Goal: Task Accomplishment & Management: Manage account settings

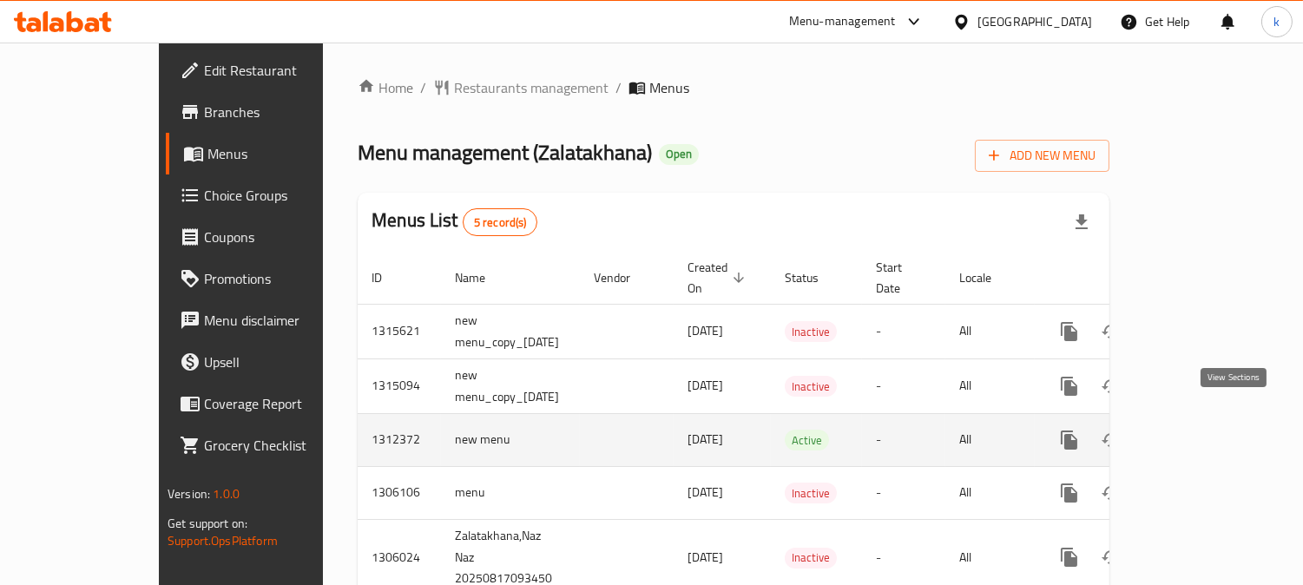
click at [1215, 430] on link "enhanced table" at bounding box center [1194, 440] width 42 height 42
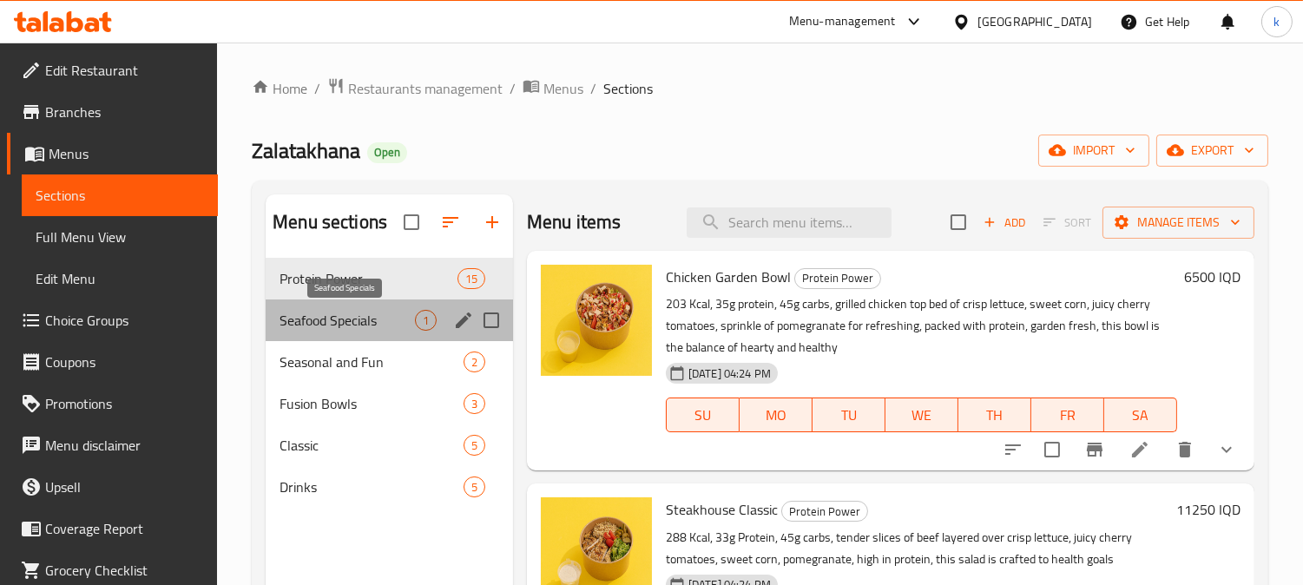
click at [331, 311] on span "Seafood Specials" at bounding box center [346, 320] width 135 height 21
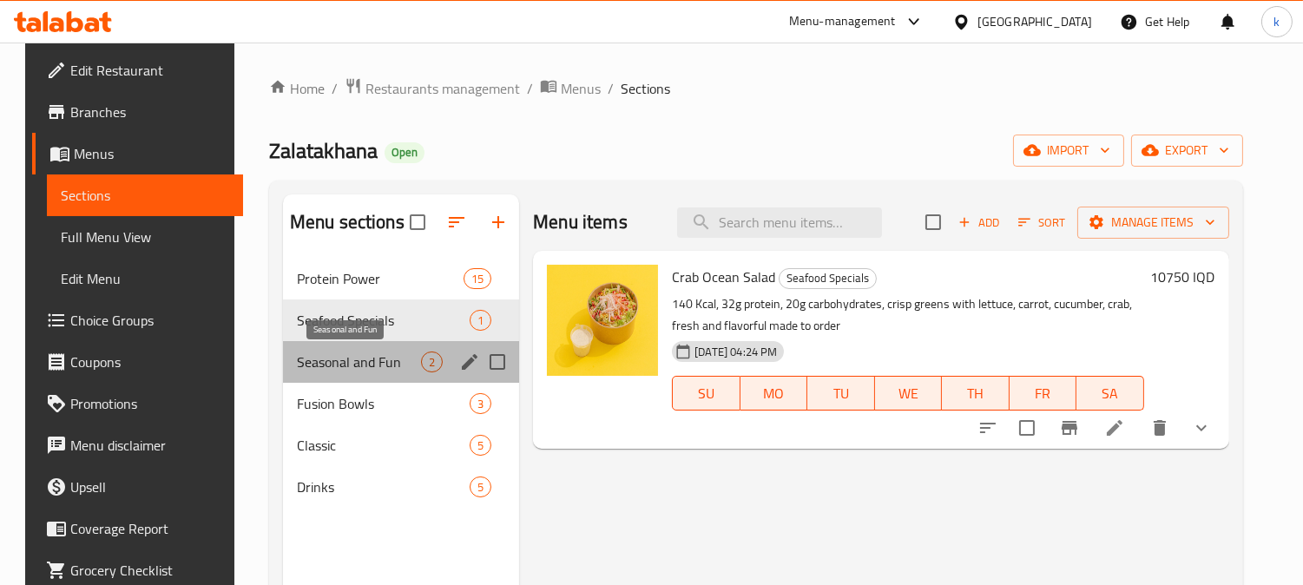
click at [357, 362] on span "Seasonal and Fun" at bounding box center [359, 361] width 124 height 21
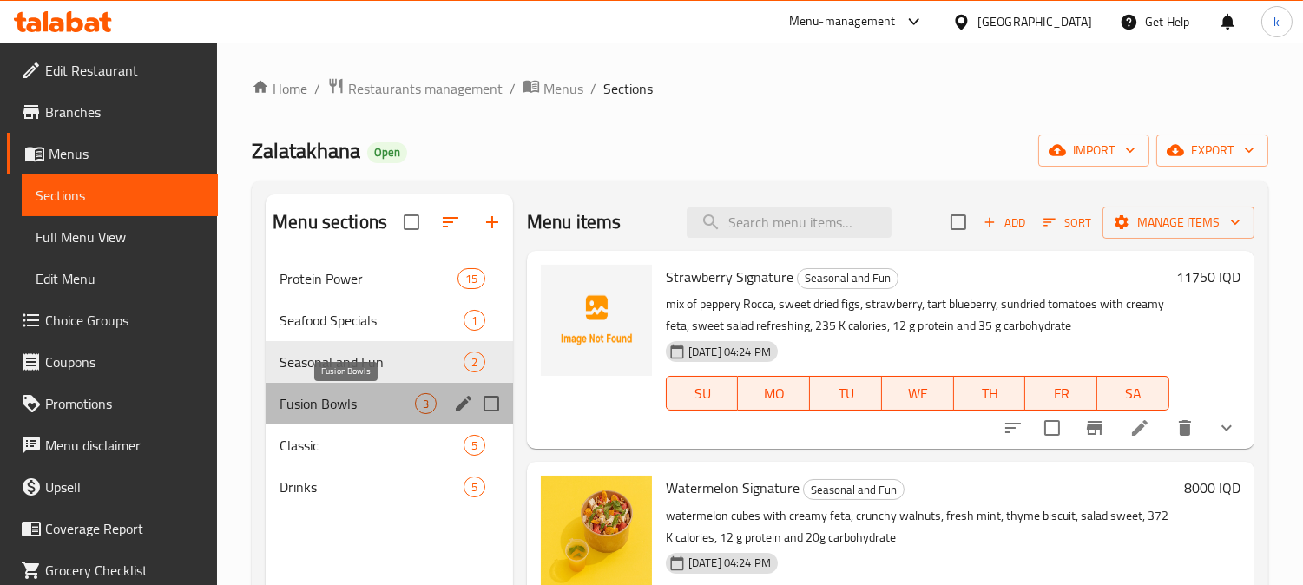
click at [365, 401] on span "Fusion Bowls" at bounding box center [346, 403] width 135 height 21
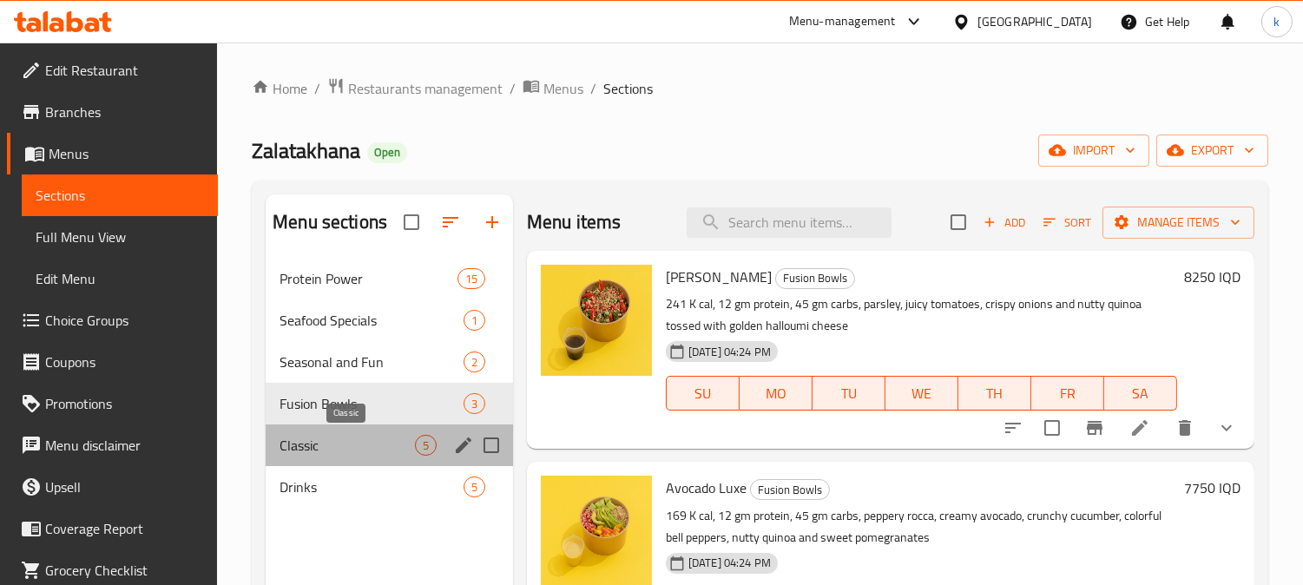
click at [351, 440] on span "Classic" at bounding box center [346, 445] width 135 height 21
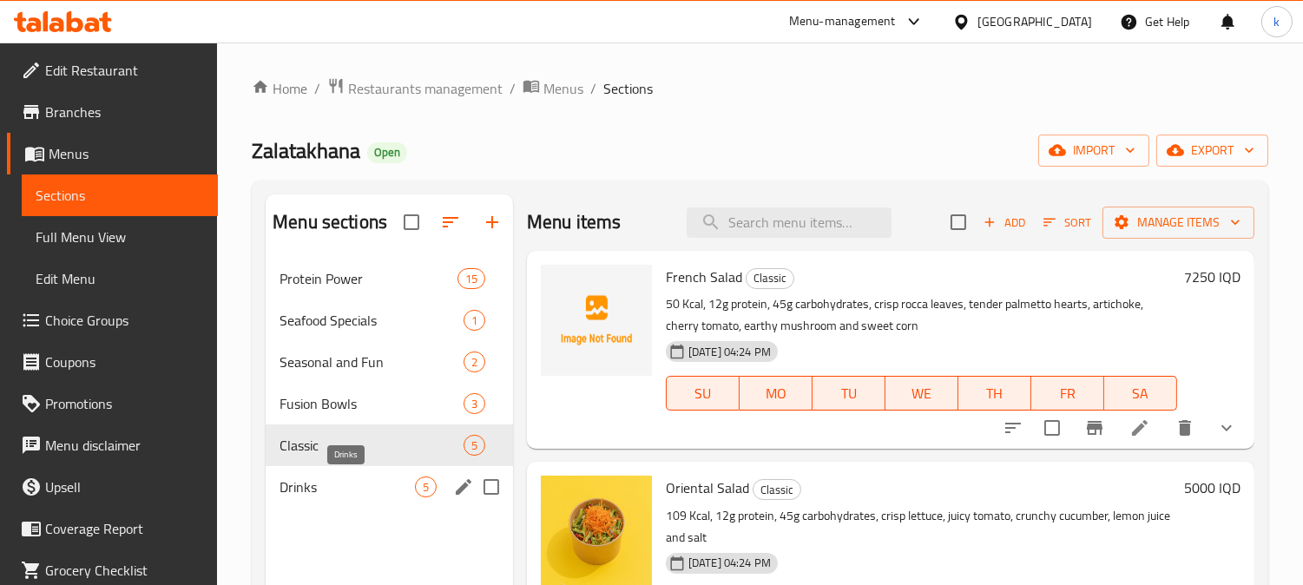
click at [347, 478] on span "Drinks" at bounding box center [346, 486] width 135 height 21
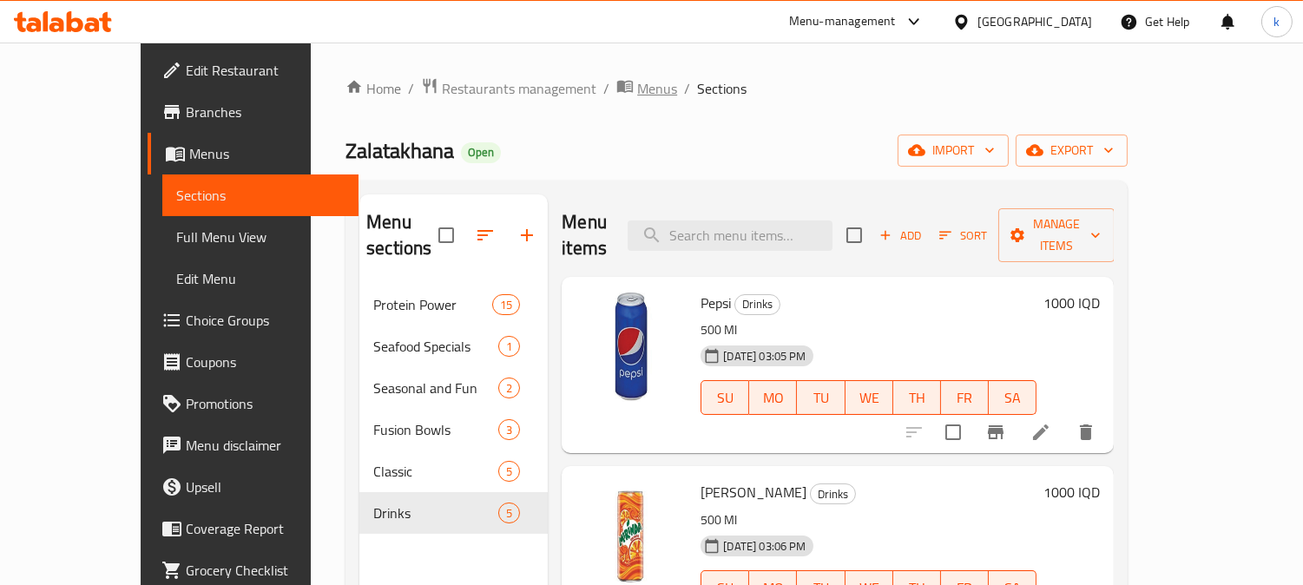
click at [637, 79] on span "Menus" at bounding box center [657, 88] width 40 height 21
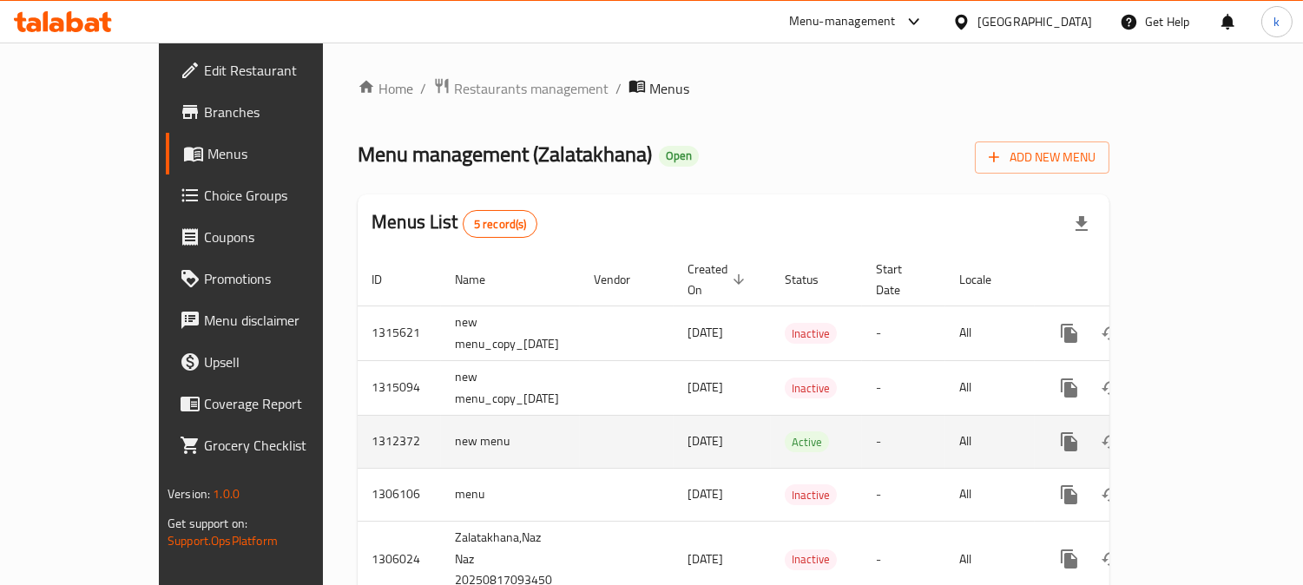
scroll to position [20, 0]
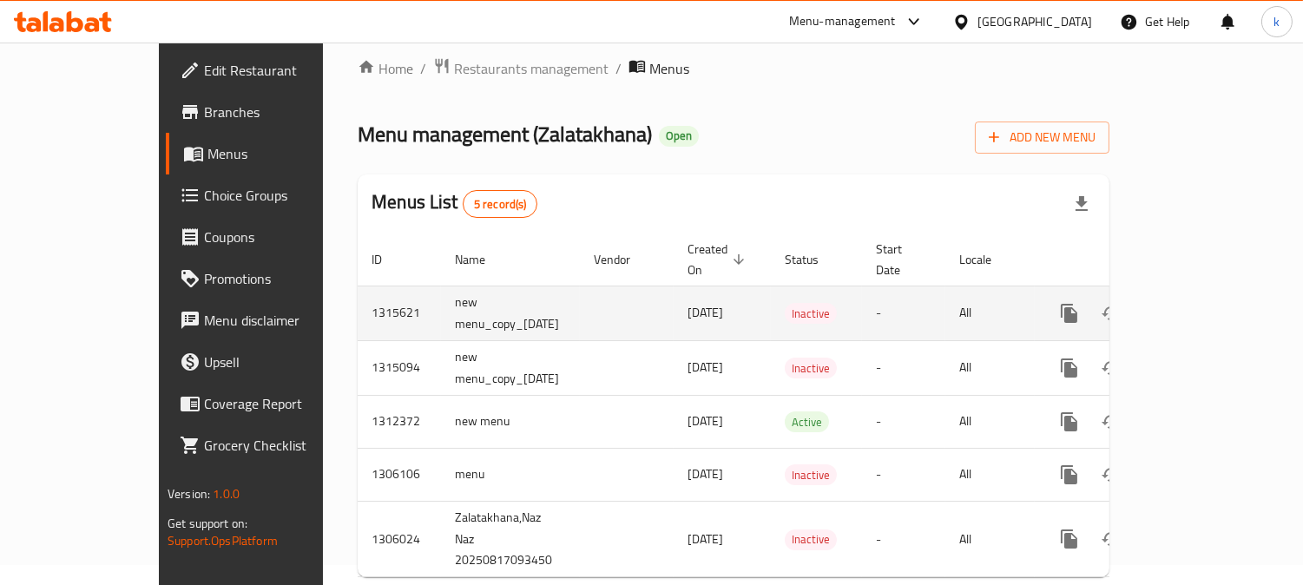
click at [1202, 305] on icon "enhanced table" at bounding box center [1194, 313] width 16 height 16
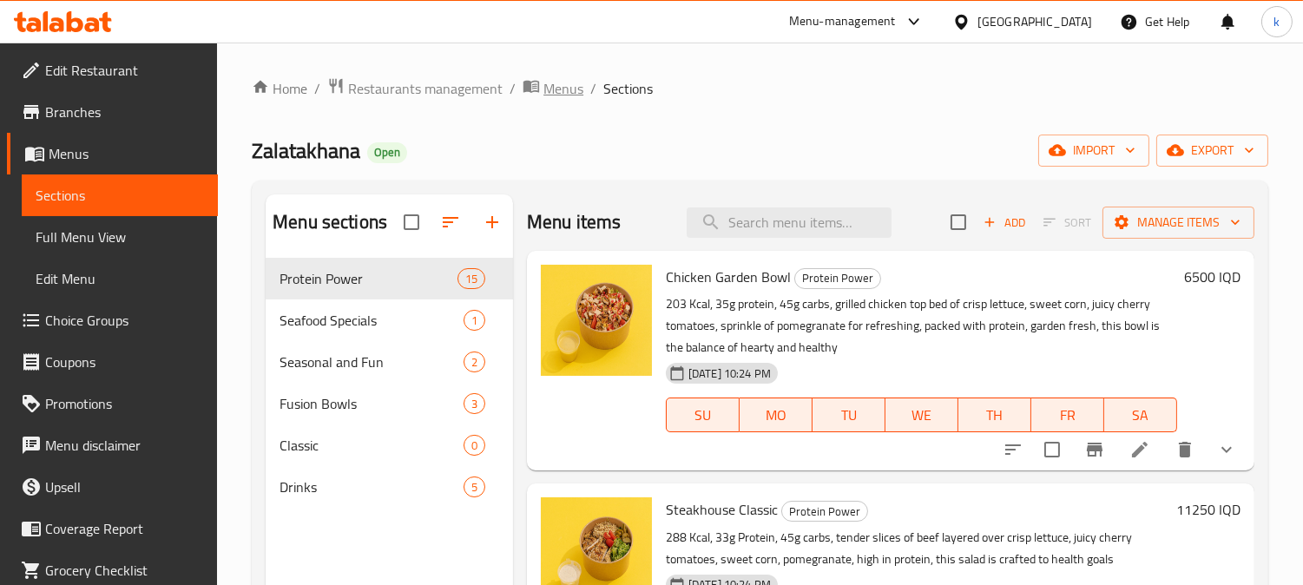
click at [575, 79] on span "Menus" at bounding box center [563, 88] width 40 height 21
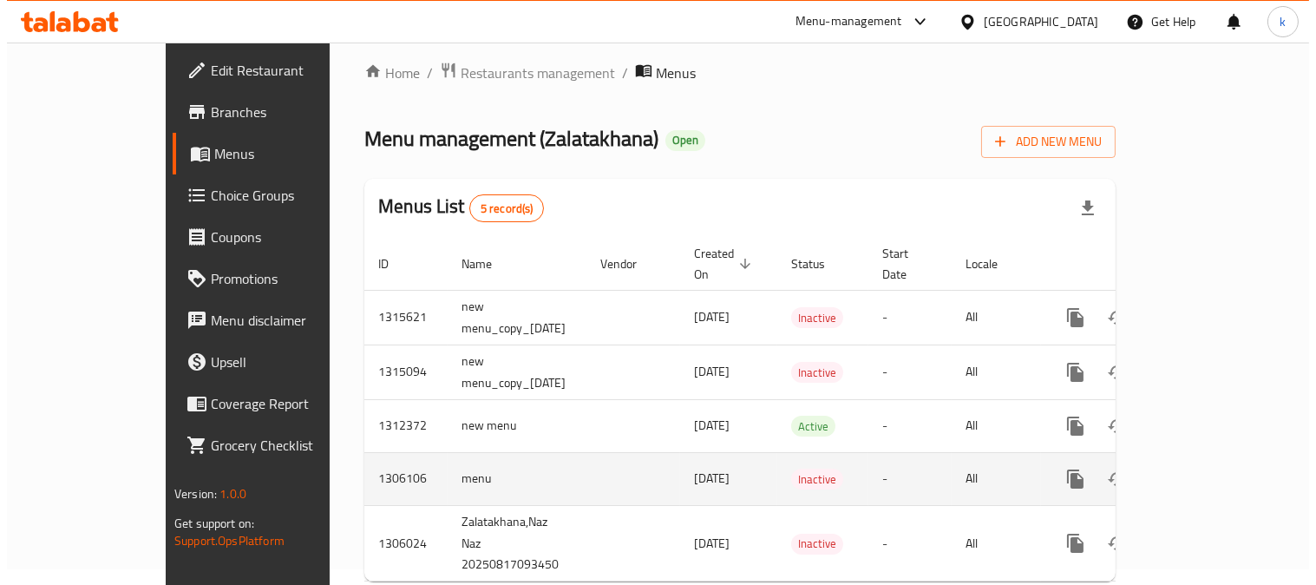
scroll to position [20, 0]
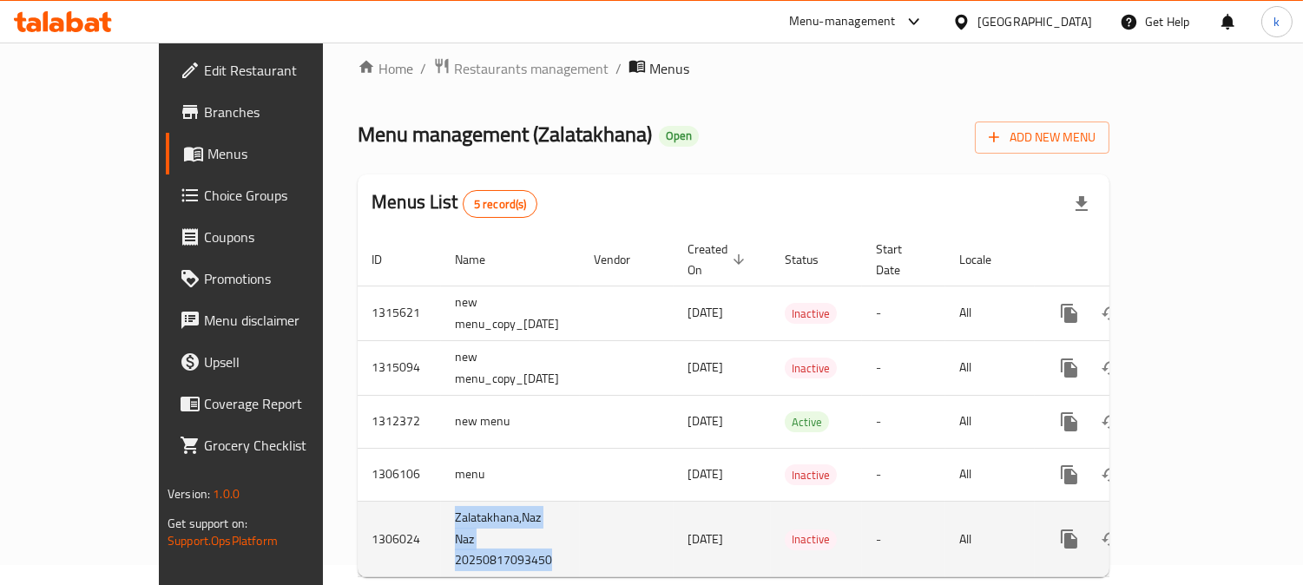
drag, startPoint x: 534, startPoint y: 513, endPoint x: 335, endPoint y: 497, distance: 199.3
click at [358, 501] on tr "1306024 Zalatakhana,Naz Naz 20250817093450 17/08/2025 Inactive - All" at bounding box center [793, 539] width 871 height 76
copy td "Zalatakhana,Naz Naz 20250817093450"
click at [1158, 531] on icon "enhanced table" at bounding box center [1152, 539] width 12 height 16
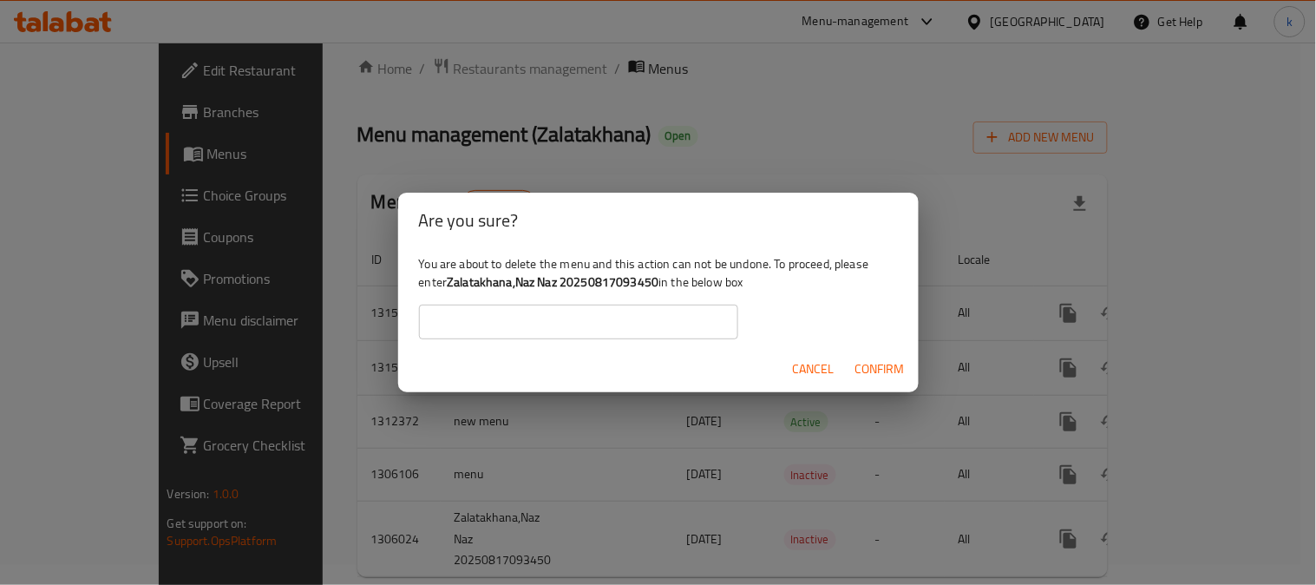
click at [542, 288] on b "Zalatakhana,Naz Naz 20250817093450" at bounding box center [553, 282] width 212 height 23
click at [553, 314] on input "text" at bounding box center [578, 322] width 319 height 35
paste input "Zalatakhana,Naz Naz 20250817093450"
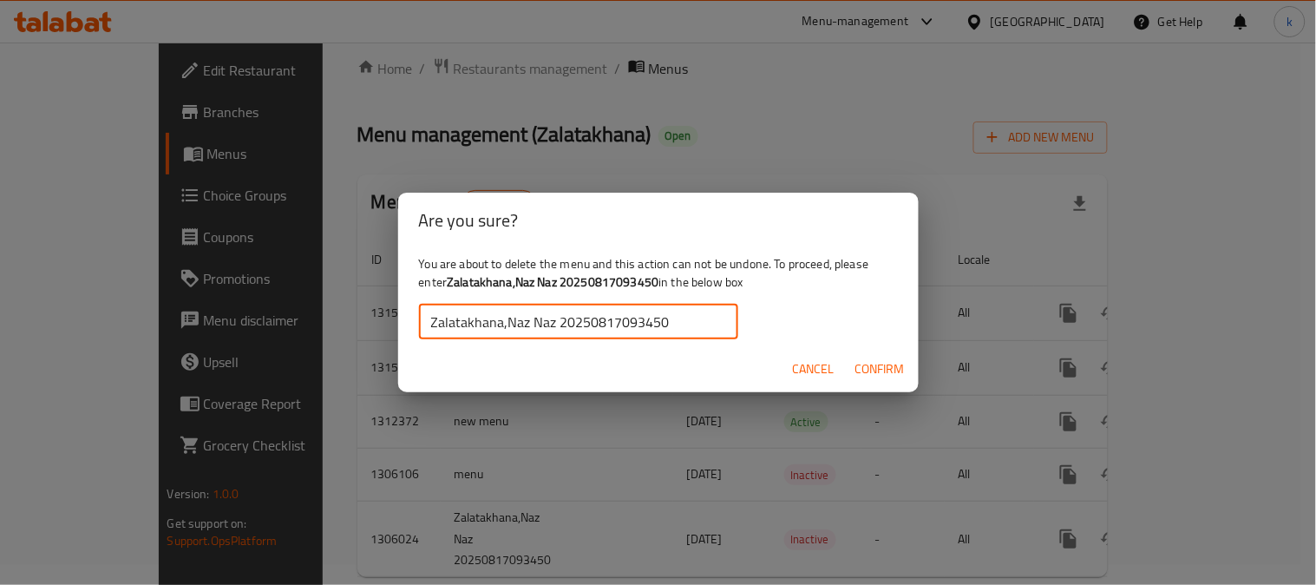
click at [883, 363] on span "Confirm" at bounding box center [880, 369] width 49 height 22
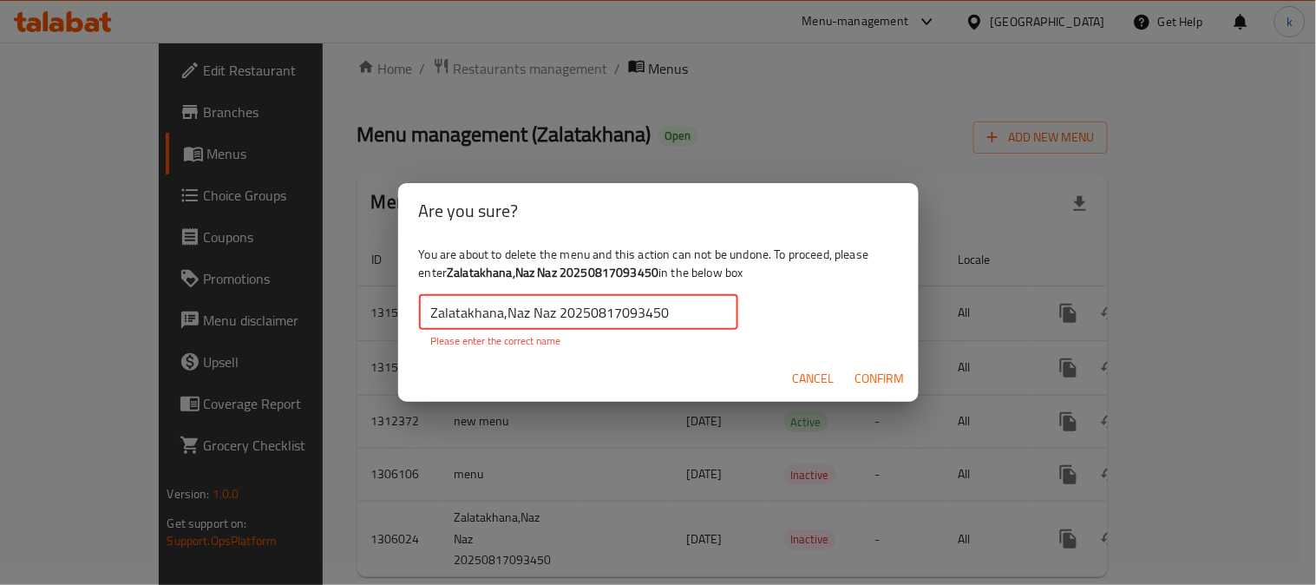
click at [699, 305] on input "Zalatakhana,Naz Naz 20250817093450" at bounding box center [578, 312] width 319 height 35
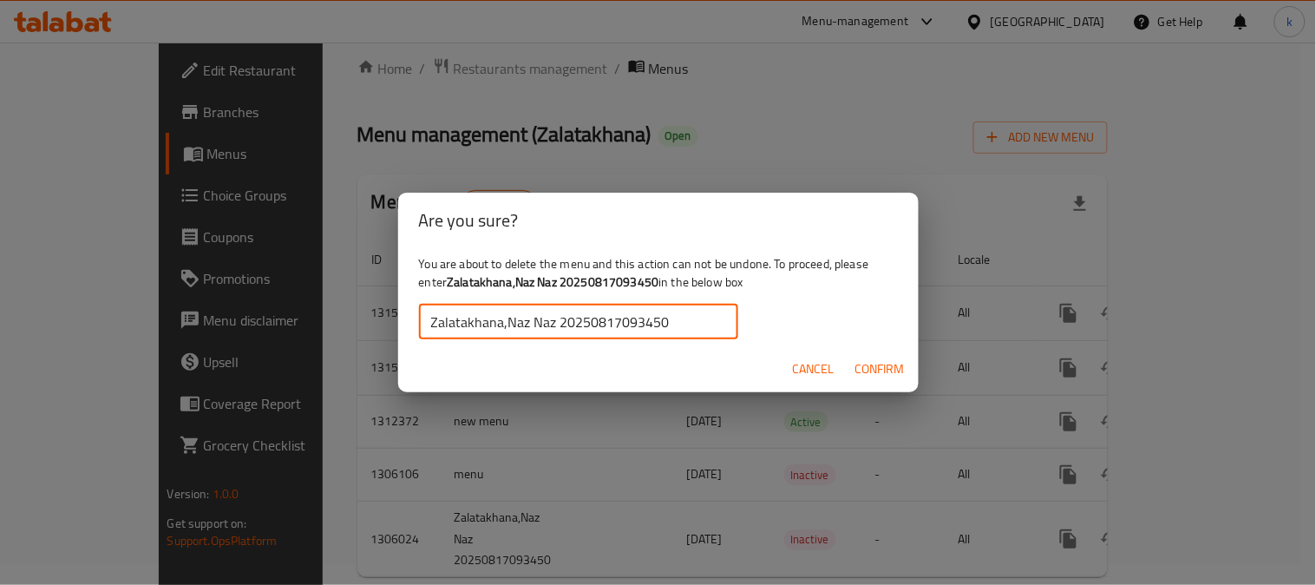
type input "Zalatakhana,Naz Naz 20250817093450"
click at [868, 363] on span "Confirm" at bounding box center [880, 369] width 49 height 22
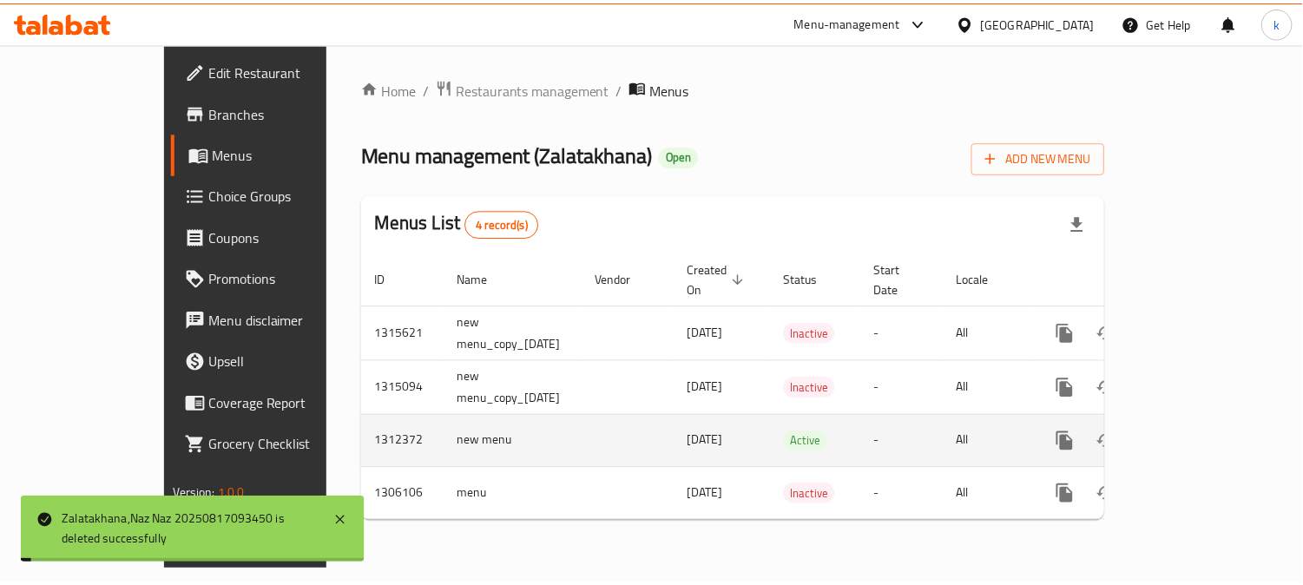
scroll to position [0, 0]
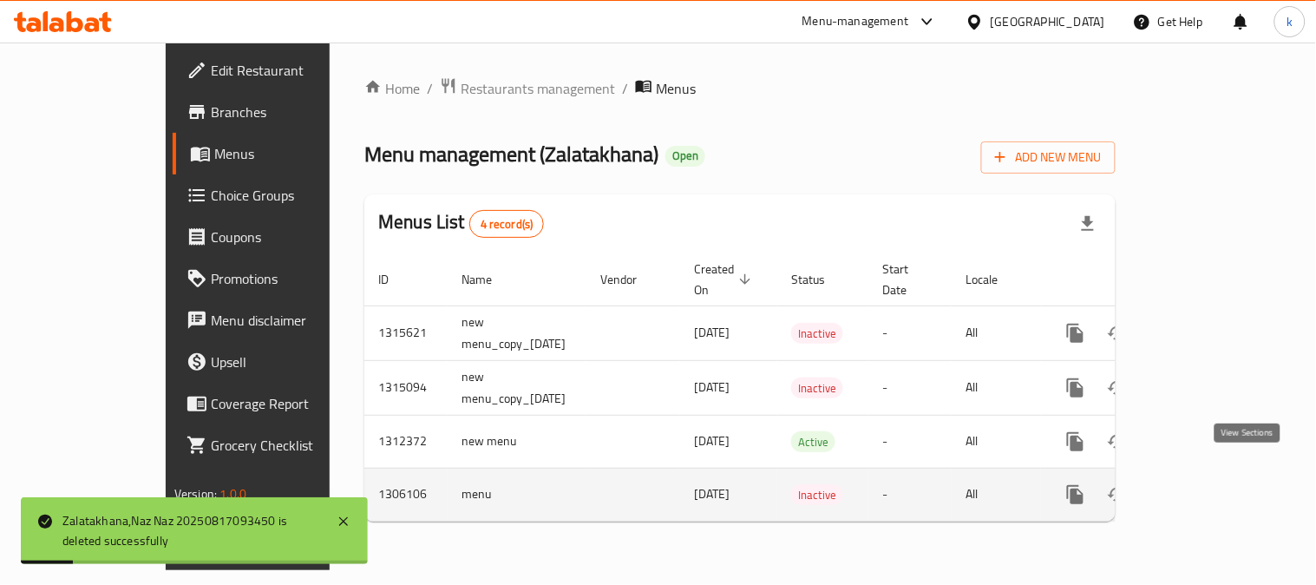
click at [1222, 474] on link "enhanced table" at bounding box center [1201, 495] width 42 height 42
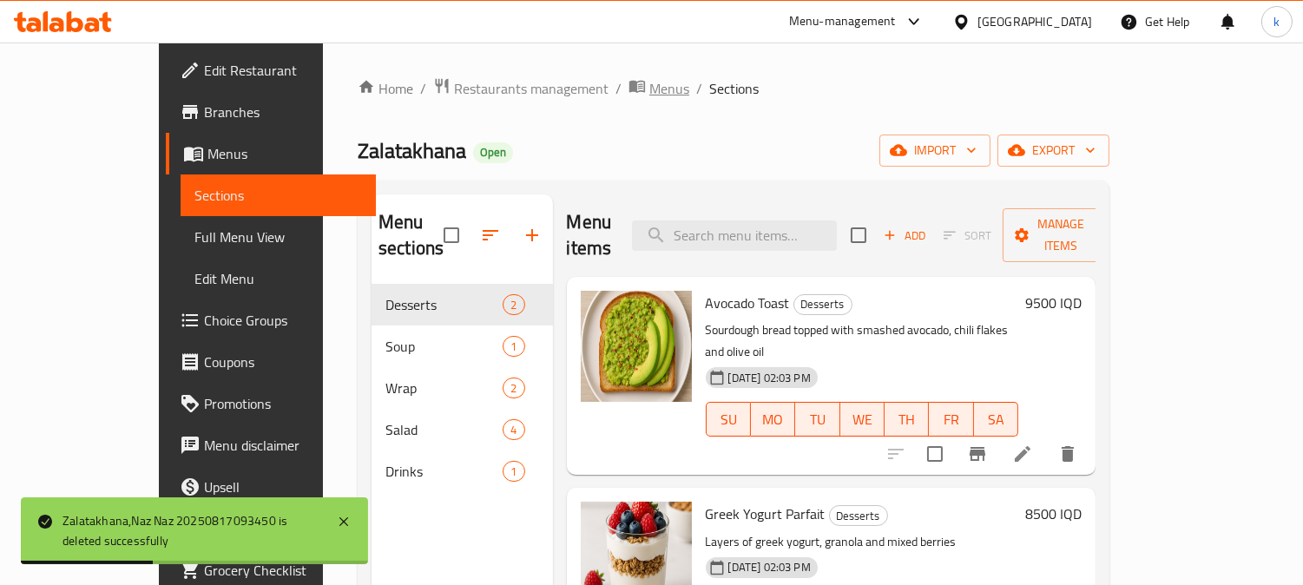
click at [649, 89] on span "Menus" at bounding box center [669, 88] width 40 height 21
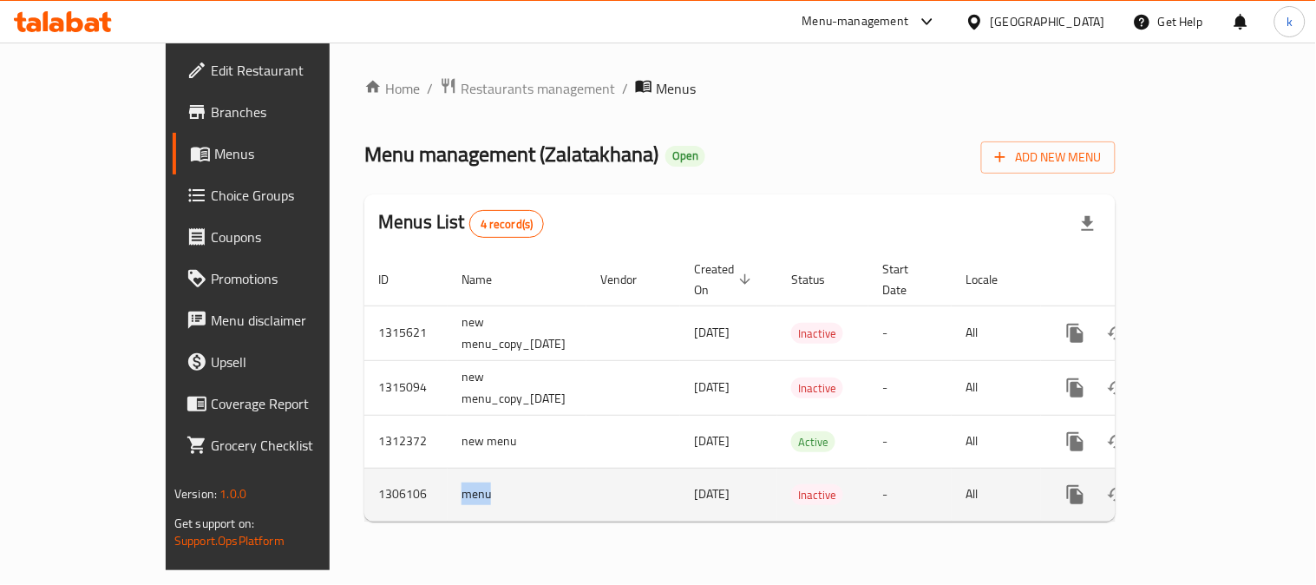
drag, startPoint x: 426, startPoint y: 471, endPoint x: 343, endPoint y: 484, distance: 84.3
click at [448, 484] on td "menu" at bounding box center [517, 494] width 139 height 53
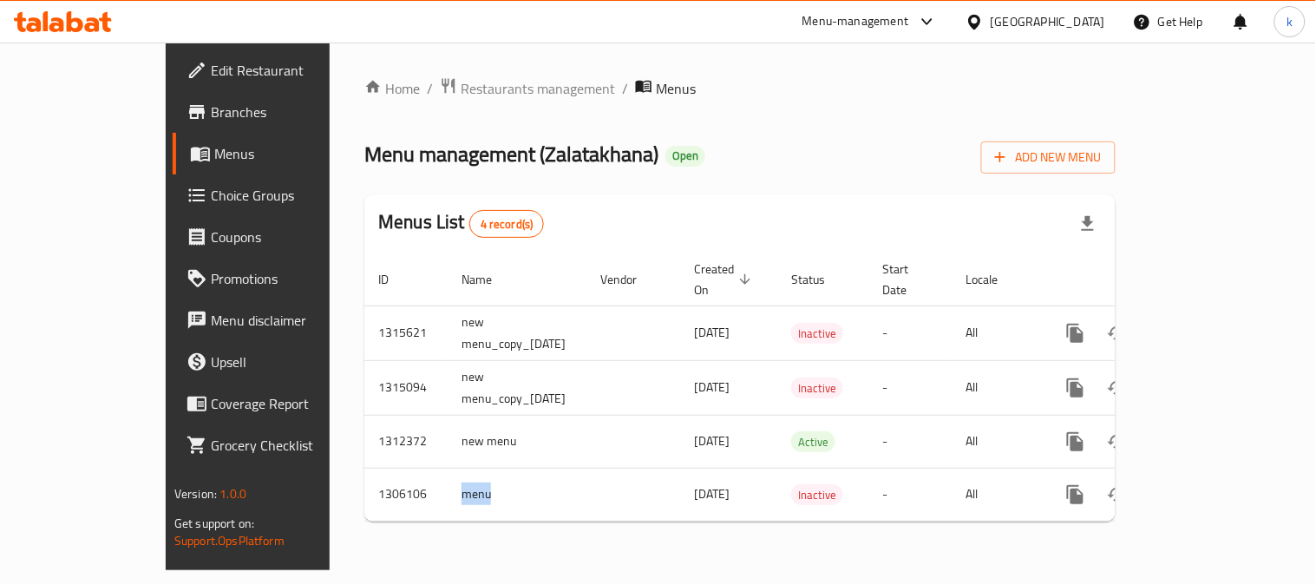
copy td "menu"
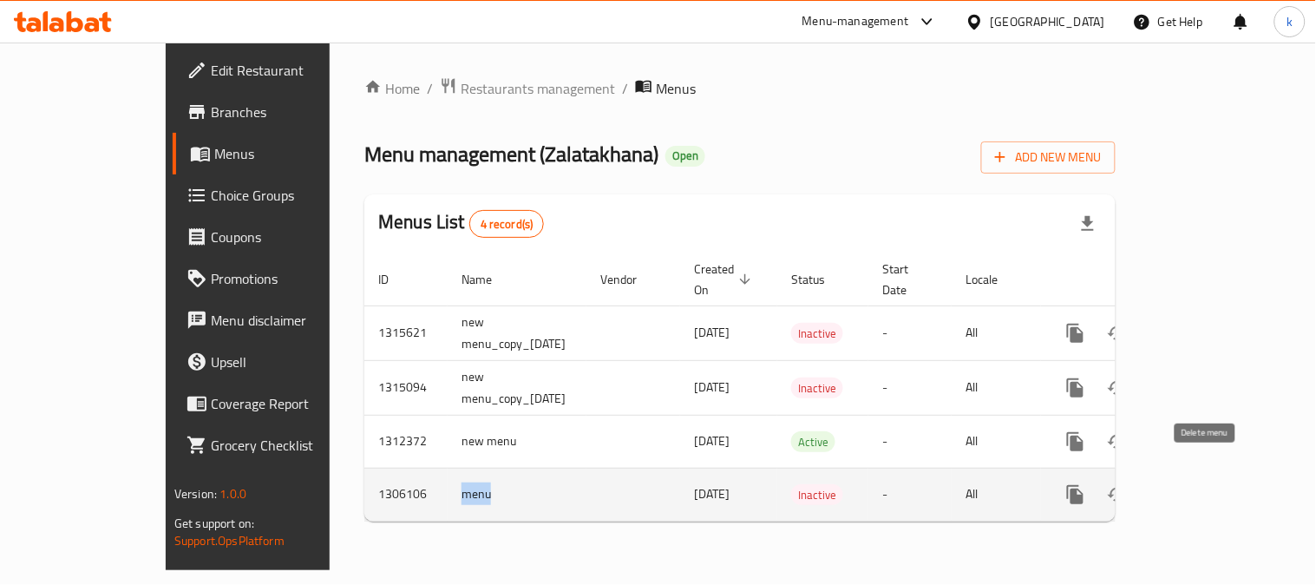
click at [1170, 484] on icon "enhanced table" at bounding box center [1159, 494] width 21 height 21
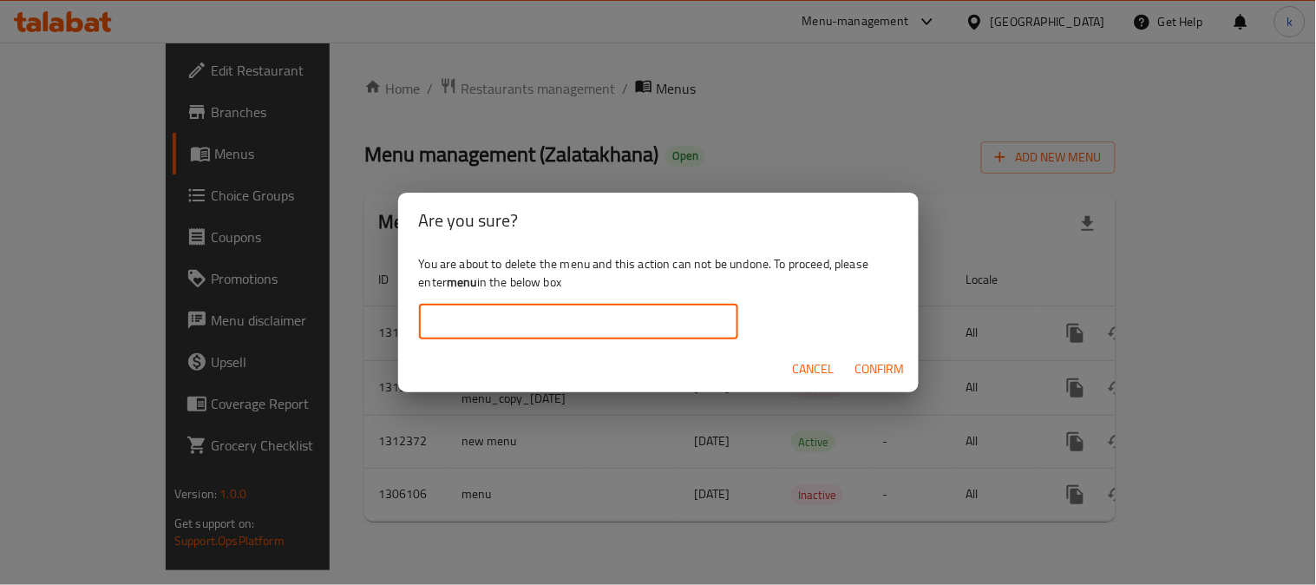
click at [544, 327] on input "text" at bounding box center [578, 322] width 319 height 35
paste input "menu"
type input "menu"
click at [870, 368] on span "Confirm" at bounding box center [880, 369] width 49 height 22
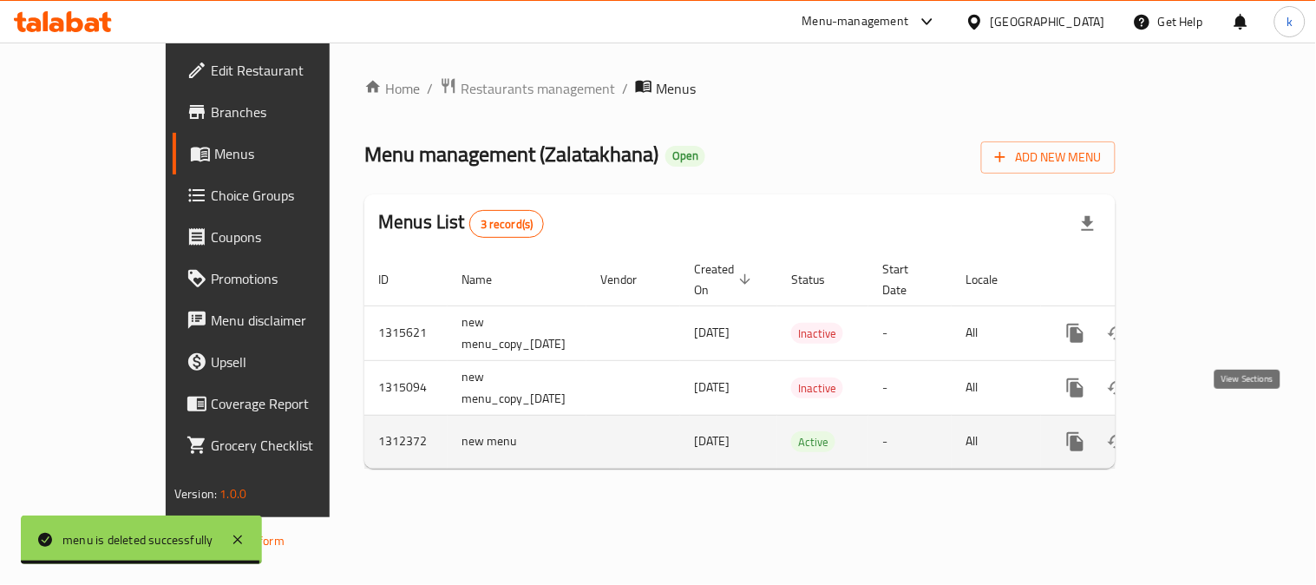
click at [1222, 421] on link "enhanced table" at bounding box center [1201, 442] width 42 height 42
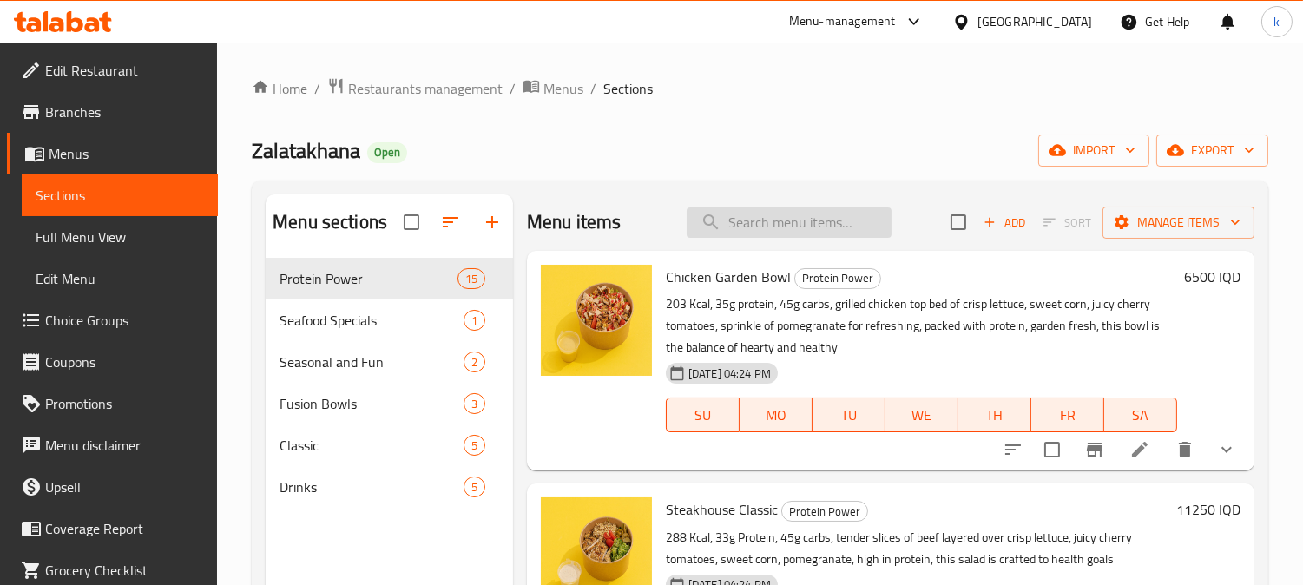
click at [752, 234] on input "search" at bounding box center [788, 222] width 205 height 30
paste input "French Salad"
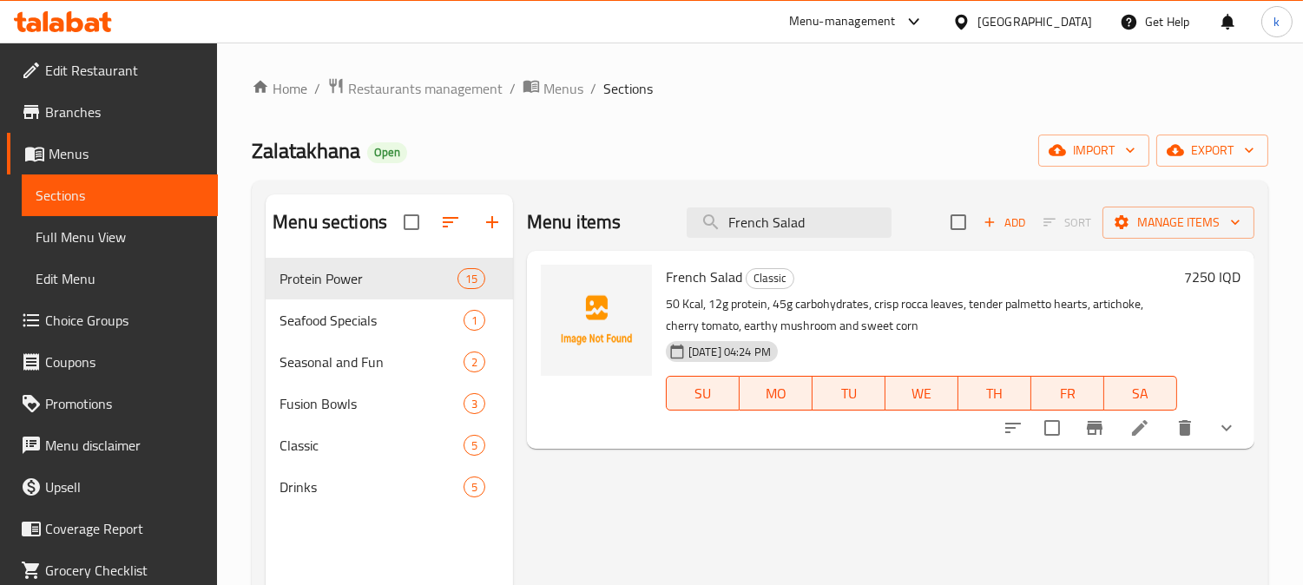
type input "French Salad"
click at [1230, 432] on icon "show more" at bounding box center [1226, 427] width 21 height 21
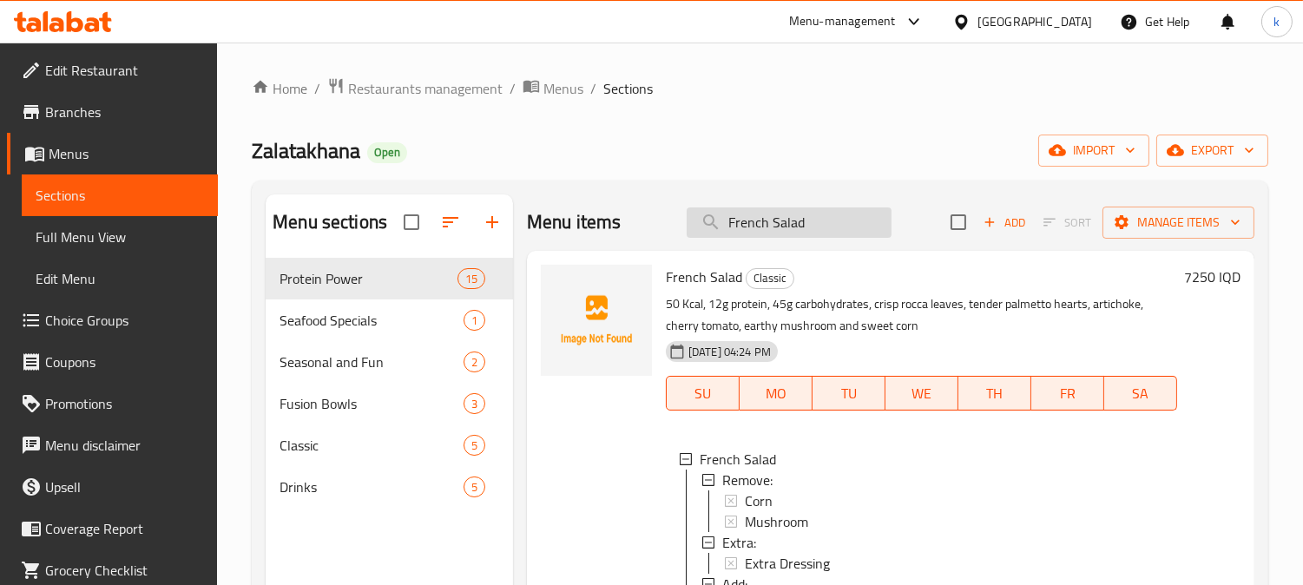
click at [762, 224] on input "French Salad" at bounding box center [788, 222] width 205 height 30
click at [91, 226] on span "Full Menu View" at bounding box center [120, 236] width 168 height 21
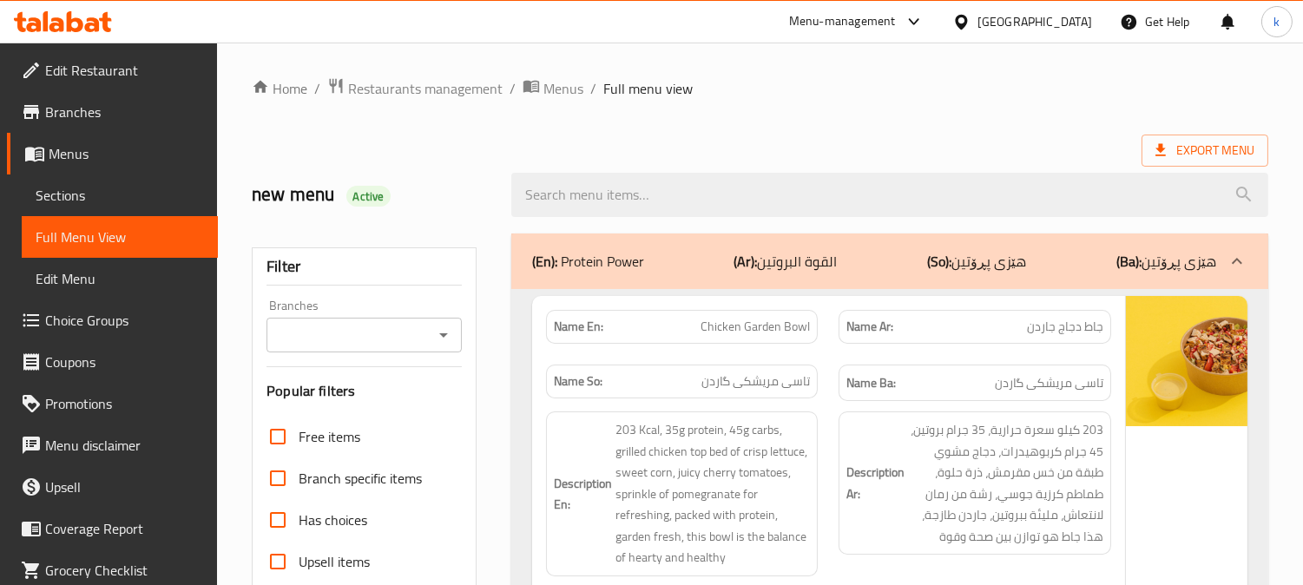
click at [352, 331] on input "Branches" at bounding box center [350, 335] width 156 height 24
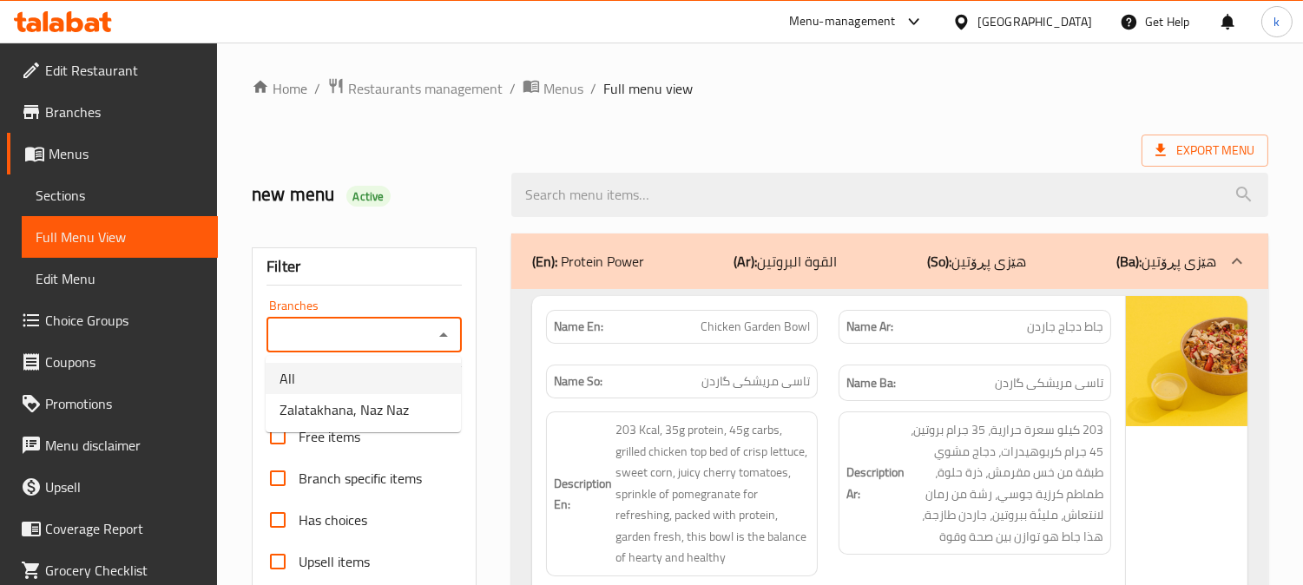
click at [384, 392] on li "All" at bounding box center [363, 378] width 195 height 31
click at [445, 326] on icon "Open" at bounding box center [443, 335] width 21 height 21
click at [410, 402] on li "Zalatakhana, Naz Naz" at bounding box center [363, 409] width 195 height 31
type input "Zalatakhana, Naz Naz"
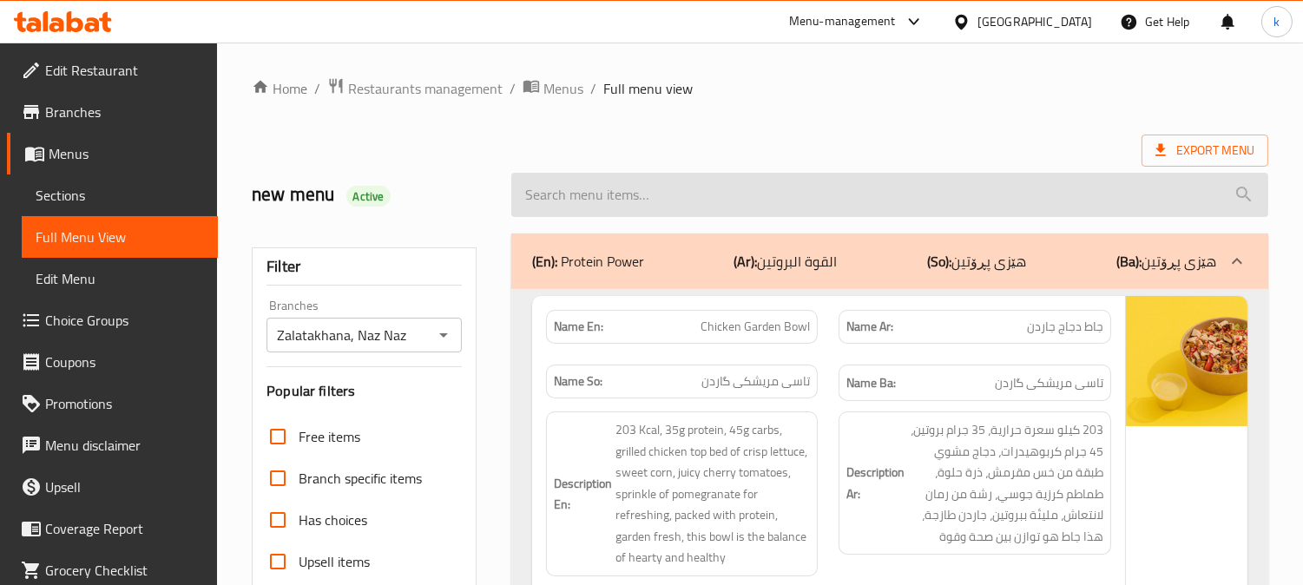
click at [584, 192] on input "search" at bounding box center [889, 195] width 757 height 44
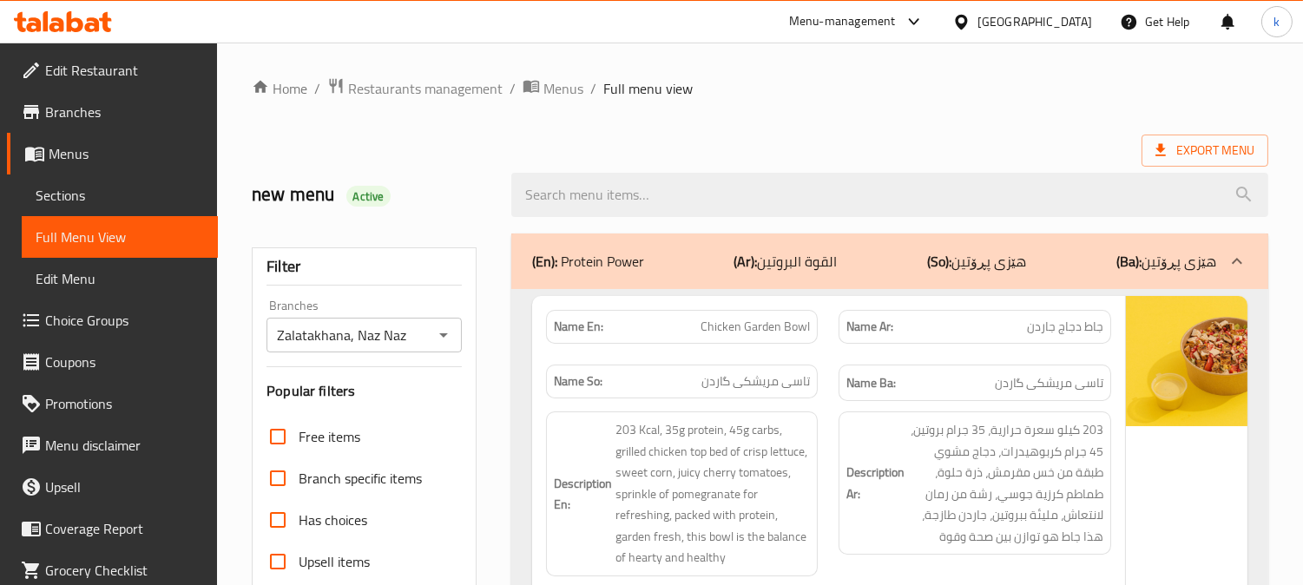
paste input "Steakhouse Classic"
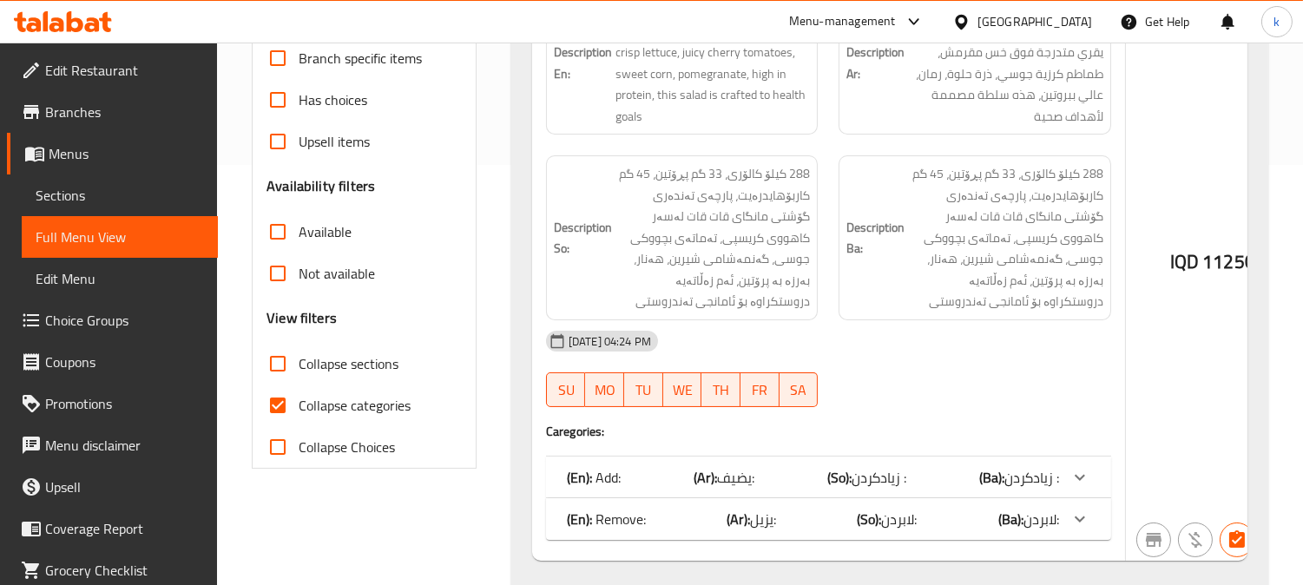
scroll to position [465, 0]
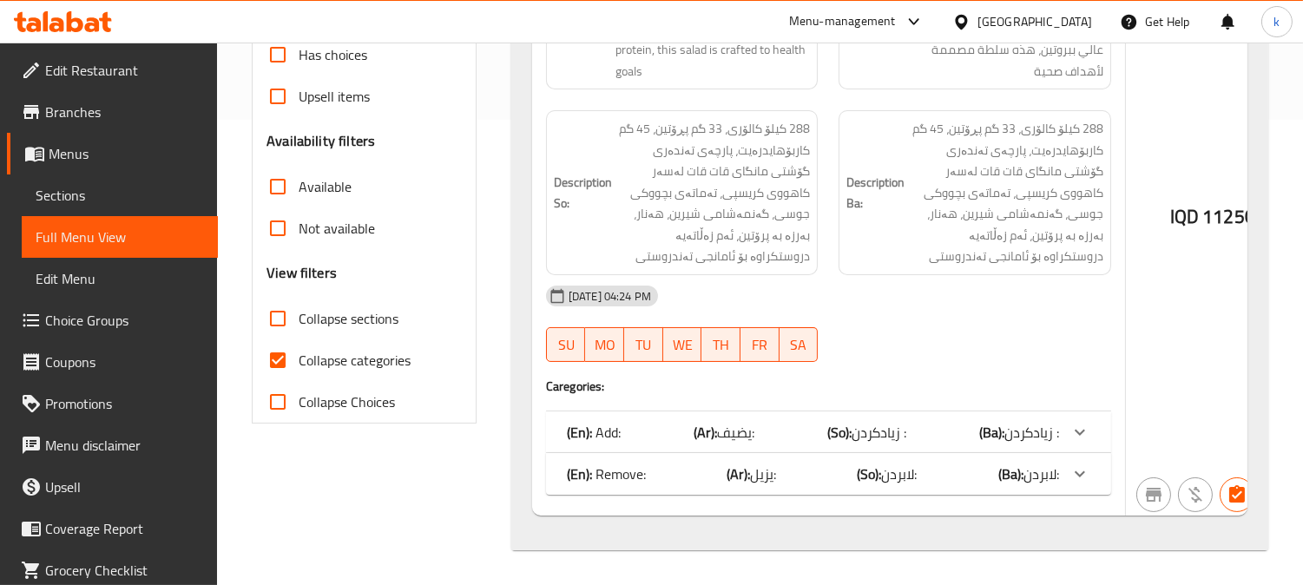
click at [810, 423] on div "(En): Add: (Ar): يضيف: (So): زیادکردن : (Ba): زیادکردن :" at bounding box center [813, 432] width 492 height 21
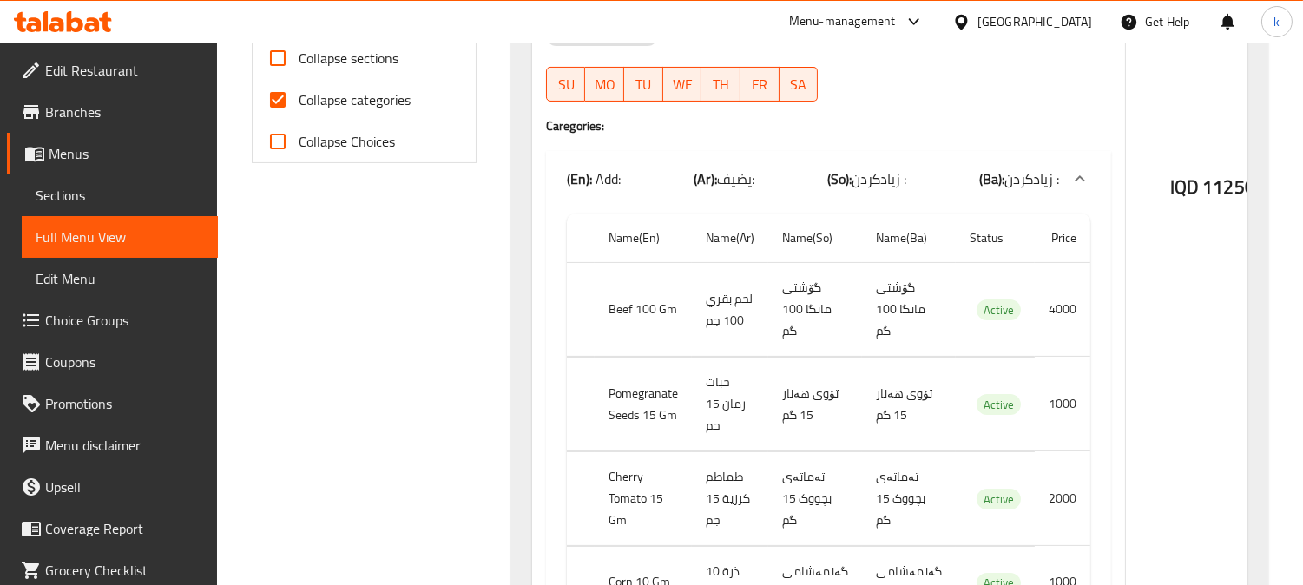
scroll to position [786, 0]
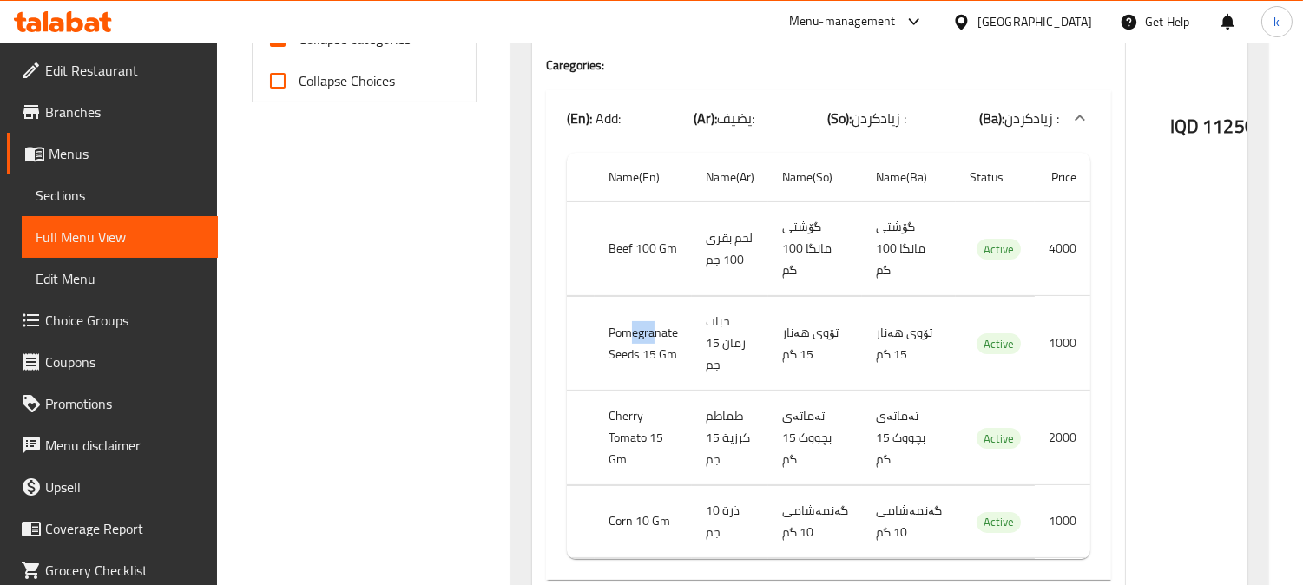
click at [730, 343] on tr "Pomegranate Seeds 15 Gm حبات رمان 15 جم تۆوی هەنار 15 گم تۆوی هەنار 15 گم Activ…" at bounding box center [828, 344] width 523 height 94
click at [683, 374] on th "Pomegranate Seeds 15 Gm" at bounding box center [642, 344] width 97 height 94
drag, startPoint x: 688, startPoint y: 423, endPoint x: 796, endPoint y: 427, distance: 107.7
click at [792, 427] on tr "Cherry Tomato 15 Gm طماطم كرزية 15 جم تەماتەی بچووک 15 گم تەماتەی بچووک 15 گم A…" at bounding box center [828, 438] width 523 height 94
drag, startPoint x: 699, startPoint y: 506, endPoint x: 809, endPoint y: 514, distance: 110.5
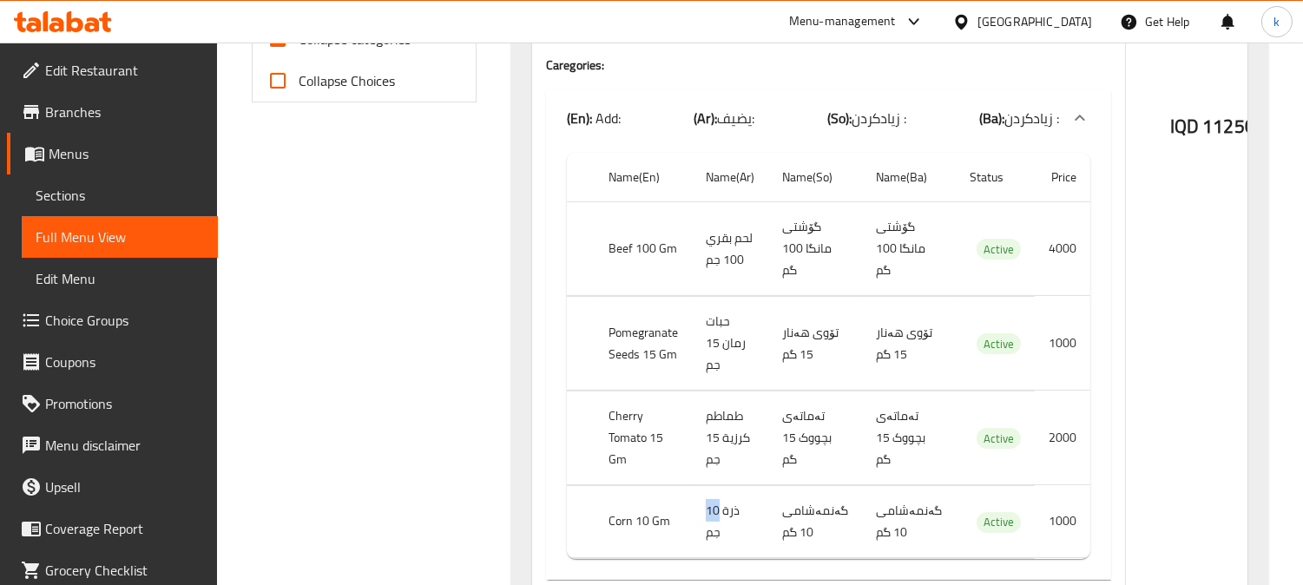
click at [793, 514] on tr "Corn 10 Gm ذرة 10 جم گەنمەشامی 10 گم گەنمەشامی 10 گم Active 1000" at bounding box center [828, 521] width 523 height 72
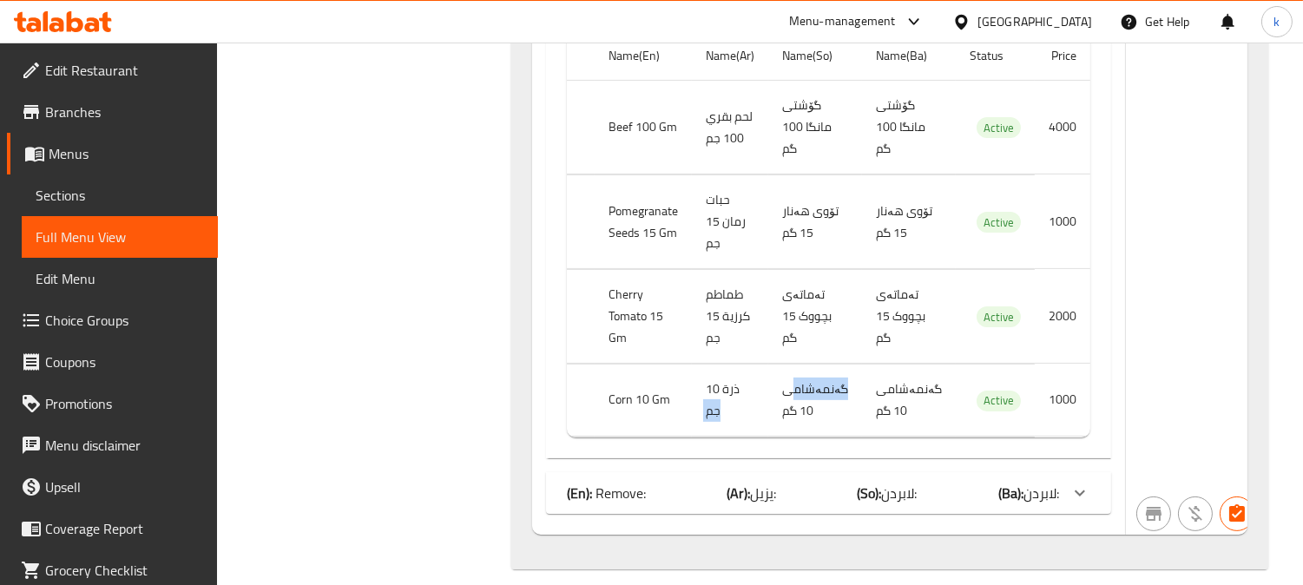
scroll to position [927, 0]
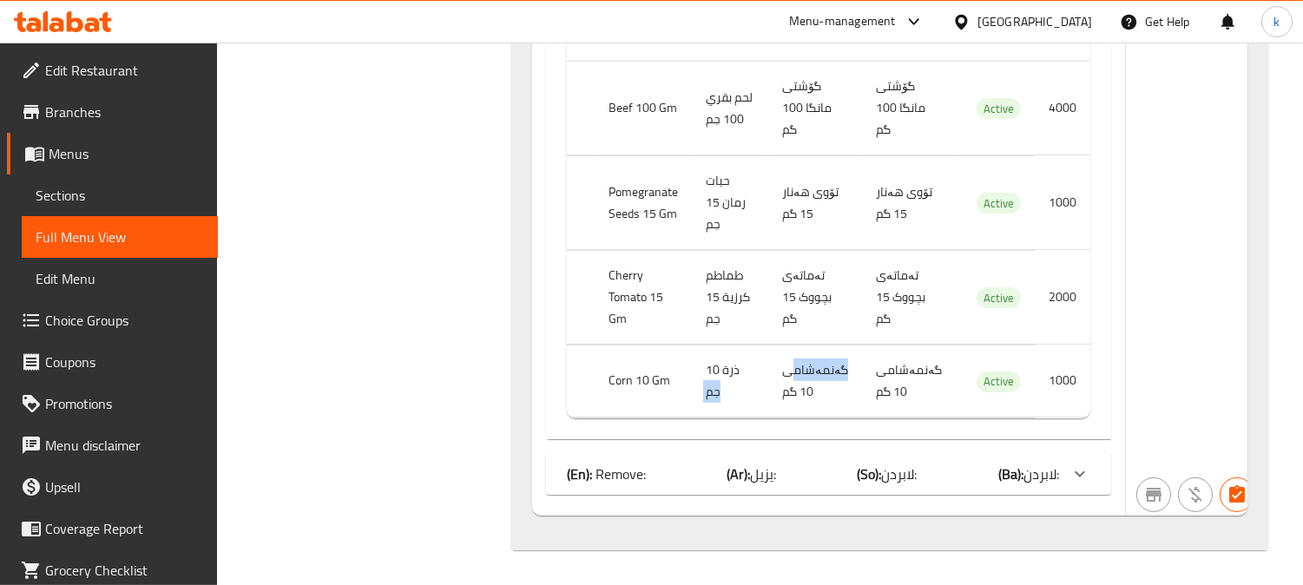
click at [935, 461] on div "(En): Remove: (Ar): يزيل: (So): لابردن: (Ba): لابردن:" at bounding box center [828, 474] width 565 height 42
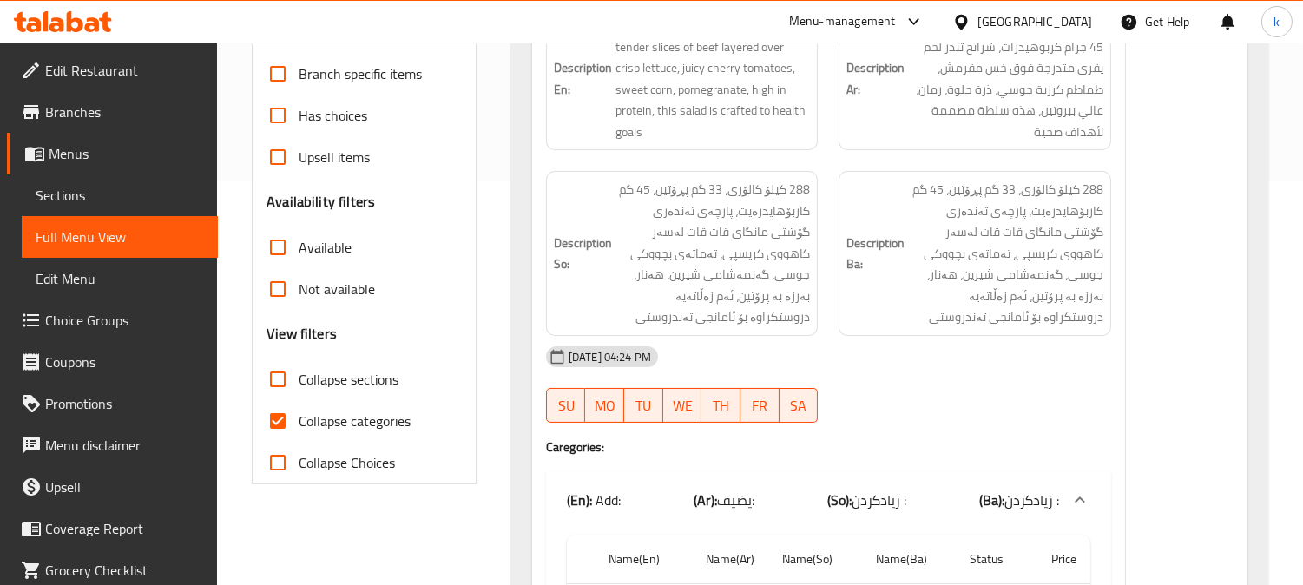
scroll to position [0, 0]
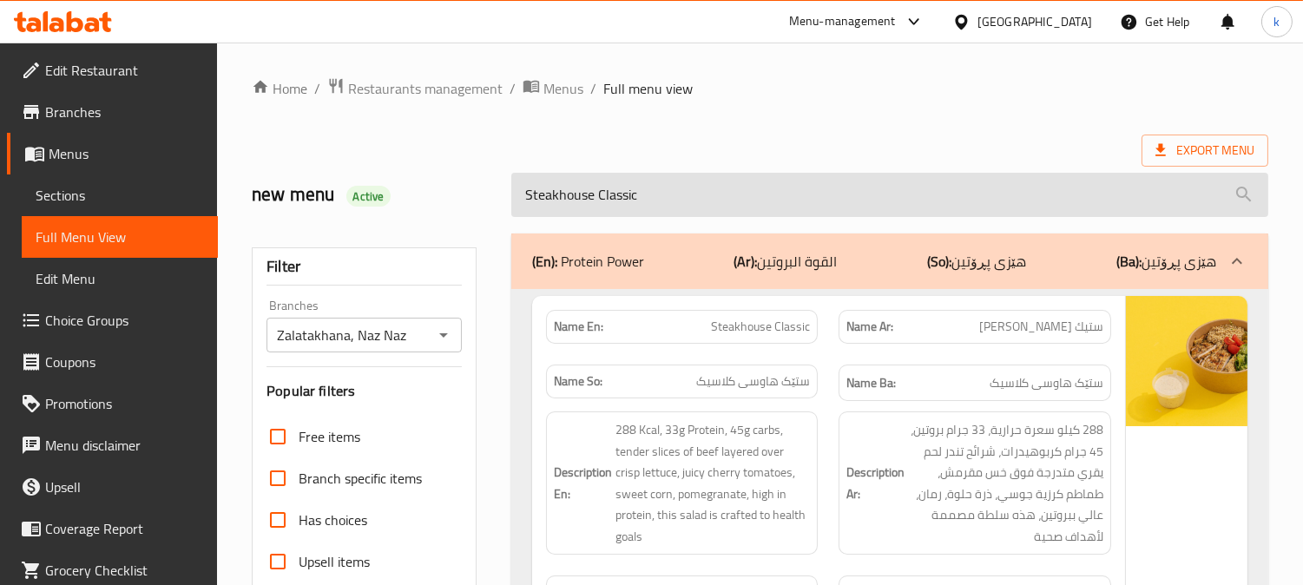
click at [705, 202] on input "Steakhouse Classic" at bounding box center [889, 195] width 757 height 44
paste input "moked Signature"
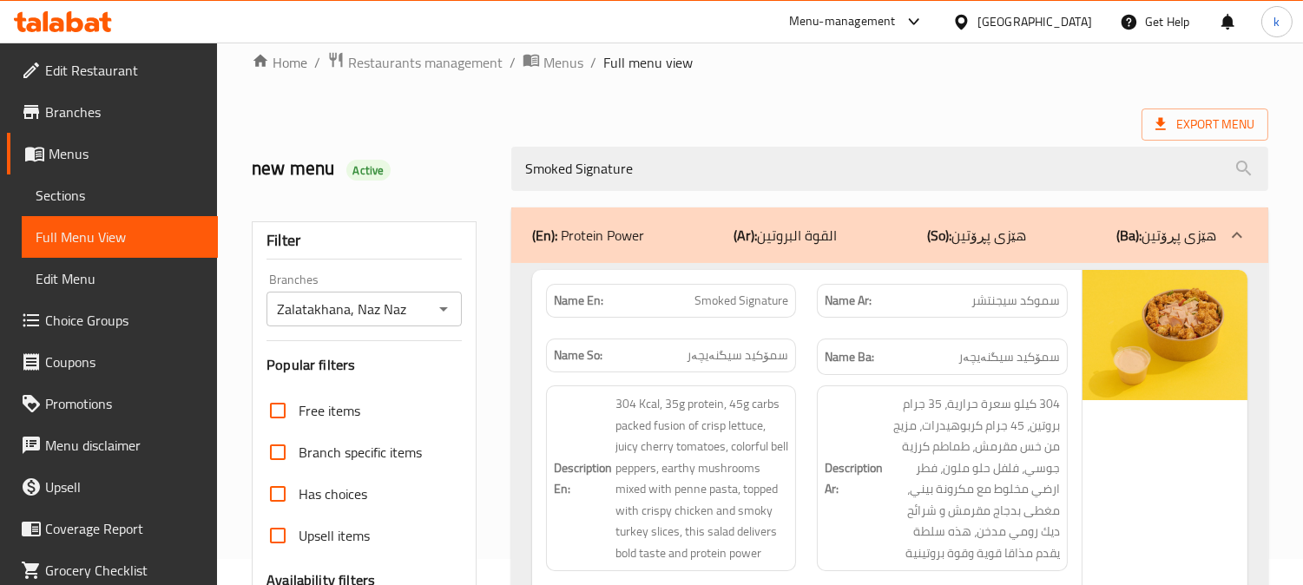
scroll to position [161, 0]
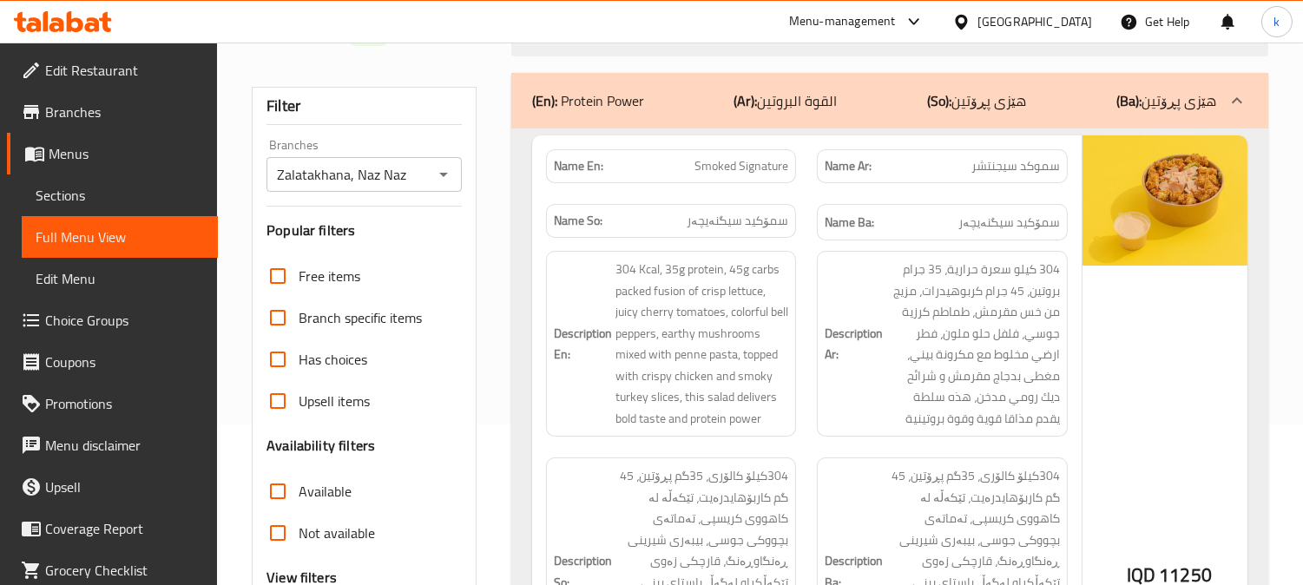
type input "Smoked Signature"
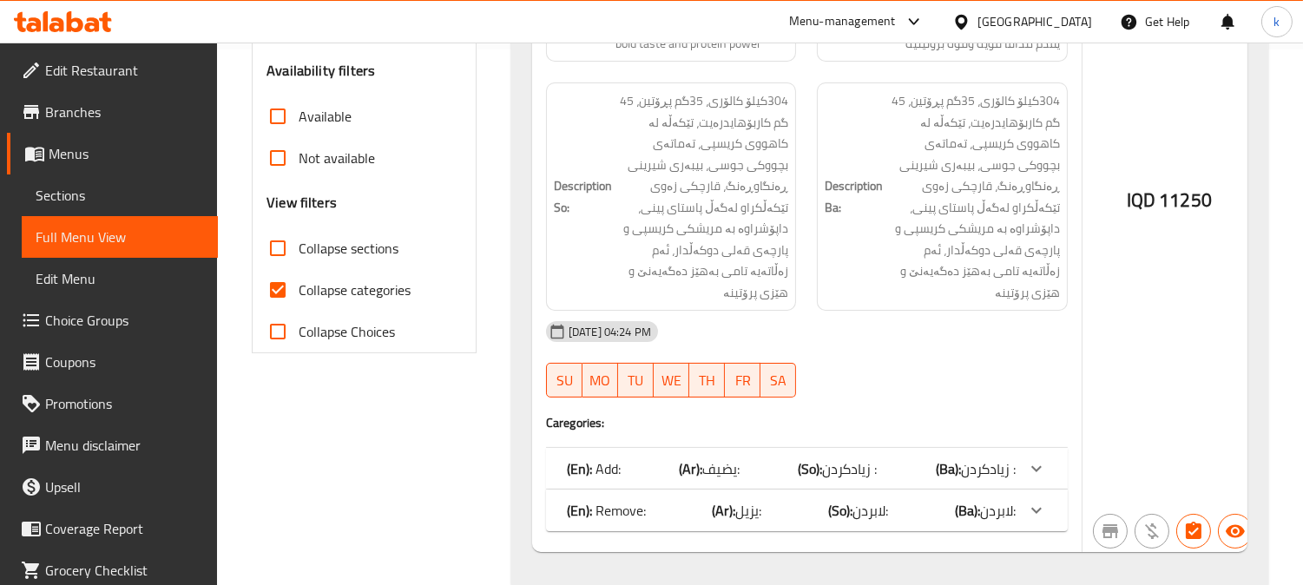
scroll to position [550, 0]
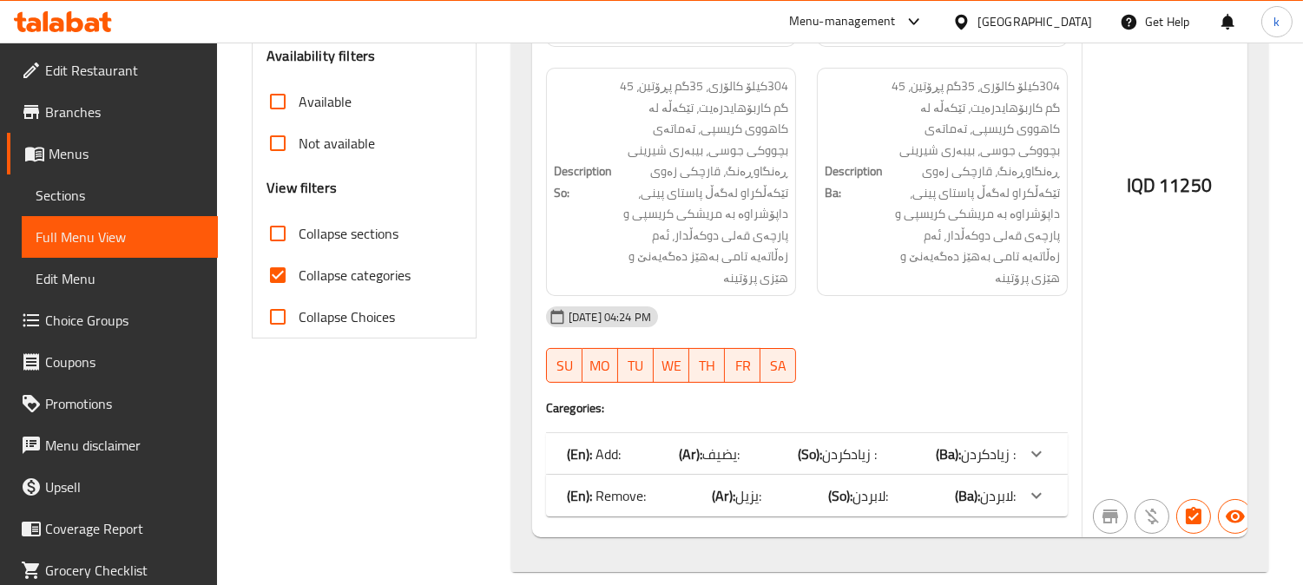
click at [304, 282] on span "Collapse categories" at bounding box center [355, 275] width 112 height 21
click at [299, 282] on input "Collapse categories" at bounding box center [278, 275] width 42 height 42
checkbox input "false"
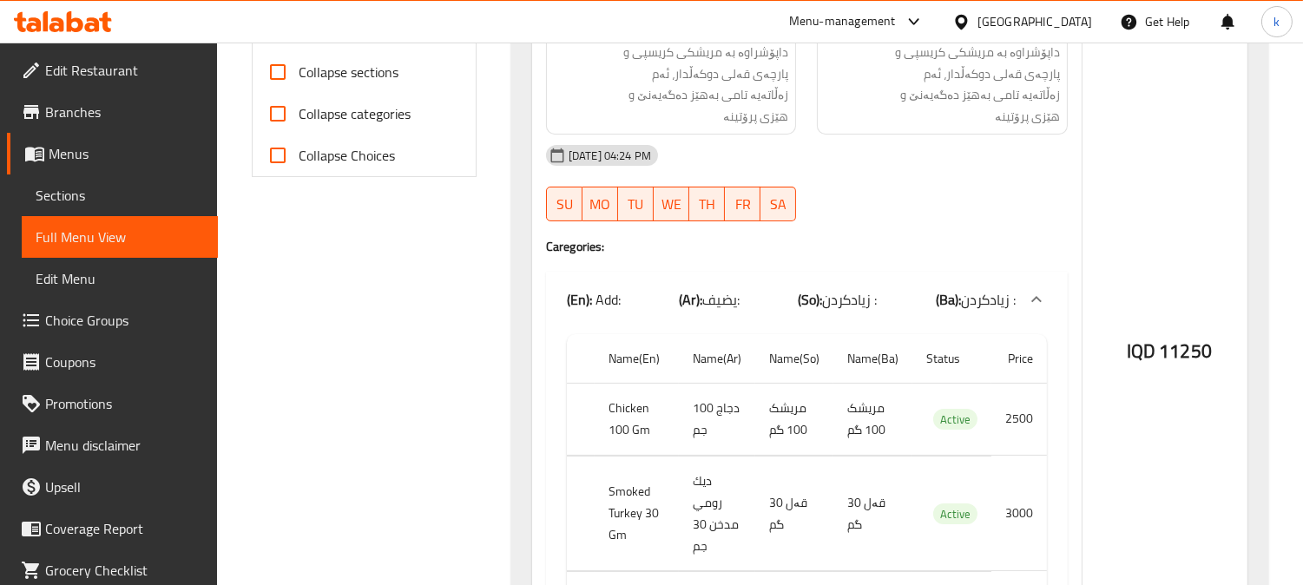
scroll to position [871, 0]
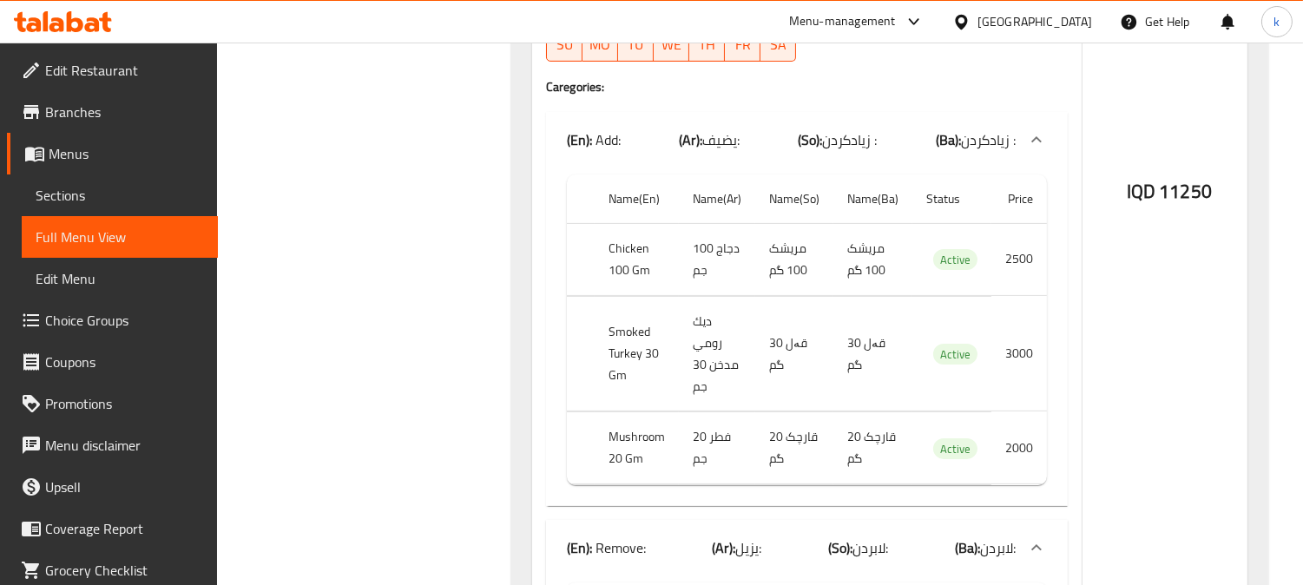
drag, startPoint x: 673, startPoint y: 314, endPoint x: 621, endPoint y: 323, distance: 52.8
click at [626, 323] on th "Smoked Turkey 30 Gm" at bounding box center [636, 353] width 84 height 115
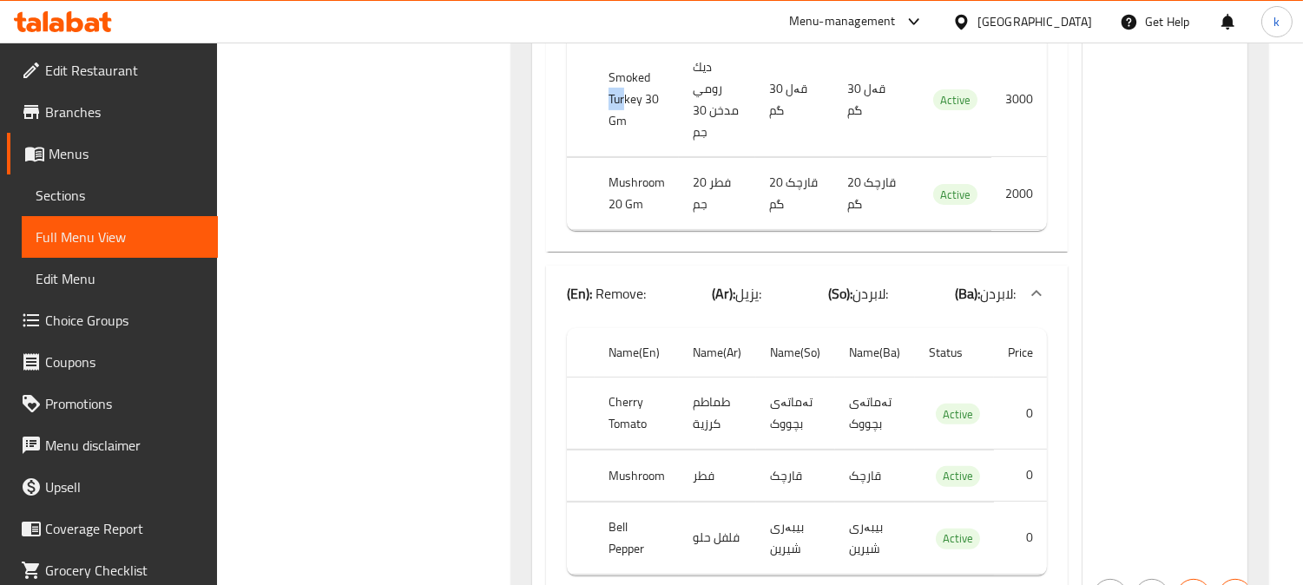
scroll to position [1193, 0]
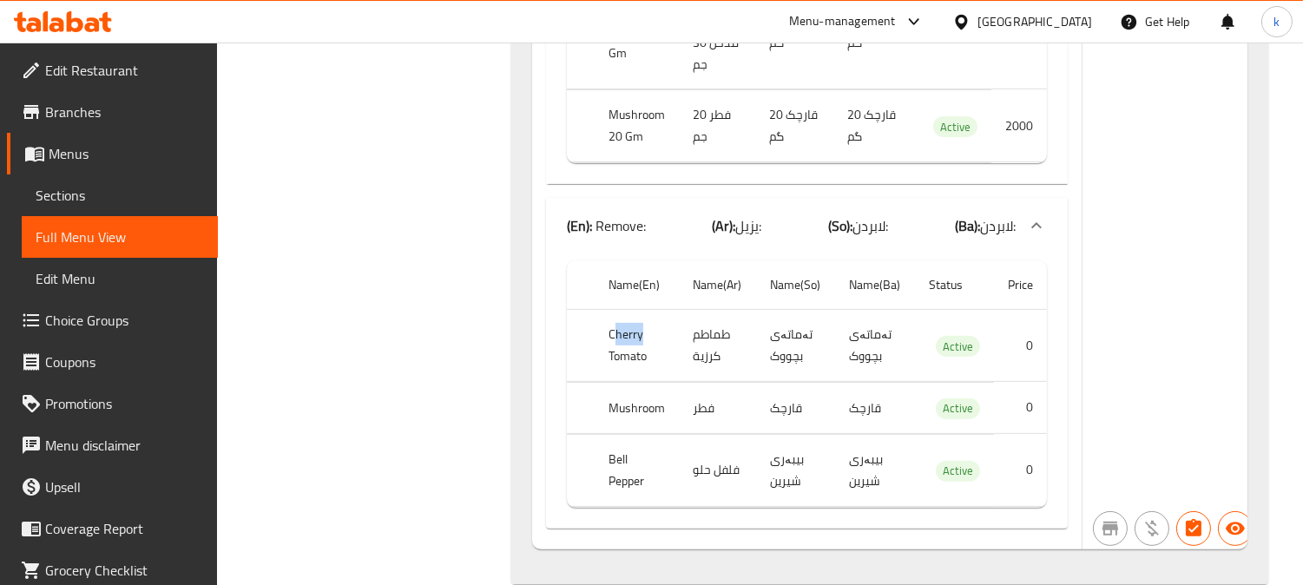
drag, startPoint x: 617, startPoint y: 315, endPoint x: 672, endPoint y: 313, distance: 54.7
click at [669, 313] on th "Cherry Tomato" at bounding box center [636, 346] width 85 height 72
click at [665, 343] on th "Cherry Tomato" at bounding box center [636, 346] width 85 height 72
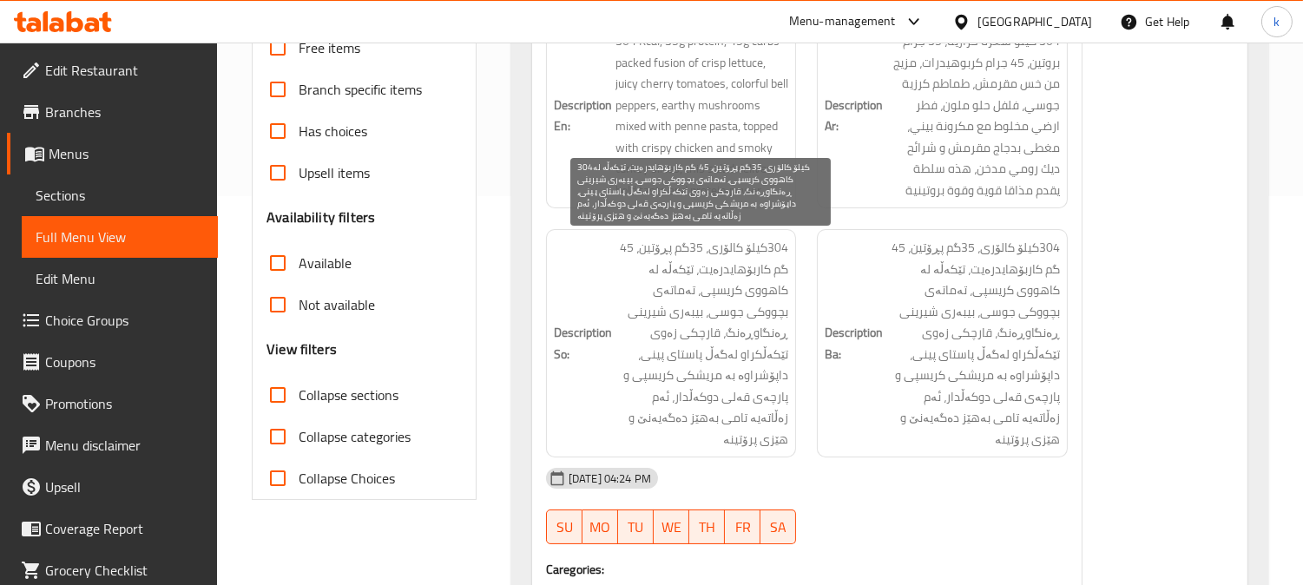
scroll to position [0, 0]
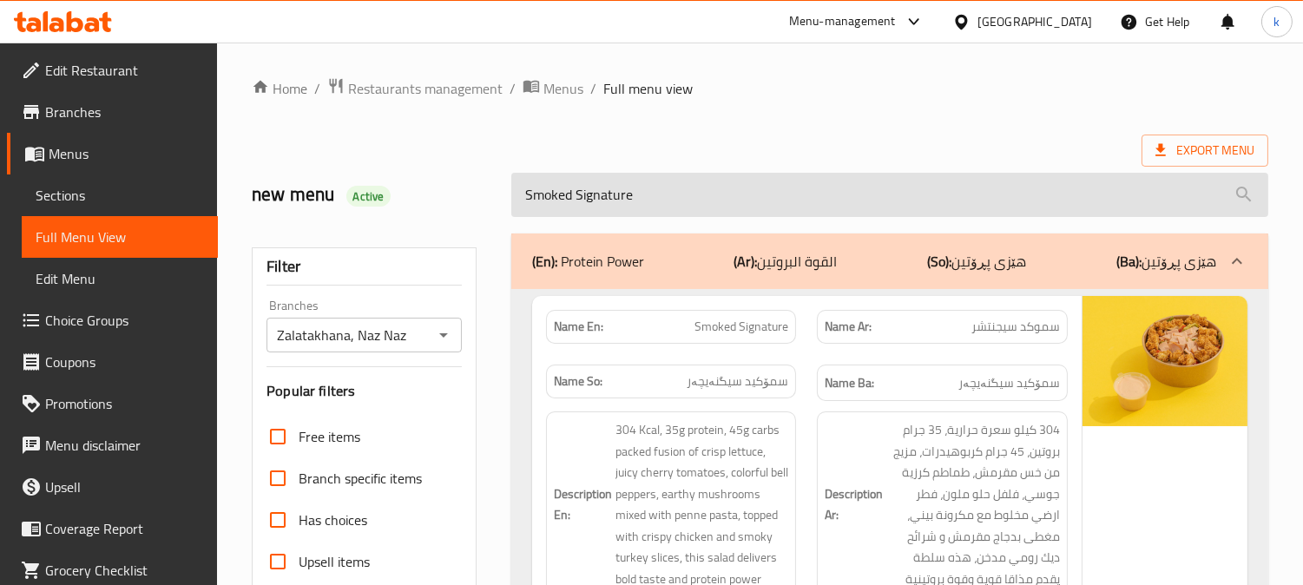
click at [664, 200] on input "Smoked Signature" at bounding box center [889, 195] width 757 height 44
paste input "Energy Boost Bowl"
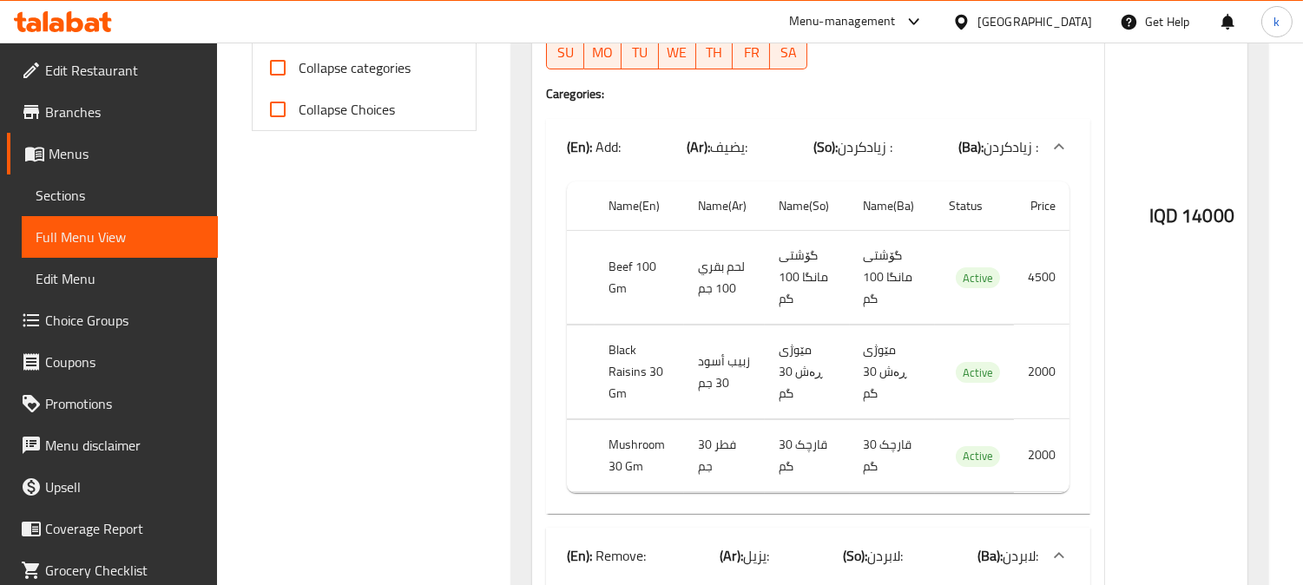
scroll to position [803, 0]
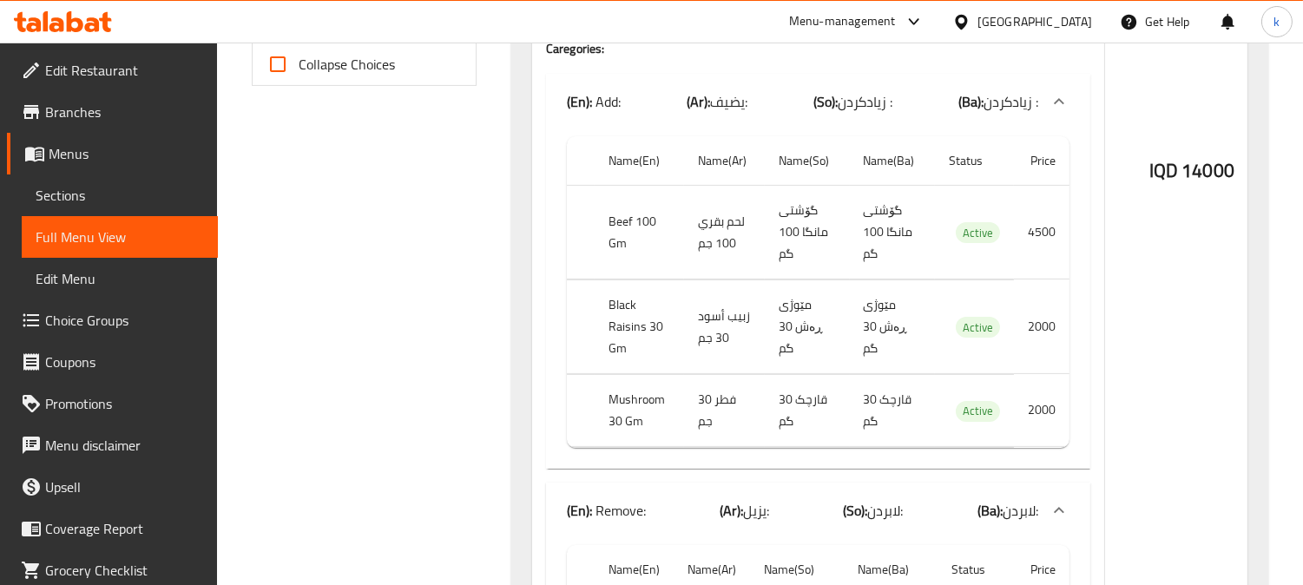
drag, startPoint x: 594, startPoint y: 215, endPoint x: 805, endPoint y: 222, distance: 211.0
click at [768, 222] on tr "Beef 100 Gm لحم بقري 100 جم گۆشتی مانگا 100 گم گۆشتی مانگا 100 گم Active 4500" at bounding box center [818, 233] width 502 height 94
drag, startPoint x: 596, startPoint y: 301, endPoint x: 734, endPoint y: 318, distance: 139.1
click at [719, 321] on tr "Black Raisins 30 Gm زبيب أسود 30 جم مێوژی ڕەش 30 گم مێوژی ڕەش 30 گم Active 2000" at bounding box center [818, 327] width 502 height 94
drag, startPoint x: 614, startPoint y: 393, endPoint x: 909, endPoint y: 392, distance: 294.2
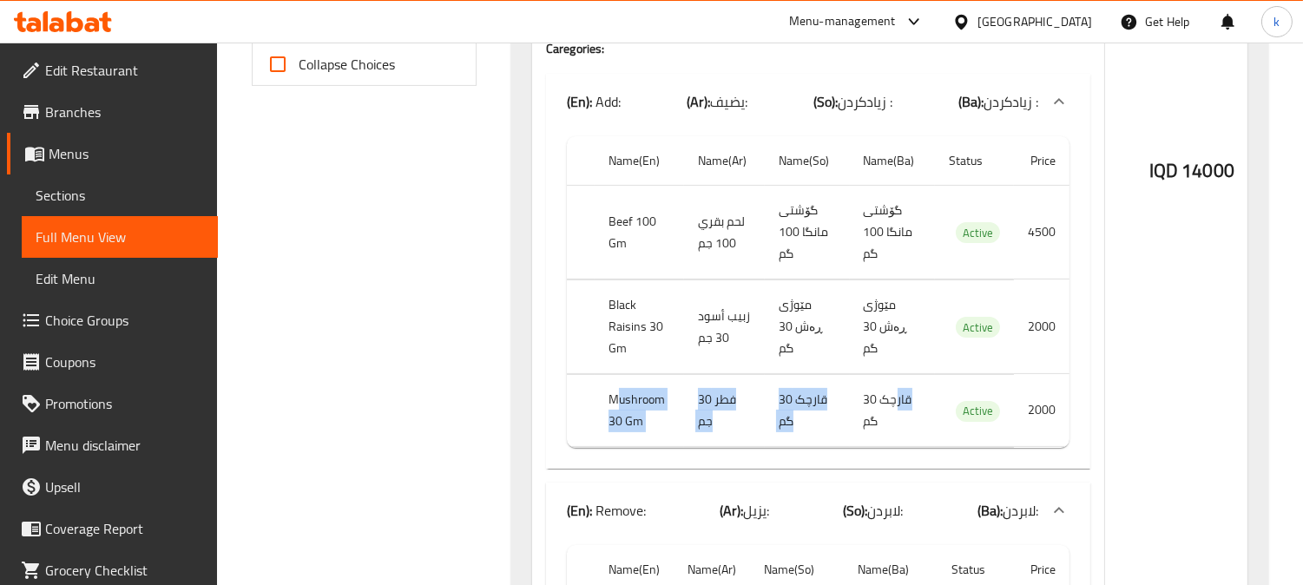
click at [896, 396] on tr "Mushroom 30 Gm فطر 30 جم قارچک 30 گم قارچک 30 گم Active 2000" at bounding box center [818, 410] width 502 height 72
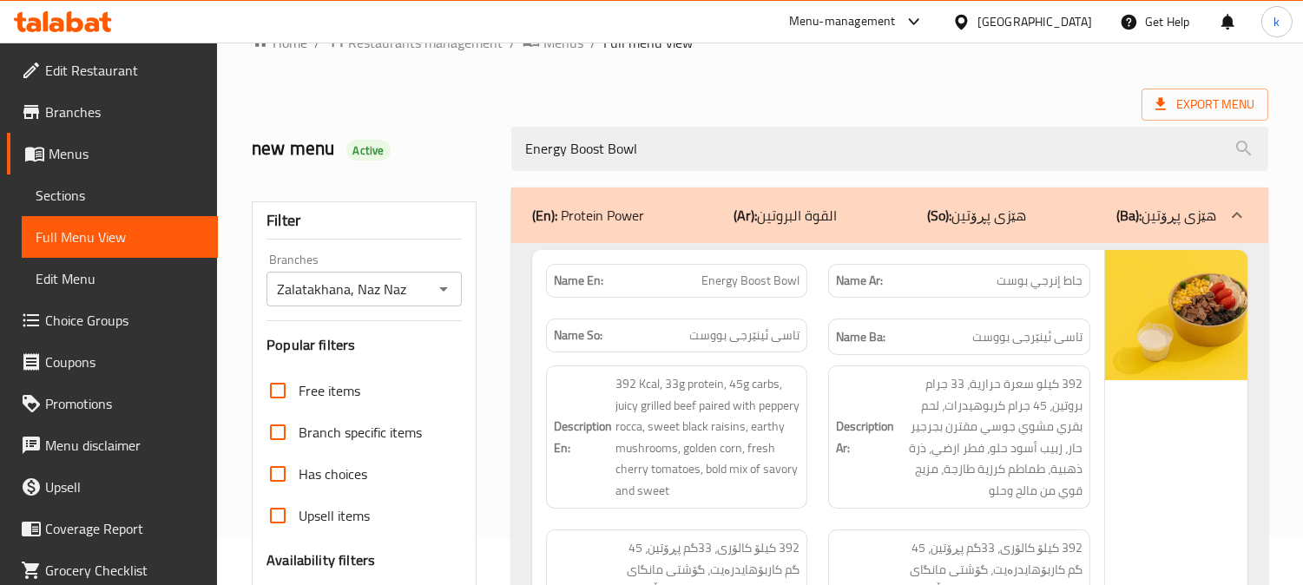
scroll to position [0, 0]
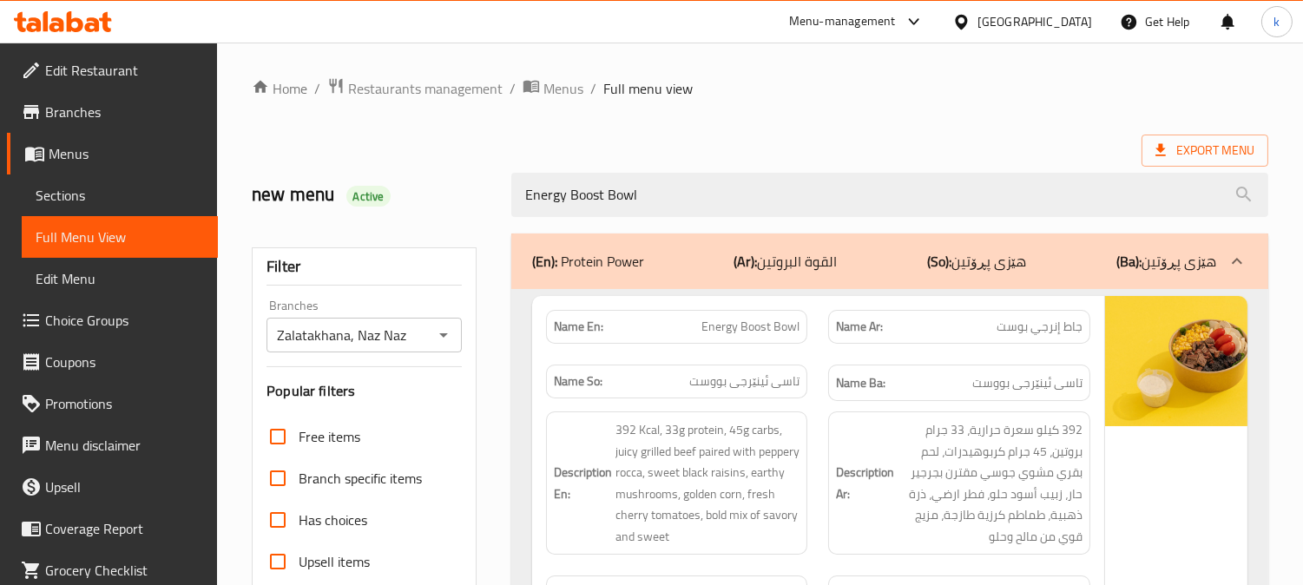
click at [614, 169] on div "Energy Boost Bowl" at bounding box center [890, 194] width 778 height 65
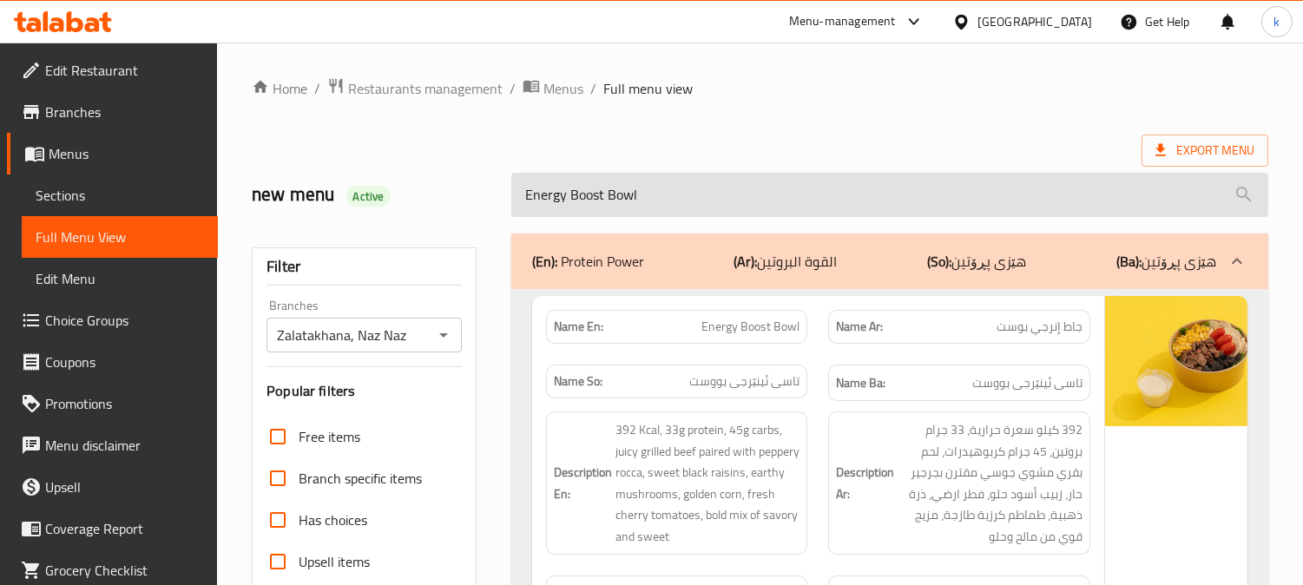
click at [614, 197] on input "Energy Boost Bowl" at bounding box center [889, 195] width 757 height 44
paste input "Caesar Classic"
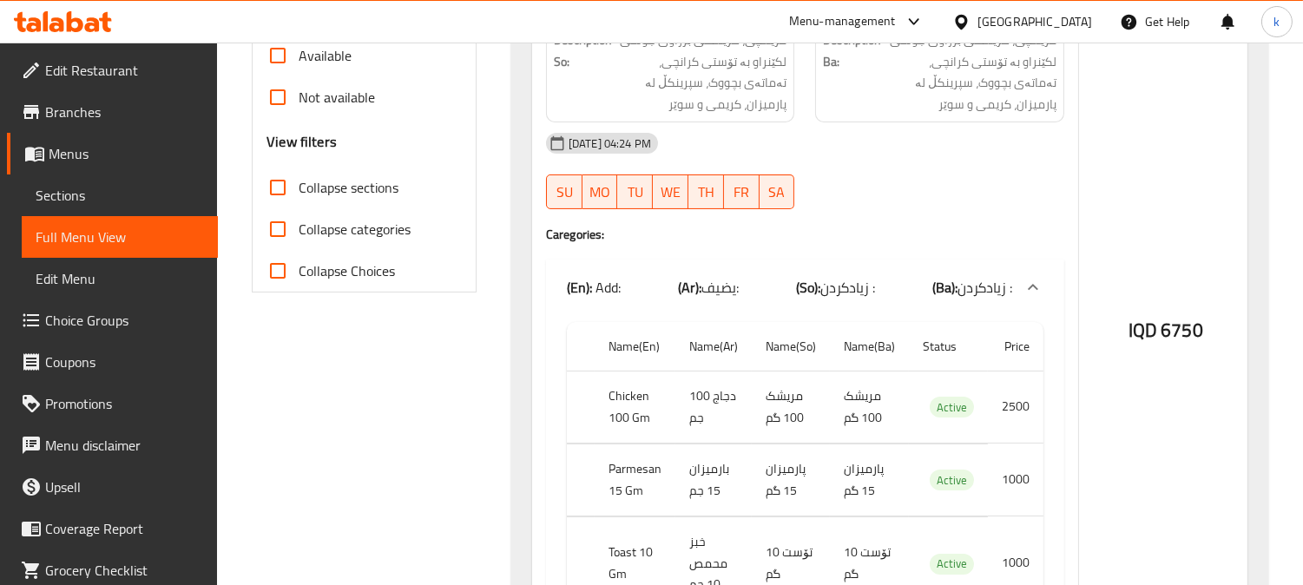
scroll to position [643, 0]
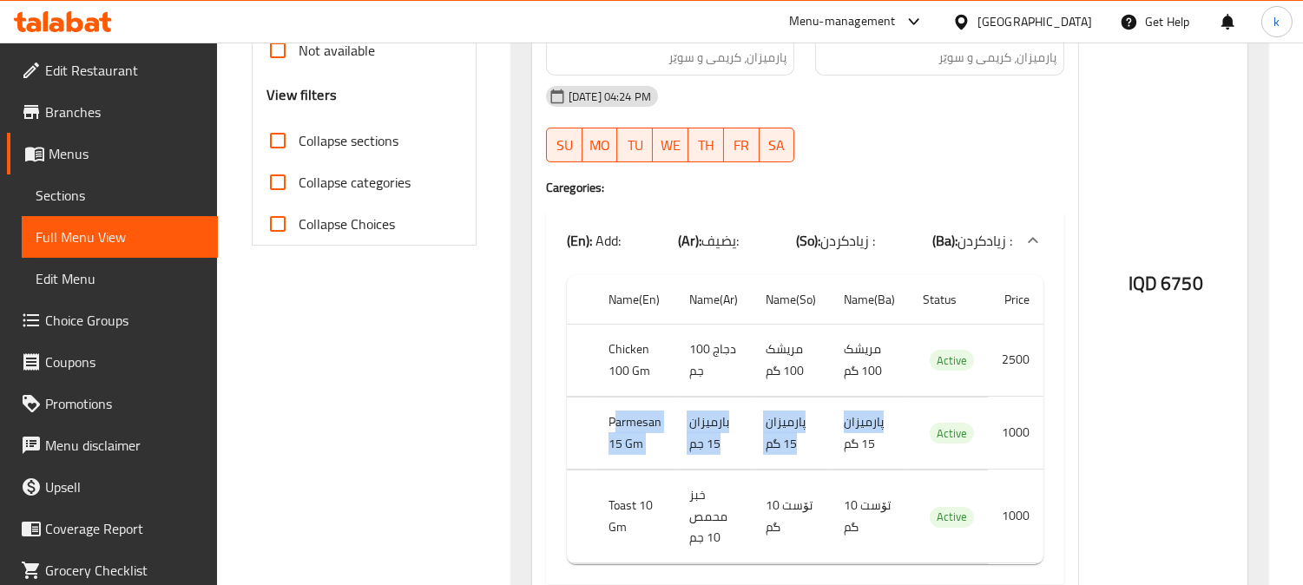
drag, startPoint x: 612, startPoint y: 417, endPoint x: 861, endPoint y: 420, distance: 249.1
click at [846, 420] on tr "Parmesan 15 Gm بارميزان 15 جم پارمیزان 15 گم پارمیزان 15 گم Active 1000" at bounding box center [805, 433] width 476 height 72
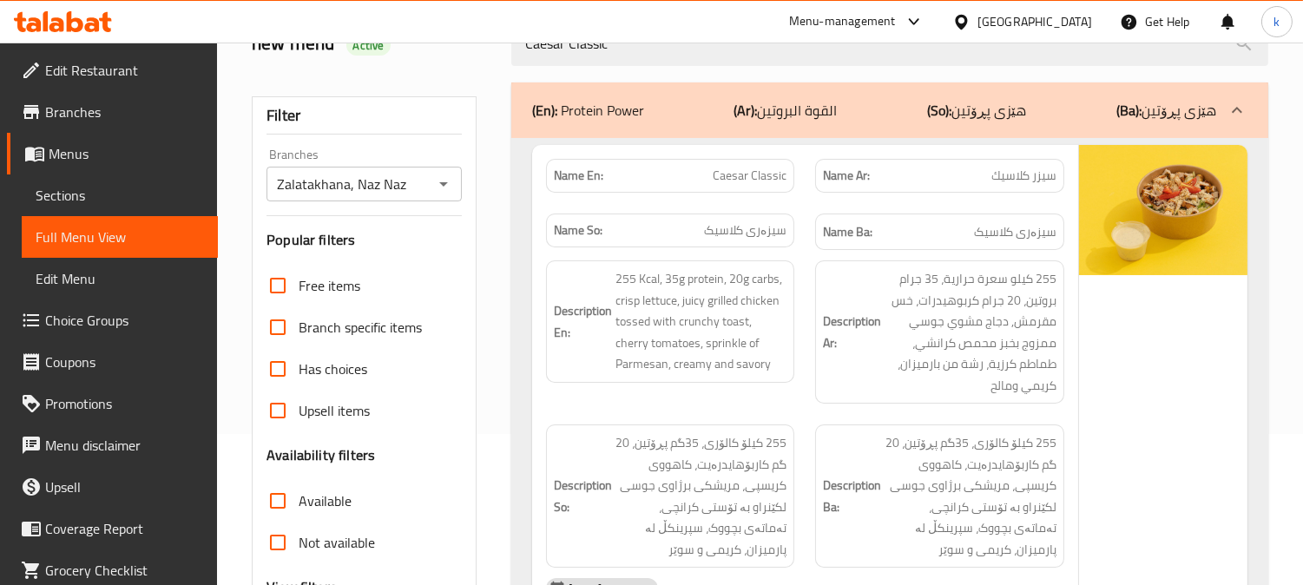
scroll to position [0, 0]
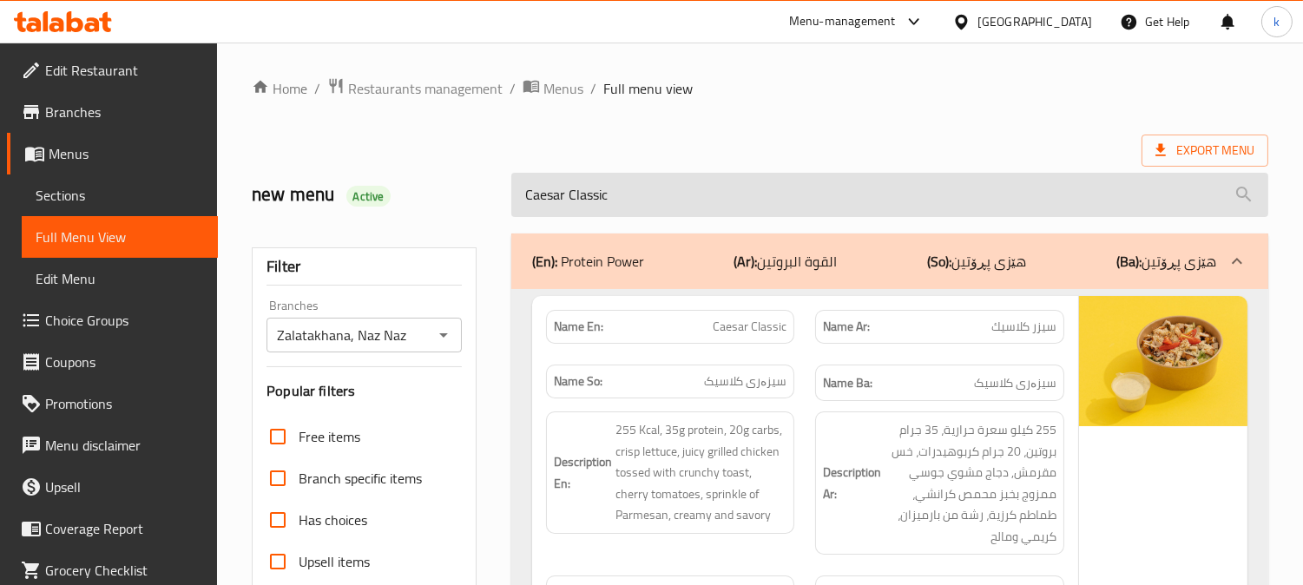
click at [637, 184] on input "Caesar Classic" at bounding box center [889, 195] width 757 height 44
paste input "Mexican Chicken Fiesta"
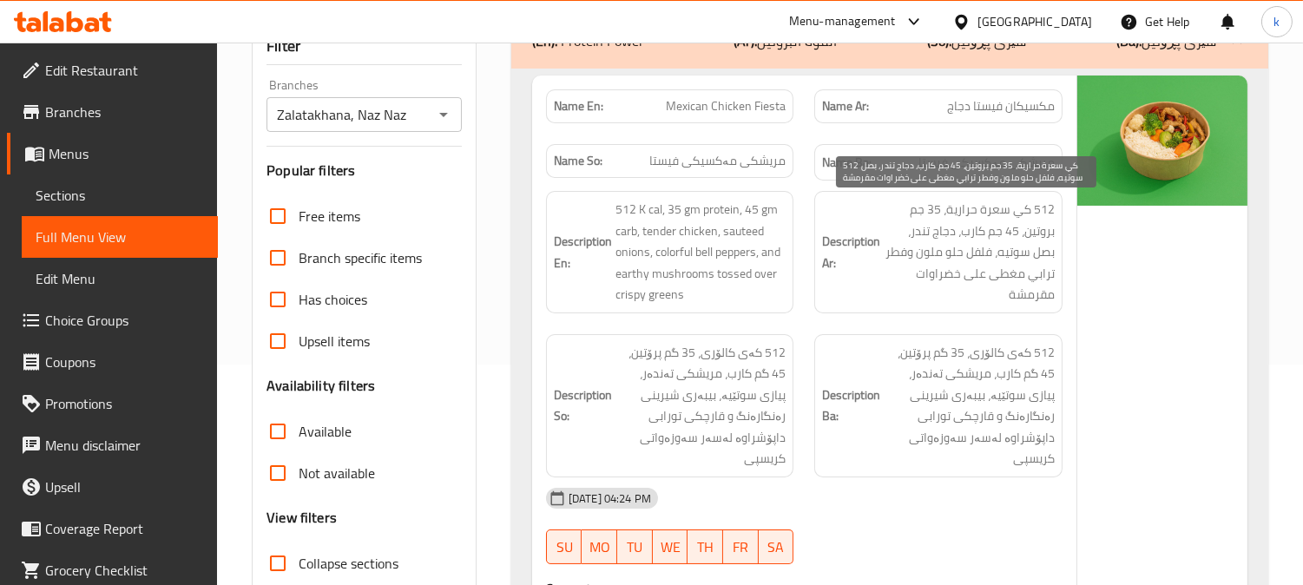
scroll to position [161, 0]
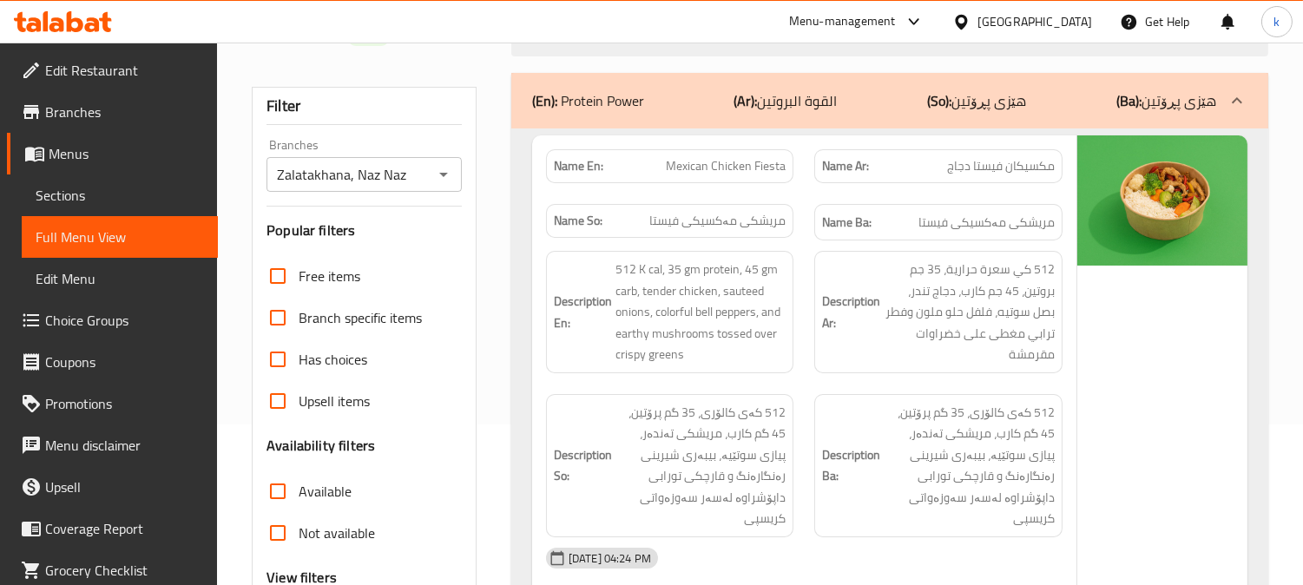
type input "Mexican Chicken Fiesta"
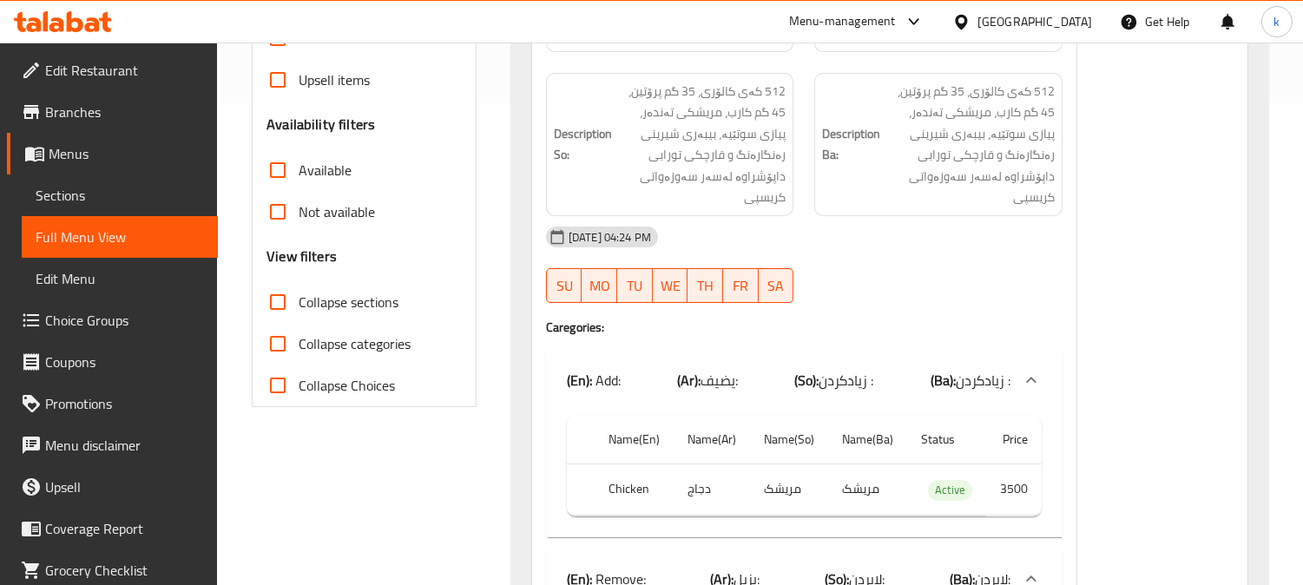
scroll to position [0, 0]
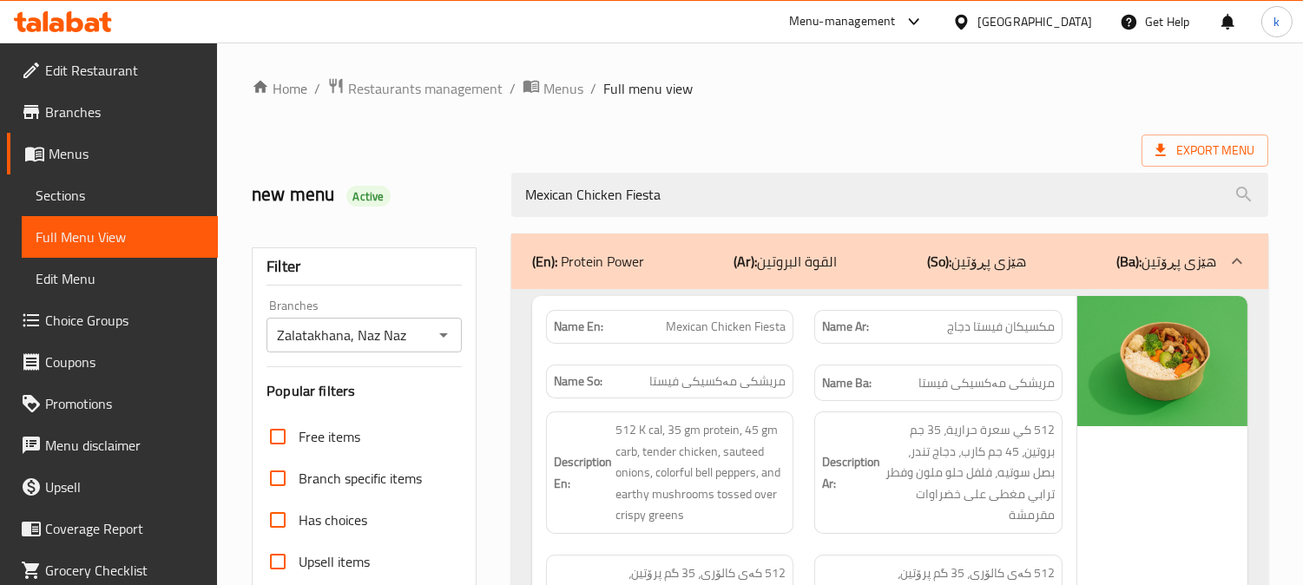
click at [68, 202] on span "Sections" at bounding box center [120, 195] width 168 height 21
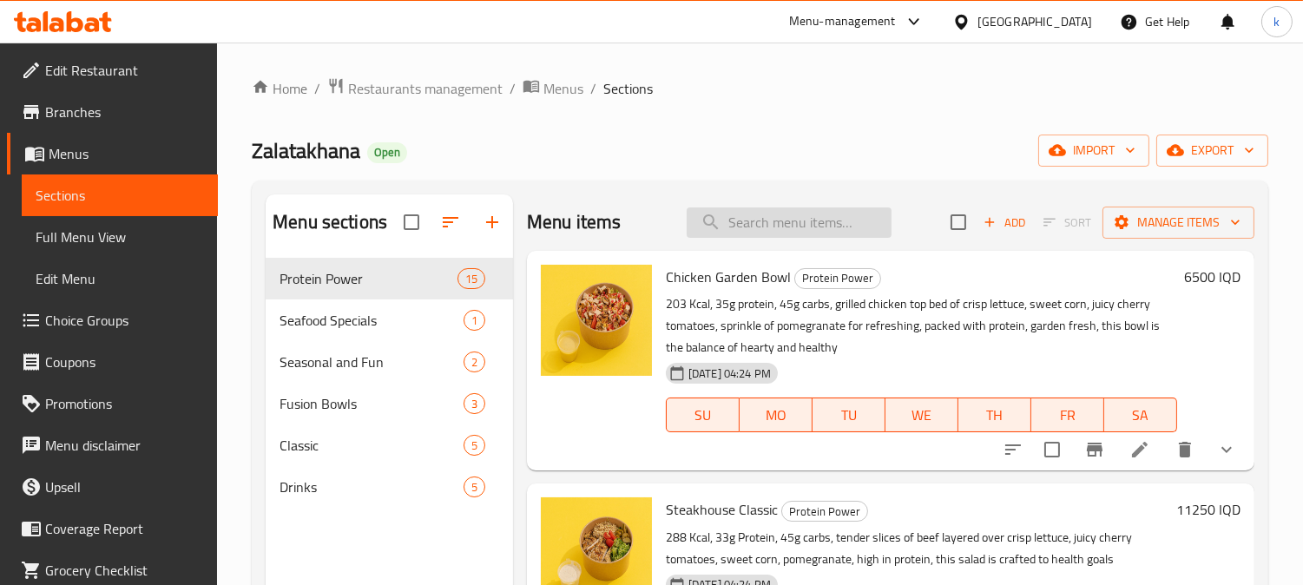
click at [781, 224] on input "search" at bounding box center [788, 222] width 205 height 30
paste input "Mexican Chicken Fiesta"
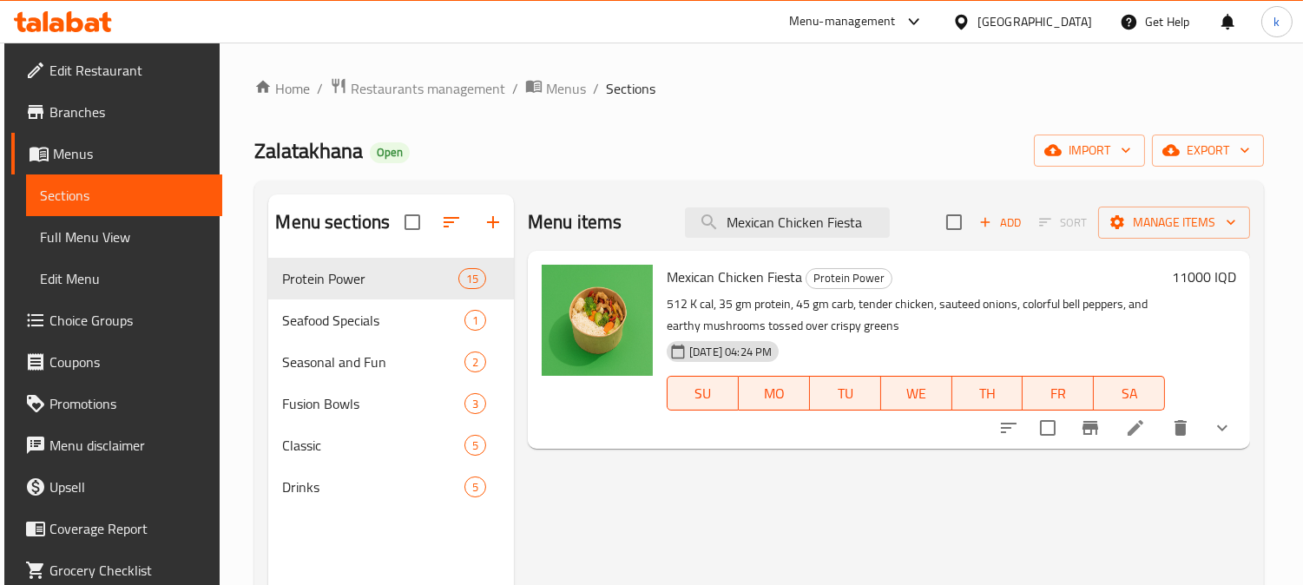
type input "Mexican Chicken Fiesta"
click at [1152, 430] on li at bounding box center [1135, 427] width 49 height 31
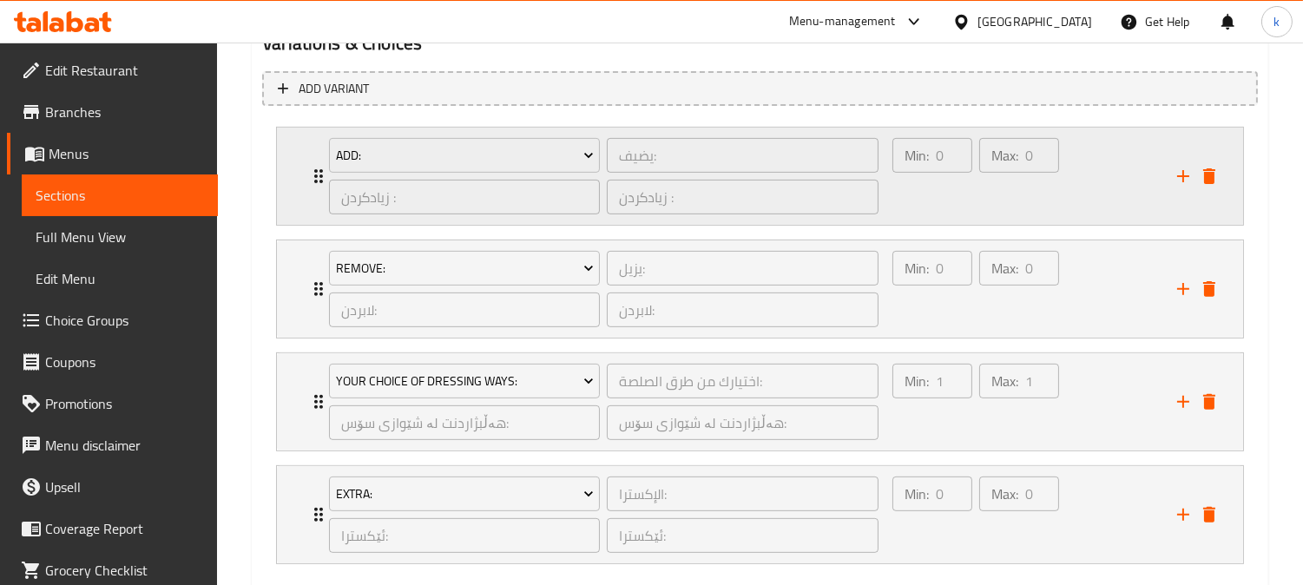
scroll to position [1272, 0]
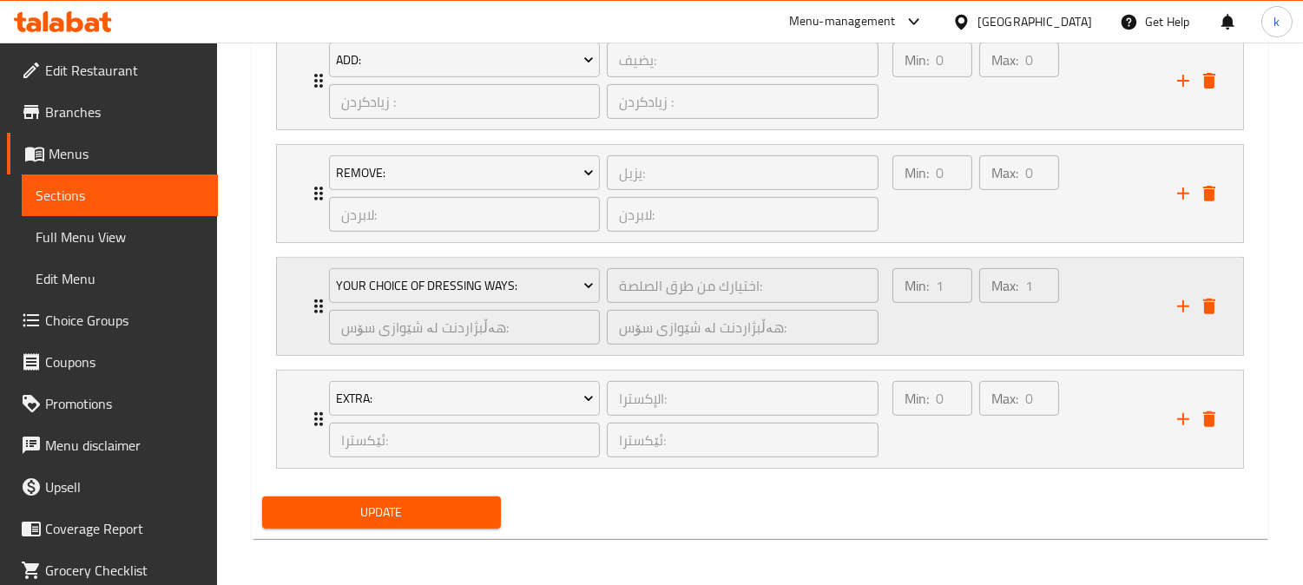
click at [1046, 312] on div "Max: 1 ​" at bounding box center [1018, 306] width 87 height 83
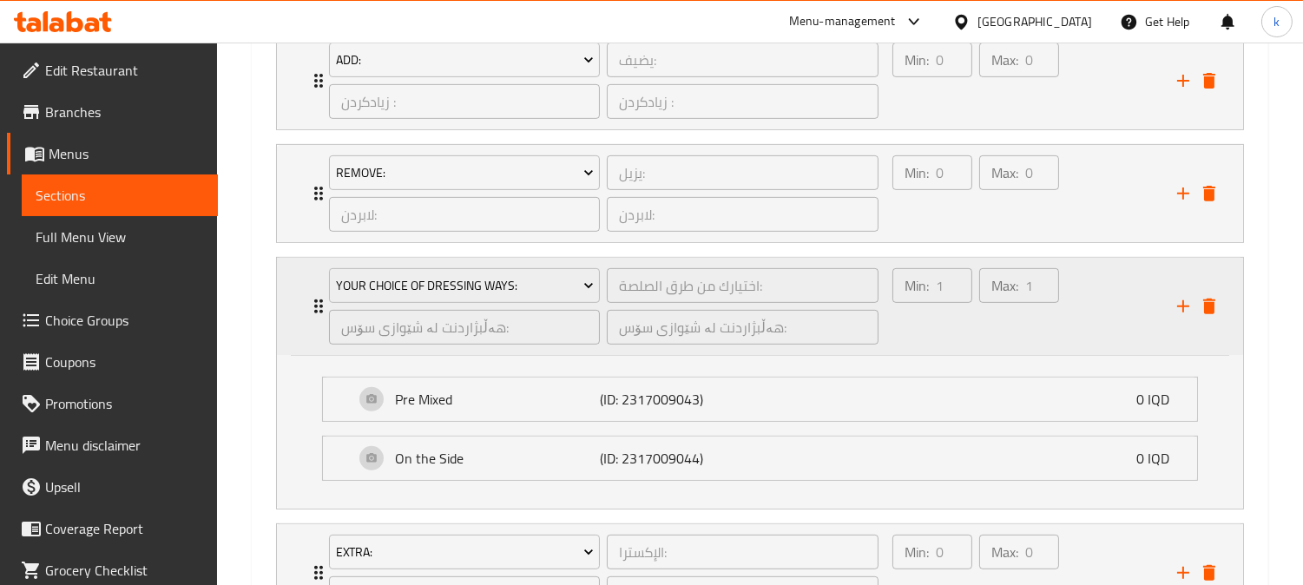
click at [953, 322] on div "Min: 1 ​" at bounding box center [932, 306] width 87 height 83
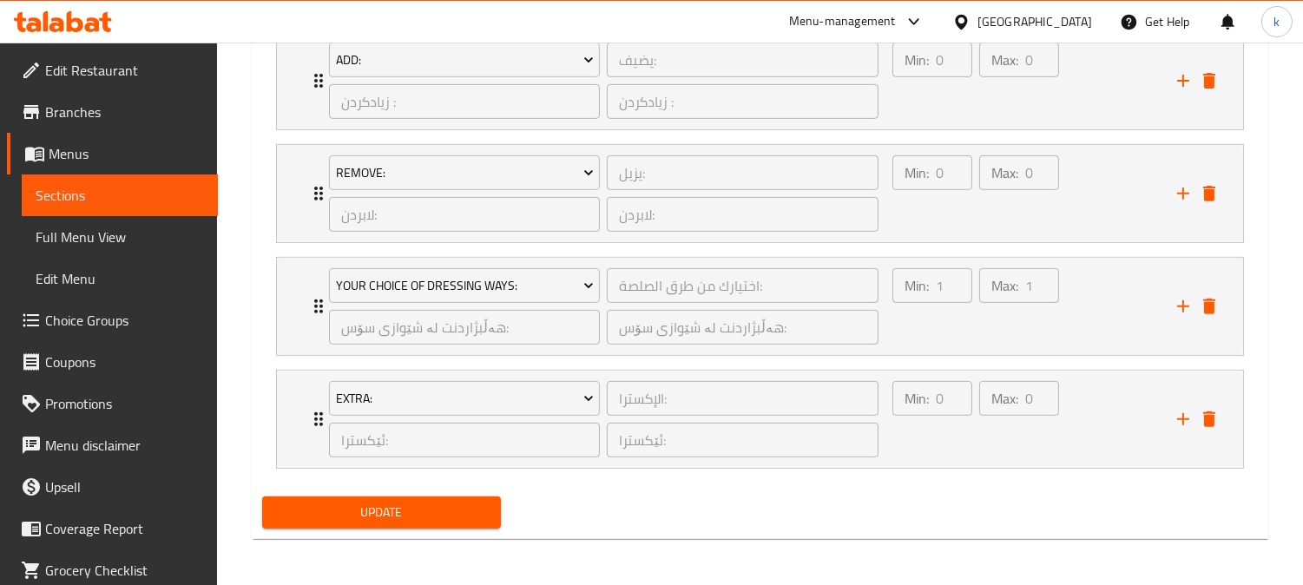
scroll to position [1112, 0]
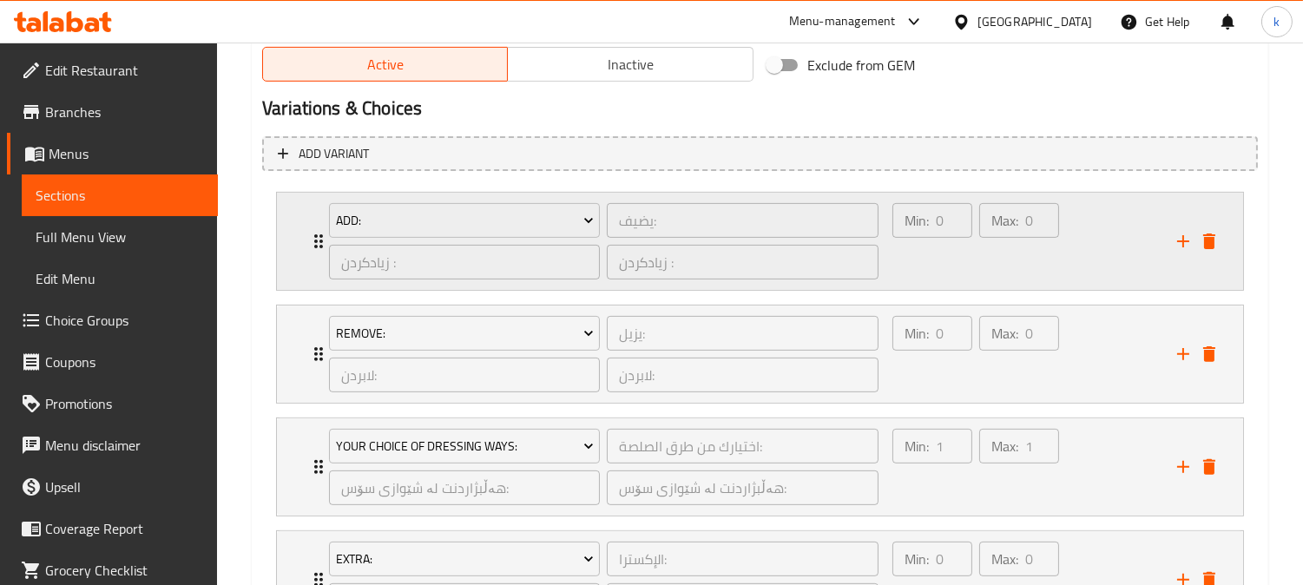
click at [949, 258] on div "Min: 0 ​" at bounding box center [932, 241] width 87 height 83
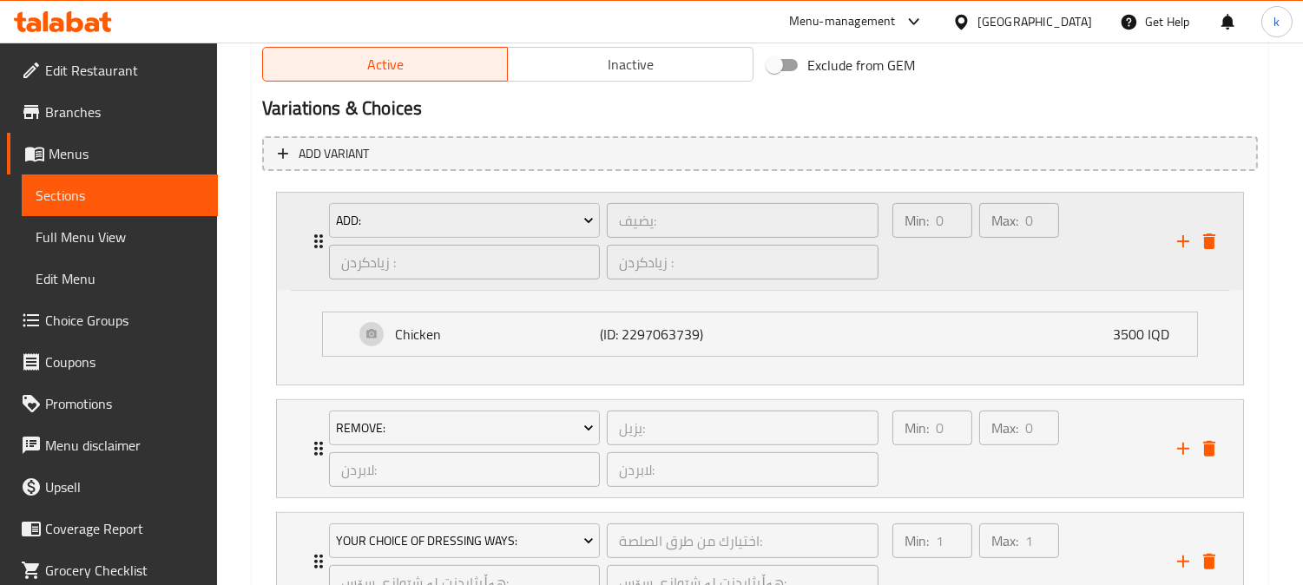
click at [949, 258] on div "Min: 0 ​" at bounding box center [932, 241] width 87 height 83
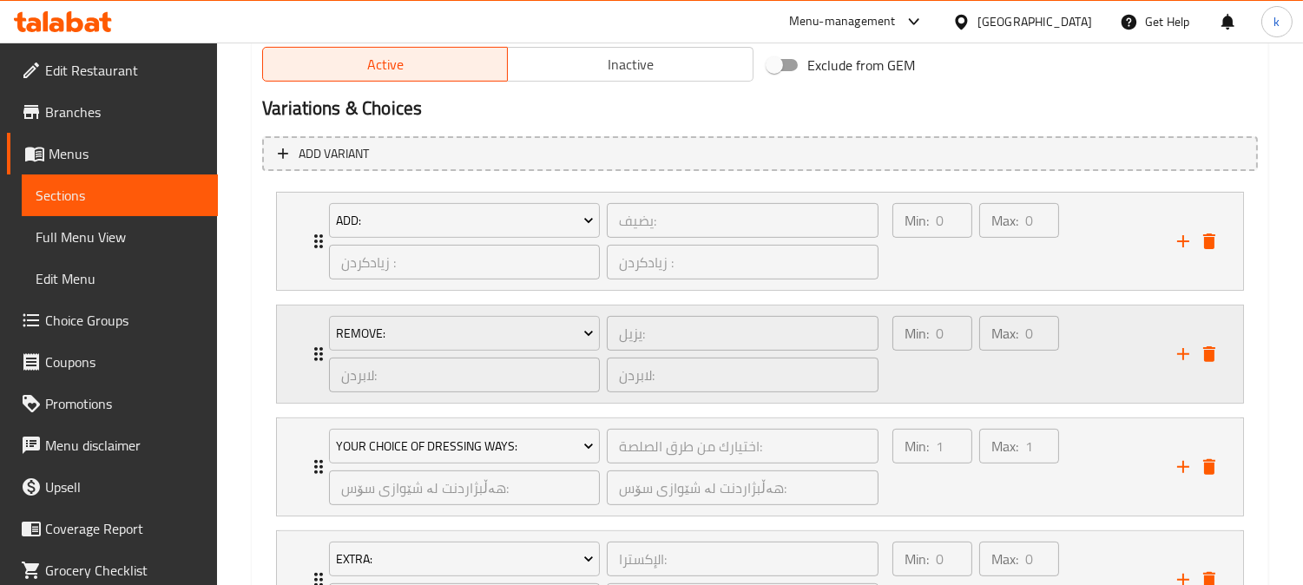
click at [942, 363] on div "Min: 0 ​" at bounding box center [932, 353] width 87 height 83
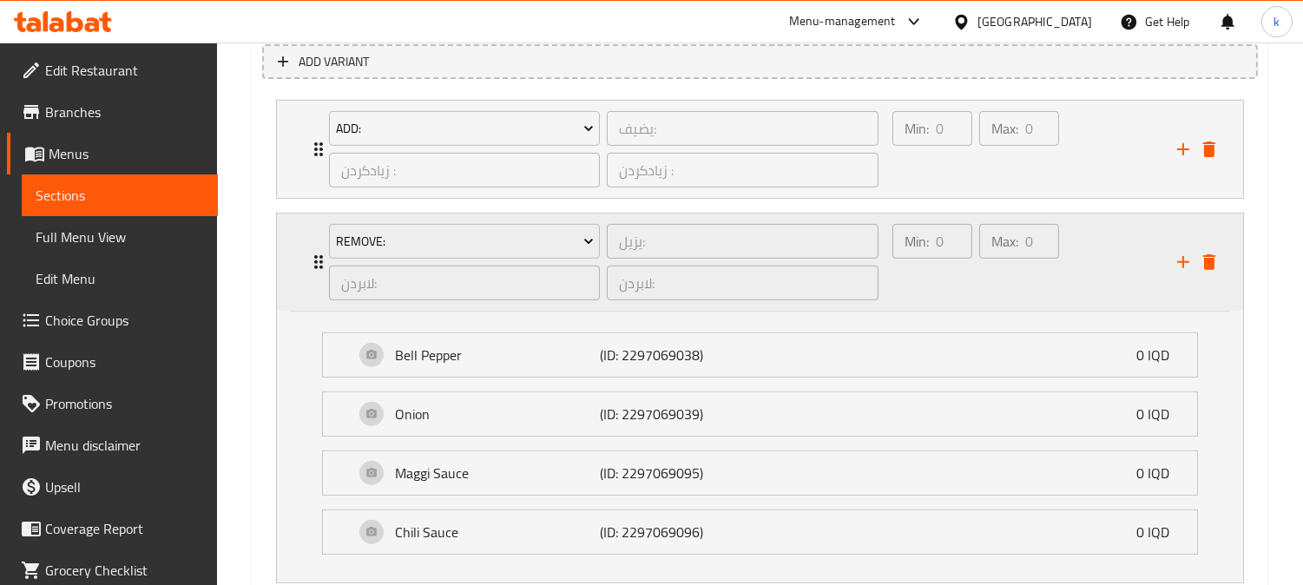
scroll to position [1272, 0]
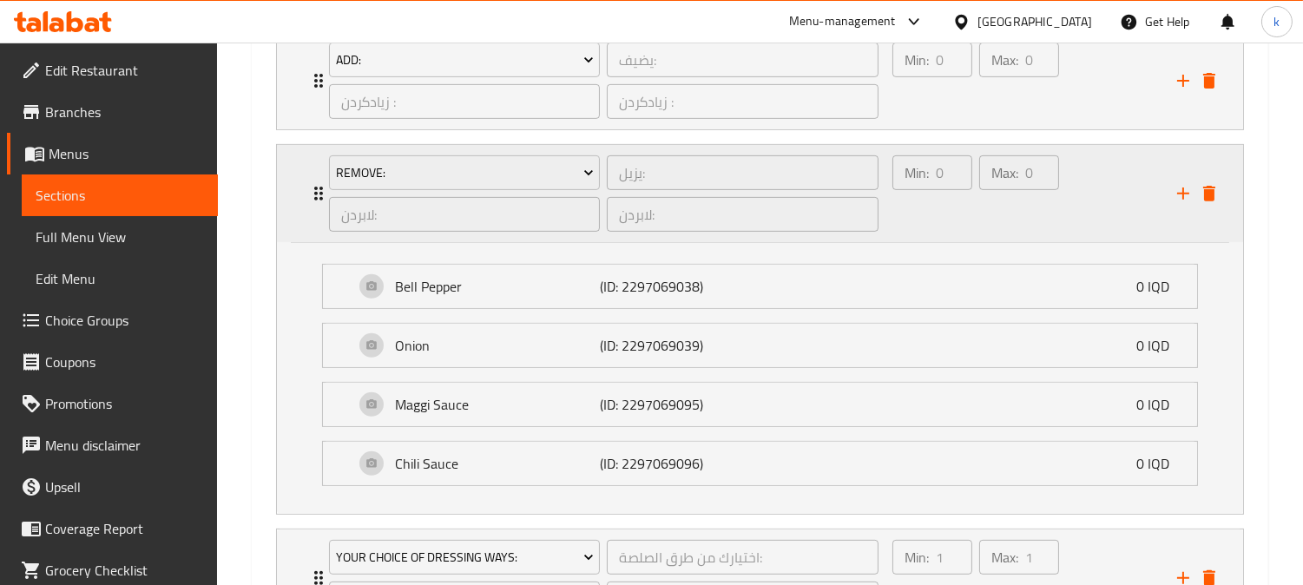
click at [937, 215] on div "Min: 0 ​" at bounding box center [932, 193] width 87 height 83
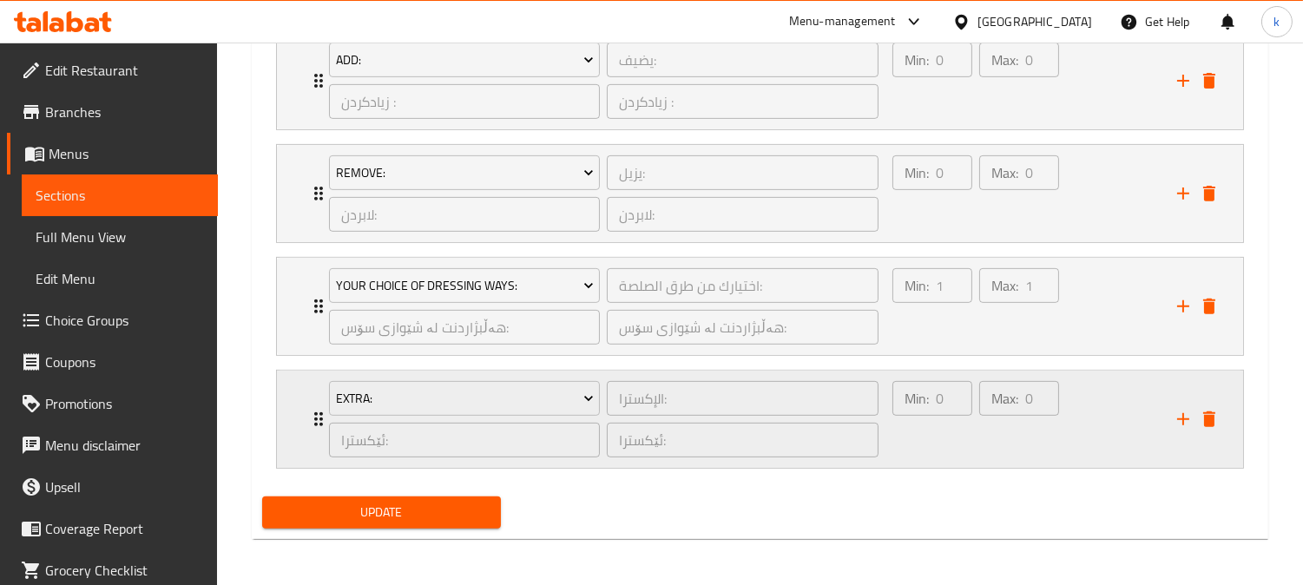
click at [934, 438] on div "Min: 0 ​" at bounding box center [932, 418] width 87 height 83
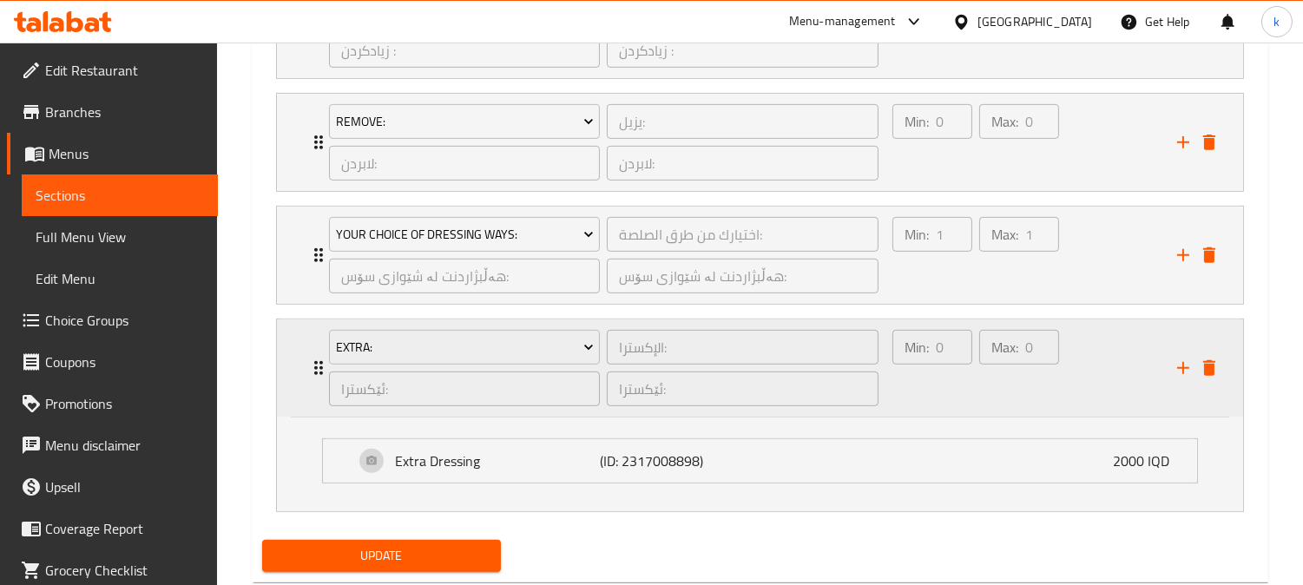
scroll to position [1368, 0]
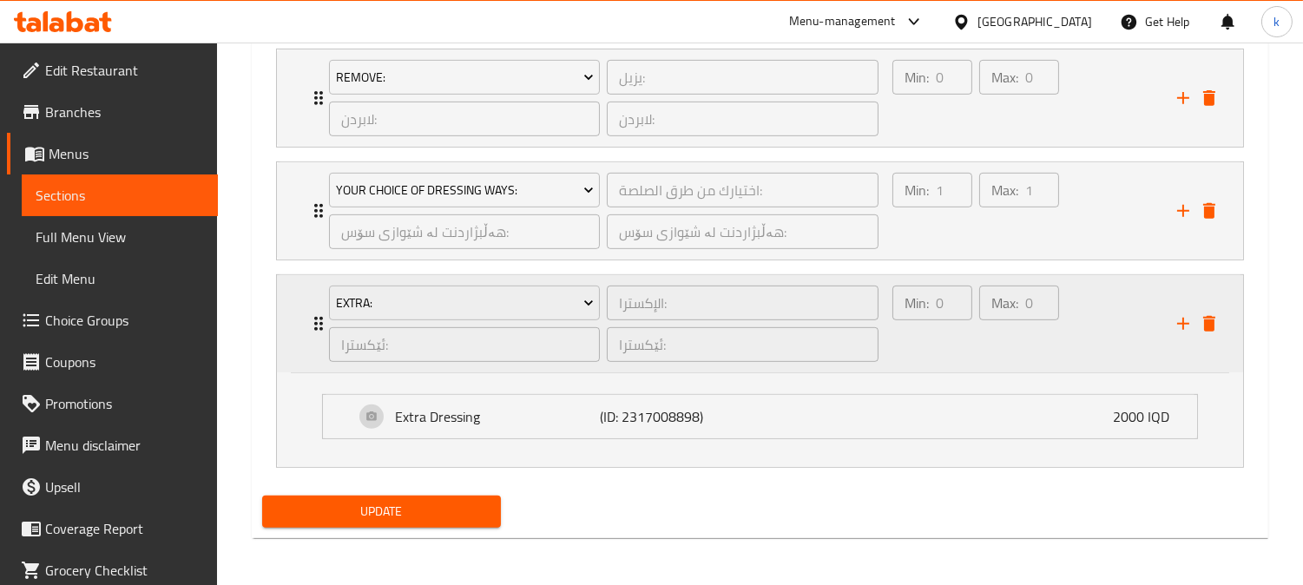
click at [939, 345] on div "Min: 0 ​" at bounding box center [932, 323] width 87 height 83
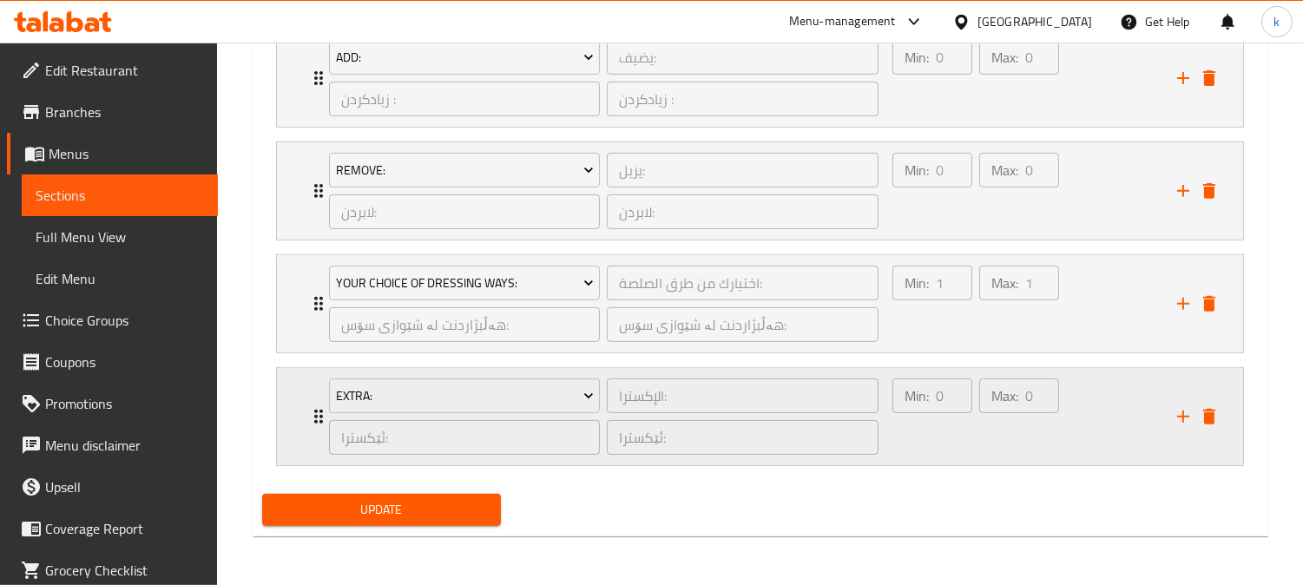
scroll to position [1272, 0]
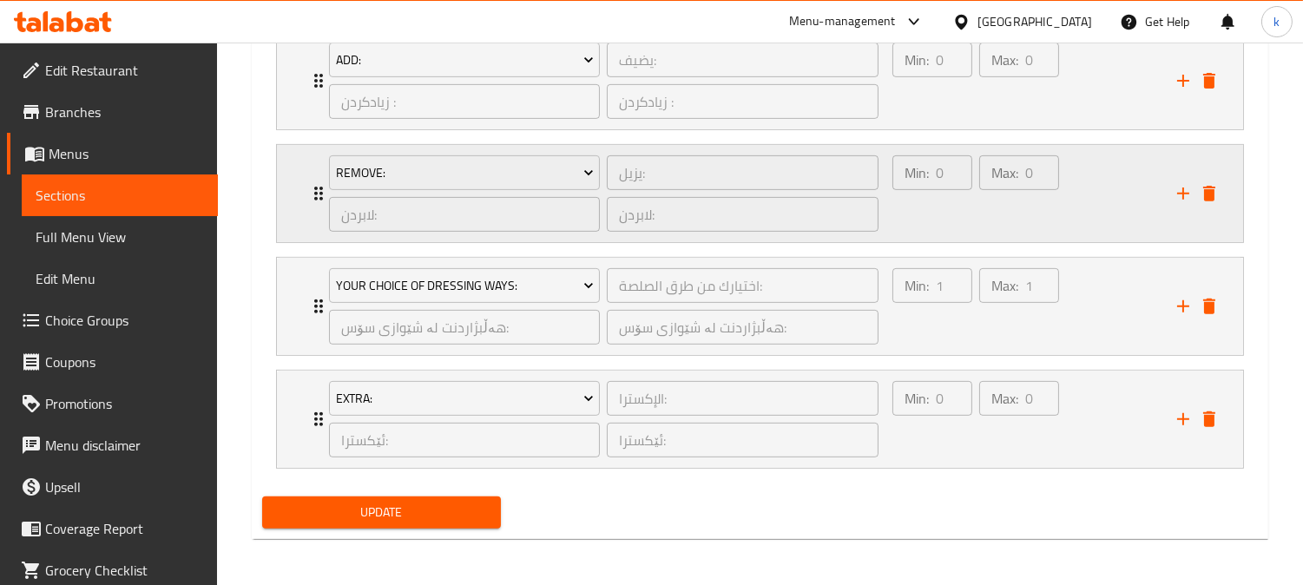
click at [967, 207] on div "Min: 0 ​" at bounding box center [932, 193] width 87 height 83
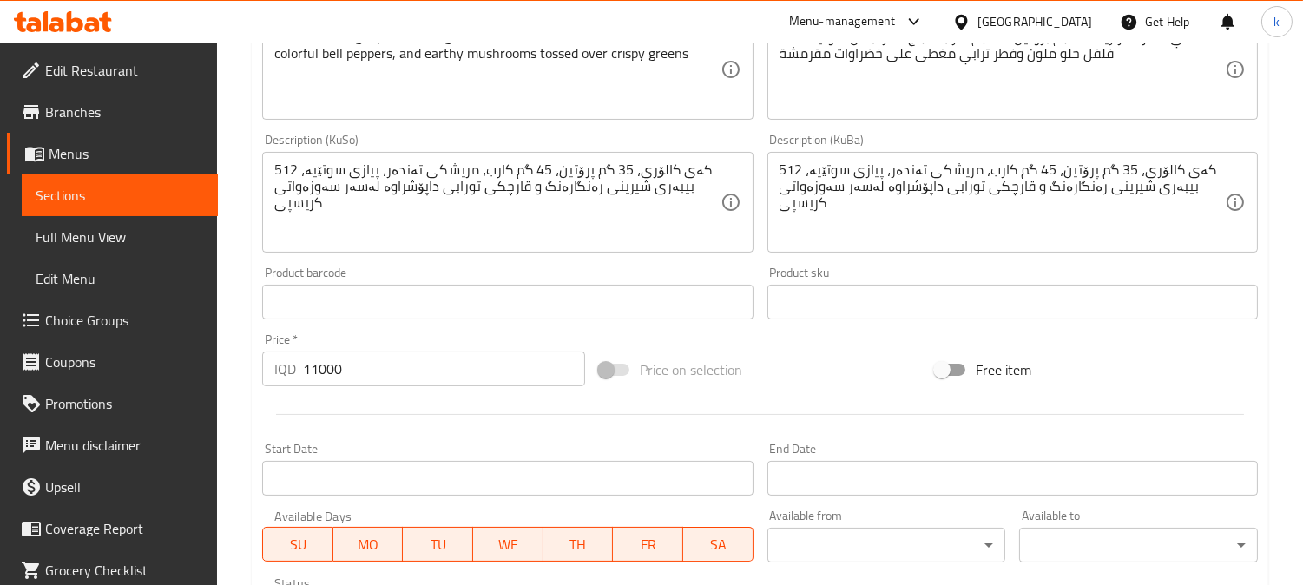
scroll to position [1047, 0]
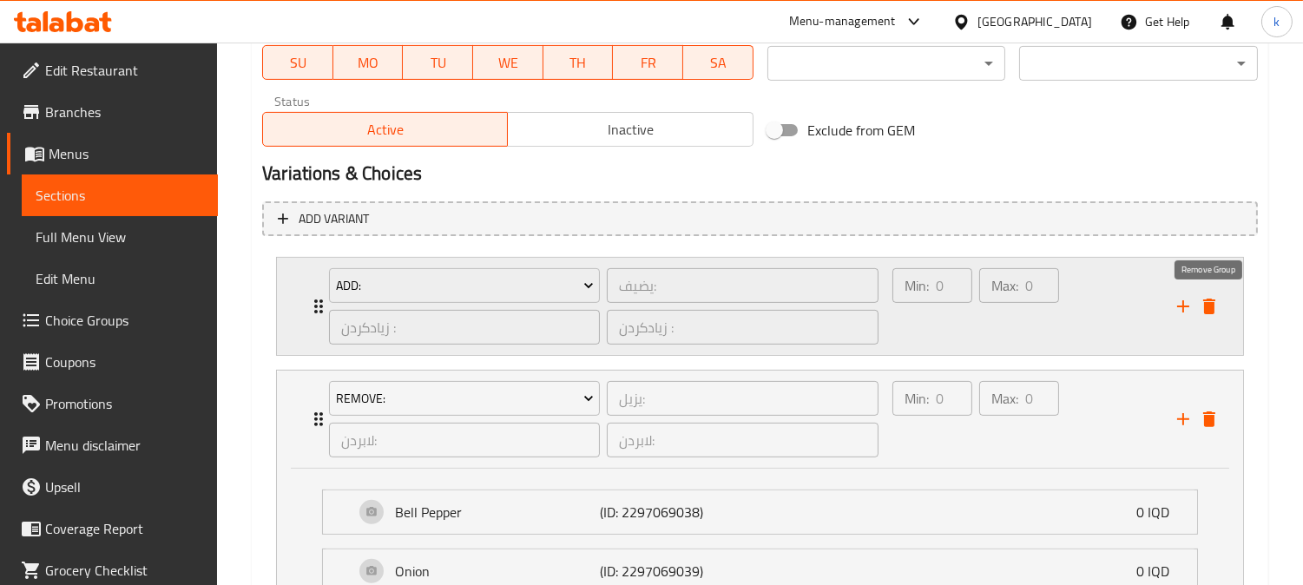
click at [1201, 311] on icon "delete" at bounding box center [1208, 306] width 21 height 21
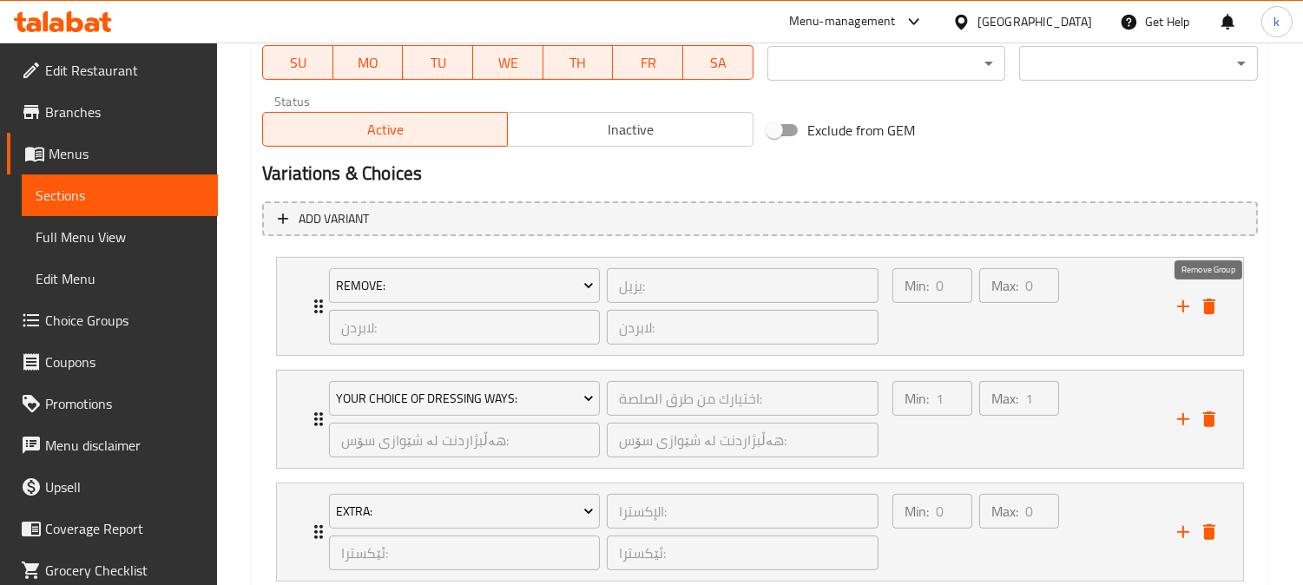
click at [1201, 311] on icon "delete" at bounding box center [1208, 306] width 21 height 21
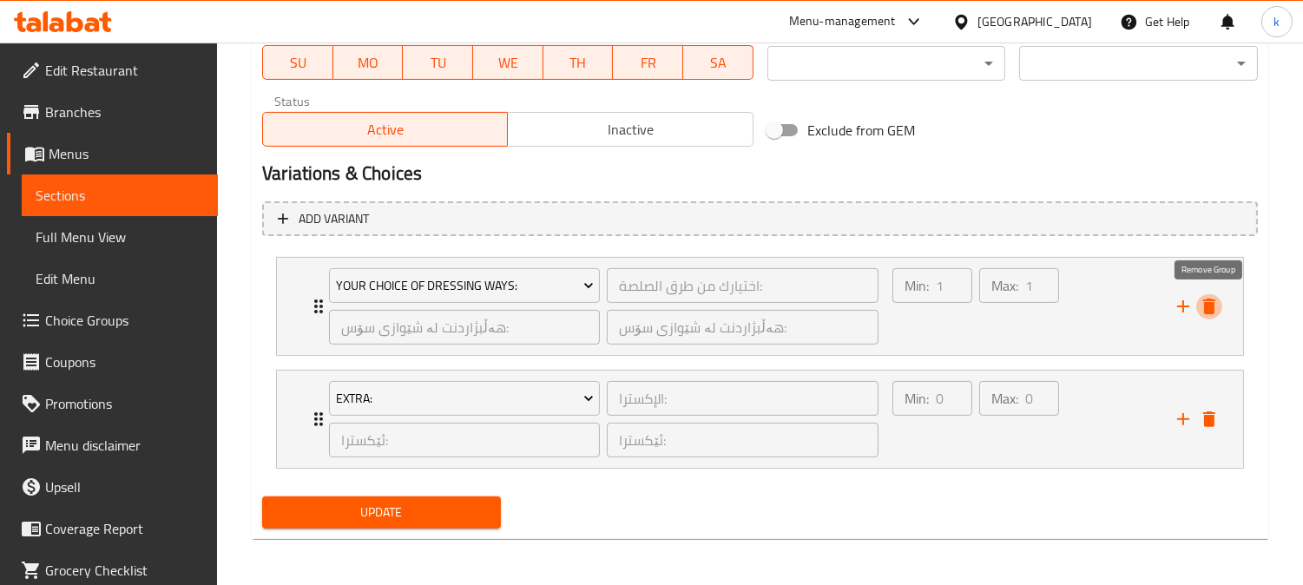
click at [1201, 311] on icon "delete" at bounding box center [1208, 306] width 21 height 21
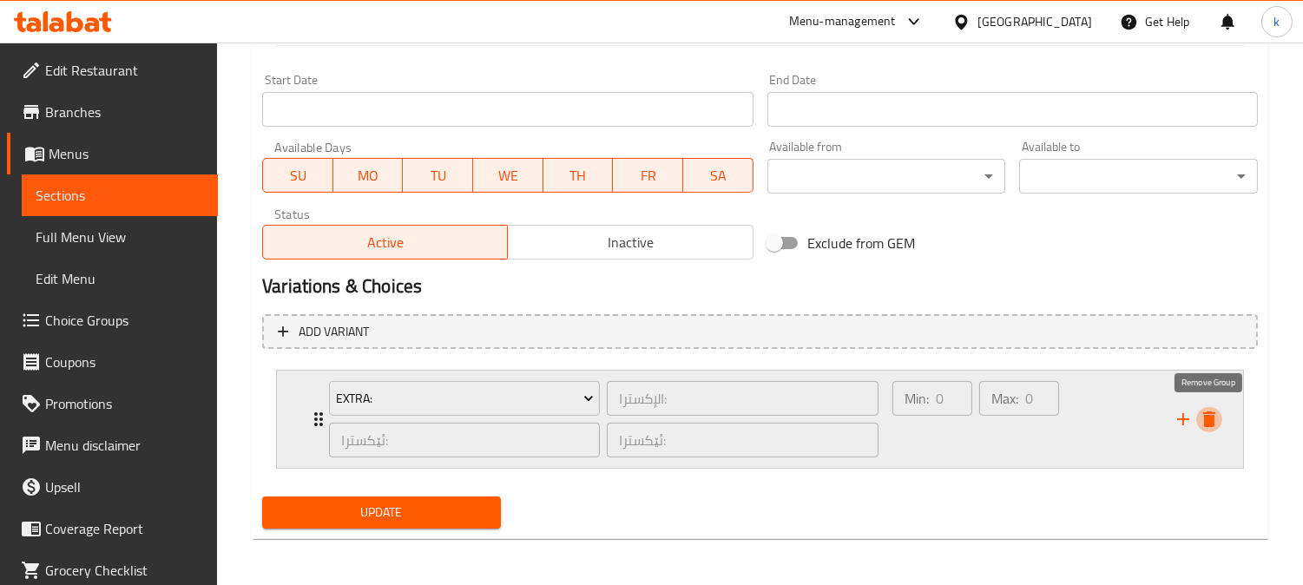
click at [1203, 409] on icon "delete" at bounding box center [1208, 419] width 21 height 21
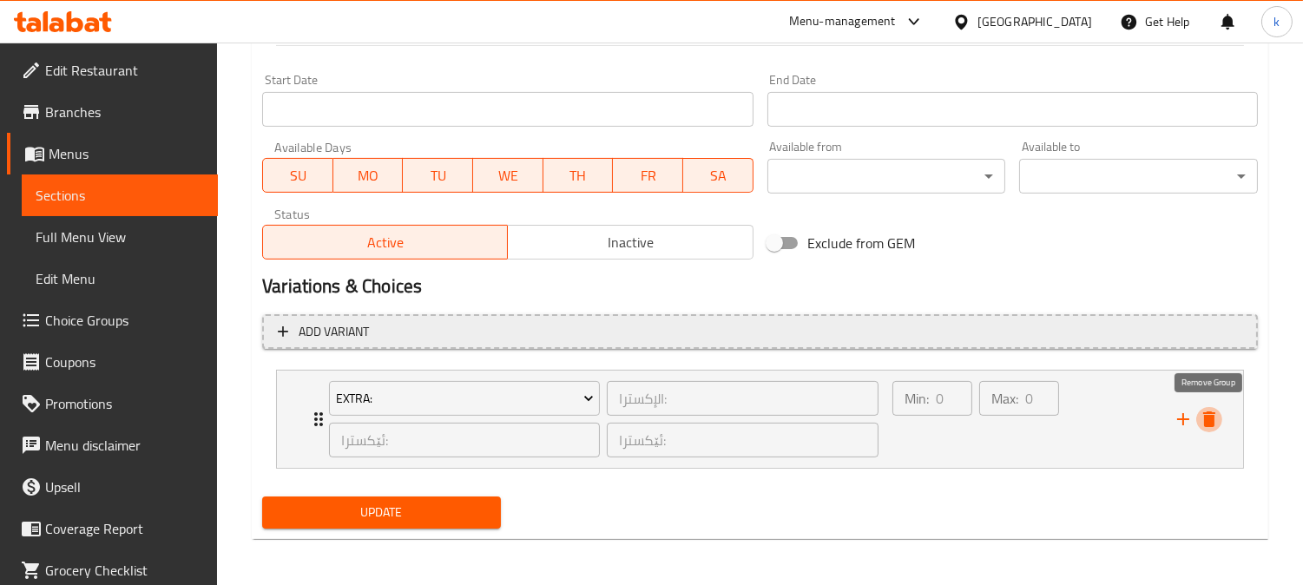
scroll to position [863, 0]
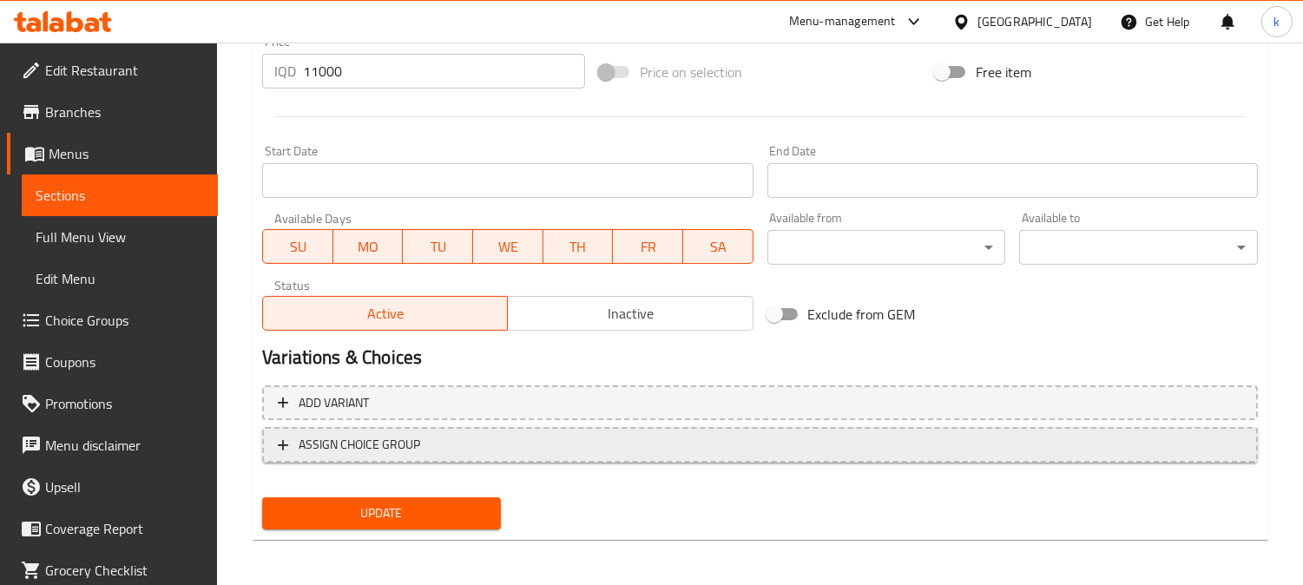
click at [480, 439] on span "ASSIGN CHOICE GROUP" at bounding box center [760, 445] width 964 height 22
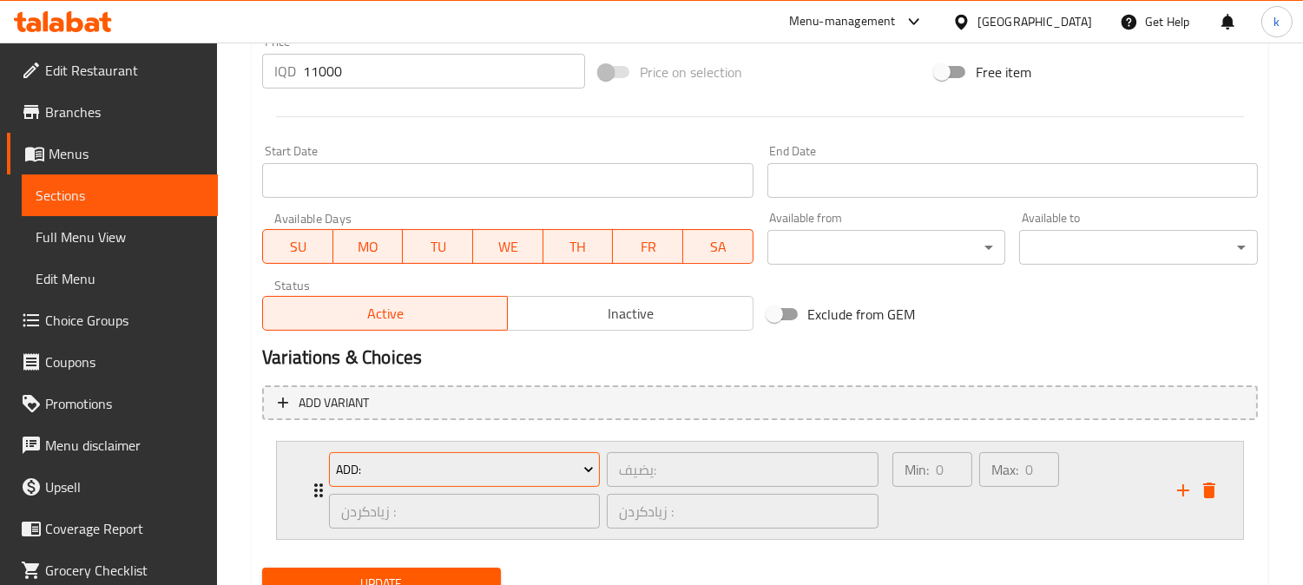
click at [490, 466] on span "Add:" at bounding box center [465, 470] width 258 height 22
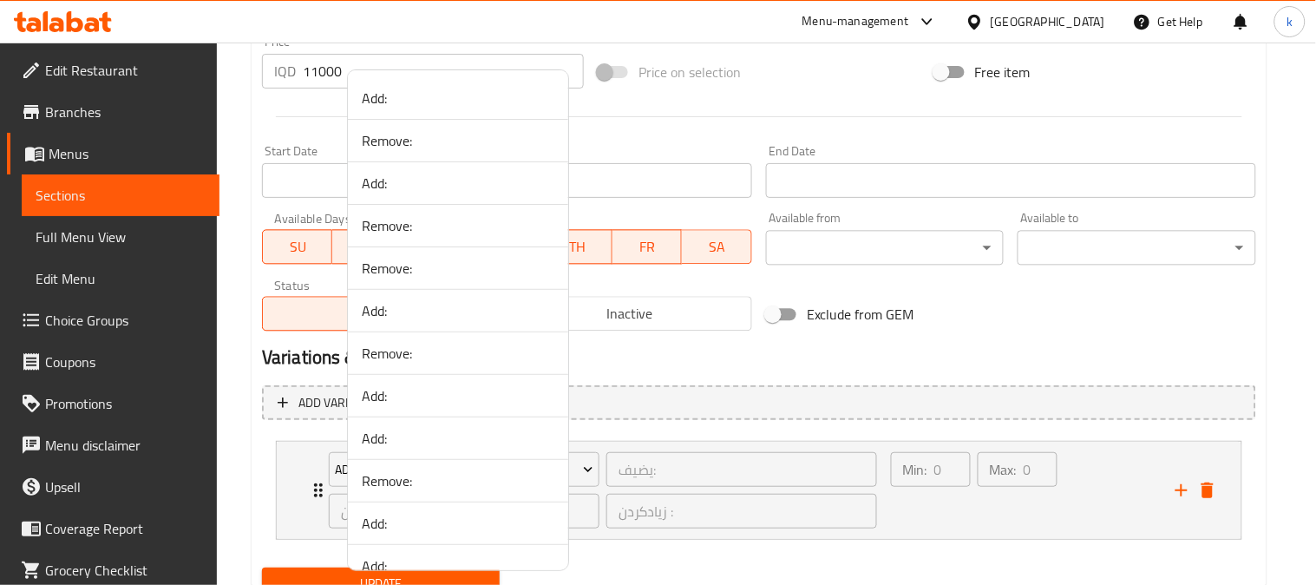
click at [392, 101] on span "Add:" at bounding box center [458, 98] width 193 height 21
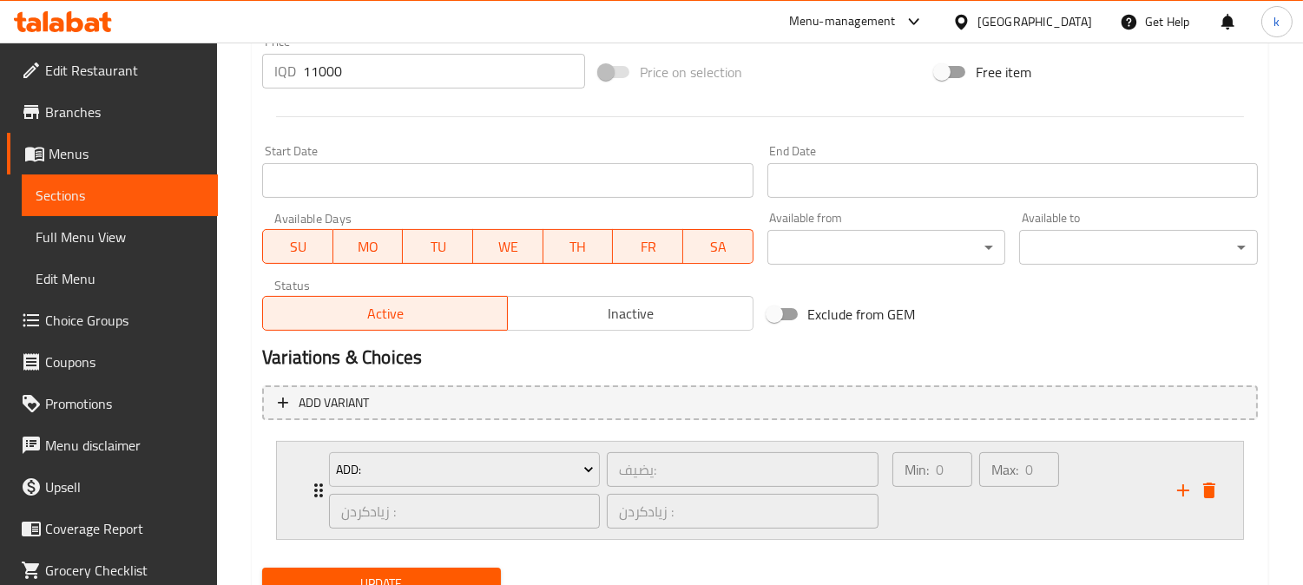
click at [965, 508] on div "Min: 0 ​" at bounding box center [932, 490] width 87 height 83
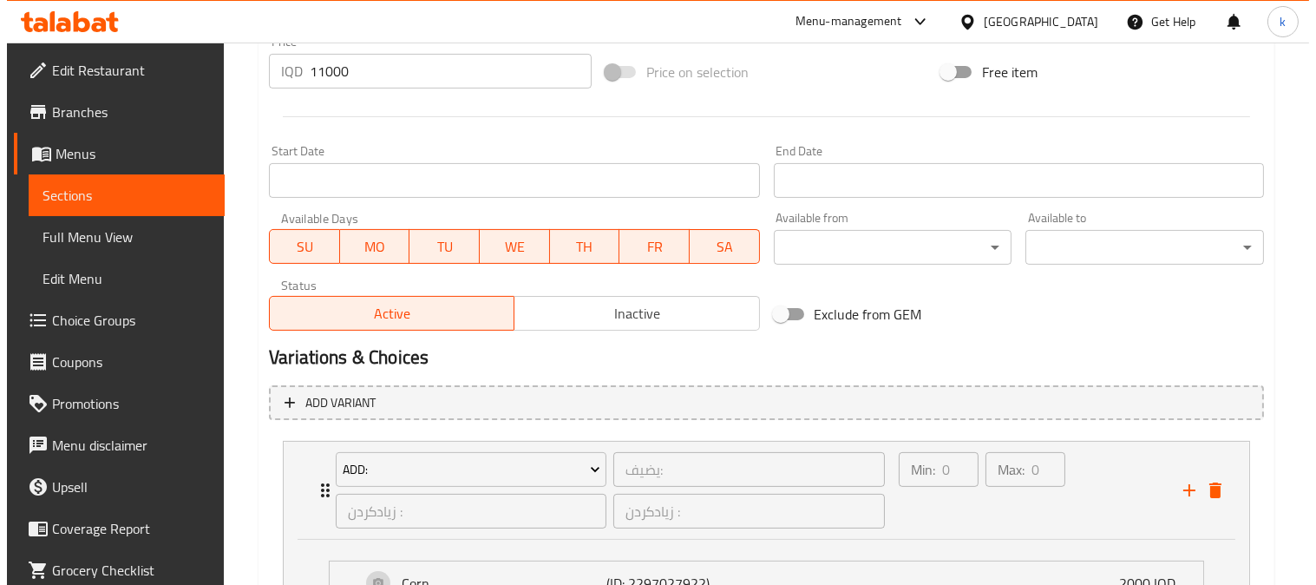
scroll to position [1022, 0]
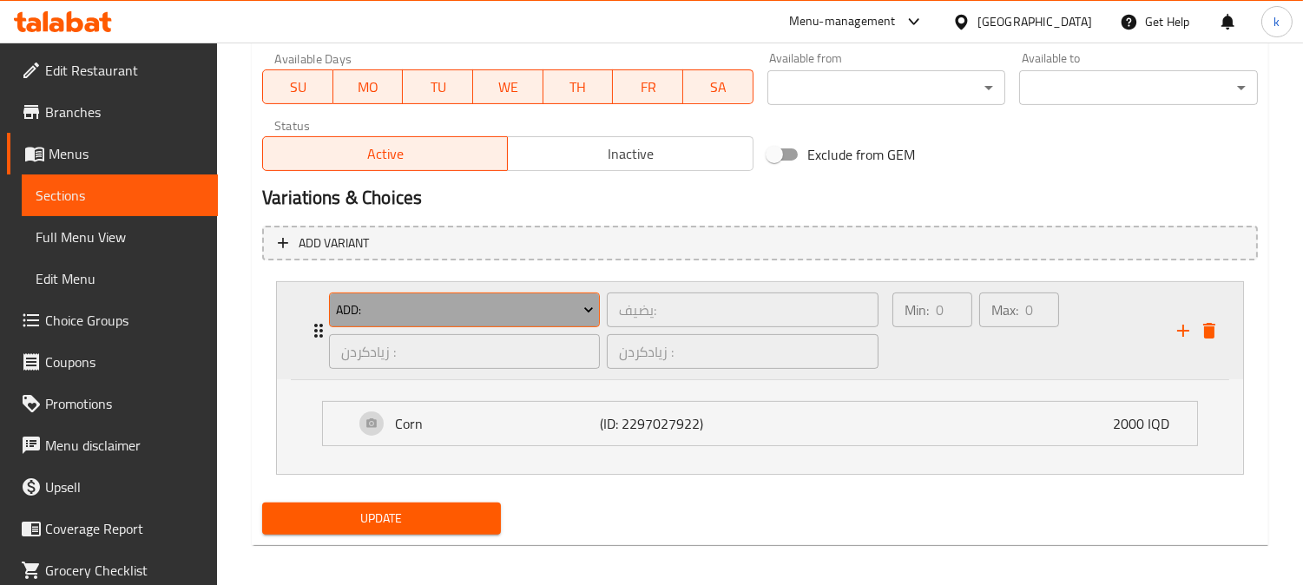
click at [583, 302] on icon "Expand" at bounding box center [588, 309] width 17 height 17
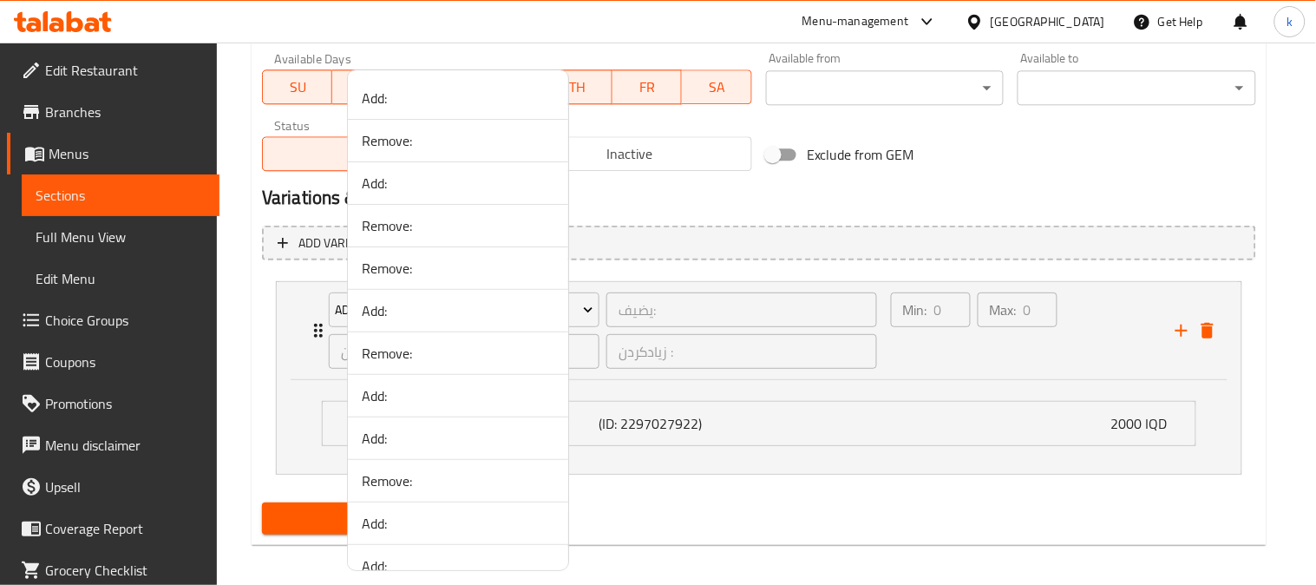
click at [410, 180] on span "Add:" at bounding box center [458, 183] width 193 height 21
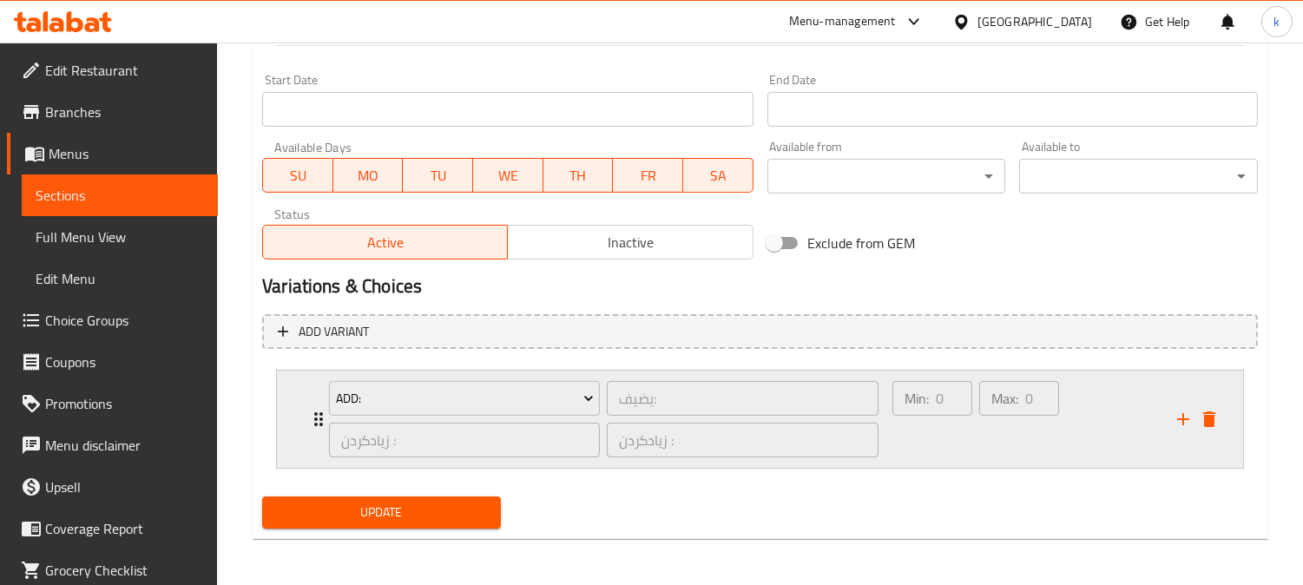
click at [983, 431] on div "Max: 0 ​" at bounding box center [1018, 418] width 87 height 83
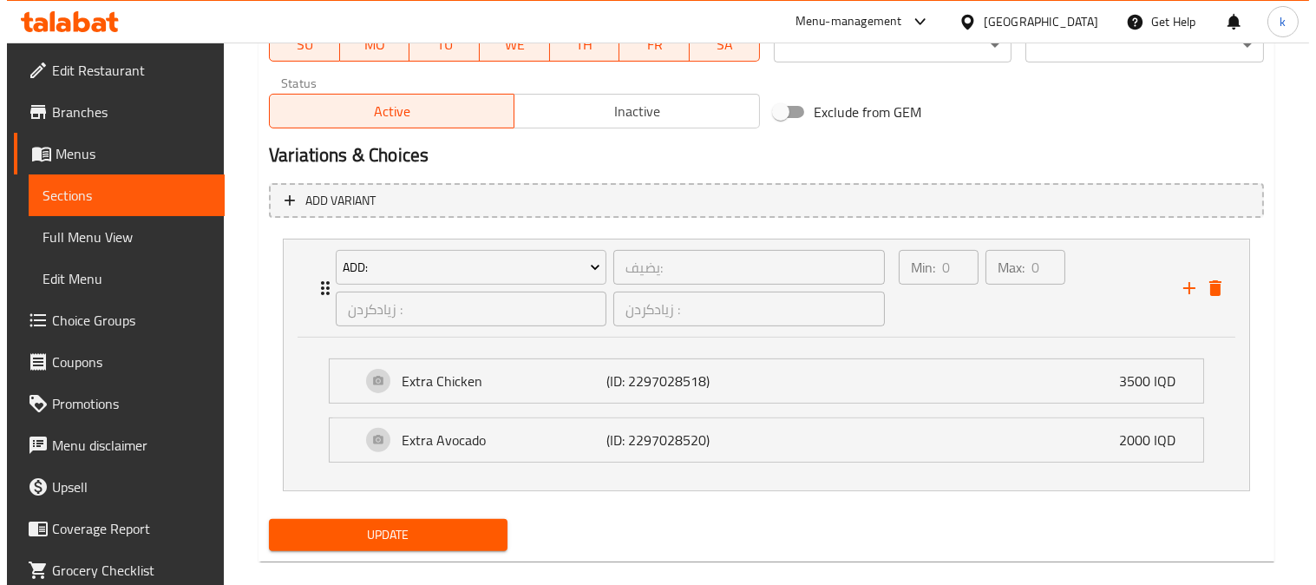
scroll to position [1088, 0]
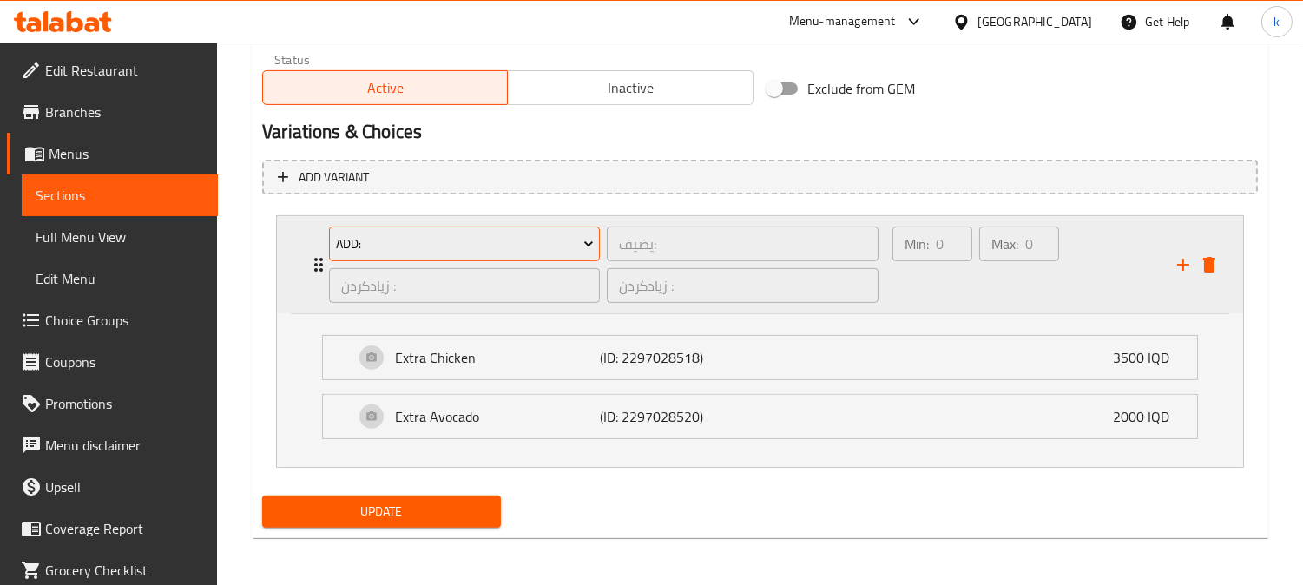
click at [448, 244] on span "Add:" at bounding box center [465, 244] width 258 height 22
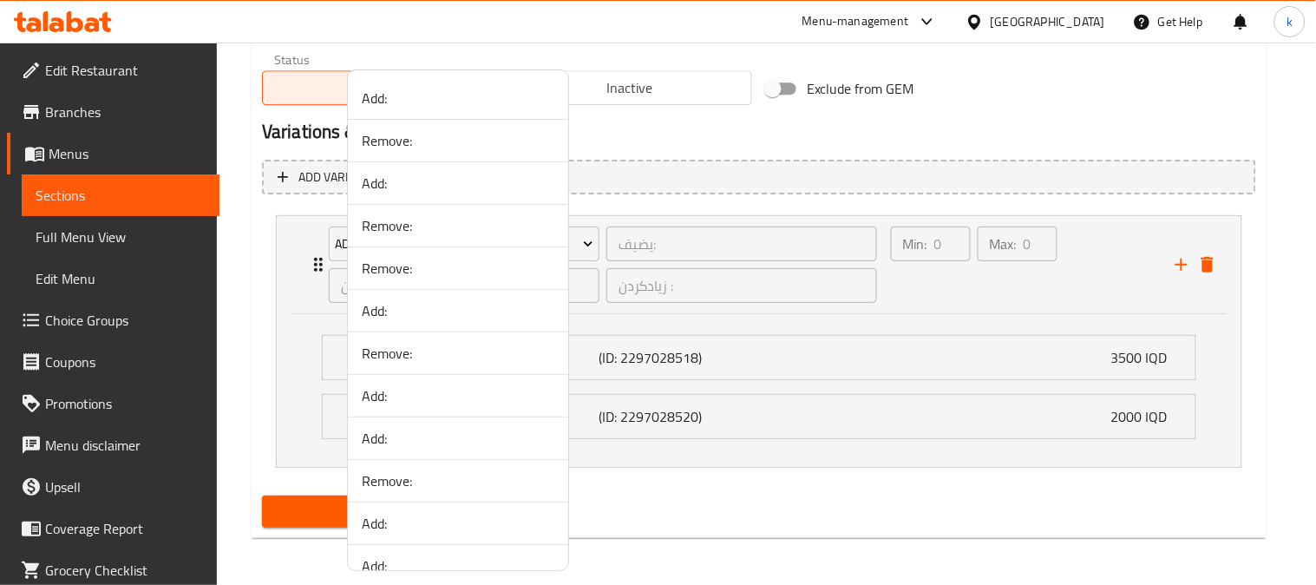
click at [399, 316] on span "Add:" at bounding box center [458, 310] width 193 height 21
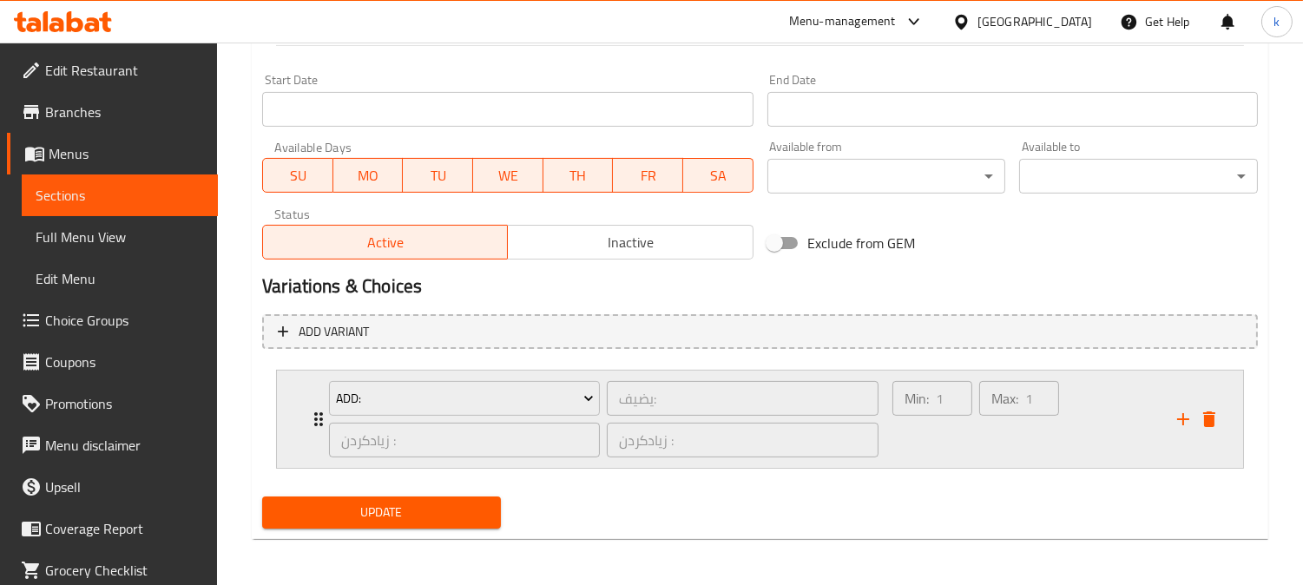
click at [987, 443] on div "Max: 1 ​" at bounding box center [1018, 418] width 87 height 83
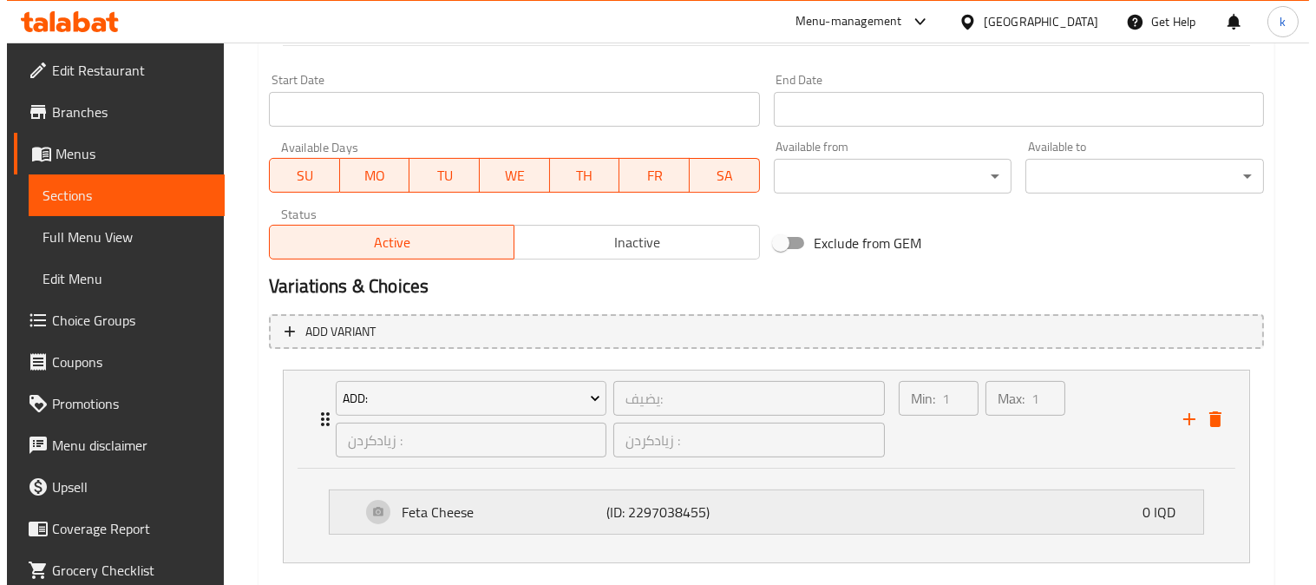
scroll to position [1028, 0]
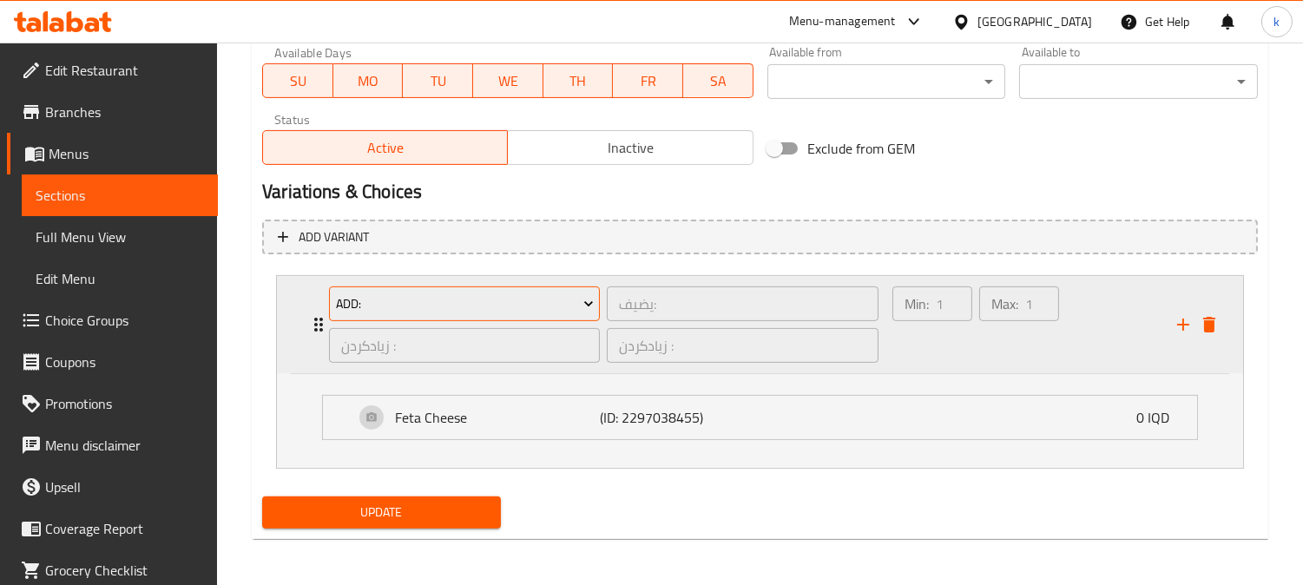
click at [465, 299] on span "Add:" at bounding box center [465, 304] width 258 height 22
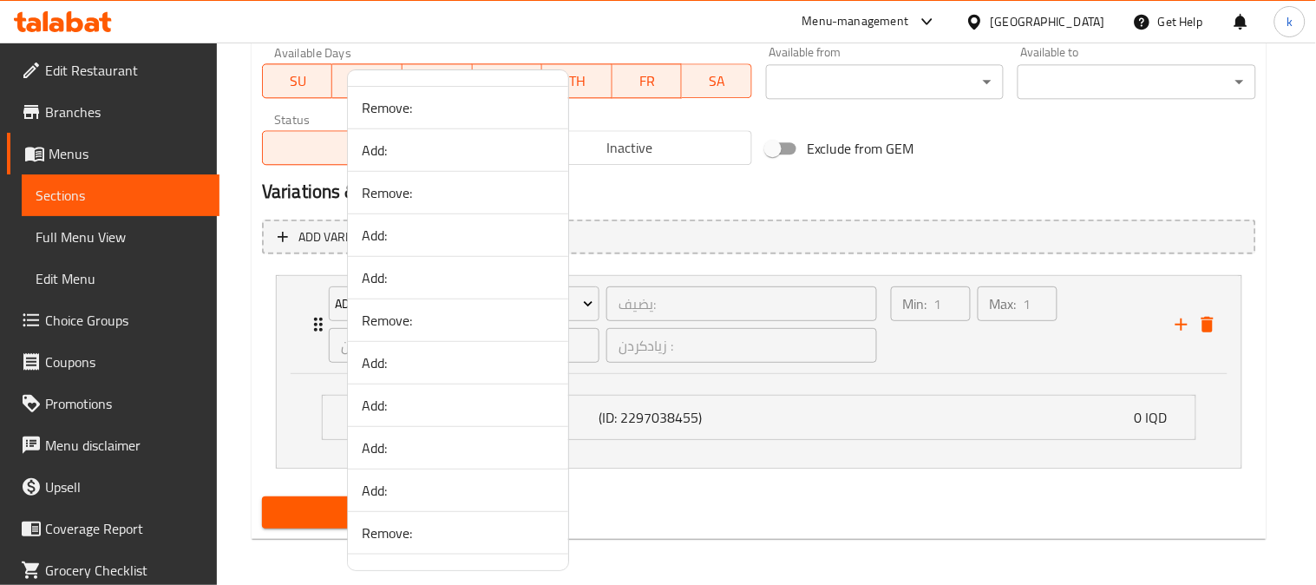
scroll to position [0, 0]
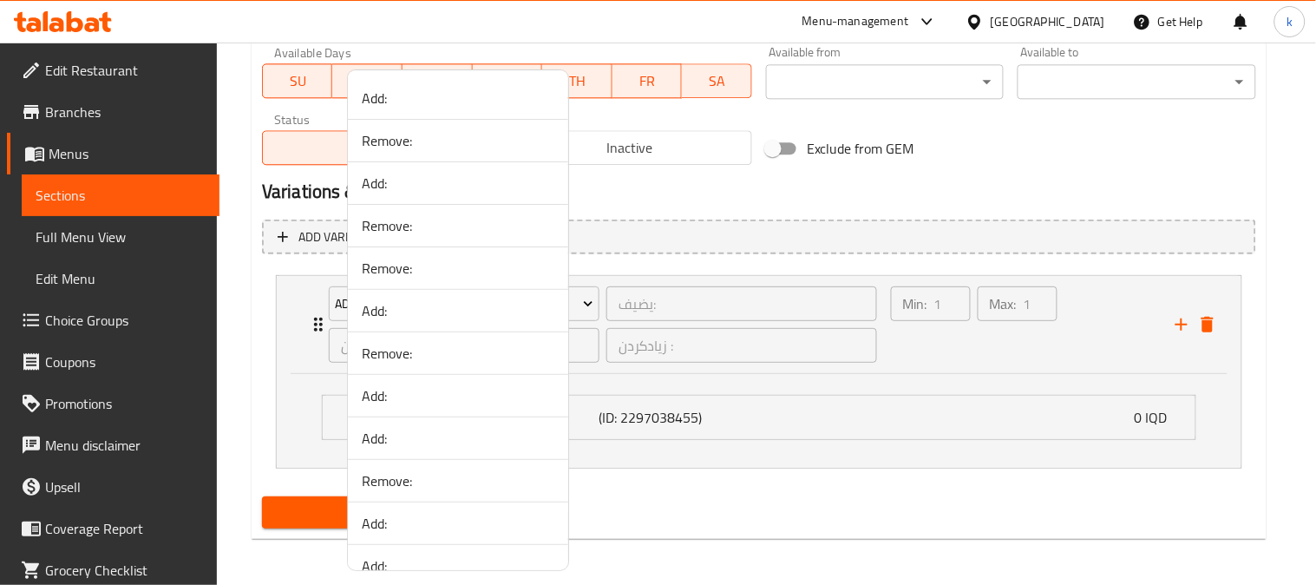
click at [436, 395] on span "Add:" at bounding box center [458, 395] width 193 height 21
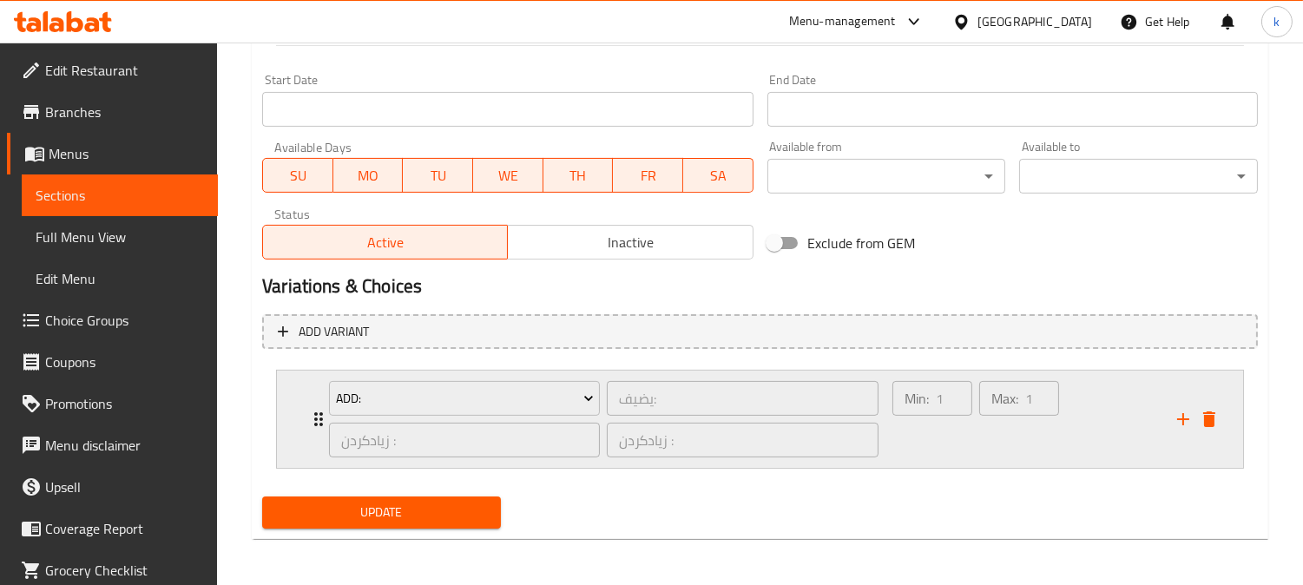
click at [956, 436] on div "Min: 1 ​" at bounding box center [932, 418] width 87 height 83
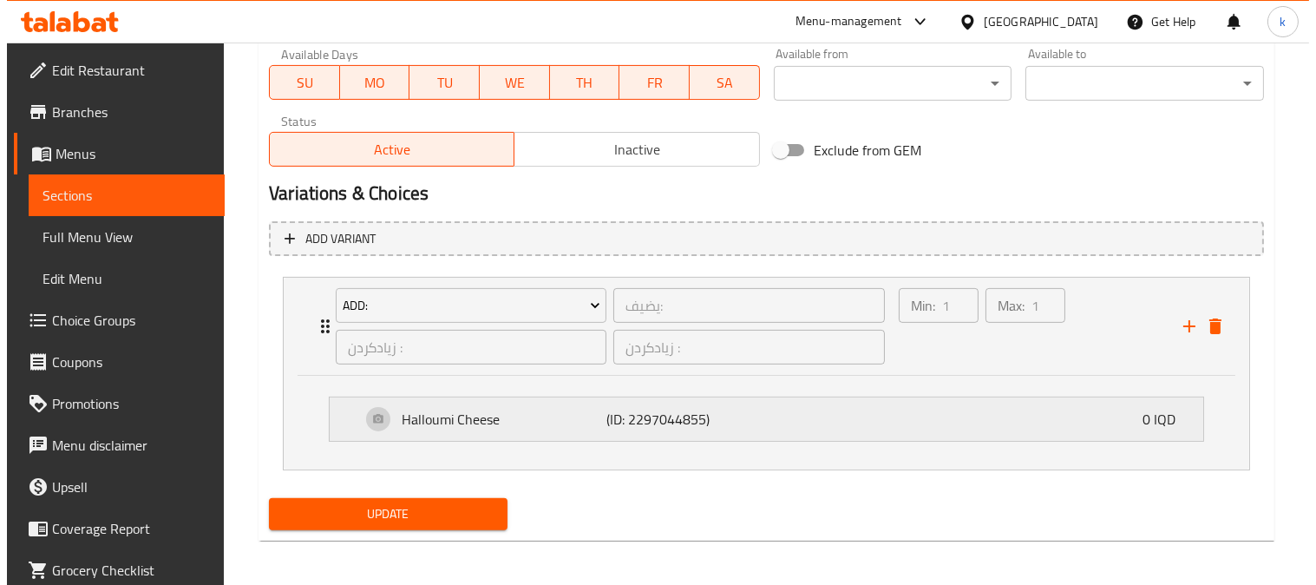
scroll to position [1028, 0]
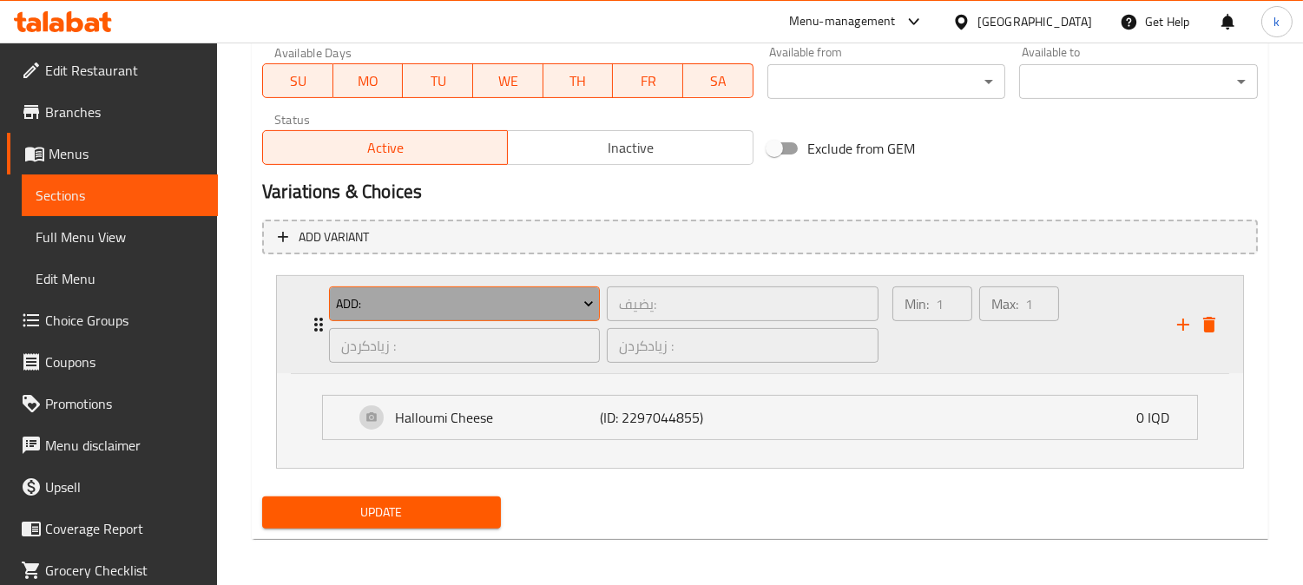
click at [488, 299] on span "Add:" at bounding box center [465, 304] width 258 height 22
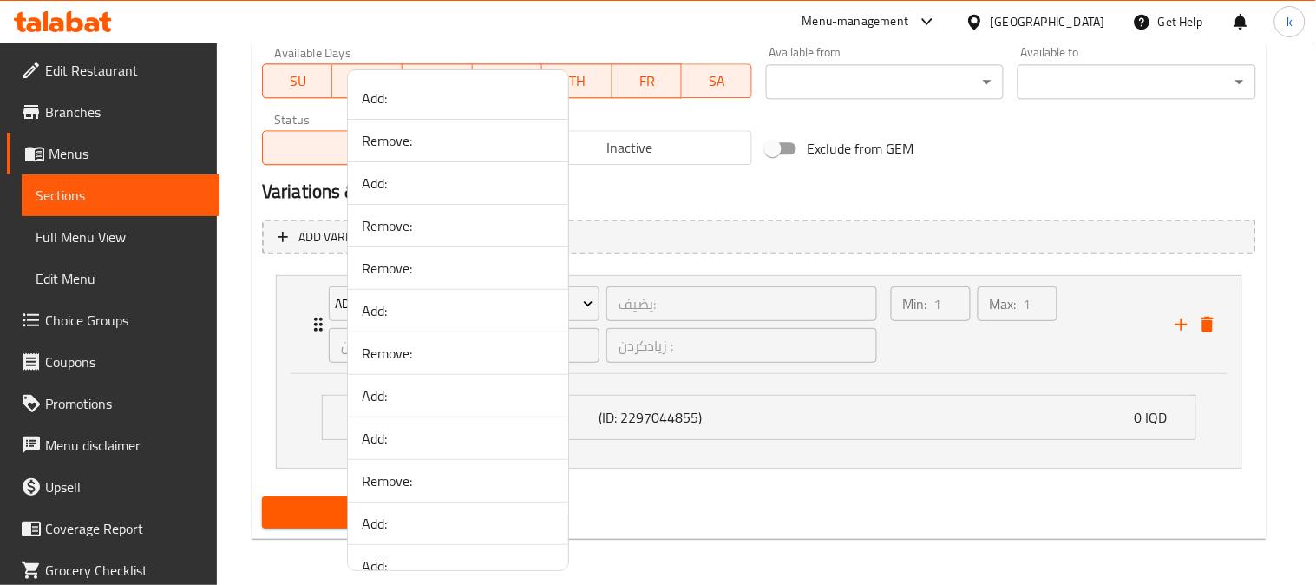
click at [417, 443] on span "Add:" at bounding box center [458, 438] width 193 height 21
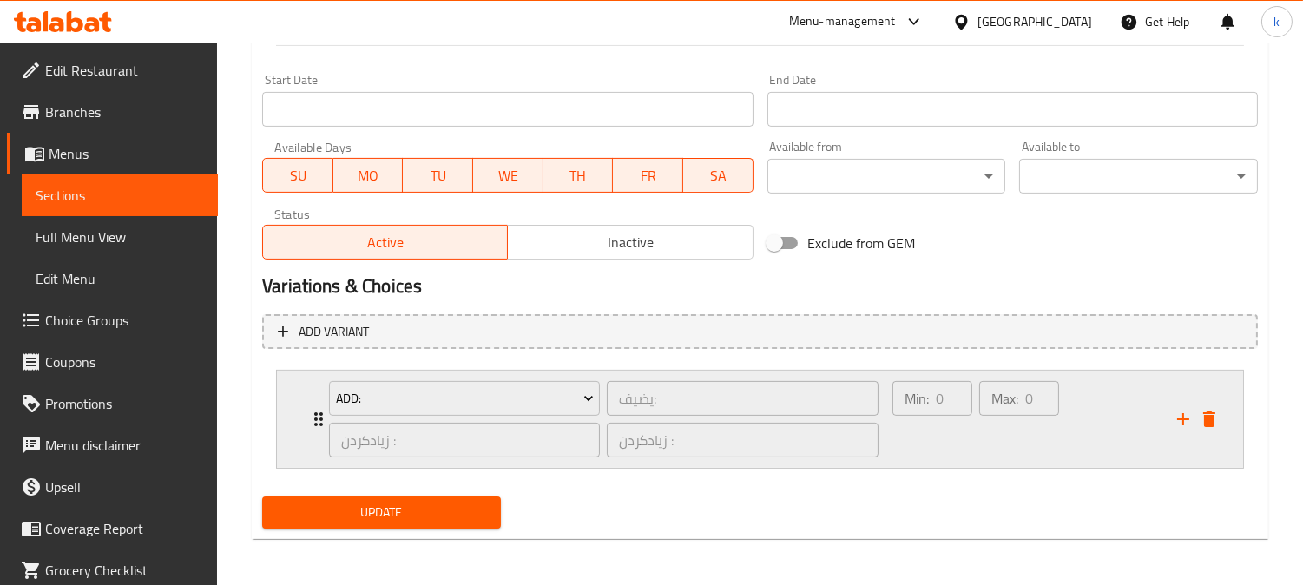
click at [925, 438] on div "Min: 0 ​" at bounding box center [932, 418] width 87 height 83
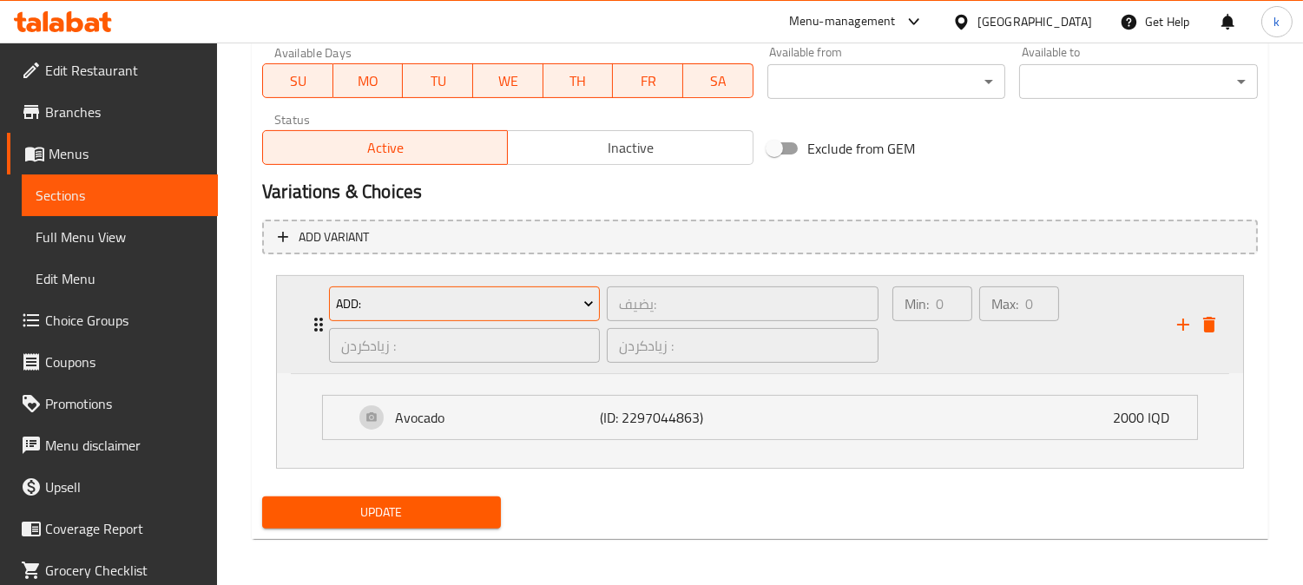
click at [483, 310] on span "Add:" at bounding box center [465, 304] width 258 height 22
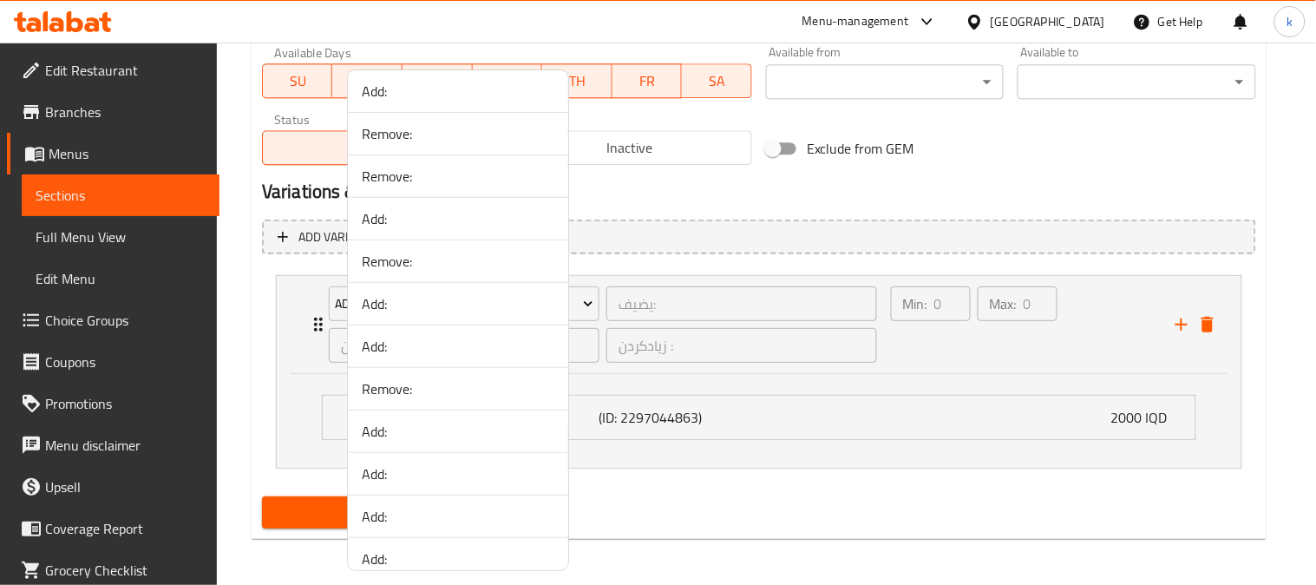
scroll to position [161, 0]
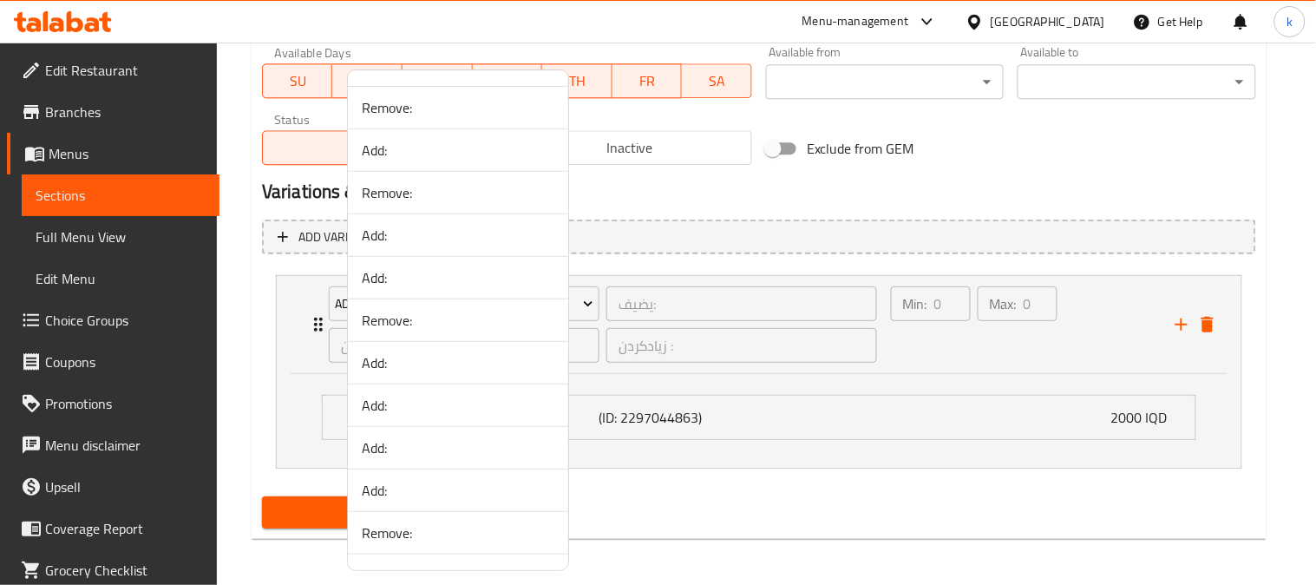
click at [419, 366] on span "Add:" at bounding box center [458, 362] width 193 height 21
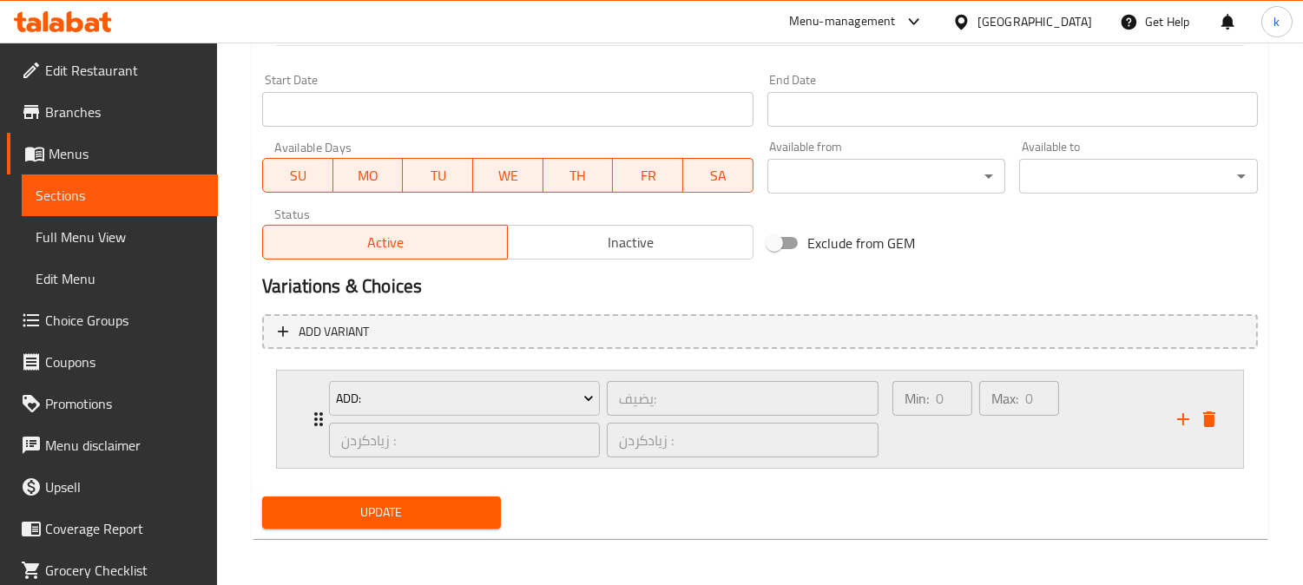
click at [963, 449] on div "Min: 0 ​" at bounding box center [932, 418] width 87 height 83
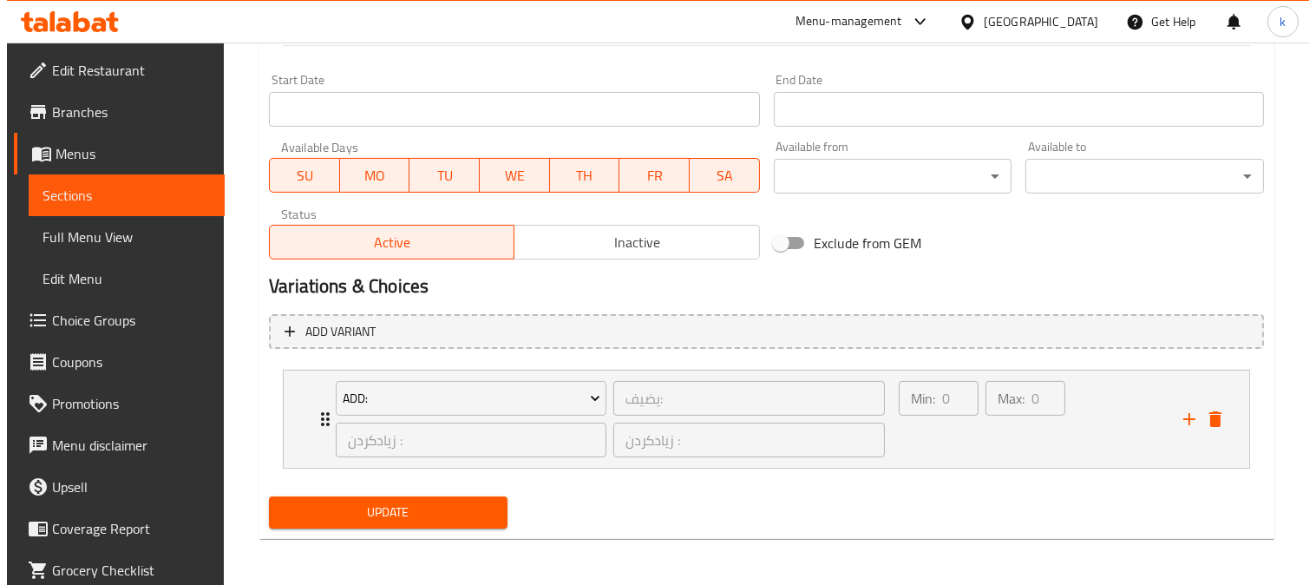
scroll to position [1028, 0]
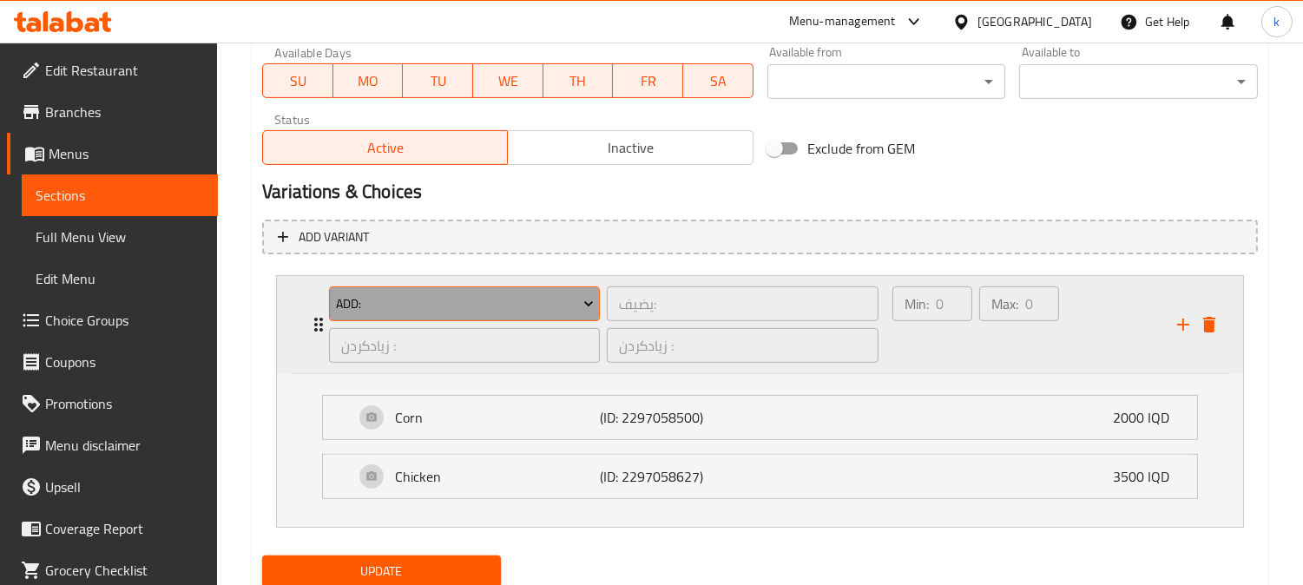
click at [462, 297] on span "Add:" at bounding box center [465, 304] width 258 height 22
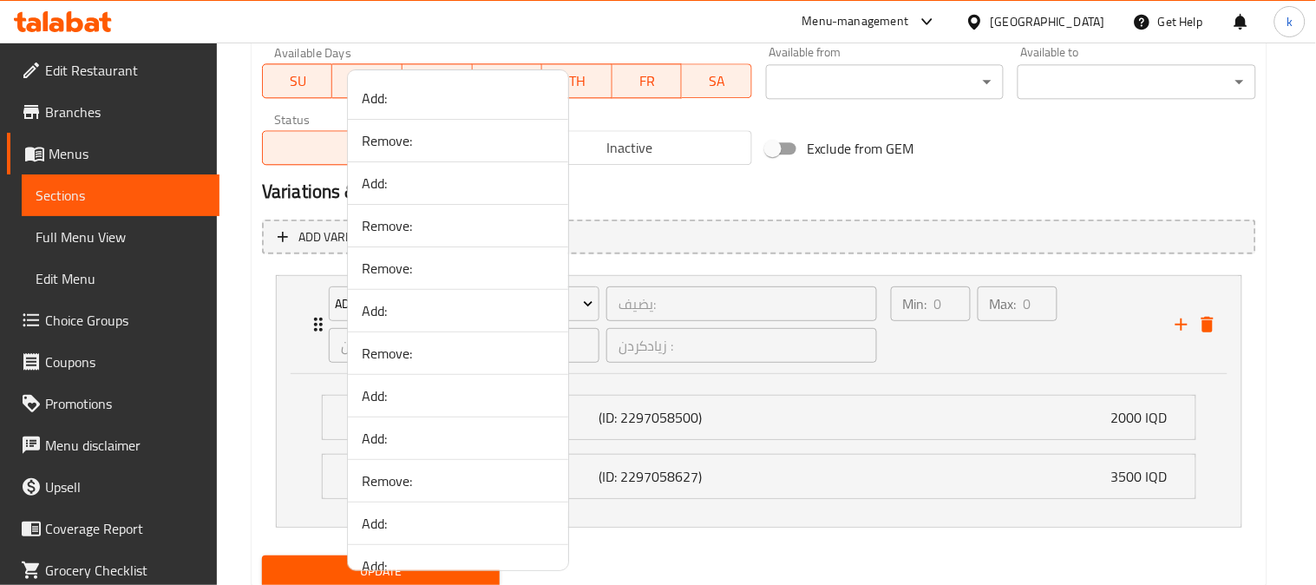
scroll to position [161, 0]
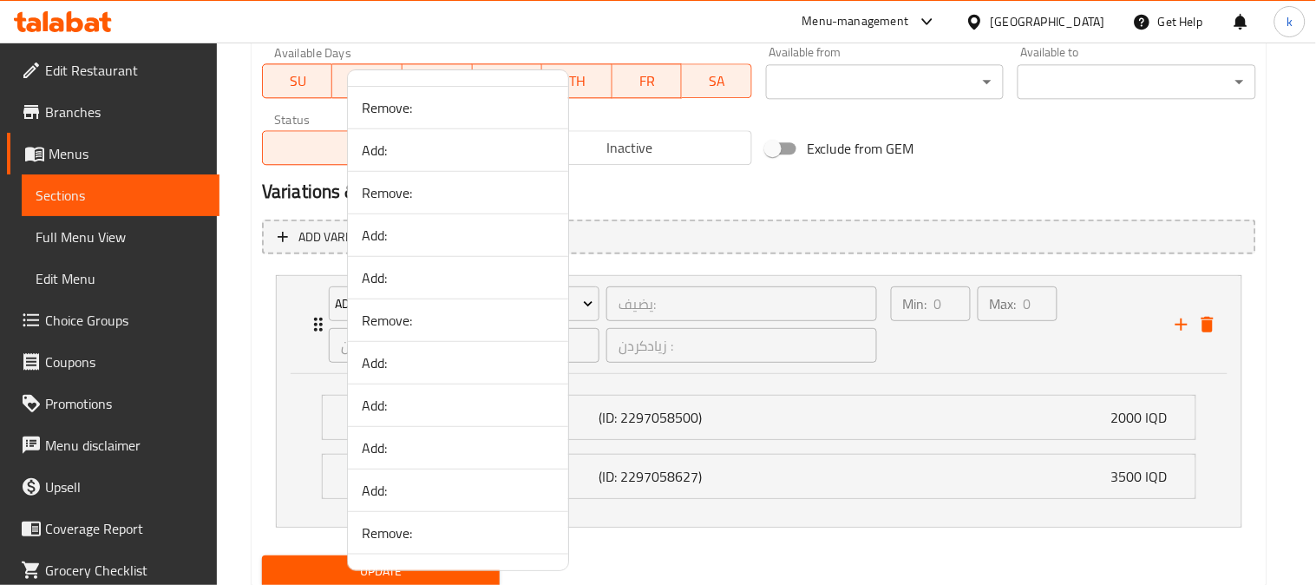
click at [423, 369] on span "Add:" at bounding box center [458, 362] width 193 height 21
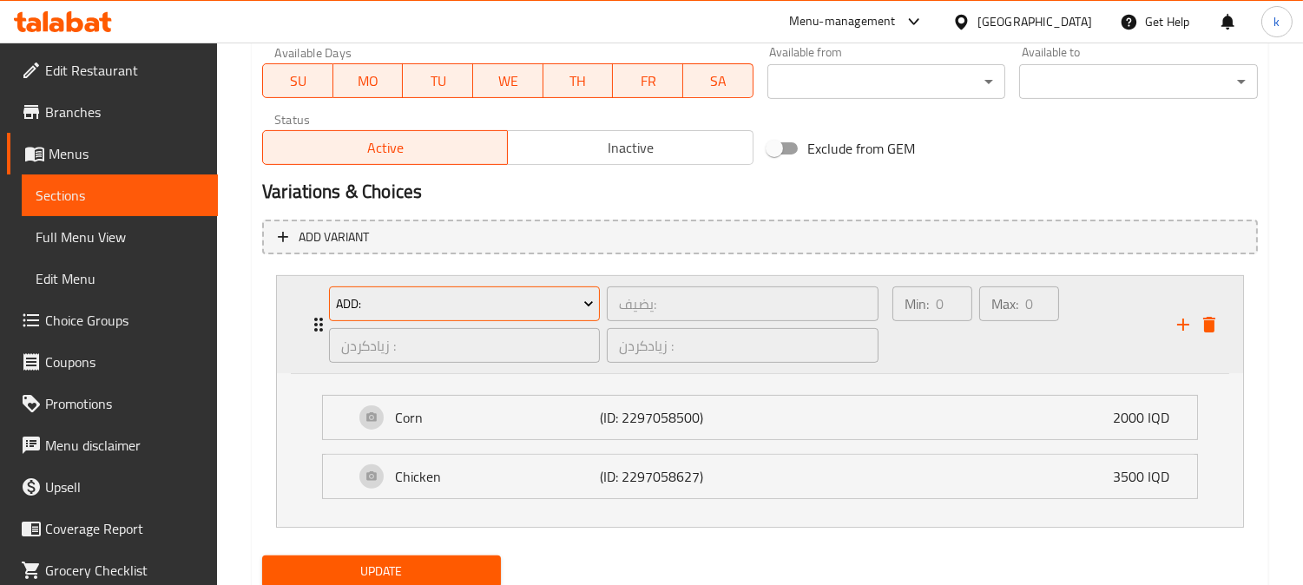
click at [463, 302] on span "Add:" at bounding box center [465, 304] width 258 height 22
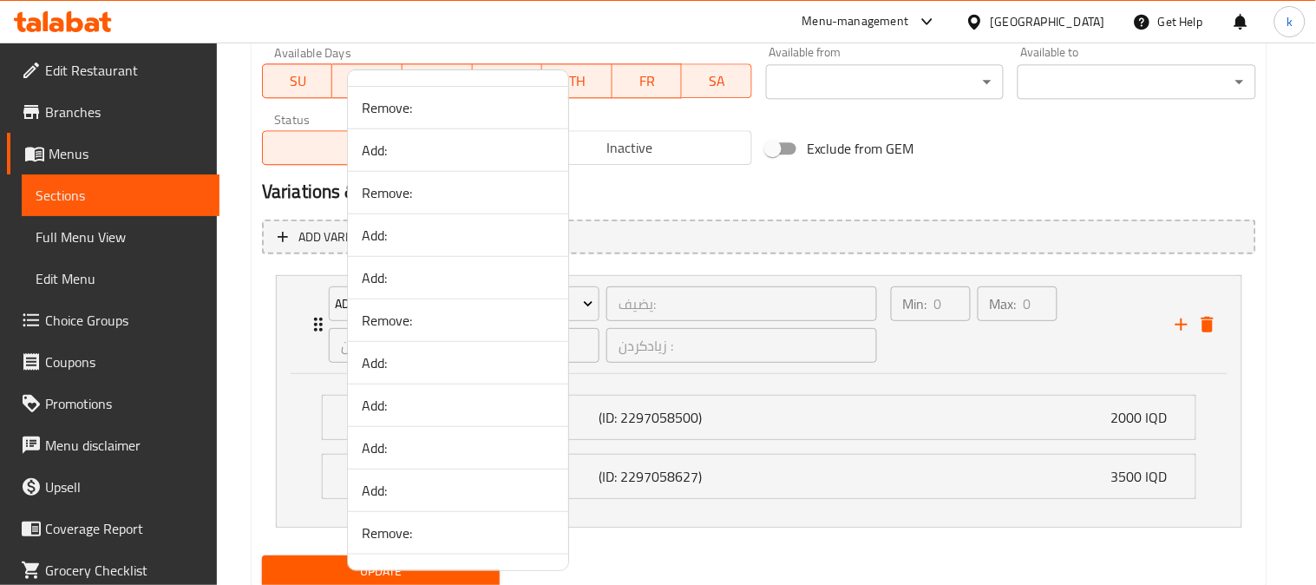
click at [429, 417] on li "Add:" at bounding box center [458, 405] width 220 height 43
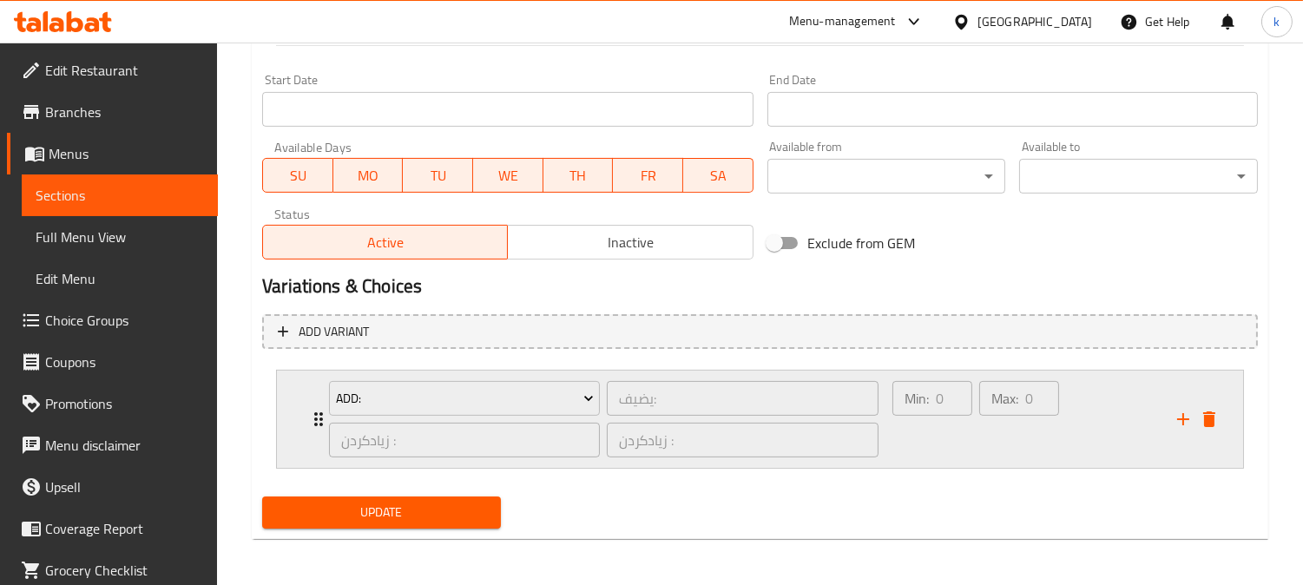
click at [1010, 446] on div "Max: 0 ​" at bounding box center [1018, 418] width 87 height 83
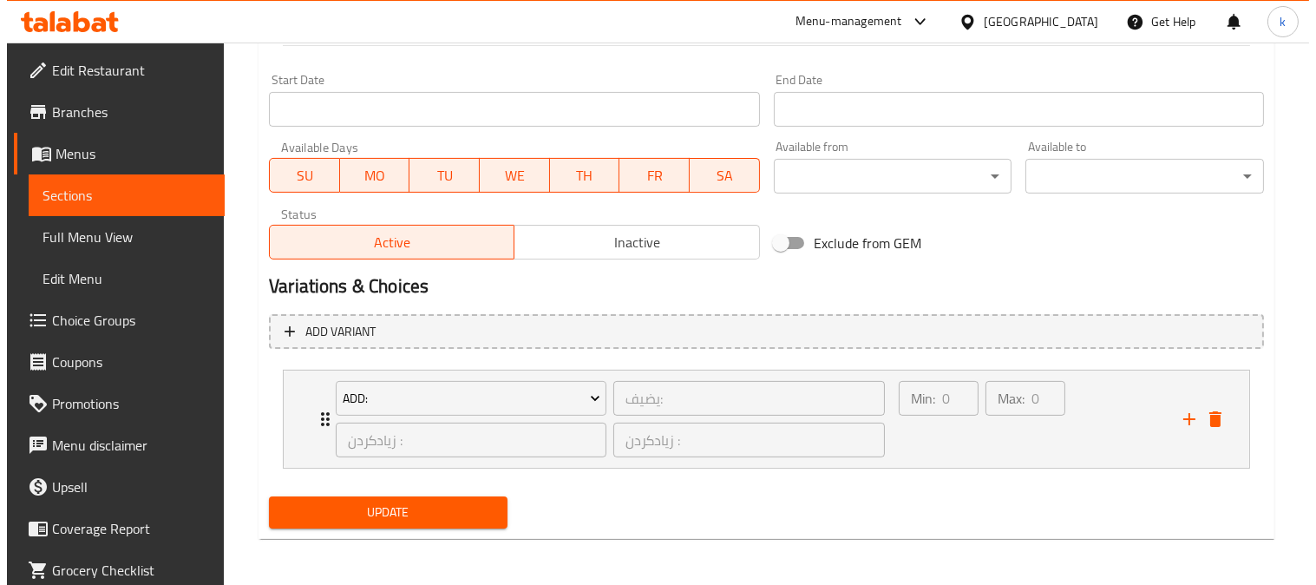
scroll to position [1028, 0]
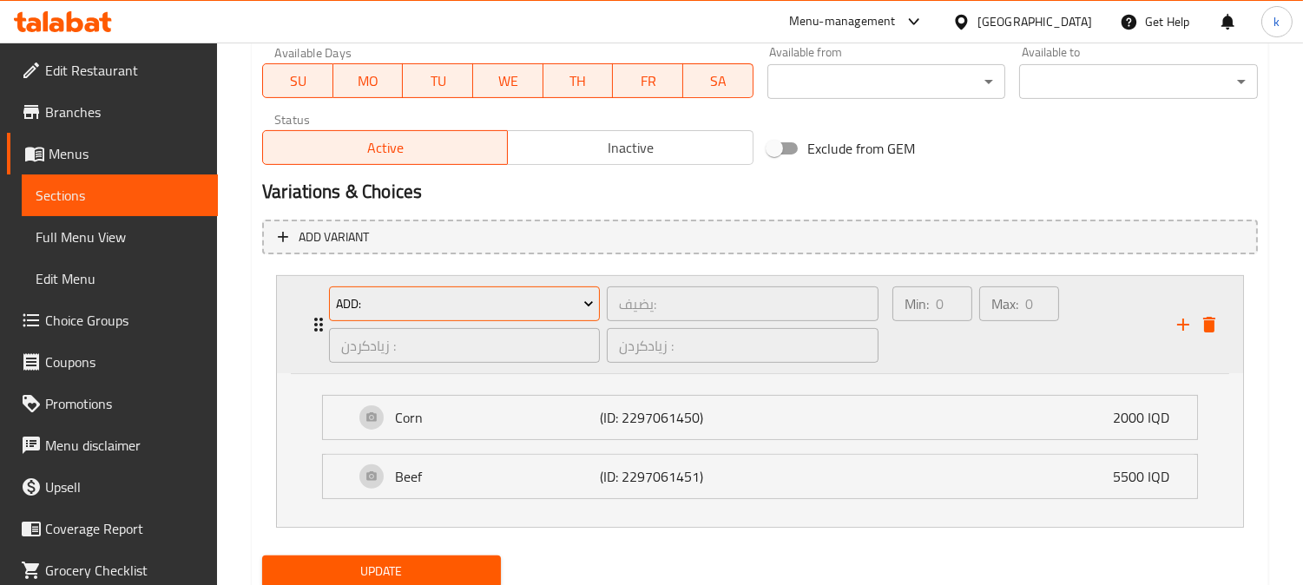
click at [493, 315] on button "Add:" at bounding box center [464, 303] width 271 height 35
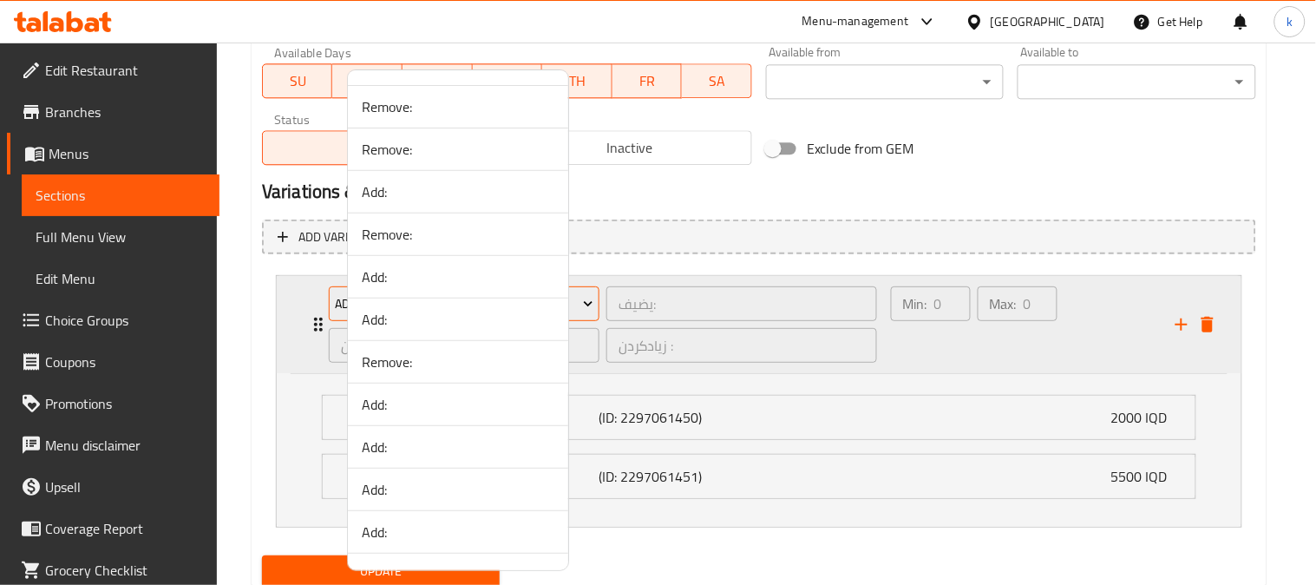
scroll to position [161, 0]
click at [437, 457] on span "Add:" at bounding box center [458, 447] width 193 height 21
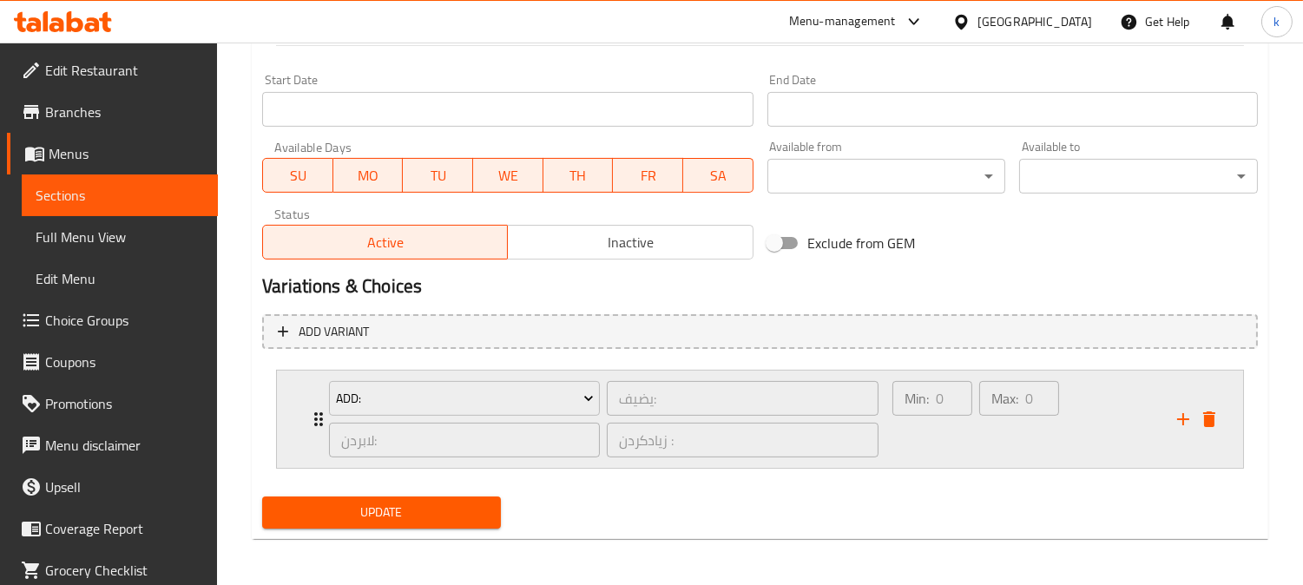
click at [947, 446] on div "Min: 0 ​" at bounding box center [932, 418] width 87 height 83
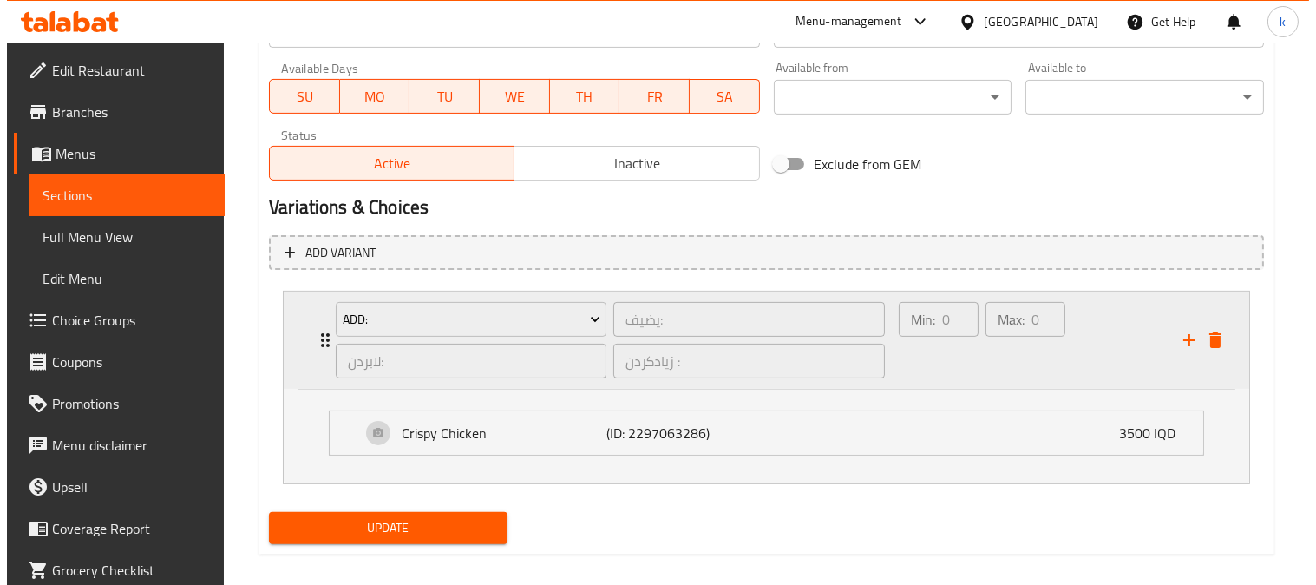
scroll to position [1028, 0]
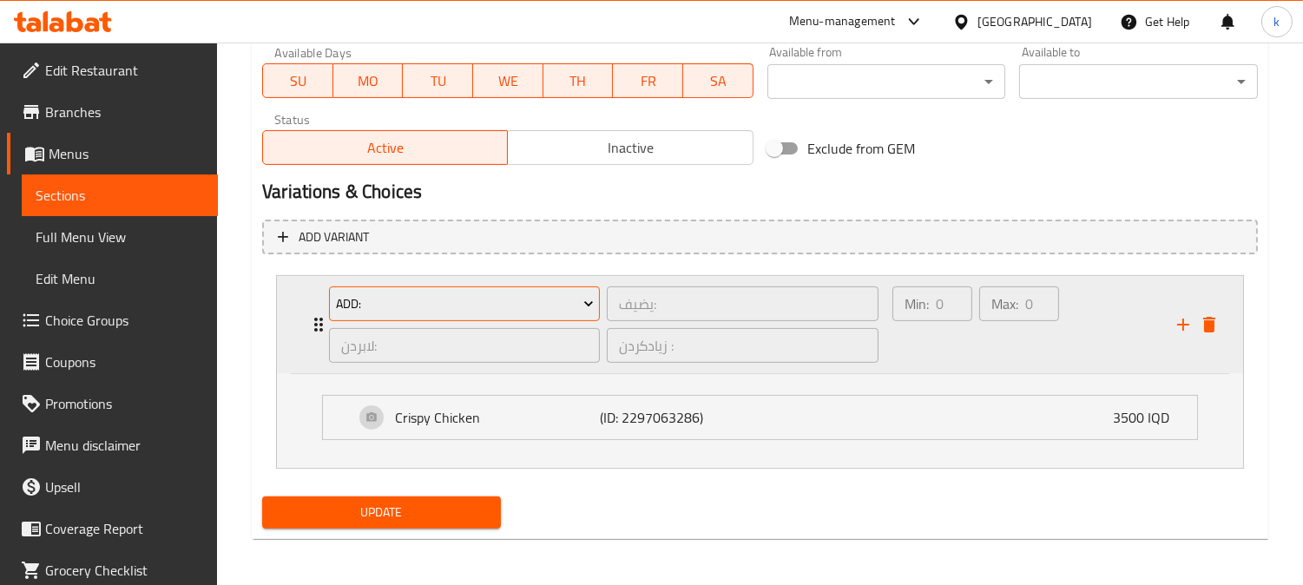
click at [455, 304] on span "Add:" at bounding box center [465, 304] width 258 height 22
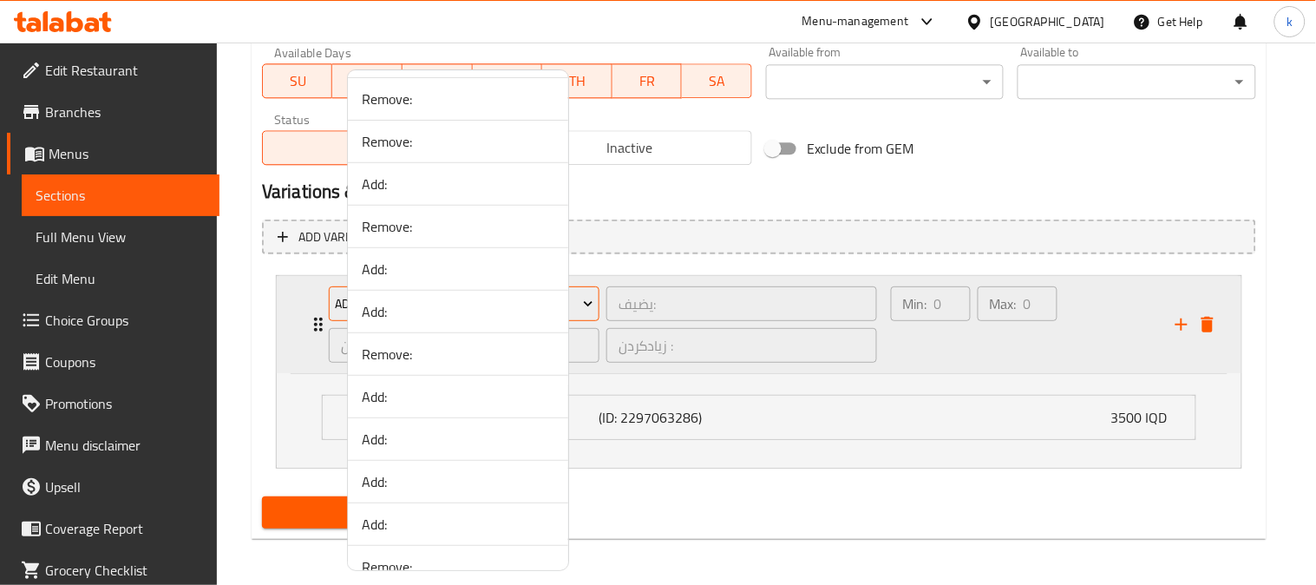
scroll to position [321, 0]
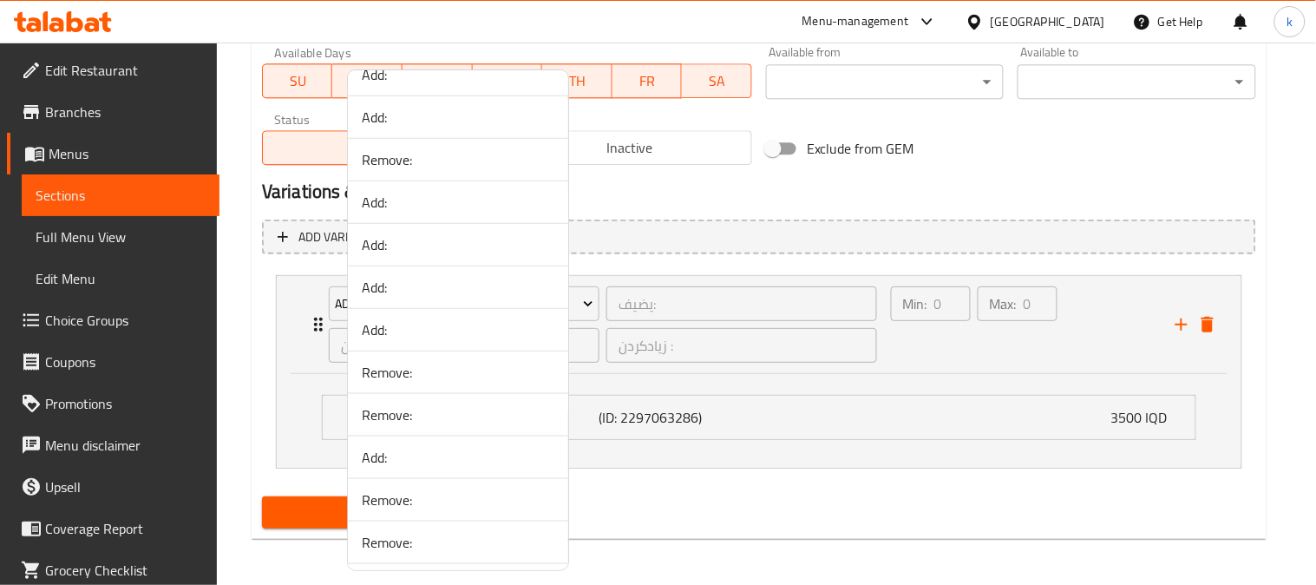
click at [437, 331] on span "Add:" at bounding box center [458, 329] width 193 height 21
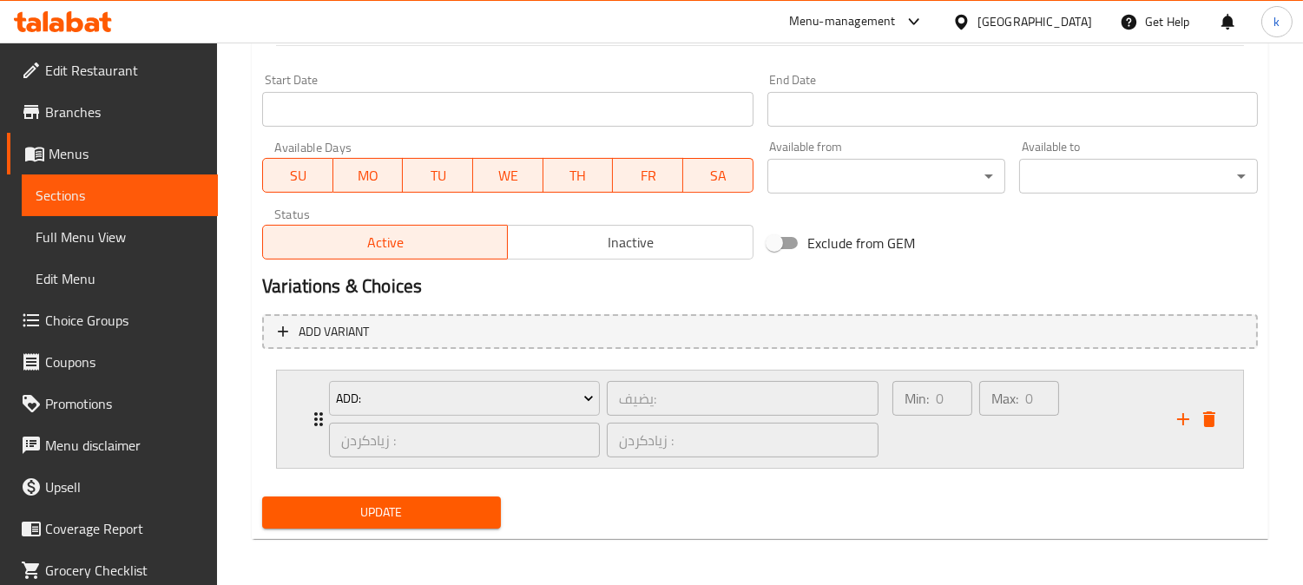
click at [947, 455] on div "Min: 0 ​" at bounding box center [932, 418] width 87 height 83
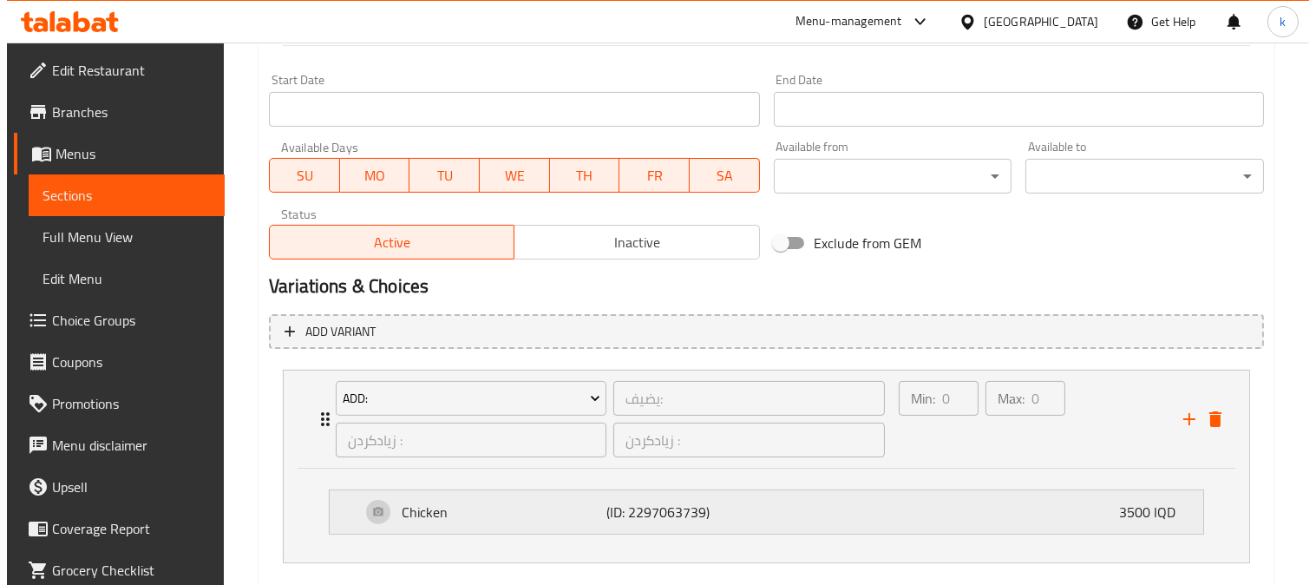
scroll to position [1028, 0]
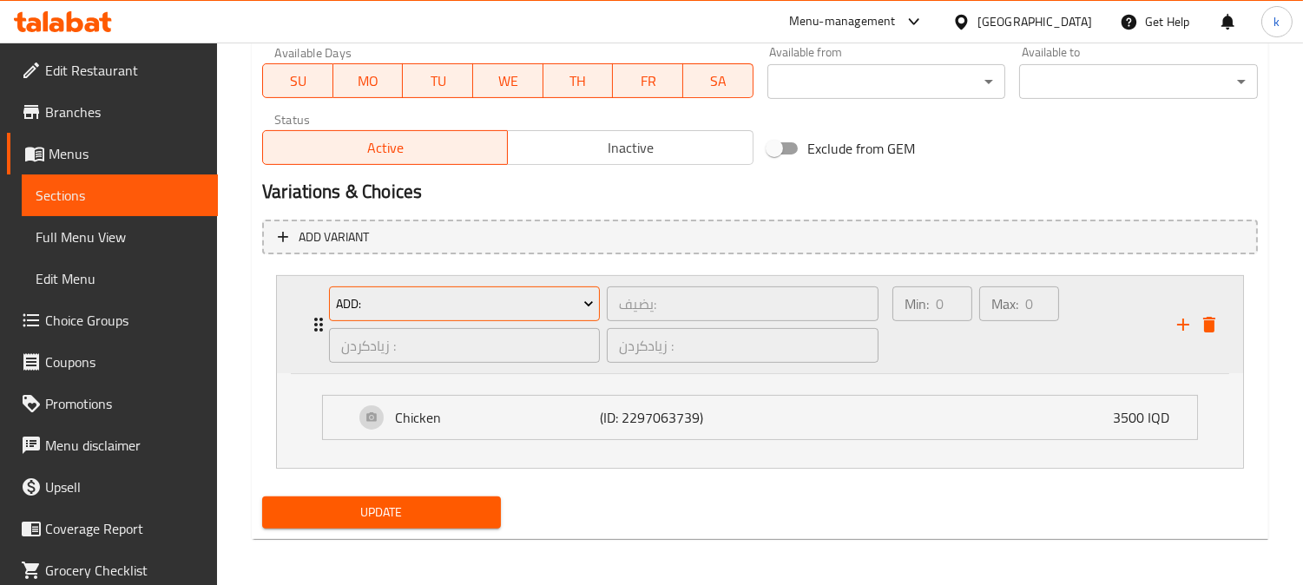
click at [443, 301] on span "Add:" at bounding box center [465, 304] width 258 height 22
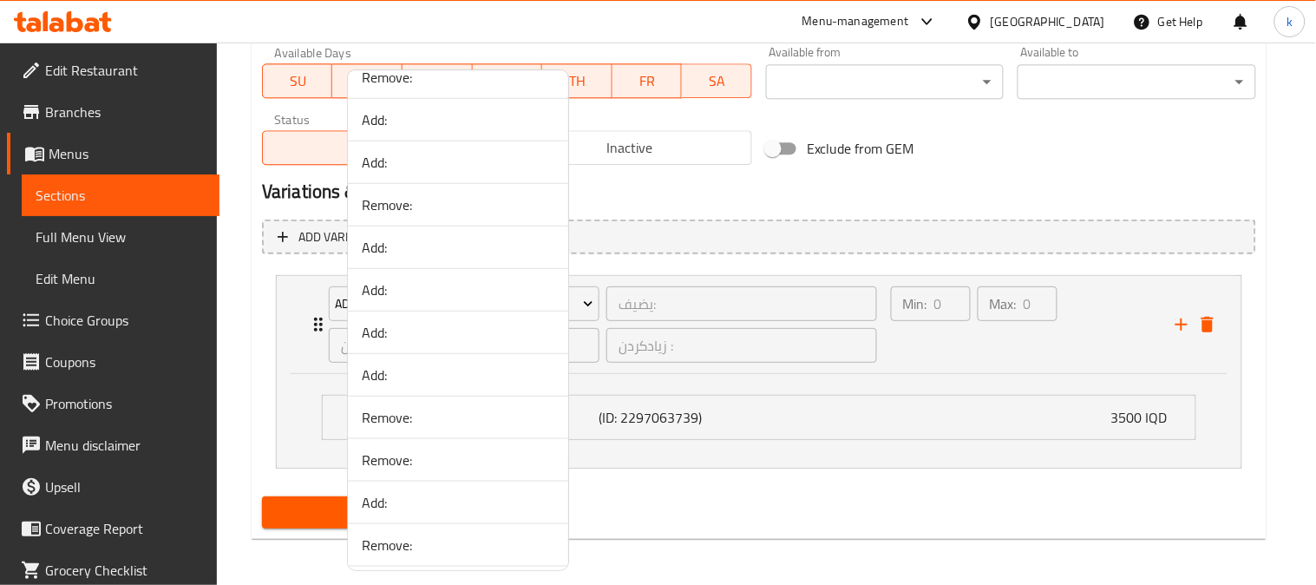
scroll to position [321, 0]
click at [409, 453] on span "Add:" at bounding box center [458, 457] width 193 height 21
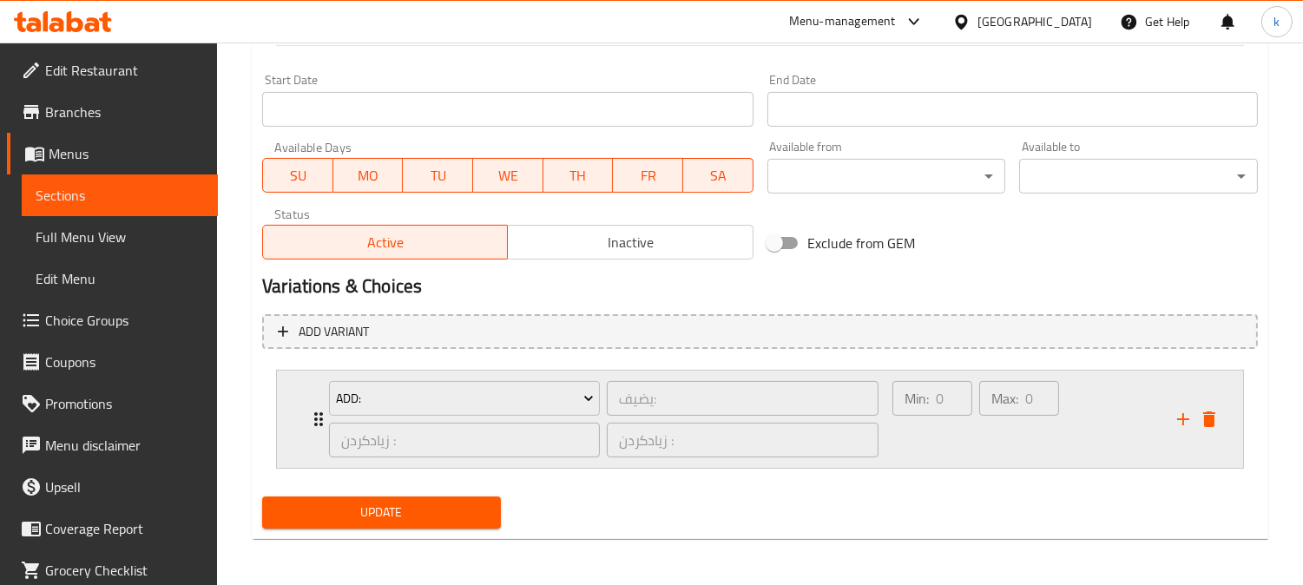
click at [964, 461] on div "Min: 0 ​ Max: 0 ​" at bounding box center [975, 419] width 180 height 90
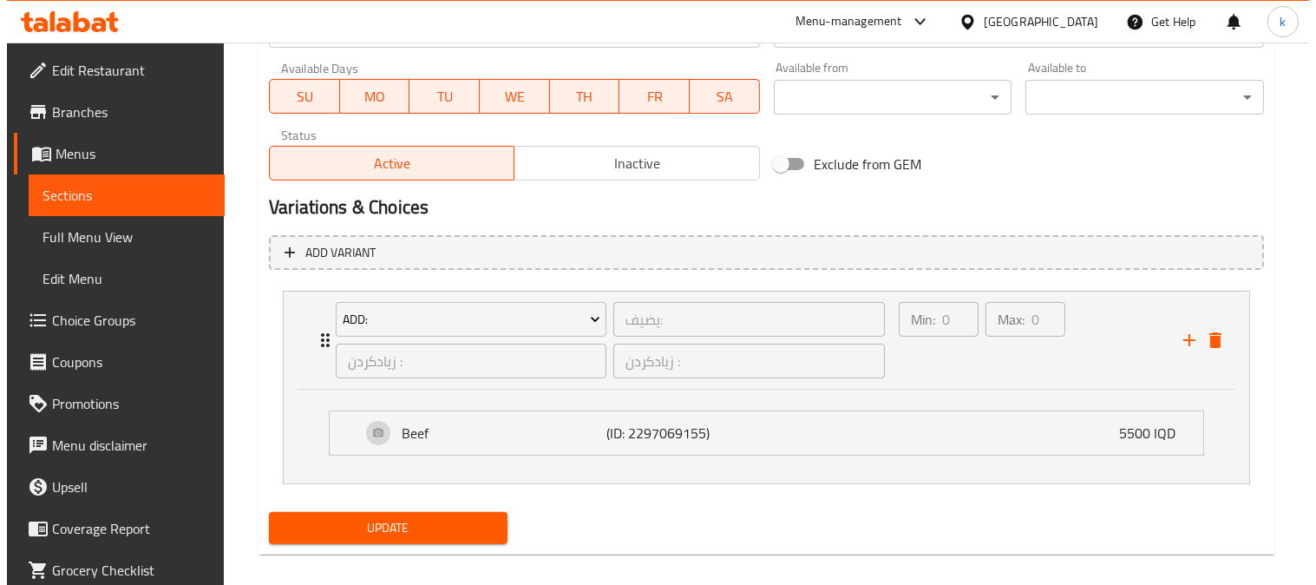
scroll to position [1028, 0]
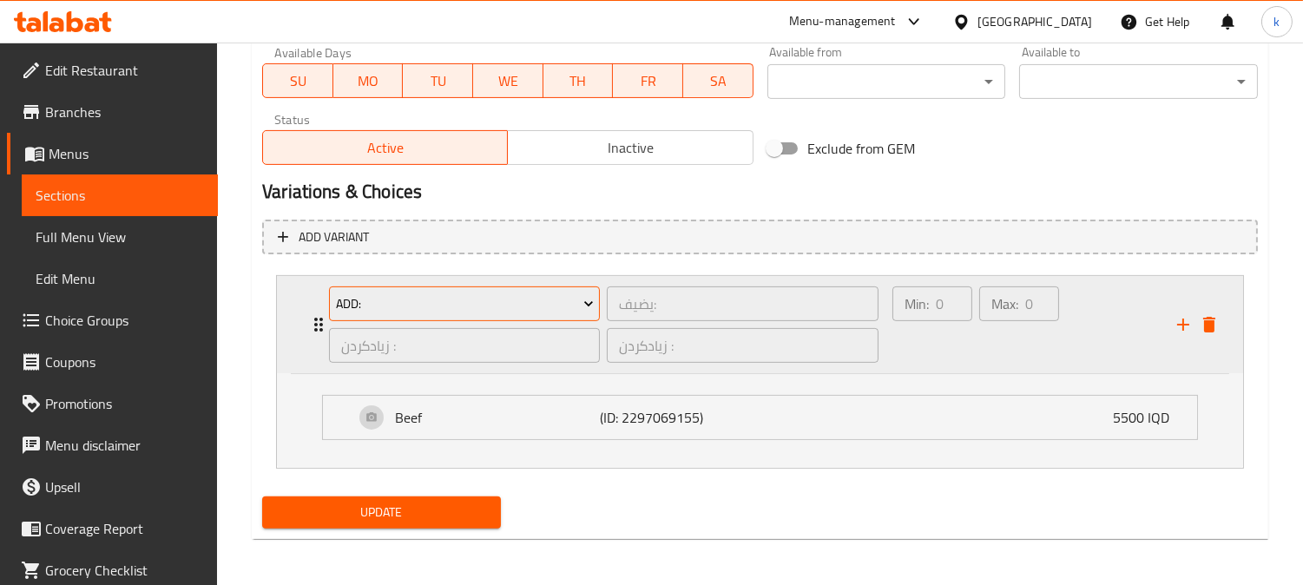
click at [443, 307] on span "Add:" at bounding box center [465, 304] width 258 height 22
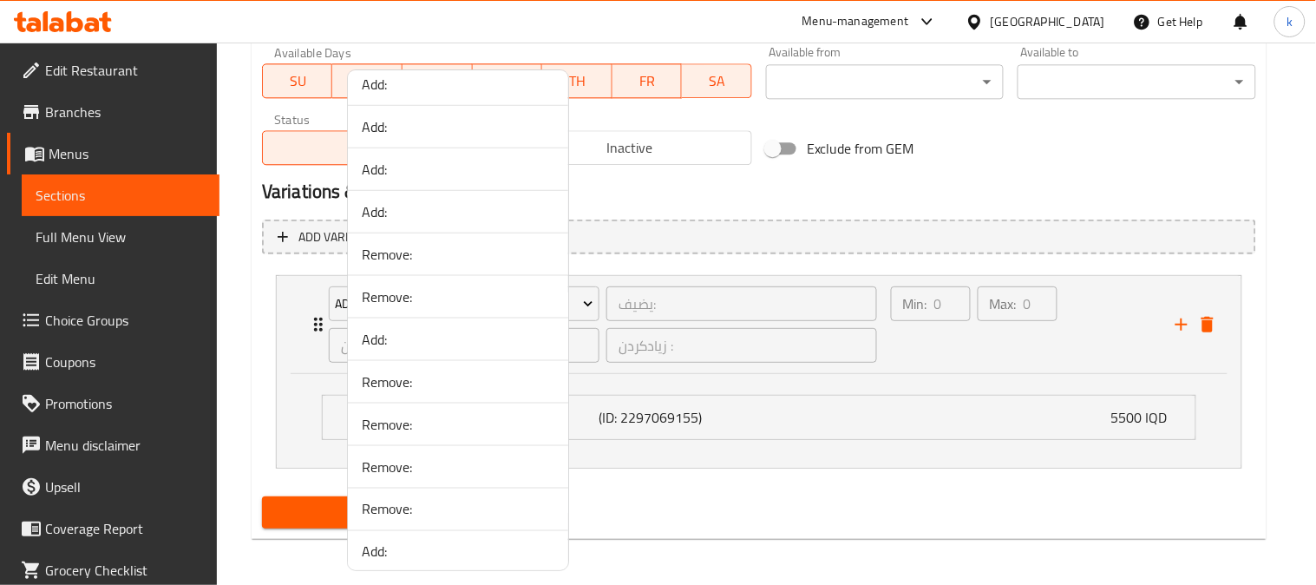
scroll to position [482, 0]
click at [428, 506] on span "Add:" at bounding box center [458, 509] width 193 height 21
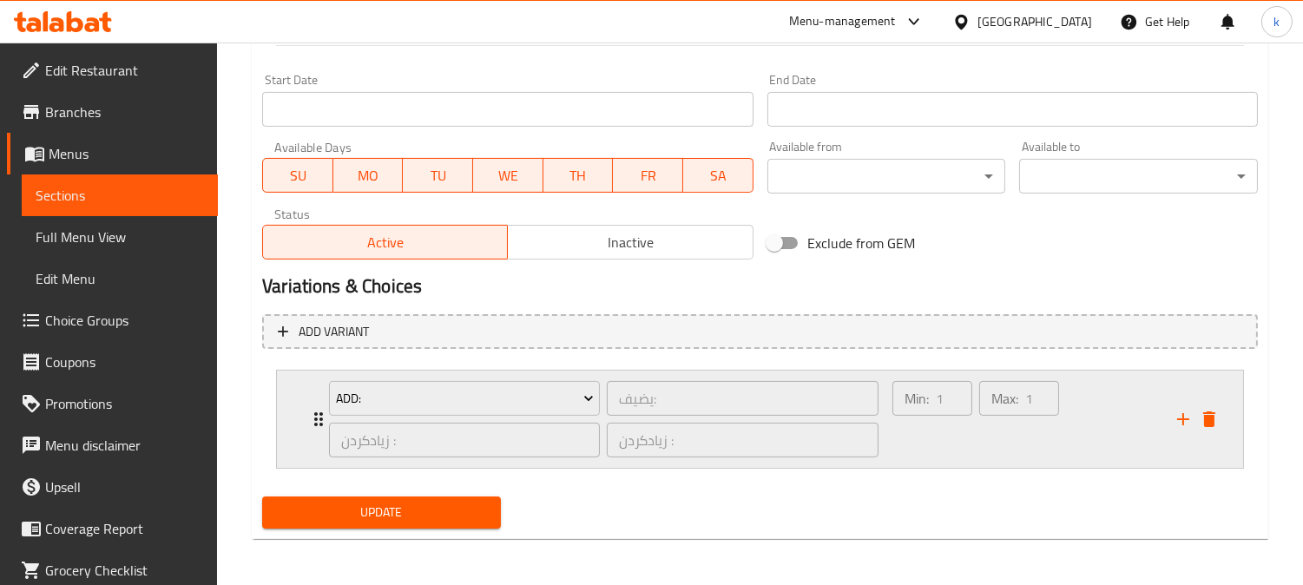
click at [1009, 430] on div "Max: 1 ​" at bounding box center [1018, 418] width 87 height 83
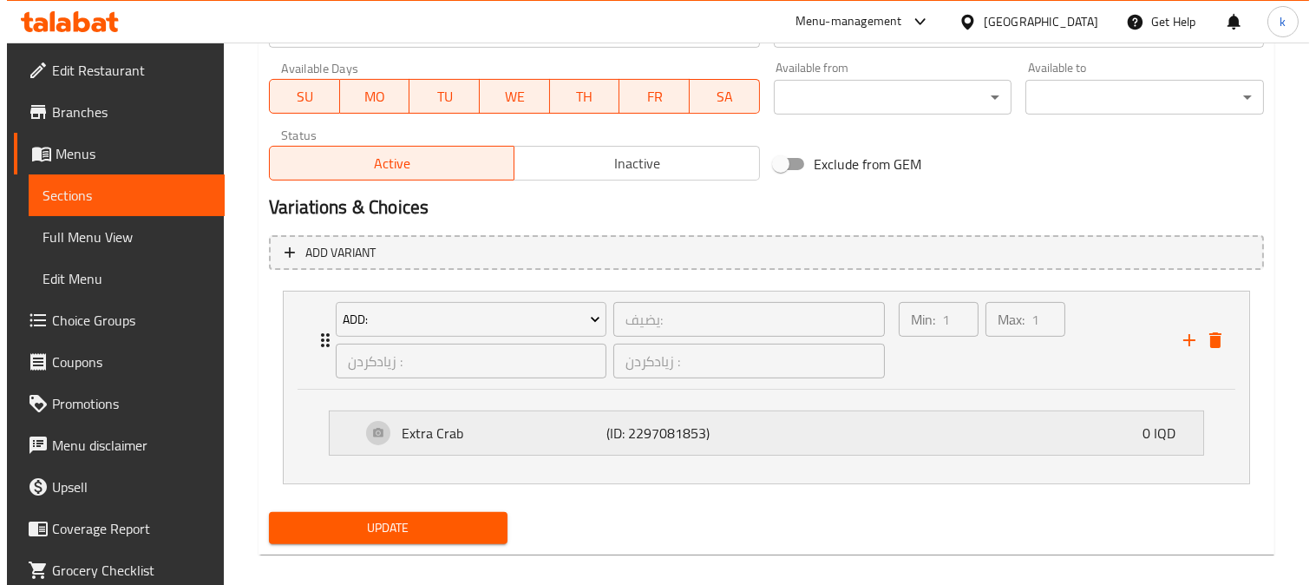
scroll to position [1028, 0]
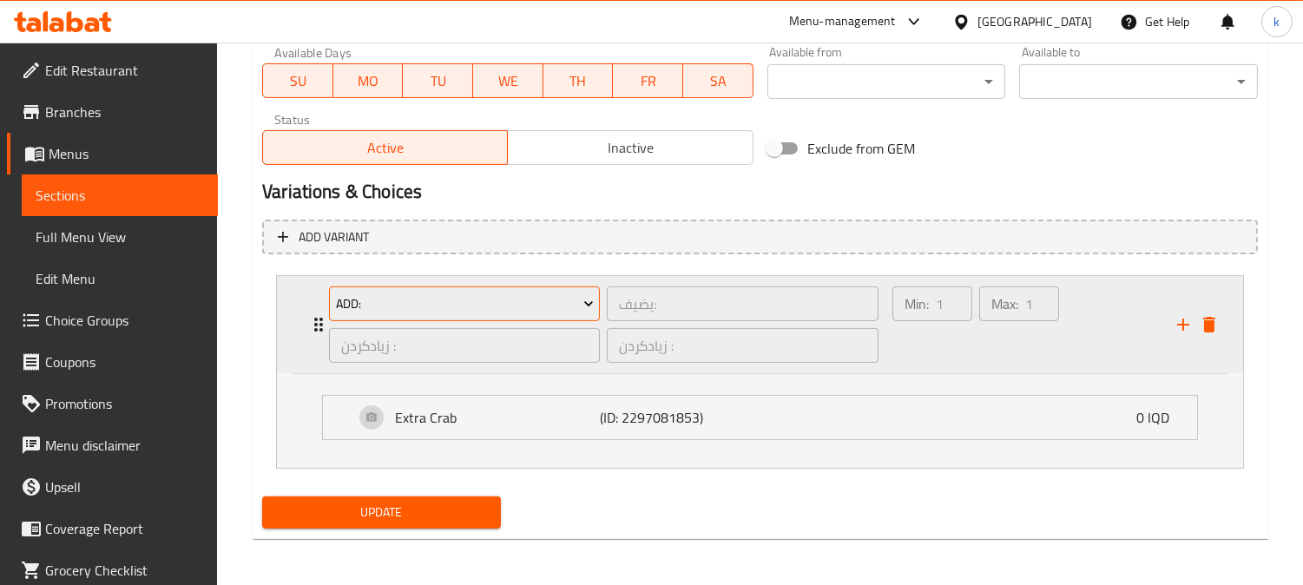
click at [469, 295] on span "Add:" at bounding box center [465, 304] width 258 height 22
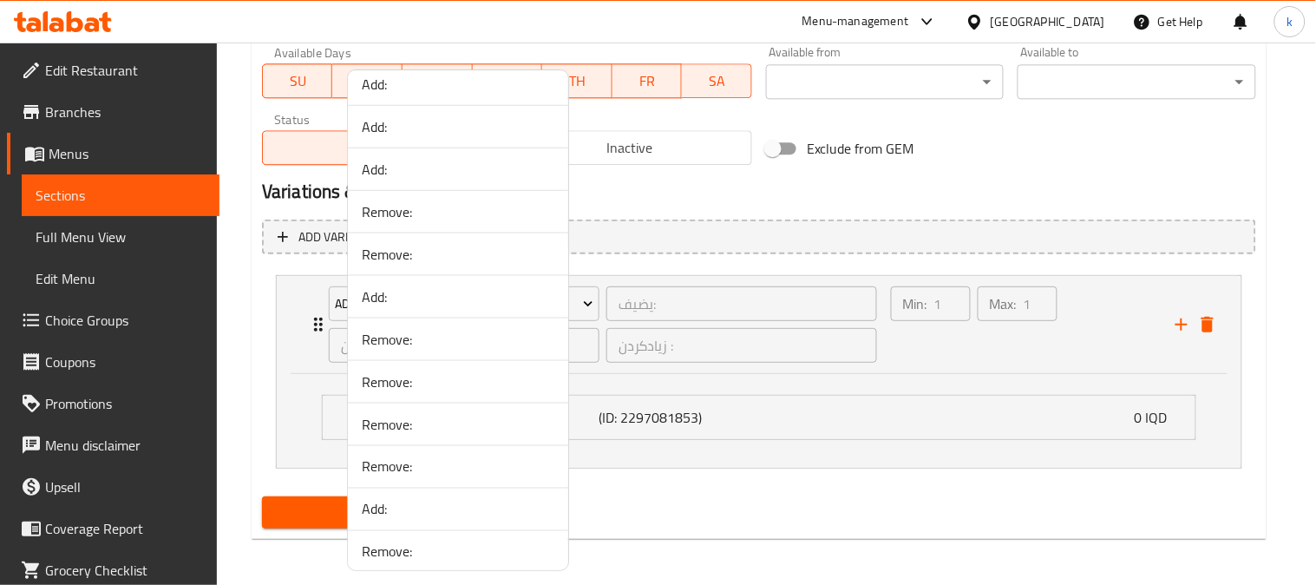
scroll to position [643, 0]
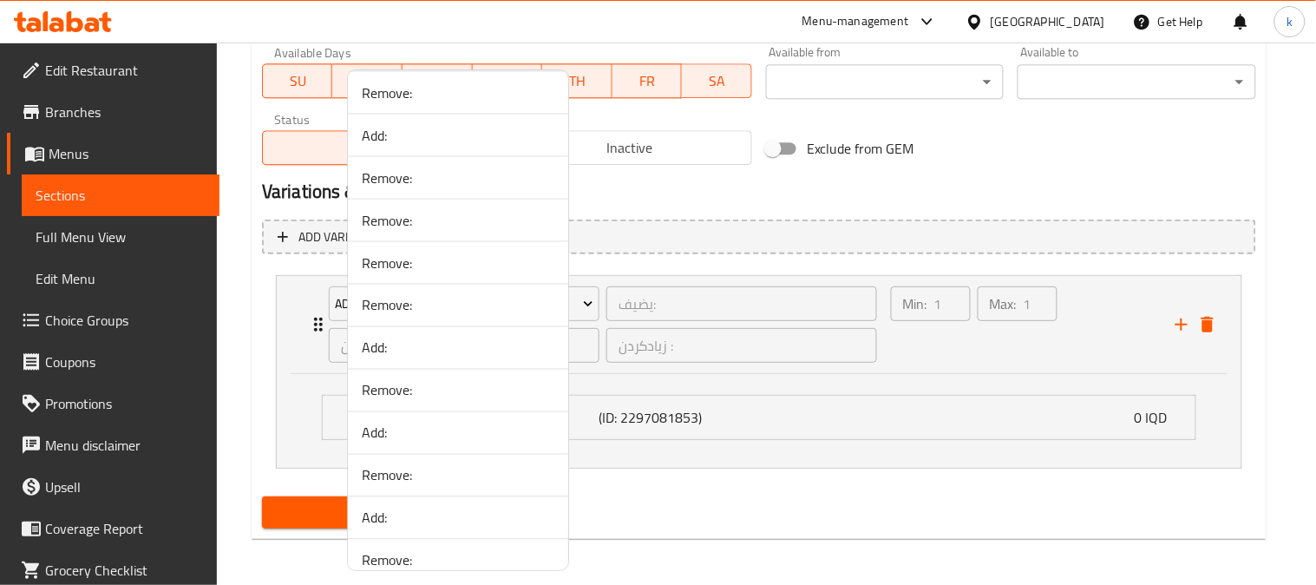
click at [437, 435] on span "Add:" at bounding box center [458, 433] width 193 height 21
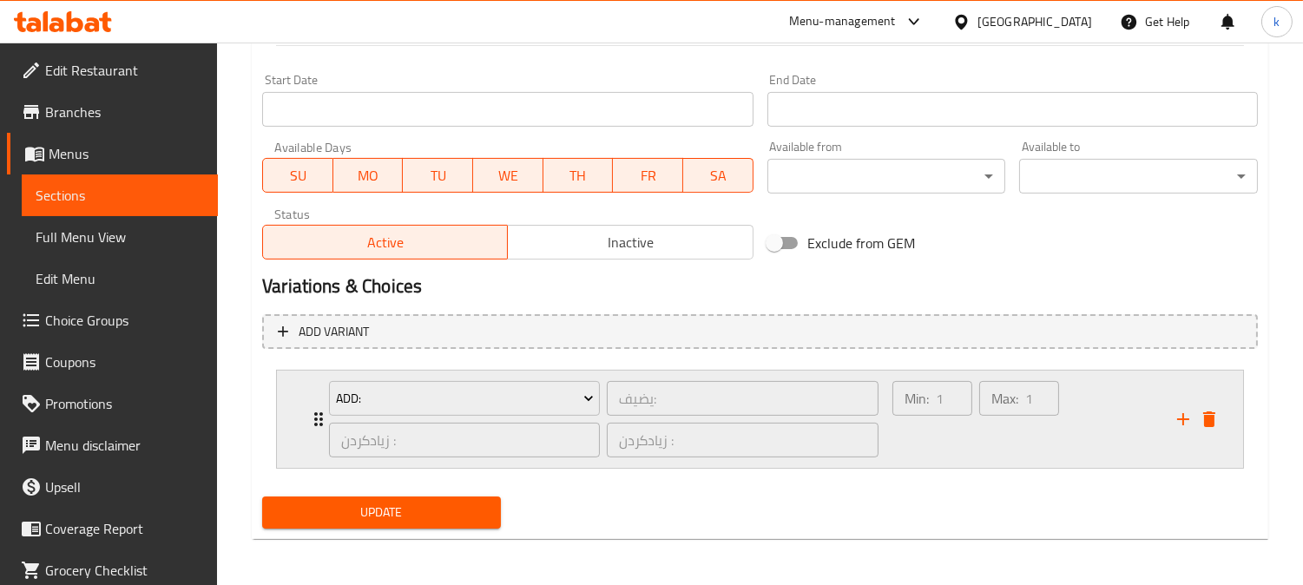
click at [934, 440] on div "Min: 1 ​" at bounding box center [932, 418] width 87 height 83
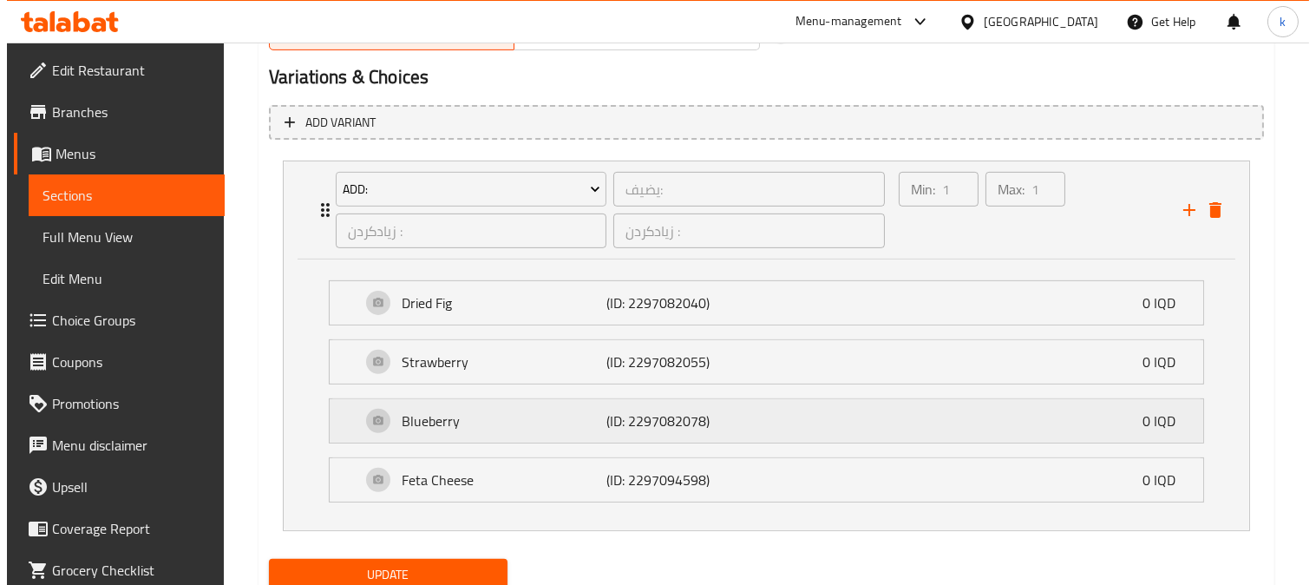
scroll to position [1190, 0]
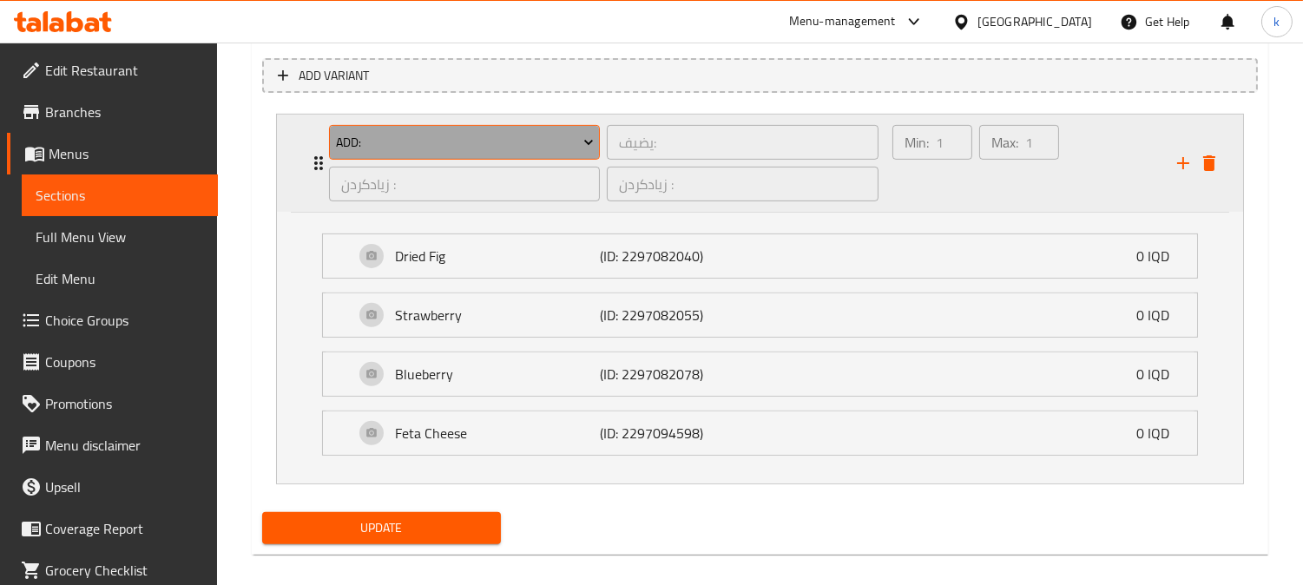
click at [457, 143] on span "Add:" at bounding box center [465, 143] width 258 height 22
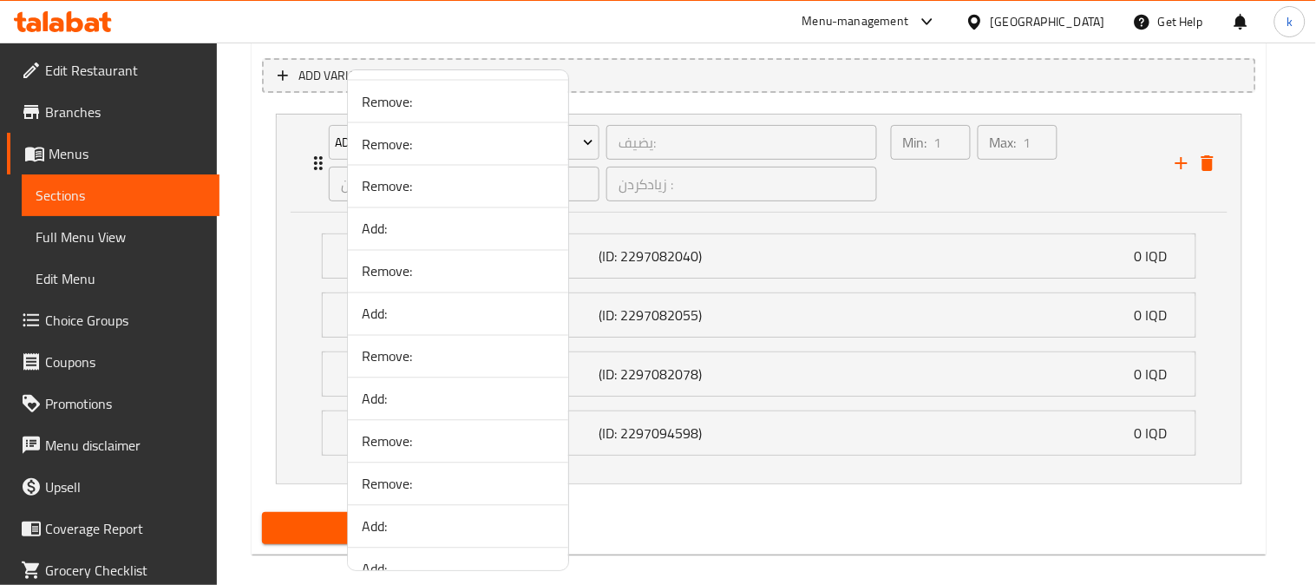
scroll to position [803, 0]
click at [427, 357] on span "Add:" at bounding box center [458, 358] width 193 height 21
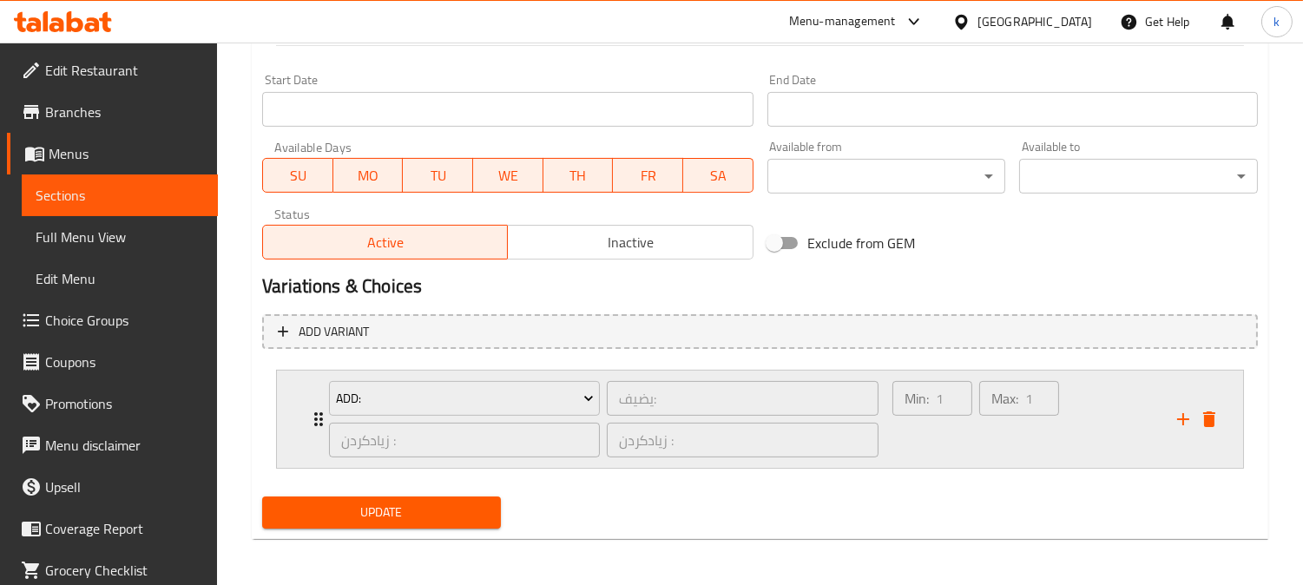
click at [969, 453] on div "Min: 1 ​" at bounding box center [932, 418] width 87 height 83
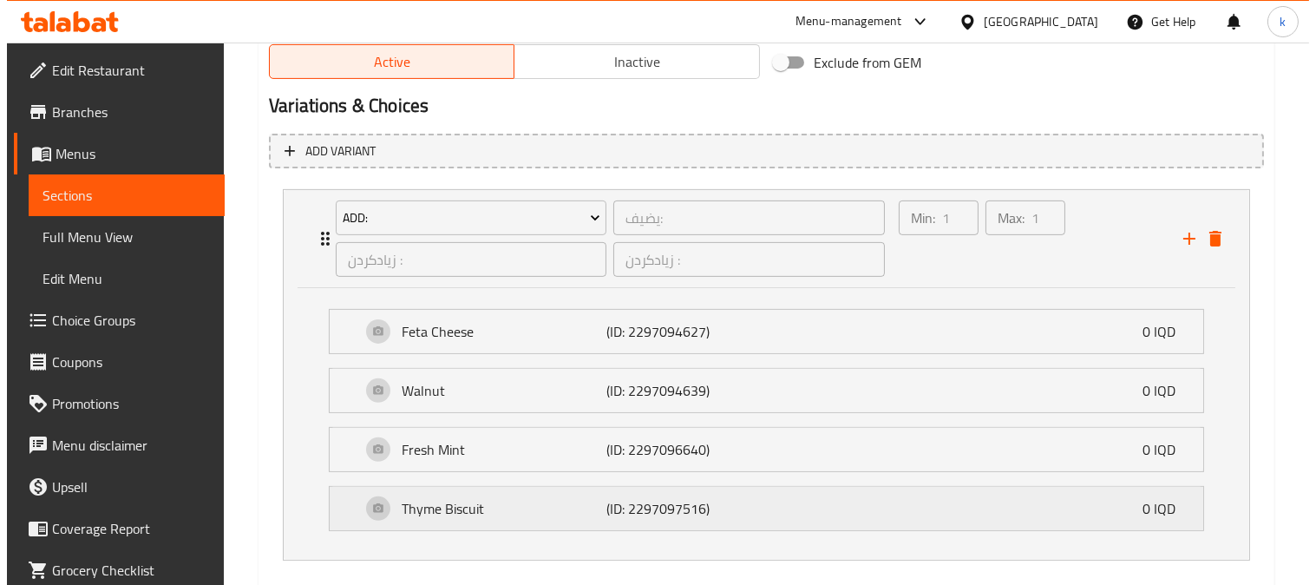
scroll to position [1190, 0]
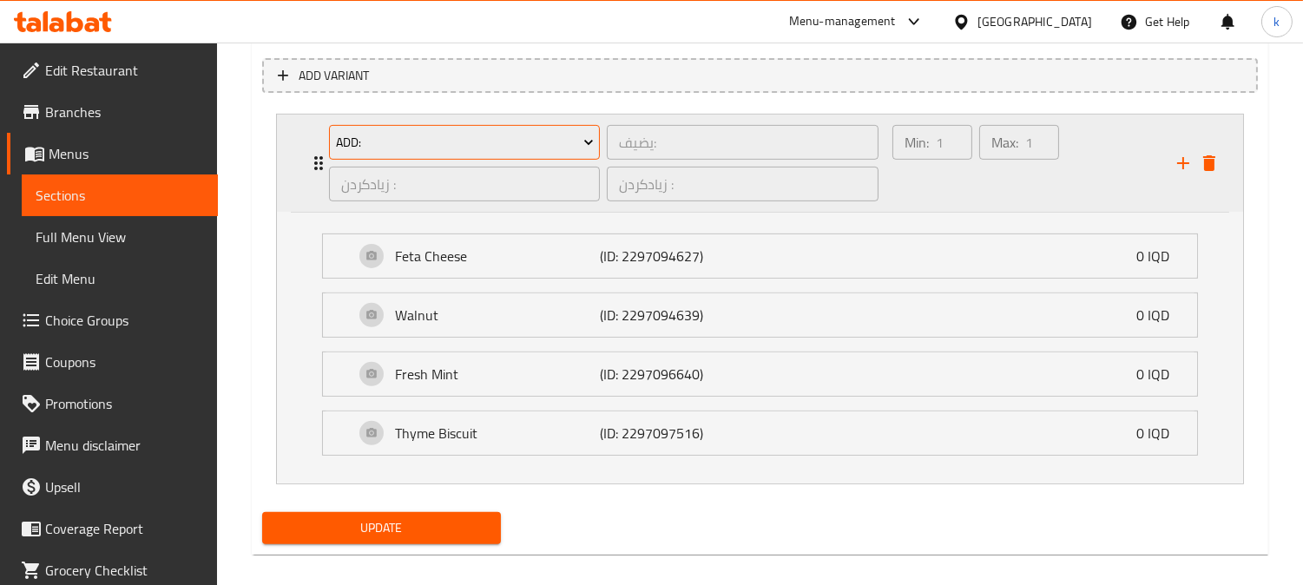
click at [434, 137] on span "Add:" at bounding box center [465, 143] width 258 height 22
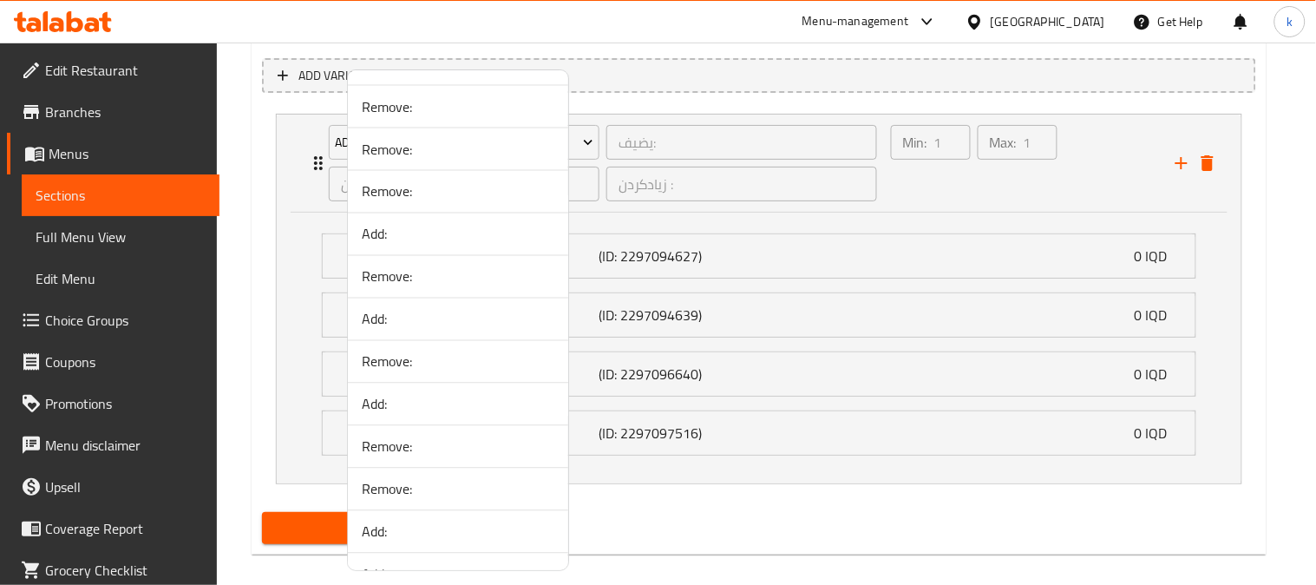
scroll to position [803, 0]
click at [455, 487] on span "Add:" at bounding box center [458, 486] width 193 height 21
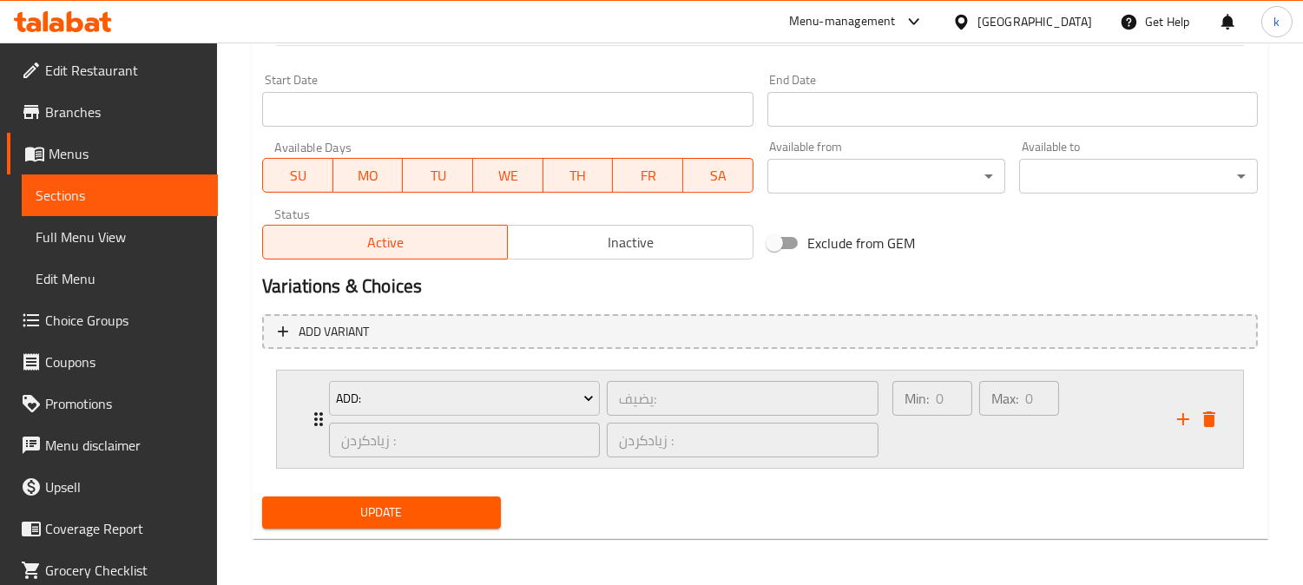
click at [958, 437] on div "Min: 0 ​" at bounding box center [932, 418] width 87 height 83
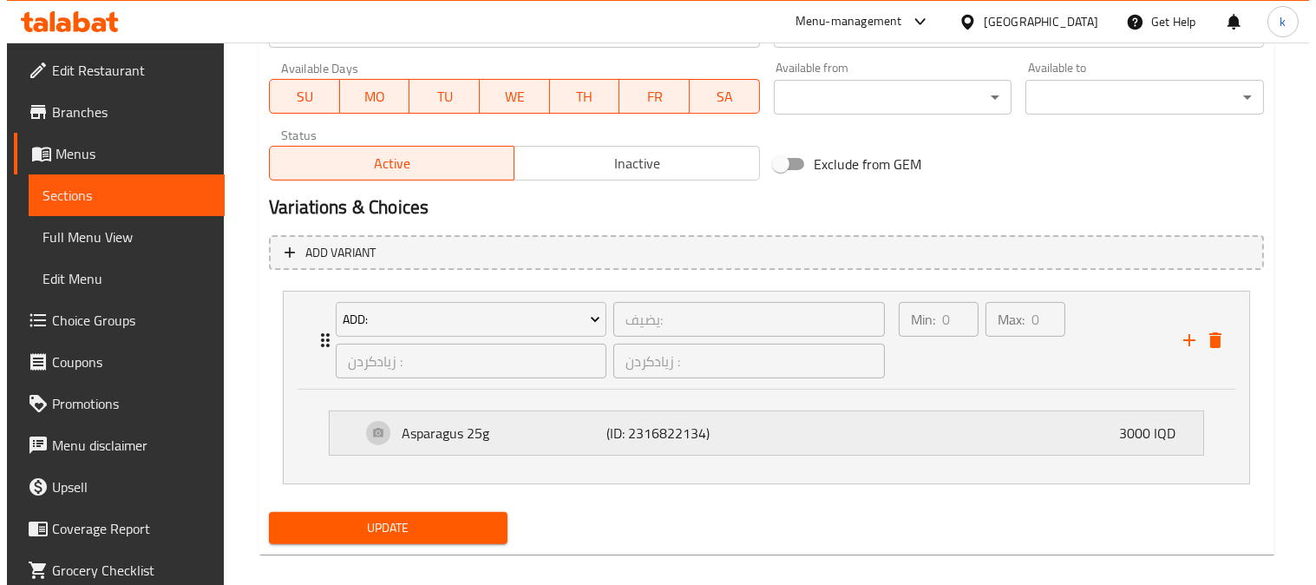
scroll to position [1028, 0]
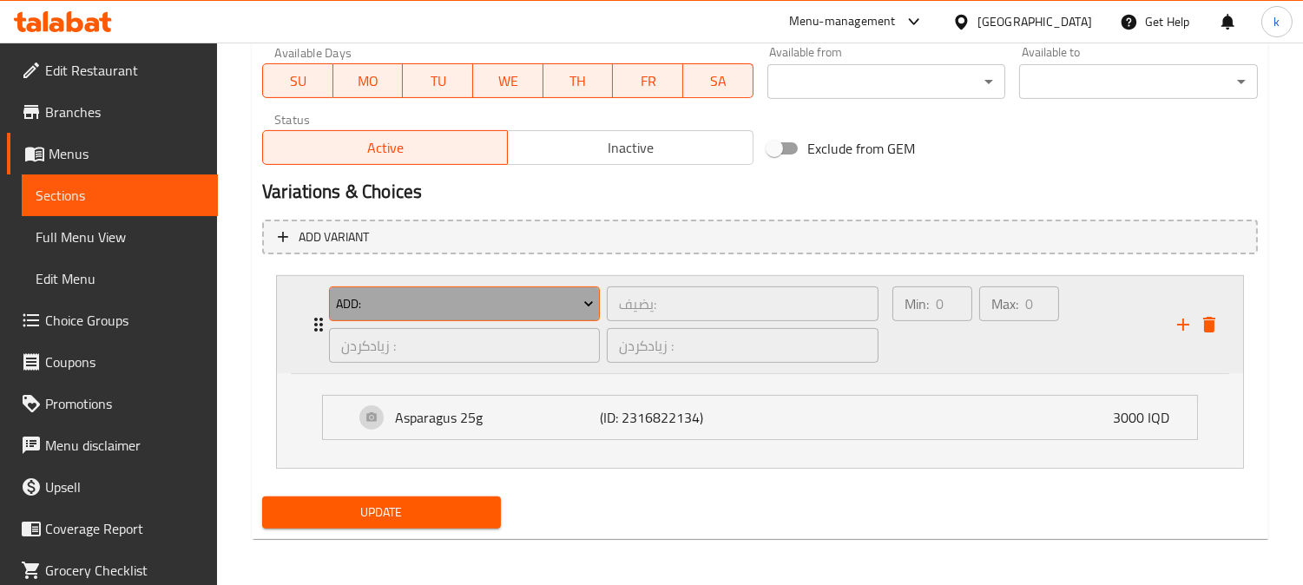
click at [417, 286] on button "Add:" at bounding box center [464, 303] width 271 height 35
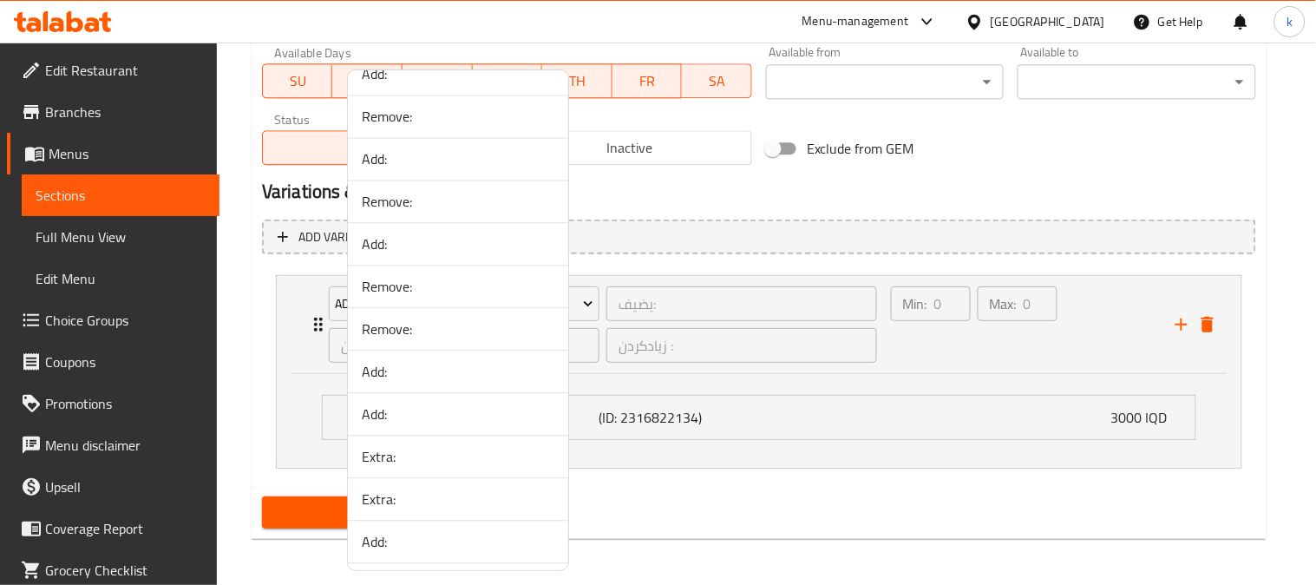
scroll to position [964, 0]
click at [412, 370] on span "Add:" at bounding box center [458, 367] width 193 height 21
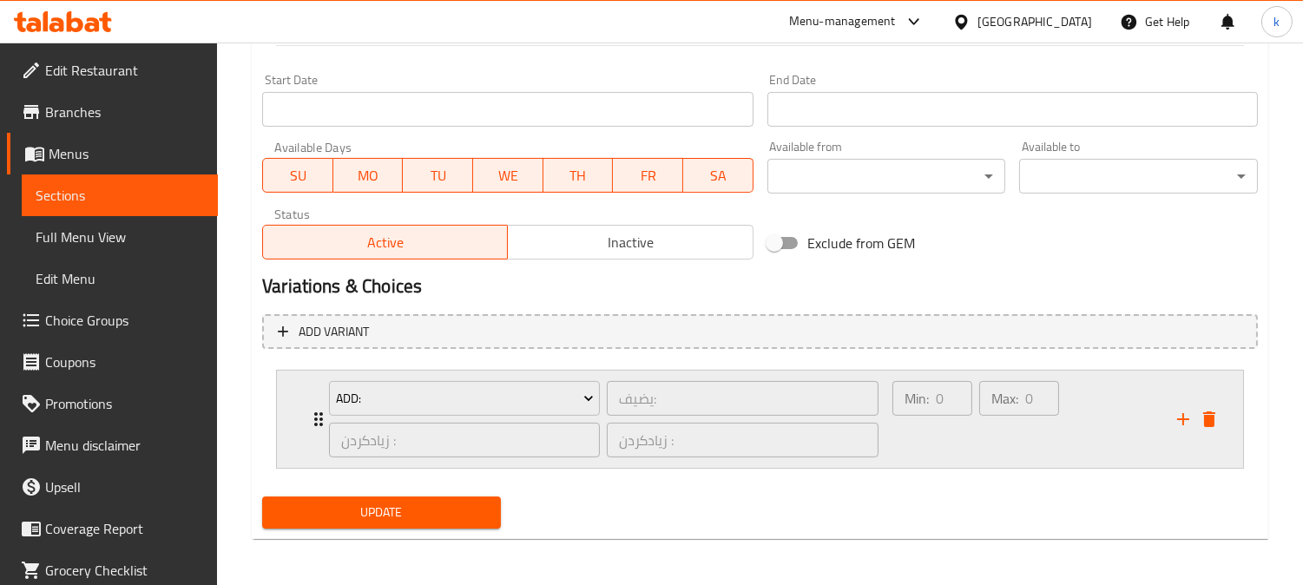
click at [916, 438] on div "Min: 0 ​" at bounding box center [932, 418] width 87 height 83
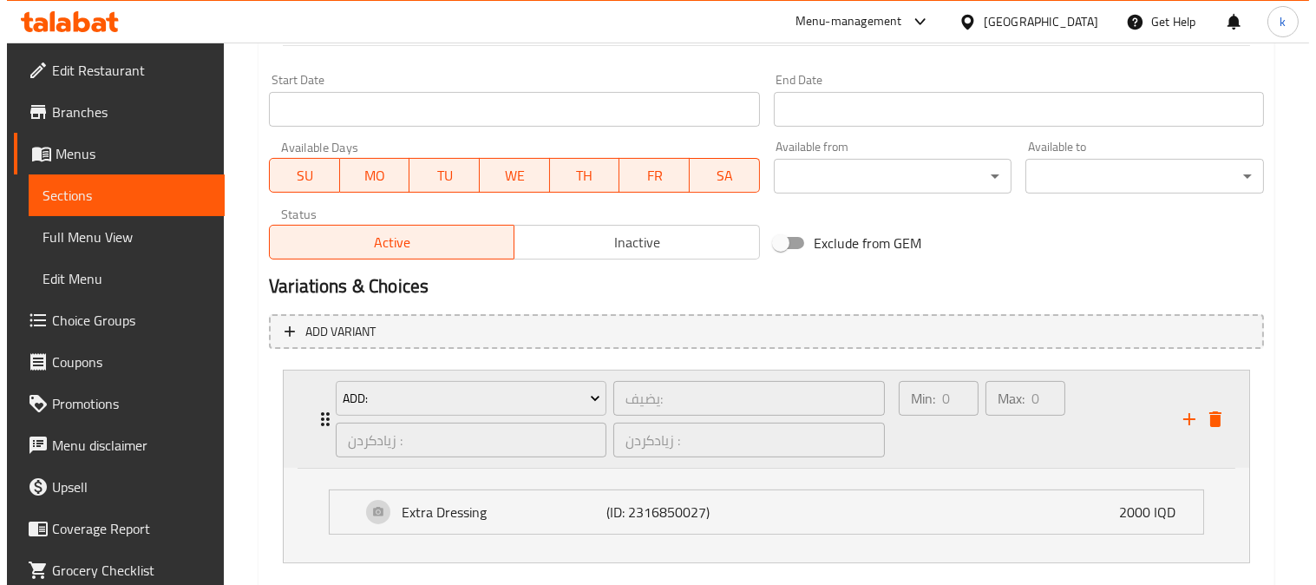
scroll to position [1028, 0]
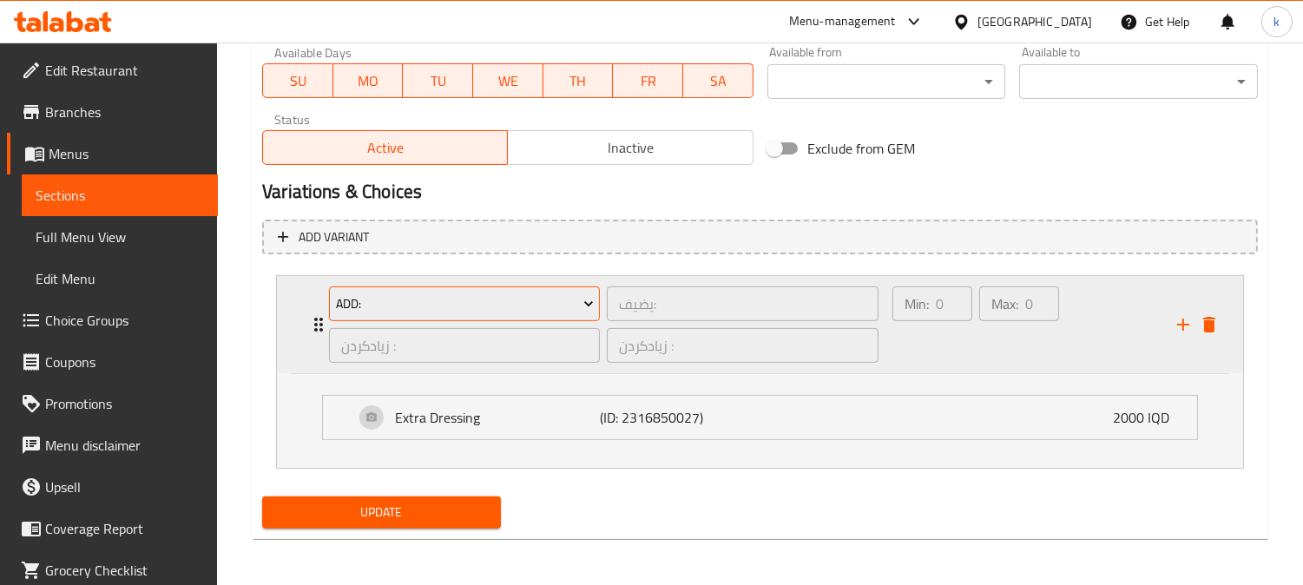
click at [465, 302] on span "Add:" at bounding box center [465, 304] width 258 height 22
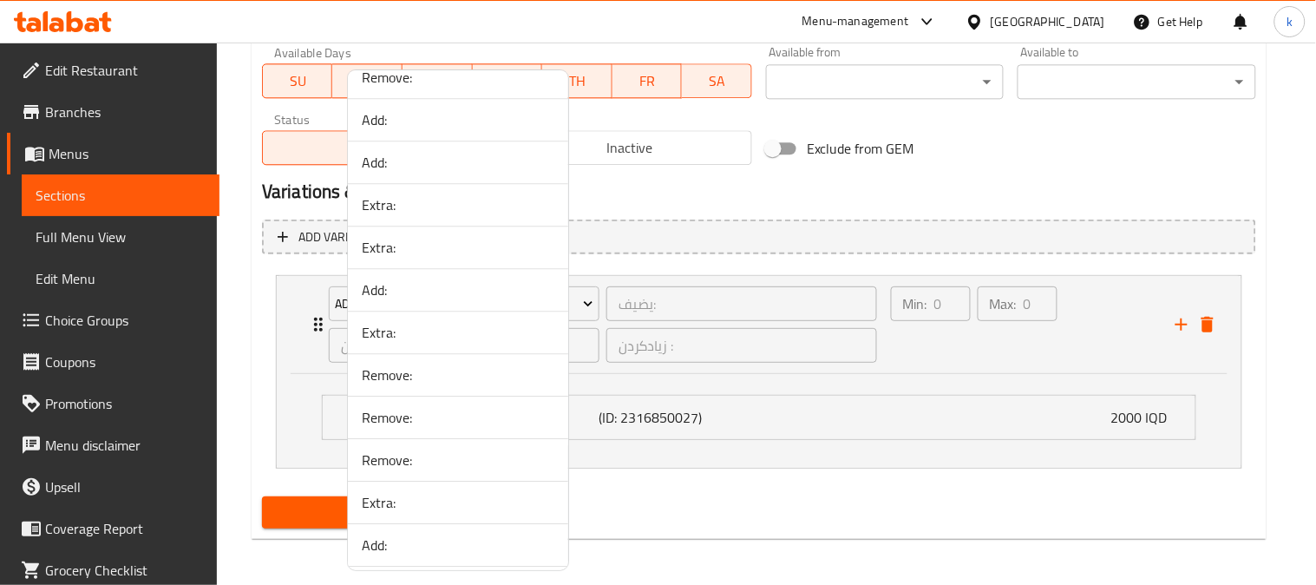
scroll to position [1125, 0]
click at [427, 247] on span "Extra:" at bounding box center [458, 249] width 193 height 21
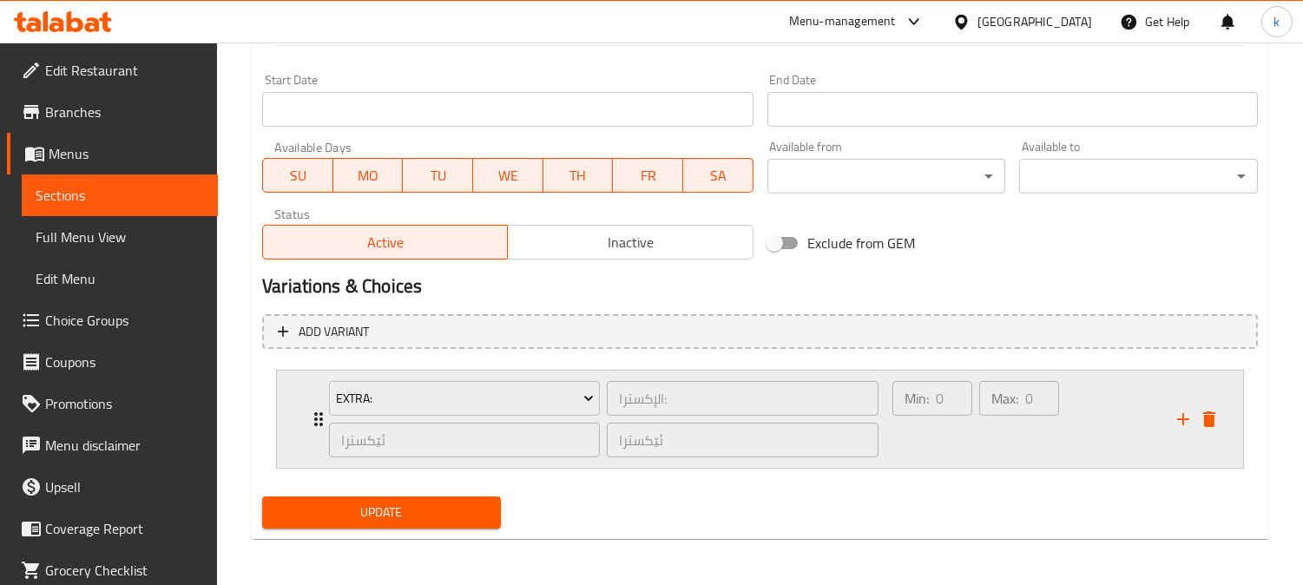
click at [1021, 436] on div "Max: 0 ​" at bounding box center [1018, 418] width 87 height 83
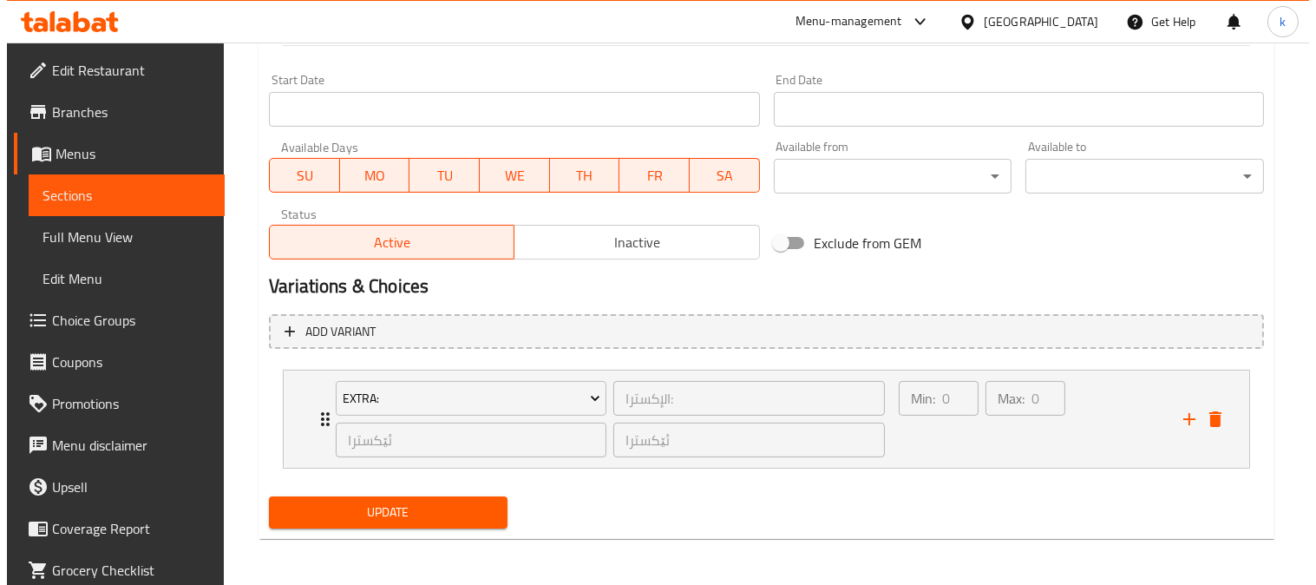
scroll to position [1028, 0]
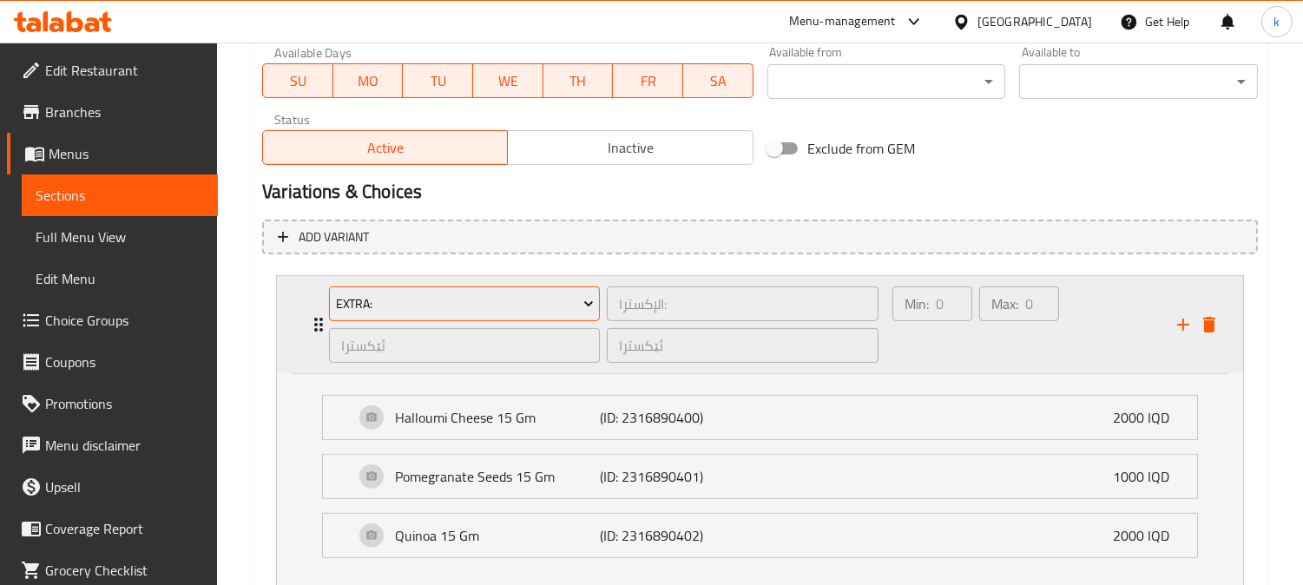
click at [500, 306] on span "Extra:" at bounding box center [465, 304] width 258 height 22
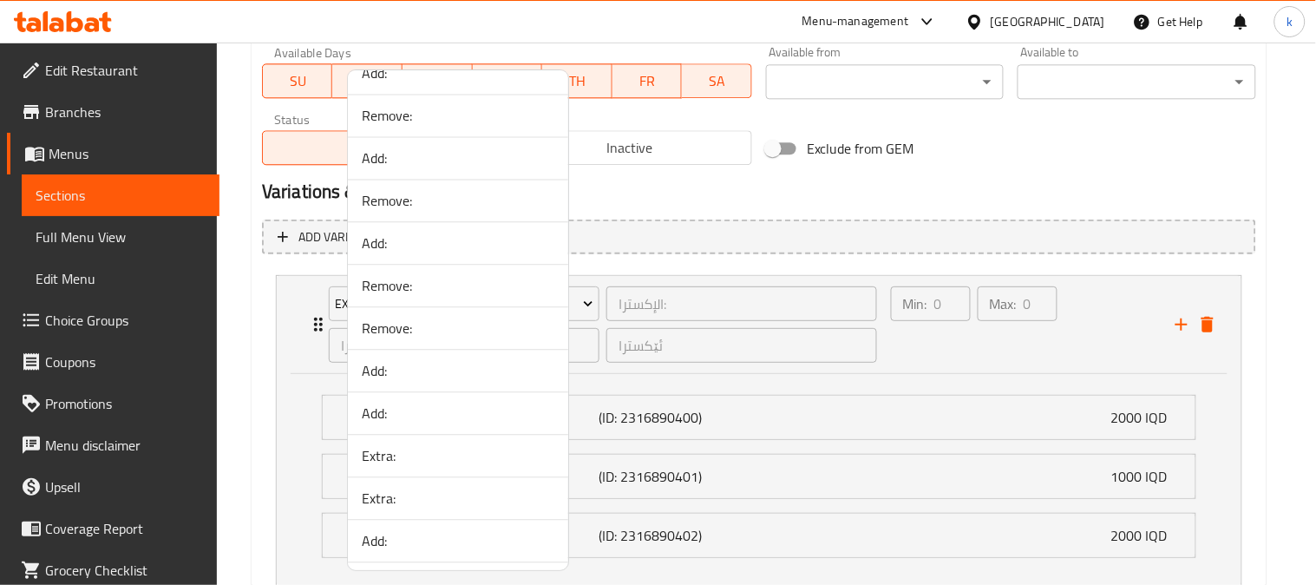
scroll to position [964, 0]
click at [415, 450] on span "Extra:" at bounding box center [458, 452] width 193 height 21
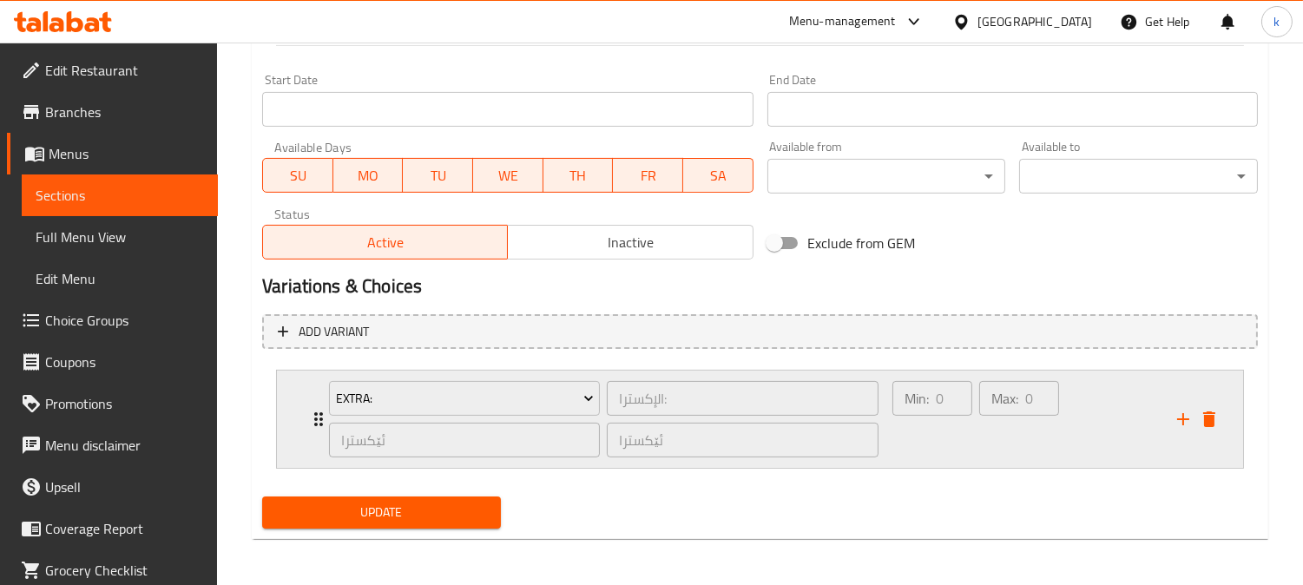
click at [972, 443] on div "Min: 0 ​" at bounding box center [932, 418] width 87 height 83
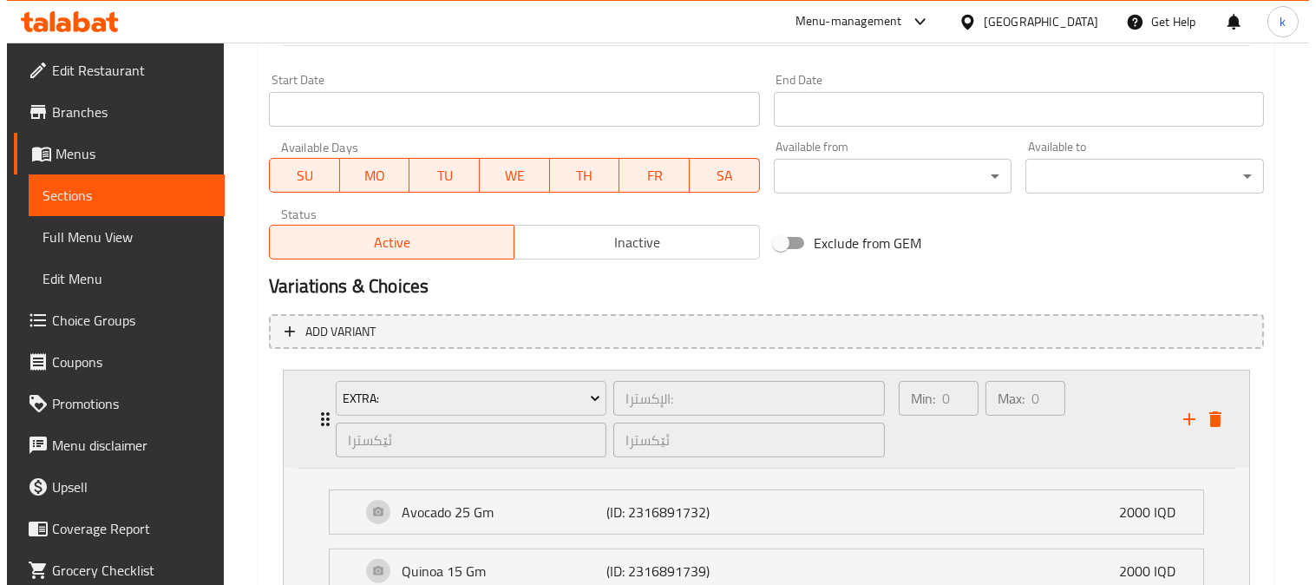
scroll to position [1028, 0]
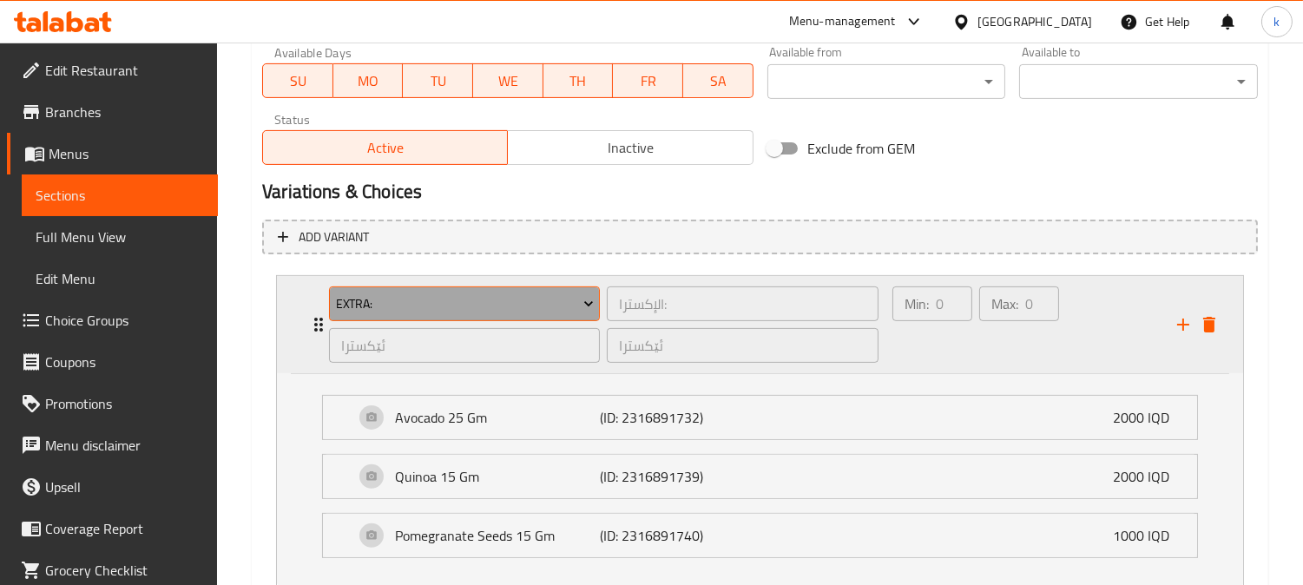
click at [406, 305] on span "Extra:" at bounding box center [465, 304] width 258 height 22
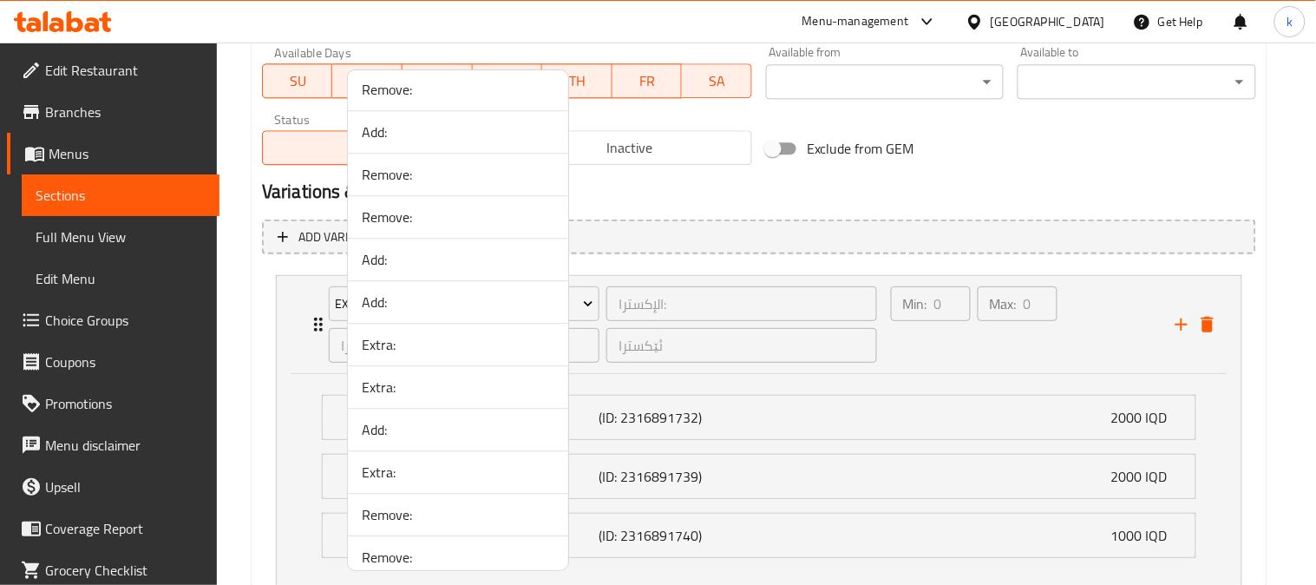
scroll to position [964, 0]
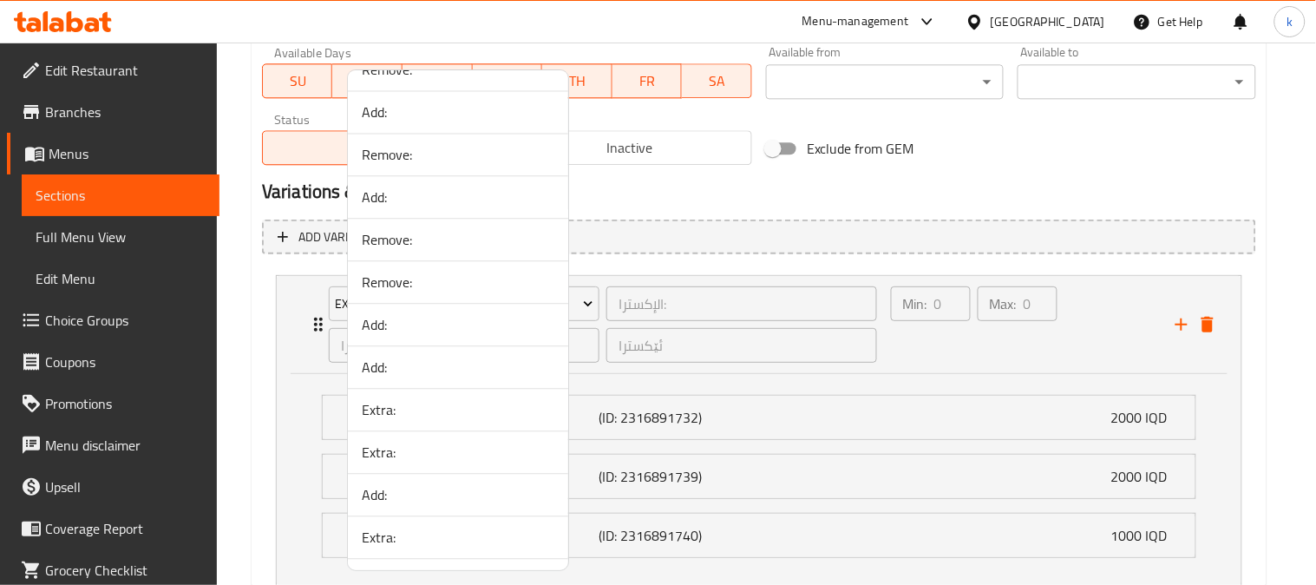
click at [410, 499] on span "Add:" at bounding box center [458, 494] width 193 height 21
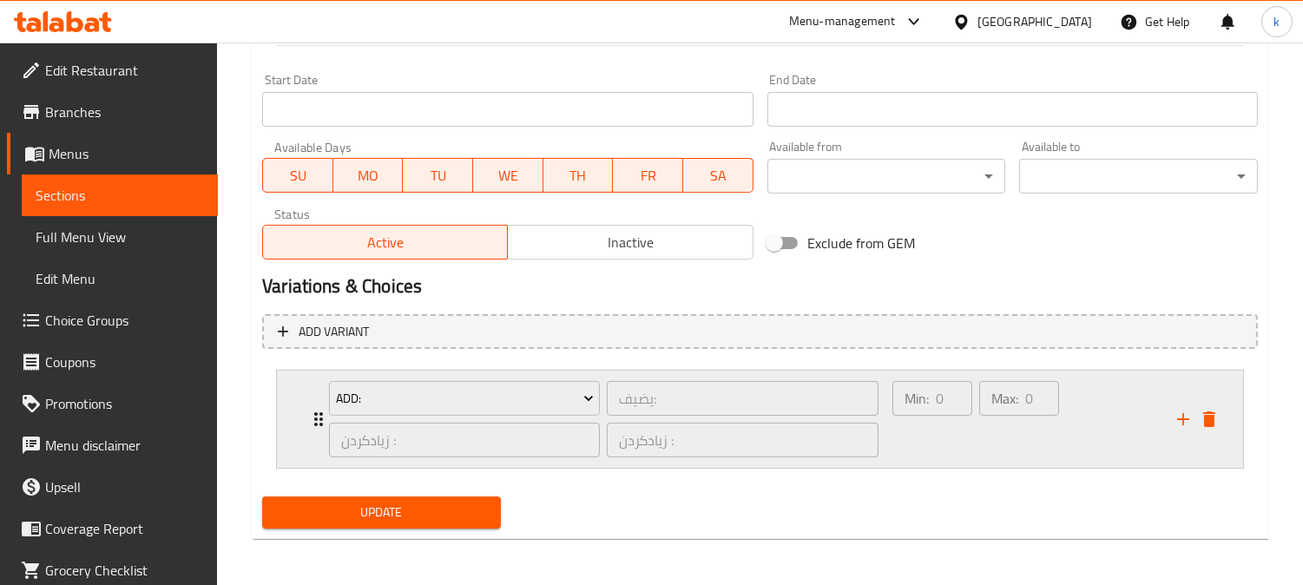
click at [968, 447] on div "Min: 0 ​" at bounding box center [932, 418] width 87 height 83
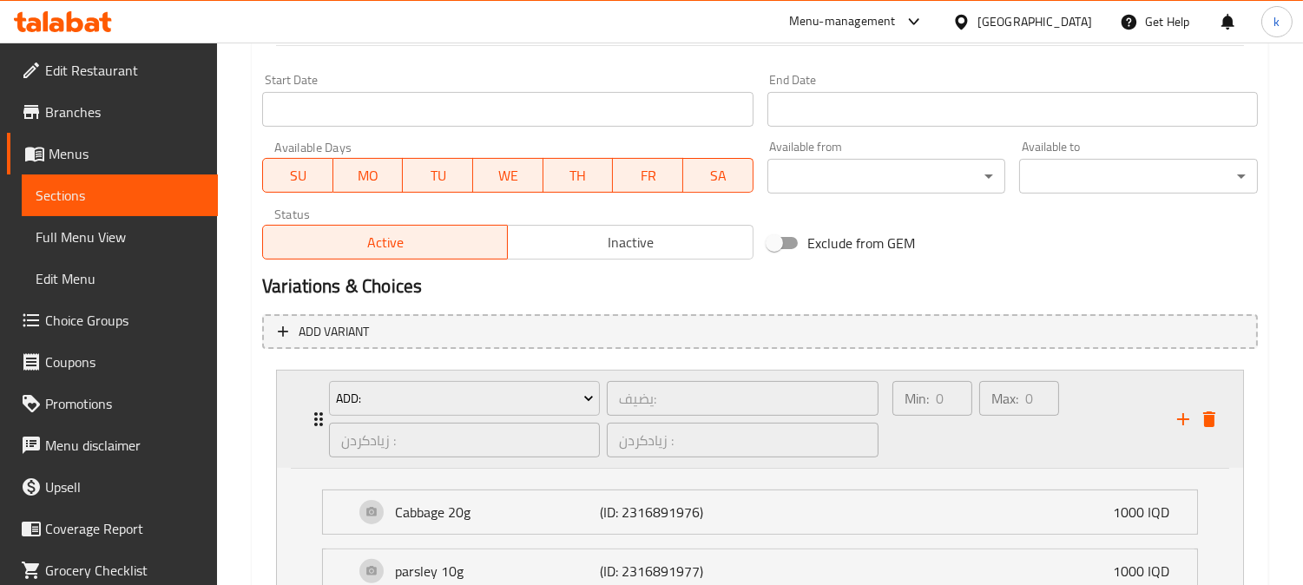
scroll to position [1028, 0]
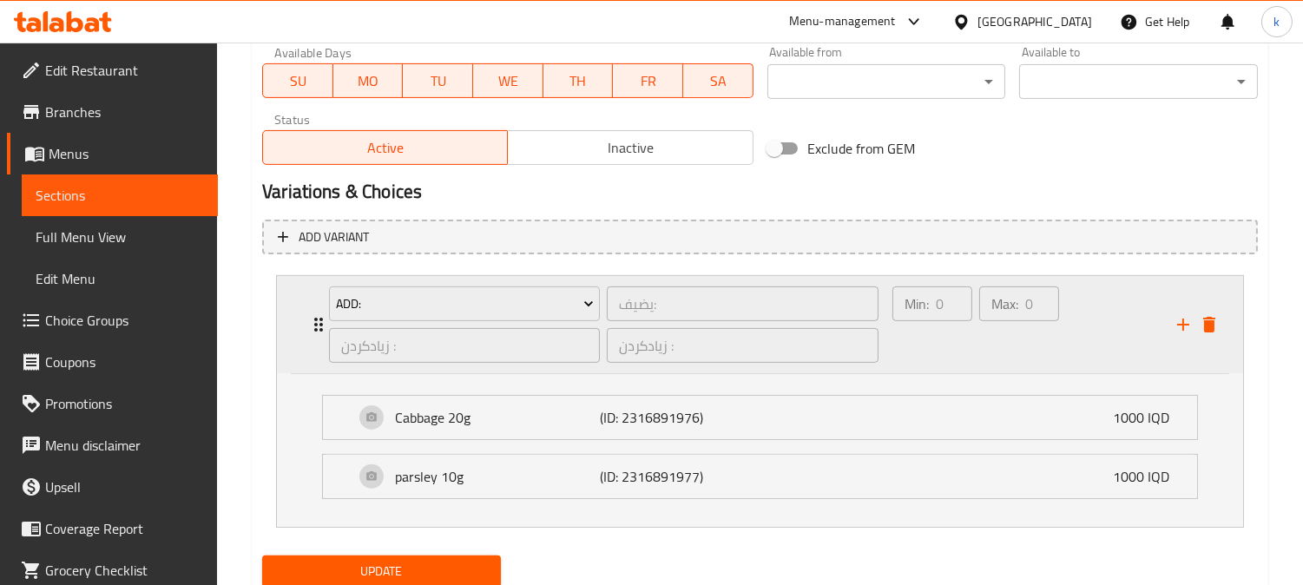
click at [484, 283] on div "Add:" at bounding box center [464, 304] width 278 height 42
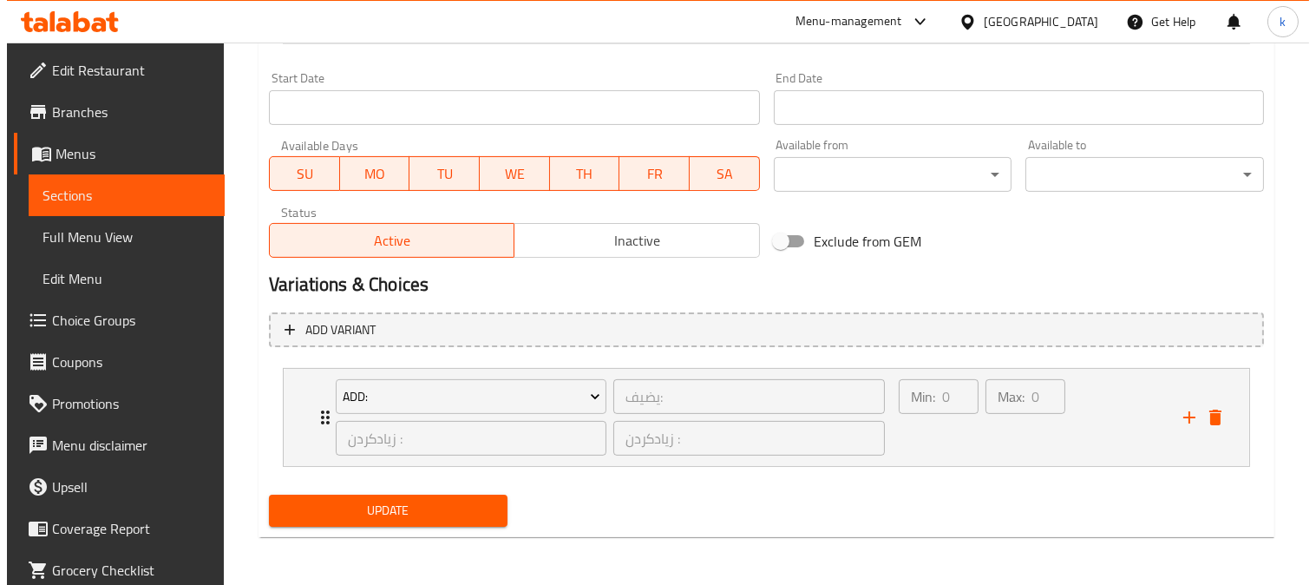
scroll to position [934, 0]
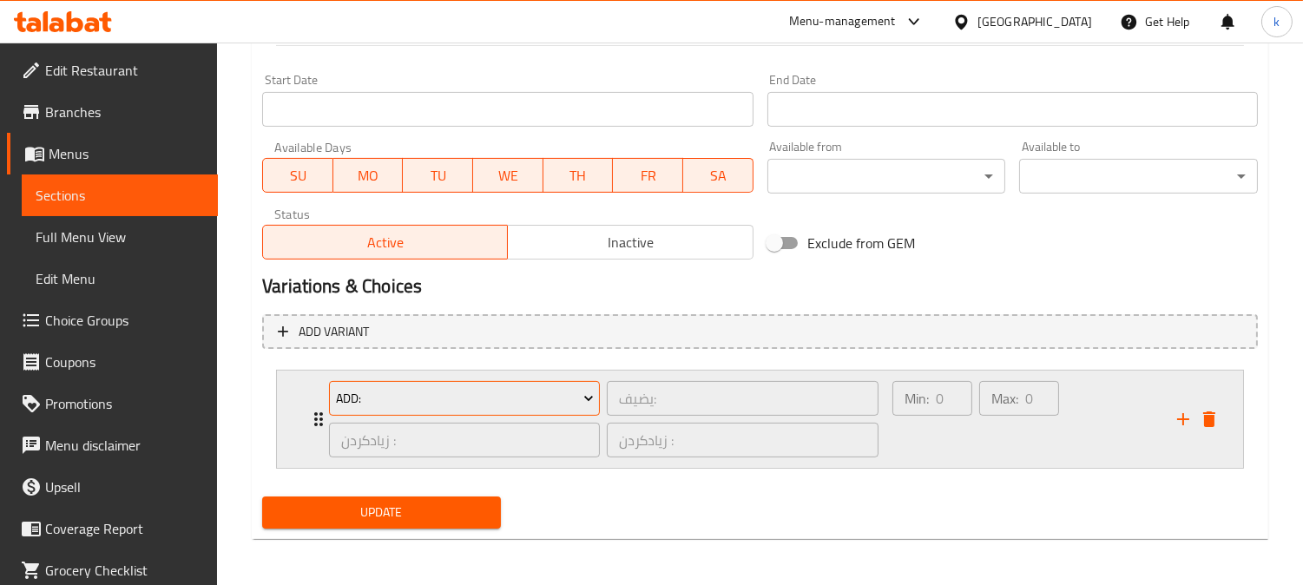
click at [469, 389] on span "Add:" at bounding box center [465, 399] width 258 height 22
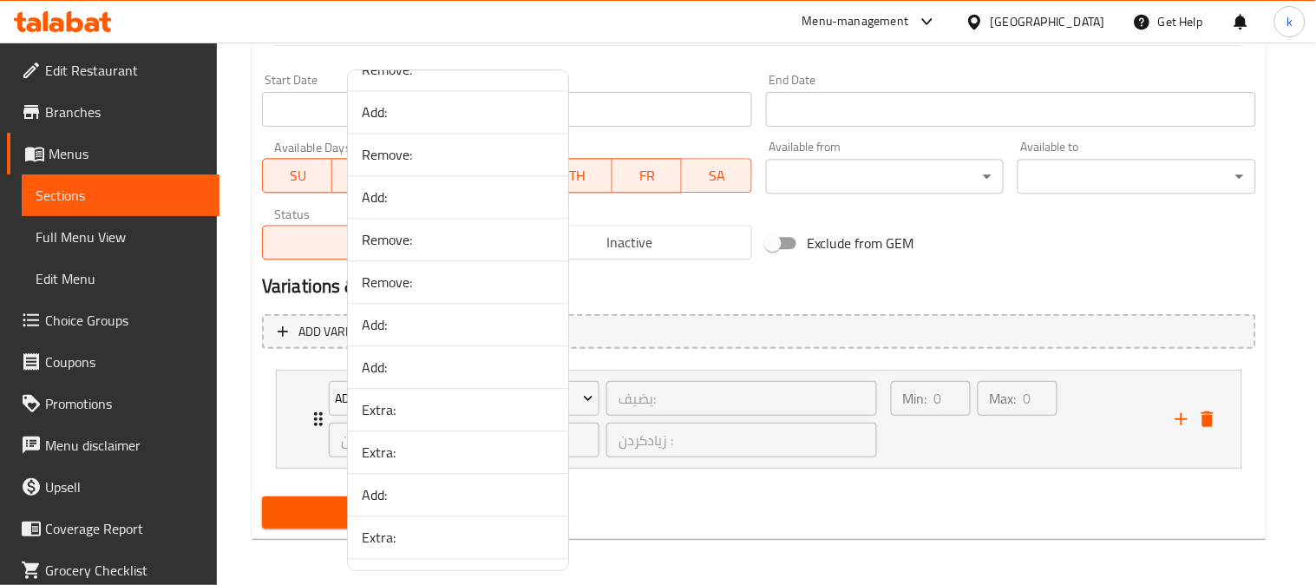
scroll to position [1125, 0]
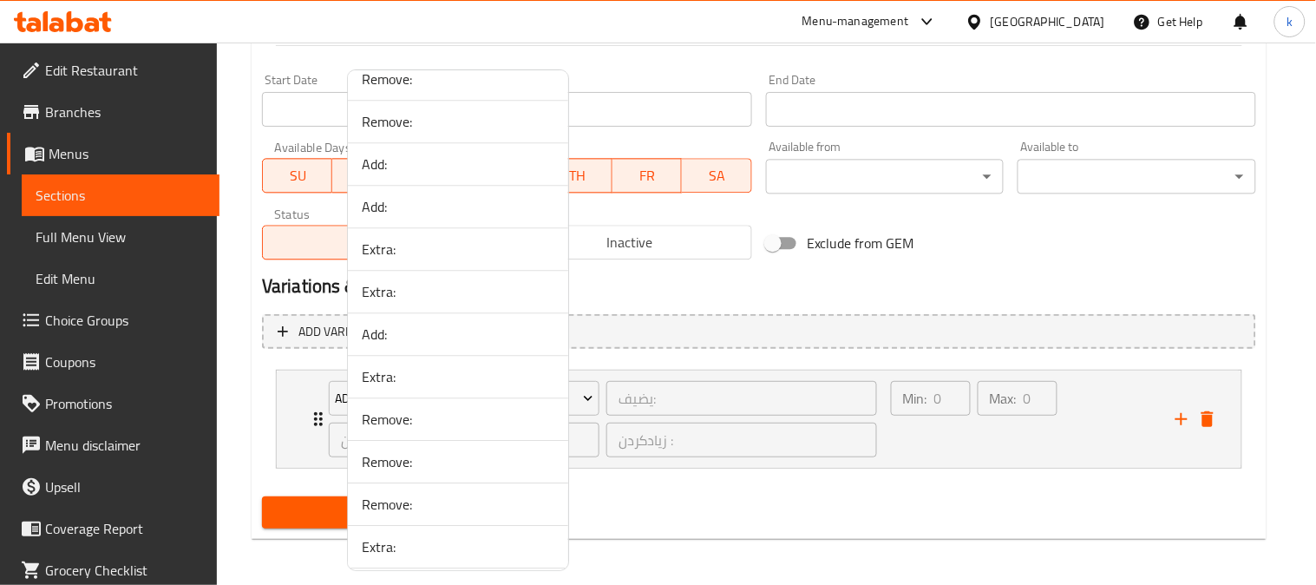
click at [418, 378] on span "Extra:" at bounding box center [458, 376] width 193 height 21
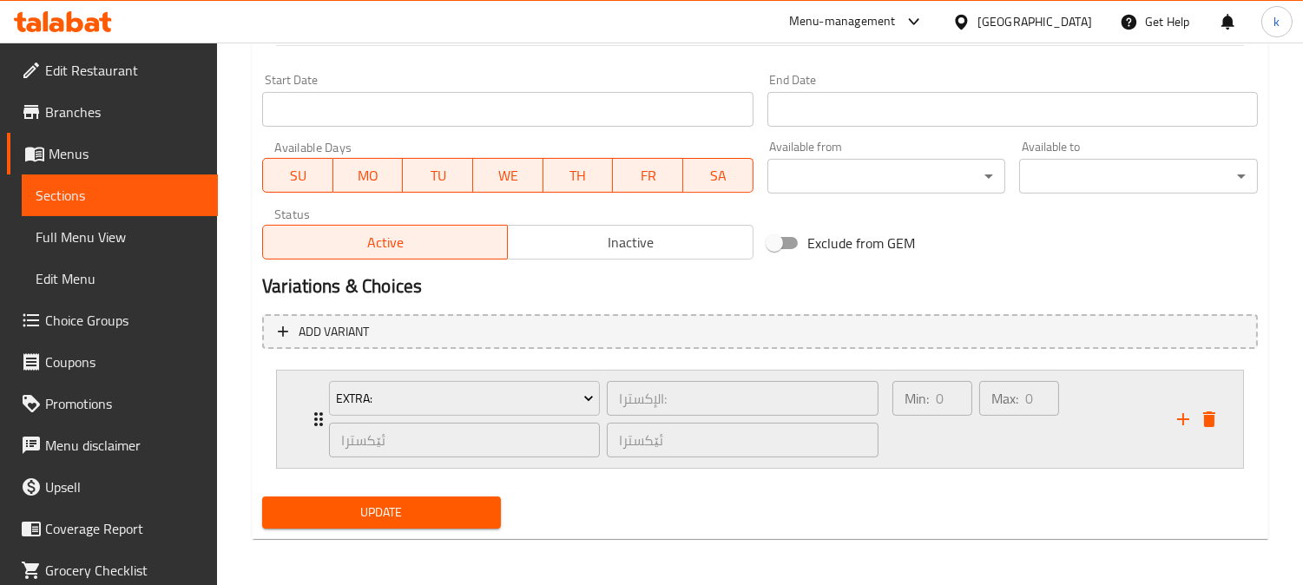
click at [923, 427] on div "Min: 0 ​" at bounding box center [932, 418] width 87 height 83
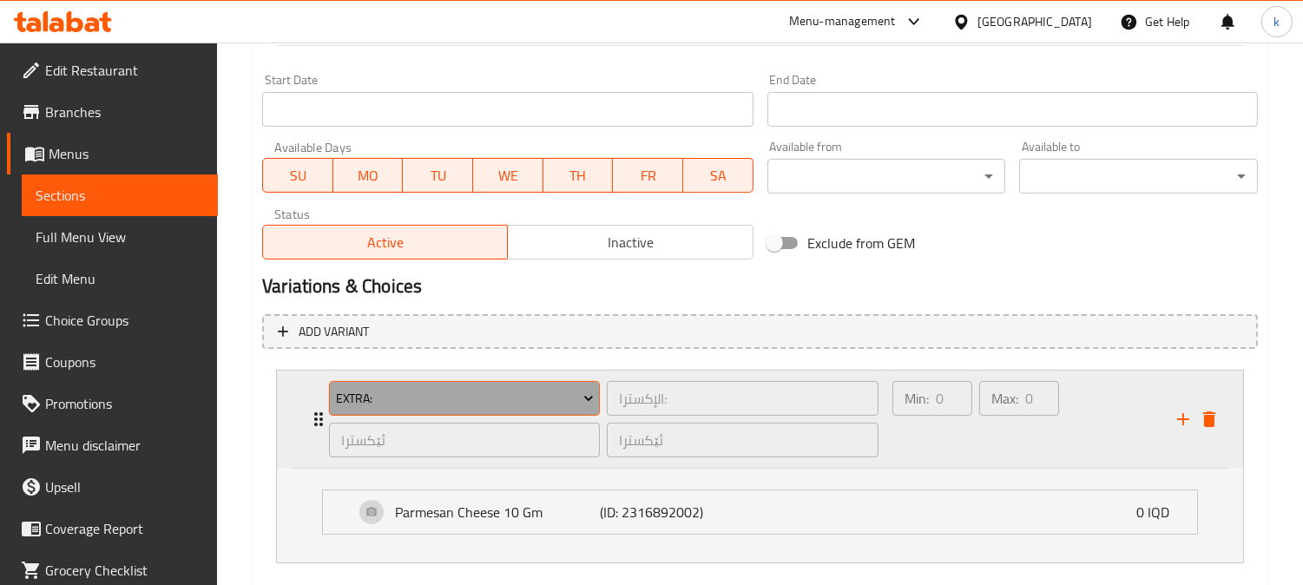
click at [448, 402] on span "Extra:" at bounding box center [465, 399] width 258 height 22
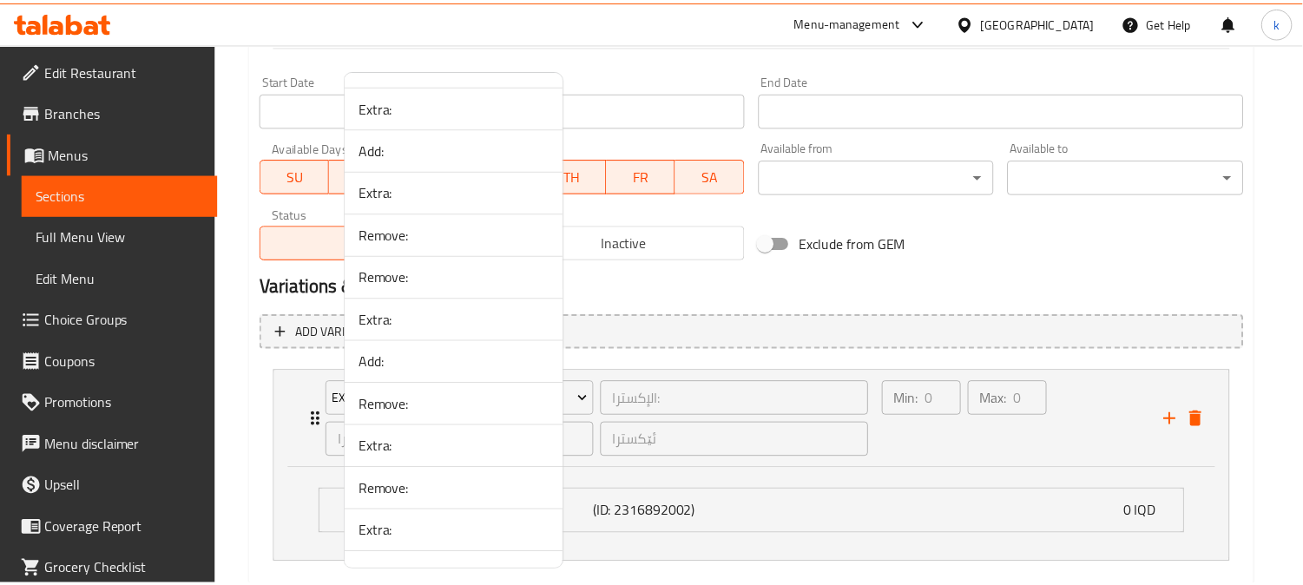
scroll to position [1607, 0]
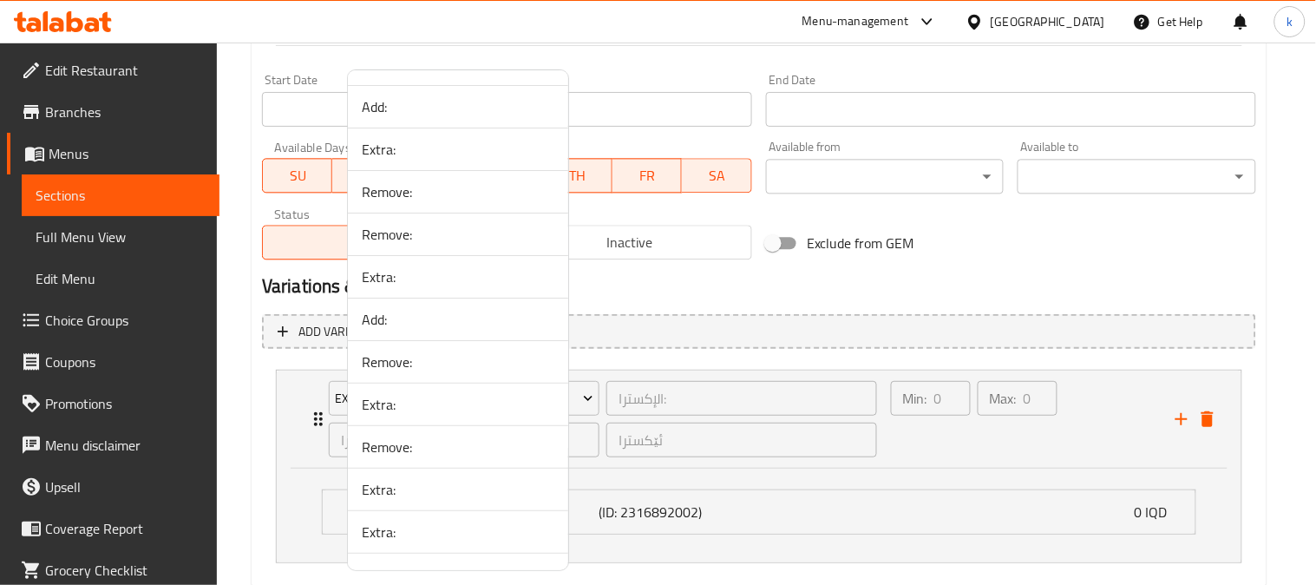
click at [440, 322] on span "Add:" at bounding box center [458, 319] width 193 height 21
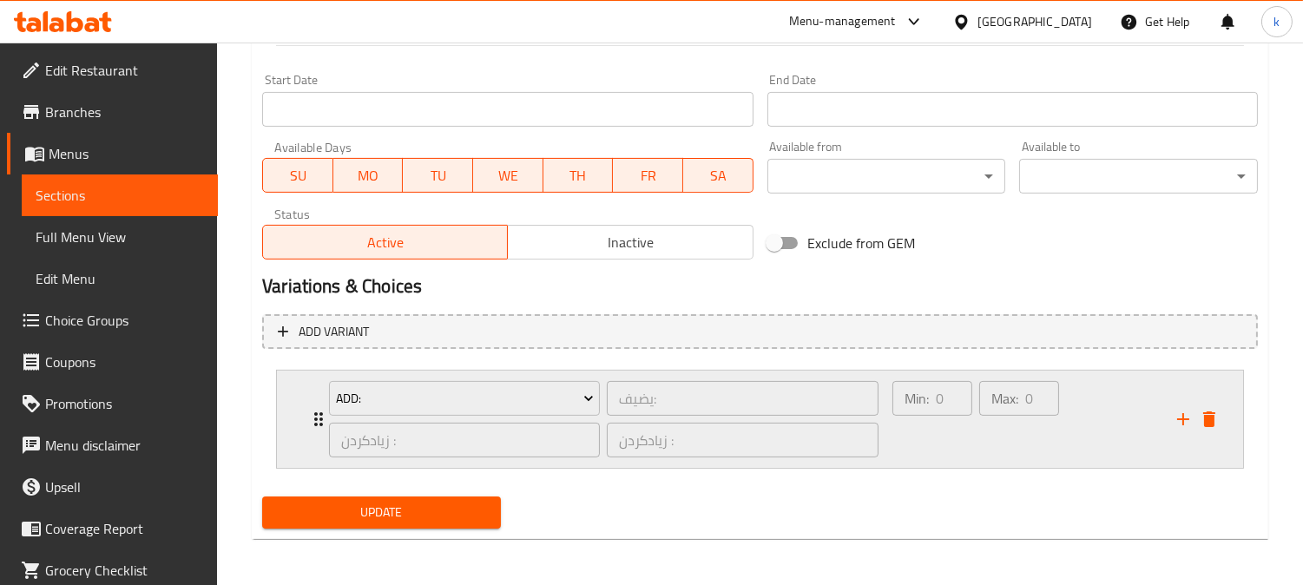
click at [1001, 454] on div "Max: 0 ​" at bounding box center [1018, 418] width 87 height 83
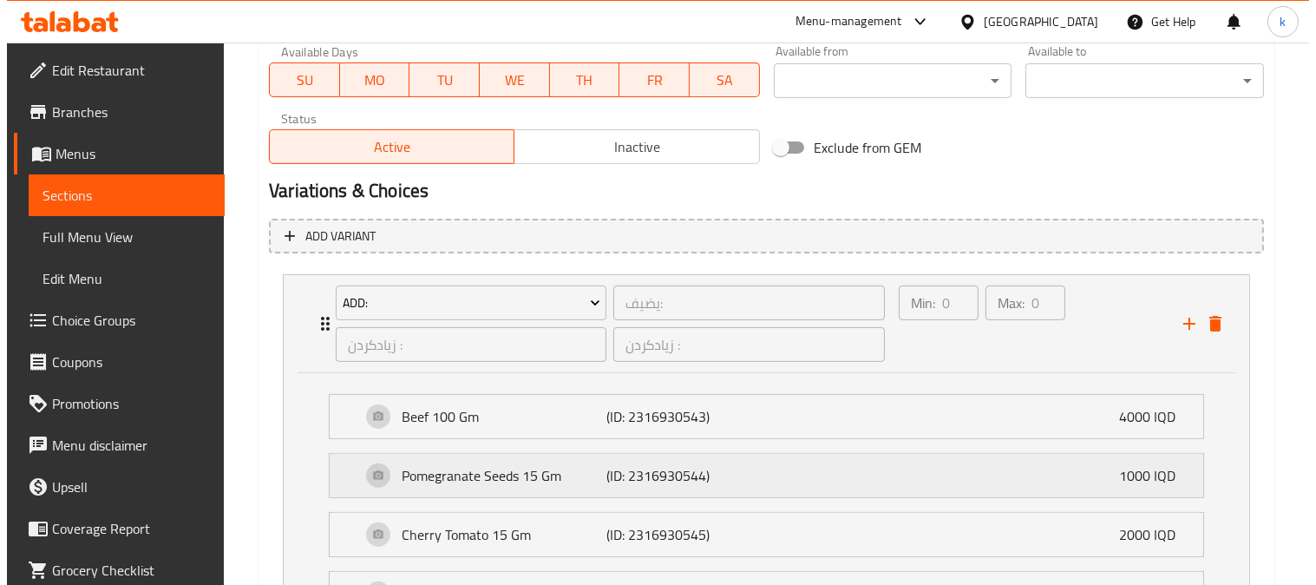
scroll to position [1095, 0]
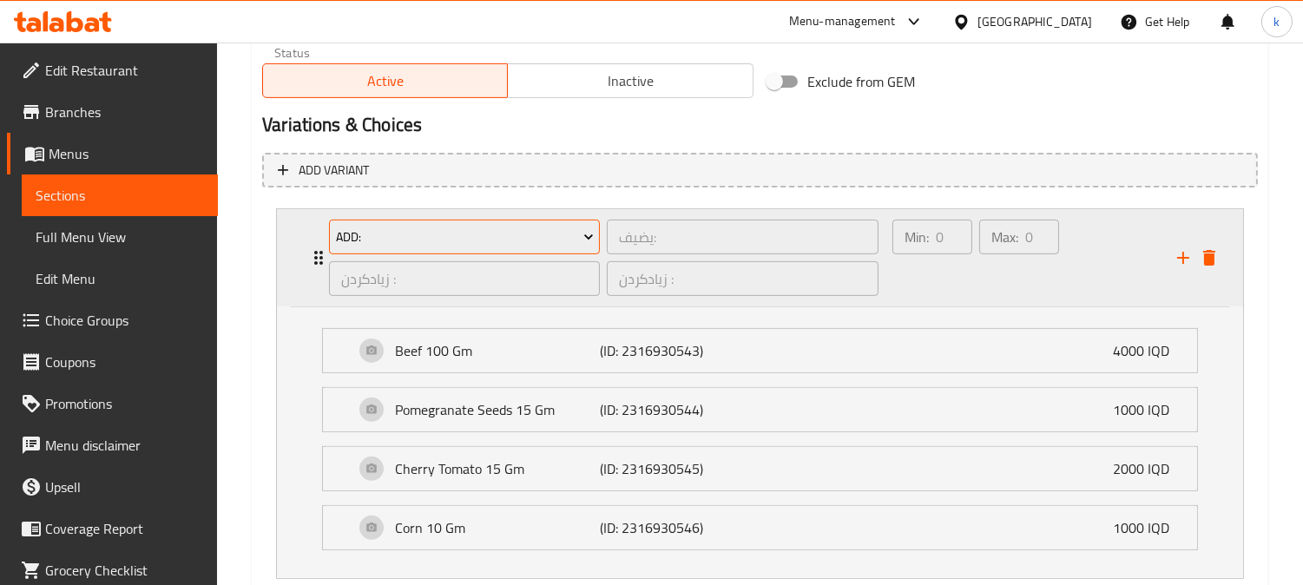
click at [474, 235] on span "Add:" at bounding box center [465, 237] width 258 height 22
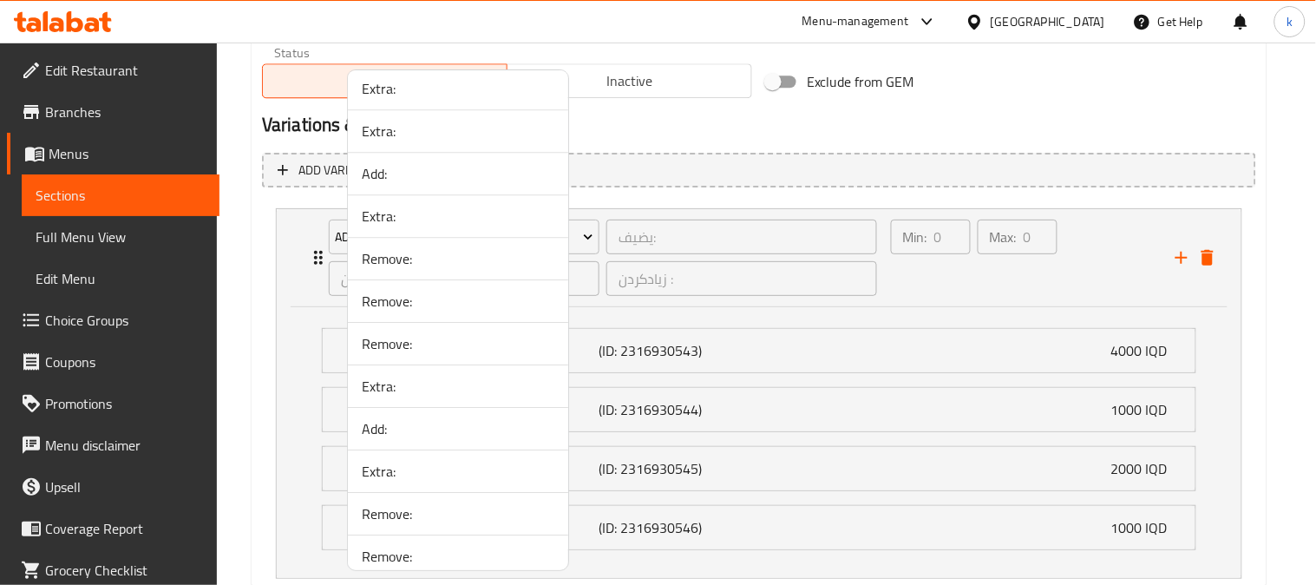
scroll to position [1446, 0]
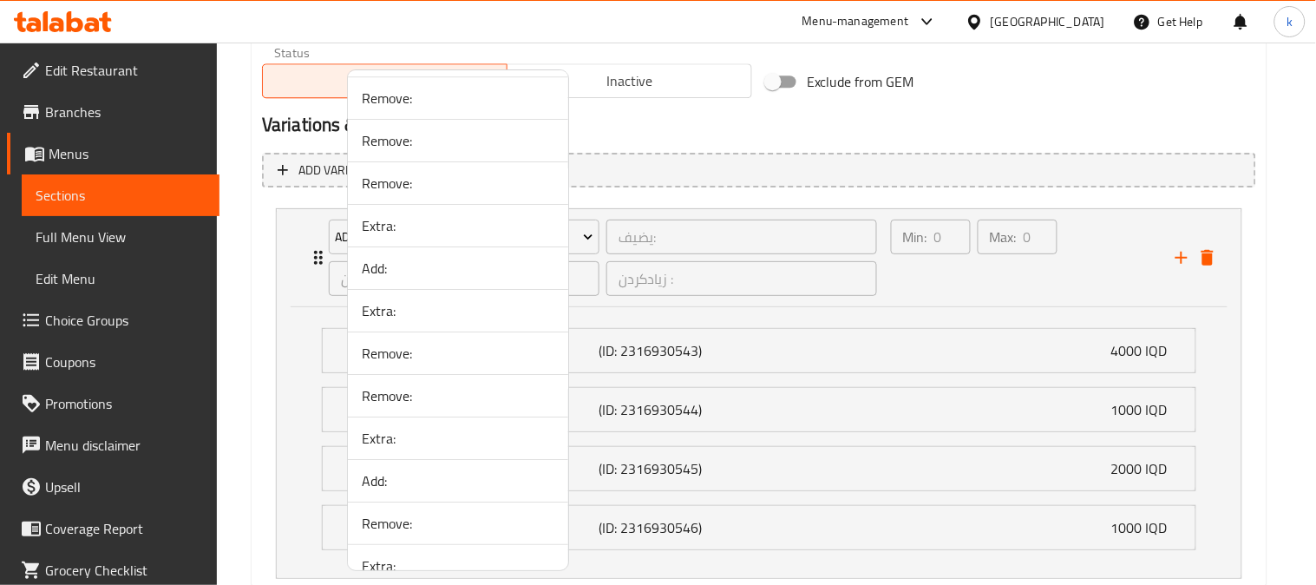
click at [448, 313] on span "Extra:" at bounding box center [458, 310] width 193 height 21
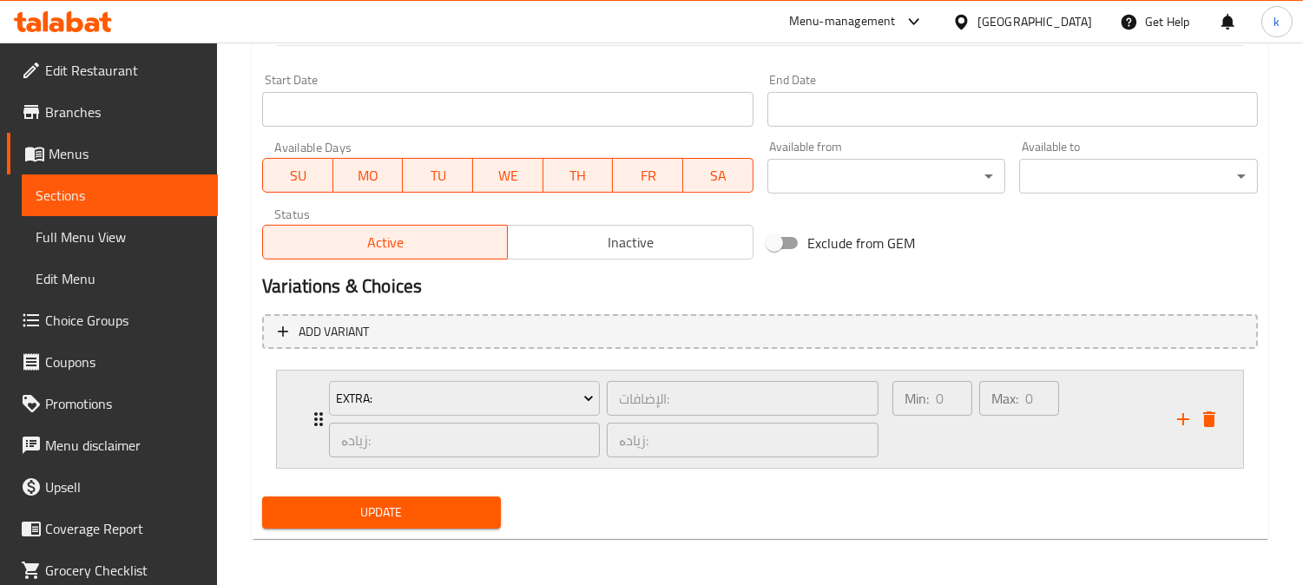
click at [944, 432] on div "Min: 0 ​" at bounding box center [932, 418] width 87 height 83
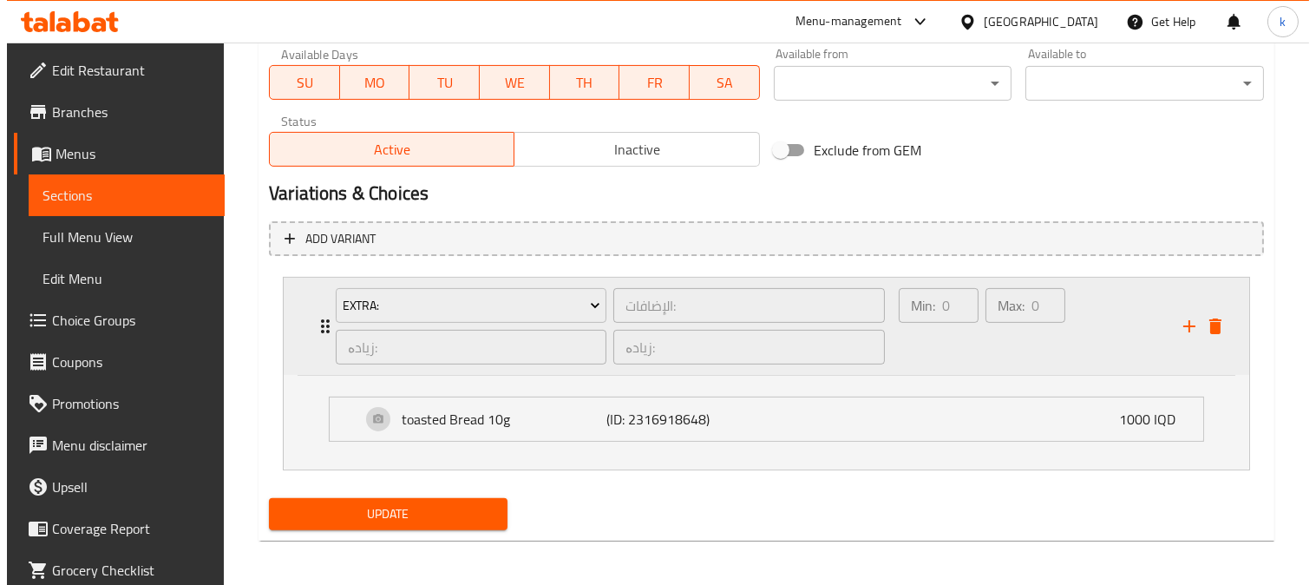
scroll to position [1028, 0]
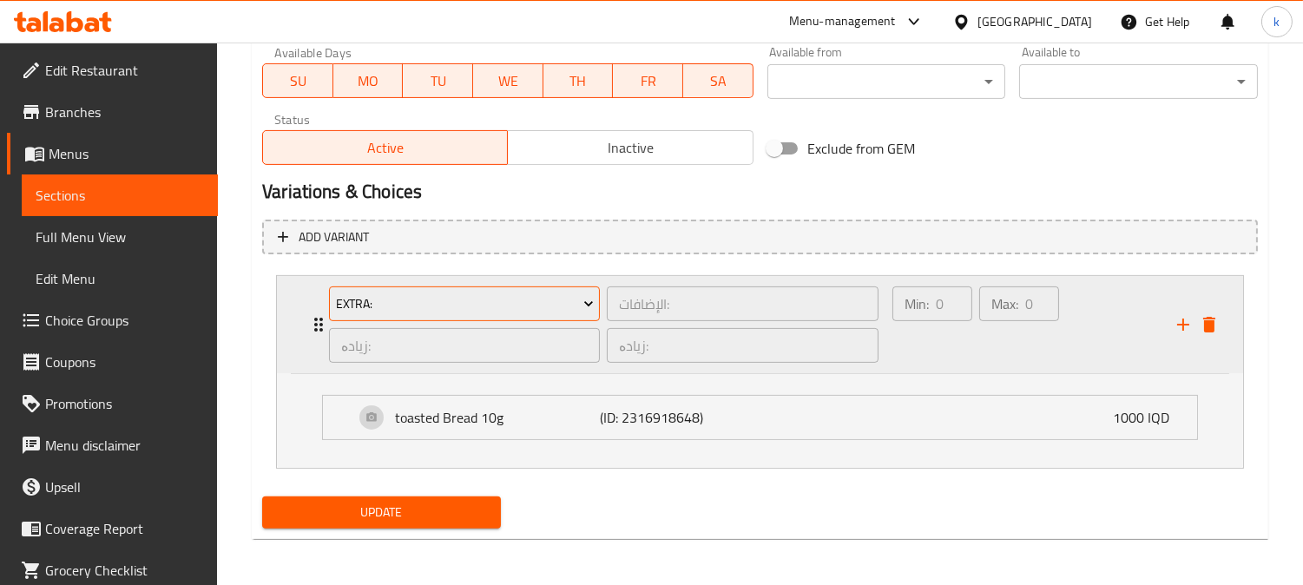
click at [497, 296] on span "Extra:" at bounding box center [465, 304] width 258 height 22
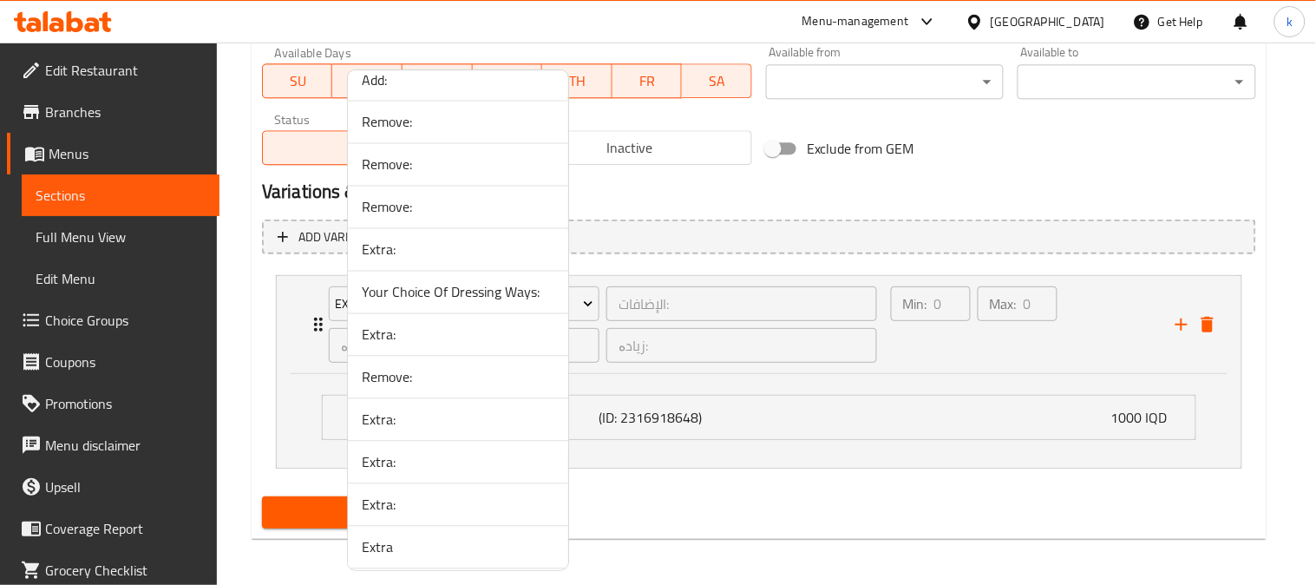
scroll to position [2579, 0]
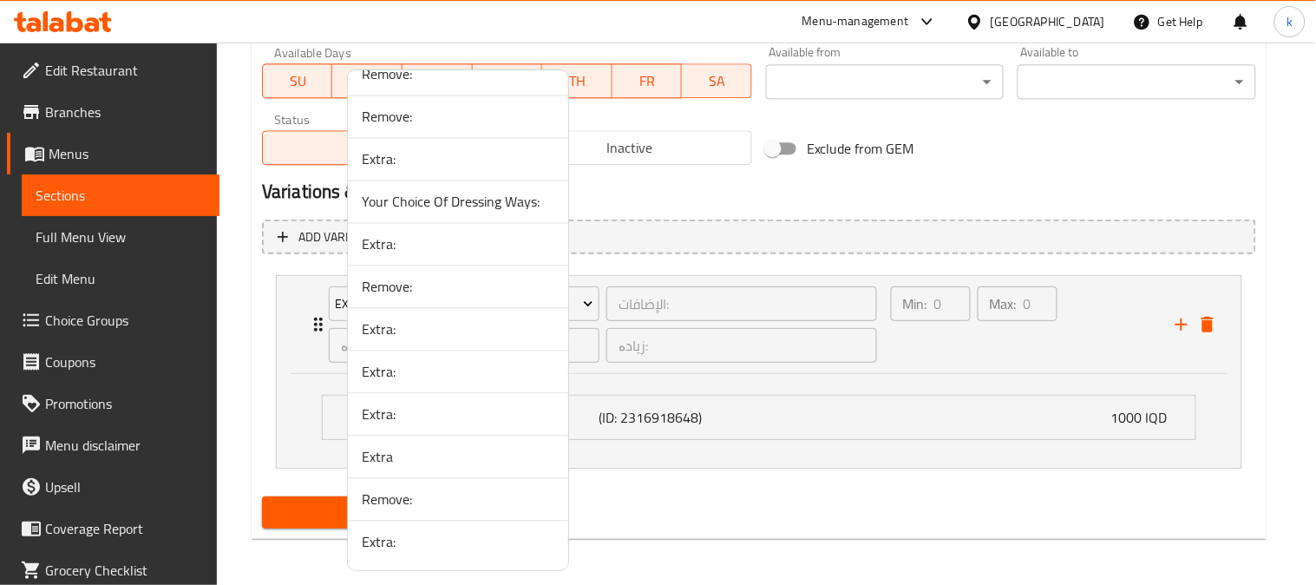
click at [414, 541] on span "Extra:" at bounding box center [458, 542] width 193 height 21
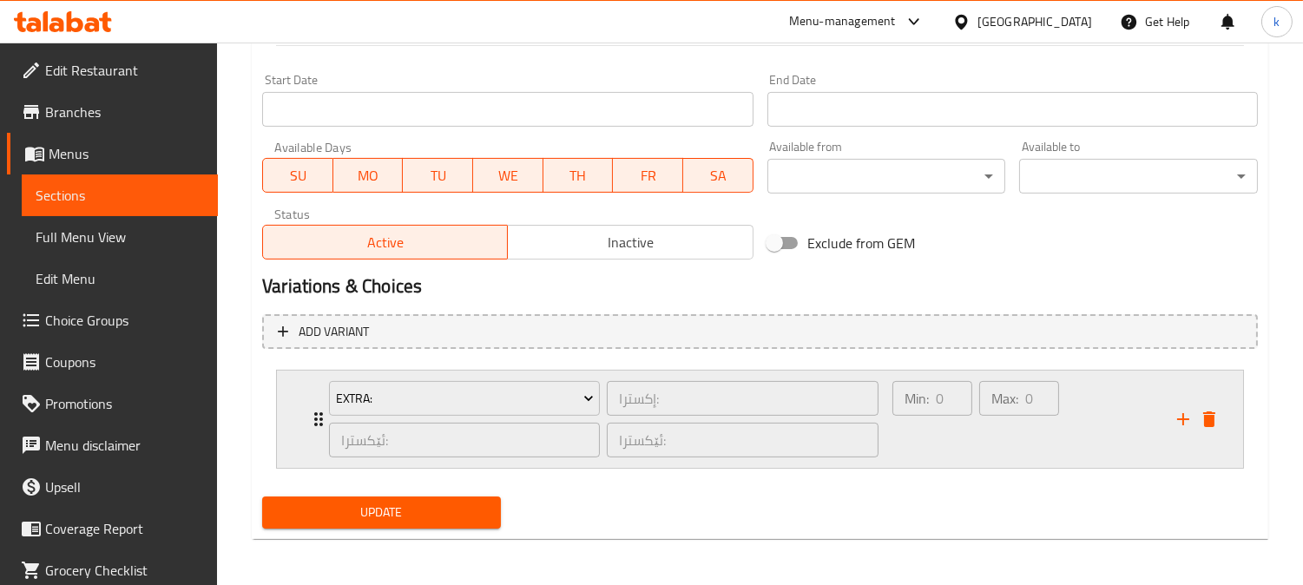
click at [955, 425] on div "Min: 0 ​" at bounding box center [932, 418] width 87 height 83
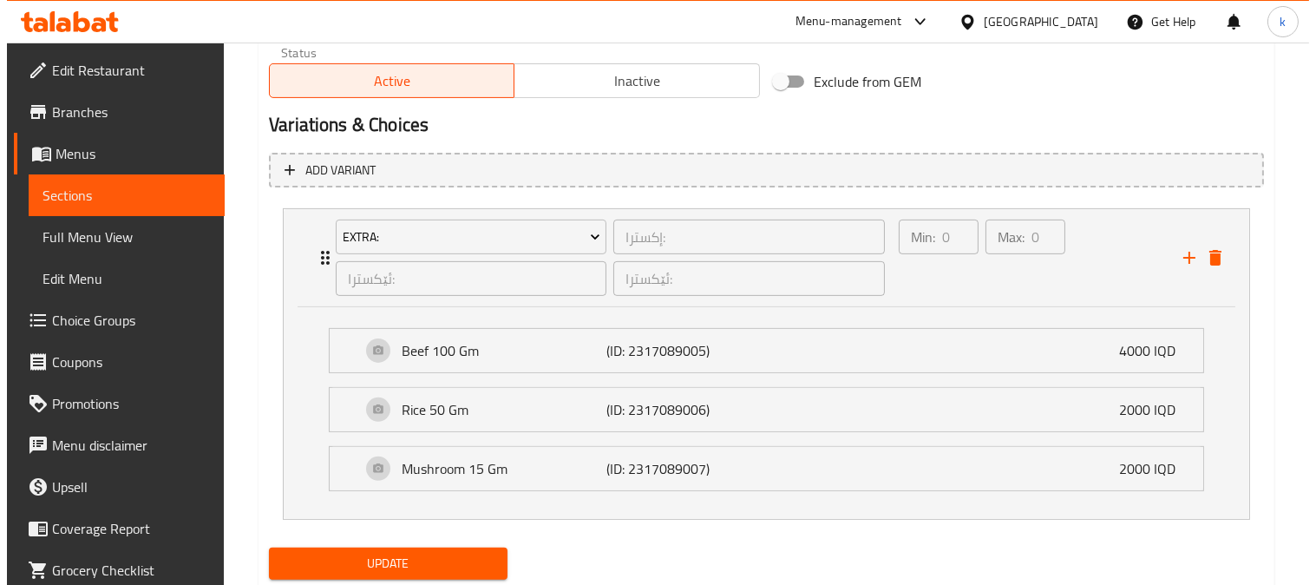
scroll to position [1147, 0]
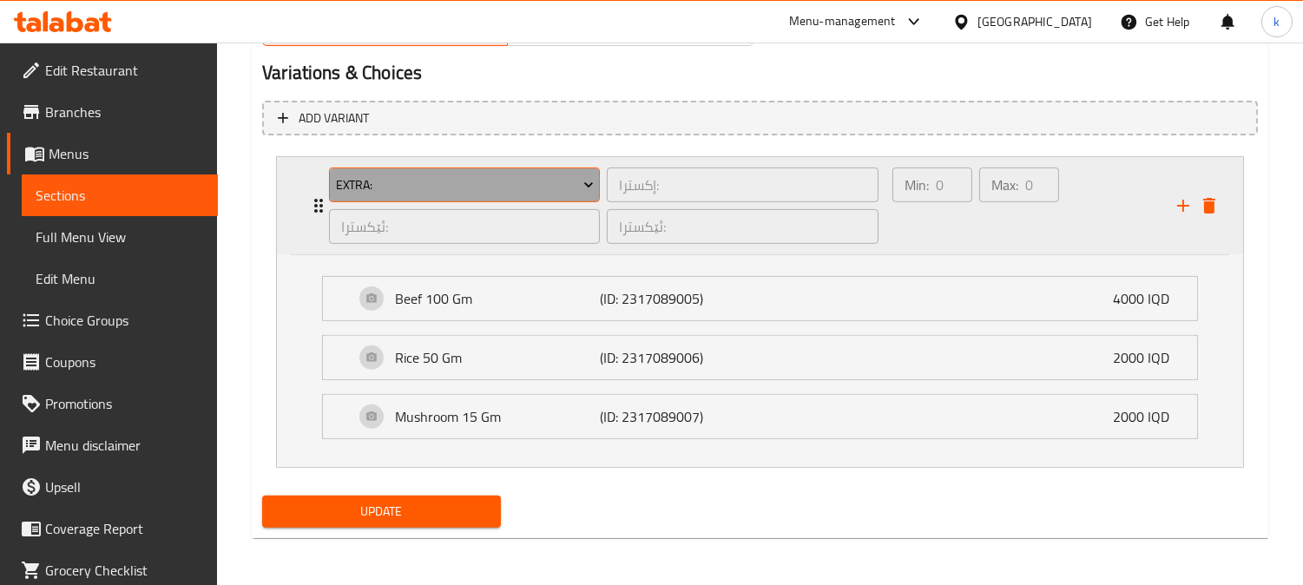
click at [461, 180] on span "Extra:" at bounding box center [465, 185] width 258 height 22
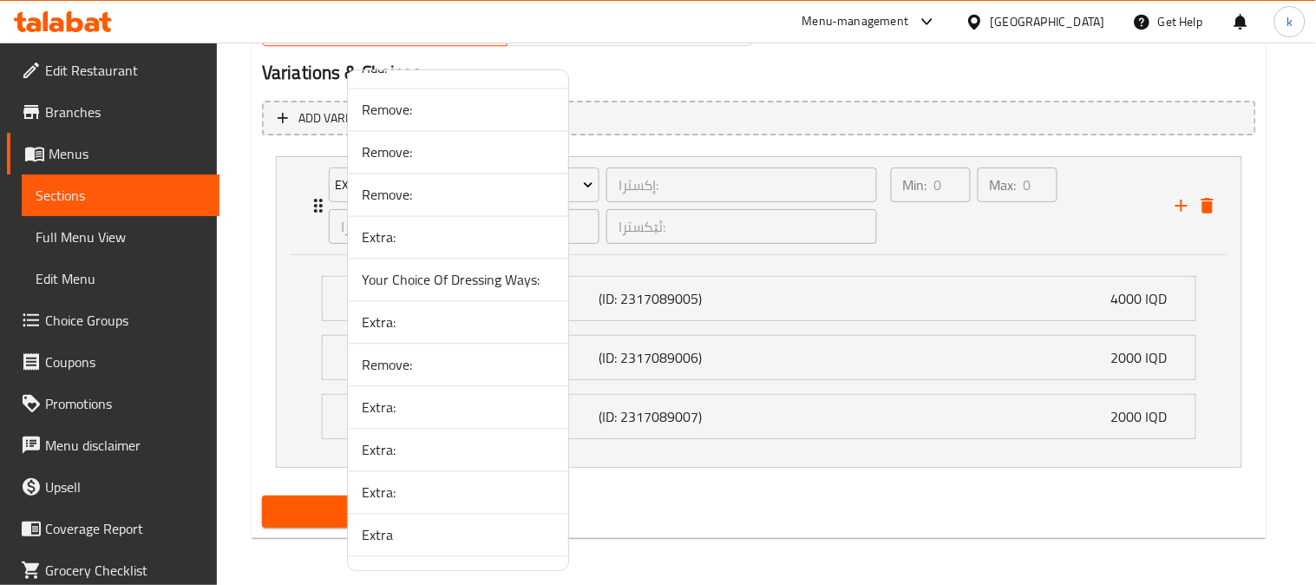
scroll to position [2579, 0]
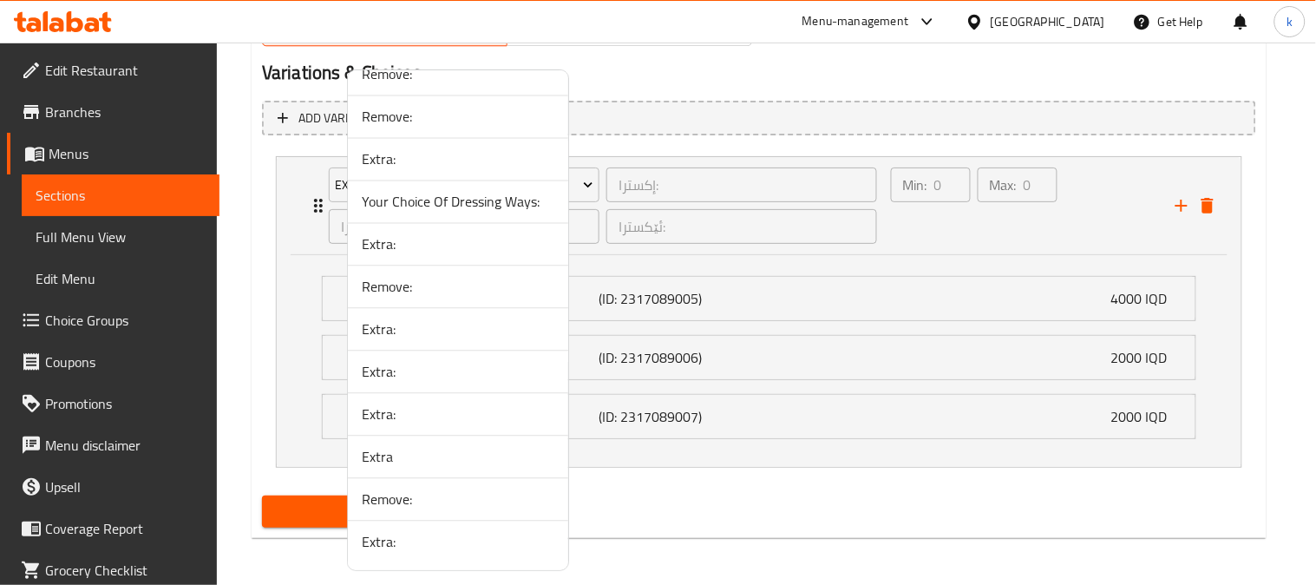
click at [378, 452] on span "Extra" at bounding box center [458, 457] width 193 height 21
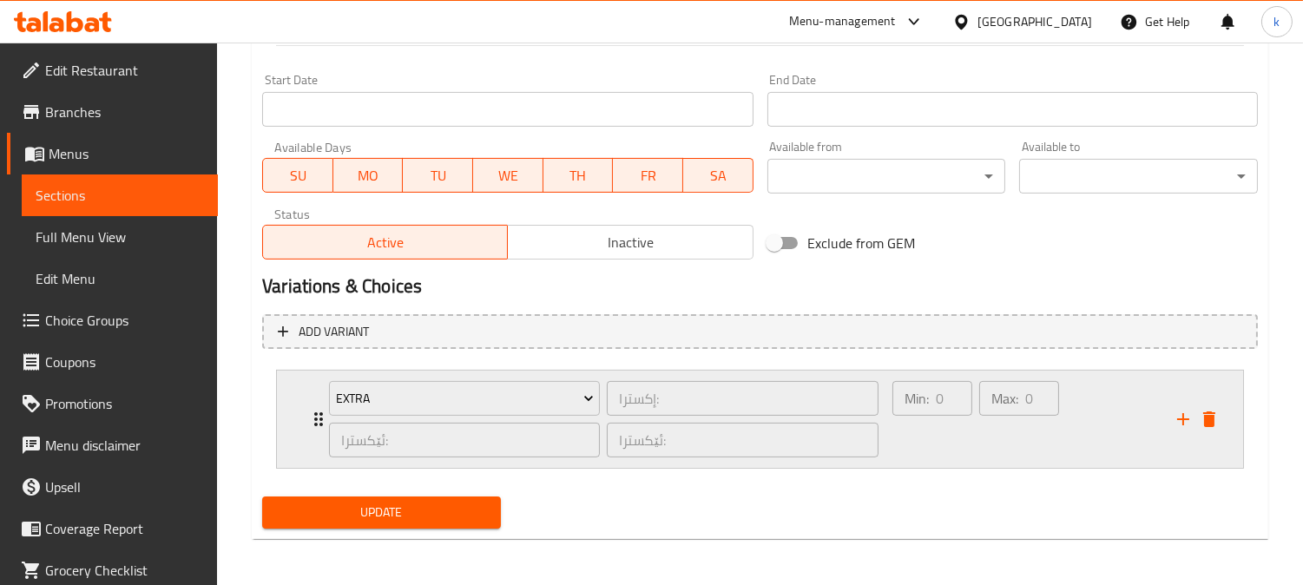
click at [1021, 426] on div "Max: 0 ​" at bounding box center [1018, 418] width 87 height 83
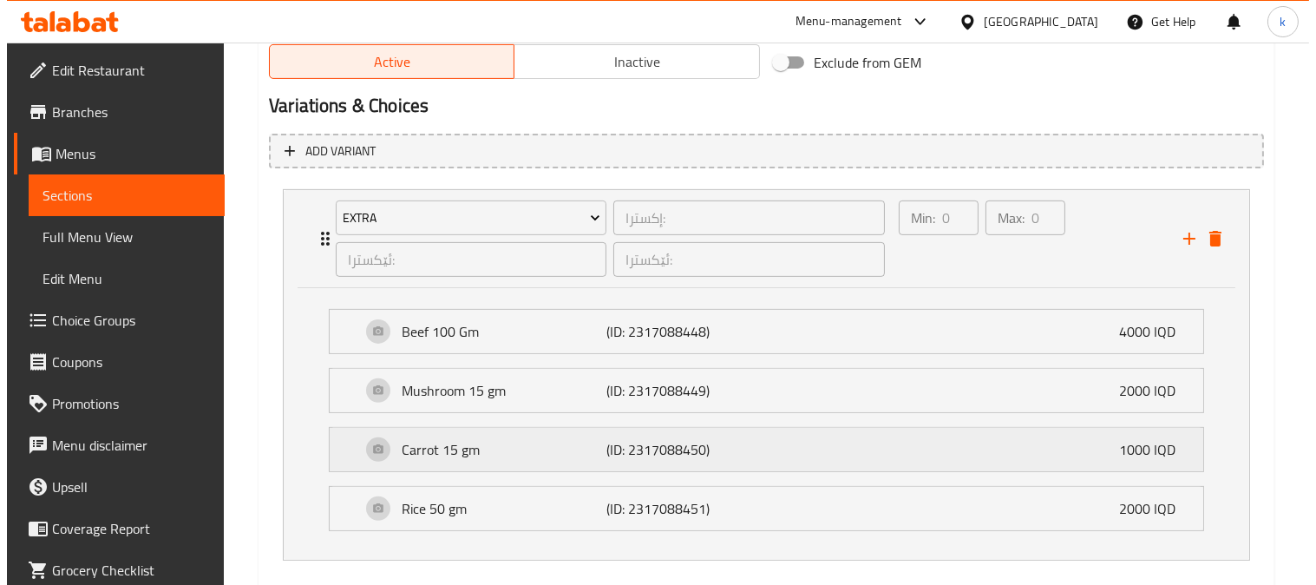
scroll to position [1147, 0]
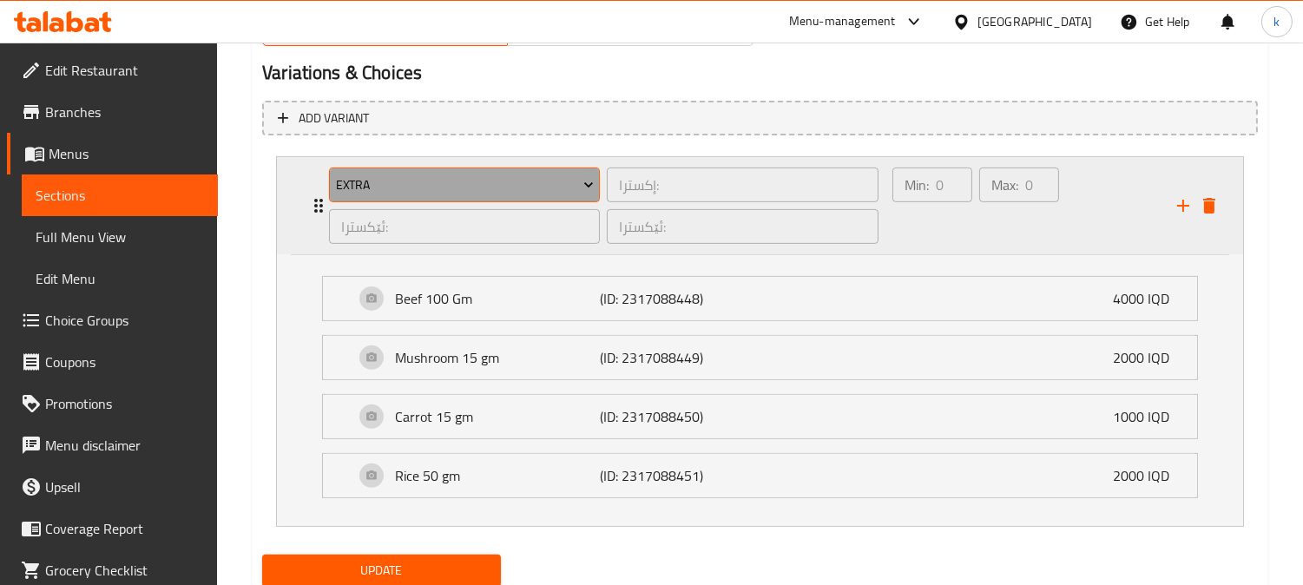
click at [533, 182] on span "Extra" at bounding box center [465, 185] width 258 height 22
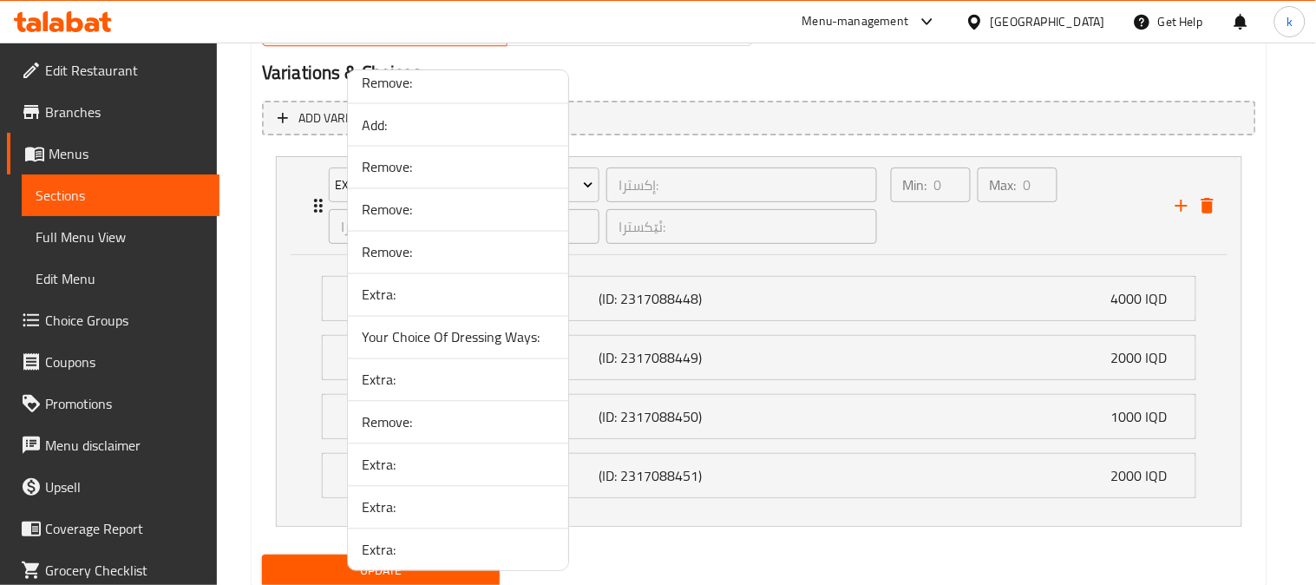
scroll to position [2579, 0]
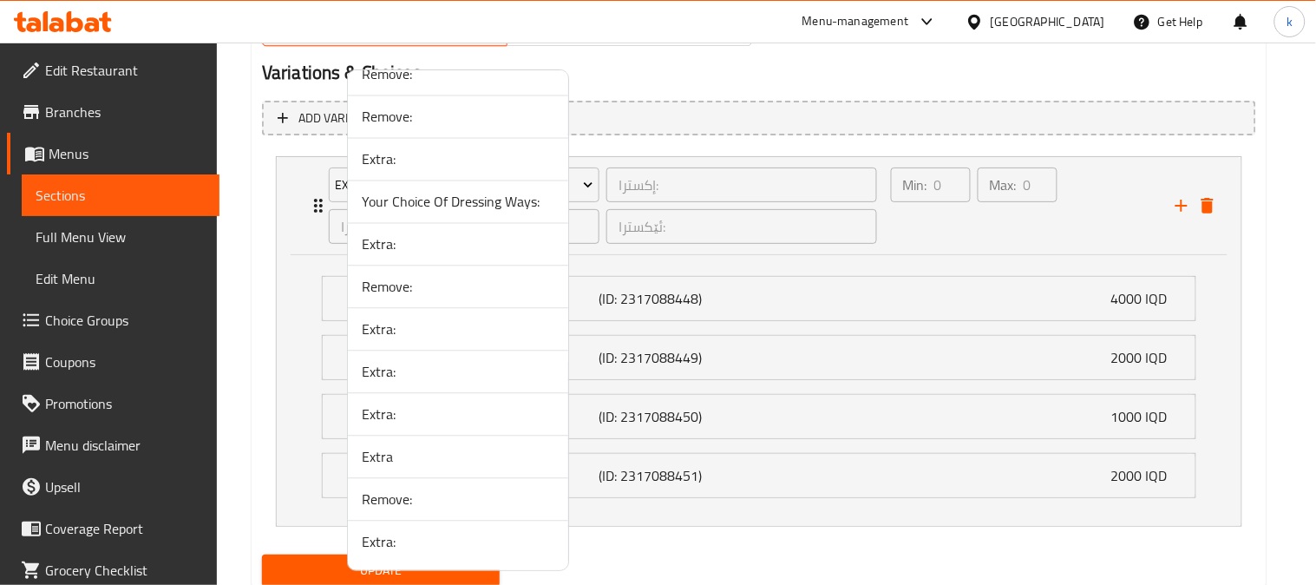
click at [405, 412] on span "Extra:" at bounding box center [458, 414] width 193 height 21
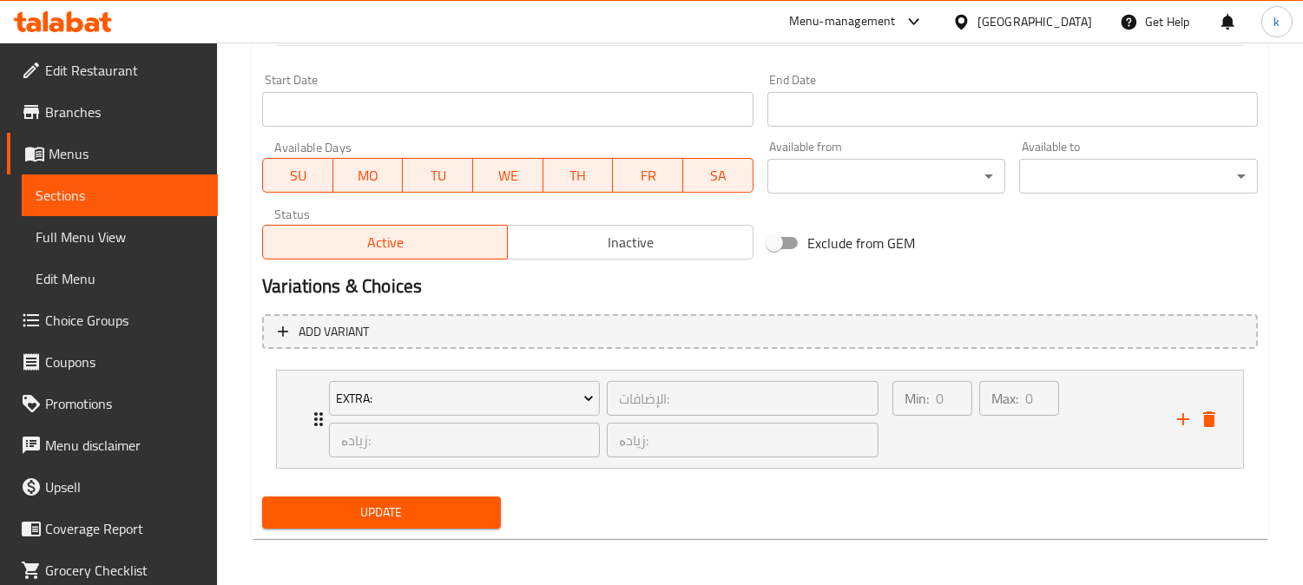
click at [1053, 482] on div "Add variant Extra: الإضافات: ​ زیادە: ​ زیادە: ​ Min: 0 ​ Max: 0 ​ Chicken 100g…" at bounding box center [759, 398] width 1009 height 183
click at [967, 435] on div "Min: 0 ​" at bounding box center [932, 418] width 87 height 83
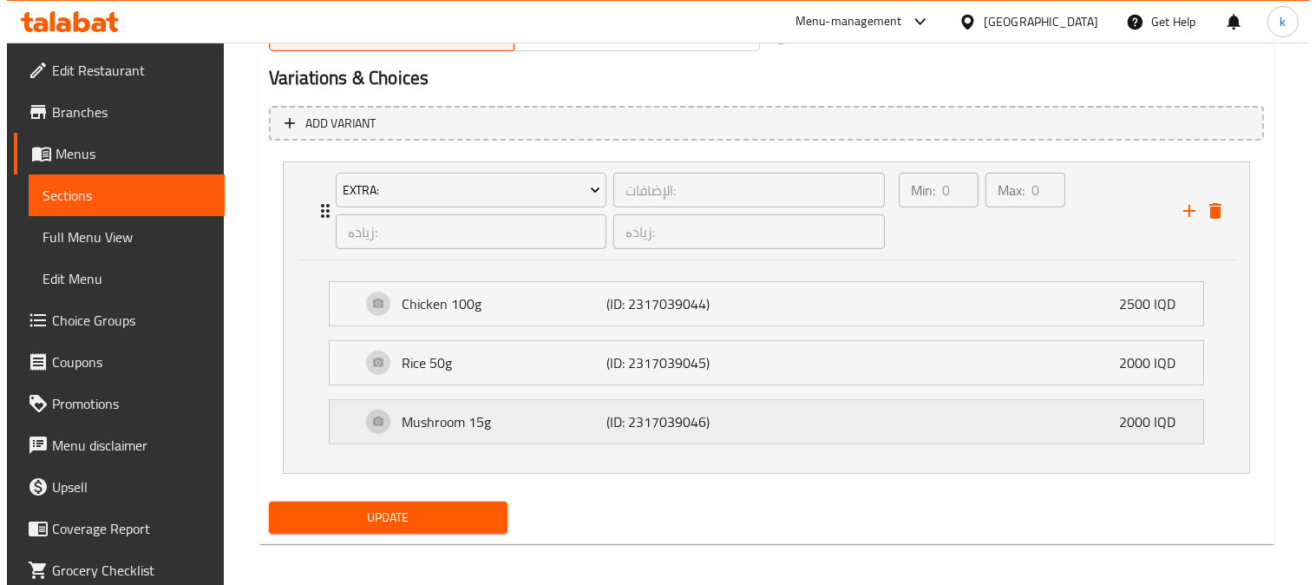
scroll to position [1147, 0]
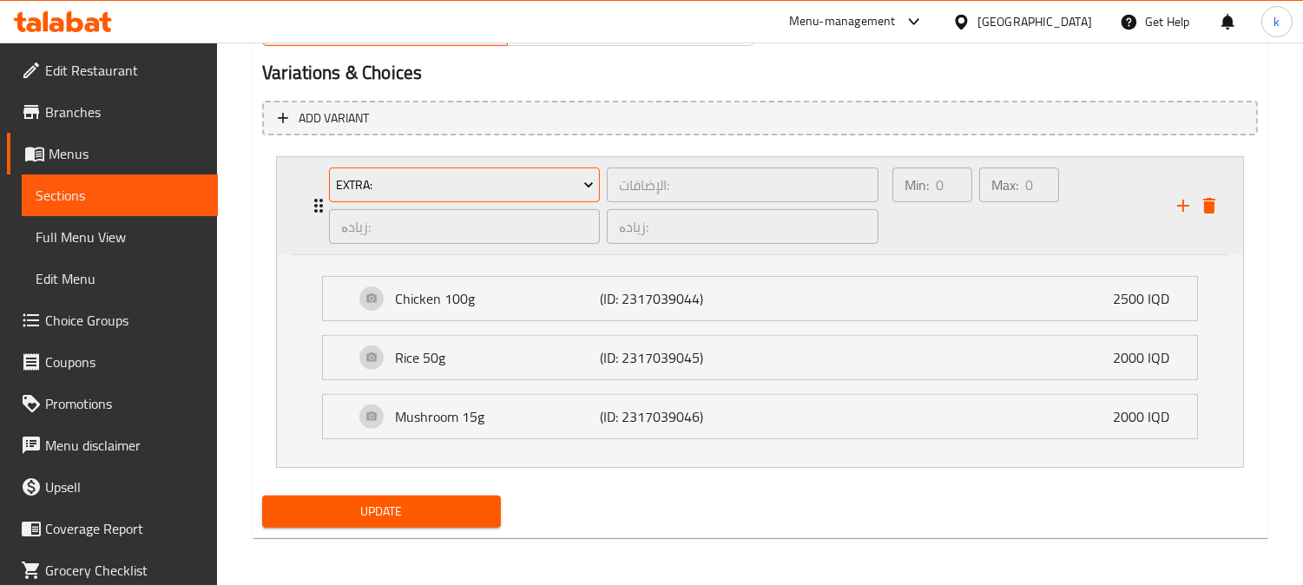
click at [526, 187] on span "Extra:" at bounding box center [465, 185] width 258 height 22
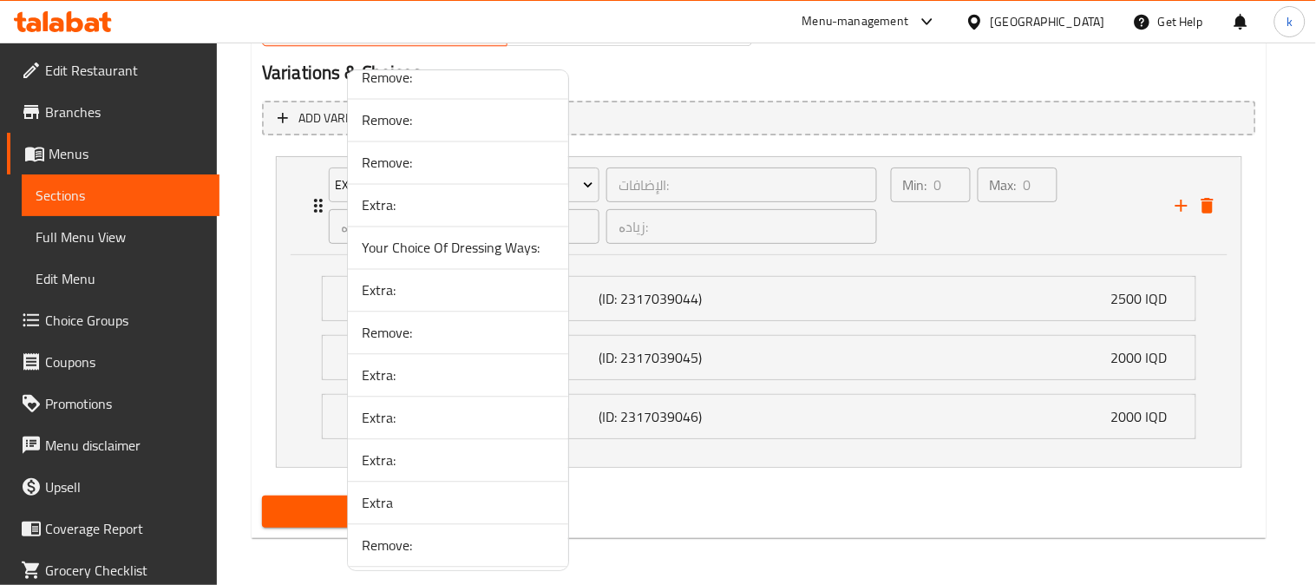
scroll to position [2579, 0]
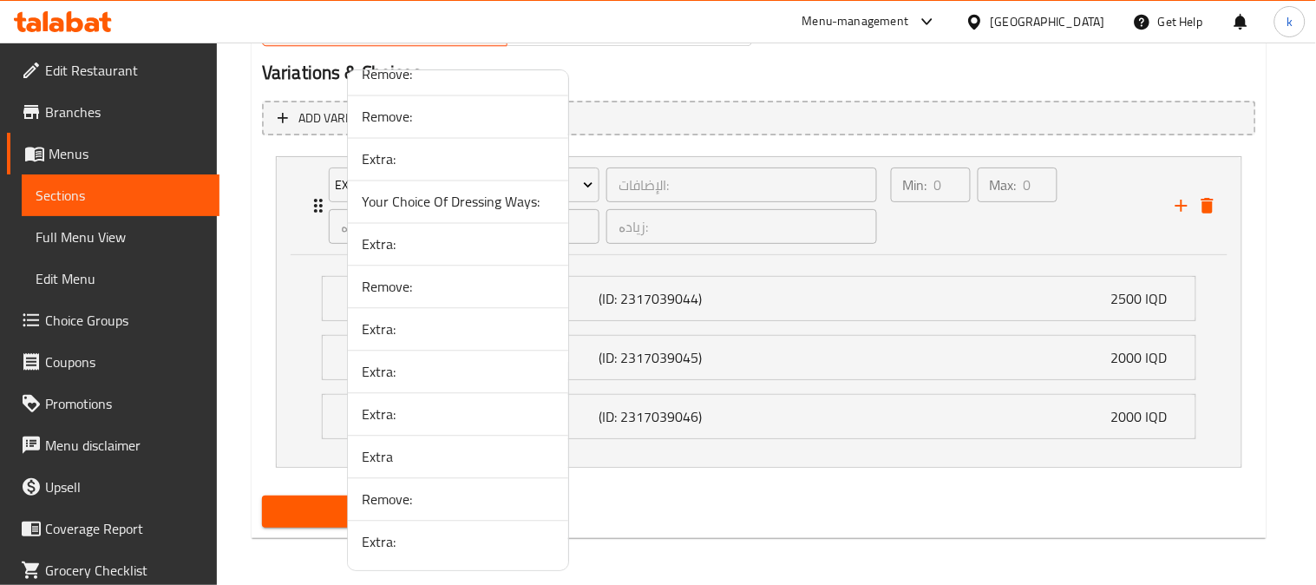
click at [391, 369] on span "Extra:" at bounding box center [458, 372] width 193 height 21
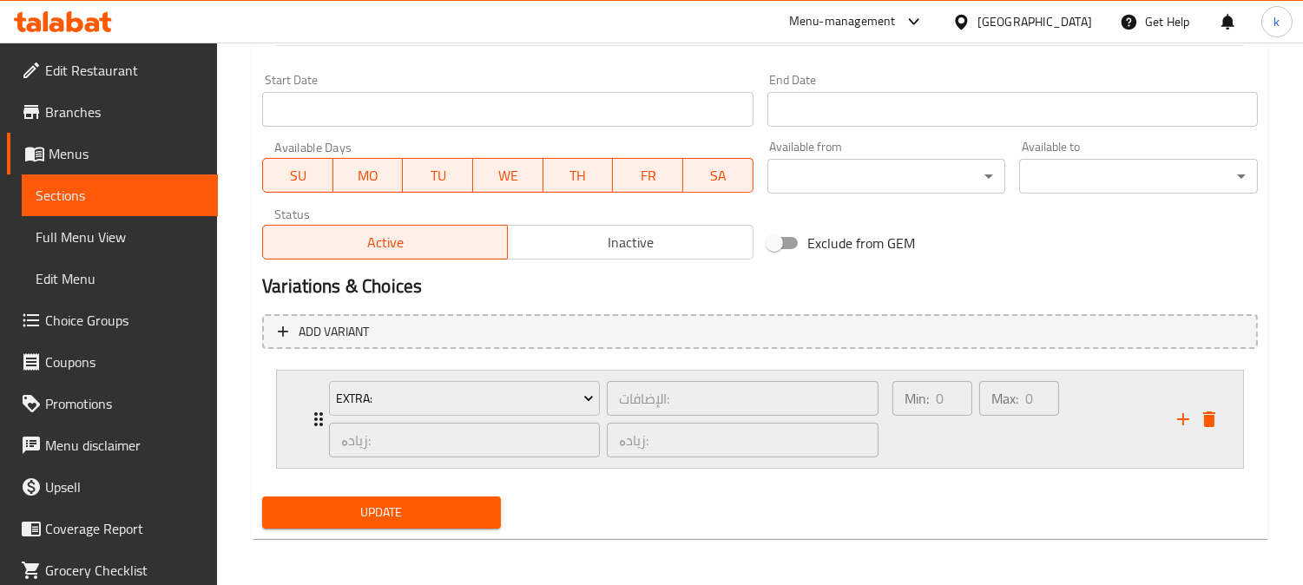
click at [1010, 438] on div "Max: 0 ​" at bounding box center [1018, 418] width 87 height 83
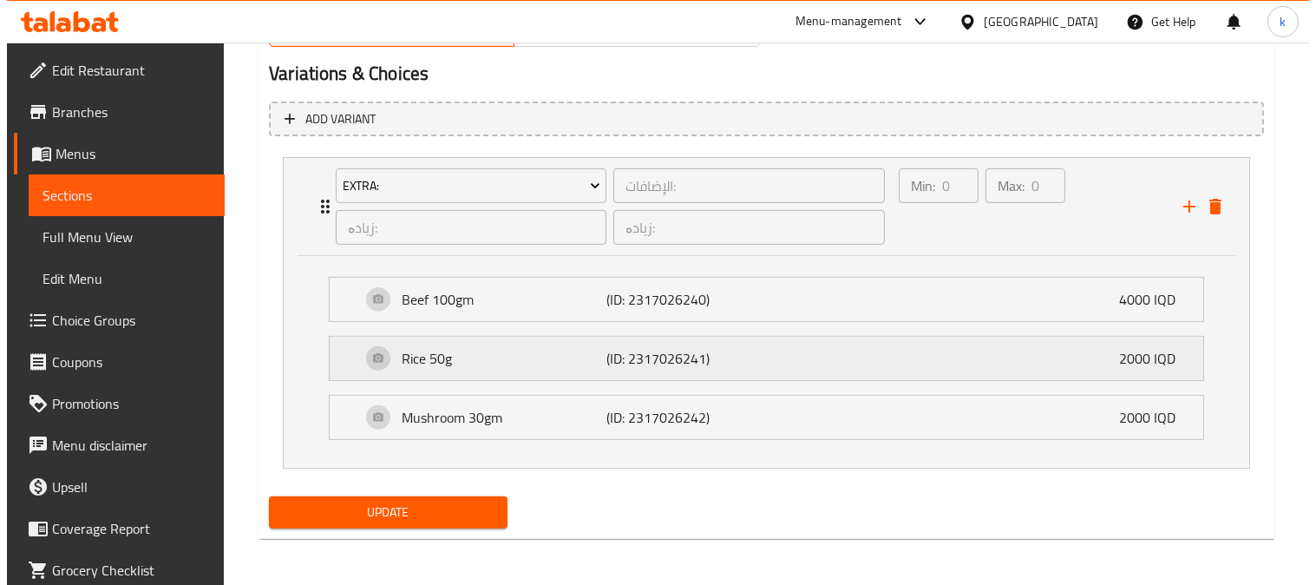
scroll to position [1147, 0]
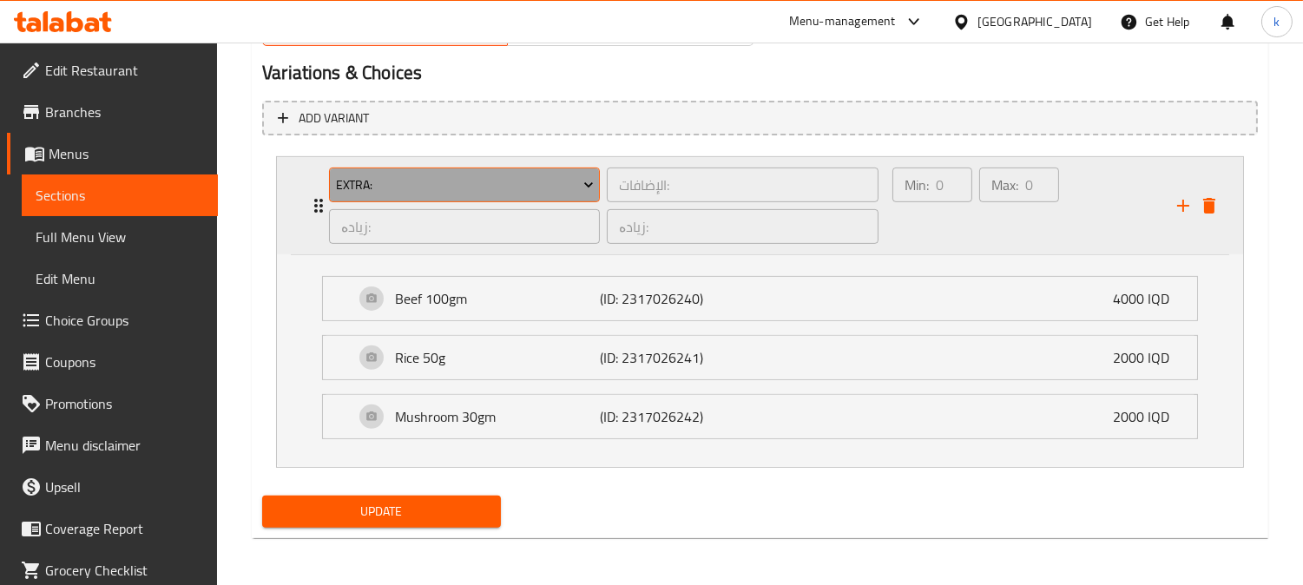
click at [436, 180] on span "Extra:" at bounding box center [465, 185] width 258 height 22
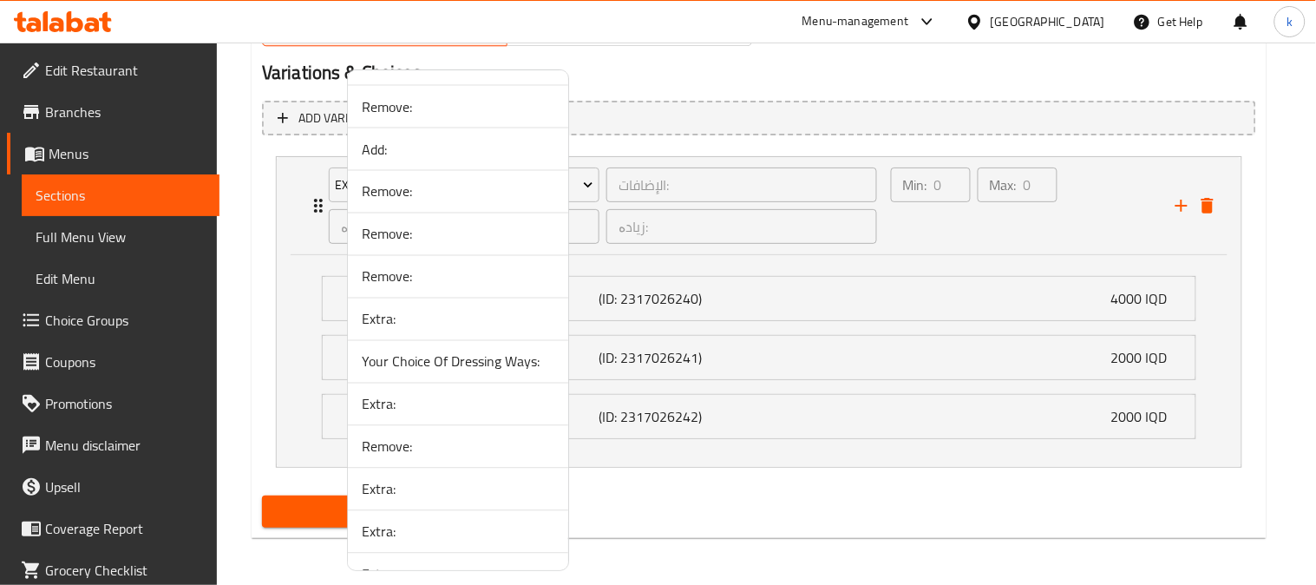
scroll to position [2579, 0]
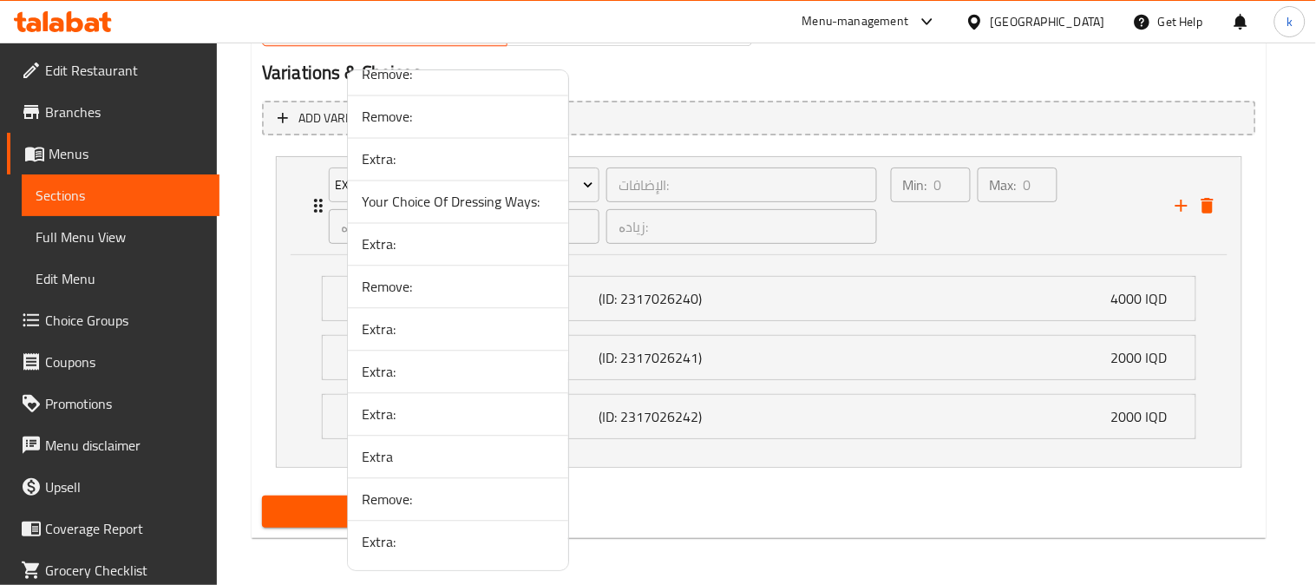
click at [393, 330] on span "Extra:" at bounding box center [458, 329] width 193 height 21
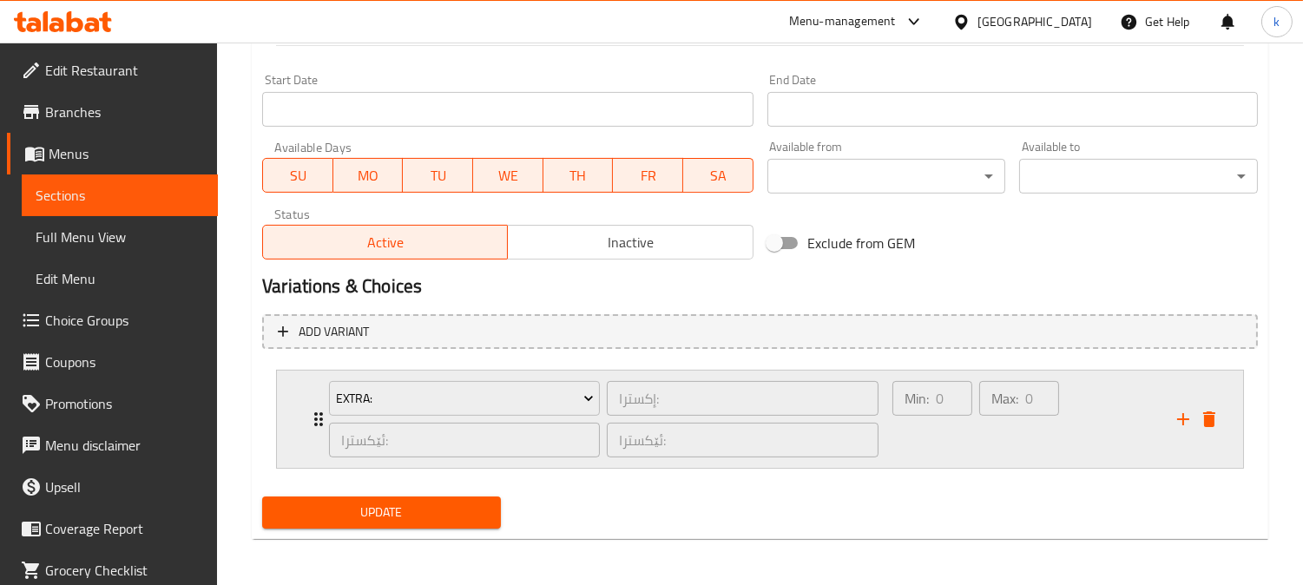
click at [986, 430] on div "Max: 0 ​" at bounding box center [1018, 418] width 87 height 83
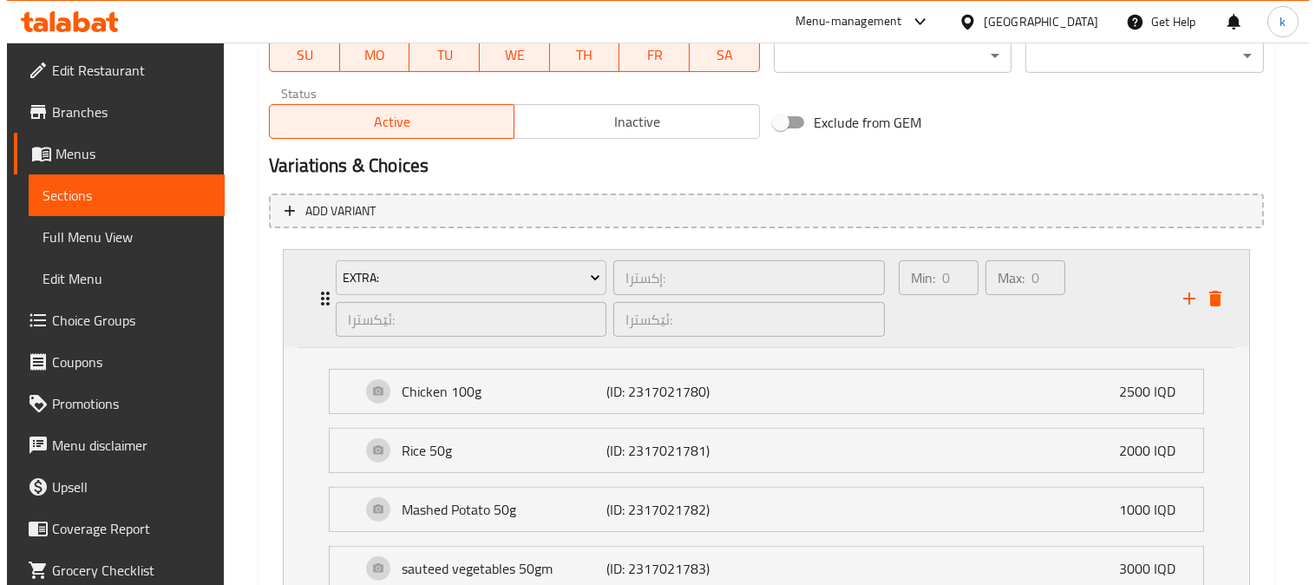
scroll to position [986, 0]
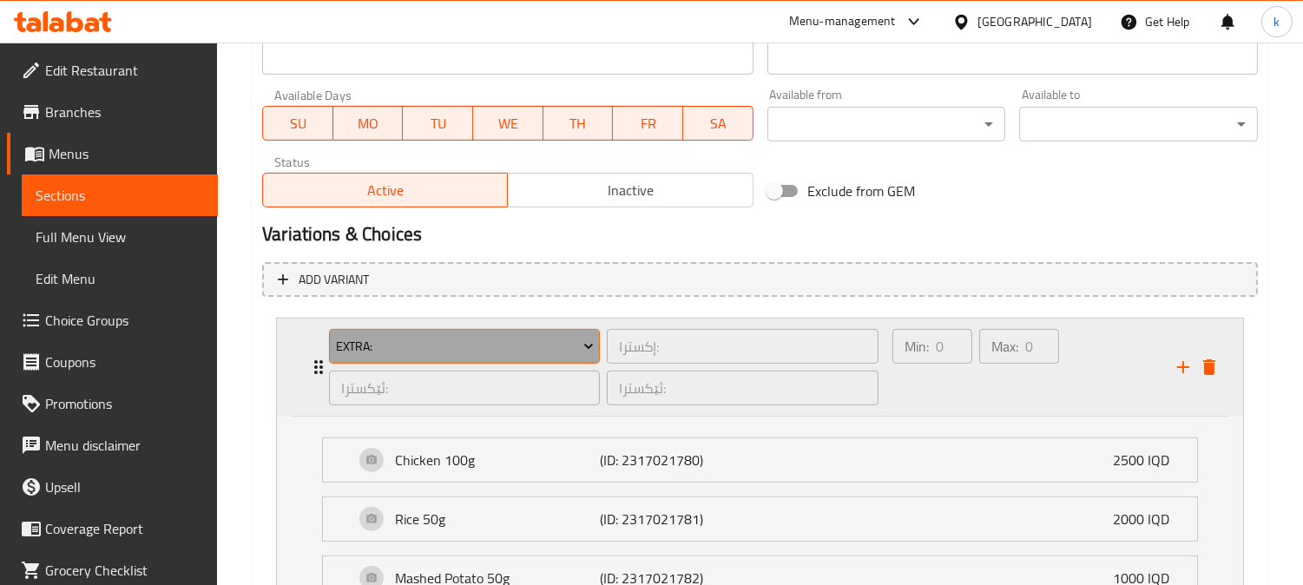
click at [444, 344] on span "Extra:" at bounding box center [465, 347] width 258 height 22
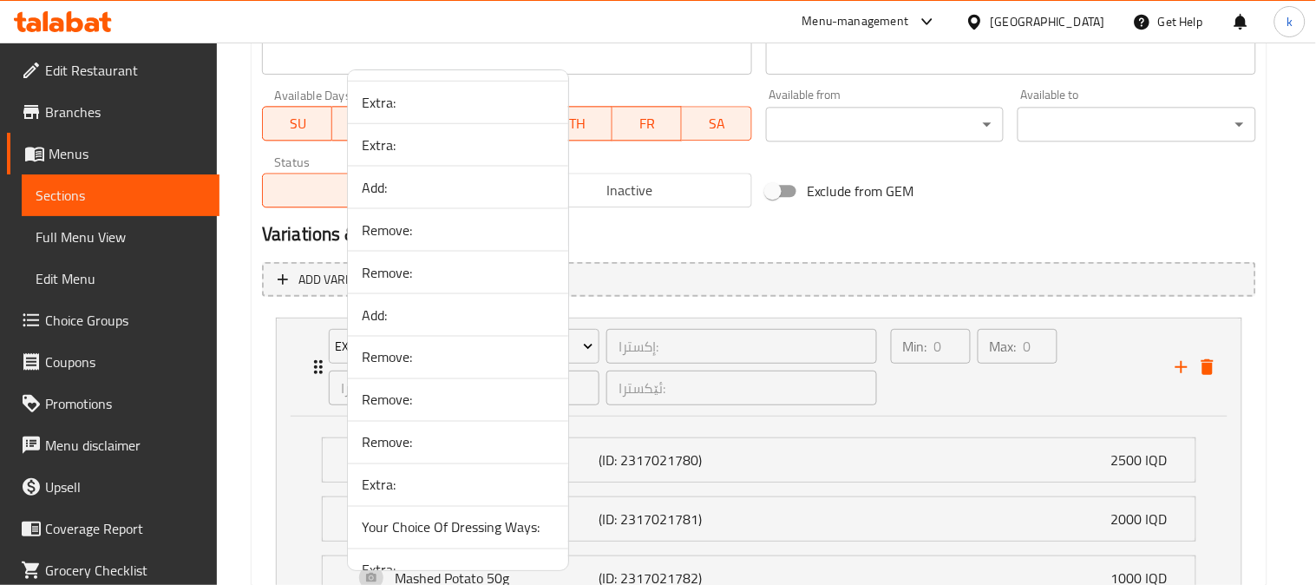
scroll to position [2579, 0]
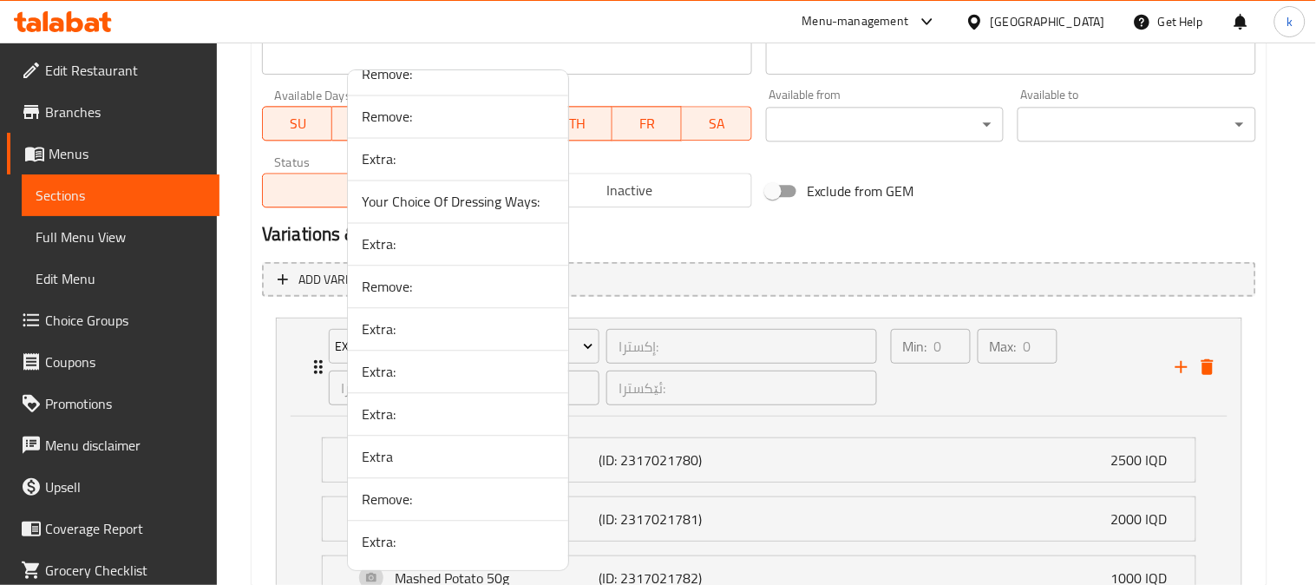
click at [410, 241] on span "Extra:" at bounding box center [458, 244] width 193 height 21
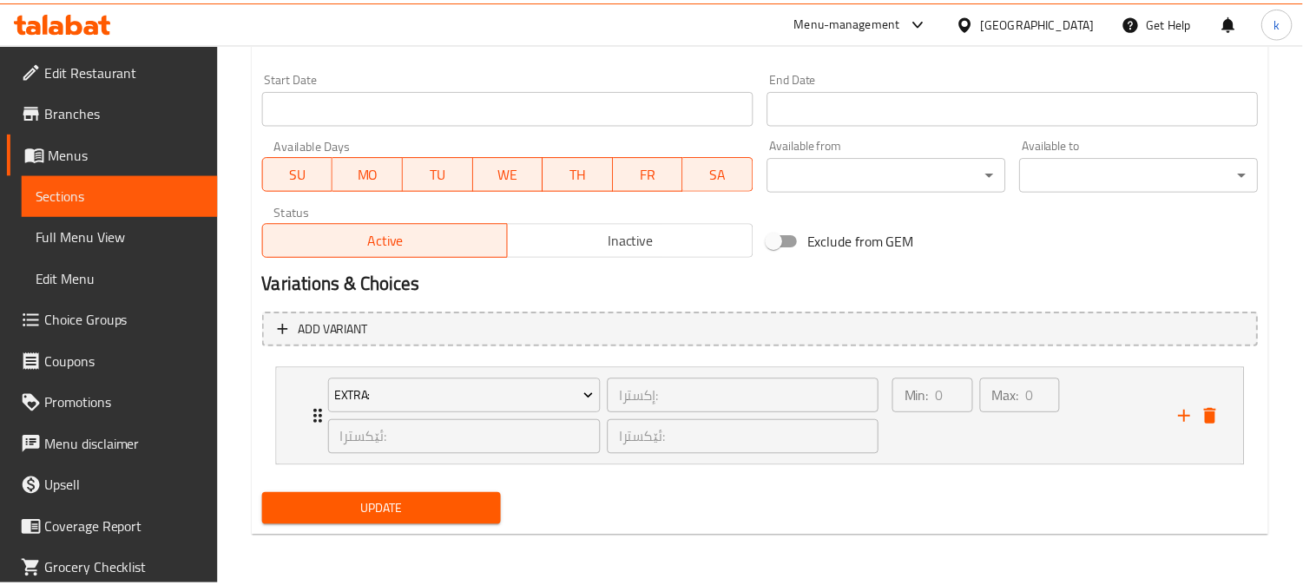
scroll to position [934, 0]
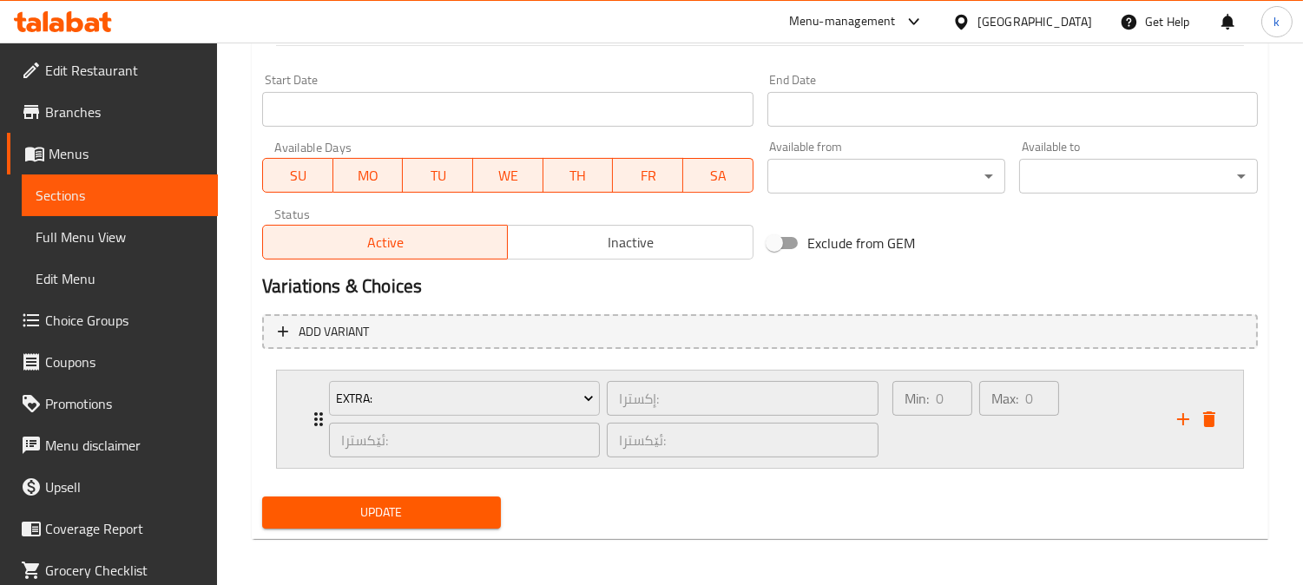
click at [942, 441] on div "Min: 0 ​" at bounding box center [932, 418] width 87 height 83
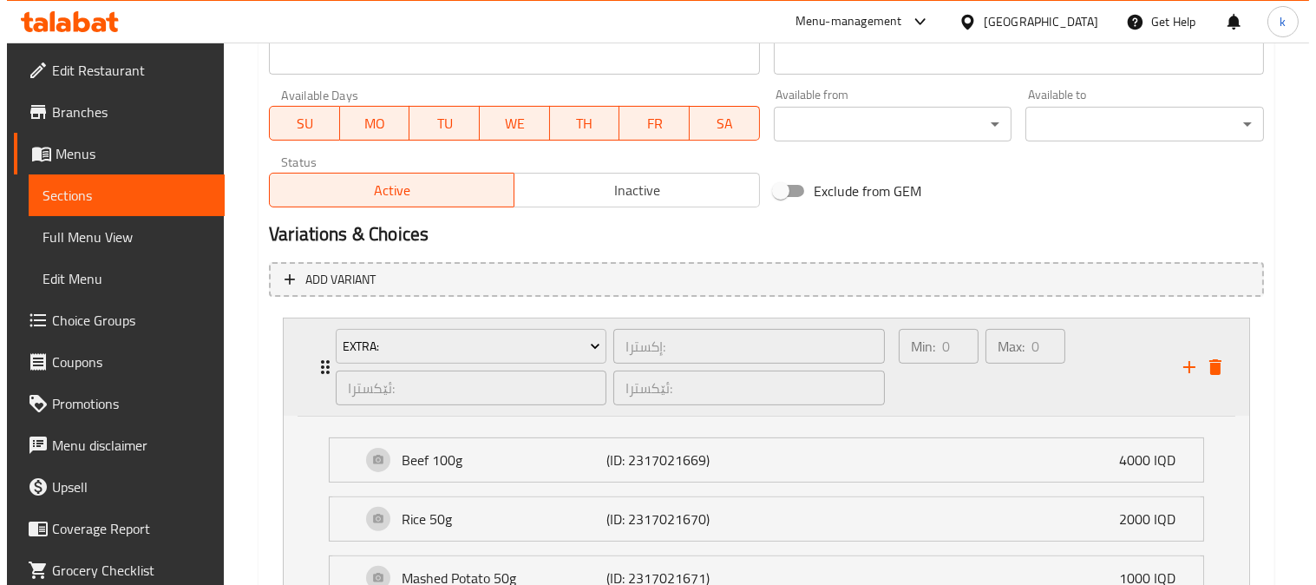
scroll to position [1147, 0]
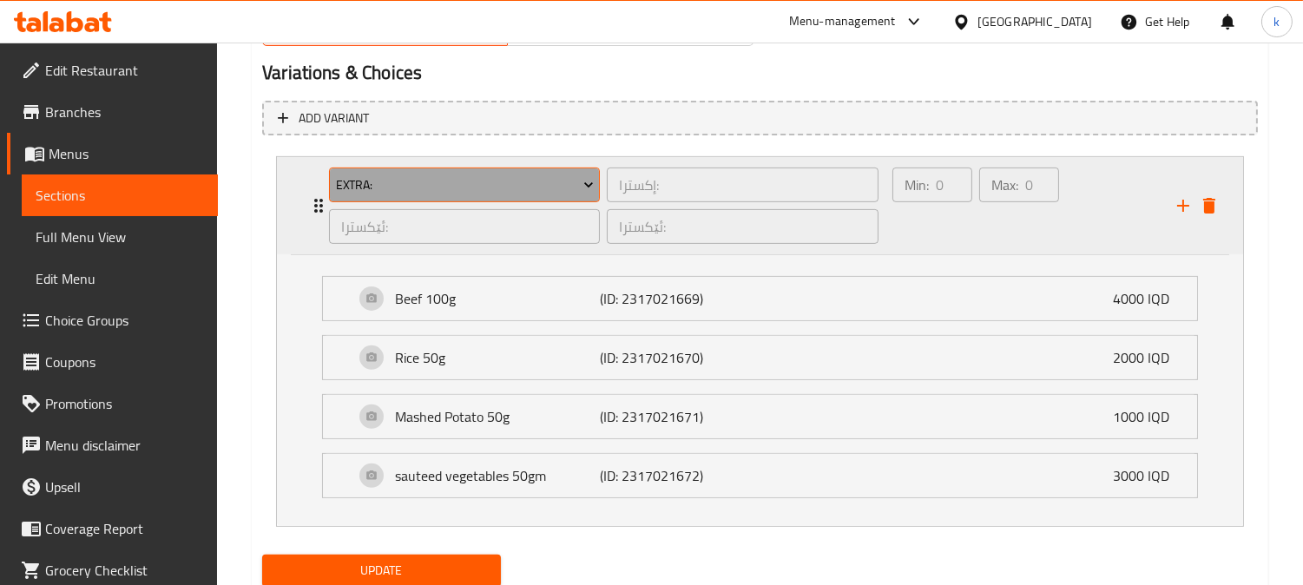
click at [455, 198] on button "Extra:" at bounding box center [464, 184] width 271 height 35
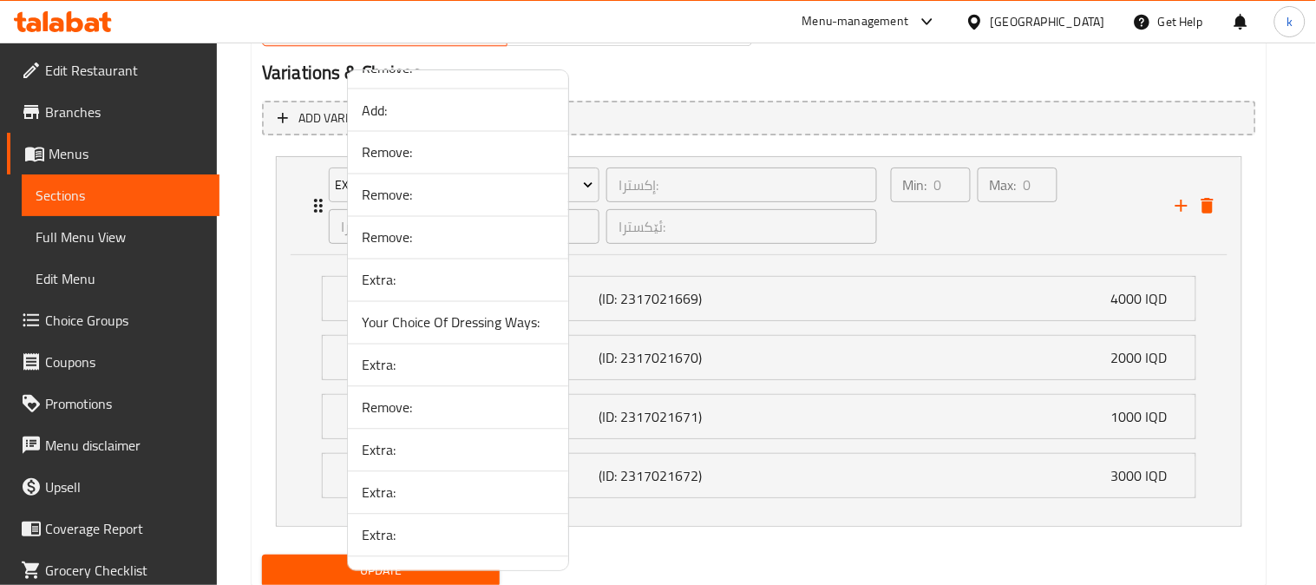
scroll to position [2418, 0]
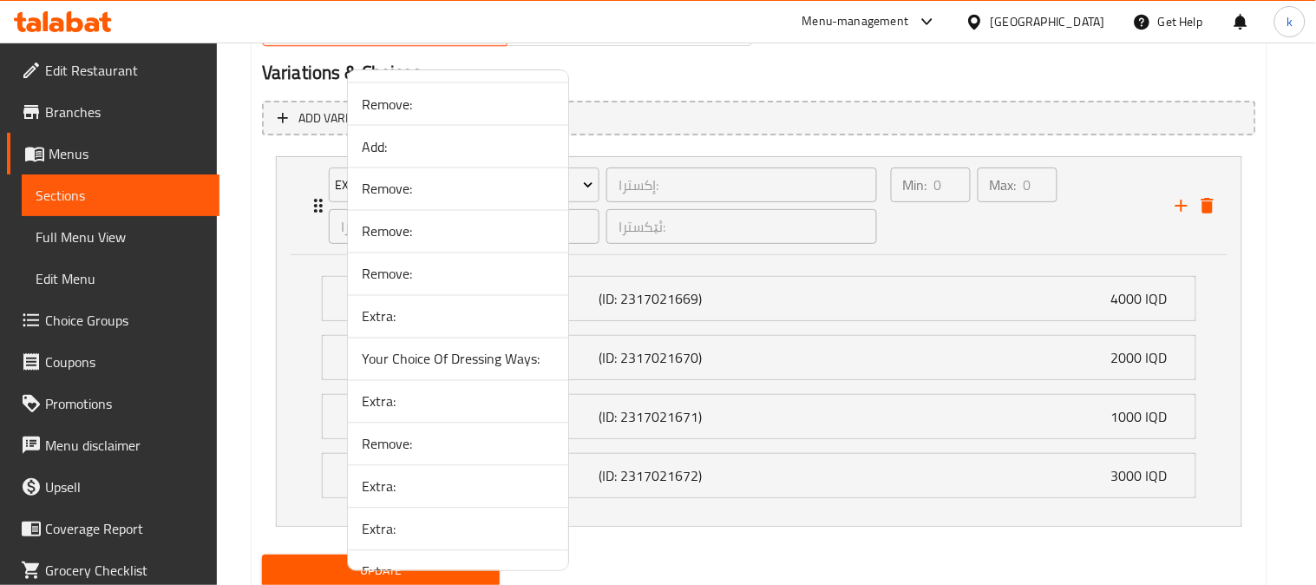
click at [408, 327] on span "Extra:" at bounding box center [458, 316] width 193 height 21
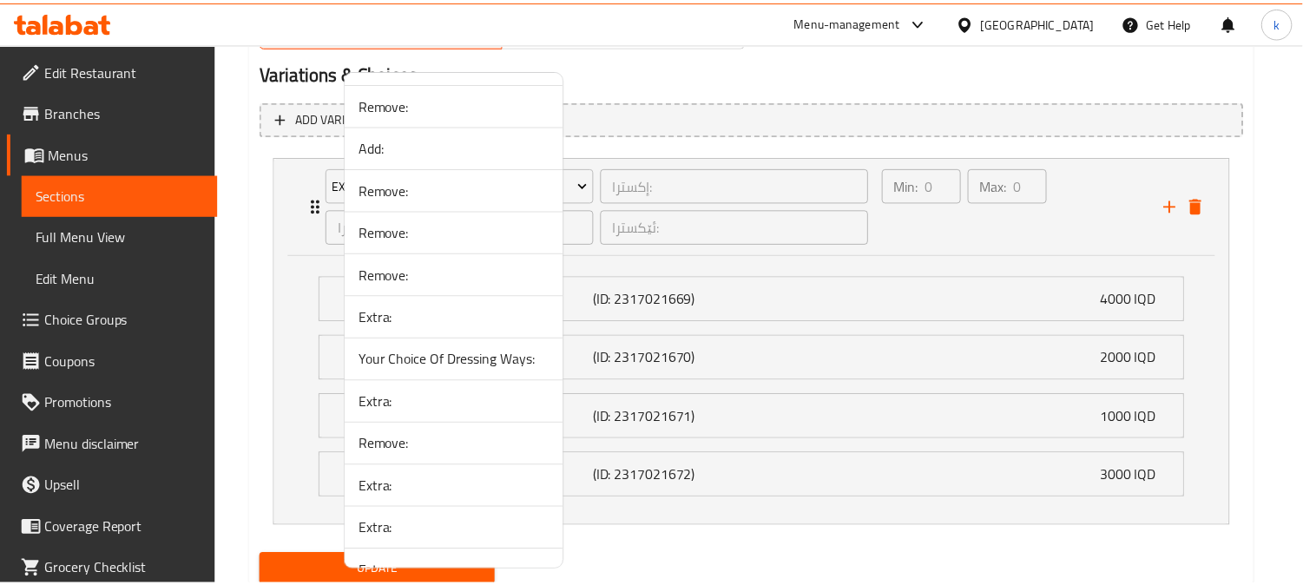
scroll to position [934, 0]
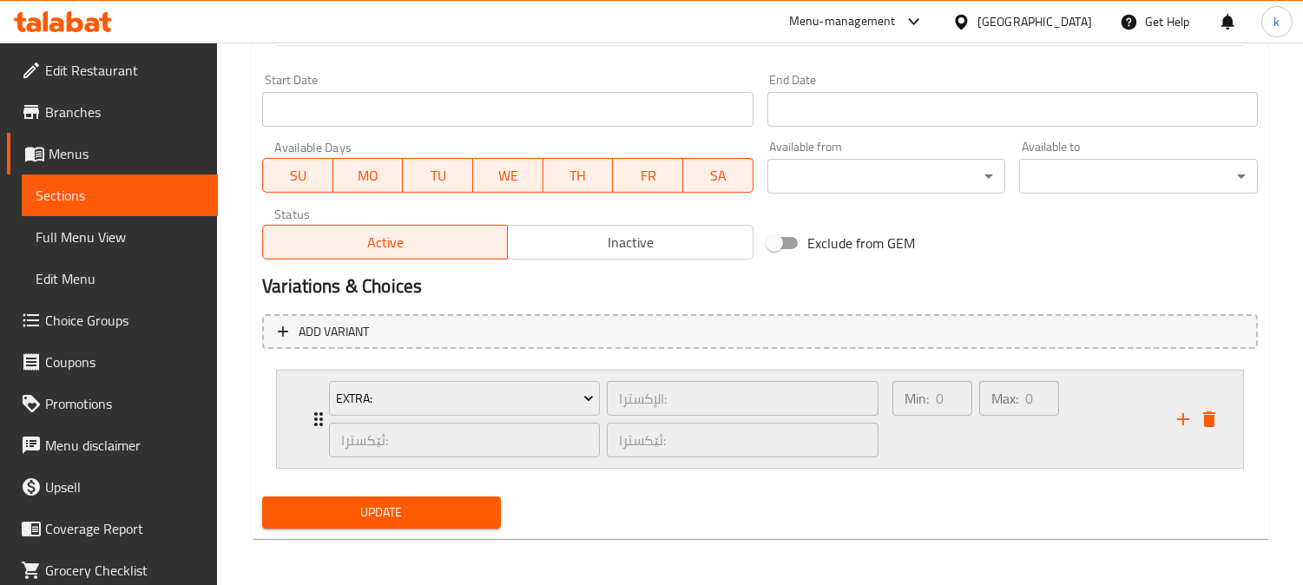
click at [989, 418] on div "Max: 0 ​" at bounding box center [1018, 418] width 87 height 83
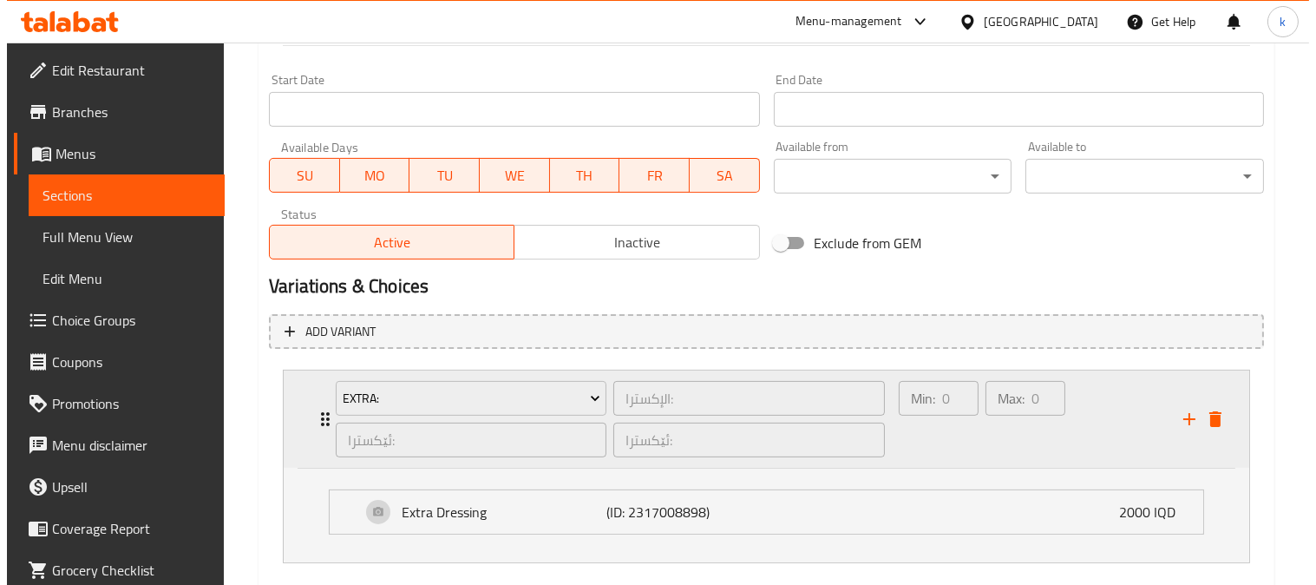
scroll to position [1028, 0]
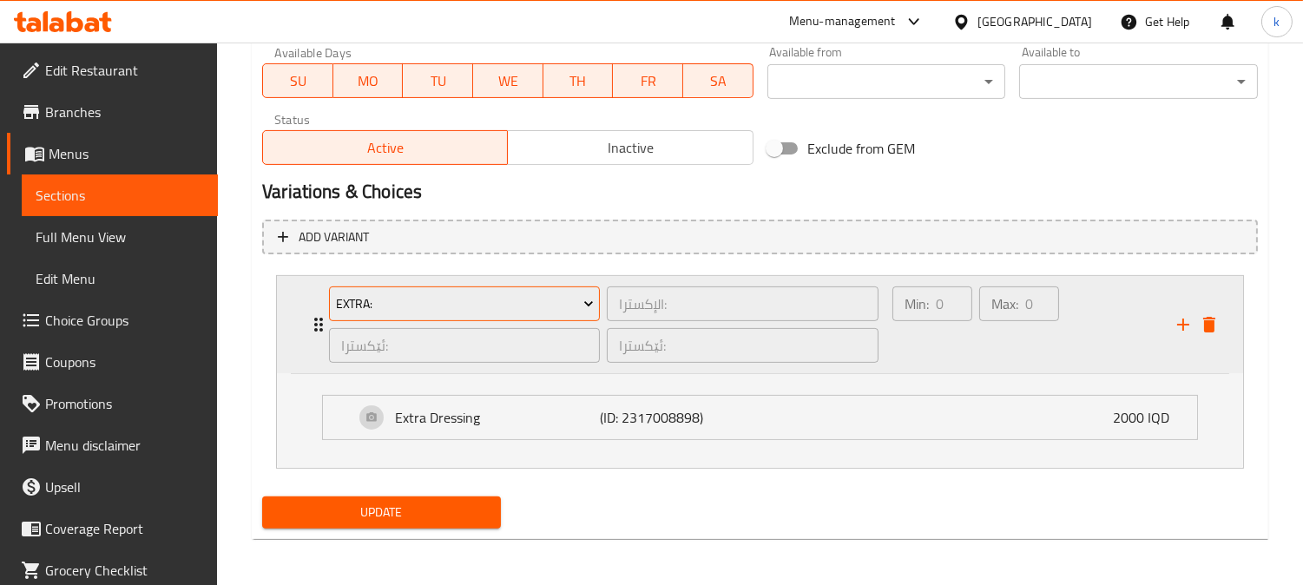
click at [474, 305] on span "Extra:" at bounding box center [465, 304] width 258 height 22
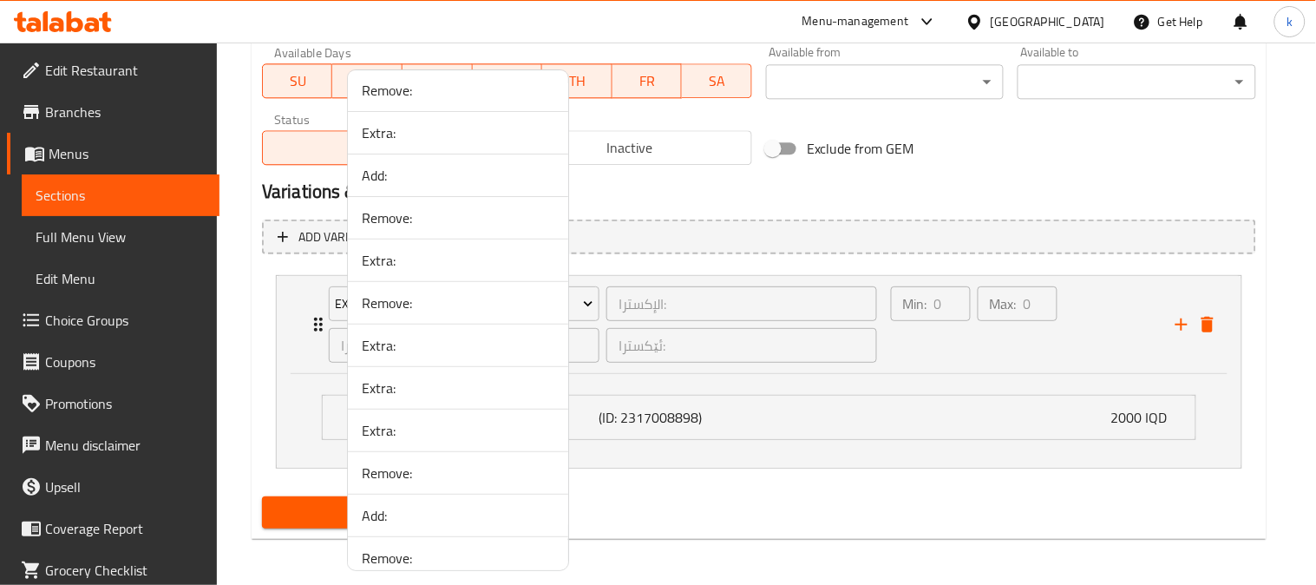
scroll to position [2249, 0]
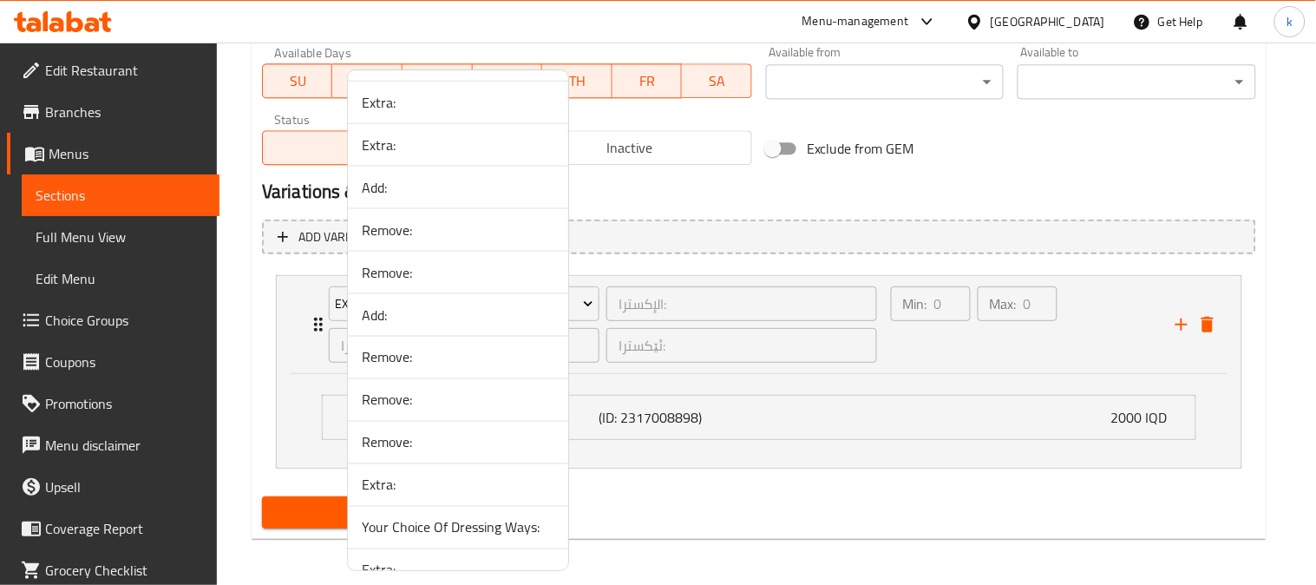
click at [397, 316] on span "Add:" at bounding box center [458, 315] width 193 height 21
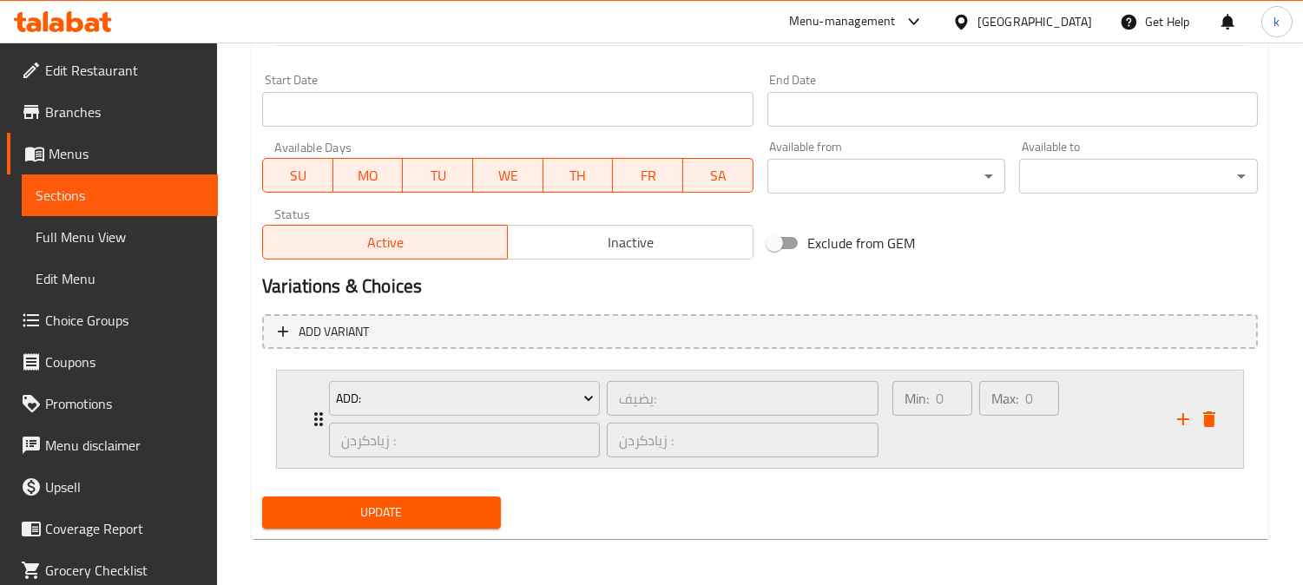
click at [979, 452] on div "Max: 0 ​" at bounding box center [1018, 418] width 87 height 83
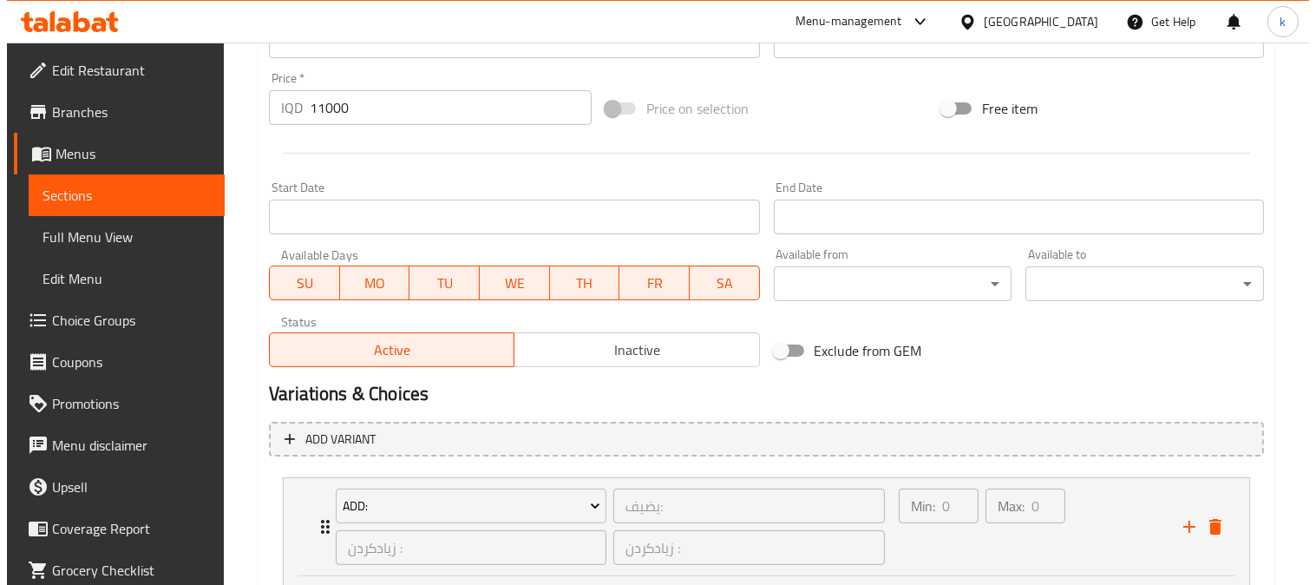
scroll to position [986, 0]
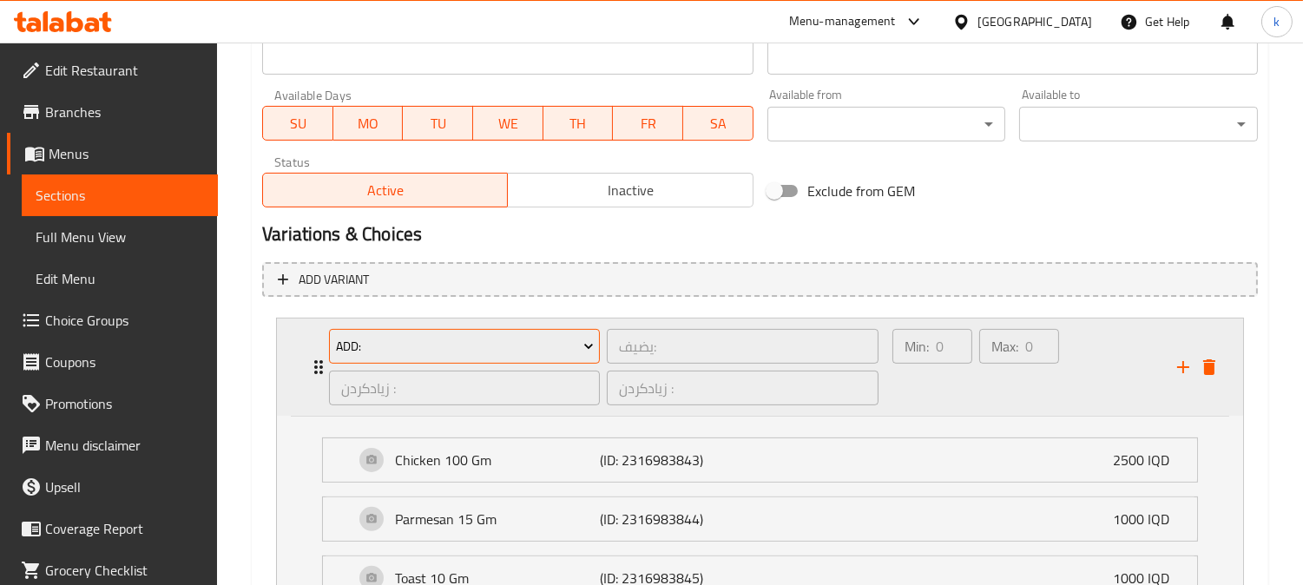
click at [580, 339] on icon "Expand" at bounding box center [588, 346] width 17 height 17
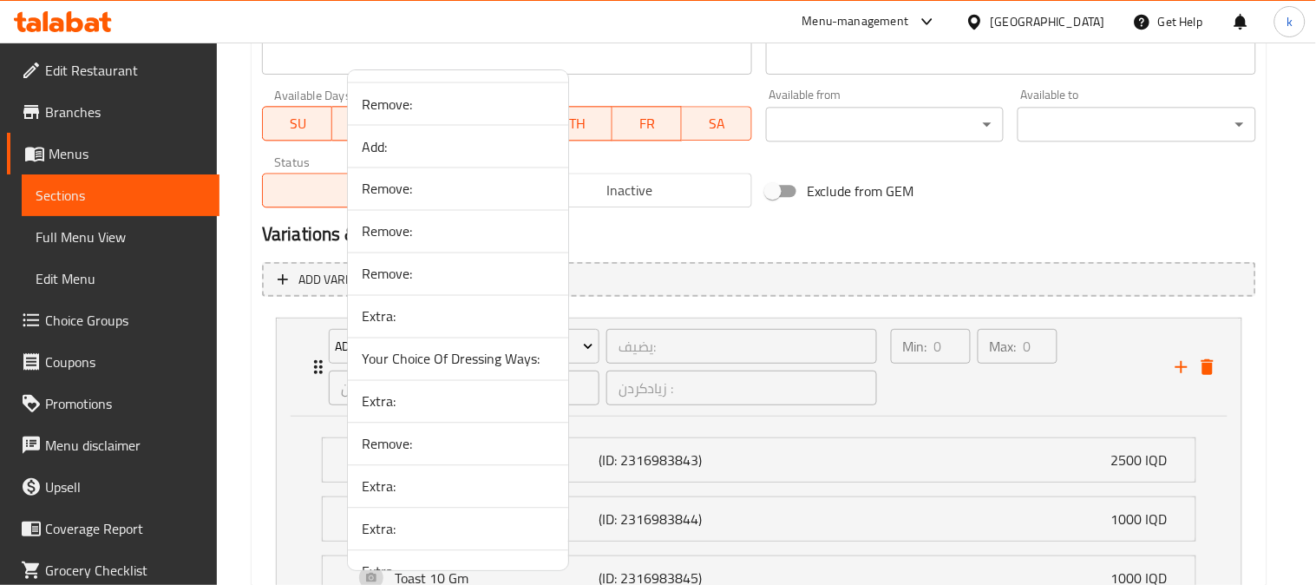
scroll to position [2258, 0]
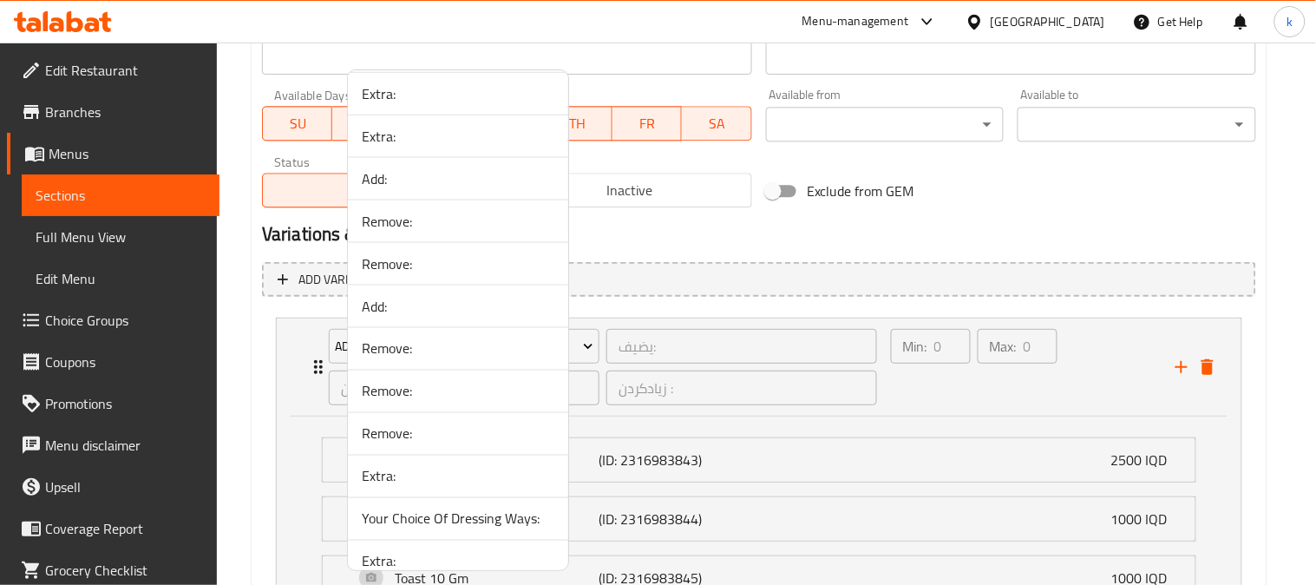
click at [409, 180] on span "Add:" at bounding box center [458, 178] width 193 height 21
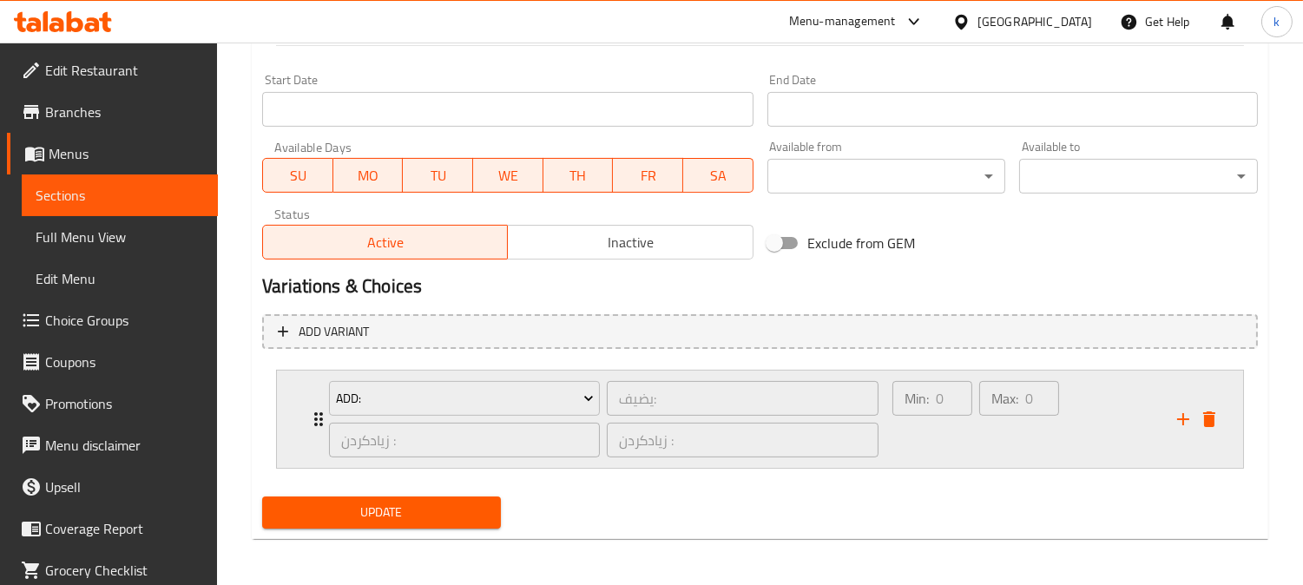
click at [1096, 422] on div "Min: 0 ​ Max: 0 ​" at bounding box center [1024, 419] width 285 height 97
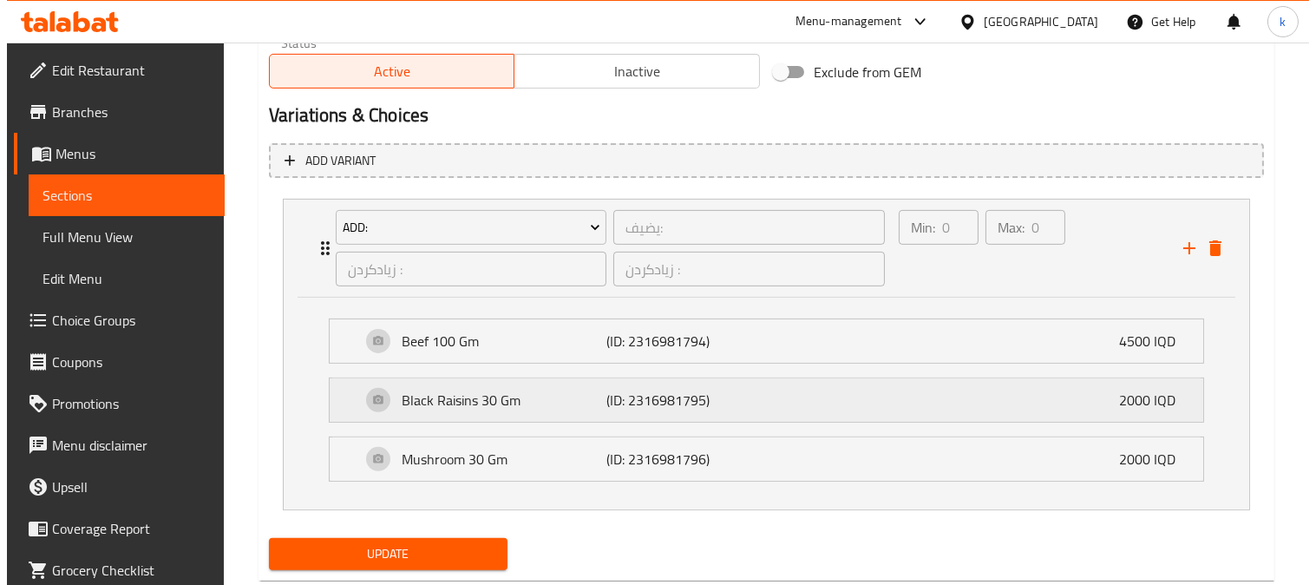
scroll to position [1147, 0]
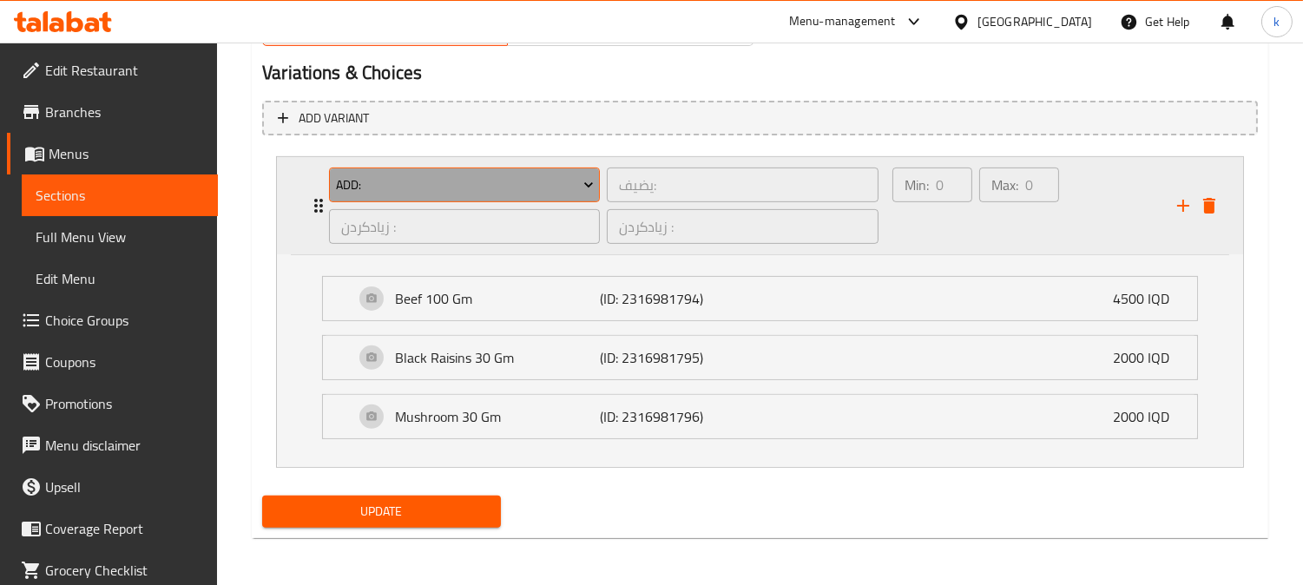
click at [435, 180] on span "Add:" at bounding box center [465, 185] width 258 height 22
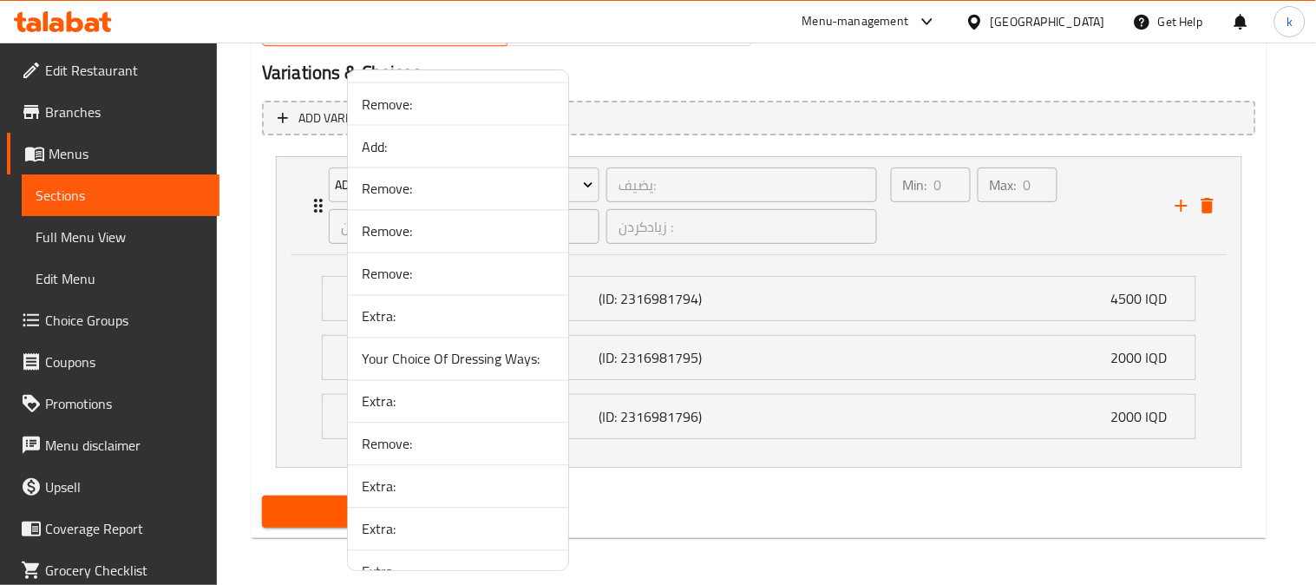
scroll to position [2258, 0]
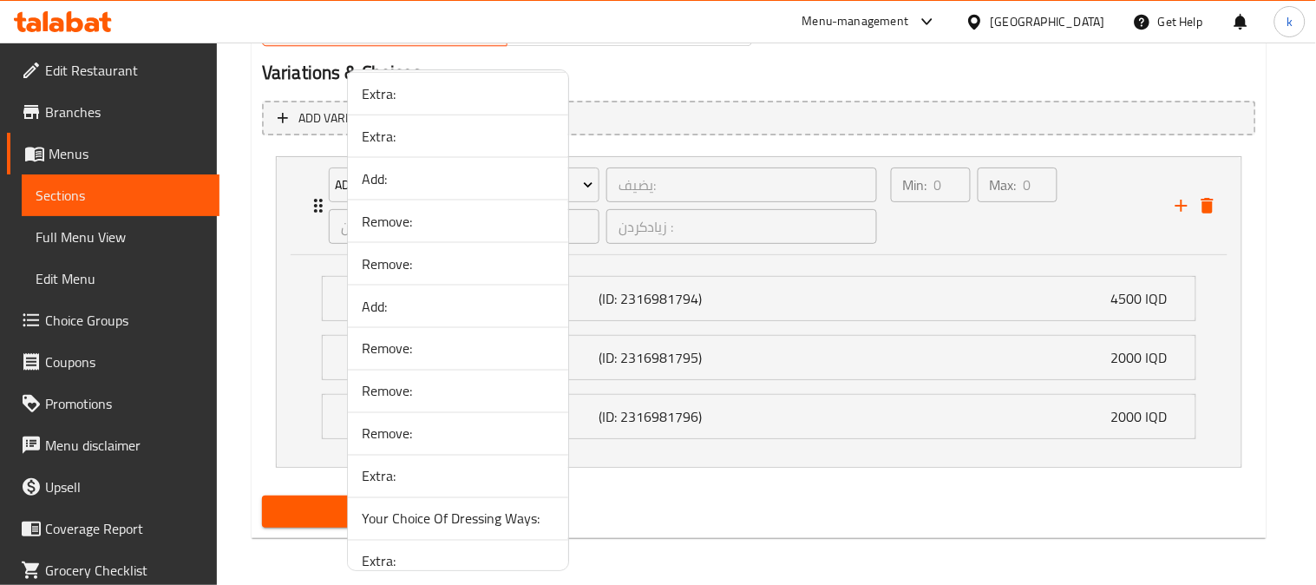
click at [394, 187] on span "Add:" at bounding box center [458, 178] width 193 height 21
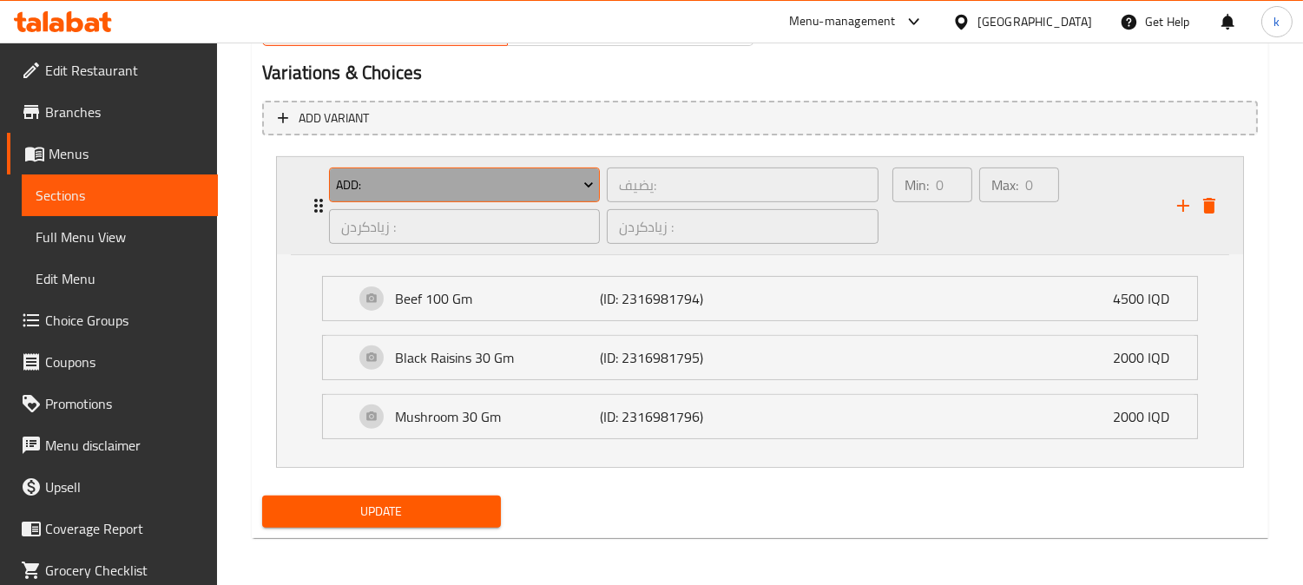
click at [436, 187] on span "Add:" at bounding box center [465, 185] width 258 height 22
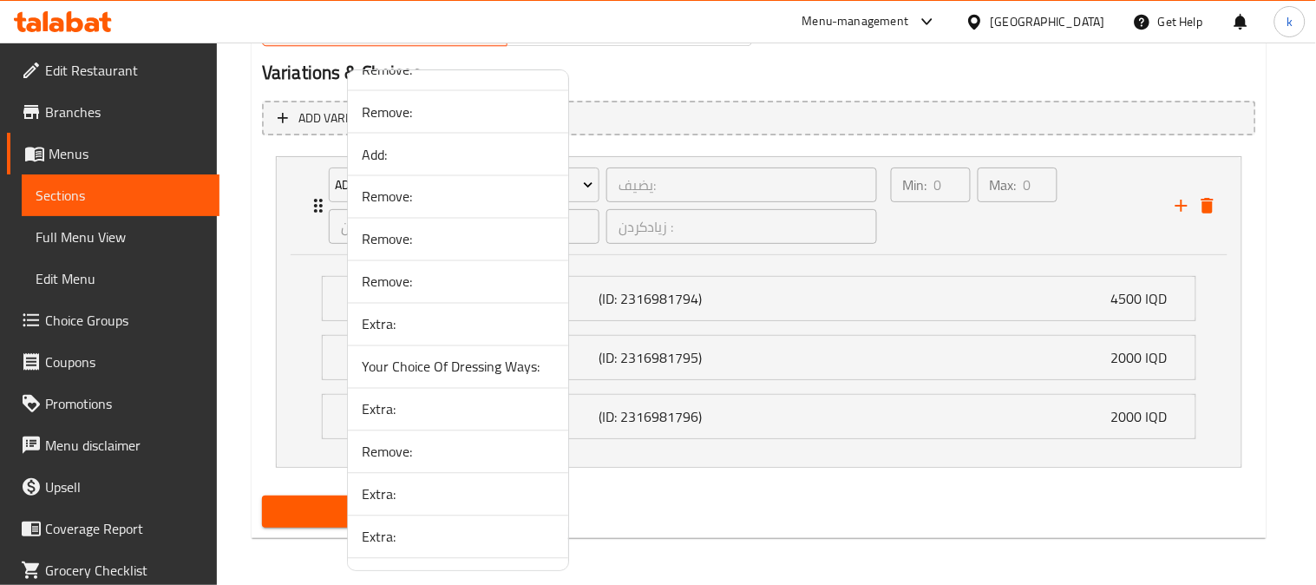
scroll to position [2249, 0]
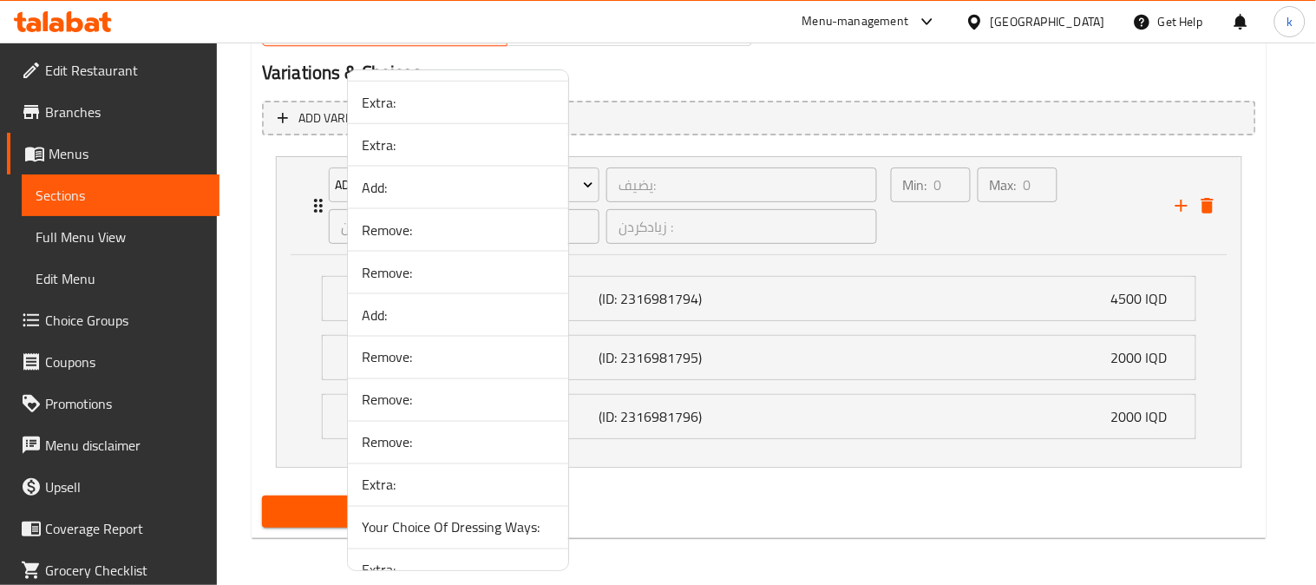
click at [428, 146] on span "Extra:" at bounding box center [458, 145] width 193 height 21
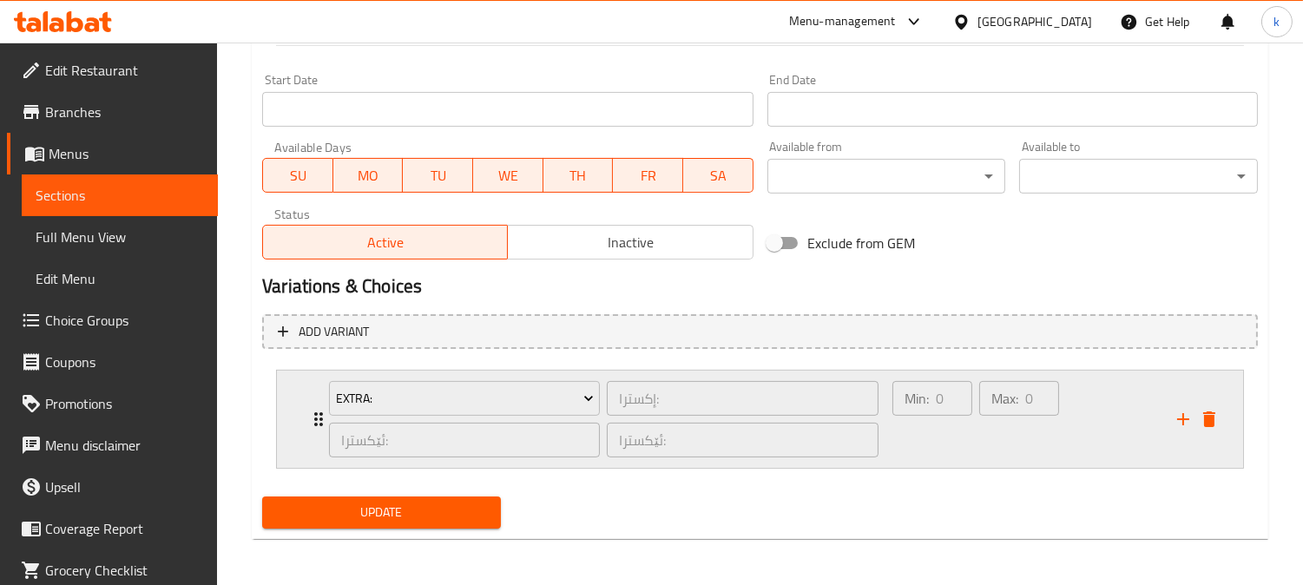
click at [995, 428] on div "Max: 0 ​" at bounding box center [1018, 418] width 87 height 83
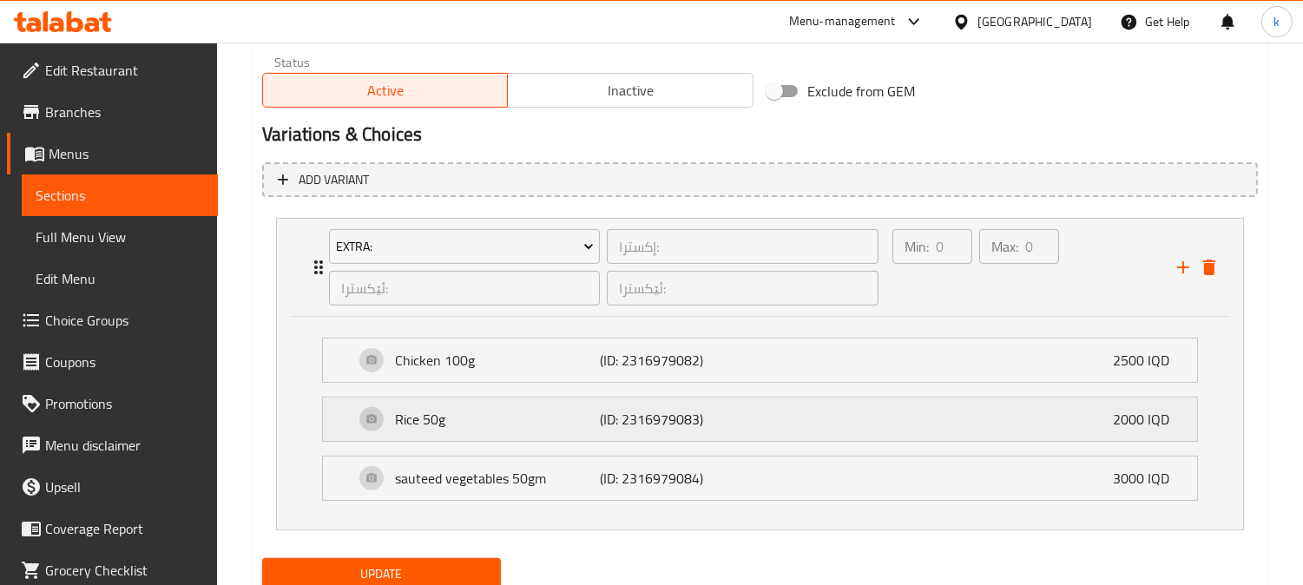
scroll to position [1147, 0]
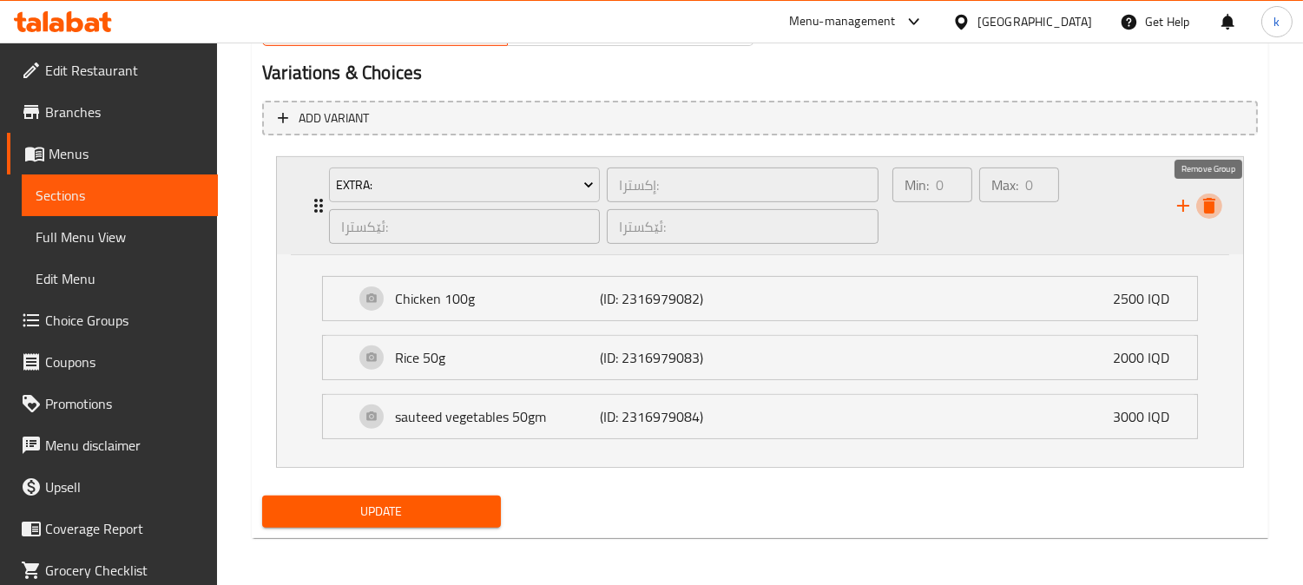
click at [1198, 205] on icon "delete" at bounding box center [1208, 205] width 21 height 21
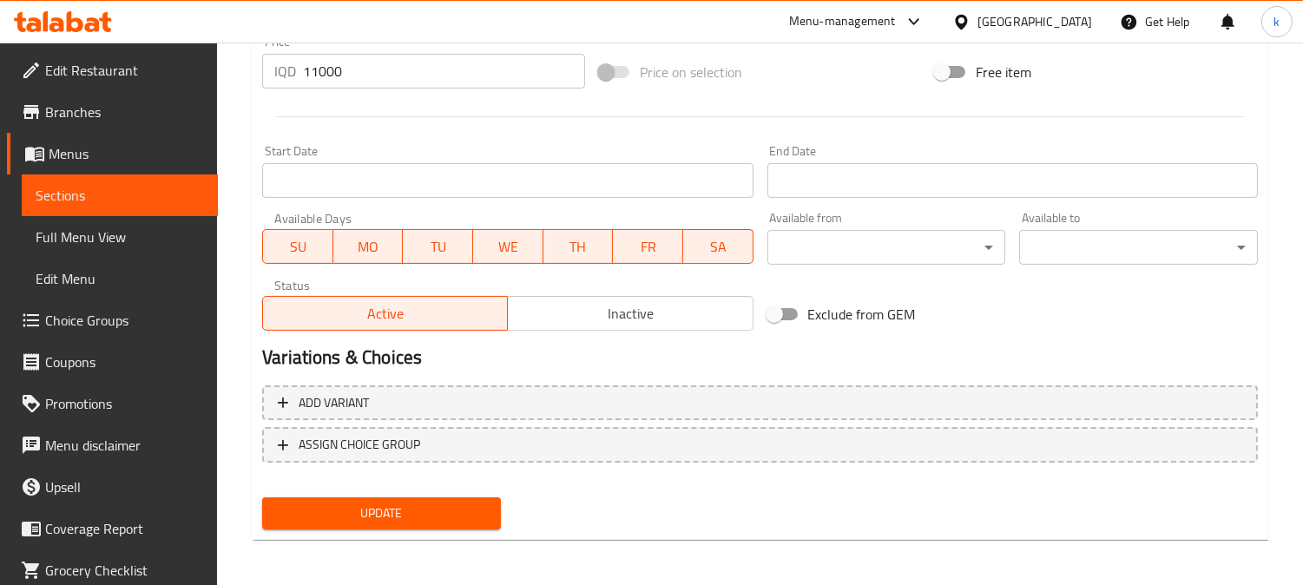
drag, startPoint x: 469, startPoint y: 509, endPoint x: 443, endPoint y: 484, distance: 35.0
click at [466, 509] on span "Update" at bounding box center [381, 513] width 211 height 22
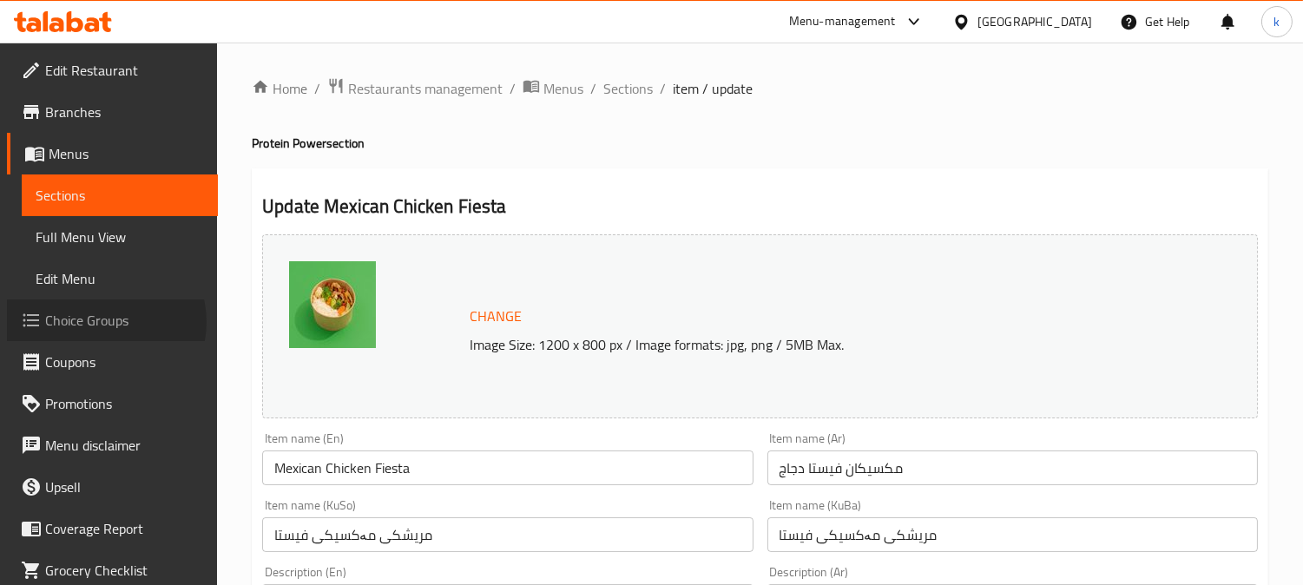
click at [105, 322] on span "Choice Groups" at bounding box center [124, 320] width 159 height 21
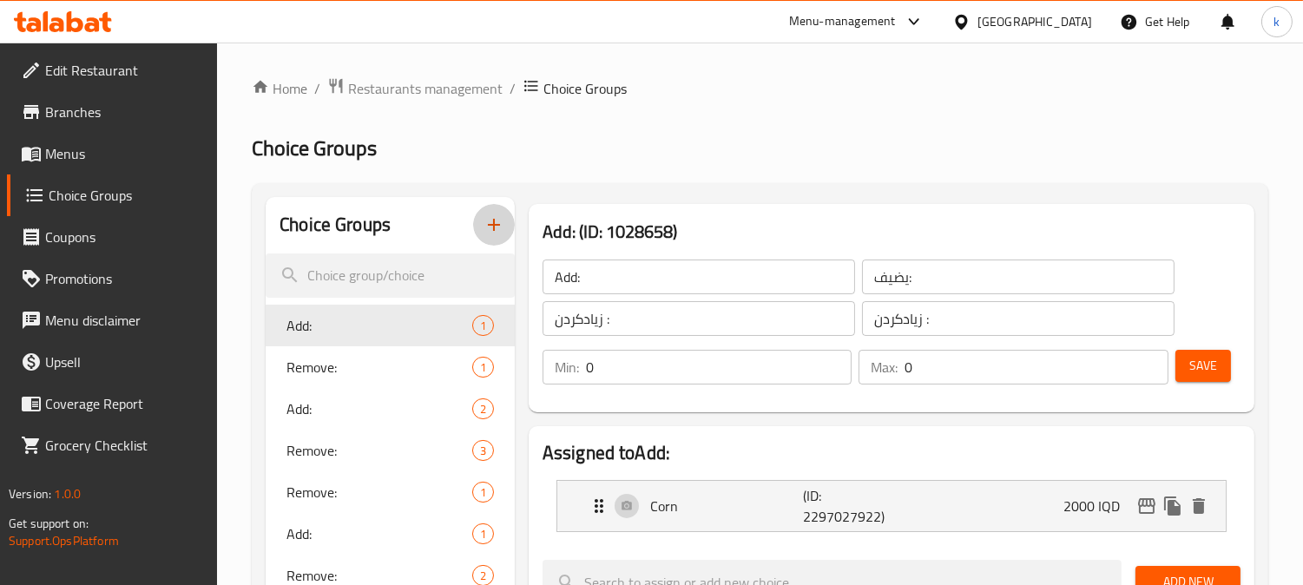
click at [489, 228] on icon "button" at bounding box center [493, 224] width 21 height 21
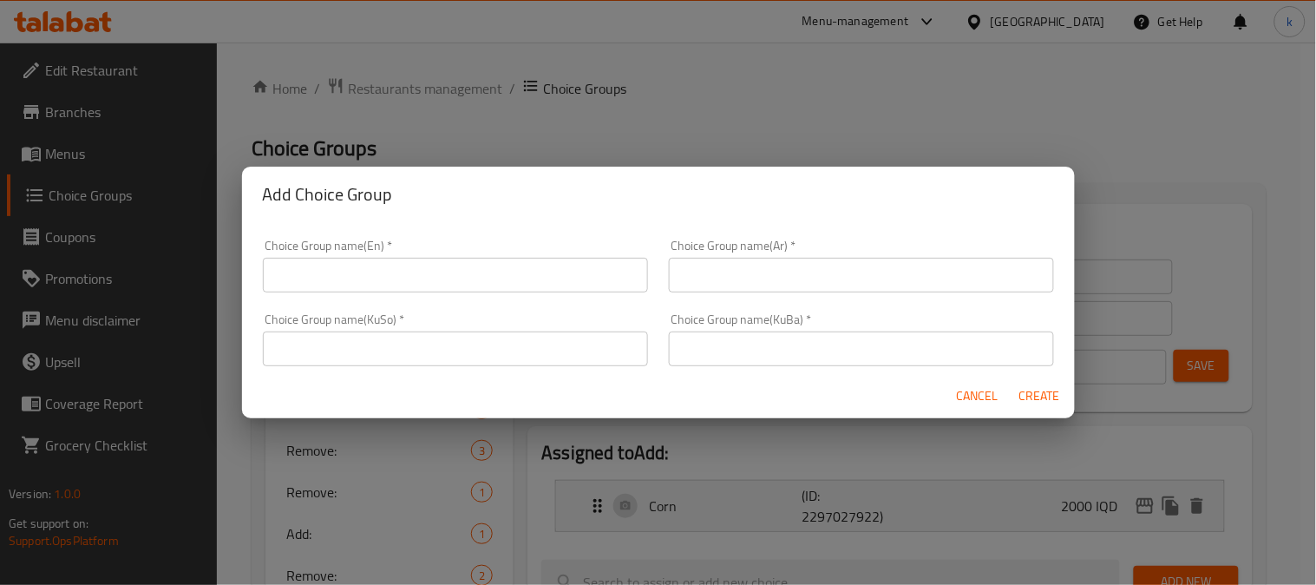
click at [301, 256] on div "Choice Group name(En)   * Choice Group name(En) *" at bounding box center [455, 266] width 385 height 53
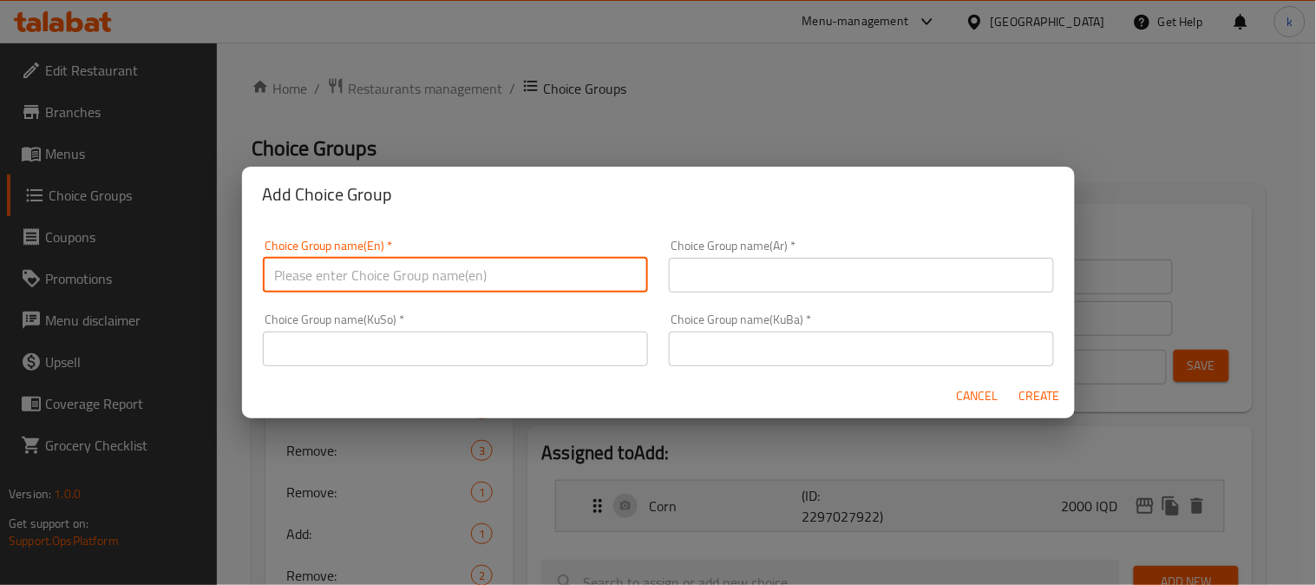
click at [331, 270] on input "text" at bounding box center [455, 275] width 385 height 35
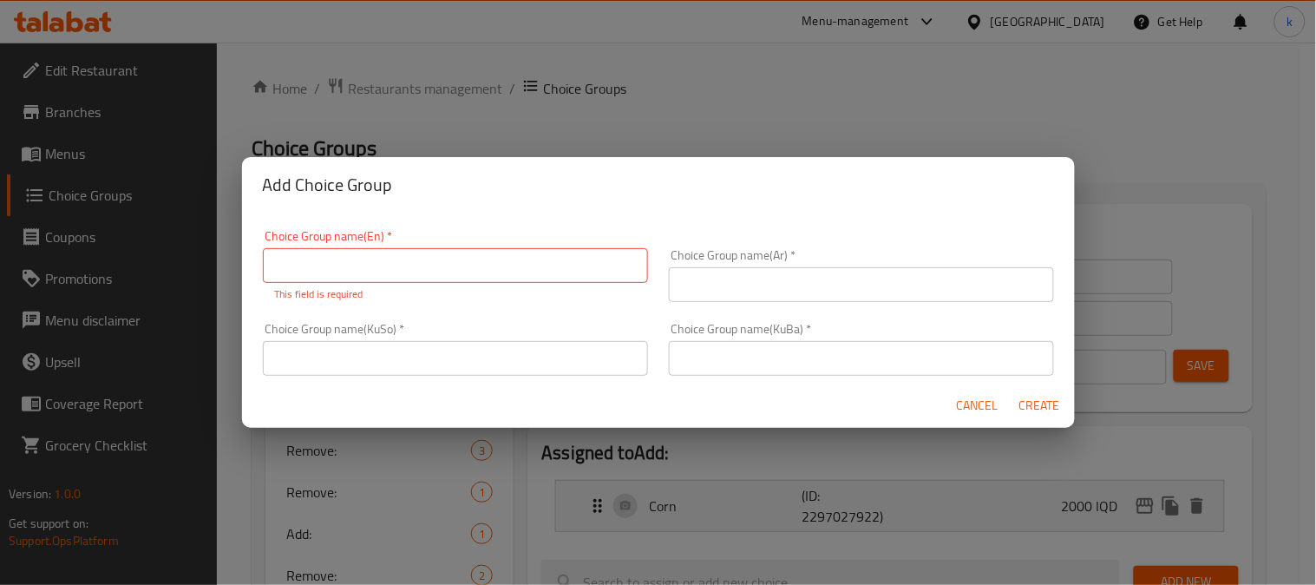
click at [966, 414] on div "Cancel Create" at bounding box center [658, 406] width 833 height 46
click at [964, 406] on span "Cancel" at bounding box center [978, 406] width 42 height 22
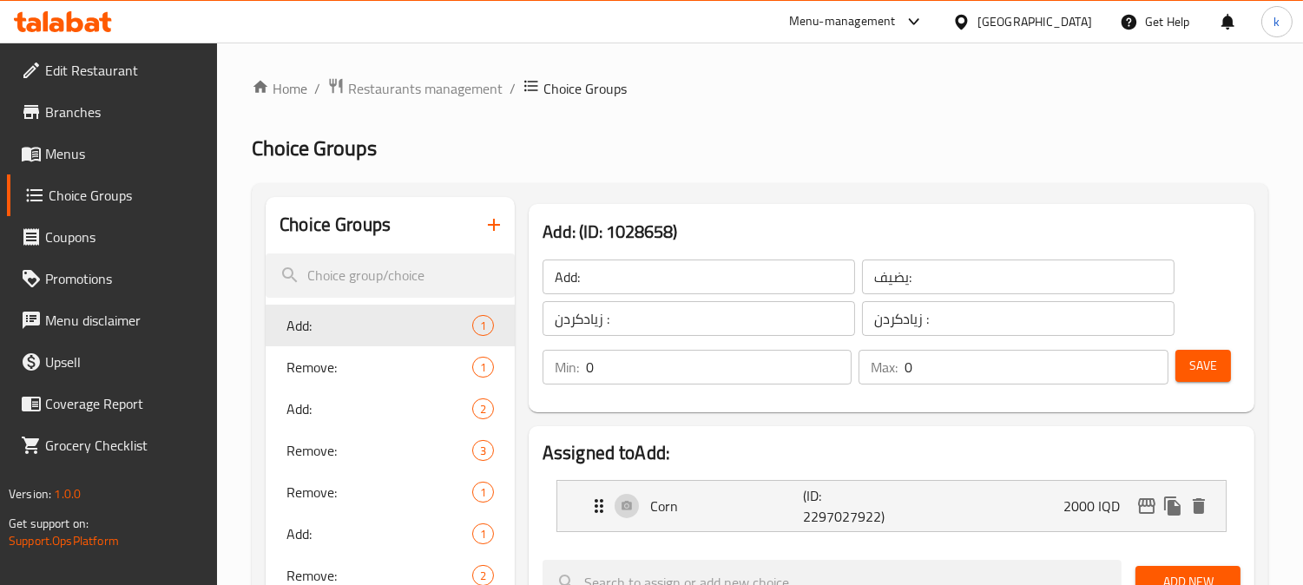
click at [646, 286] on input "Add:" at bounding box center [698, 276] width 312 height 35
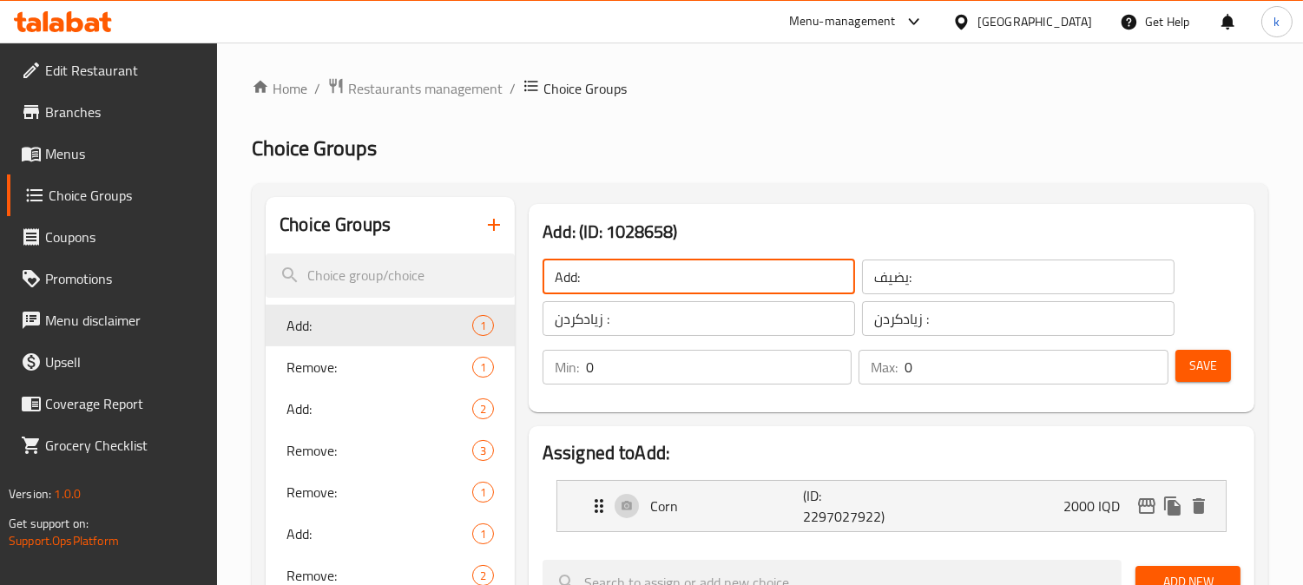
click at [646, 286] on input "Add:" at bounding box center [698, 276] width 312 height 35
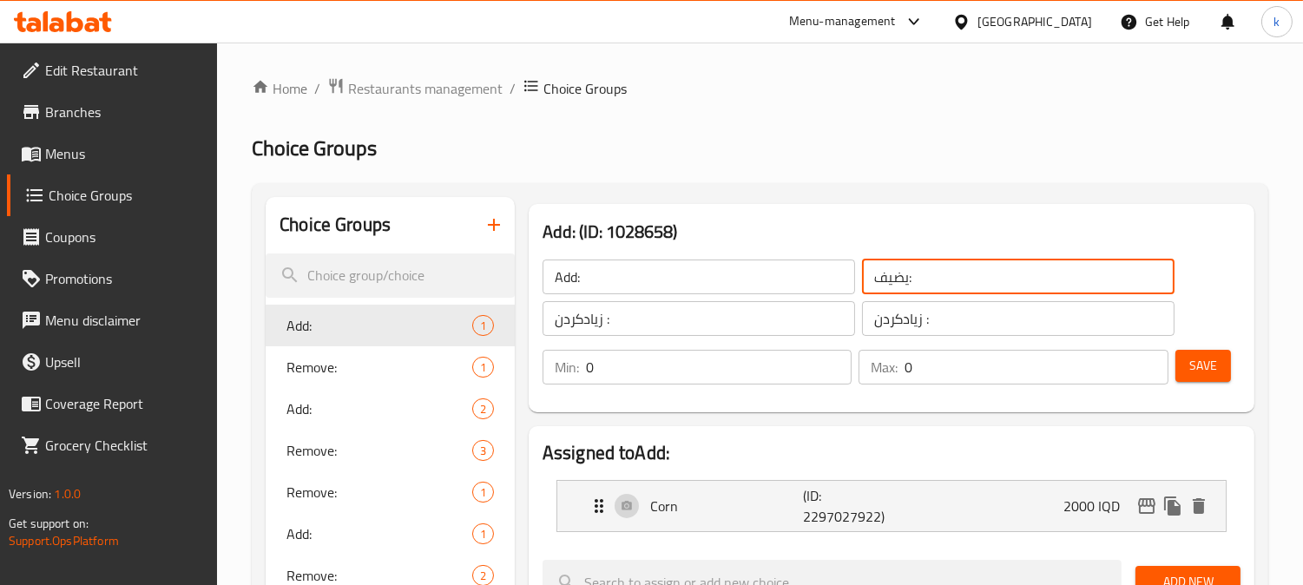
click at [967, 279] on input "يضيف:" at bounding box center [1018, 276] width 312 height 35
click at [921, 317] on input "زیادکردن :" at bounding box center [1018, 318] width 312 height 35
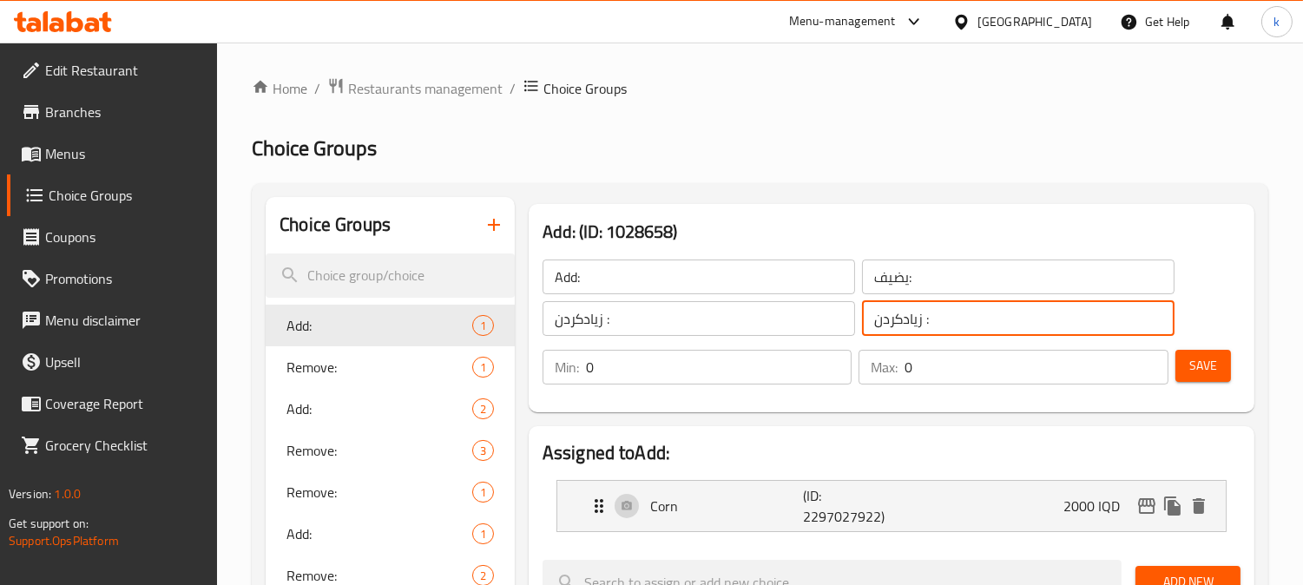
click at [921, 317] on input "زیادکردن :" at bounding box center [1018, 318] width 312 height 35
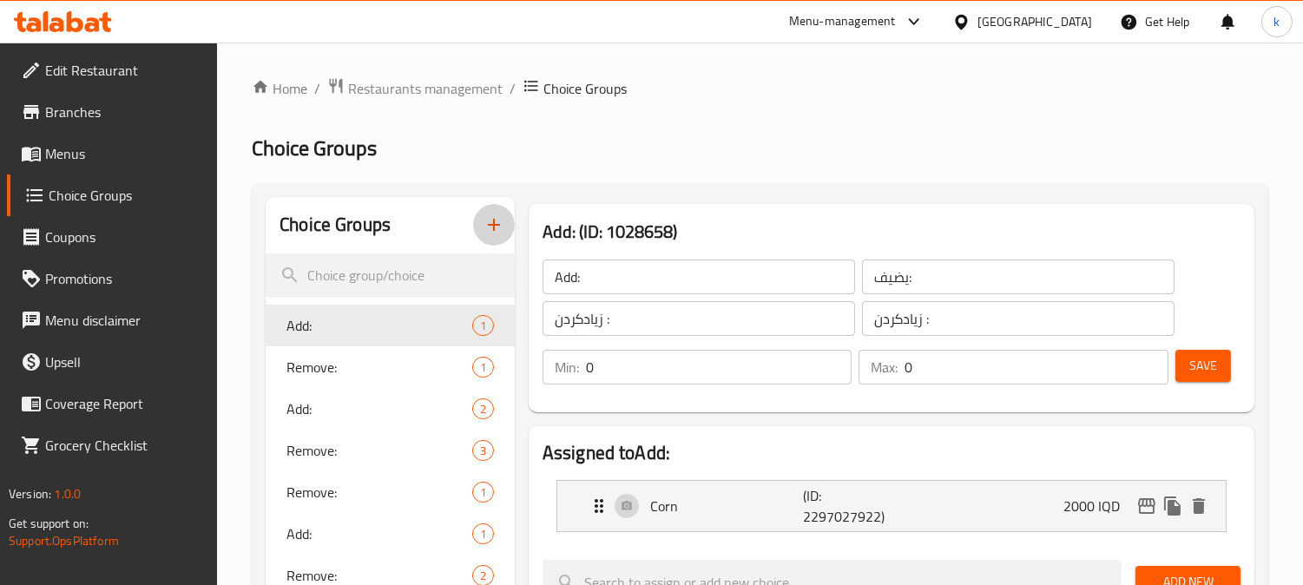
click at [486, 214] on icon "button" at bounding box center [493, 224] width 21 height 21
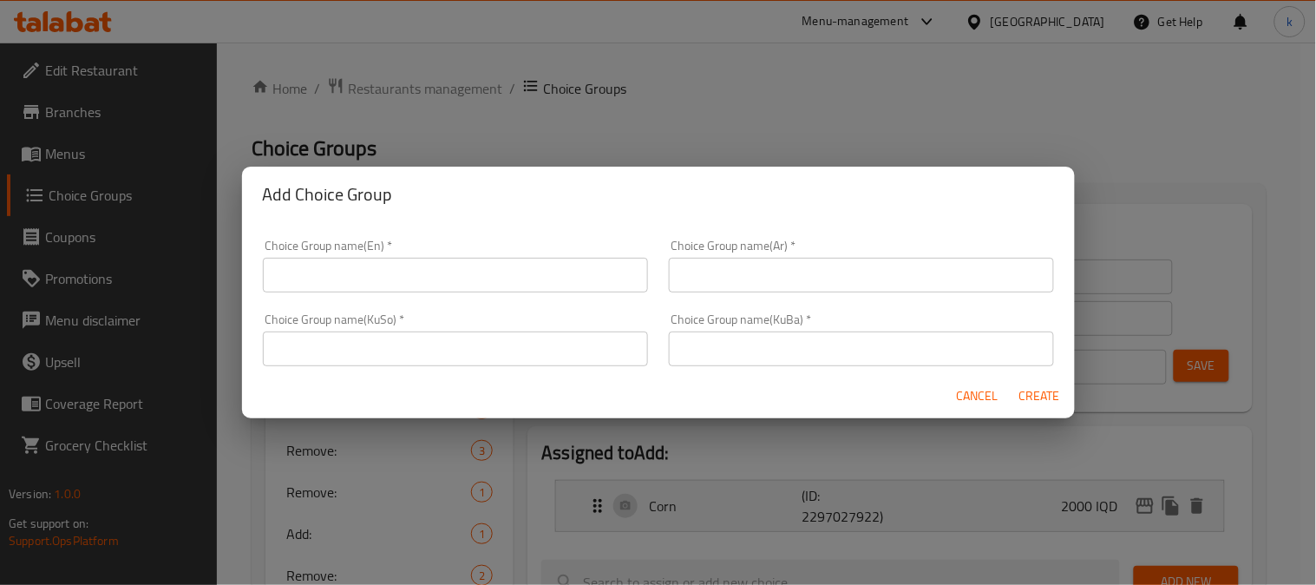
drag, startPoint x: 735, startPoint y: 350, endPoint x: 677, endPoint y: 350, distance: 58.1
click at [735, 350] on input "text" at bounding box center [861, 348] width 385 height 35
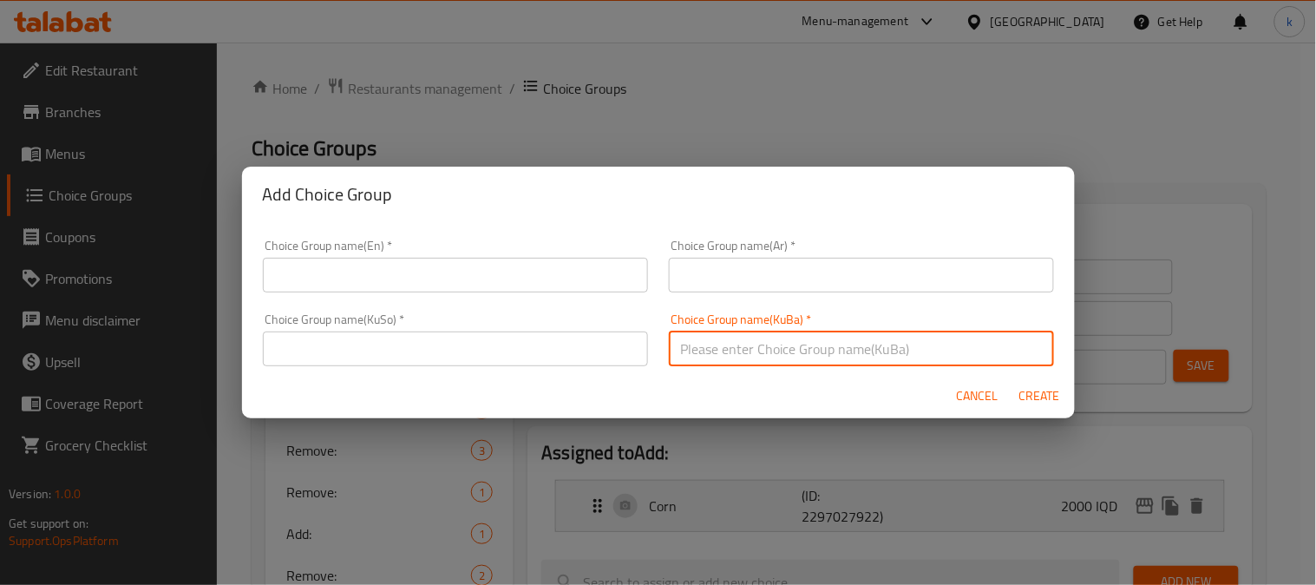
paste input "زیادکردن :"
type input "زیادکردن :"
drag, startPoint x: 535, startPoint y: 354, endPoint x: 699, endPoint y: 292, distance: 176.3
click at [543, 351] on input "text" at bounding box center [455, 348] width 385 height 35
paste input "زیادکردن :"
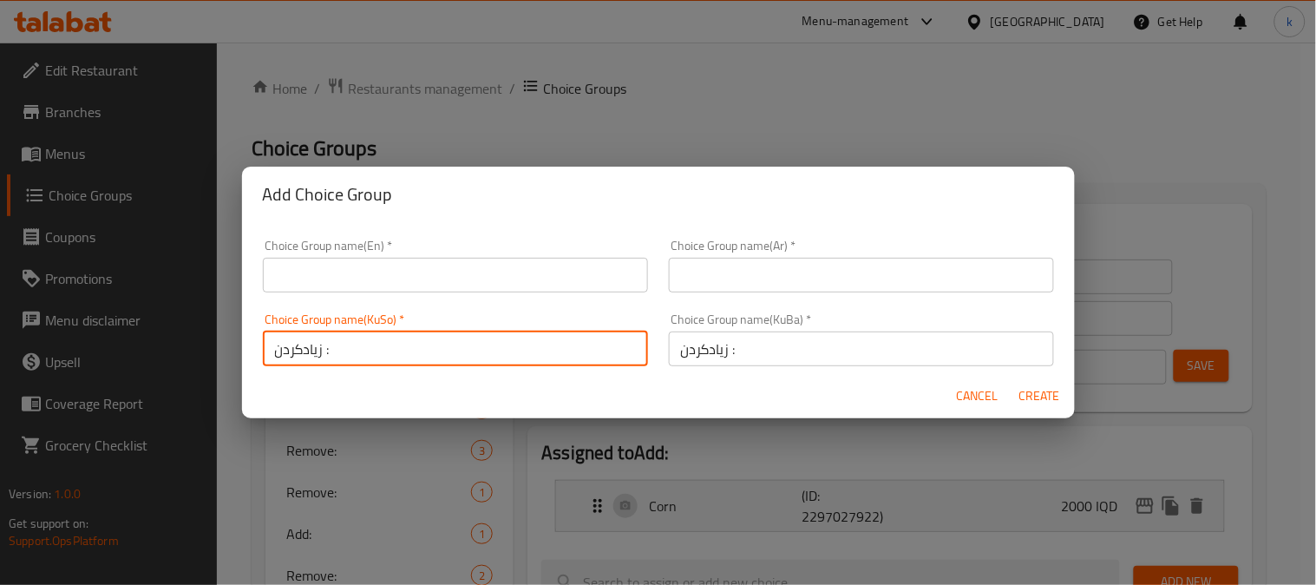
type input "زیادکردن :"
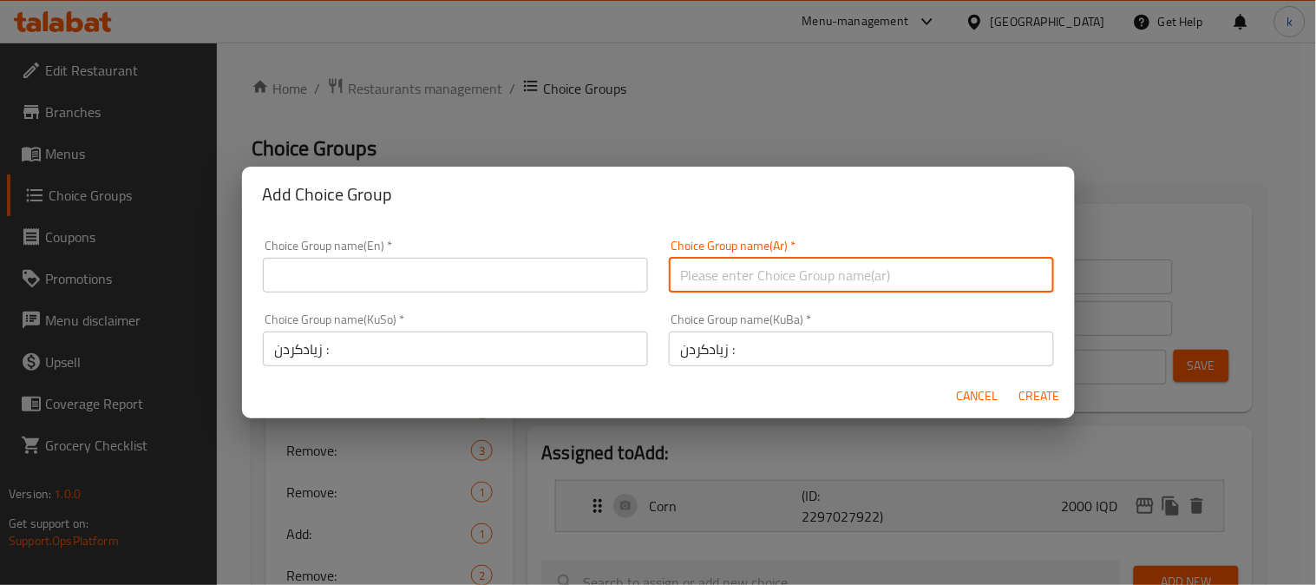
click at [733, 271] on input "text" at bounding box center [861, 275] width 385 height 35
paste input "يضيف:"
type input "يضيف:"
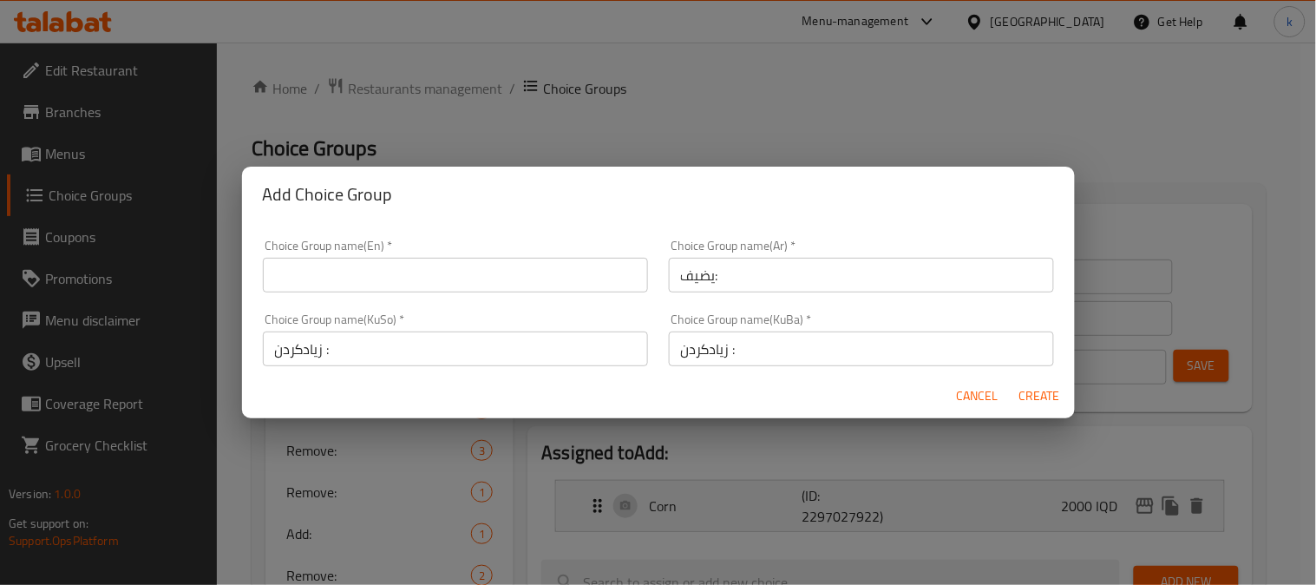
click at [276, 293] on div "Choice Group name(En)   * Choice Group name(En) *" at bounding box center [456, 266] width 406 height 74
click at [319, 275] on input "text" at bounding box center [455, 275] width 385 height 35
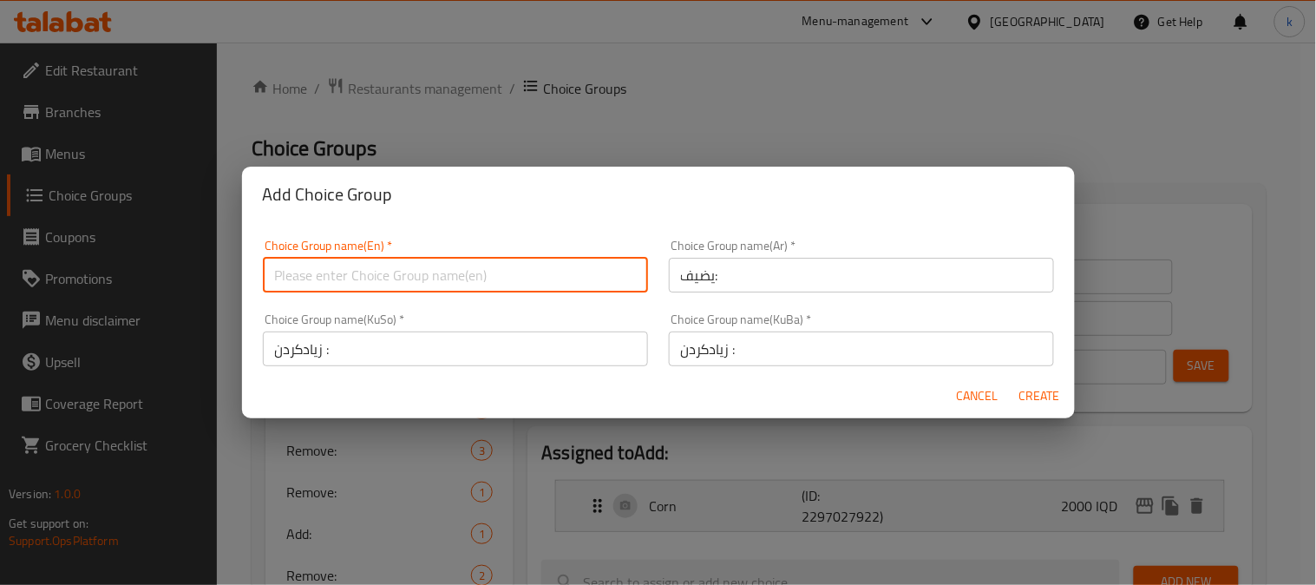
paste input "Add:"
type input "Add:55"
click at [1039, 394] on span "Create" at bounding box center [1041, 396] width 42 height 22
type input "Add:55"
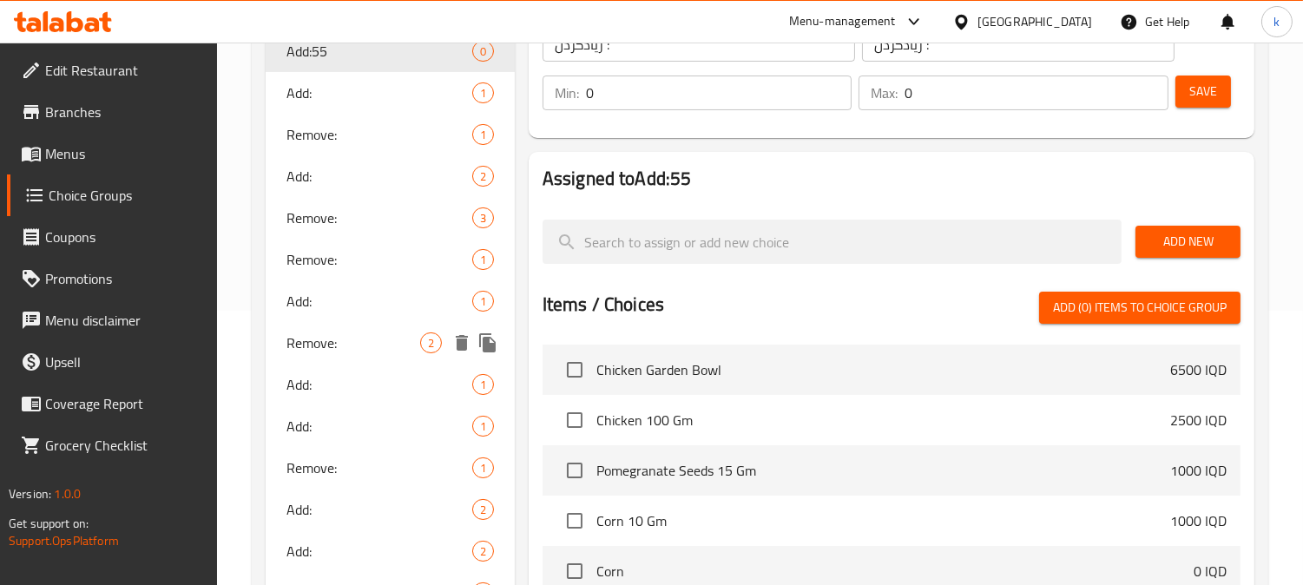
scroll to position [321, 0]
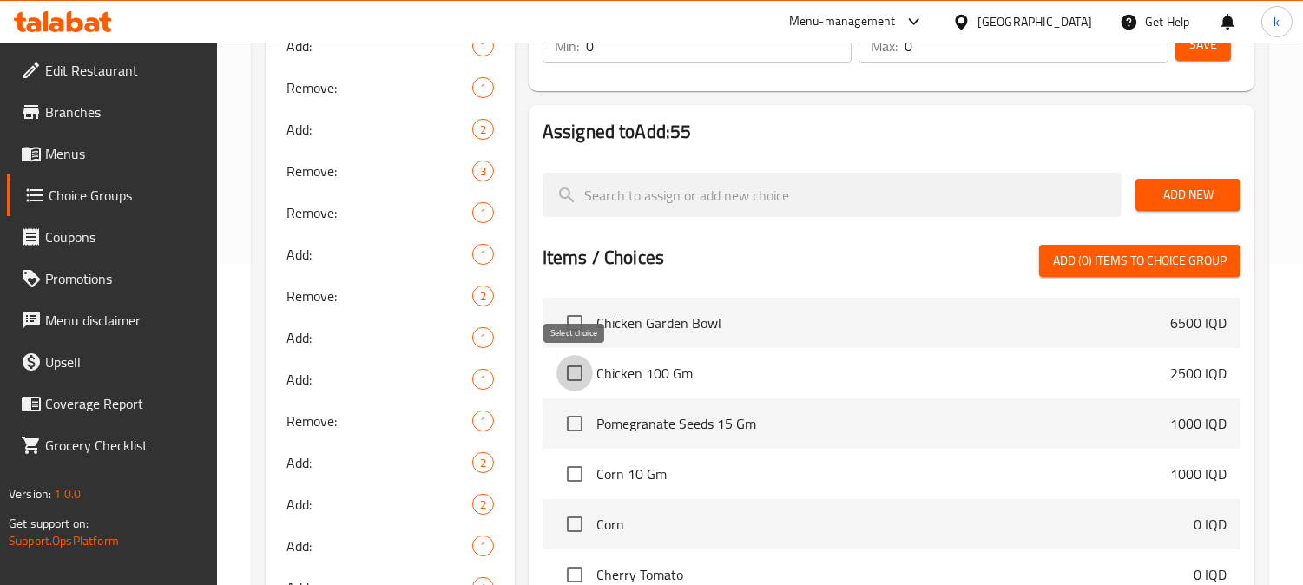
click at [580, 371] on input "checkbox" at bounding box center [574, 373] width 36 height 36
checkbox input "true"
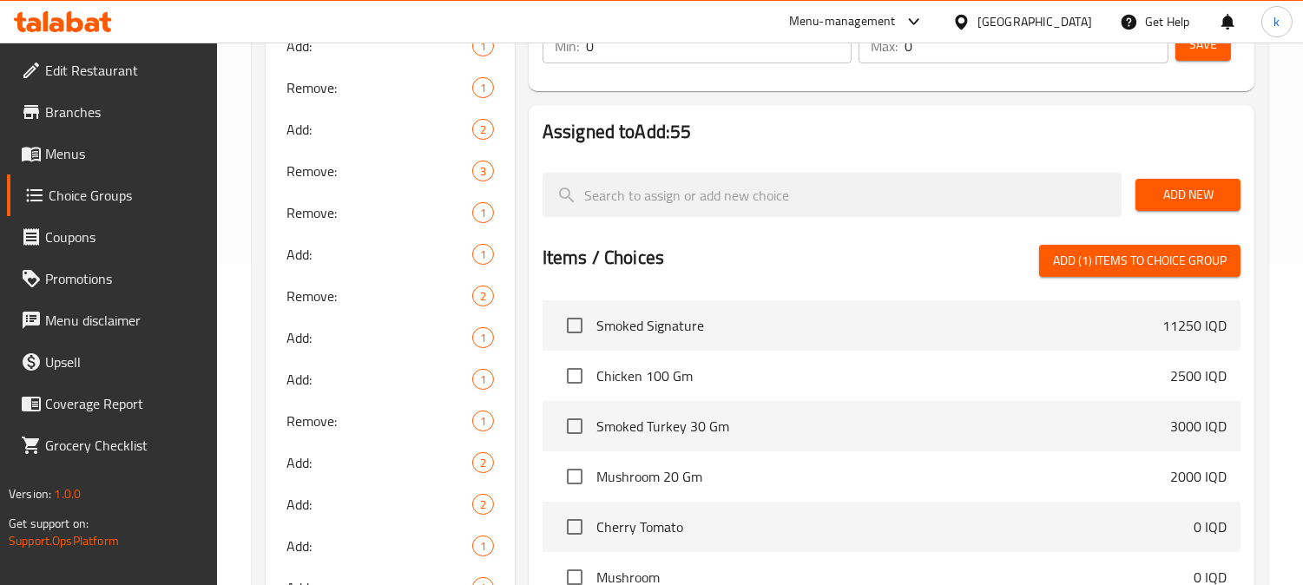
scroll to position [964, 0]
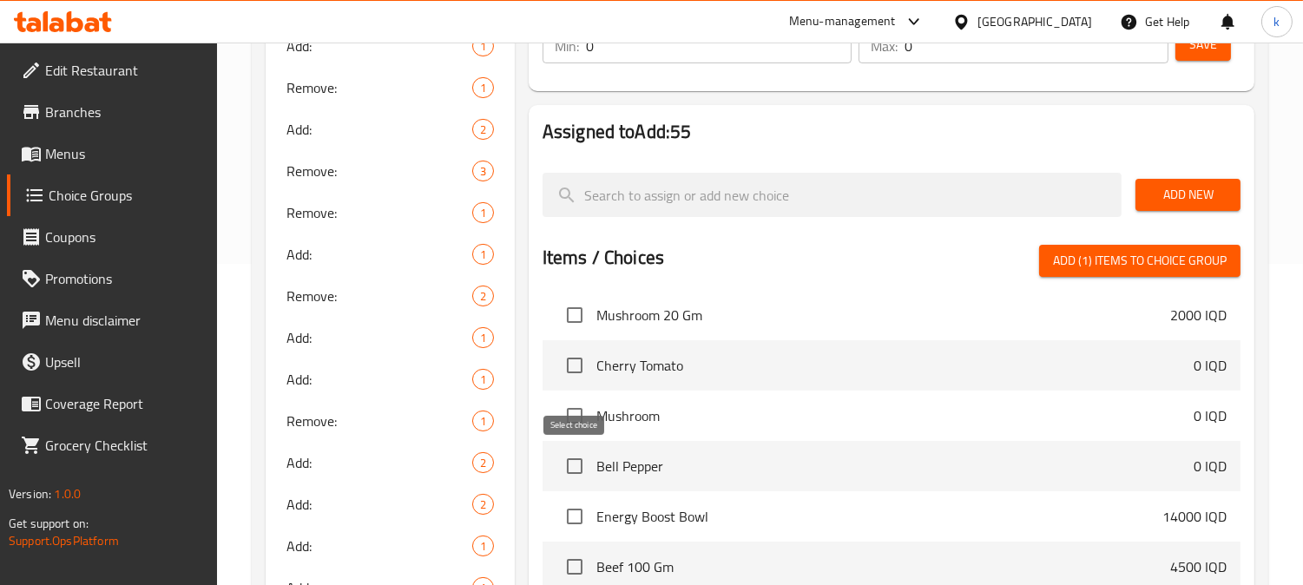
click at [573, 467] on input "checkbox" at bounding box center [574, 466] width 36 height 36
click at [725, 457] on span "Bell Pepper" at bounding box center [894, 466] width 597 height 21
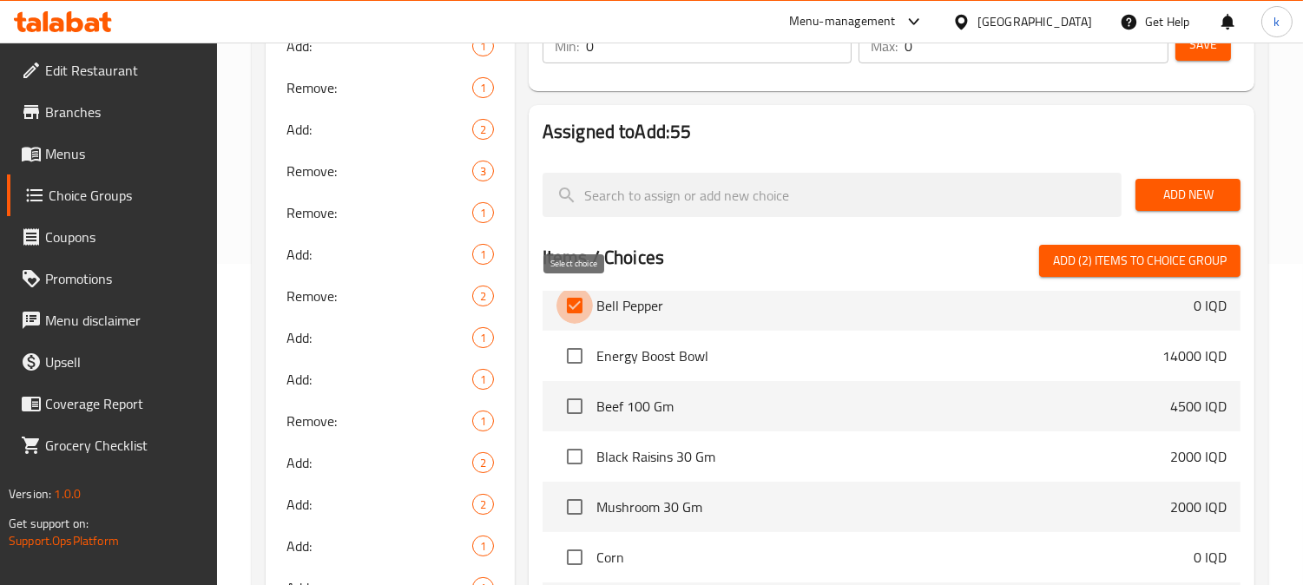
click at [579, 307] on input "checkbox" at bounding box center [574, 305] width 36 height 36
checkbox input "false"
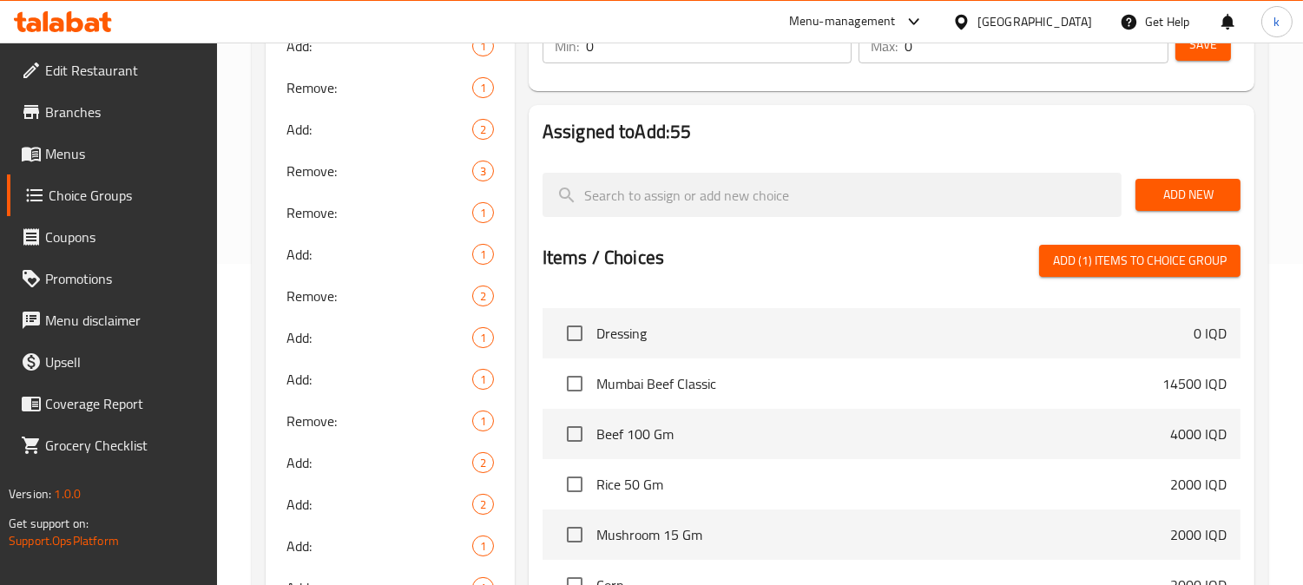
scroll to position [2249, 0]
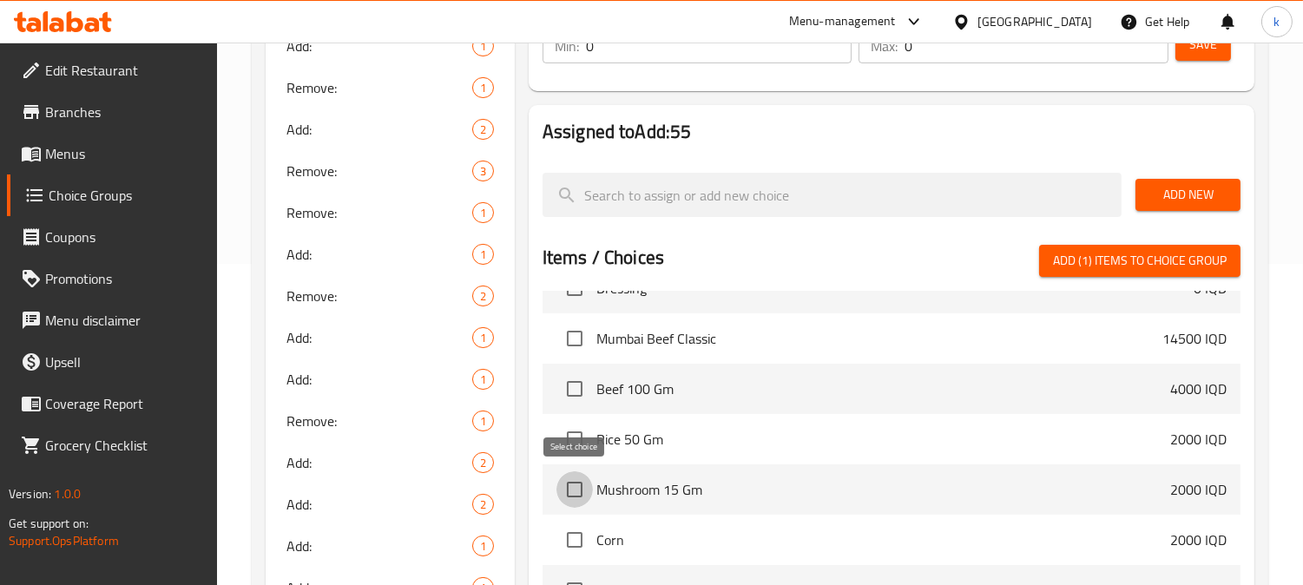
click at [574, 482] on input "checkbox" at bounding box center [574, 489] width 36 height 36
checkbox input "true"
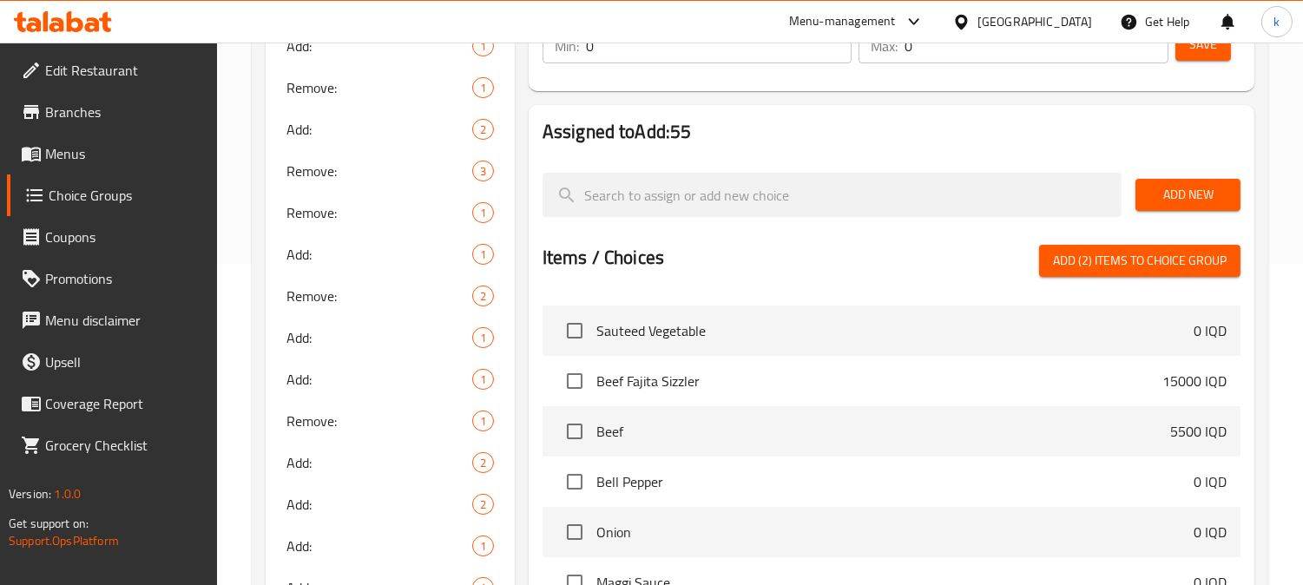
scroll to position [3374, 0]
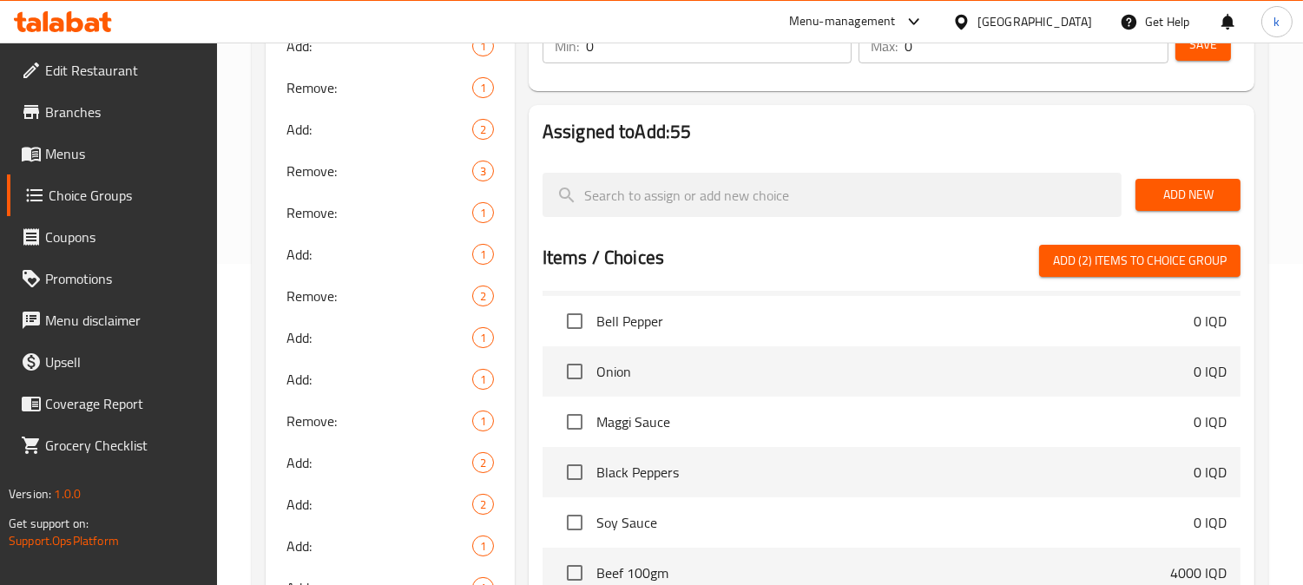
click at [582, 314] on input "checkbox" at bounding box center [574, 321] width 36 height 36
checkbox input "true"
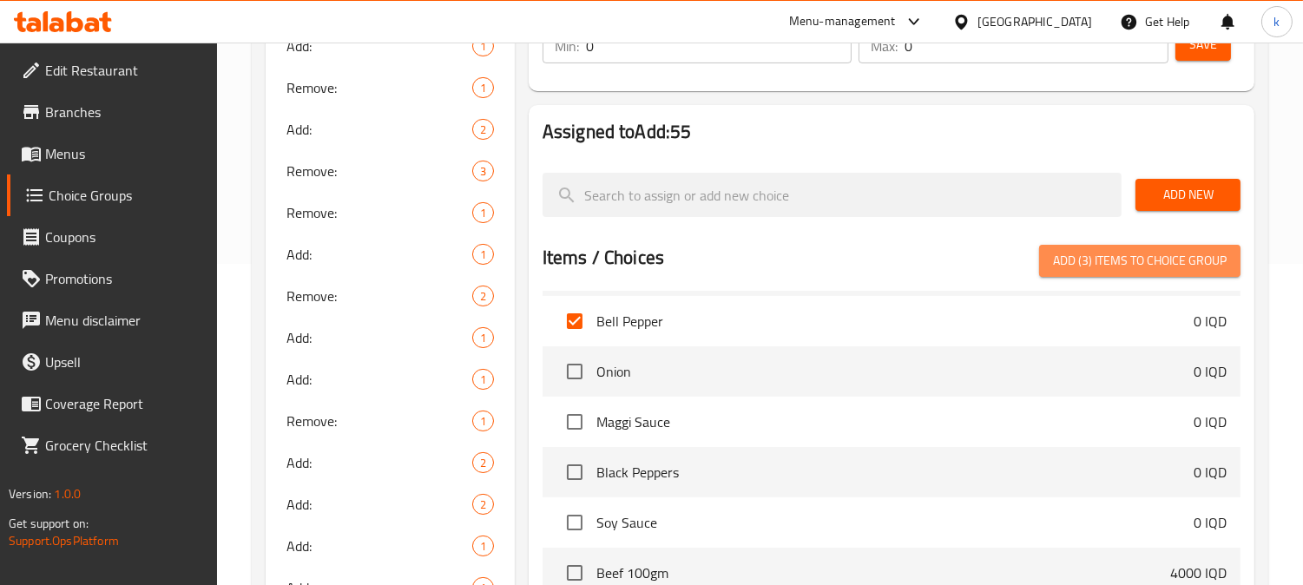
click at [1157, 272] on button "Add (3) items to choice group" at bounding box center [1139, 261] width 201 height 32
checkbox input "false"
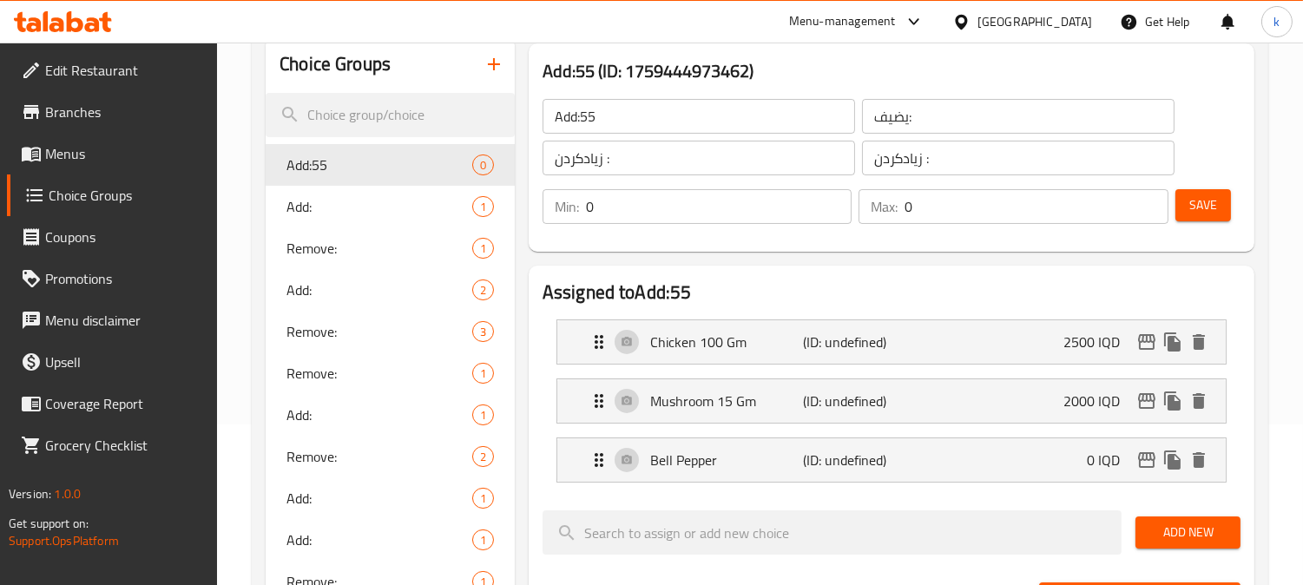
scroll to position [166, 0]
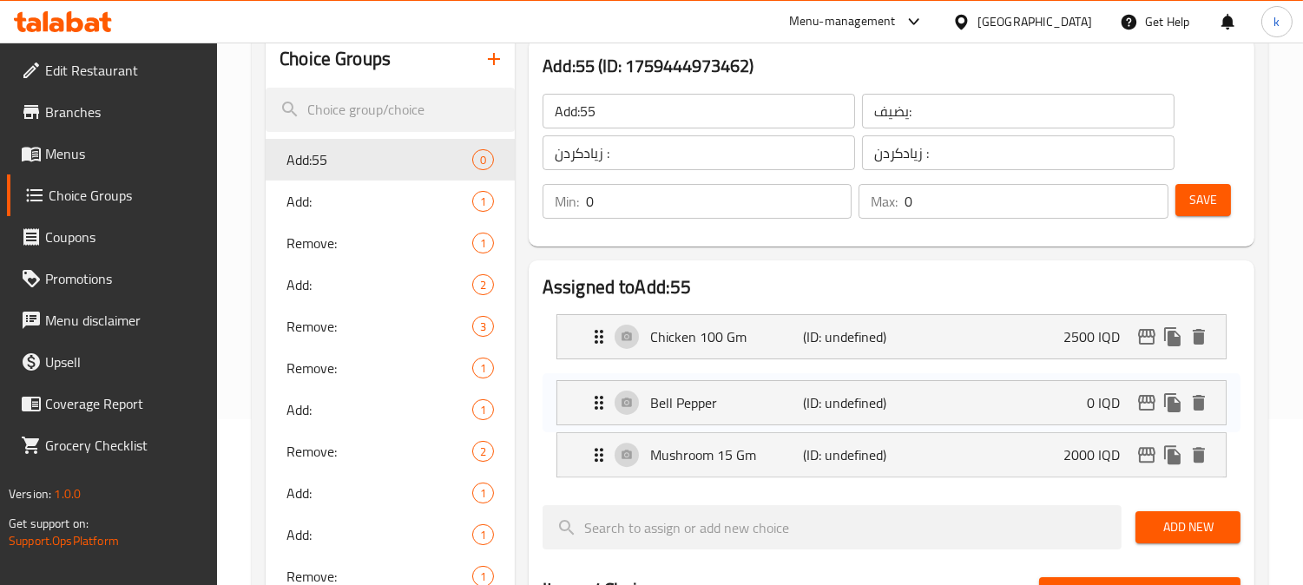
drag, startPoint x: 601, startPoint y: 469, endPoint x: 601, endPoint y: 404, distance: 65.1
click at [601, 404] on nav "Chicken 100 Gm (ID: undefined) 2500 IQD Name (En) Chicken 100 Gm Name (En) Name…" at bounding box center [891, 395] width 698 height 191
click at [952, 397] on div "Bell Pepper (ID: undefined) 0 IQD" at bounding box center [896, 395] width 616 height 43
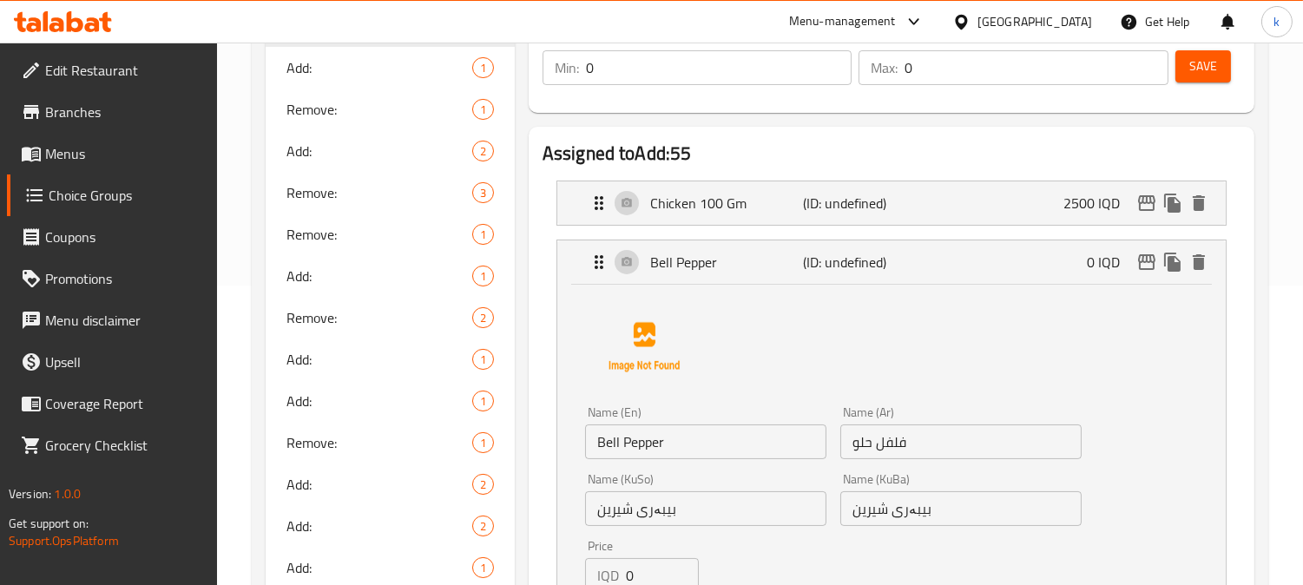
scroll to position [325, 0]
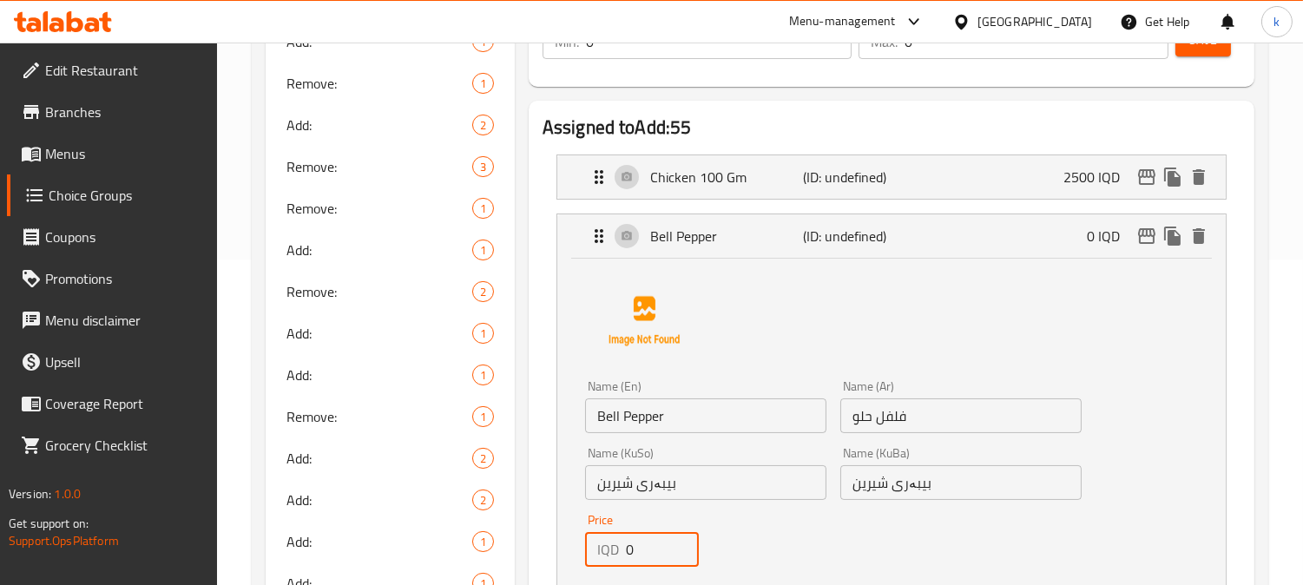
drag, startPoint x: 647, startPoint y: 558, endPoint x: 611, endPoint y: 559, distance: 36.5
click at [611, 559] on div "IQD 0 Price" at bounding box center [642, 549] width 114 height 35
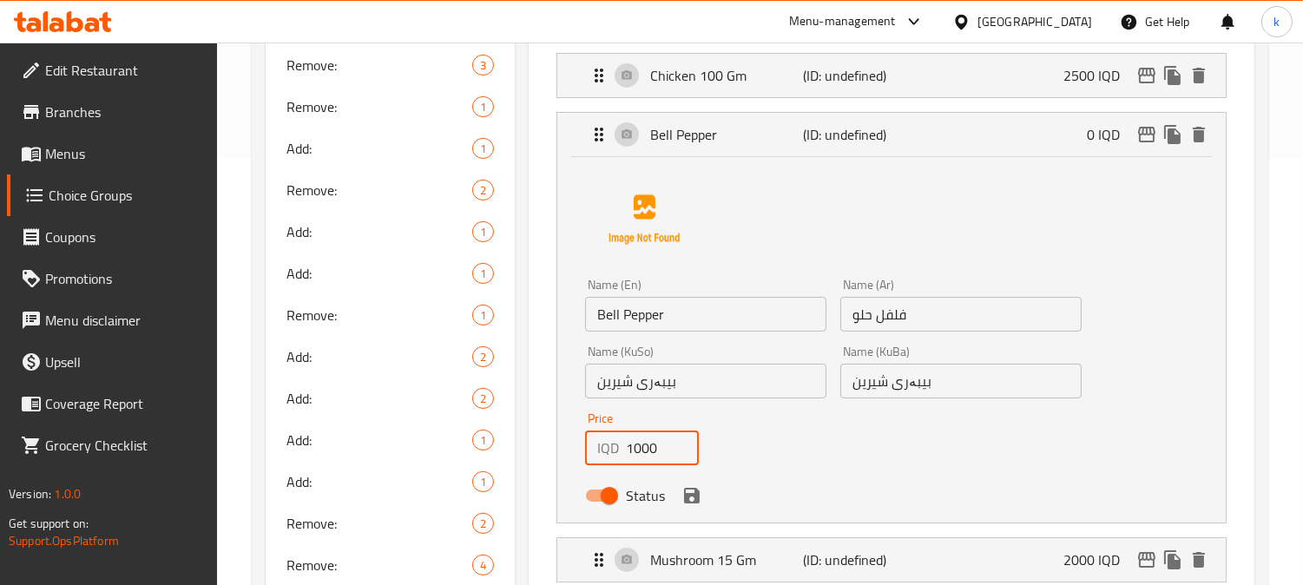
scroll to position [487, 0]
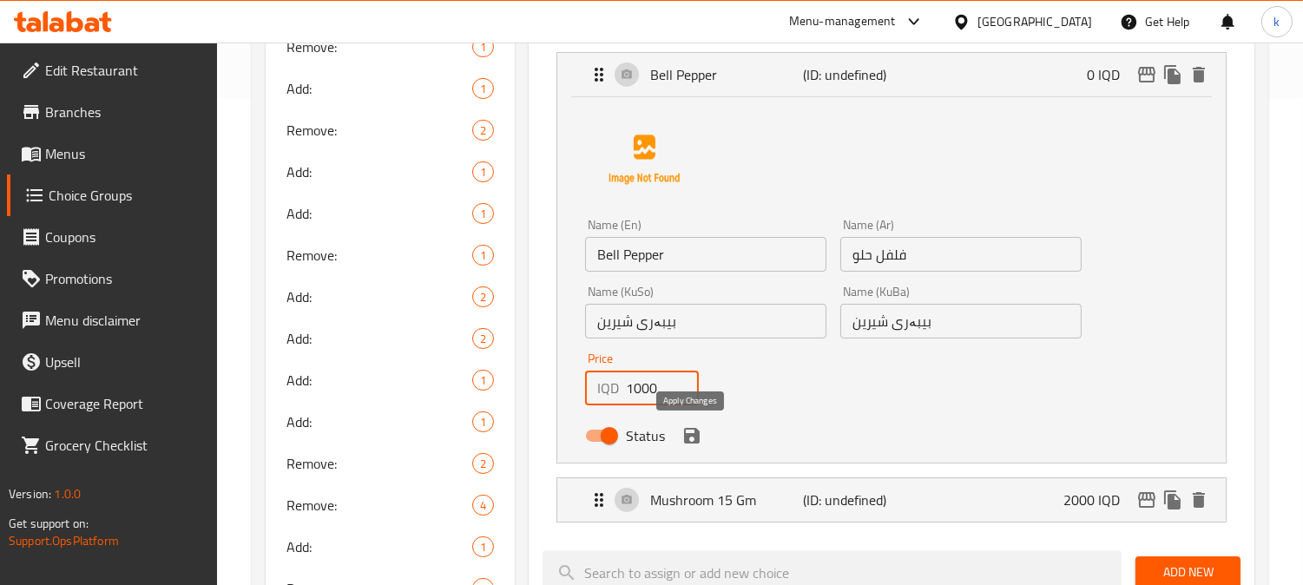
click at [696, 436] on icon "save" at bounding box center [692, 436] width 16 height 16
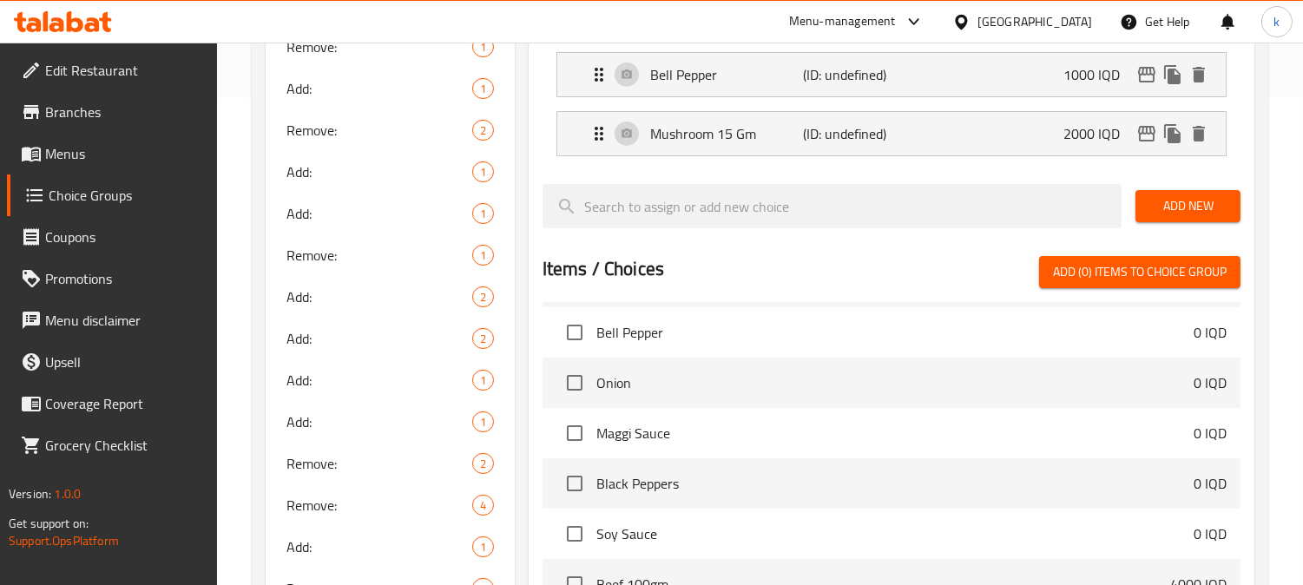
type input "1000"
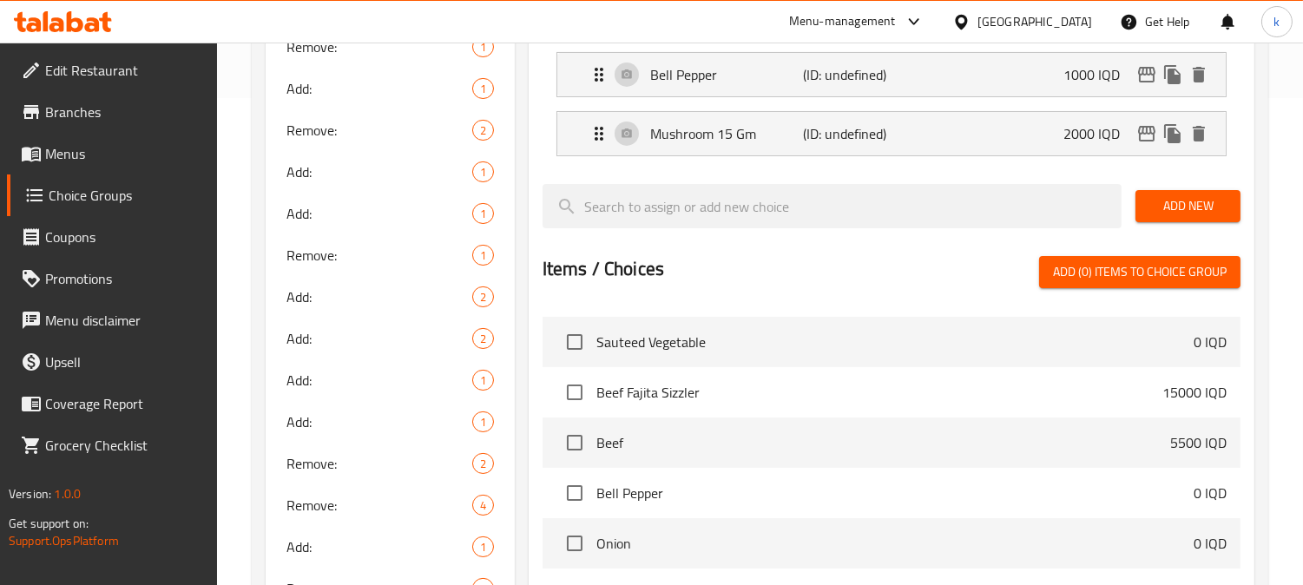
scroll to position [3053, 0]
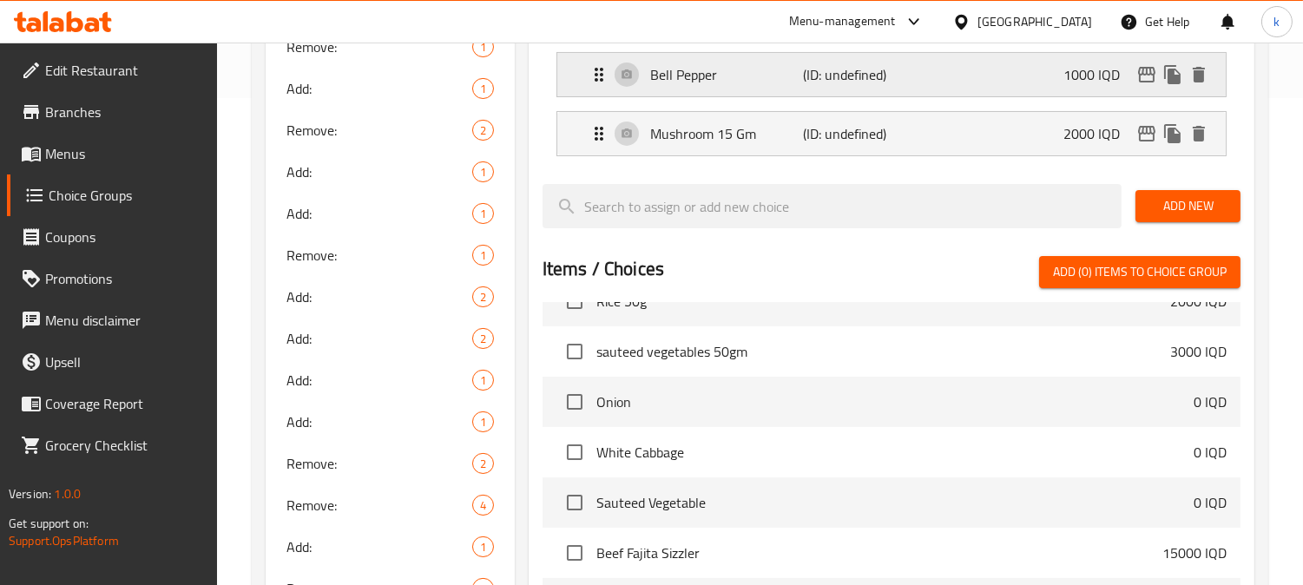
click at [758, 76] on p "Bell Pepper" at bounding box center [726, 74] width 153 height 21
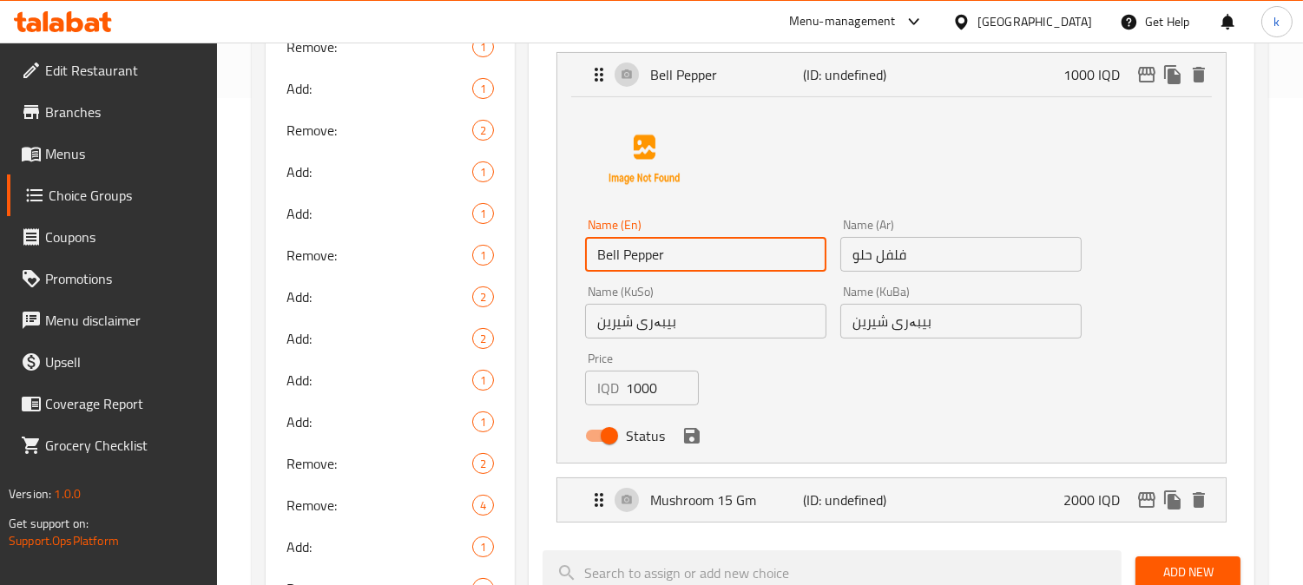
click at [701, 254] on input "Bell Pepper" at bounding box center [705, 254] width 241 height 35
type input "Bell Pepper 15 gm"
click at [959, 250] on input "فلفل حلو" at bounding box center [960, 254] width 241 height 35
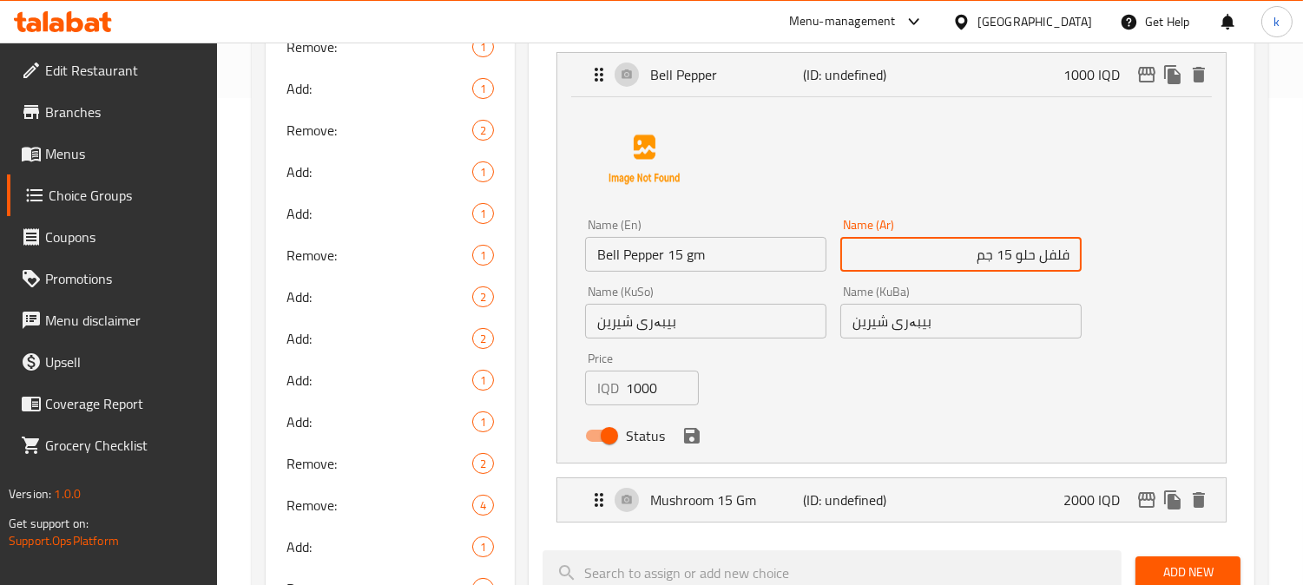
type input "فلفل حلو 15 جم"
click at [709, 312] on input "بیبەری شیرین" at bounding box center [705, 321] width 241 height 35
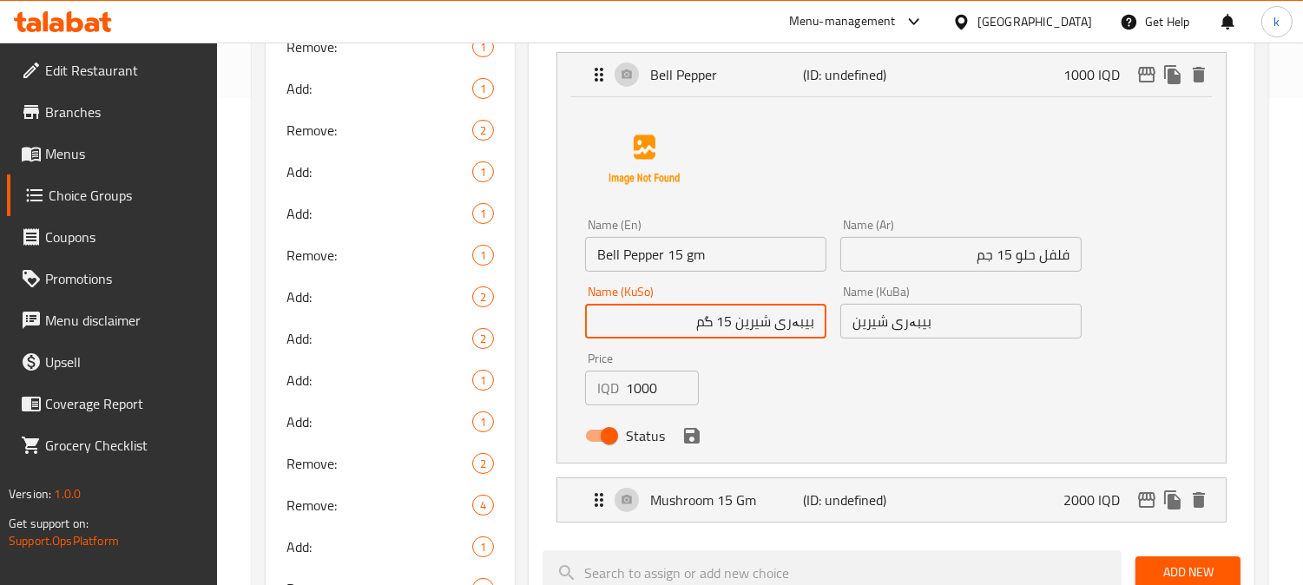
click at [723, 324] on input "بیبەری شیرین 15 گم" at bounding box center [705, 321] width 241 height 35
type input "بیبەری شیرین 15 گم"
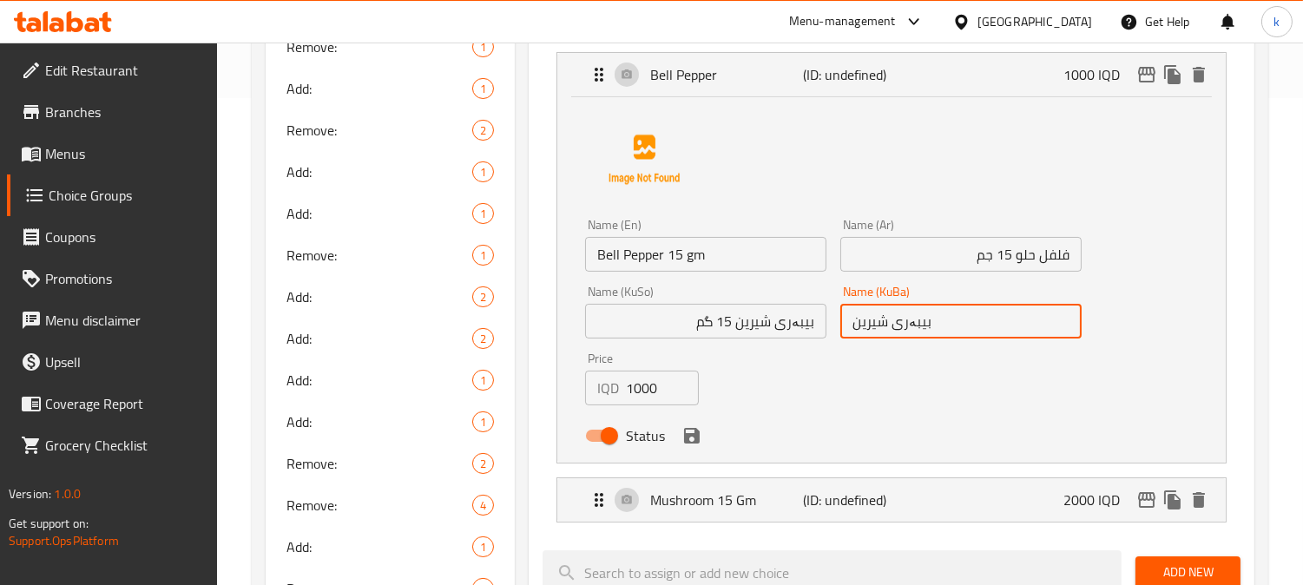
click at [907, 325] on input "بیبەری شیرین" at bounding box center [960, 321] width 241 height 35
paste input "15 گم"
click at [694, 440] on icon "save" at bounding box center [692, 436] width 16 height 16
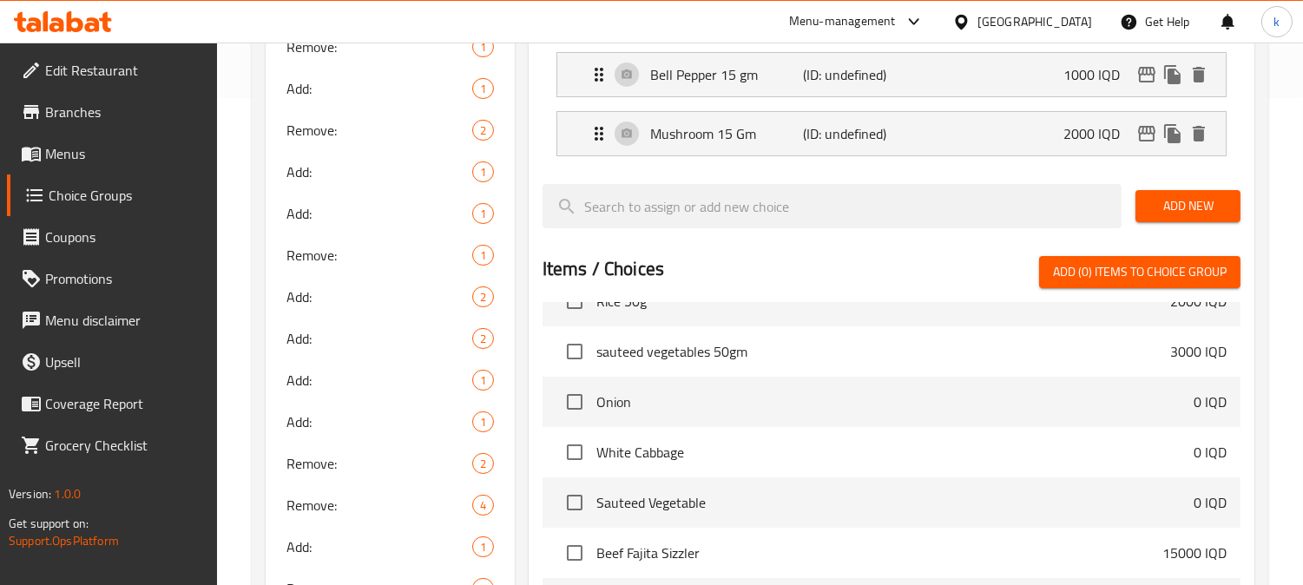
type input "بیبەری شیرین 15 گم"
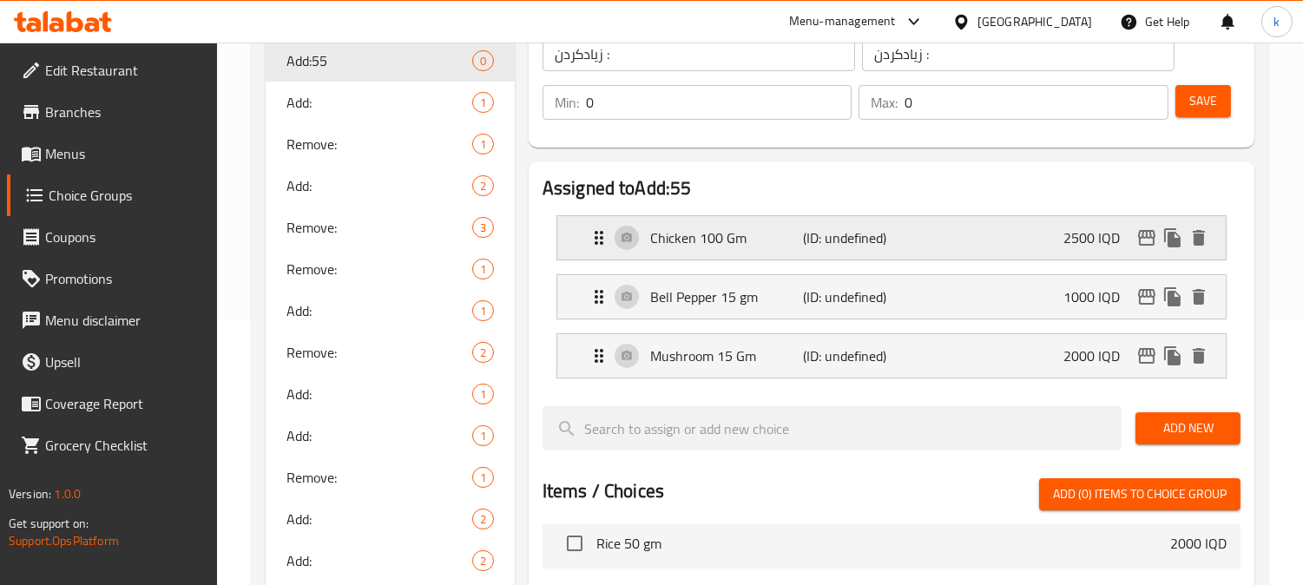
scroll to position [166, 0]
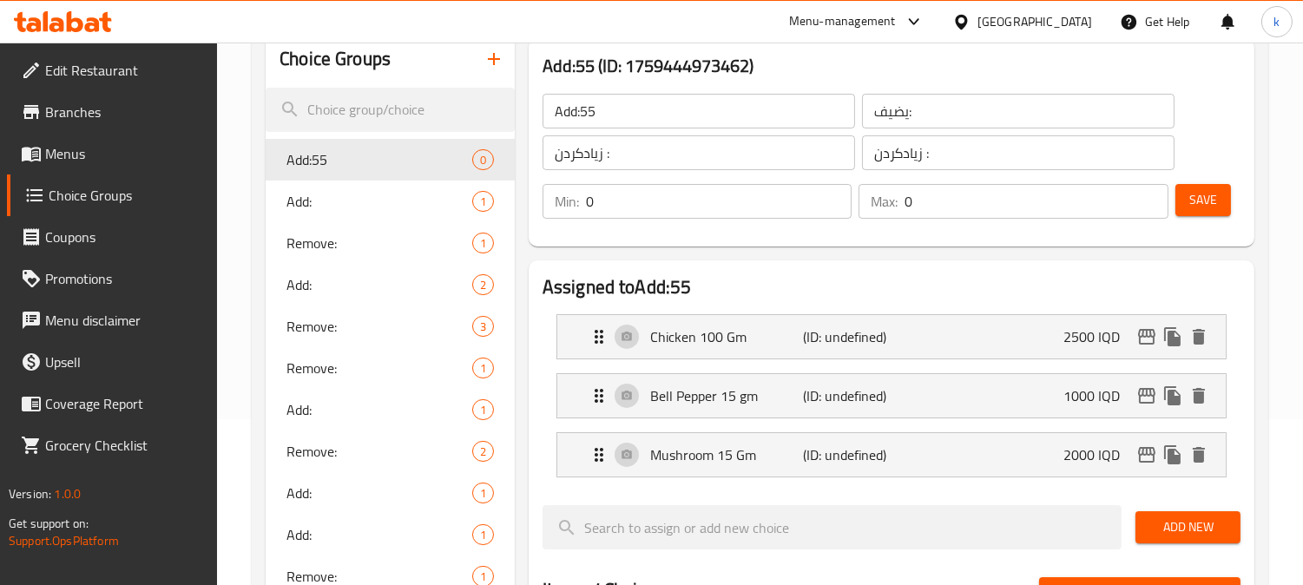
click at [1191, 198] on span "Save" at bounding box center [1203, 200] width 28 height 22
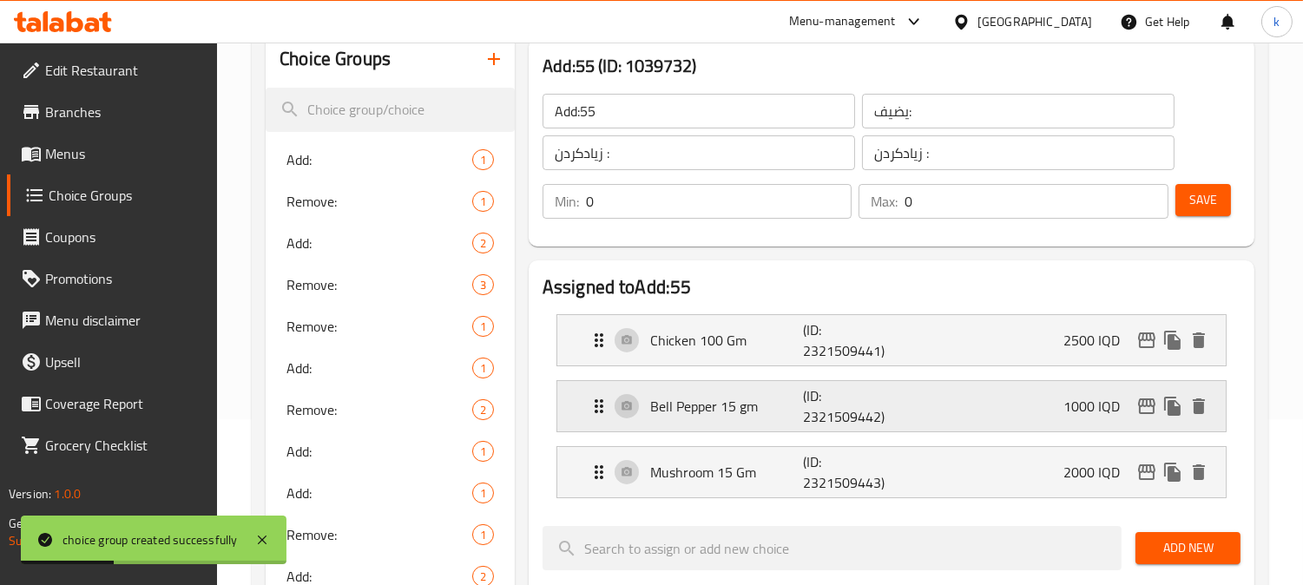
scroll to position [0, 0]
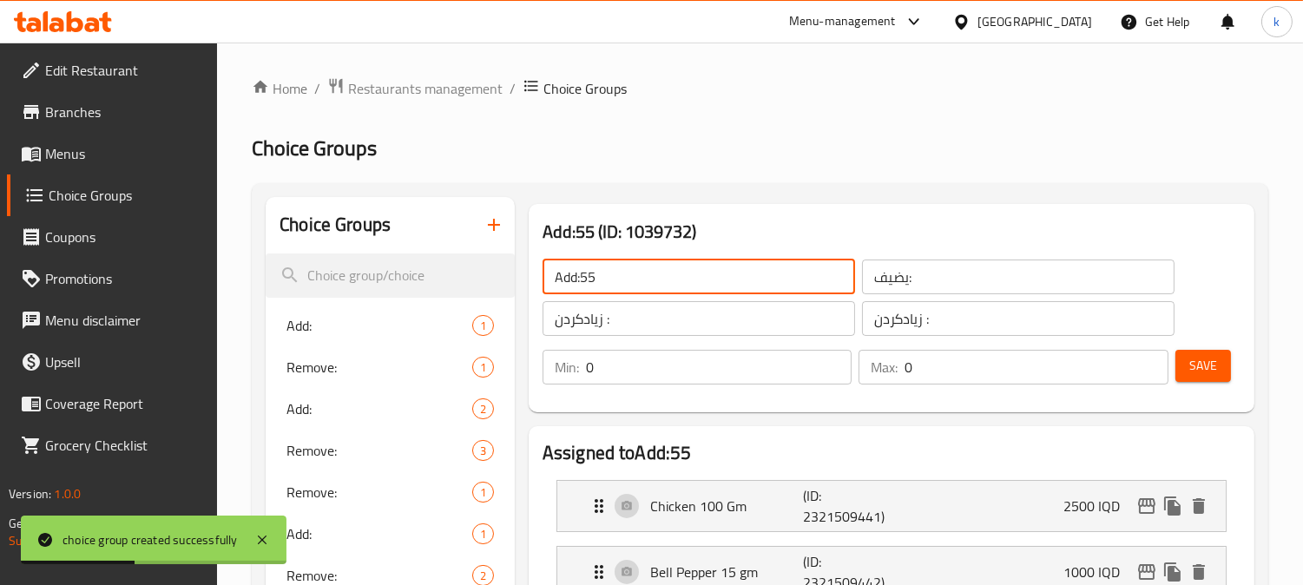
click at [648, 287] on input "Add:55" at bounding box center [698, 276] width 312 height 35
type input "Add:"
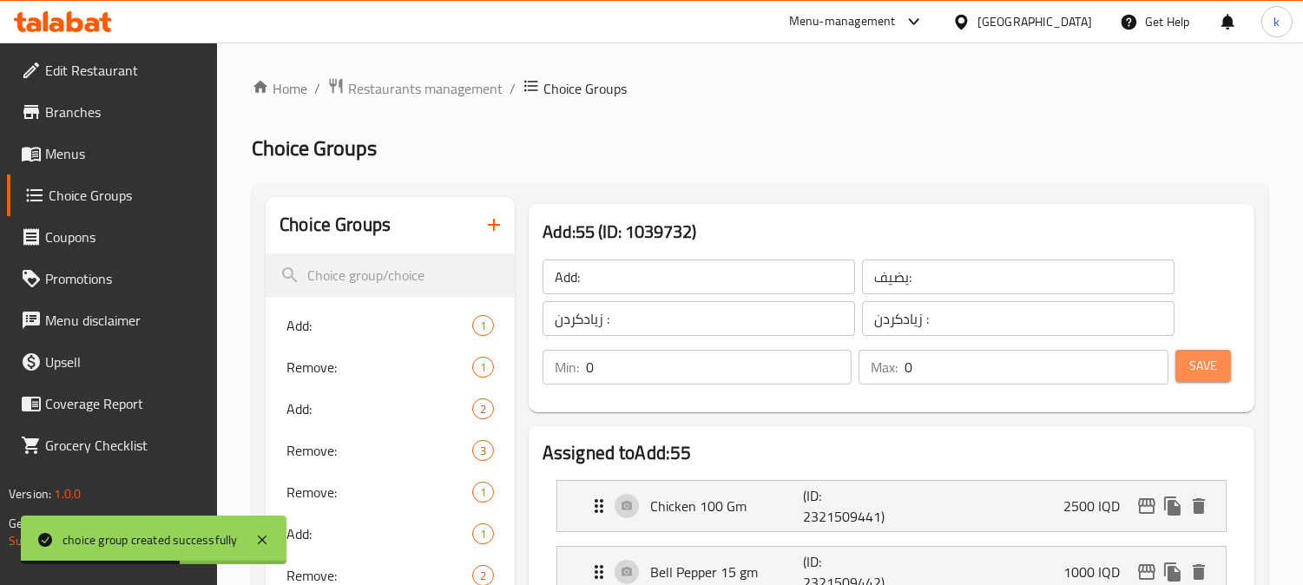
click at [1189, 363] on span "Save" at bounding box center [1203, 366] width 28 height 22
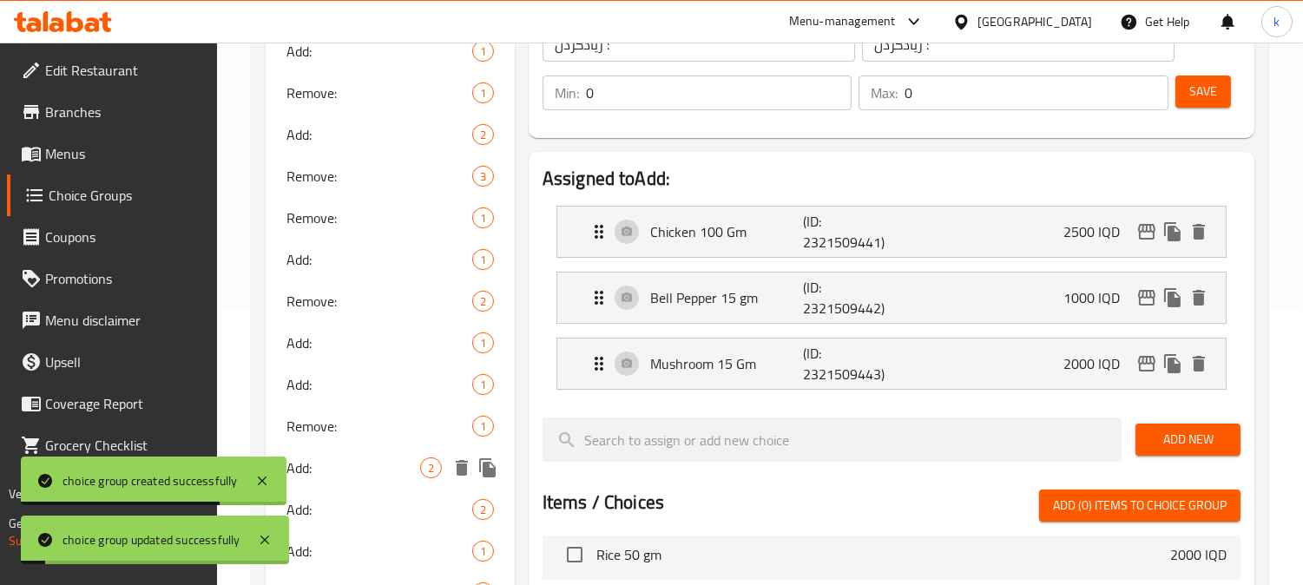
scroll to position [321, 0]
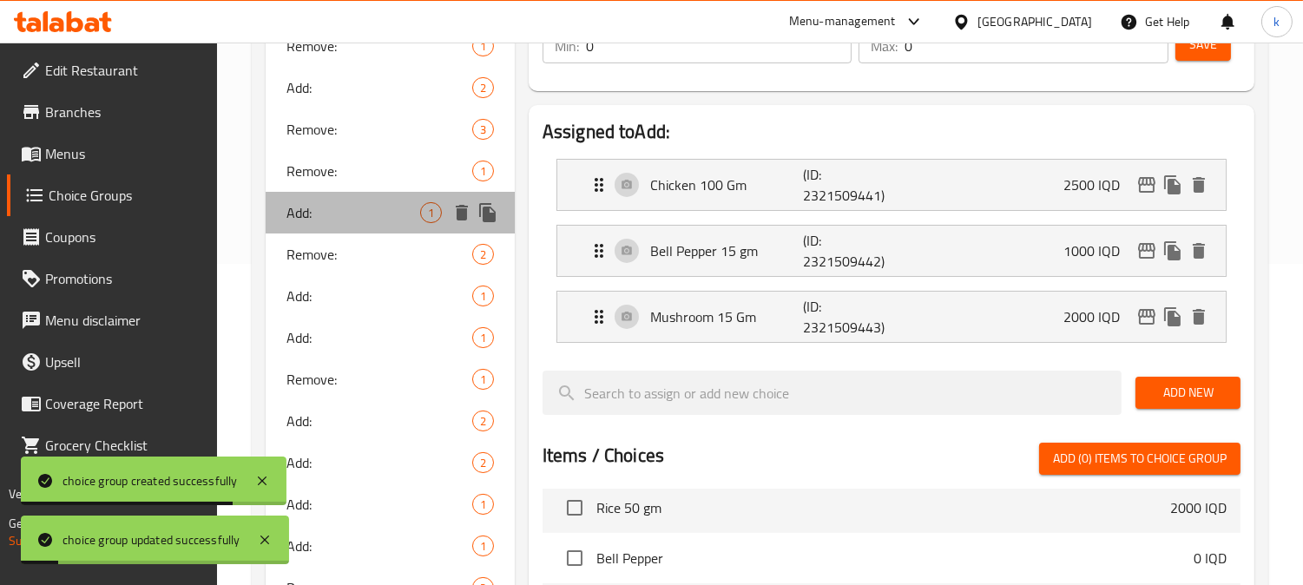
click at [345, 224] on div "Add: 1" at bounding box center [390, 213] width 249 height 42
type input "1"
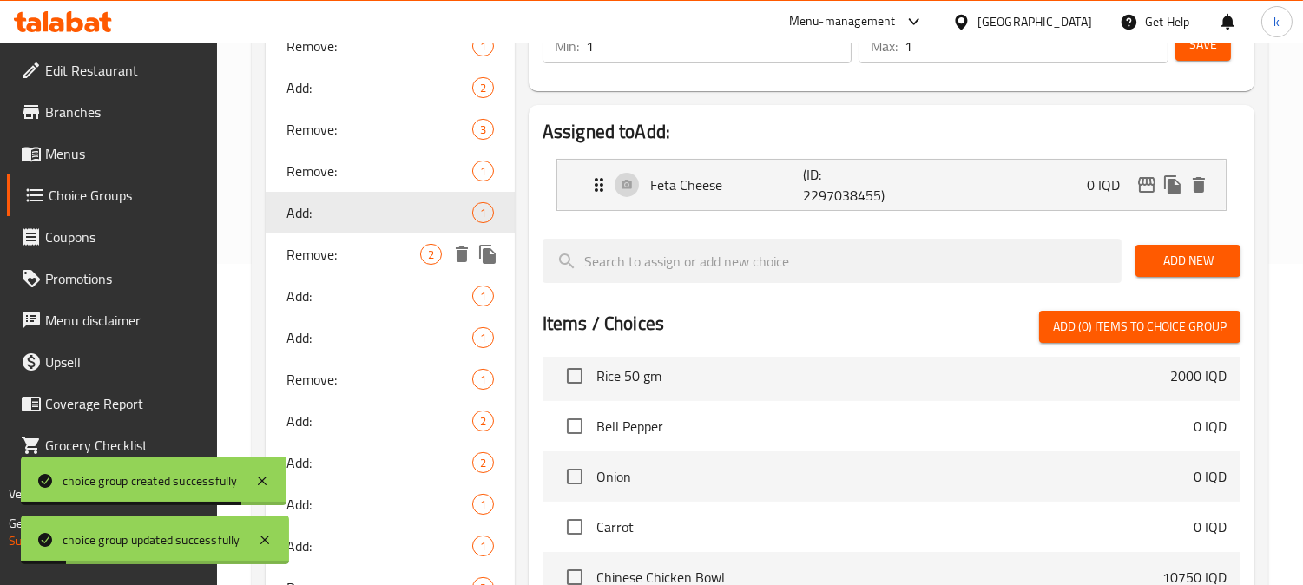
click at [358, 245] on span "Remove:" at bounding box center [353, 254] width 134 height 21
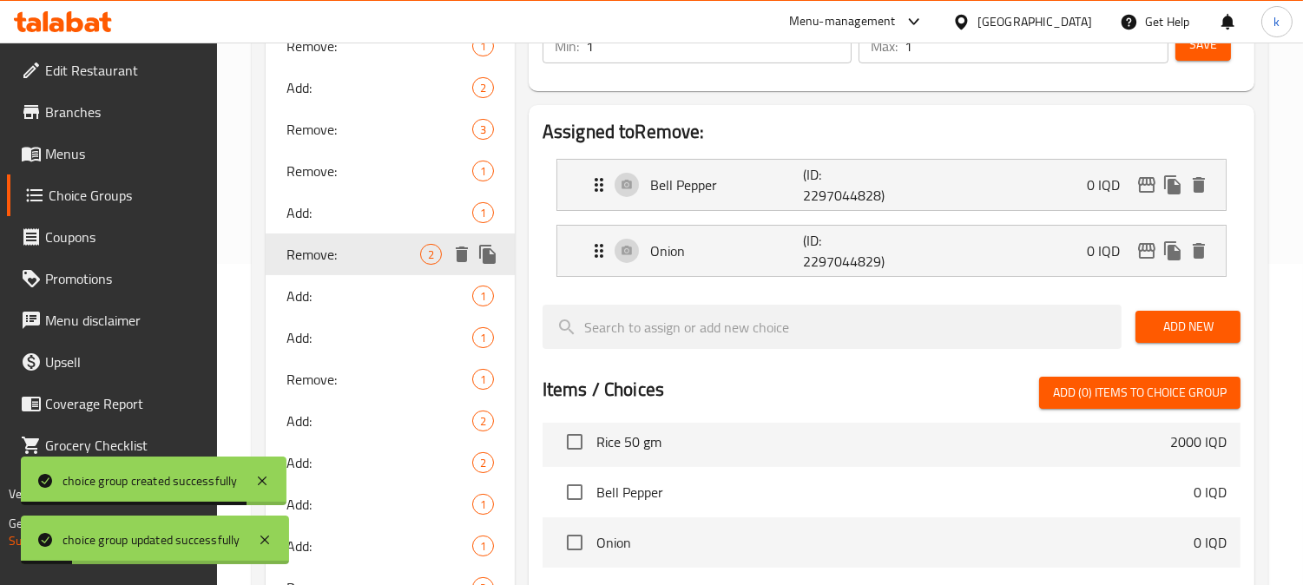
type input "Remove:"
type input "يزيل:"
type input "لابردن:"
type input "0"
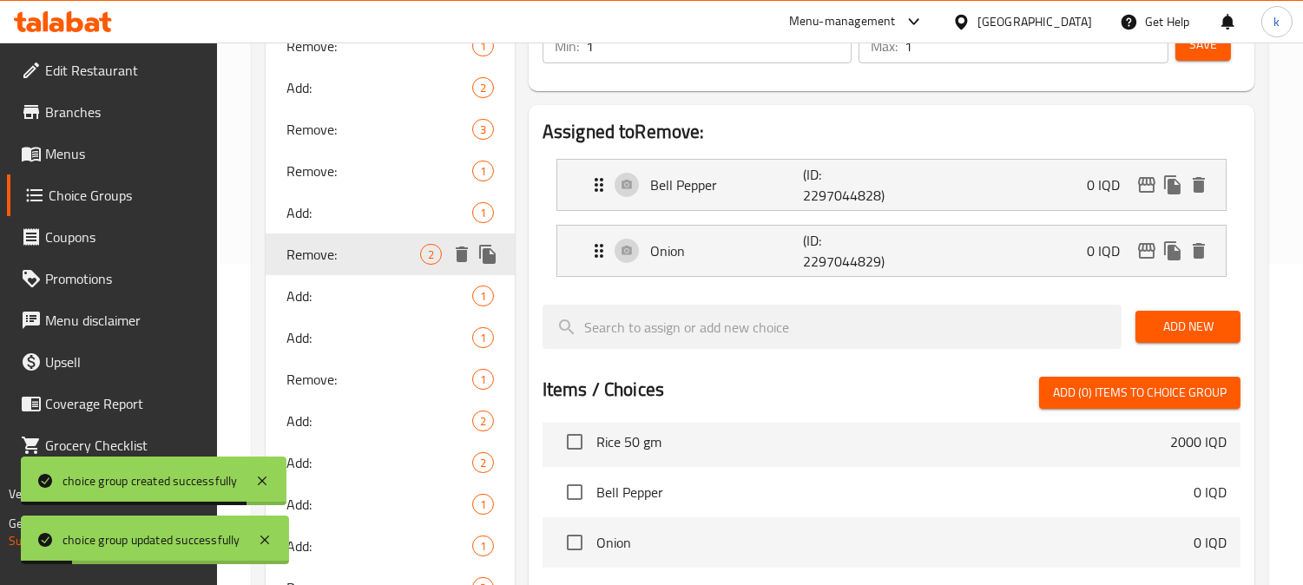
type input "0"
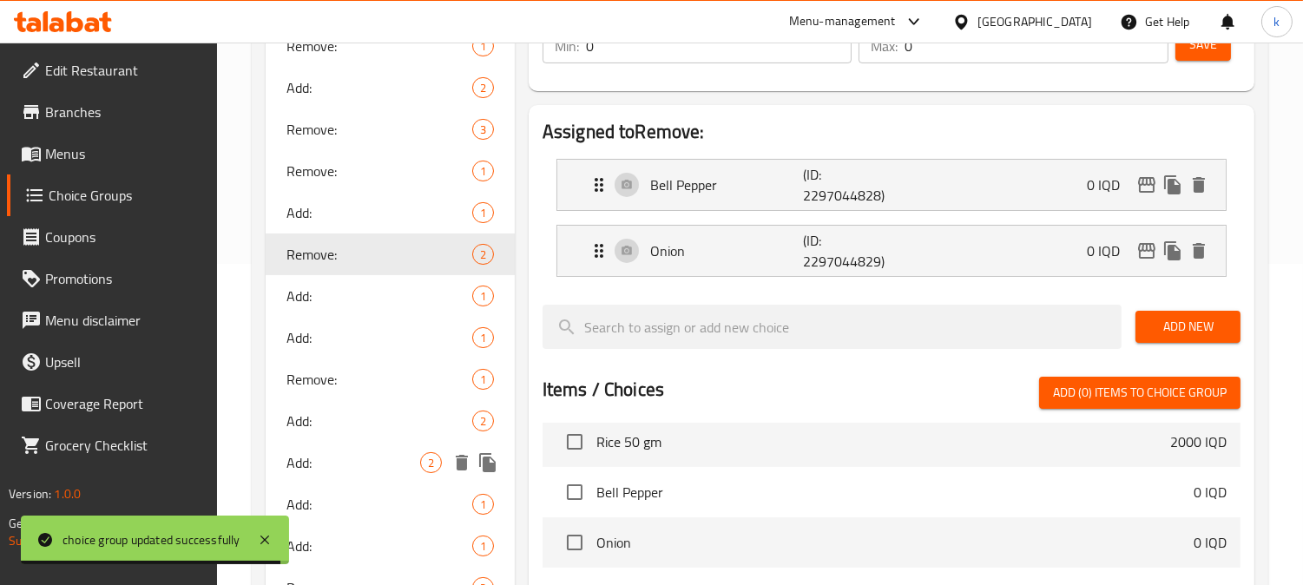
scroll to position [482, 0]
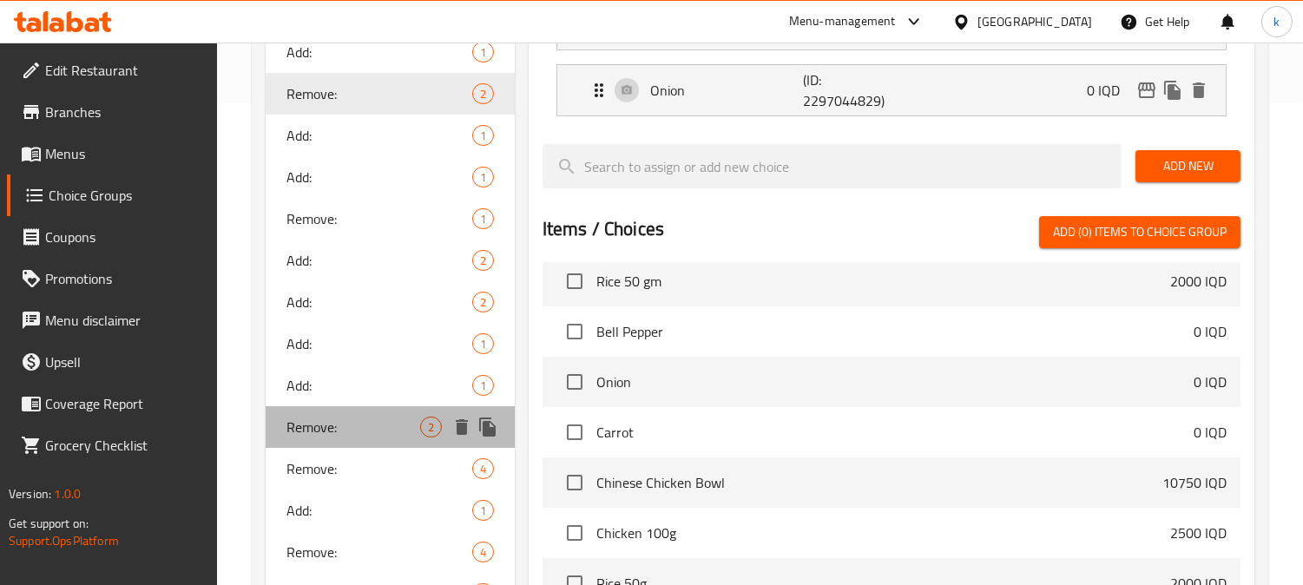
click at [359, 423] on span "Remove:" at bounding box center [353, 427] width 134 height 21
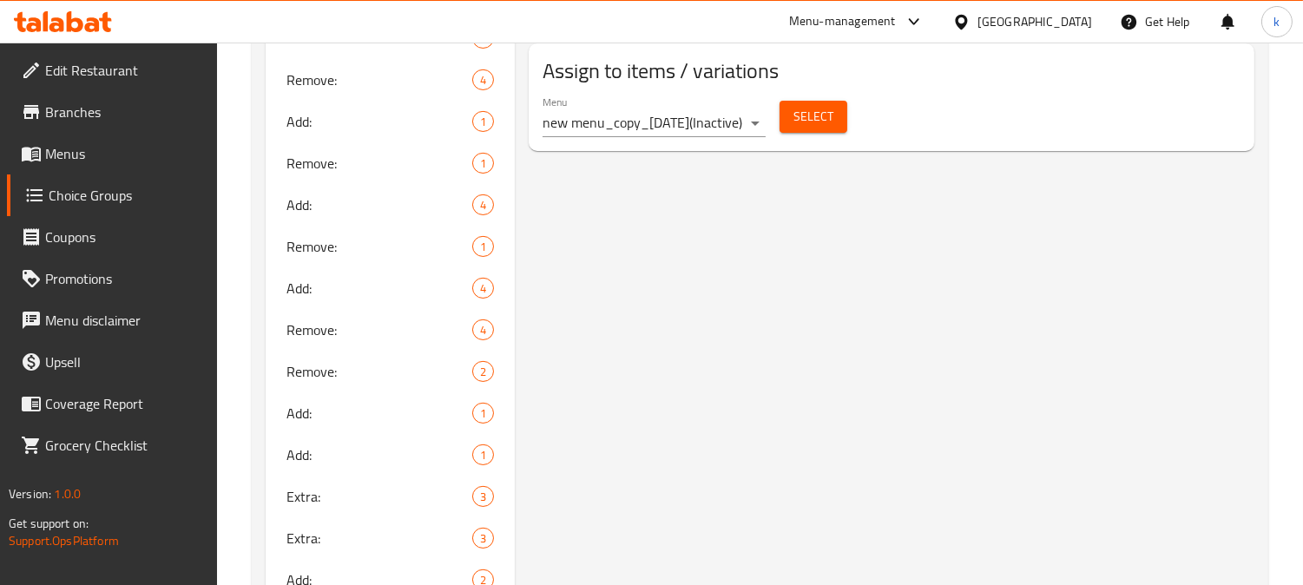
scroll to position [1125, 0]
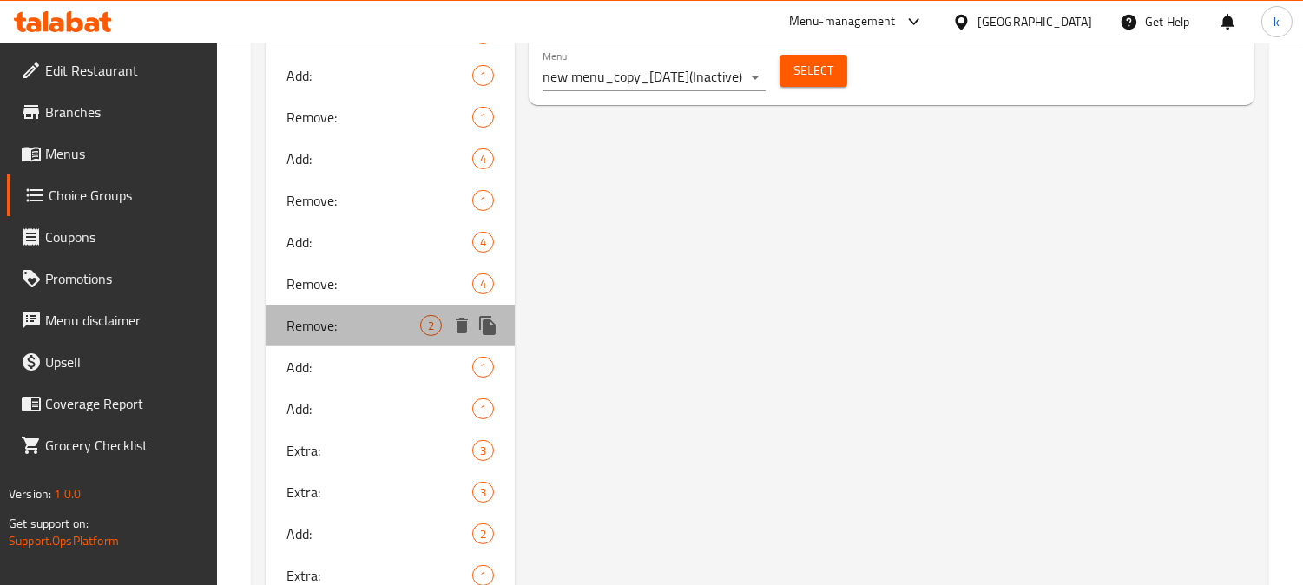
click at [373, 323] on span "Remove:" at bounding box center [353, 325] width 134 height 21
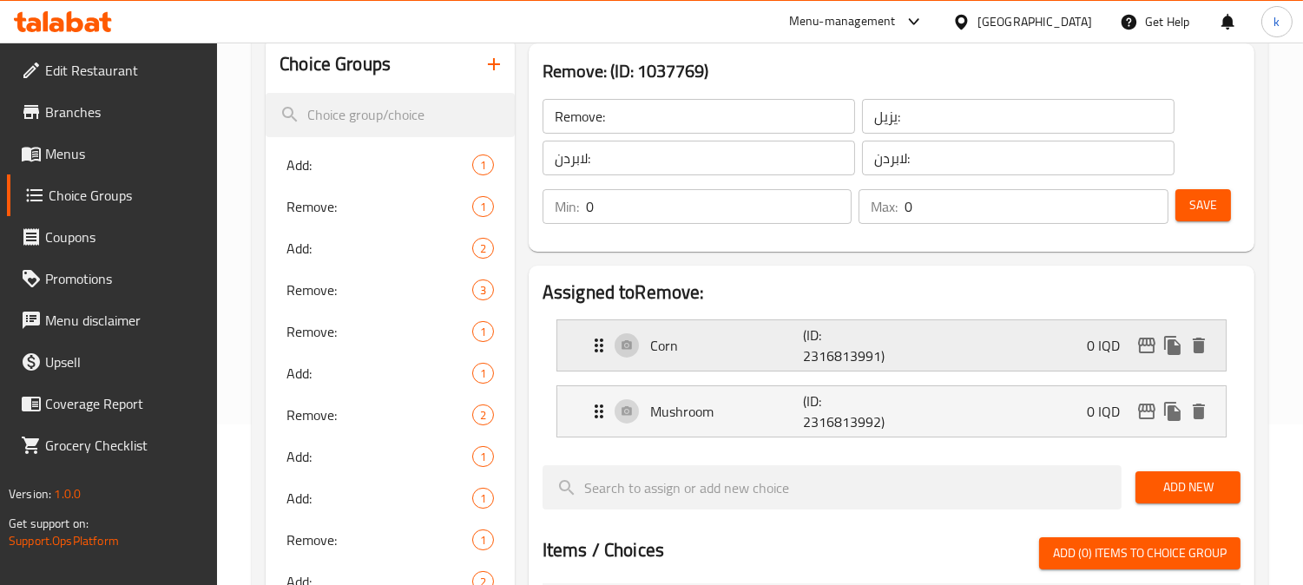
scroll to position [0, 0]
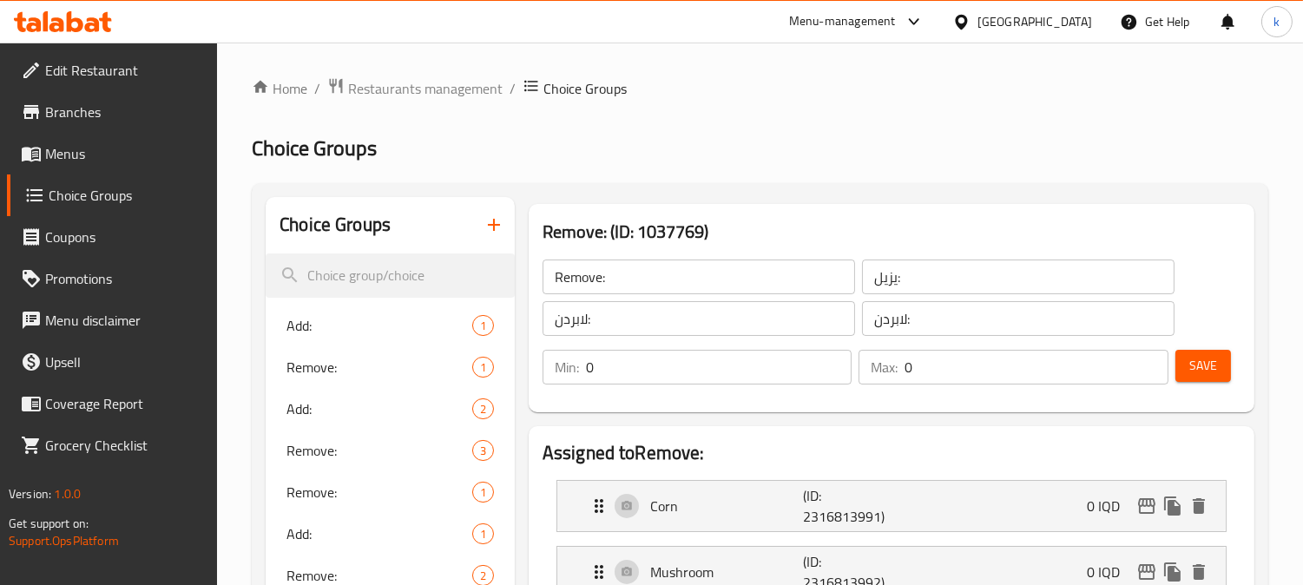
click at [602, 261] on input "Remove:" at bounding box center [698, 276] width 312 height 35
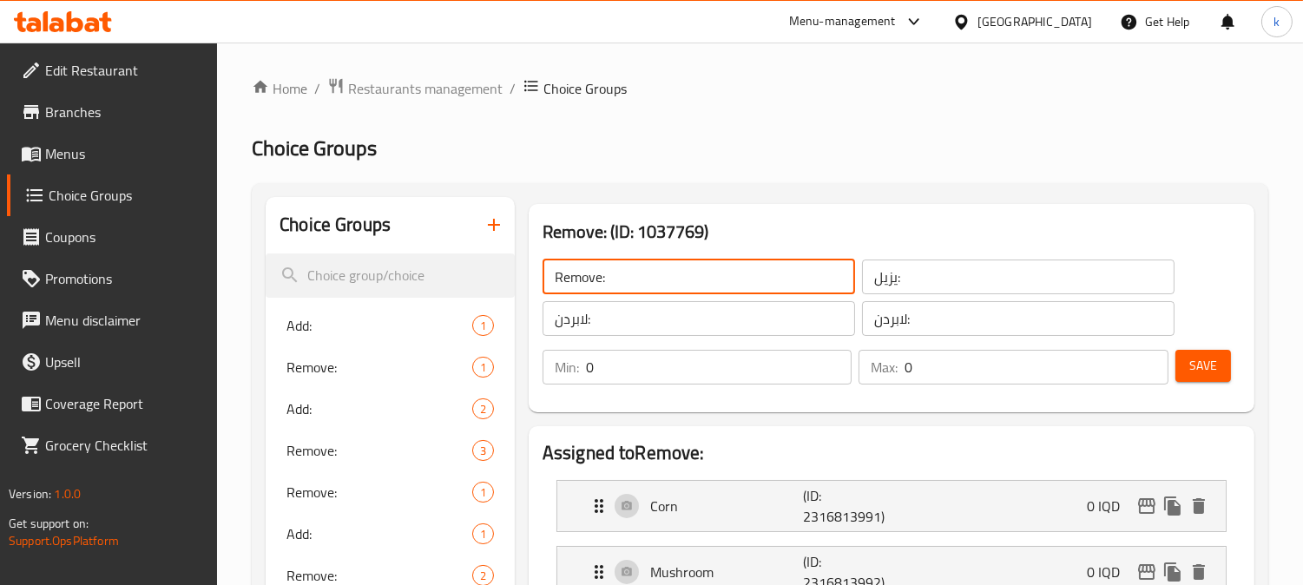
click at [602, 261] on input "Remove:" at bounding box center [698, 276] width 312 height 35
click at [902, 287] on input "يزيل:" at bounding box center [1018, 276] width 312 height 35
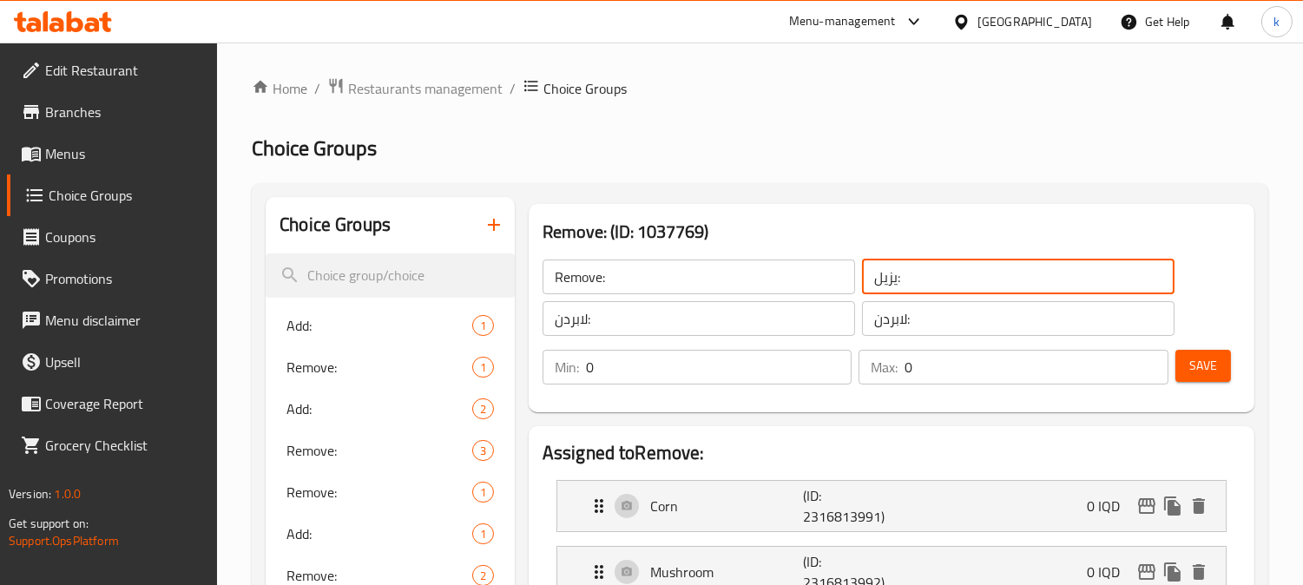
click at [902, 287] on input "يزيل:" at bounding box center [1018, 276] width 312 height 35
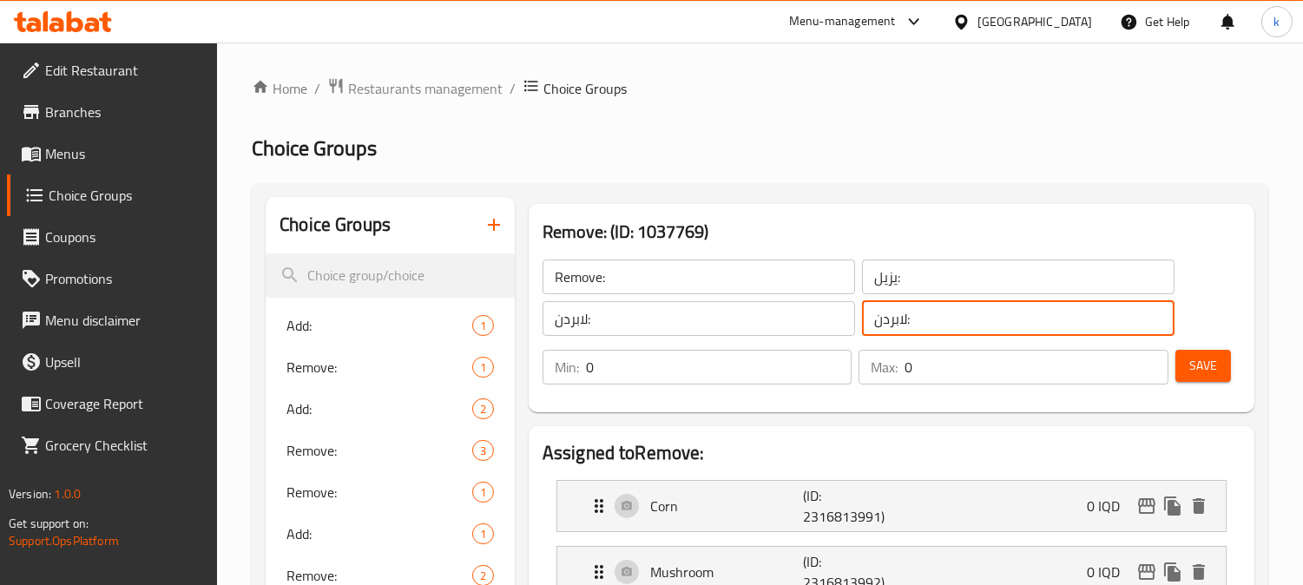
click at [896, 325] on input "لابردن:" at bounding box center [1018, 318] width 312 height 35
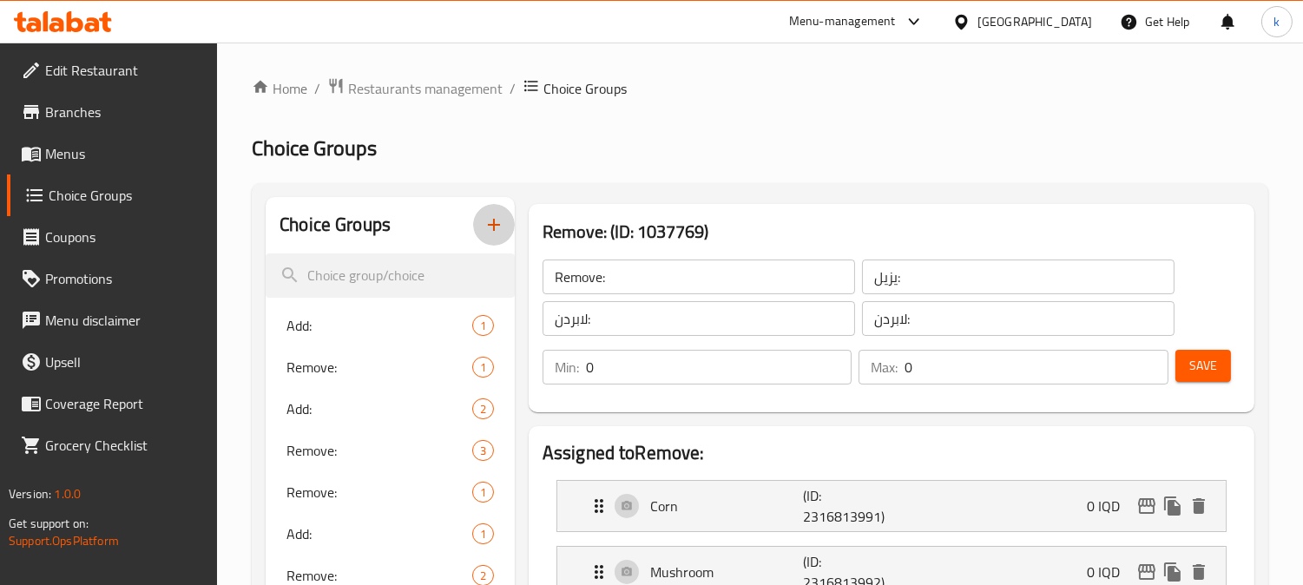
click at [497, 220] on icon "button" at bounding box center [493, 224] width 21 height 21
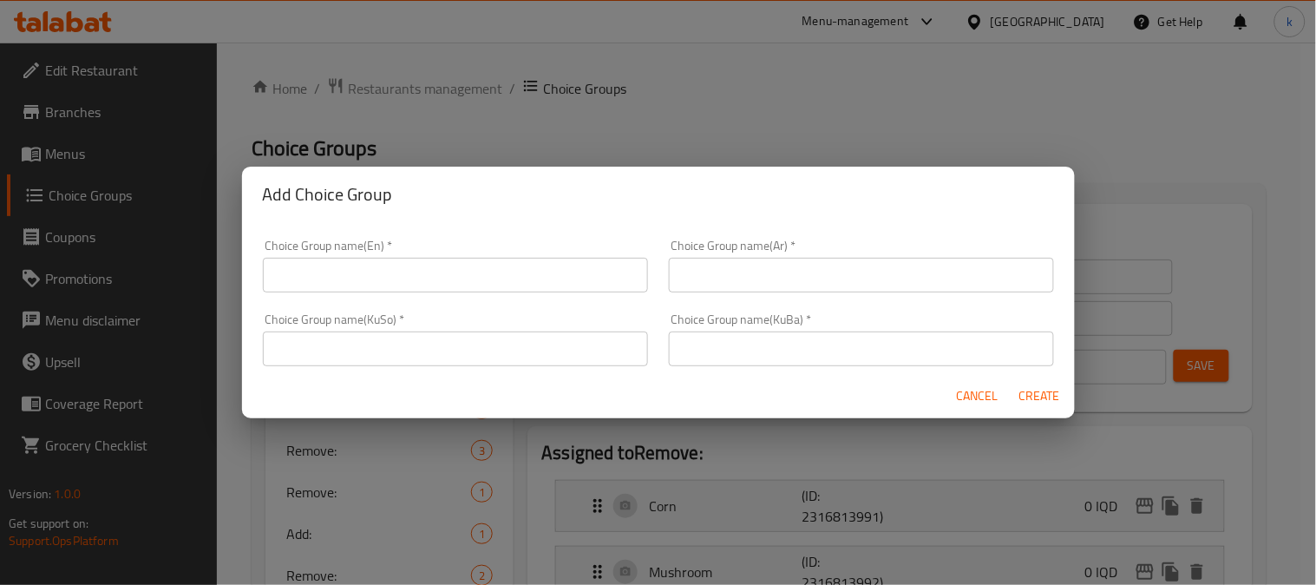
click at [705, 339] on input "text" at bounding box center [861, 348] width 385 height 35
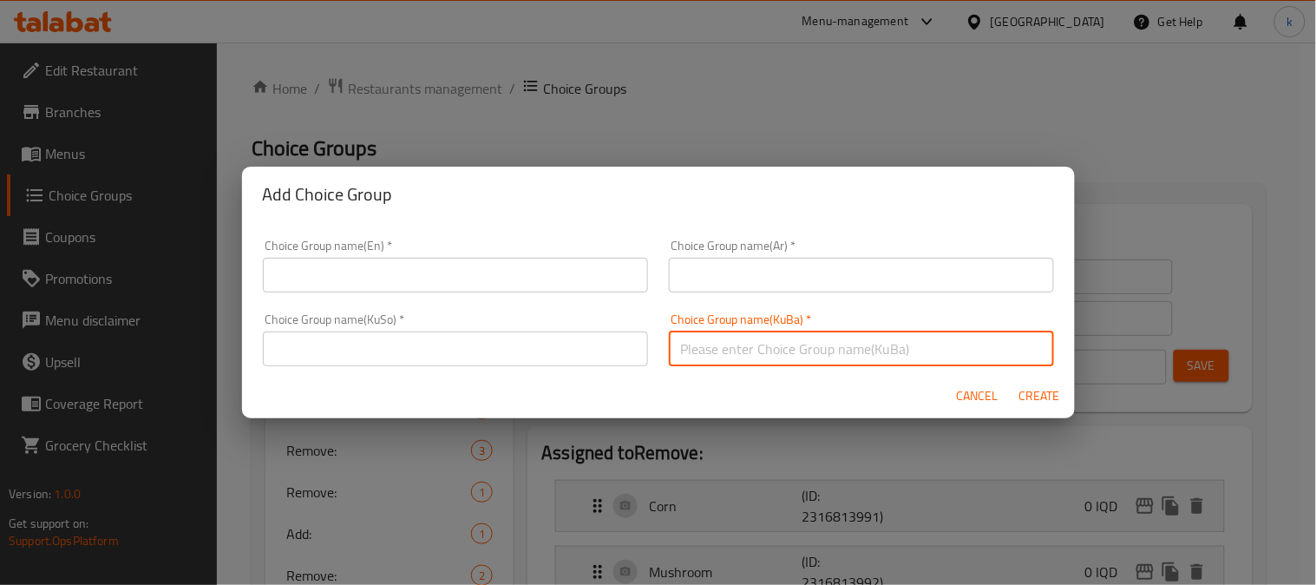
paste input "لابردن:"
type input "لابردن:"
click at [560, 359] on input "text" at bounding box center [455, 348] width 385 height 35
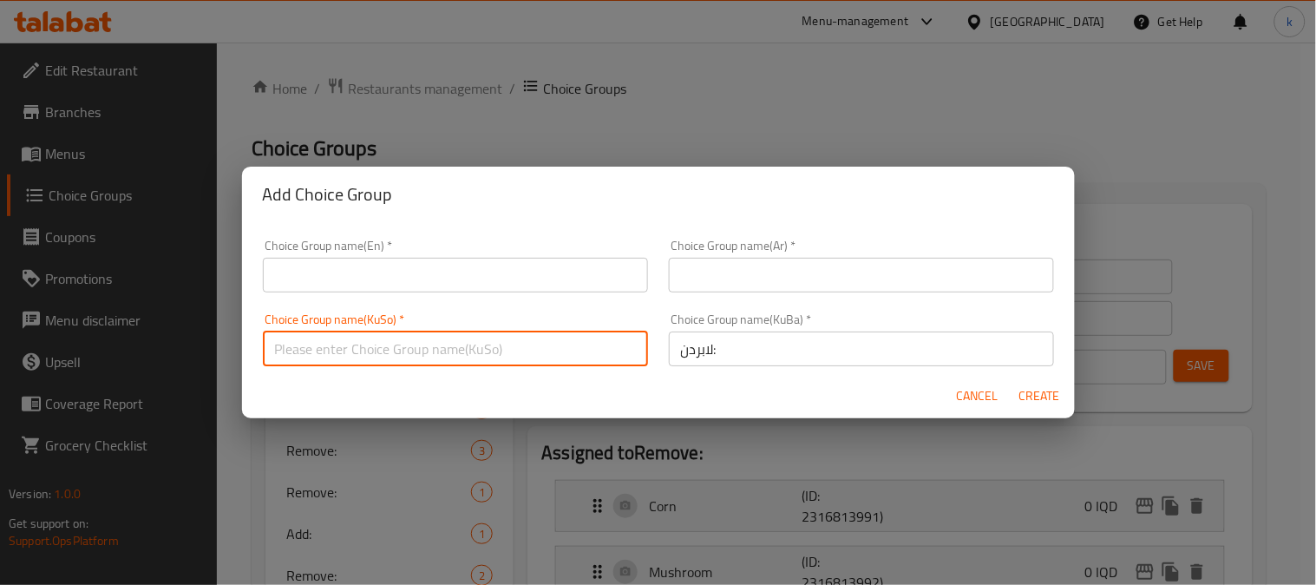
paste input "لابردن:"
type input "لابردن:"
click at [792, 279] on input "text" at bounding box center [861, 275] width 385 height 35
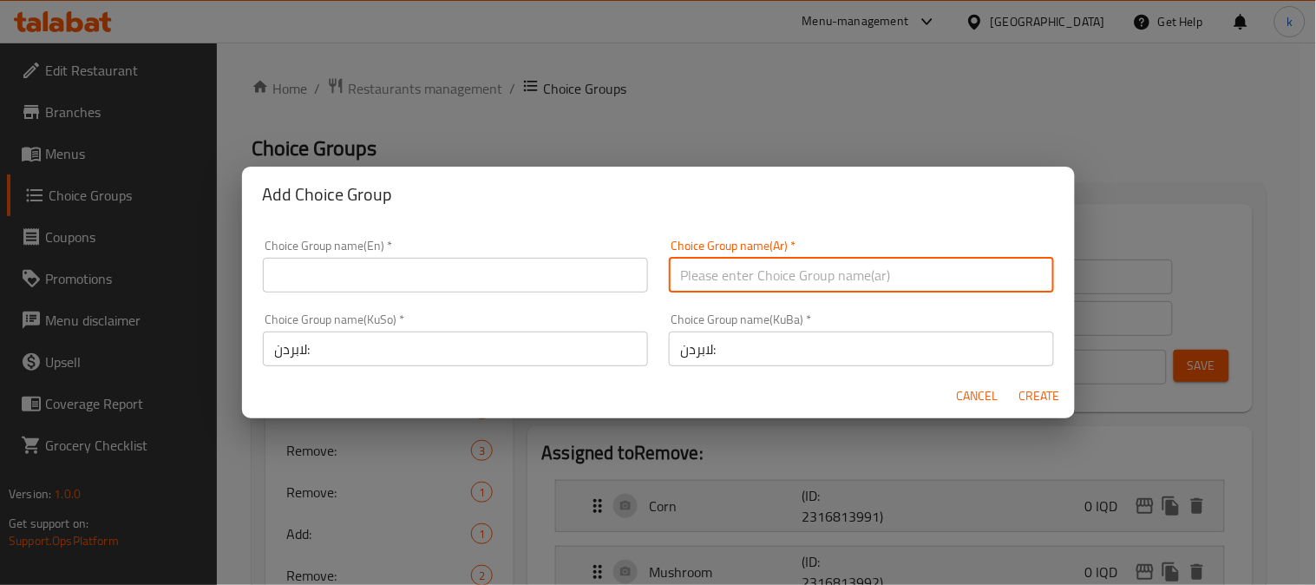
paste input "يزيل:"
type input "يزيل:"
drag, startPoint x: 341, startPoint y: 253, endPoint x: 353, endPoint y: 273, distance: 23.4
click at [340, 254] on div "Choice Group name(En)   * Choice Group name(En) *" at bounding box center [455, 266] width 385 height 53
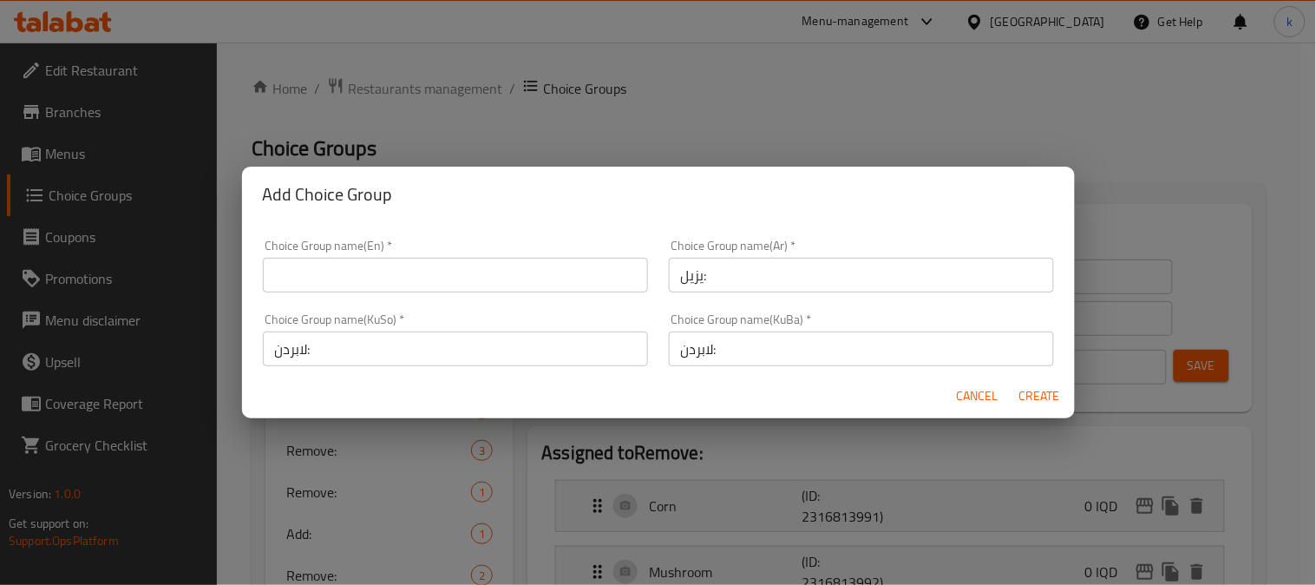
click at [353, 273] on input "text" at bounding box center [455, 275] width 385 height 35
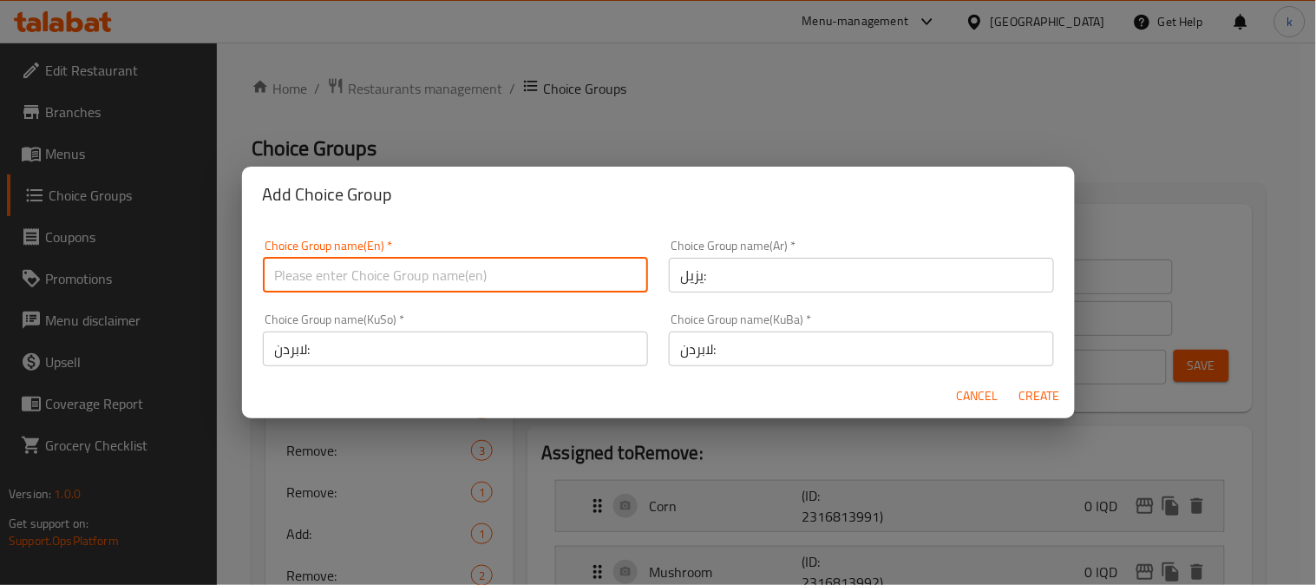
paste input "Remove:"
type input "Remove:555"
click at [1052, 385] on span "Create" at bounding box center [1041, 396] width 42 height 22
type input "Remove:555"
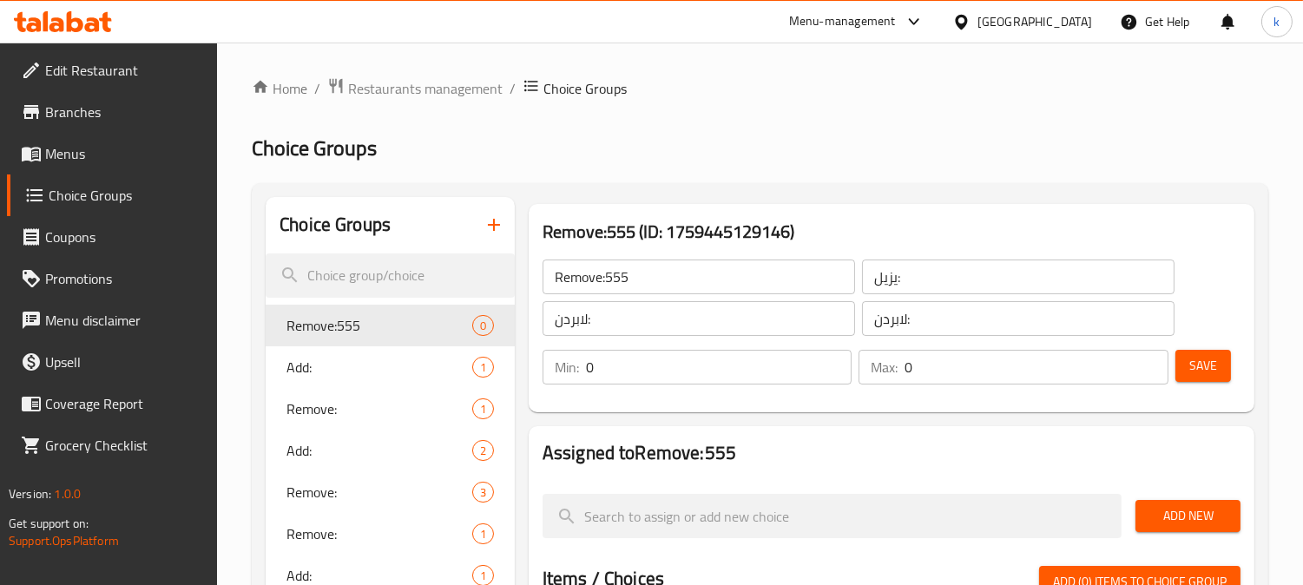
scroll to position [321, 0]
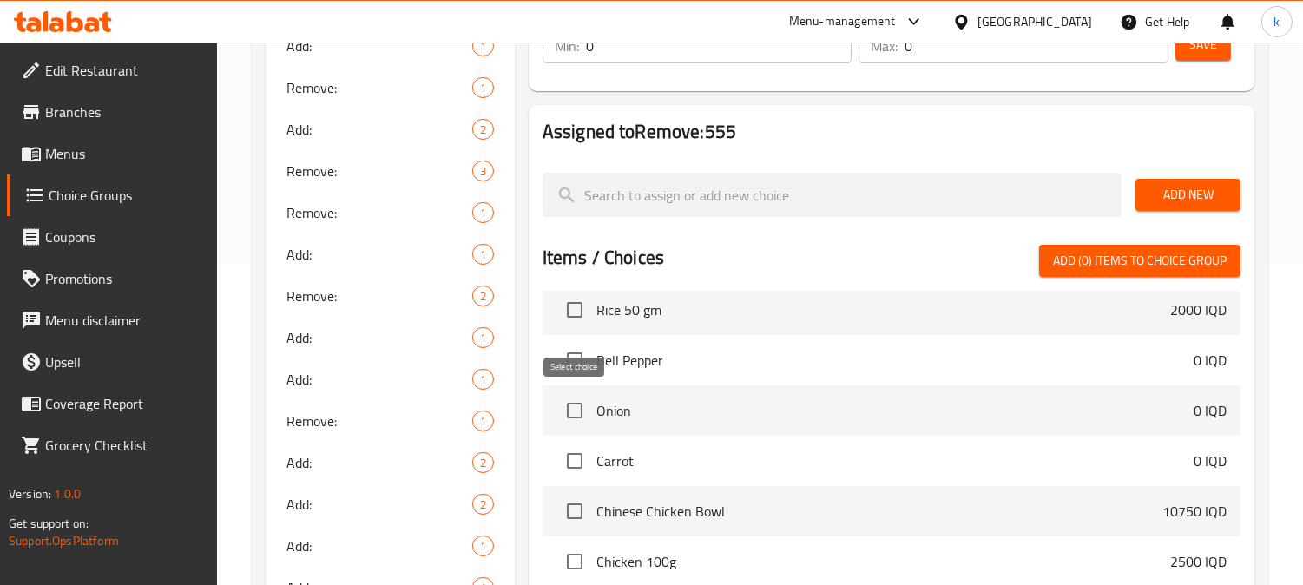
click at [573, 411] on input "checkbox" at bounding box center [574, 410] width 36 height 36
checkbox input "true"
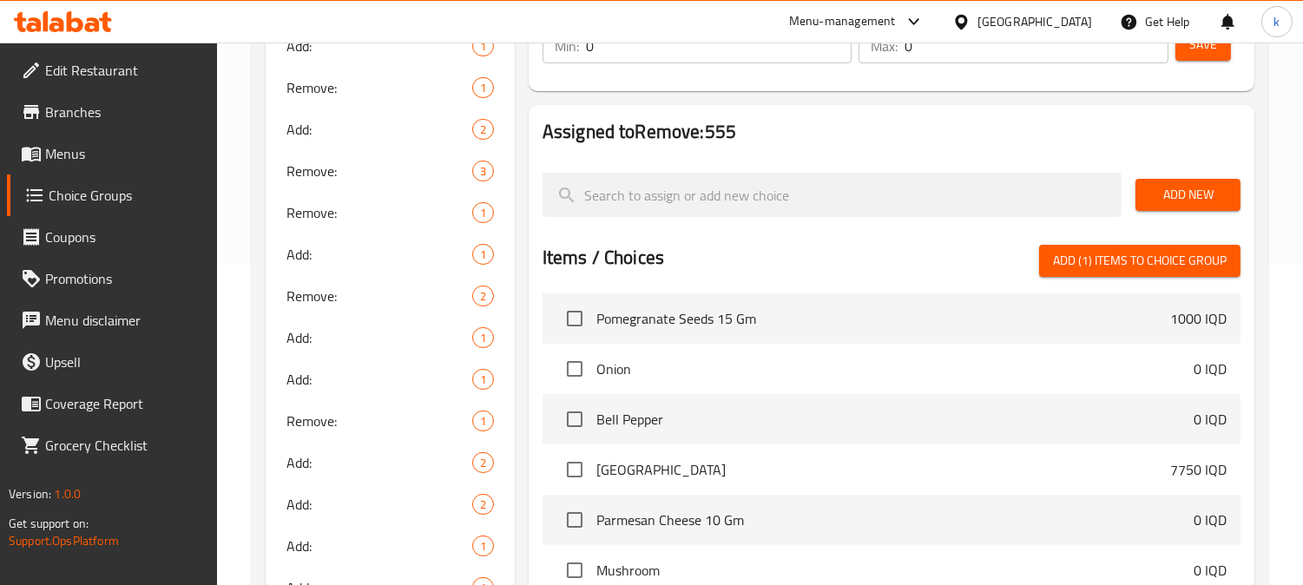
scroll to position [6910, 0]
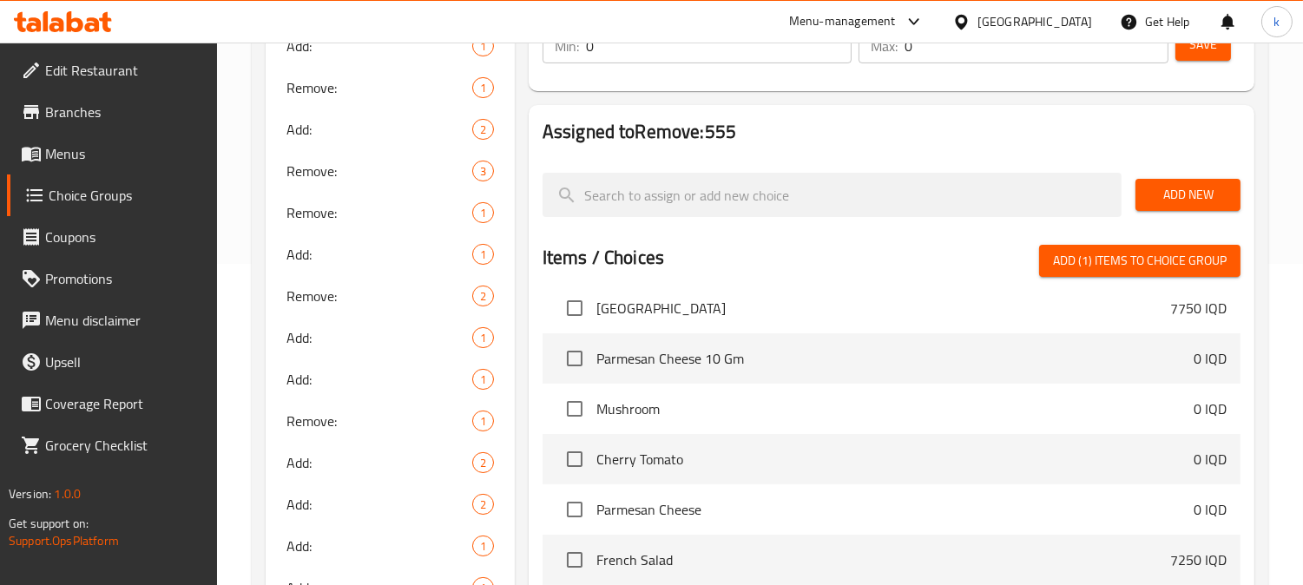
click at [567, 401] on input "checkbox" at bounding box center [574, 409] width 36 height 36
checkbox input "true"
click at [1152, 252] on span "Add (2) items to choice group" at bounding box center [1140, 261] width 174 height 22
checkbox input "false"
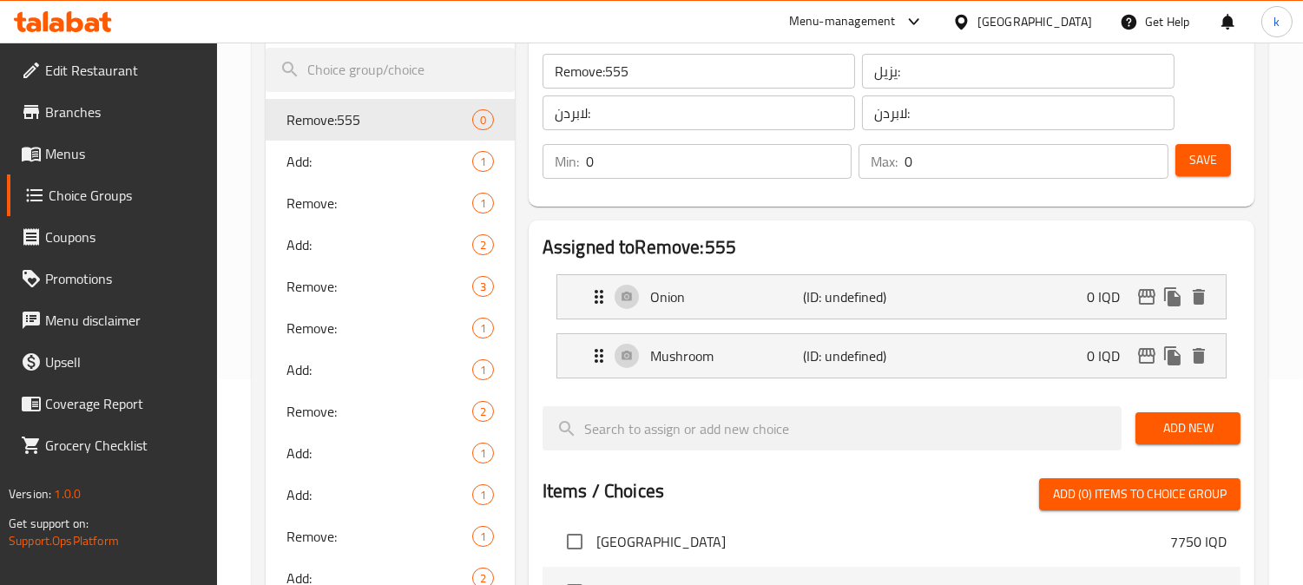
scroll to position [161, 0]
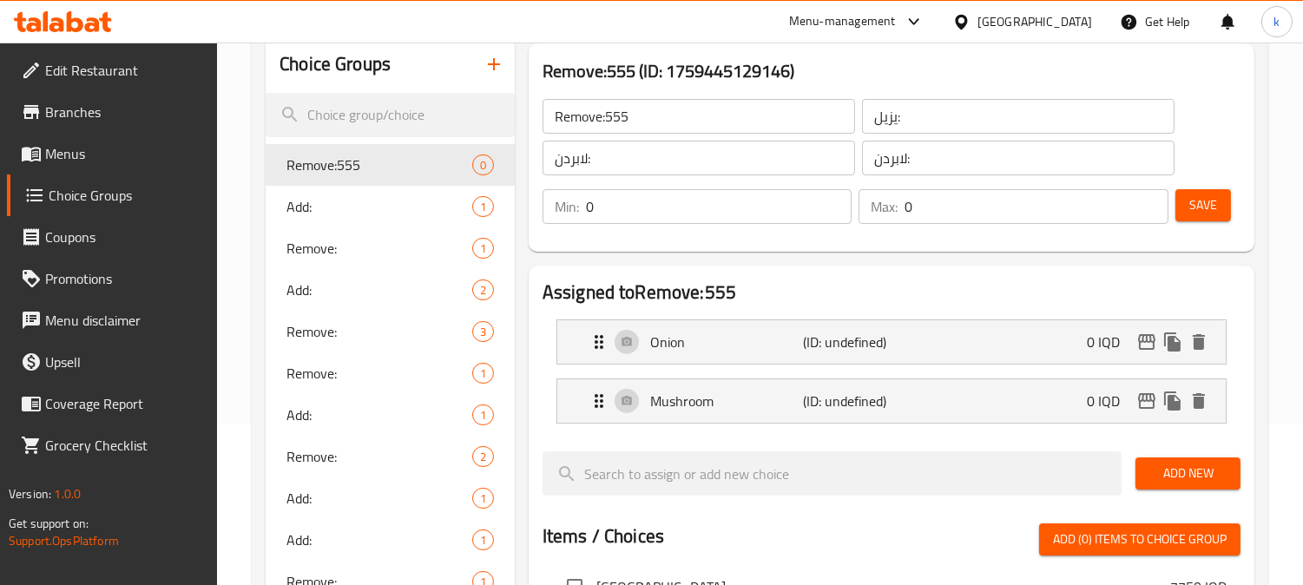
click at [1206, 223] on div "Save" at bounding box center [1201, 207] width 58 height 42
click at [1210, 213] on span "Save" at bounding box center [1203, 205] width 28 height 22
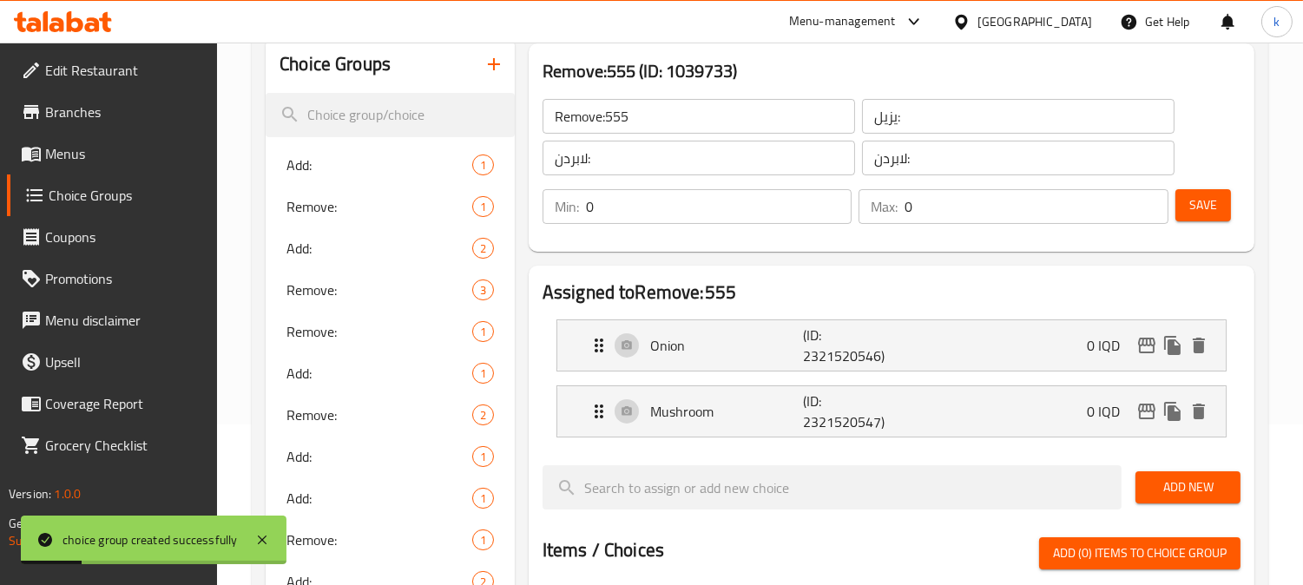
scroll to position [0, 0]
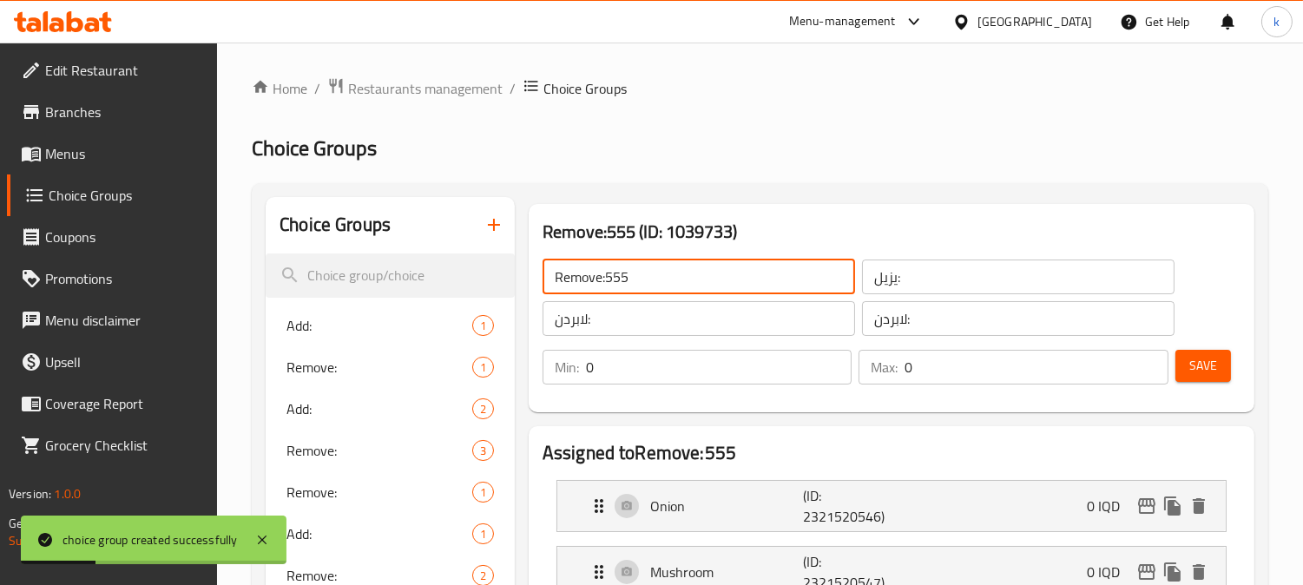
click at [681, 285] on input "Remove:555" at bounding box center [698, 276] width 312 height 35
type input "Remove:"
click at [1217, 358] on button "Save" at bounding box center [1203, 366] width 56 height 32
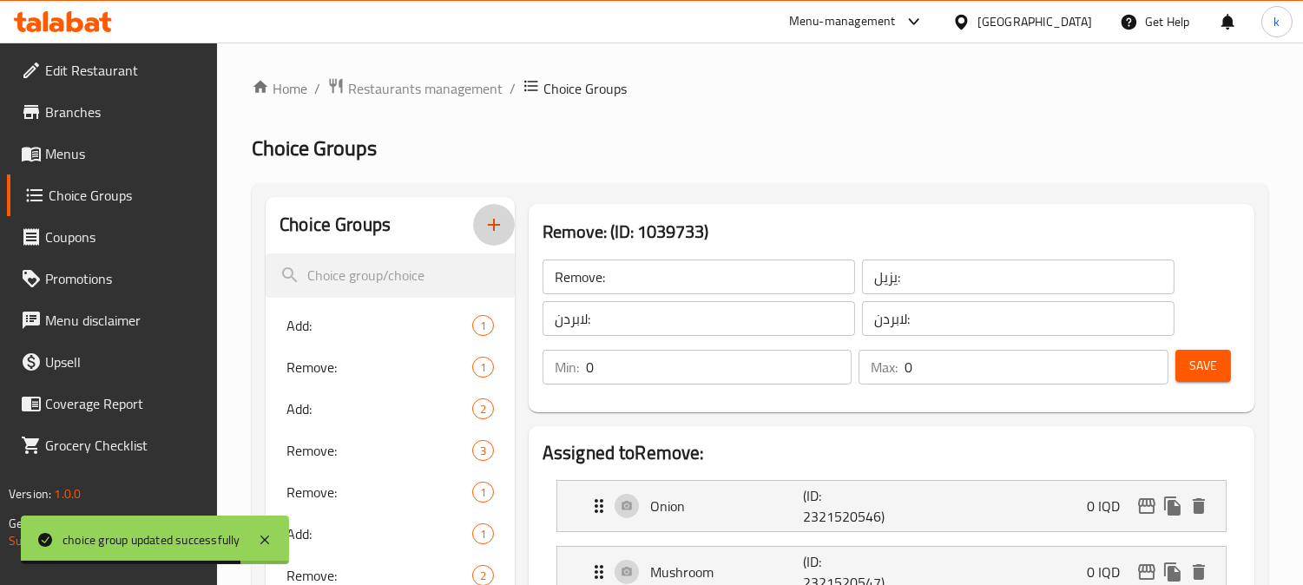
click at [499, 204] on button "button" at bounding box center [494, 225] width 42 height 42
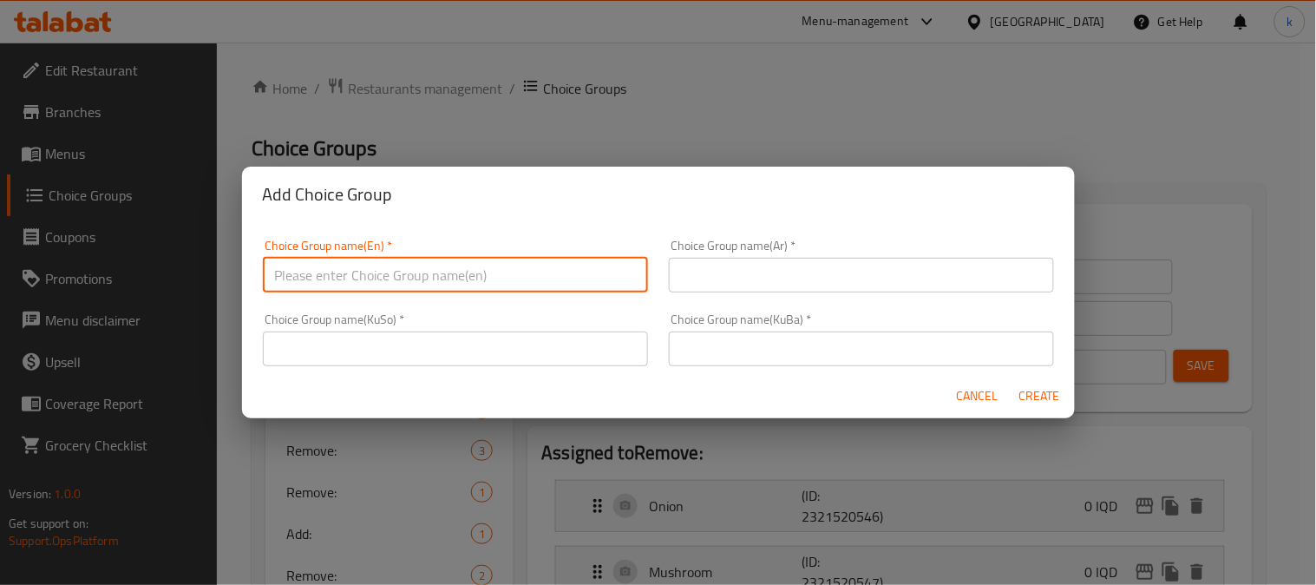
click at [363, 264] on input "text" at bounding box center [455, 275] width 385 height 35
click at [984, 391] on span "Cancel" at bounding box center [978, 396] width 42 height 22
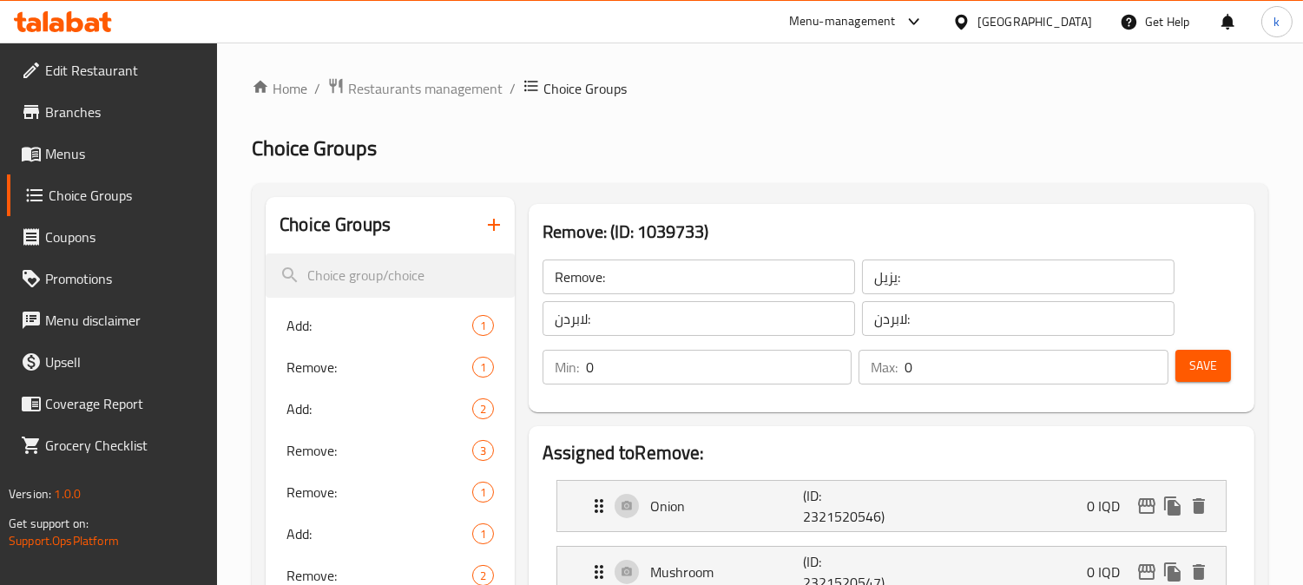
click at [363, 322] on span "Add:" at bounding box center [379, 325] width 186 height 21
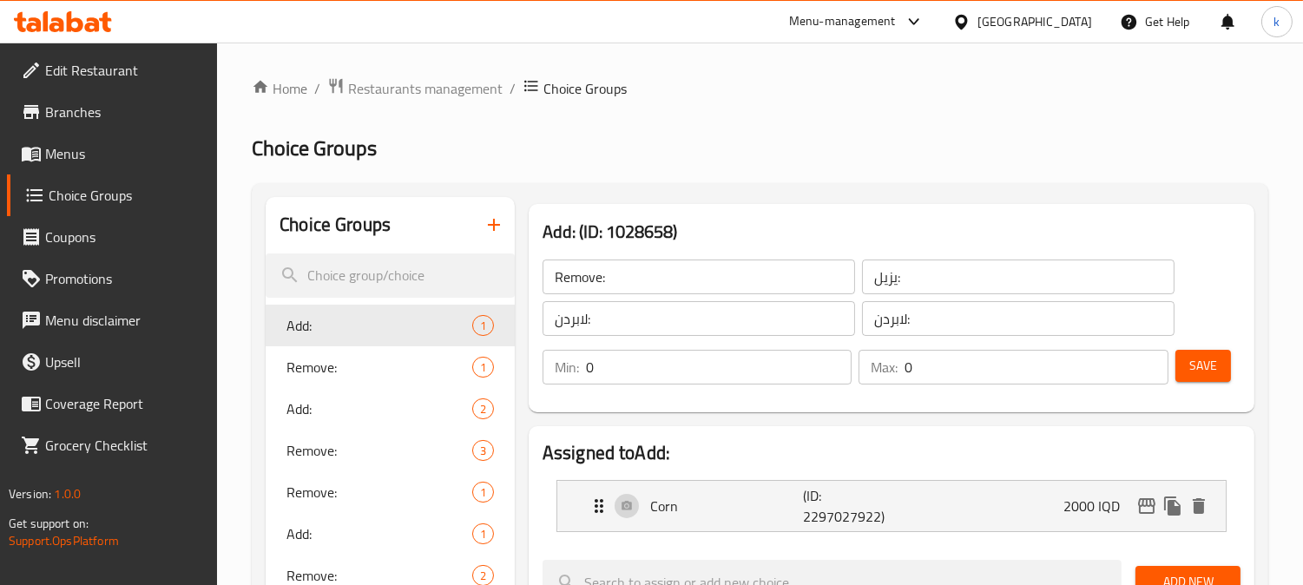
type input "Add:"
type input "يضيف:"
type input "زیادکردن :"
click at [599, 279] on input "Add:" at bounding box center [698, 276] width 312 height 35
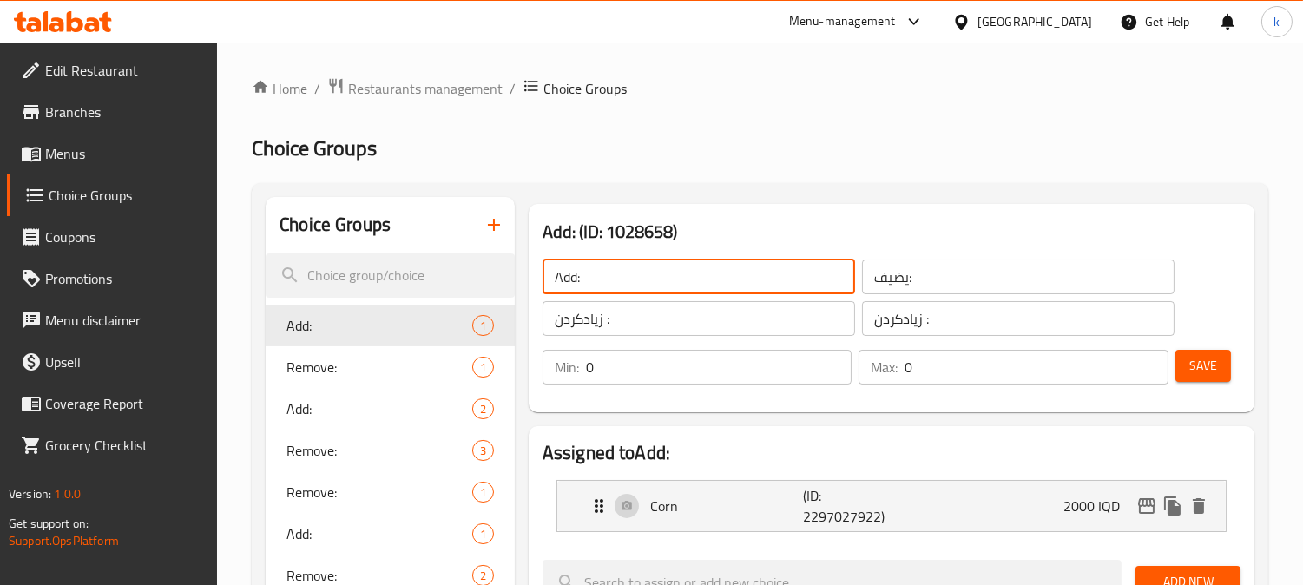
click at [599, 279] on input "Add:" at bounding box center [698, 276] width 312 height 35
click at [915, 279] on input "يضيف:" at bounding box center [1018, 276] width 312 height 35
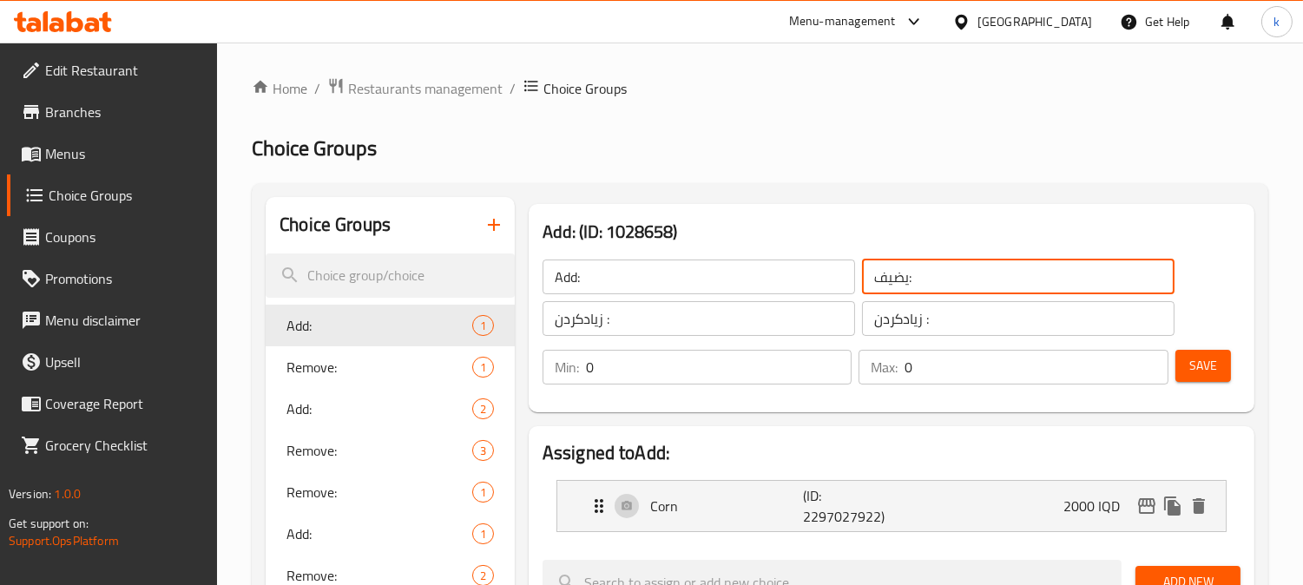
click at [915, 279] on input "يضيف:" at bounding box center [1018, 276] width 312 height 35
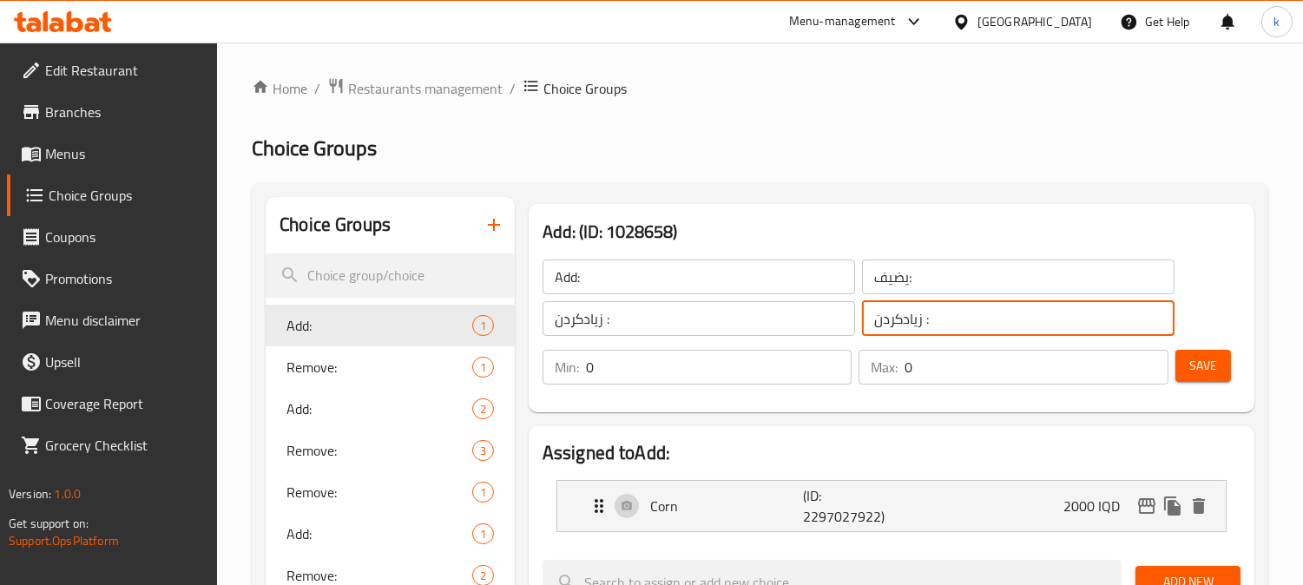
click at [889, 321] on input "زیادکردن :" at bounding box center [1018, 318] width 312 height 35
click at [493, 226] on icon "button" at bounding box center [494, 225] width 12 height 12
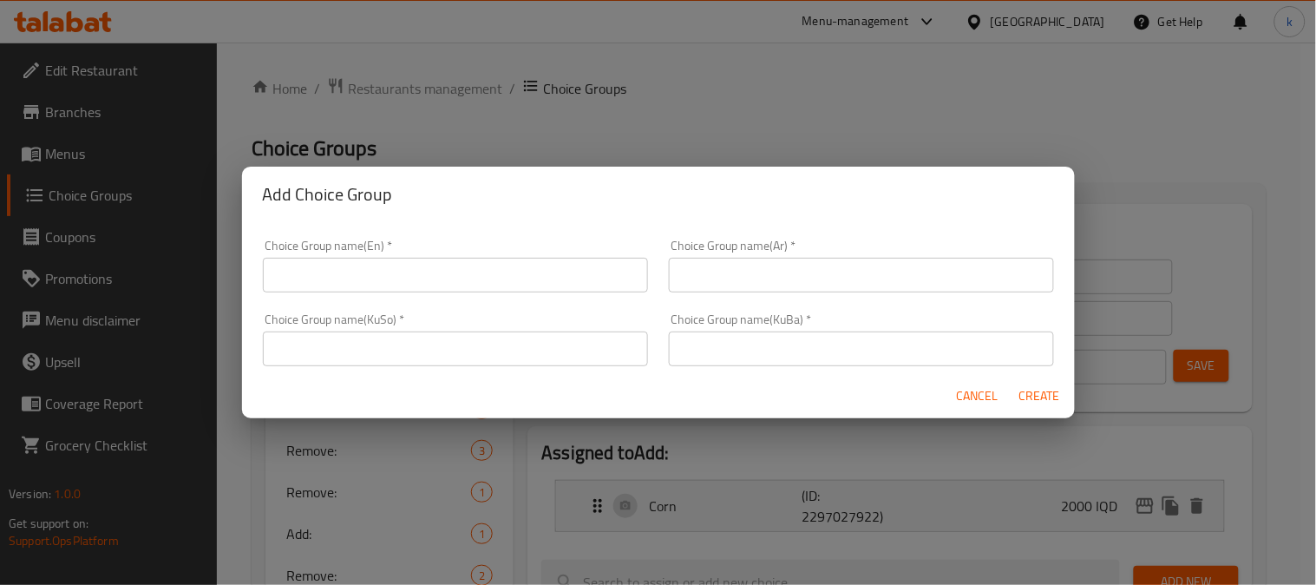
click at [741, 344] on input "text" at bounding box center [861, 348] width 385 height 35
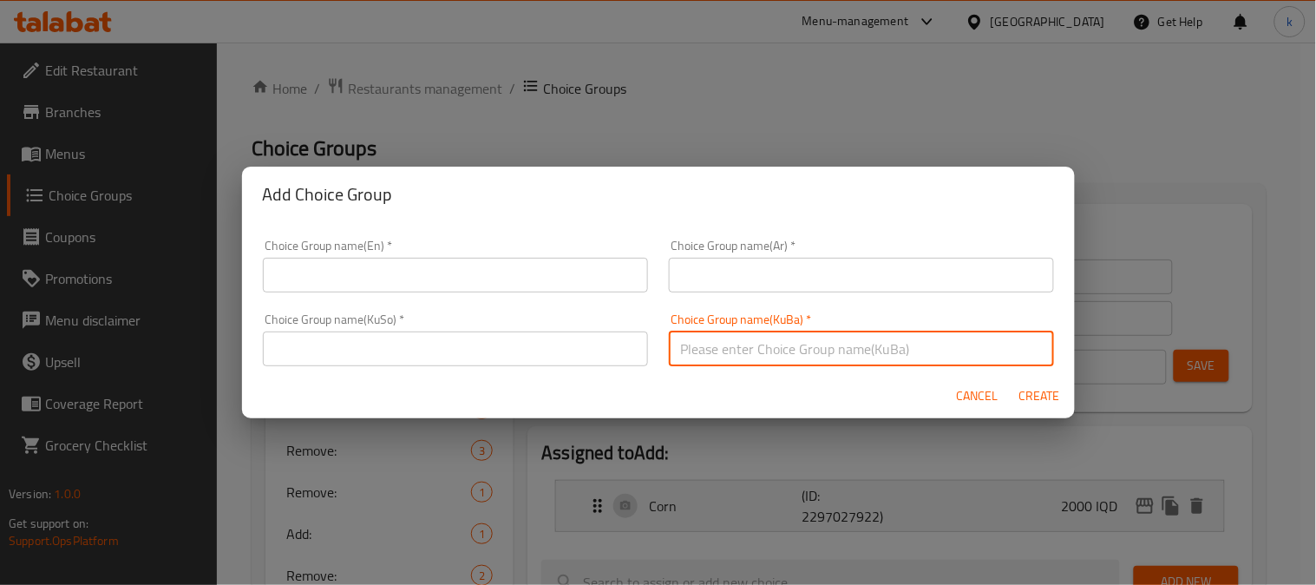
paste input "زیادکردن :"
type input "زیادکردن :"
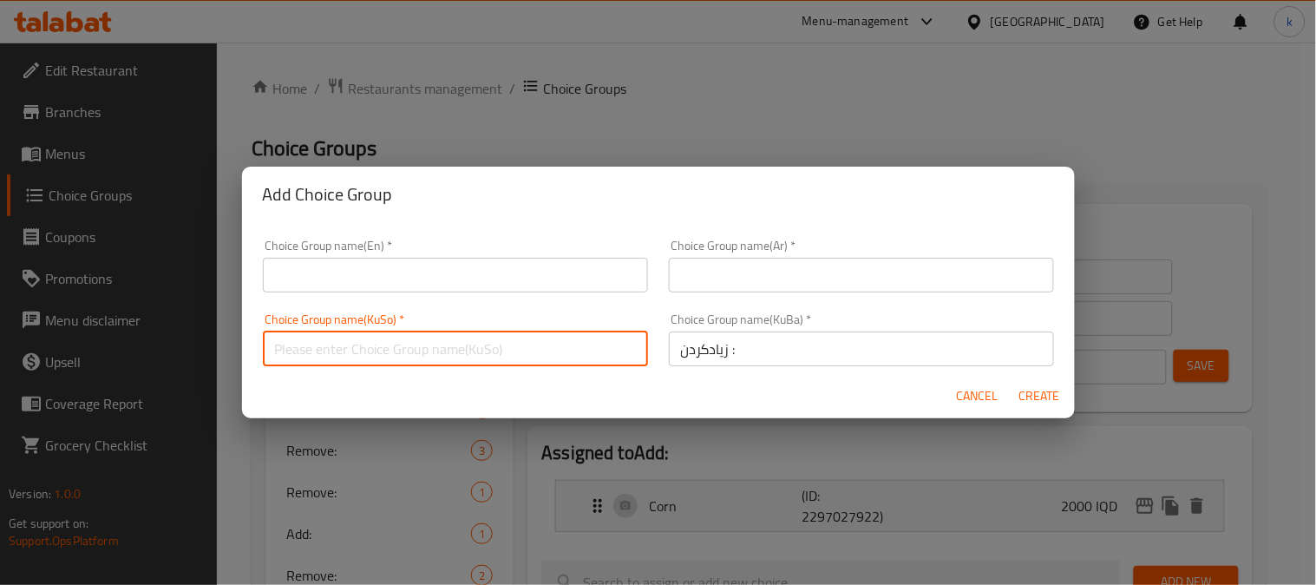
drag, startPoint x: 550, startPoint y: 345, endPoint x: 697, endPoint y: 314, distance: 149.8
click at [552, 345] on input "text" at bounding box center [455, 348] width 385 height 35
paste input "زیادکردن :"
type input "زیادکردن :"
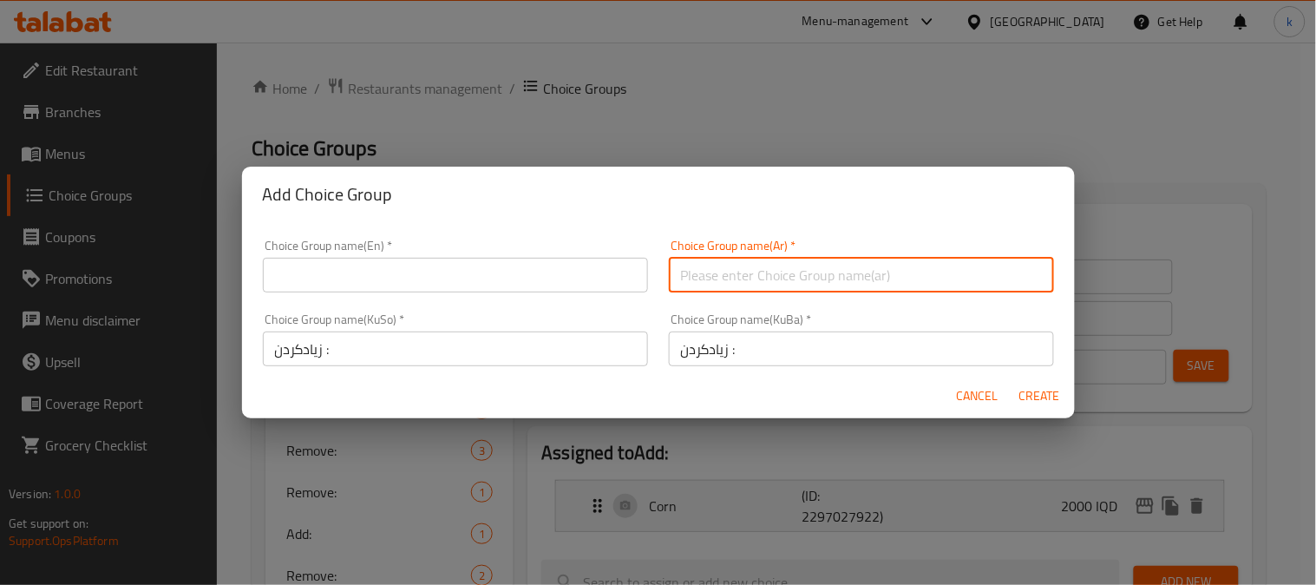
click at [724, 275] on input "text" at bounding box center [861, 275] width 385 height 35
paste input "يضيف:"
type input "يضيف:"
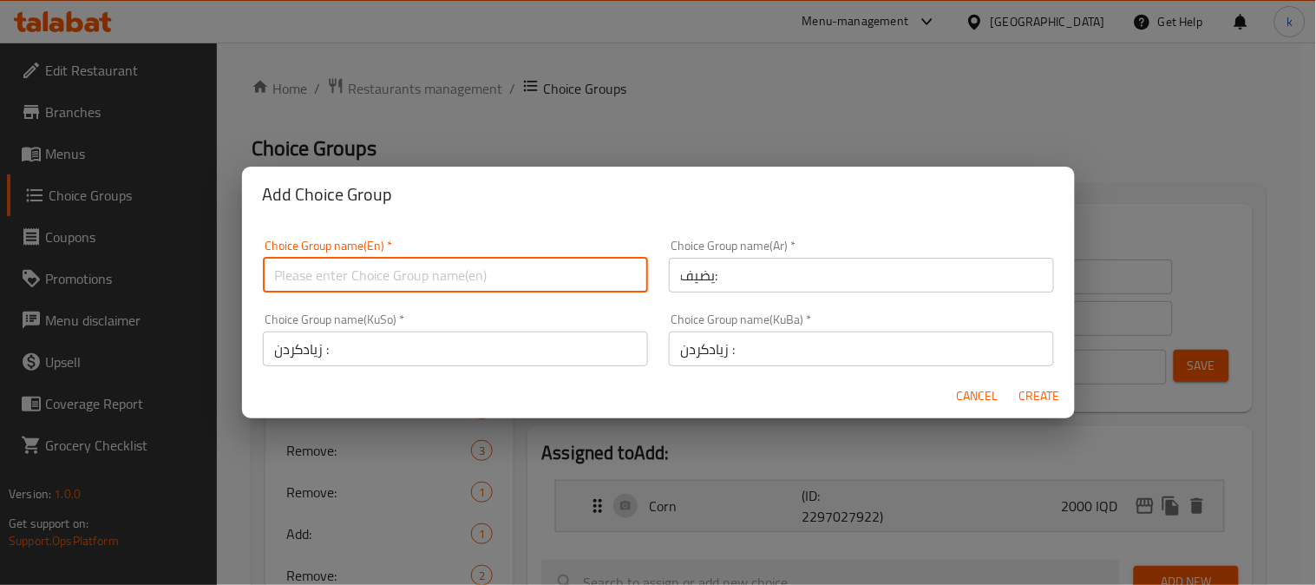
click at [309, 273] on input "text" at bounding box center [455, 275] width 385 height 35
paste input "Add:"
type input "Add:555"
click at [1041, 392] on span "Create" at bounding box center [1041, 396] width 42 height 22
type input "Add:555"
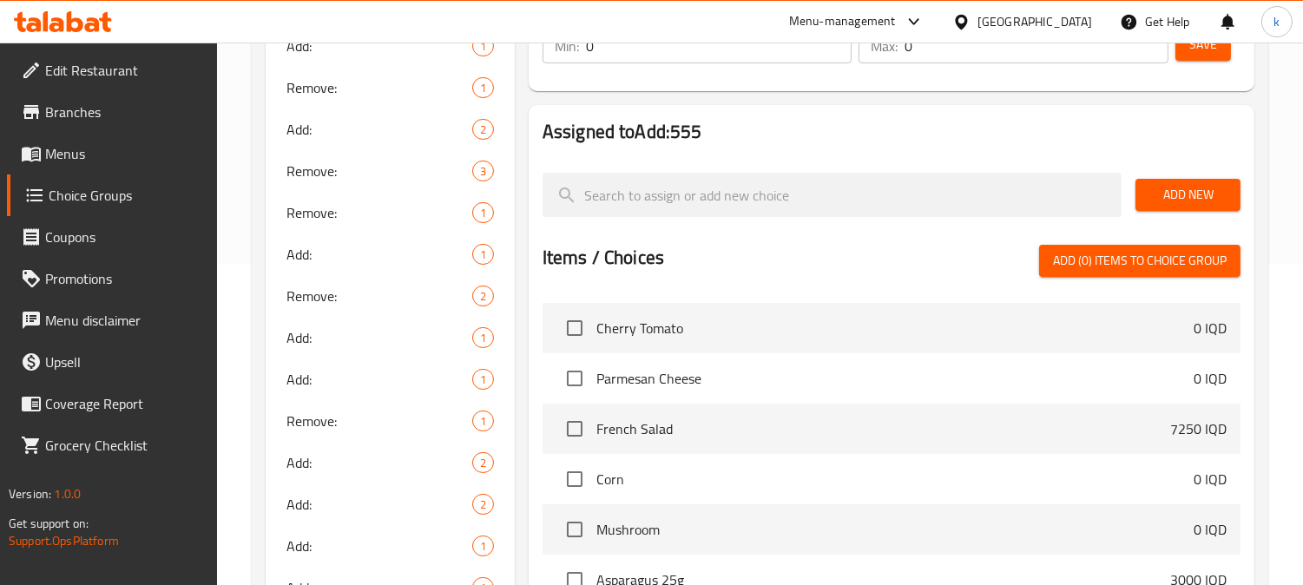
scroll to position [7231, 0]
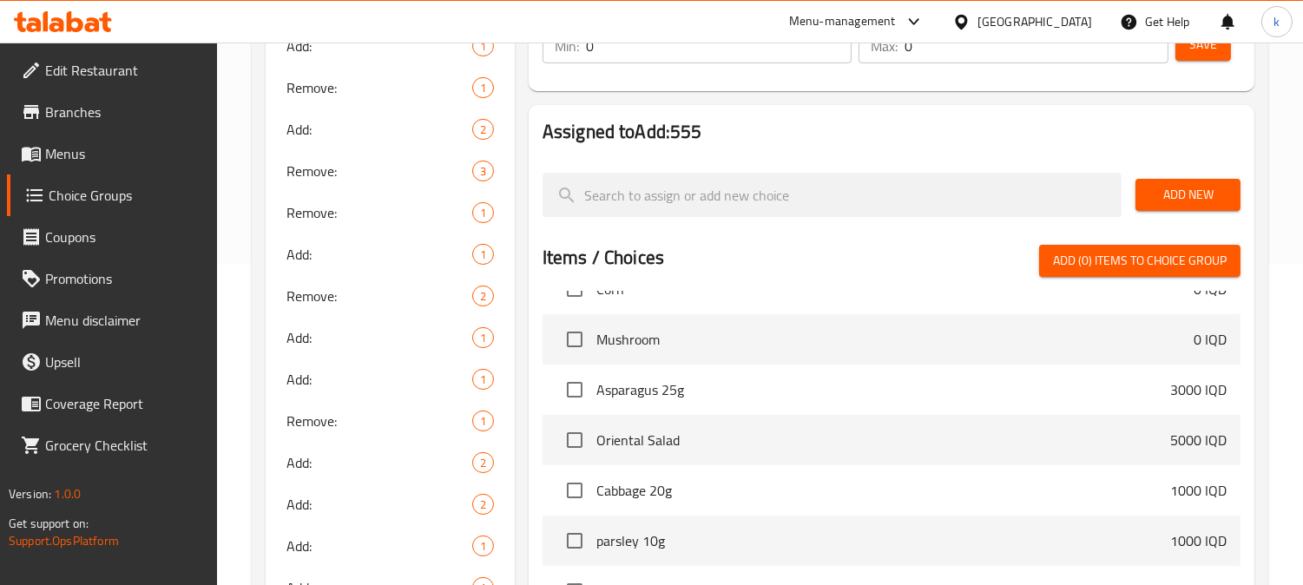
click at [723, 163] on div at bounding box center [891, 166] width 698 height 14
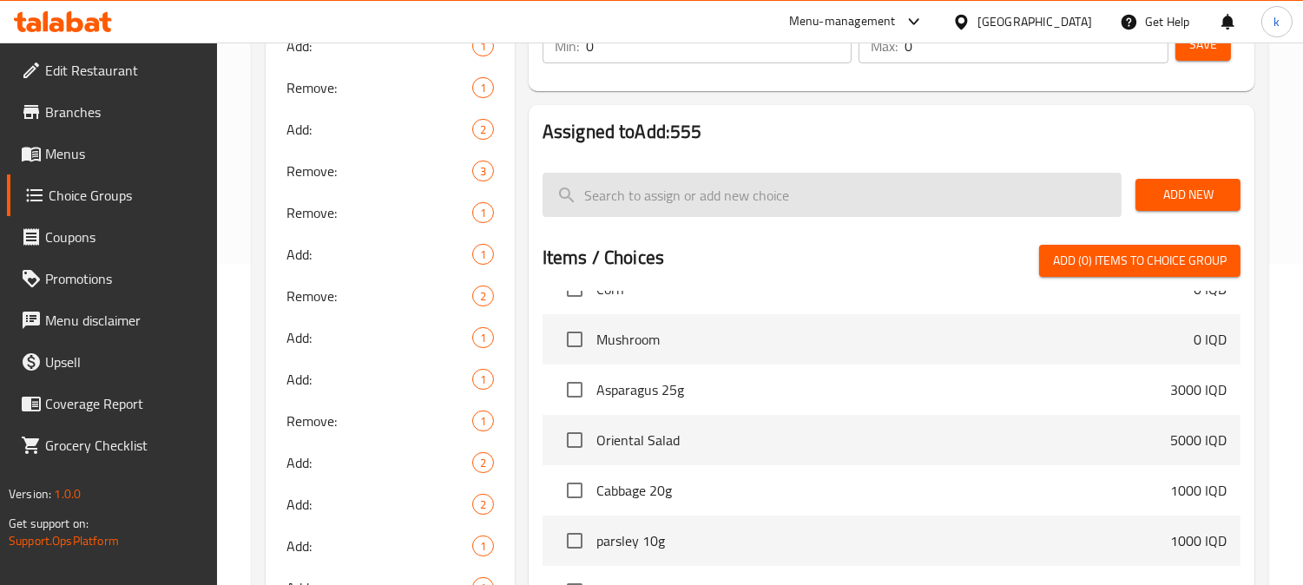
click at [730, 187] on input "search" at bounding box center [831, 195] width 579 height 44
paste input "Chicken 100"
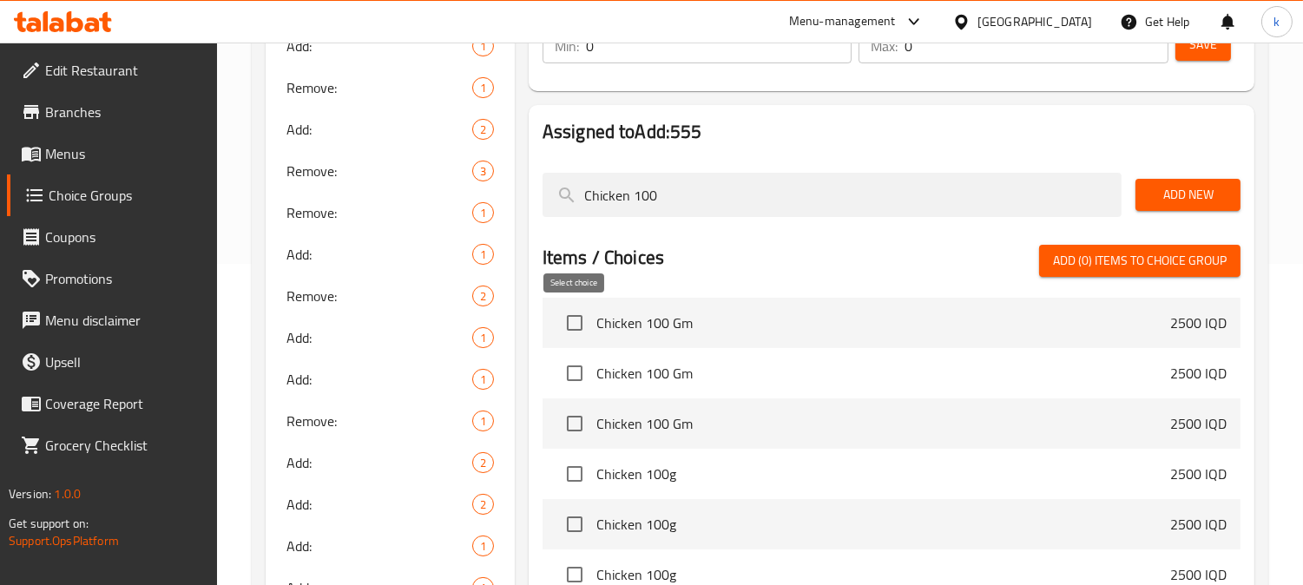
type input "Chicken 100"
click at [575, 325] on input "checkbox" at bounding box center [574, 323] width 36 height 36
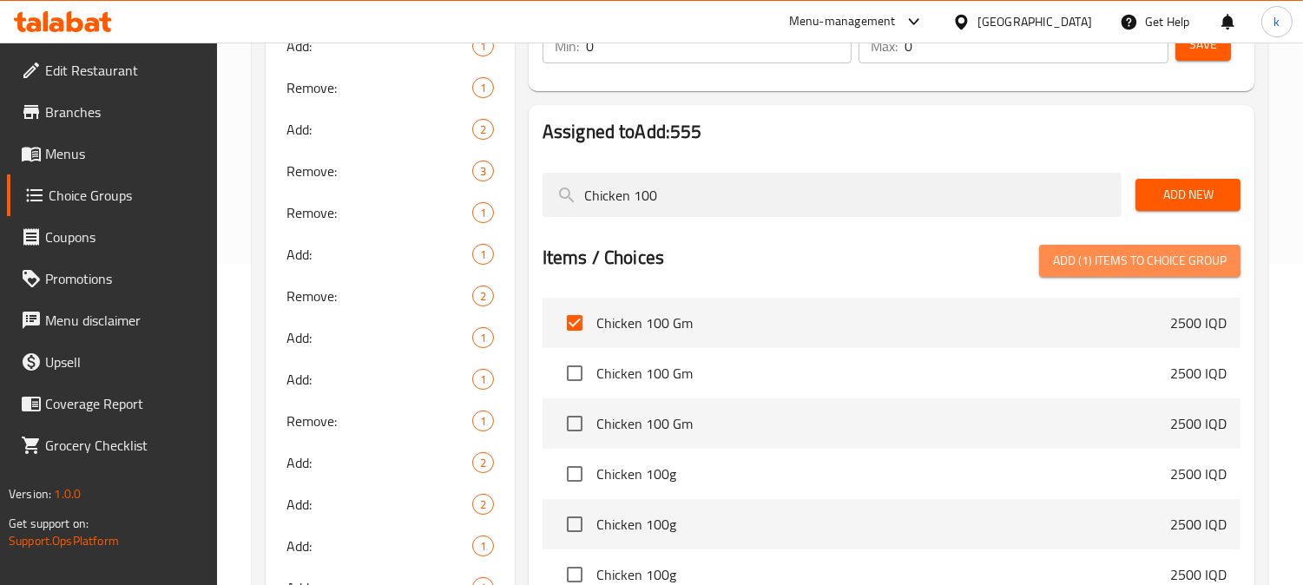
click at [1083, 271] on span "Add (1) items to choice group" at bounding box center [1140, 261] width 174 height 22
checkbox input "false"
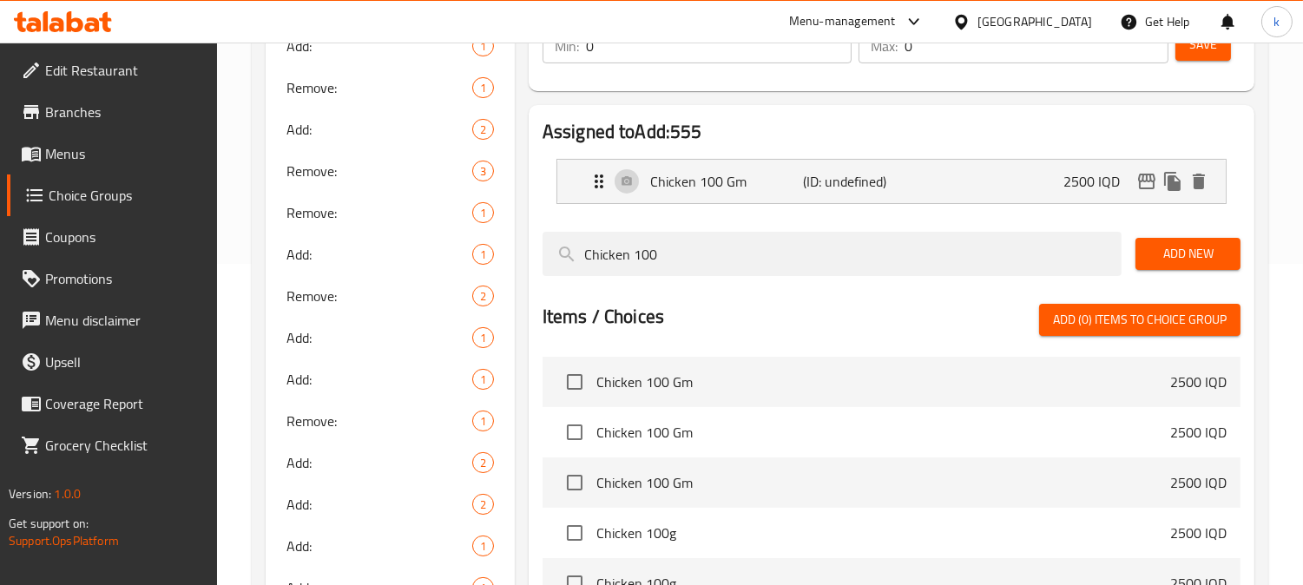
click at [686, 220] on div at bounding box center [891, 225] width 698 height 14
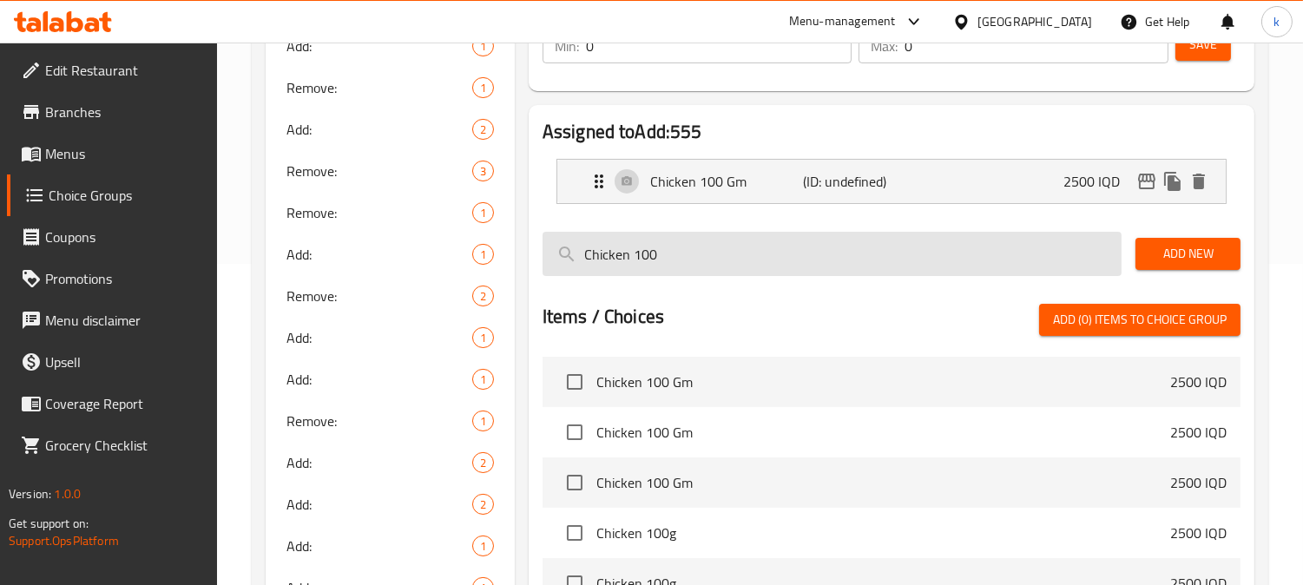
click at [692, 241] on input "Chicken 100" at bounding box center [831, 254] width 579 height 44
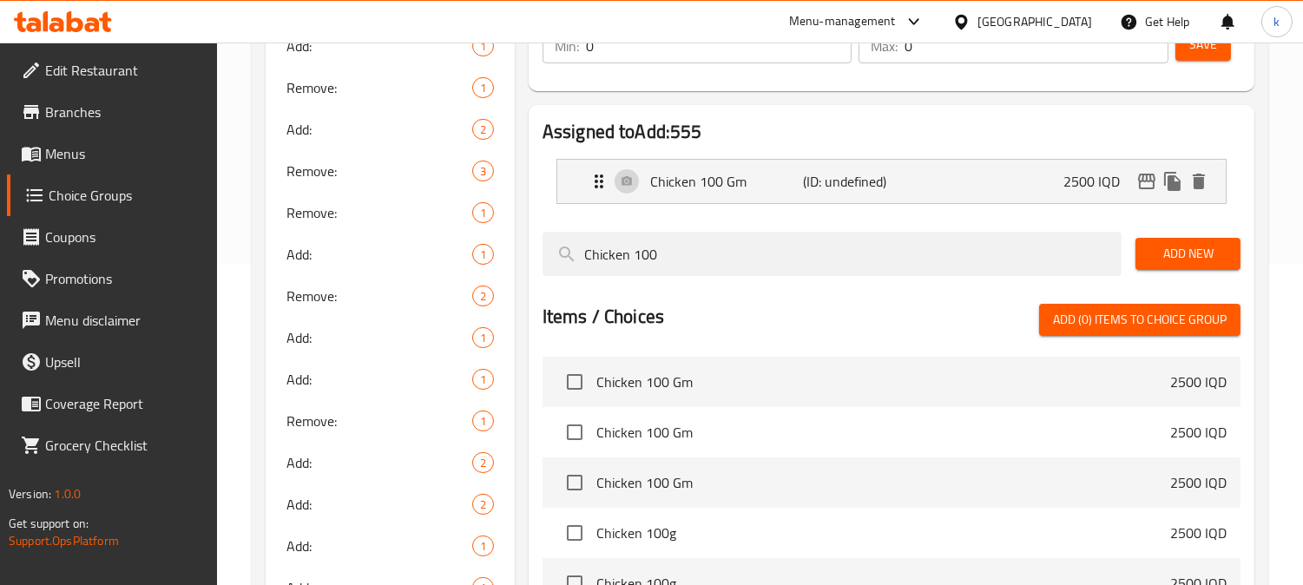
paste input "arrot 15g"
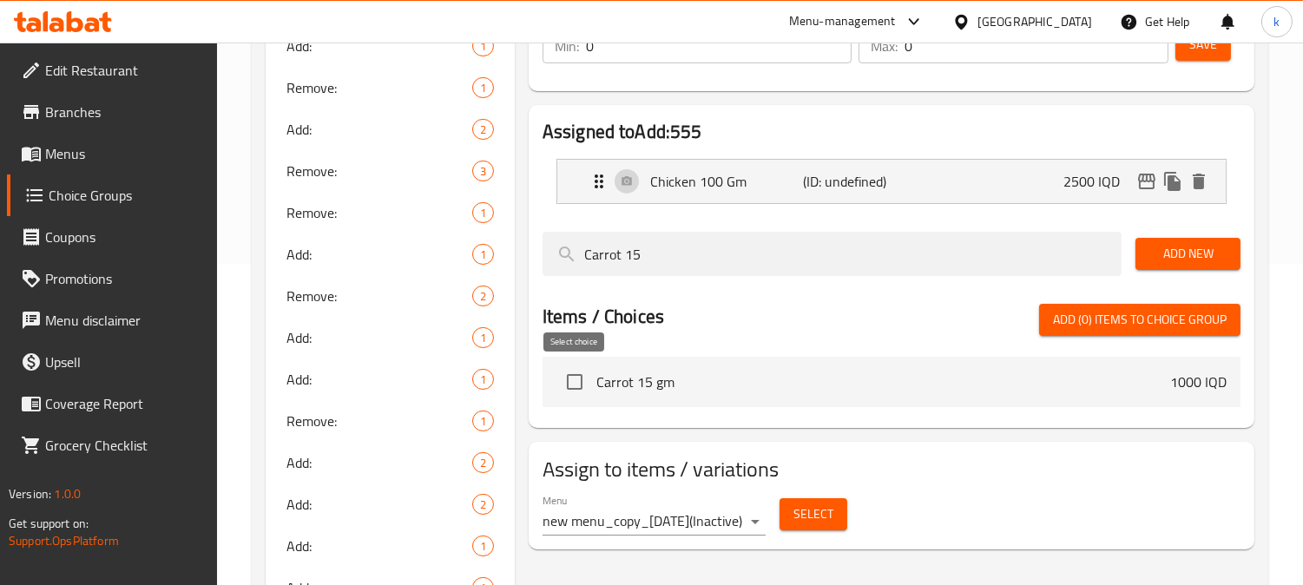
type input "Carrot 15"
click at [562, 383] on input "checkbox" at bounding box center [574, 382] width 36 height 36
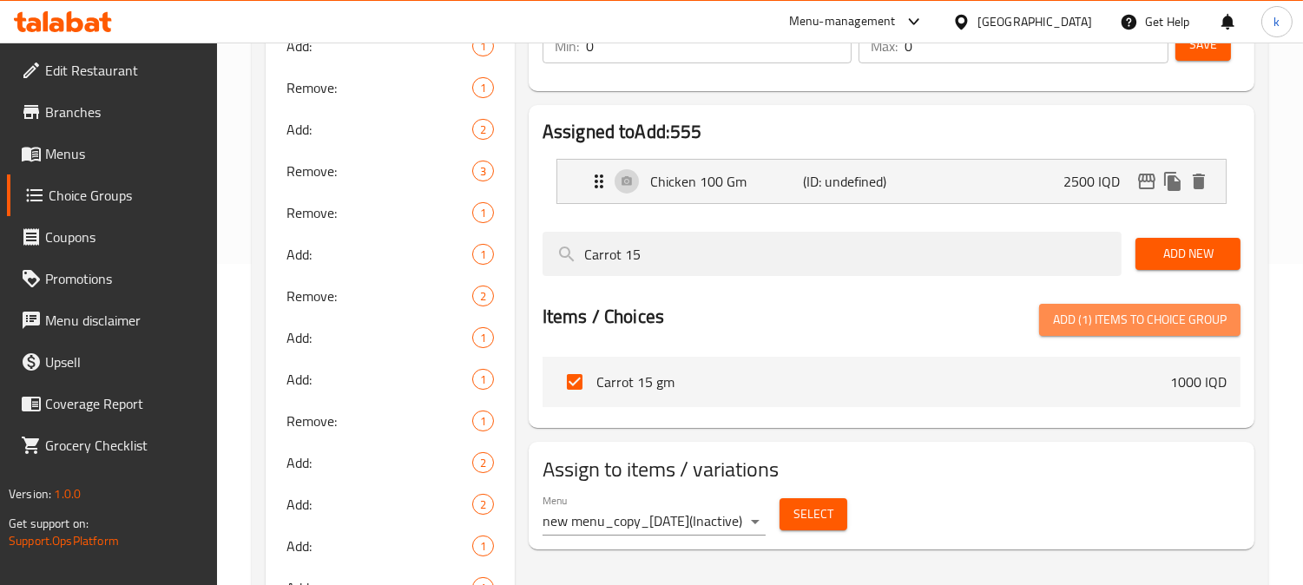
click at [1158, 316] on span "Add (1) items to choice group" at bounding box center [1140, 320] width 174 height 22
checkbox input "false"
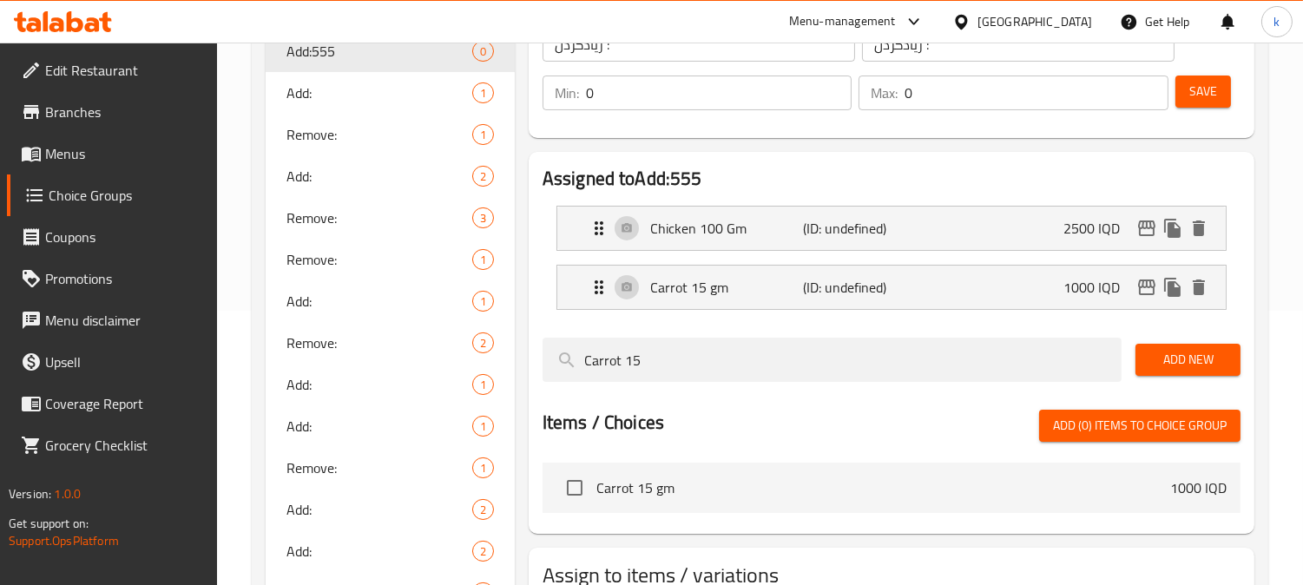
scroll to position [321, 0]
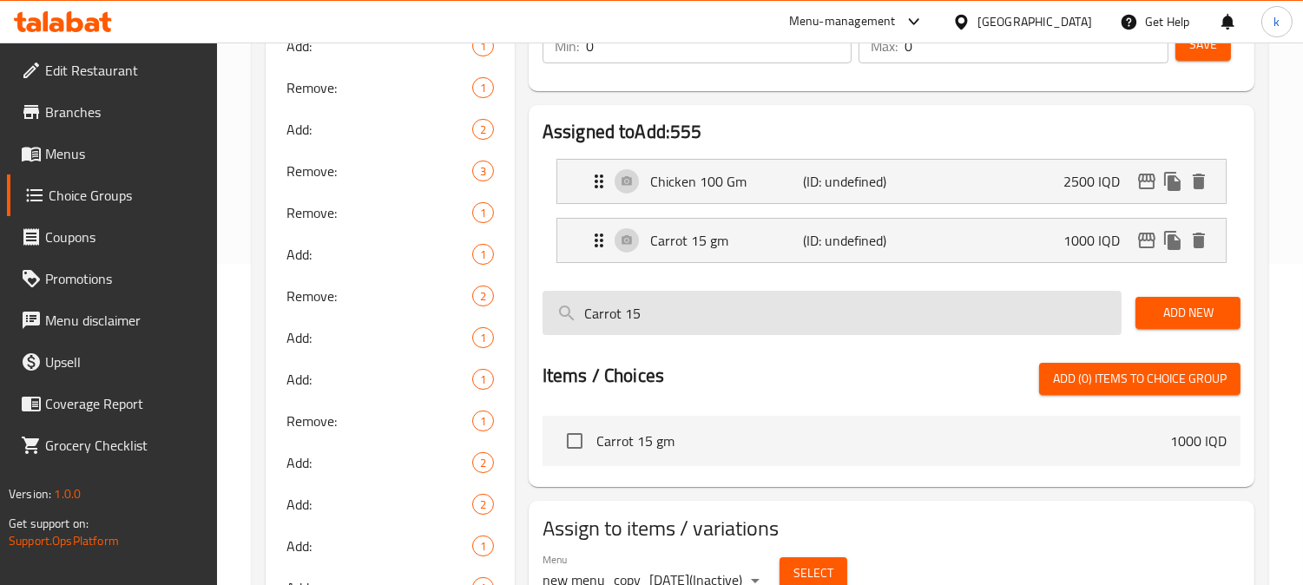
drag, startPoint x: 579, startPoint y: 317, endPoint x: 550, endPoint y: 317, distance: 28.6
click at [550, 317] on input "Carrot 15" at bounding box center [831, 313] width 579 height 44
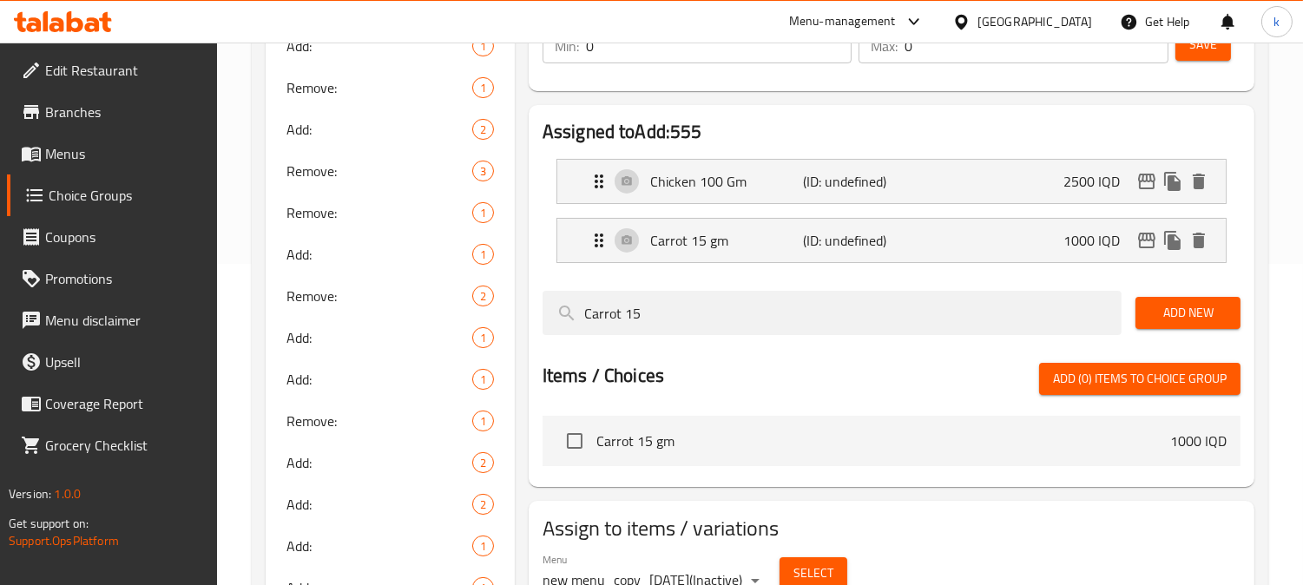
paste input "Rice 50"
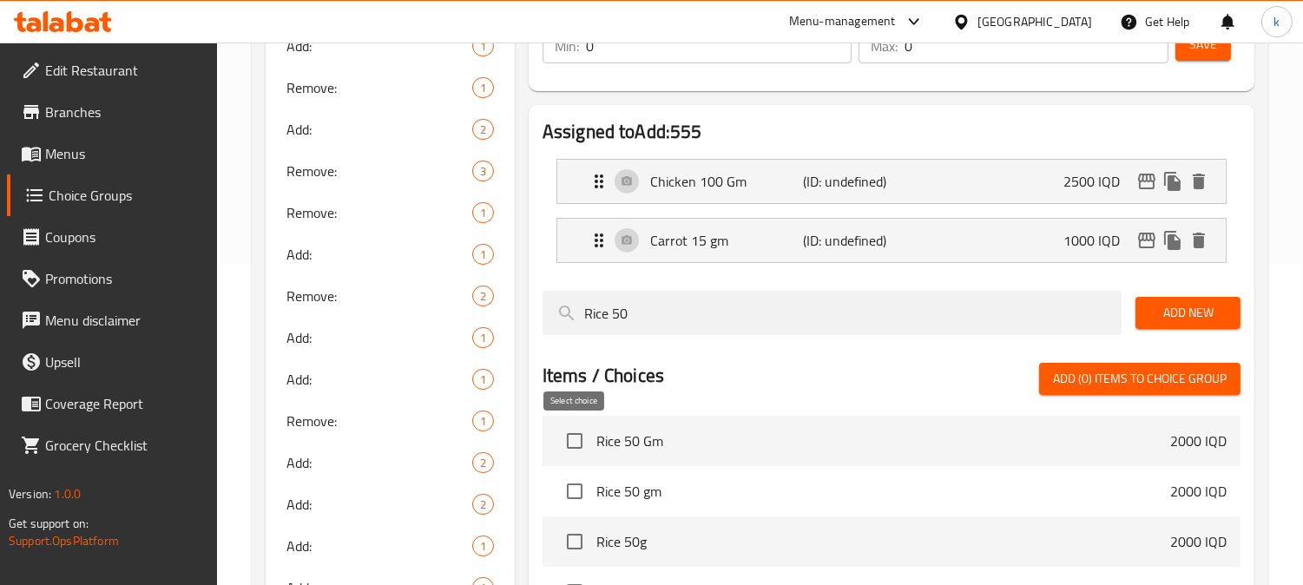
type input "Rice 50"
click at [576, 447] on input "checkbox" at bounding box center [574, 441] width 36 height 36
click at [1141, 384] on span "Add (1) items to choice group" at bounding box center [1140, 379] width 174 height 22
checkbox input "false"
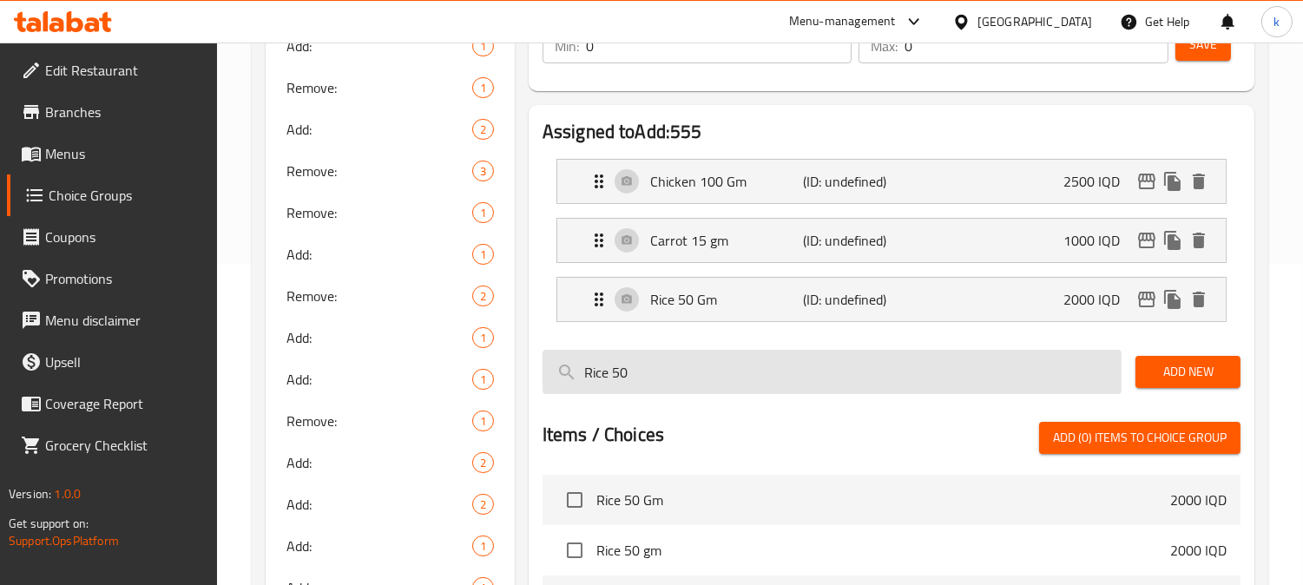
scroll to position [161, 0]
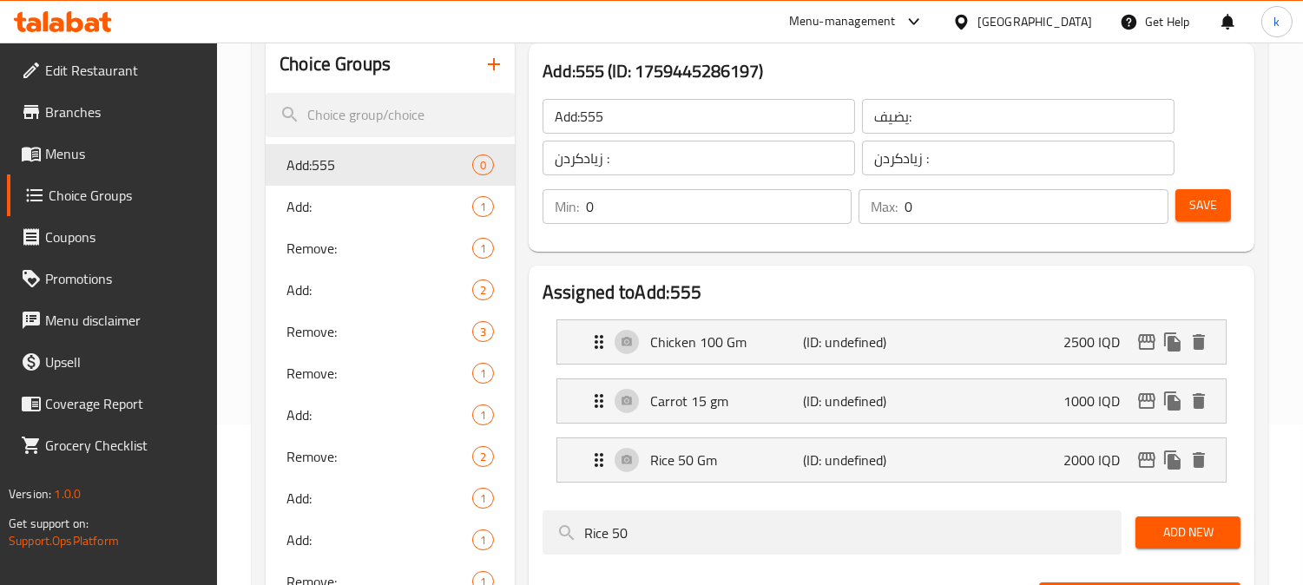
click at [1199, 206] on span "Save" at bounding box center [1203, 205] width 28 height 22
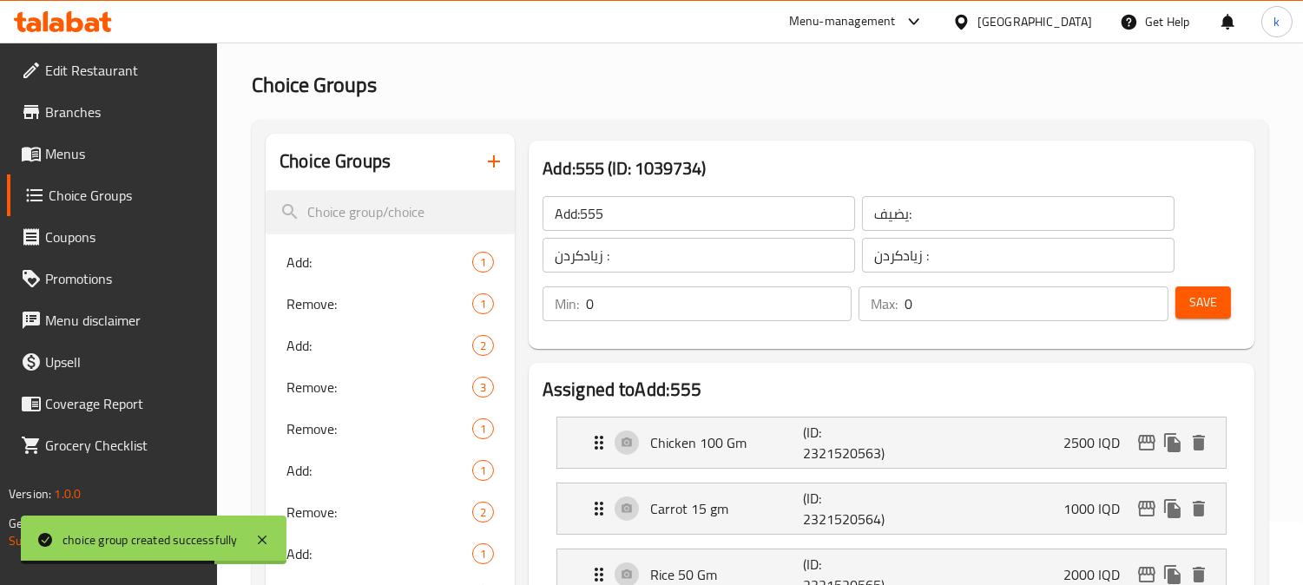
scroll to position [0, 0]
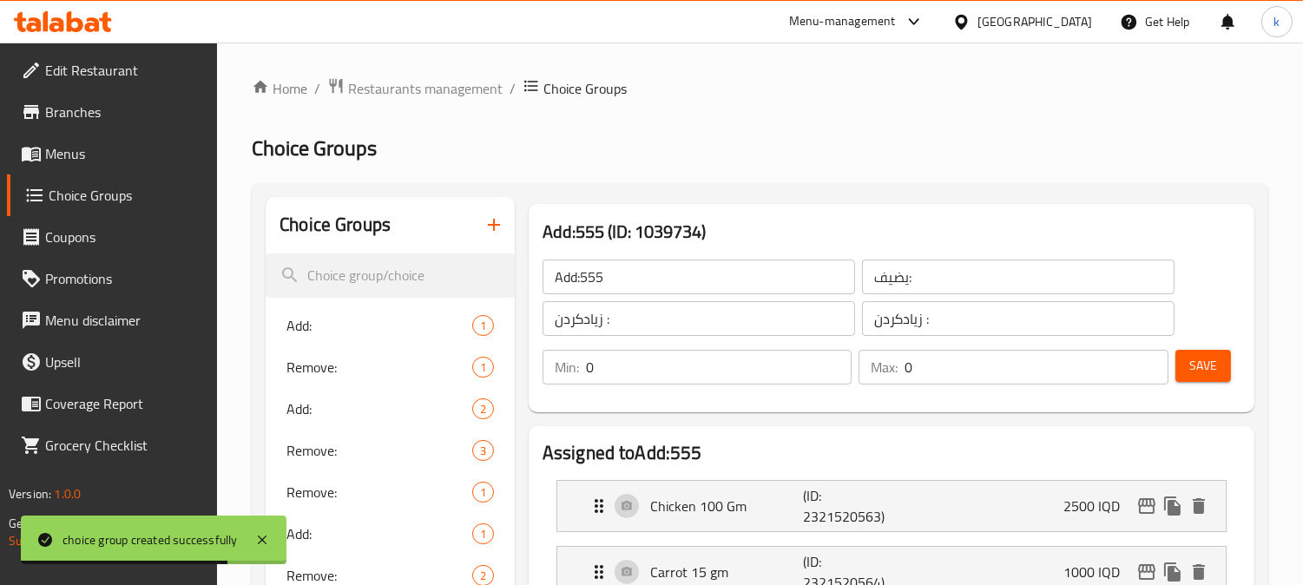
click at [655, 292] on input "Add:555" at bounding box center [698, 276] width 312 height 35
click at [1193, 368] on span "Save" at bounding box center [1203, 366] width 28 height 22
click at [503, 214] on icon "button" at bounding box center [493, 224] width 21 height 21
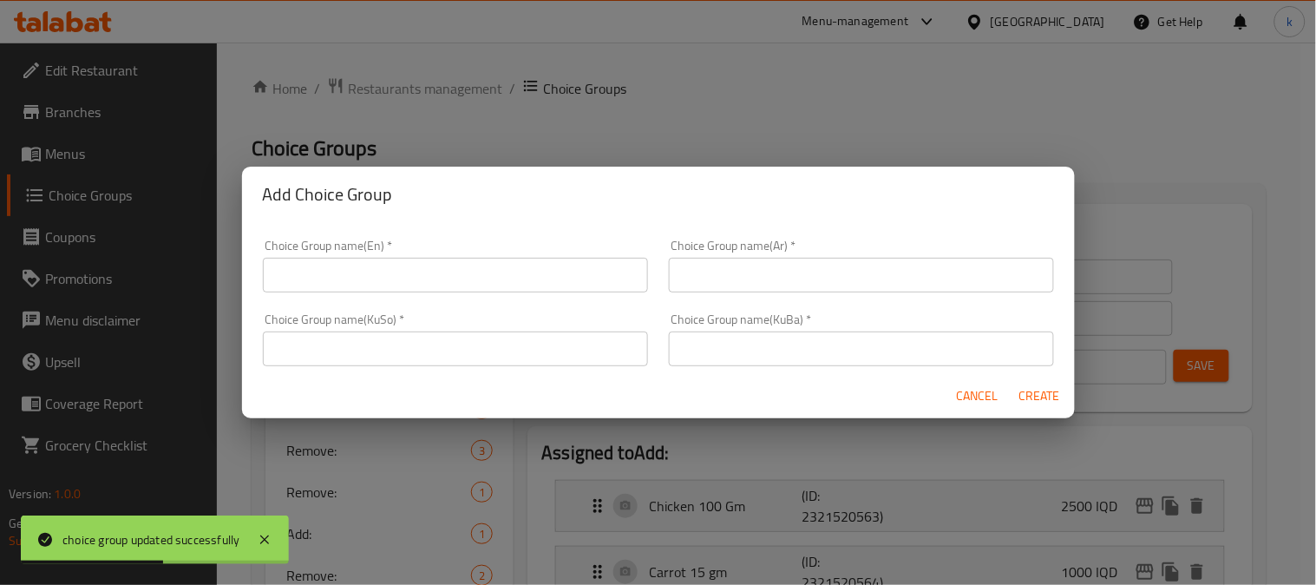
click at [986, 380] on button "Cancel" at bounding box center [978, 396] width 56 height 32
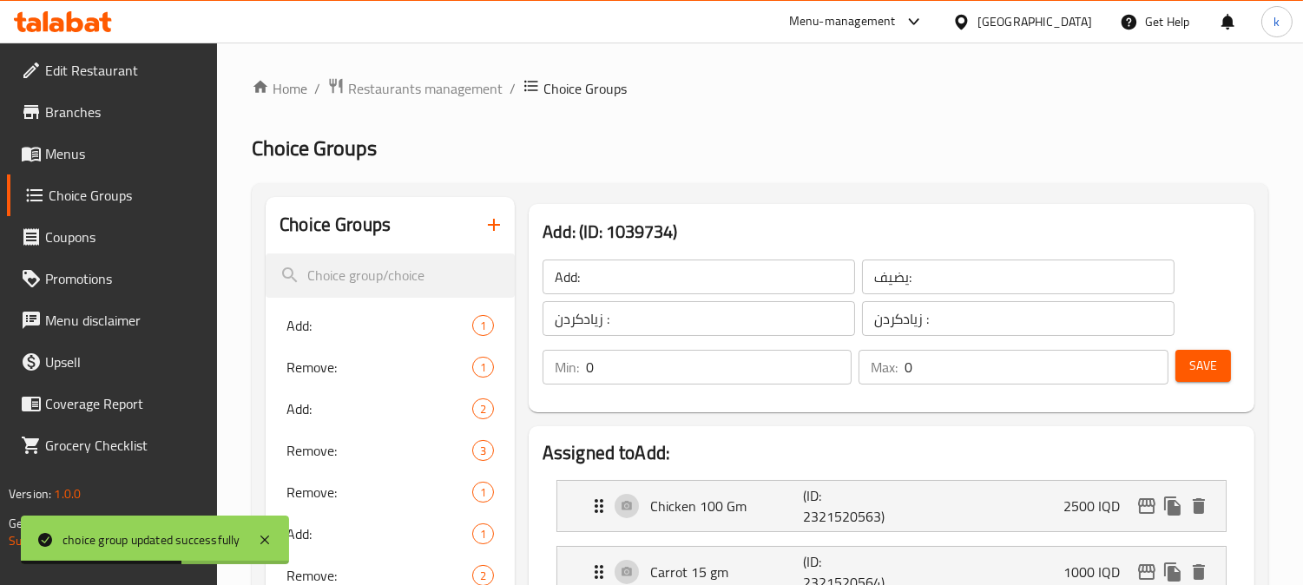
click at [340, 362] on span "Remove:" at bounding box center [379, 367] width 186 height 21
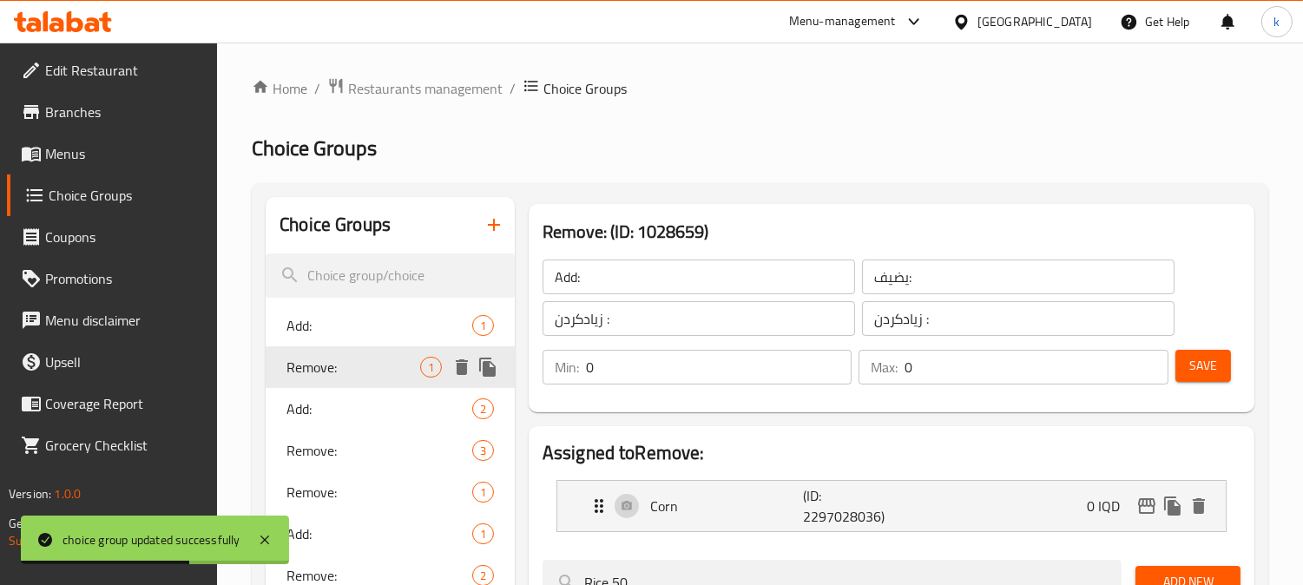
type input "Remove:"
type input "يزيل:"
type input "لابردن:"
click at [663, 283] on input "Remove:" at bounding box center [698, 276] width 312 height 35
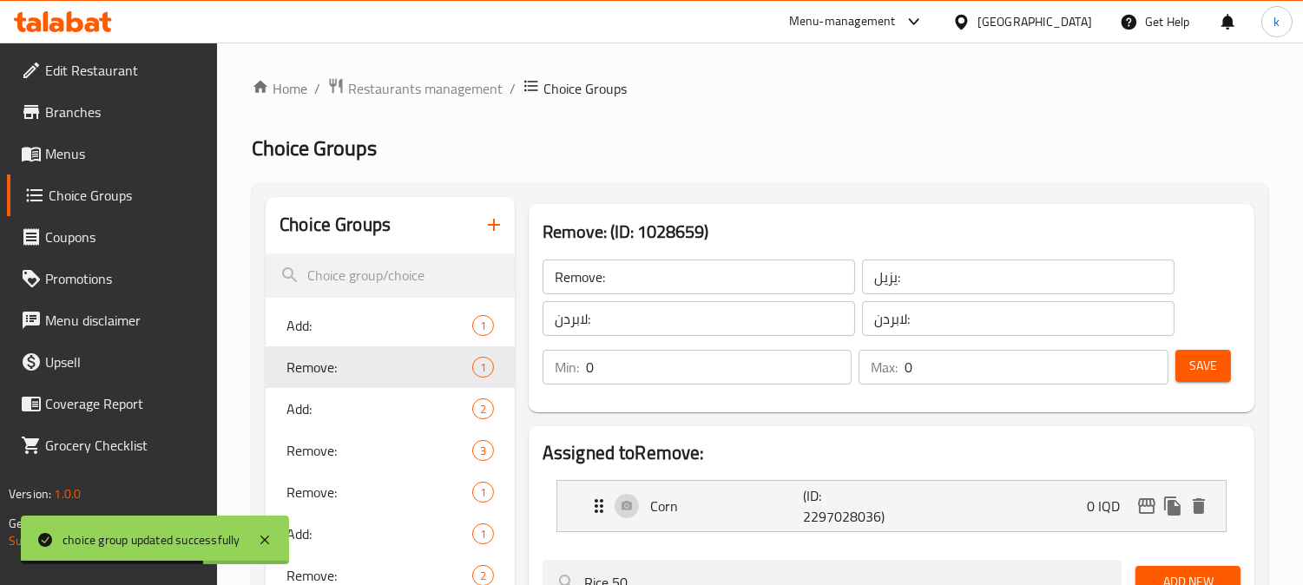
click at [663, 283] on input "Remove:" at bounding box center [698, 276] width 312 height 35
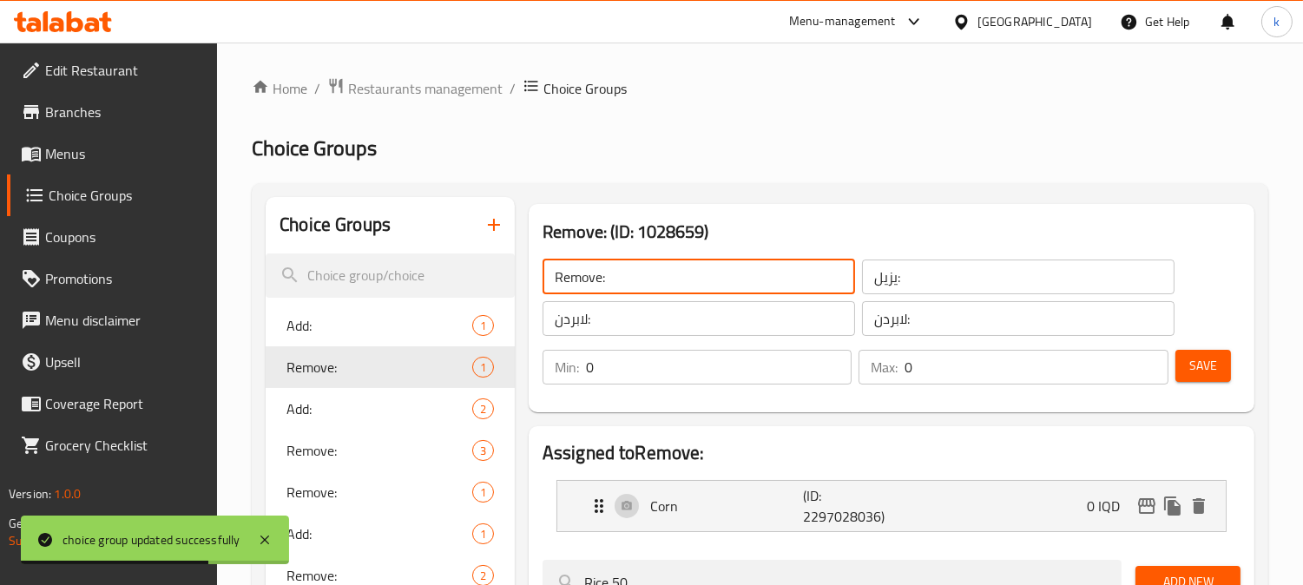
click at [663, 283] on input "Remove:" at bounding box center [698, 276] width 312 height 35
click at [890, 275] on input "يزيل:" at bounding box center [1018, 276] width 312 height 35
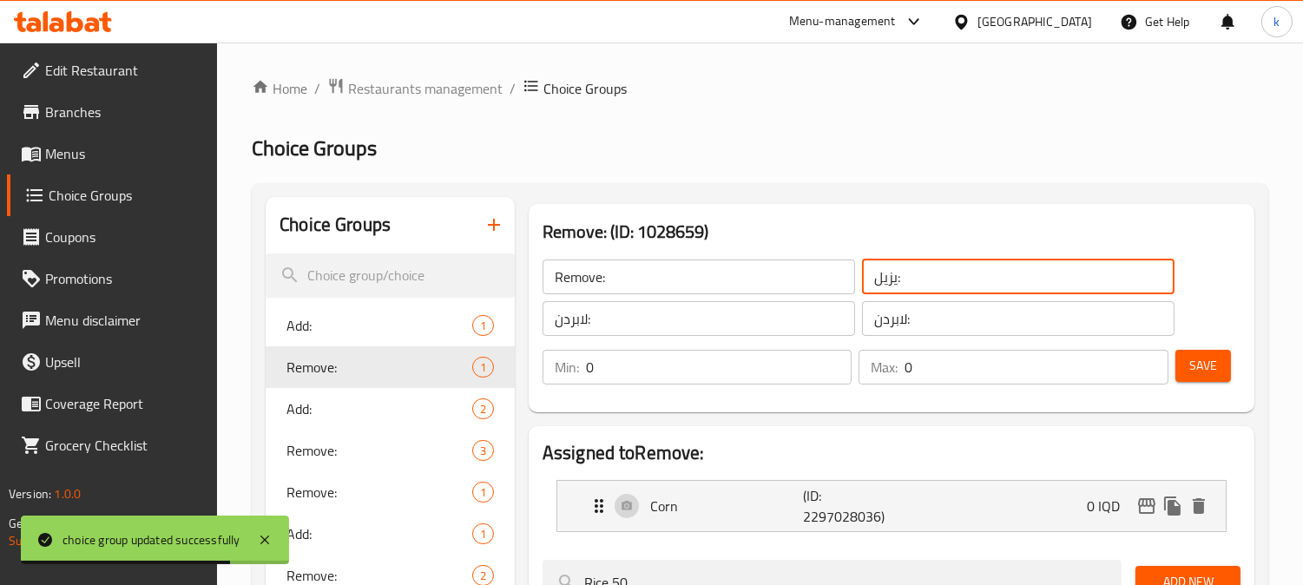
click at [890, 275] on input "يزيل:" at bounding box center [1018, 276] width 312 height 35
click at [889, 324] on input "لابردن:" at bounding box center [1018, 318] width 312 height 35
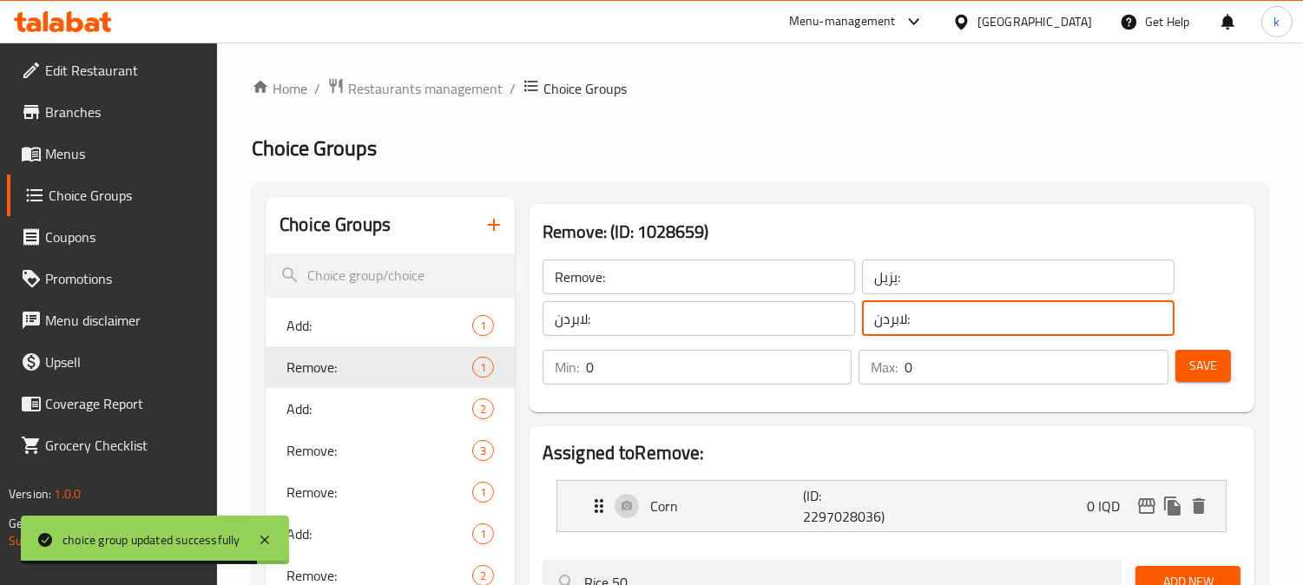
click at [889, 324] on input "لابردن:" at bounding box center [1018, 318] width 312 height 35
click at [482, 240] on button "button" at bounding box center [494, 225] width 42 height 42
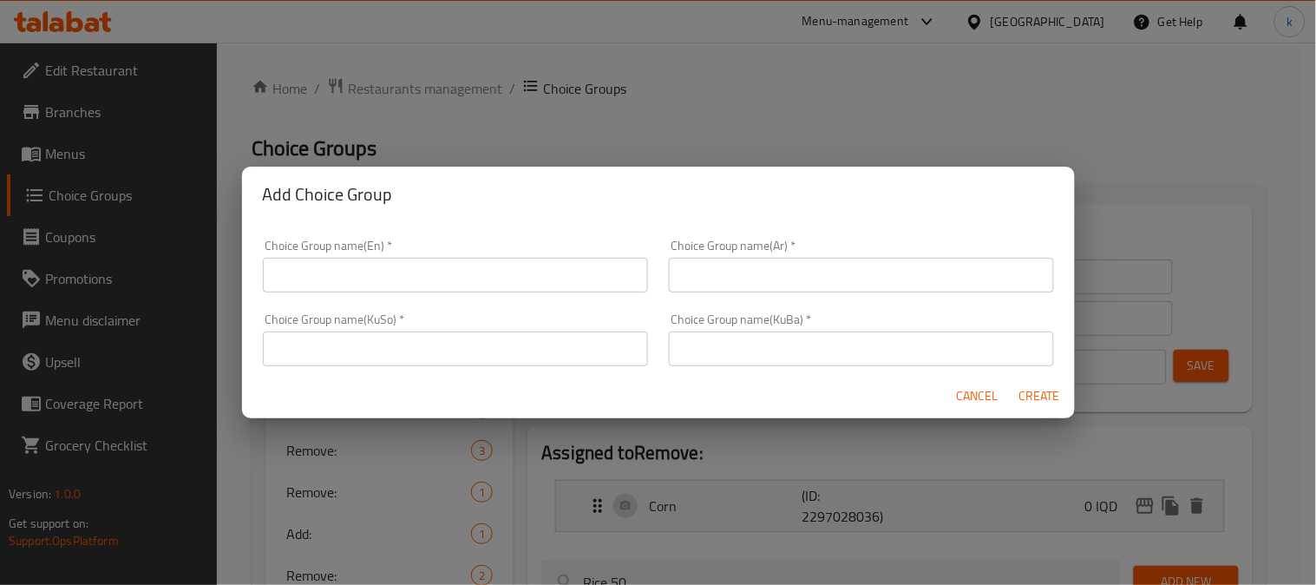
click at [745, 334] on input "text" at bounding box center [861, 348] width 385 height 35
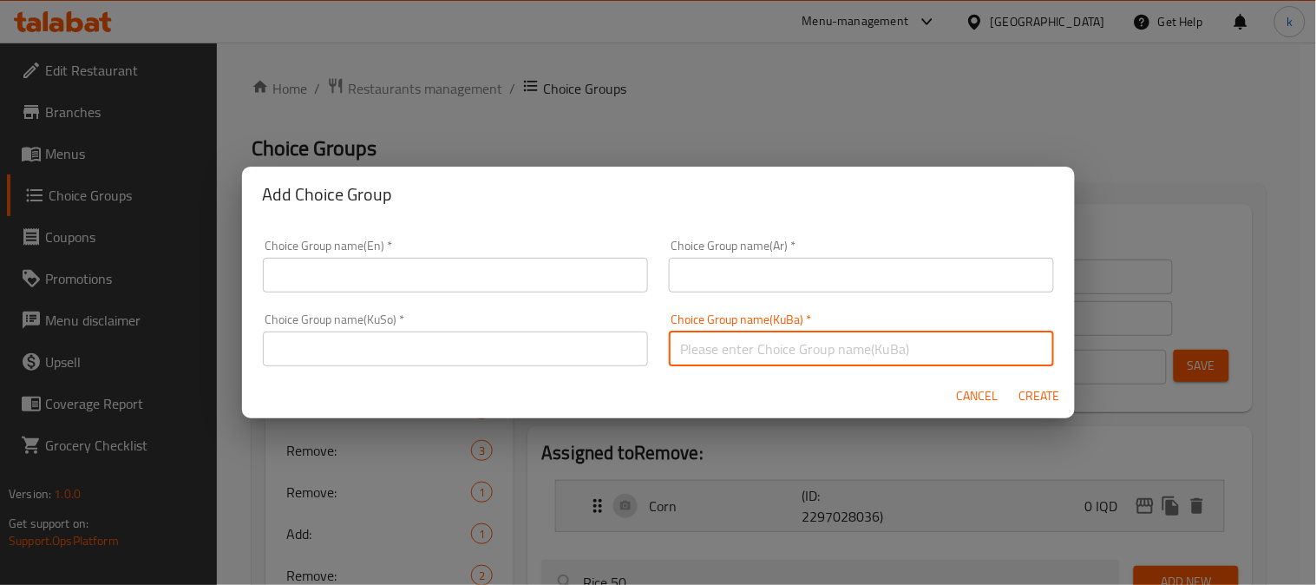
paste input "لابردن:"
type input "لابردن:"
drag, startPoint x: 532, startPoint y: 334, endPoint x: 671, endPoint y: 318, distance: 139.7
click at [550, 337] on input "text" at bounding box center [455, 348] width 385 height 35
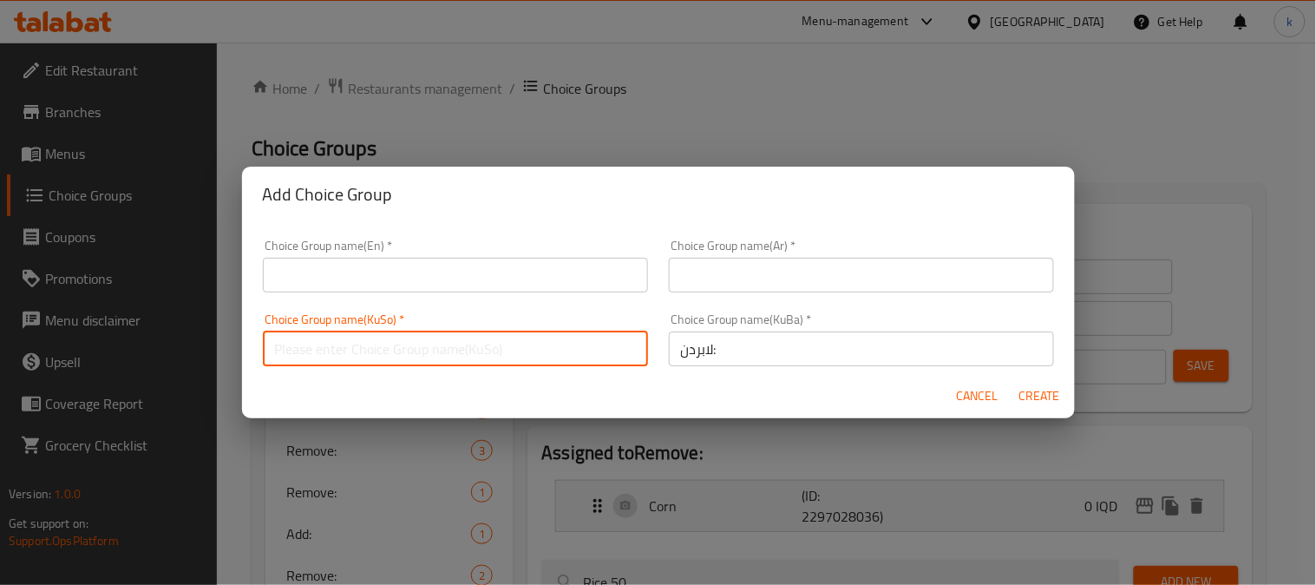
paste input "لابردن:"
type input "لابردن:"
click at [760, 276] on input "text" at bounding box center [861, 275] width 385 height 35
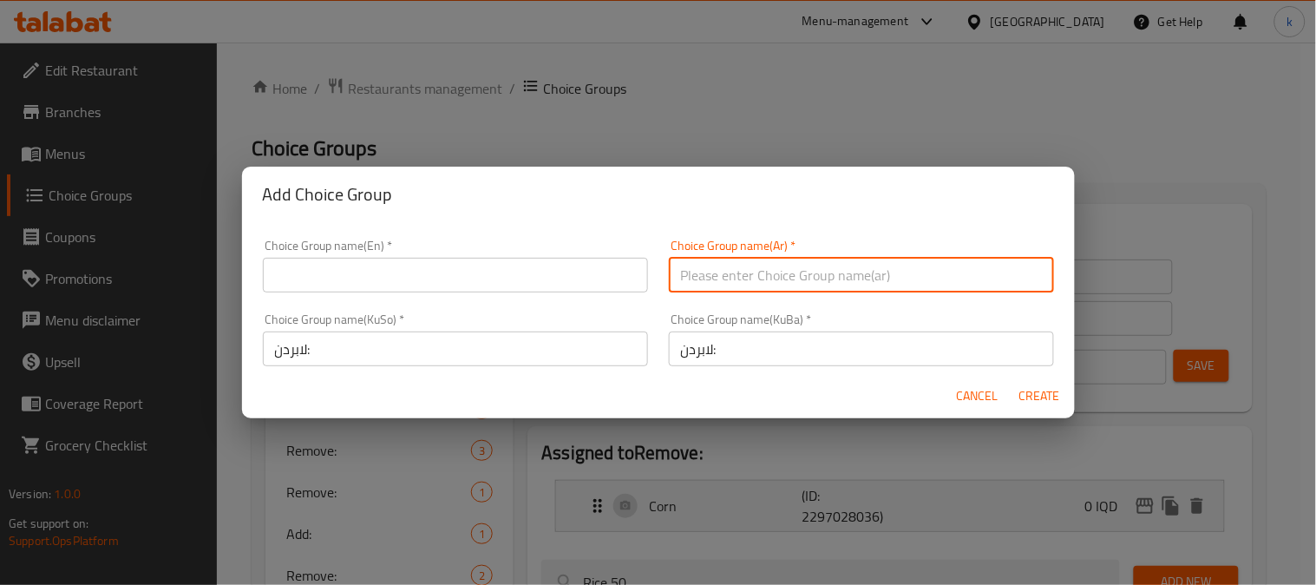
paste input "يزيل:"
type input "يزيل:"
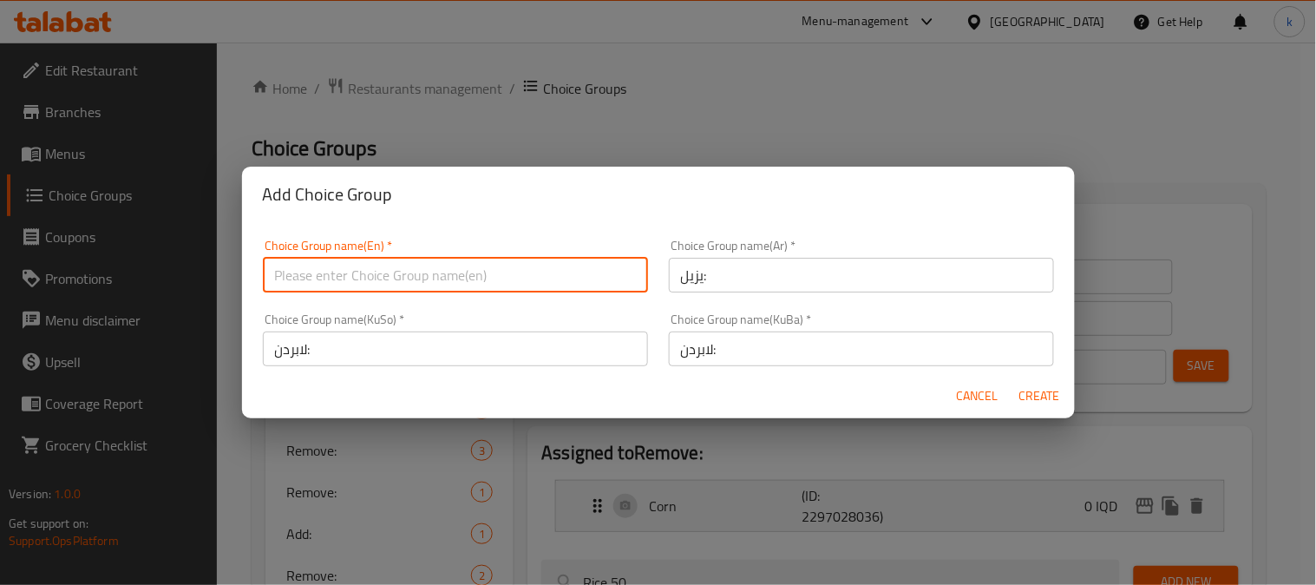
drag, startPoint x: 333, startPoint y: 265, endPoint x: 340, endPoint y: 271, distance: 9.2
click at [334, 266] on input "text" at bounding box center [455, 275] width 385 height 35
paste input "Remove:"
type input "Remove:555"
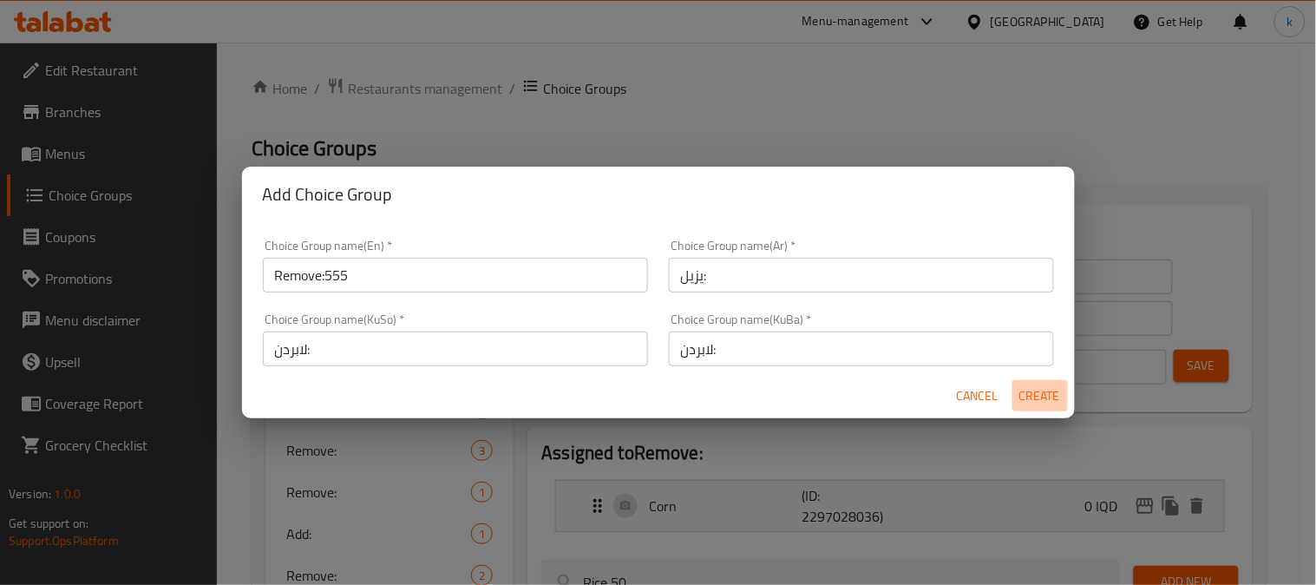
click at [1045, 386] on span "Create" at bounding box center [1041, 396] width 42 height 22
type input "Remove:555"
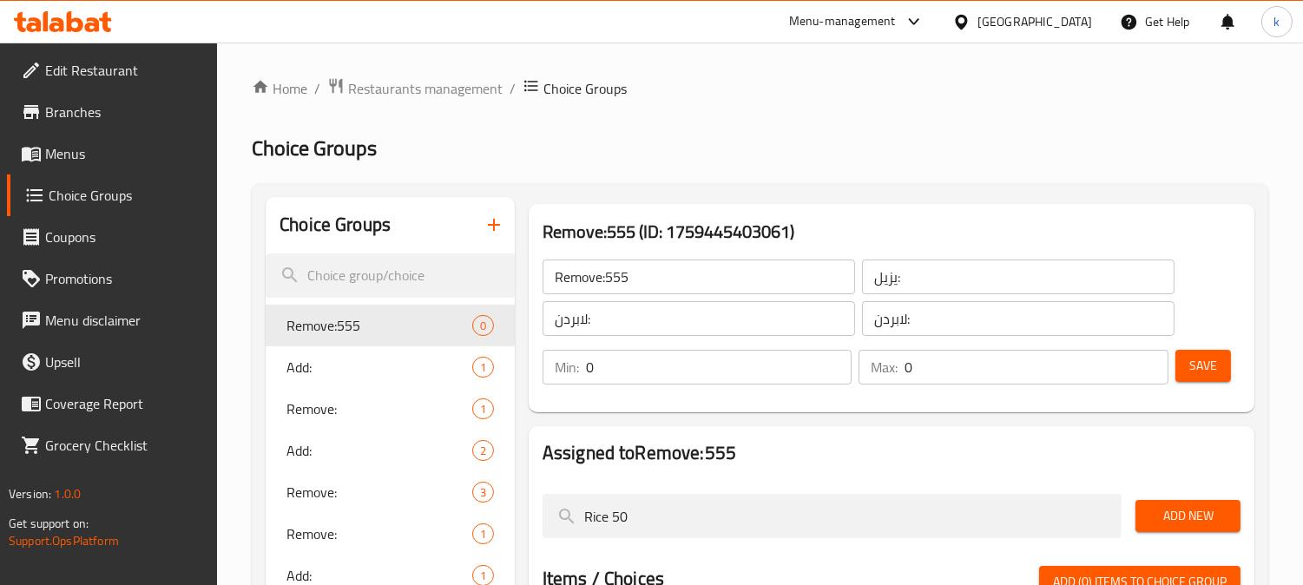
drag, startPoint x: 666, startPoint y: 509, endPoint x: 528, endPoint y: 509, distance: 138.8
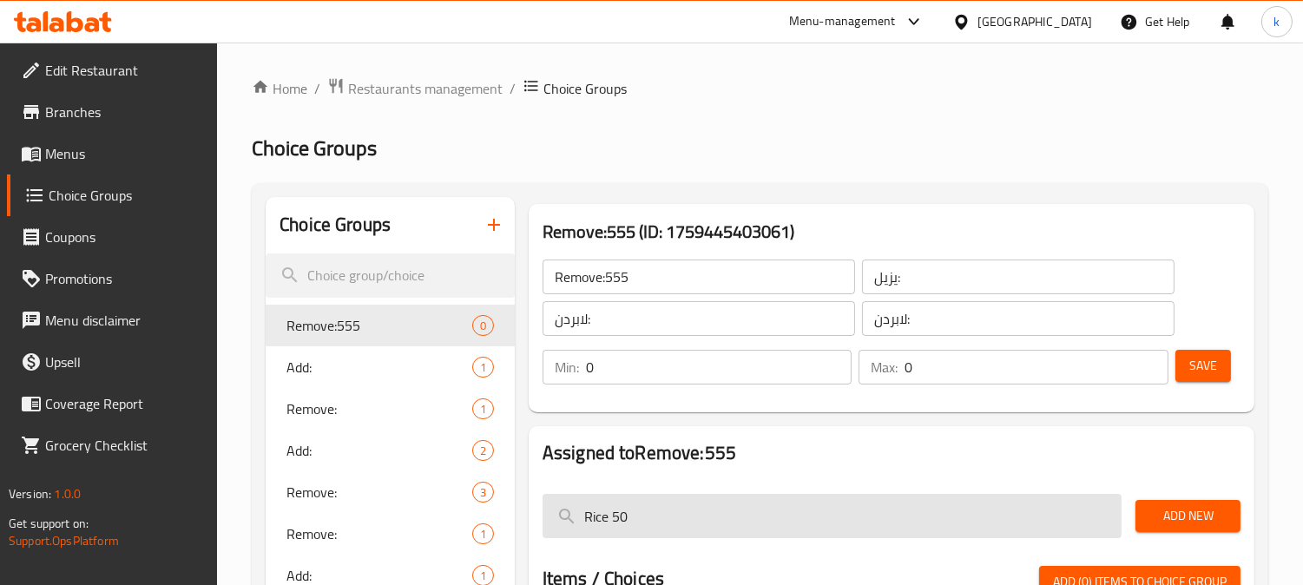
paste input "Onion"
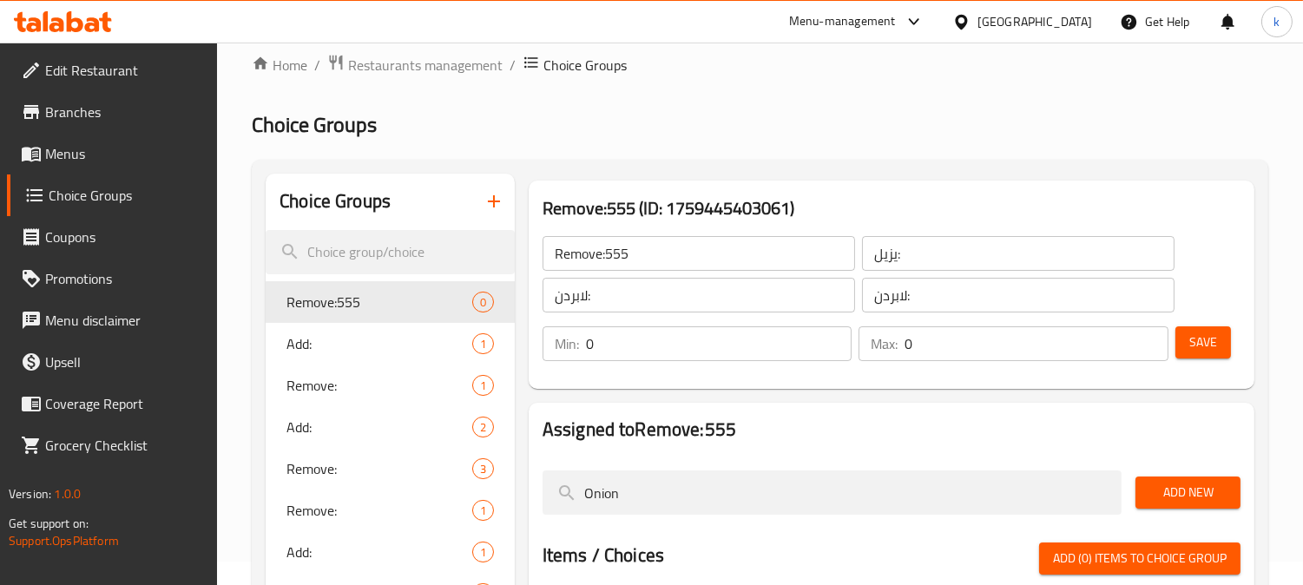
scroll to position [161, 0]
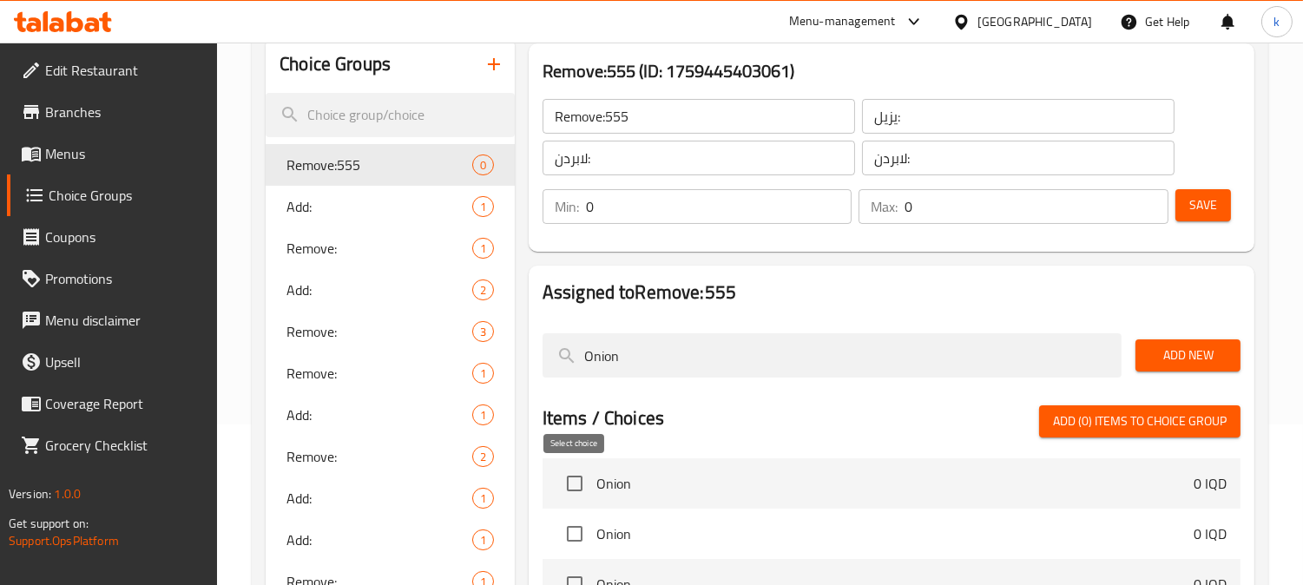
type input "Onion"
click at [574, 487] on input "checkbox" at bounding box center [574, 483] width 36 height 36
checkbox input "true"
drag, startPoint x: 718, startPoint y: 339, endPoint x: 425, endPoint y: 371, distance: 294.2
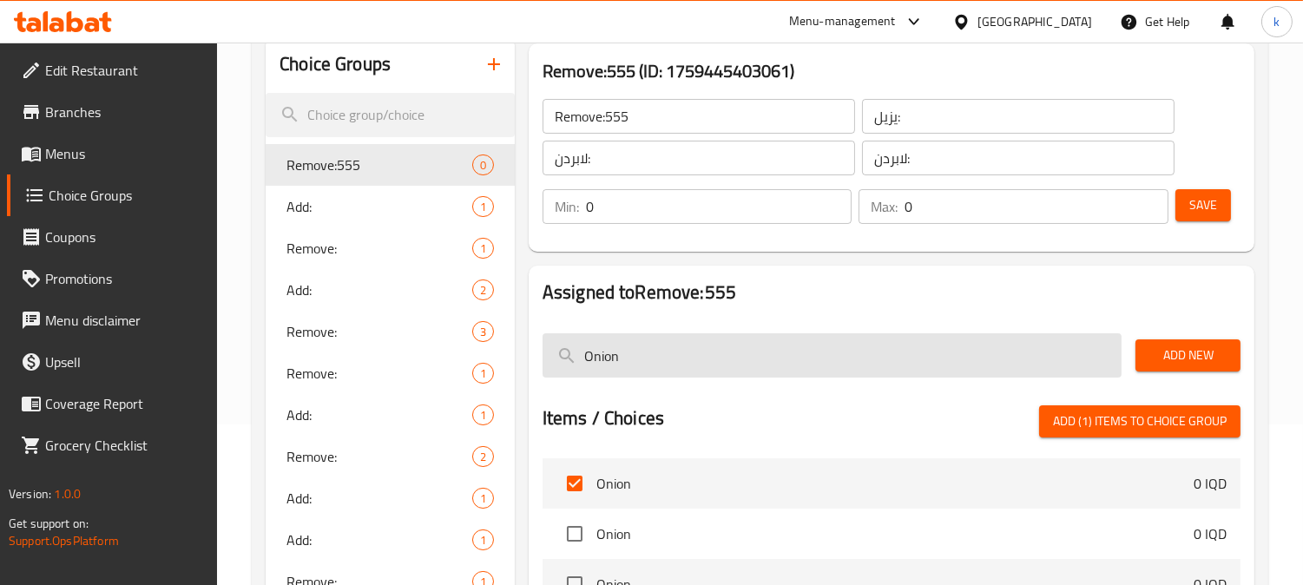
paste input "Pepper"
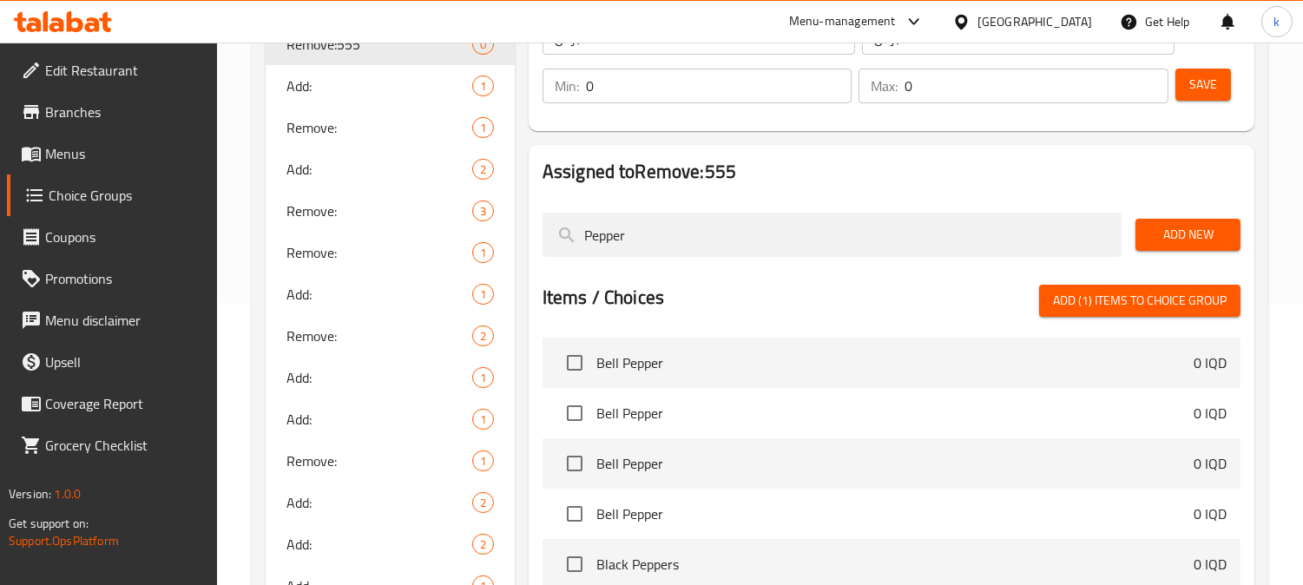
scroll to position [321, 0]
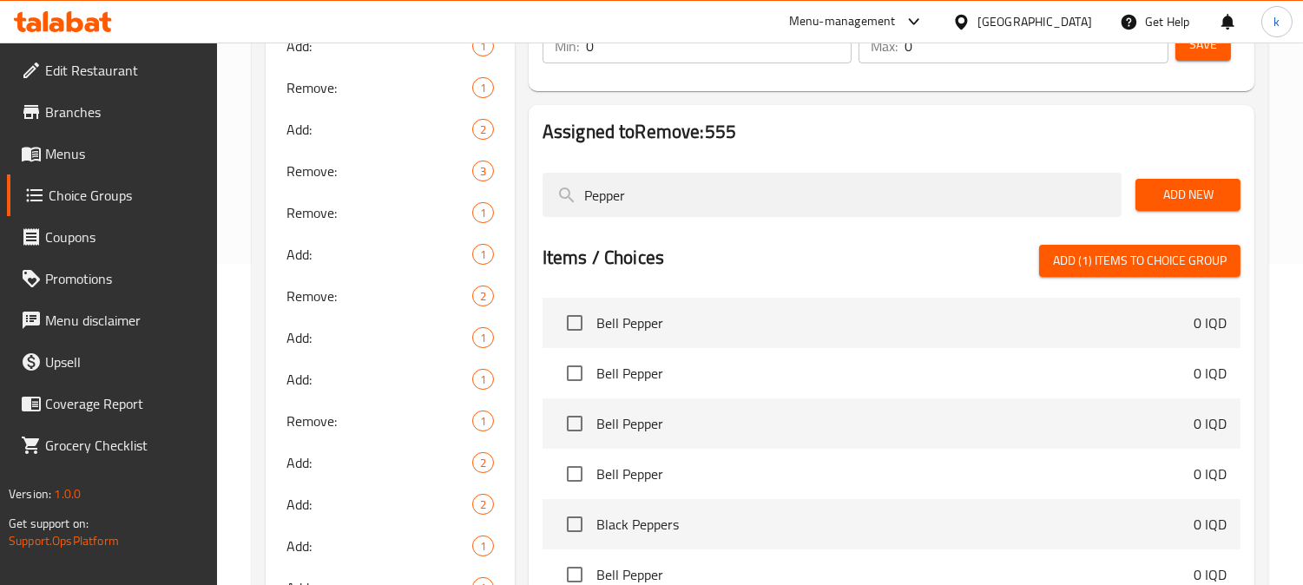
type input "Pepper"
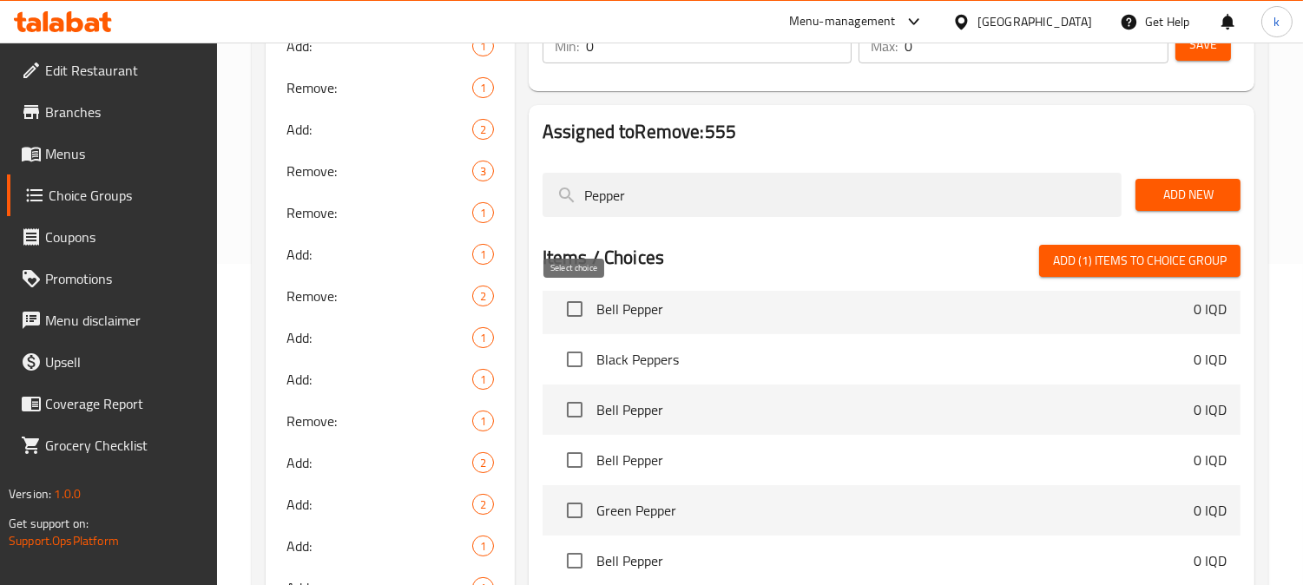
click at [587, 312] on input "checkbox" at bounding box center [574, 309] width 36 height 36
checkbox input "true"
drag, startPoint x: 670, startPoint y: 192, endPoint x: 486, endPoint y: 191, distance: 184.0
paste input "Carrot"
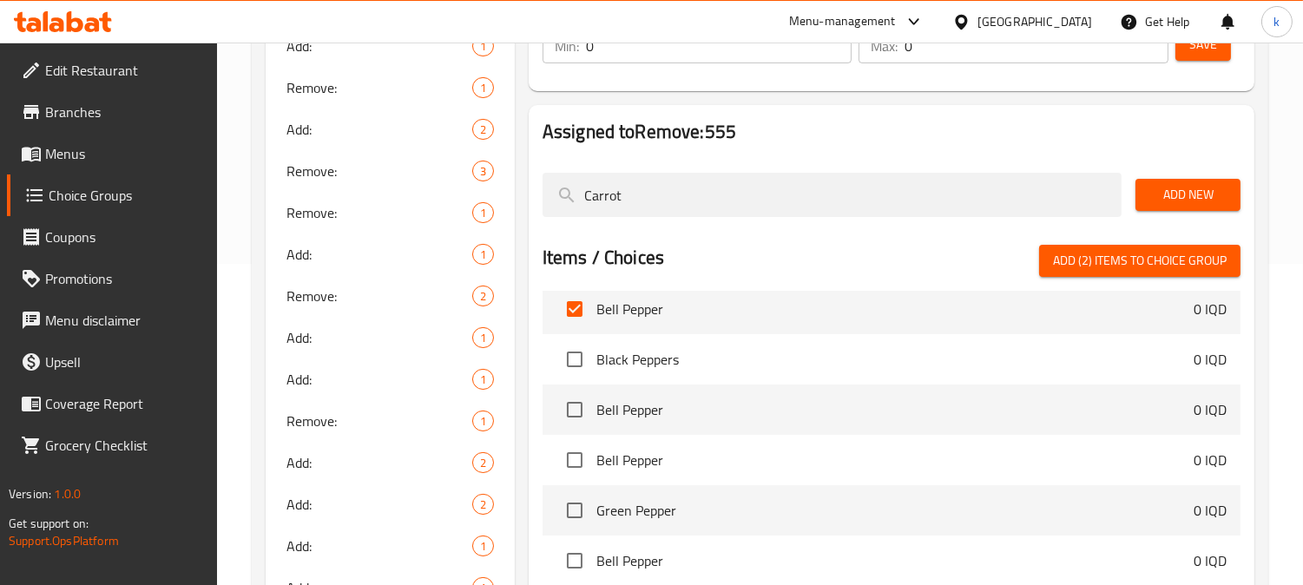
scroll to position [0, 0]
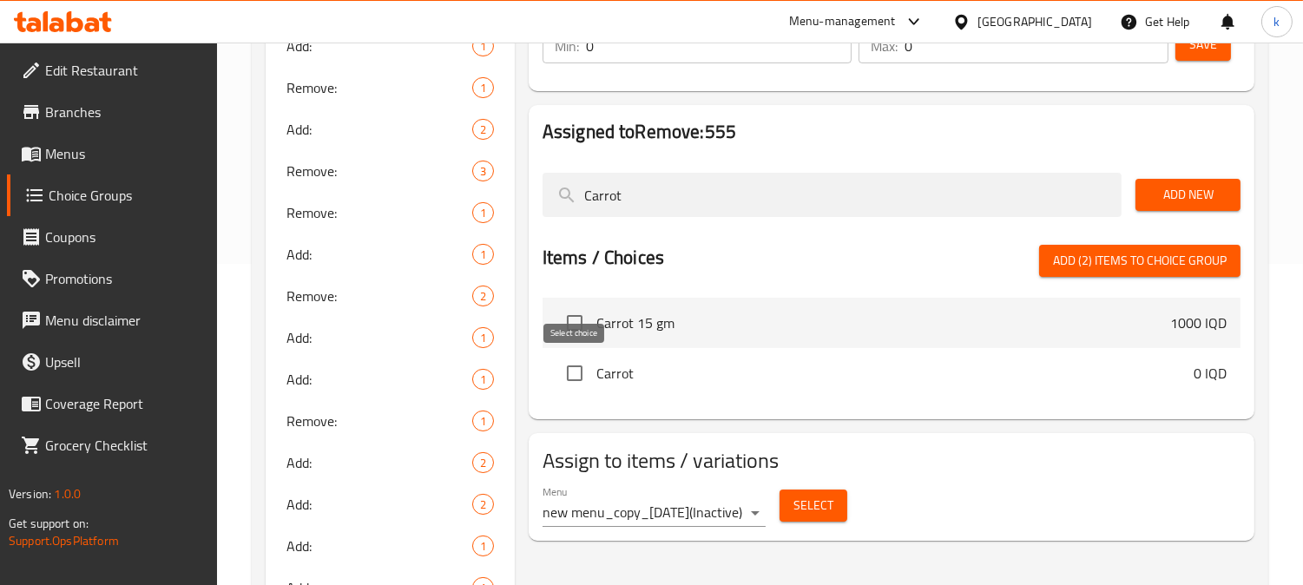
type input "Carrot"
click at [576, 374] on input "checkbox" at bounding box center [574, 373] width 36 height 36
click at [1157, 254] on span "Add (3) items to choice group" at bounding box center [1140, 261] width 174 height 22
checkbox input "false"
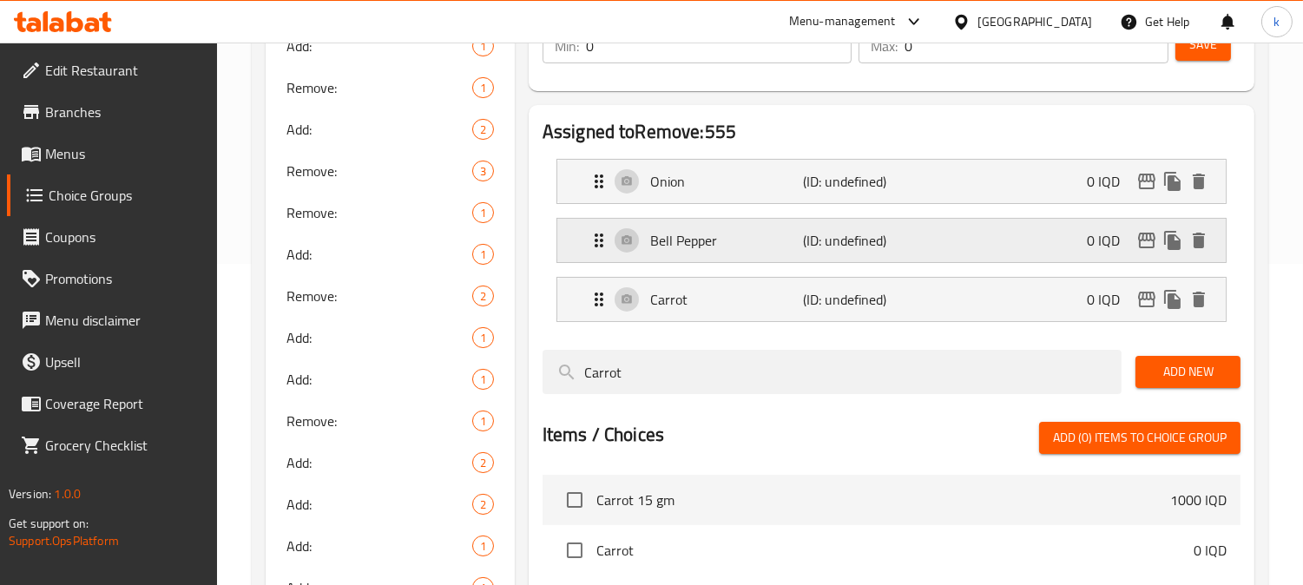
click at [725, 240] on p "Bell Pepper" at bounding box center [726, 240] width 153 height 21
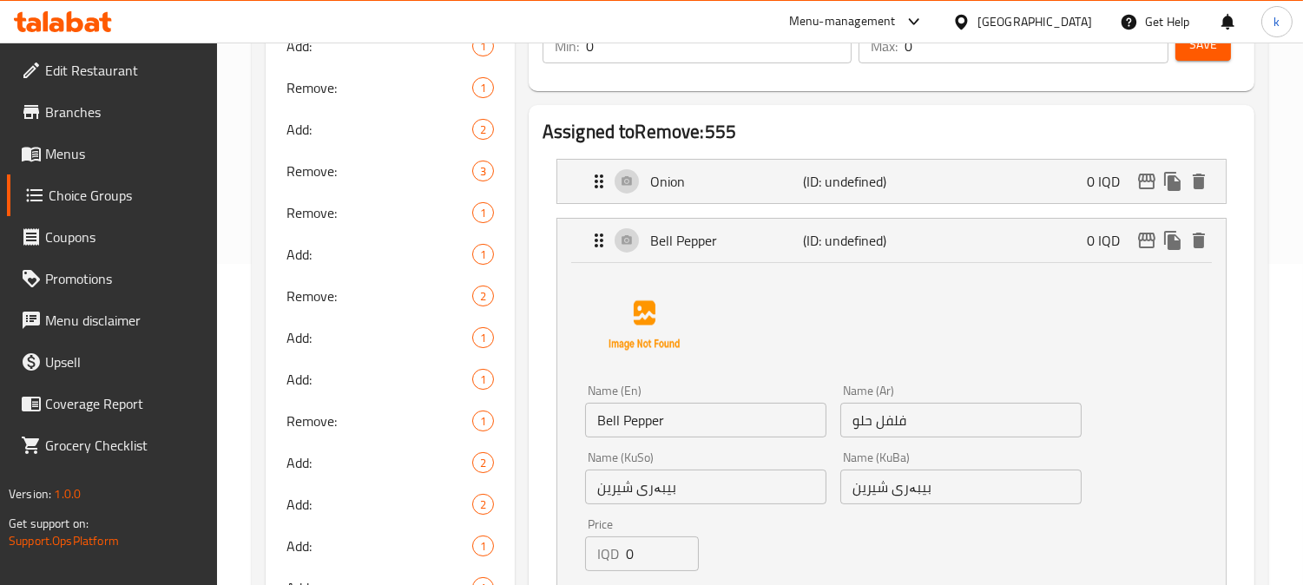
click at [604, 419] on input "Bell Pepper" at bounding box center [705, 420] width 241 height 35
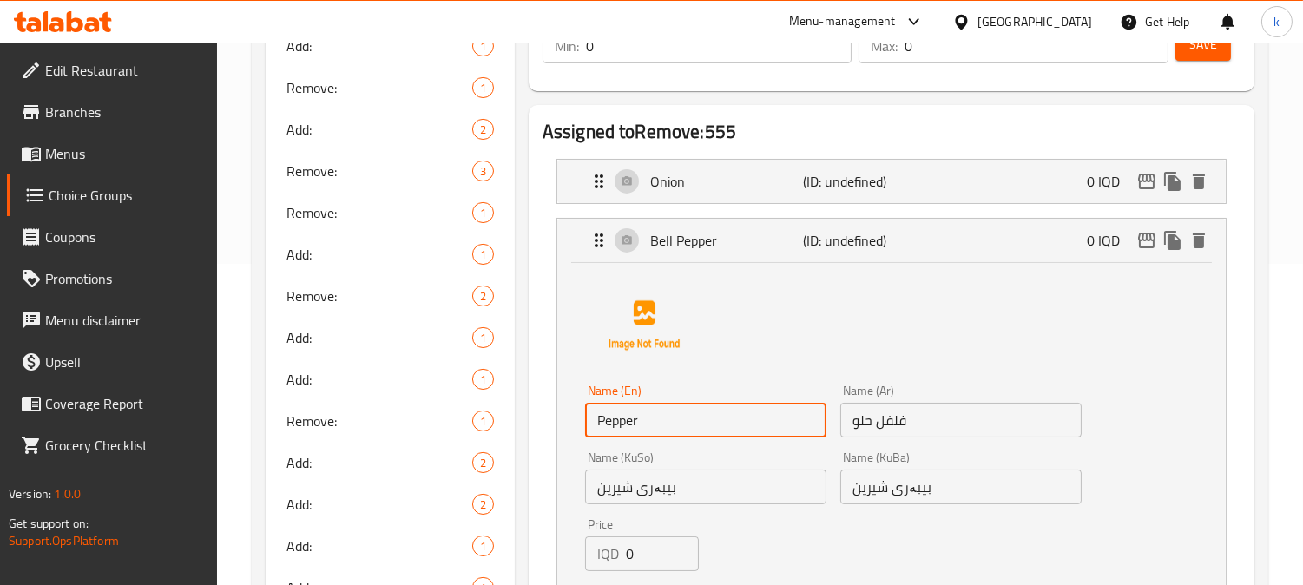
type input "Pepper"
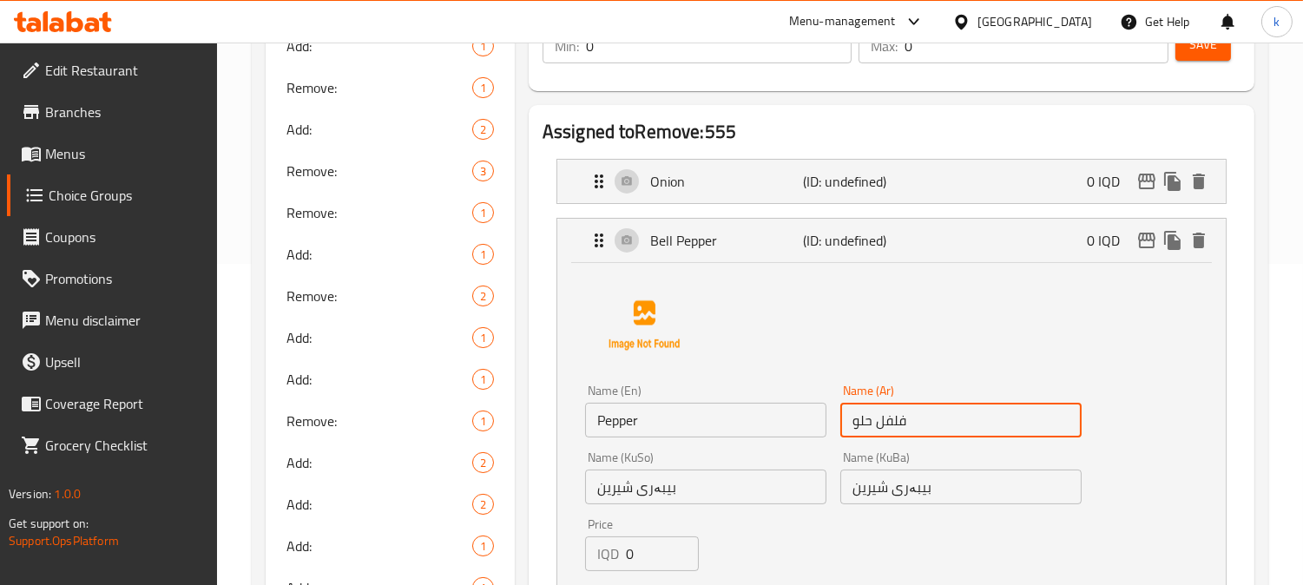
click at [862, 420] on input "فلفل حلو" at bounding box center [960, 420] width 241 height 35
click at [863, 418] on input "فلفل حلو" at bounding box center [960, 420] width 241 height 35
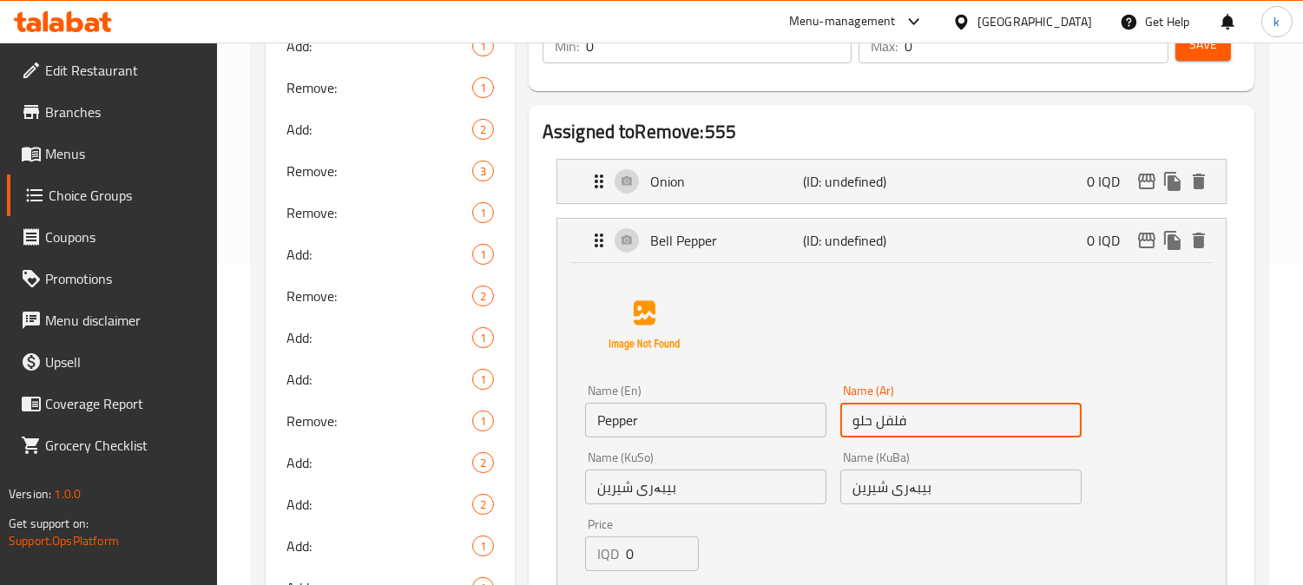
click at [863, 418] on input "فلفل حلو" at bounding box center [960, 420] width 241 height 35
type input "فلفل"
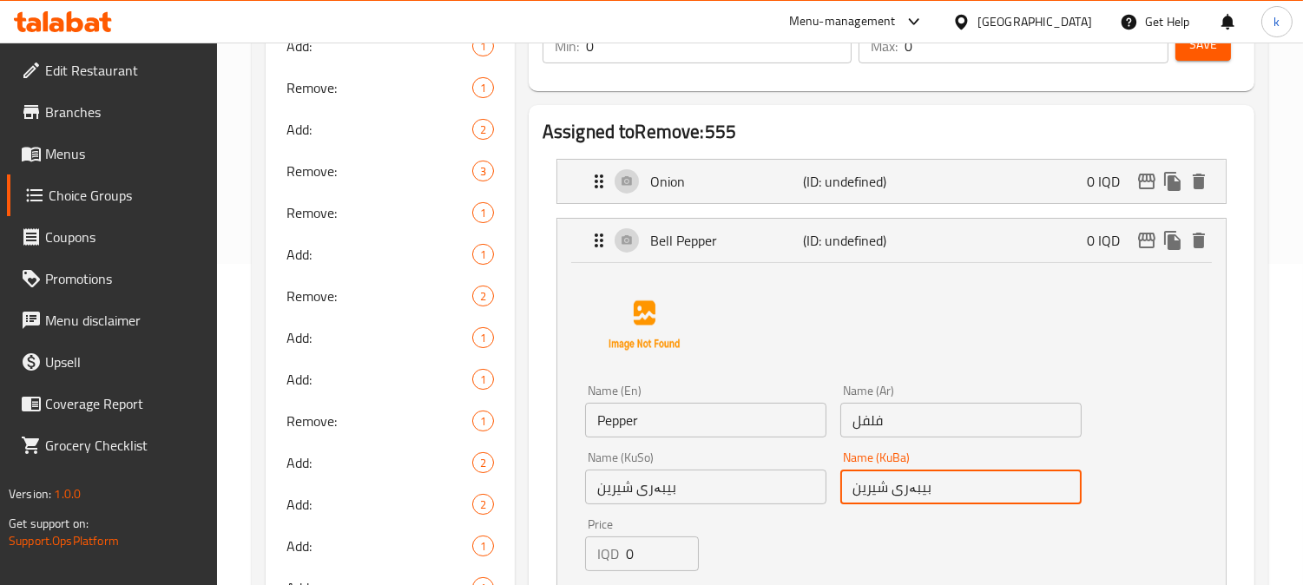
click at [872, 502] on input "بیبەری شیرین" at bounding box center [960, 486] width 241 height 35
click at [929, 493] on input "بیبەری شیرین" at bounding box center [960, 486] width 241 height 35
click at [1024, 487] on input "بیبەر" at bounding box center [960, 486] width 241 height 35
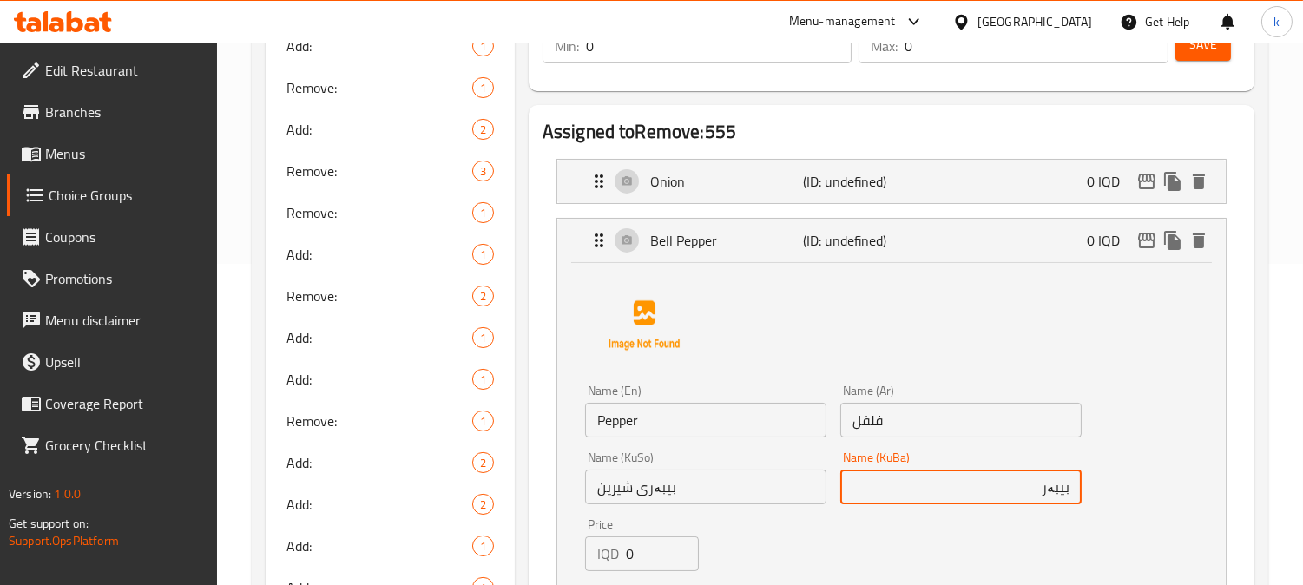
click at [1024, 487] on input "بیبەر" at bounding box center [960, 486] width 241 height 35
type input "بیبەر"
click at [673, 482] on input "بیبەری شیرین" at bounding box center [705, 486] width 241 height 35
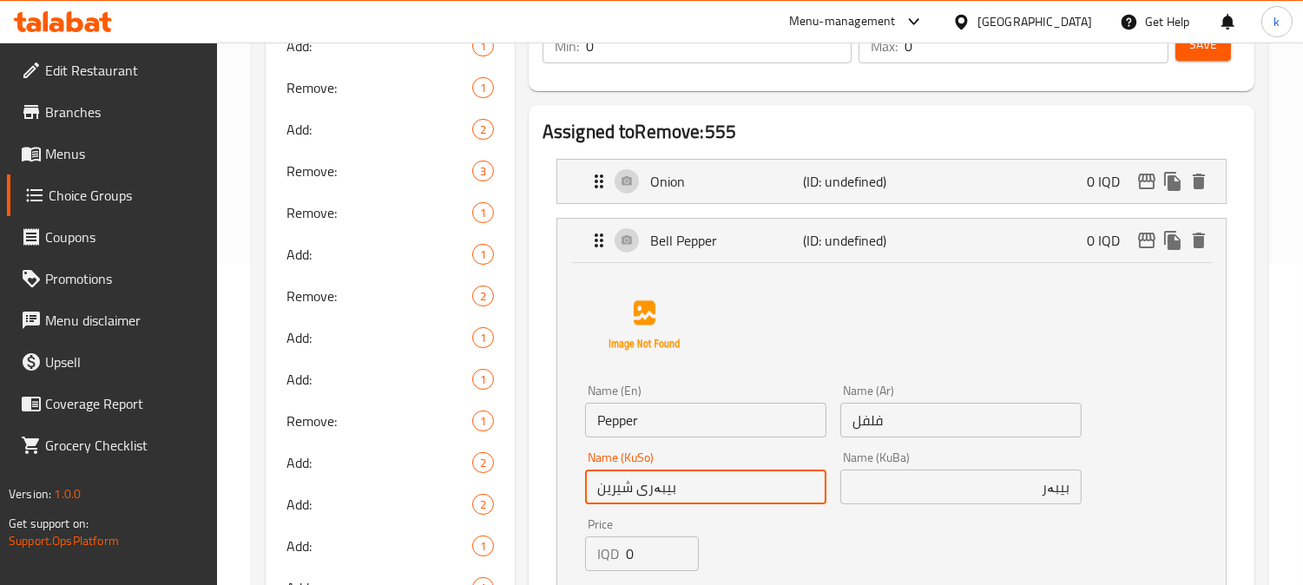
click at [673, 482] on input "بیبەری شیرین" at bounding box center [705, 486] width 241 height 35
paste input "text"
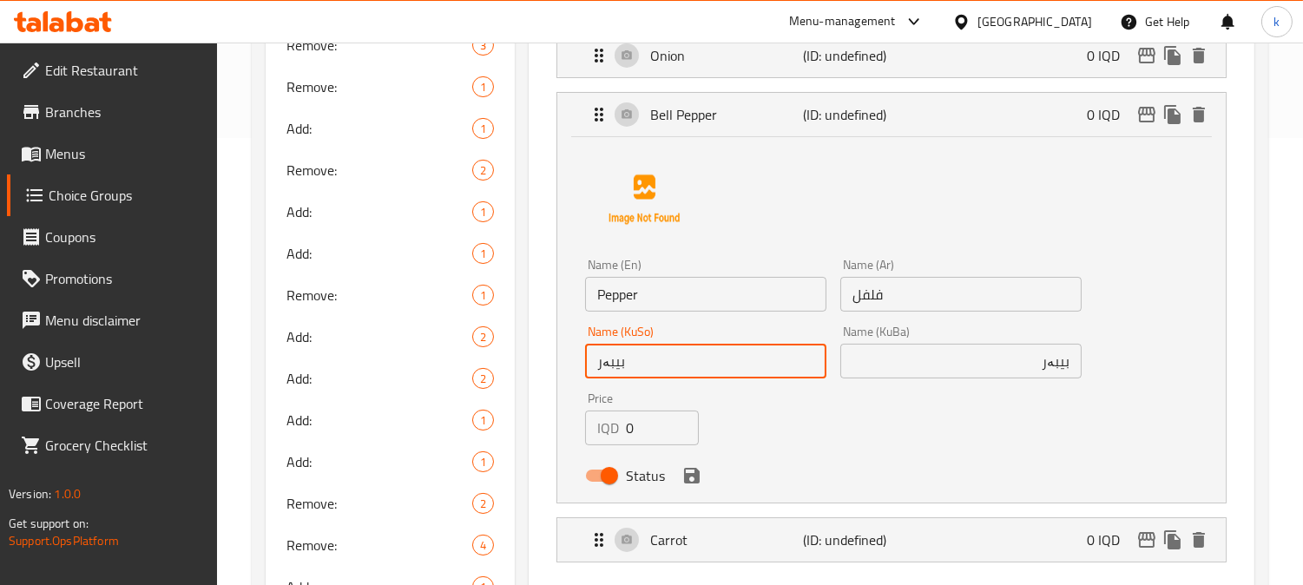
scroll to position [643, 0]
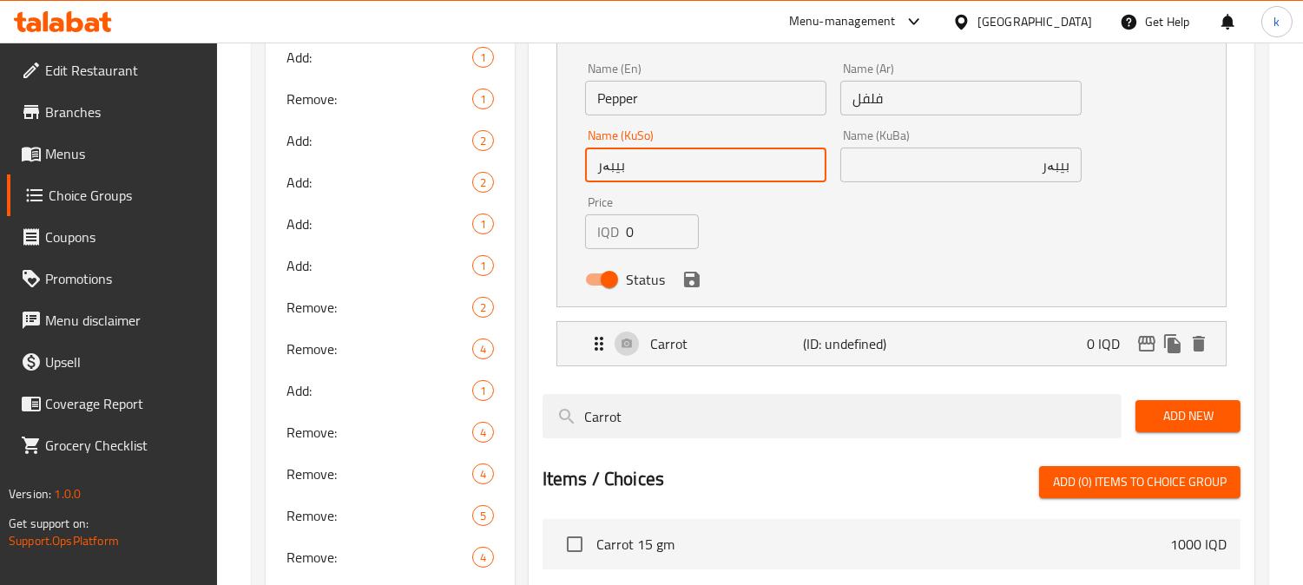
type input "بیبەر"
click at [700, 284] on button "save" at bounding box center [692, 279] width 26 height 26
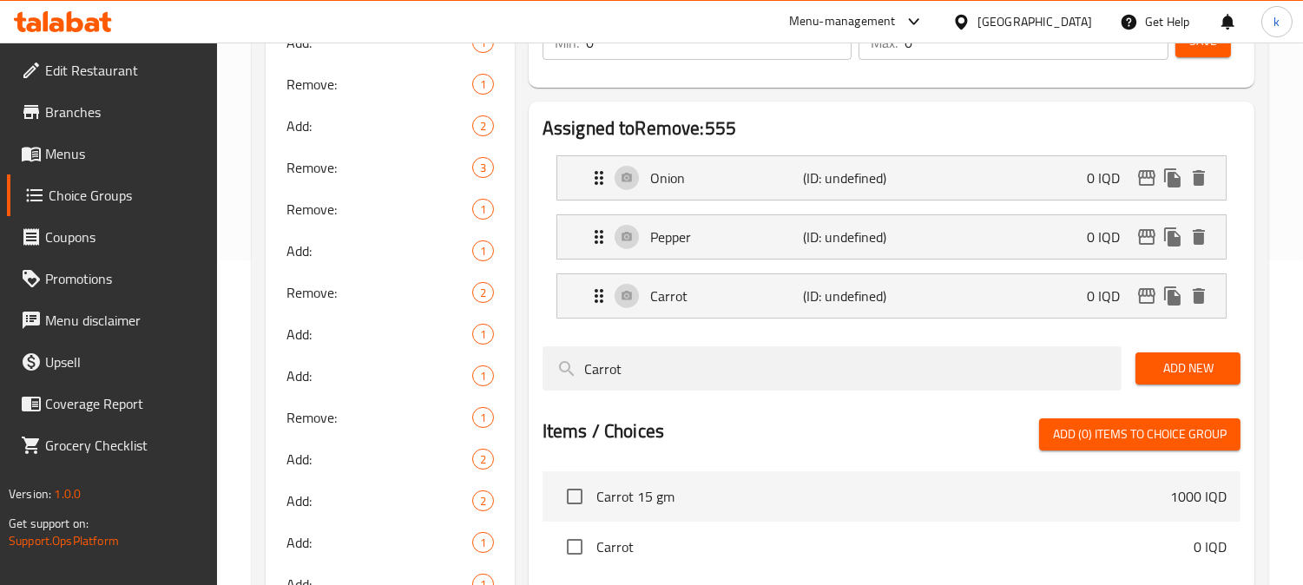
scroll to position [321, 0]
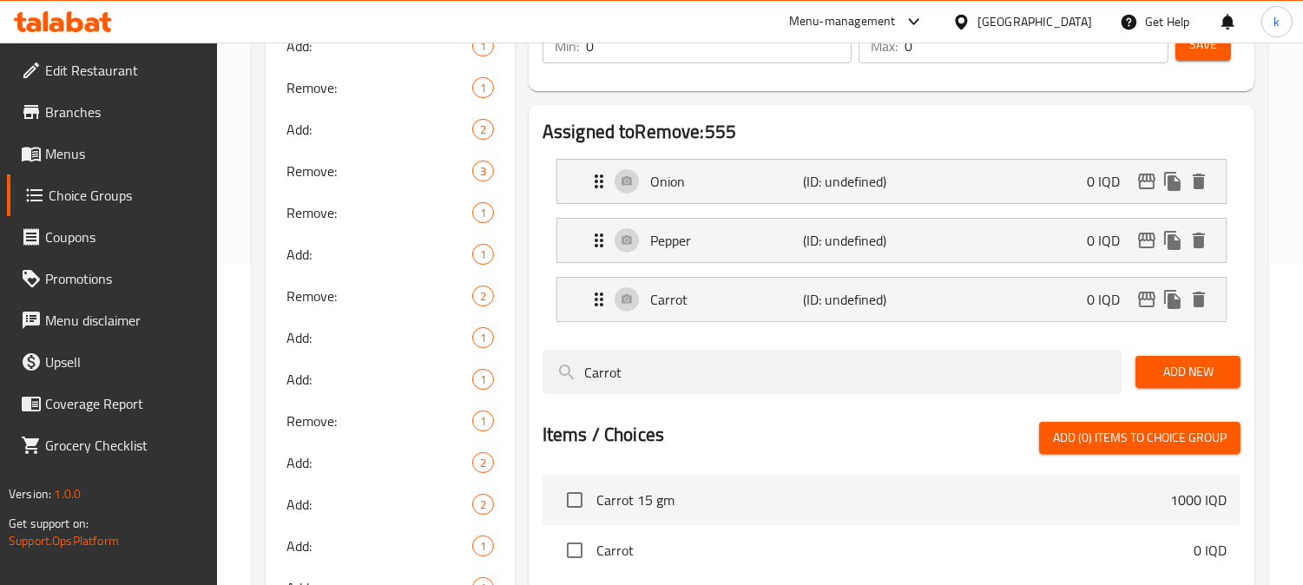
click at [1199, 54] on span "Save" at bounding box center [1203, 45] width 28 height 22
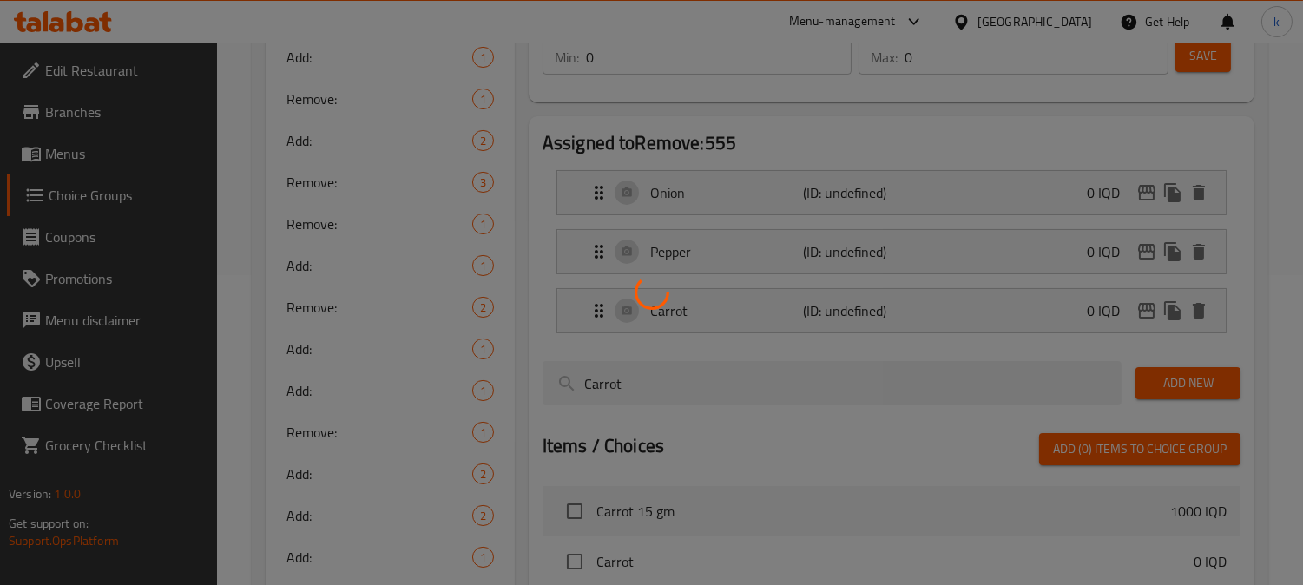
scroll to position [161, 0]
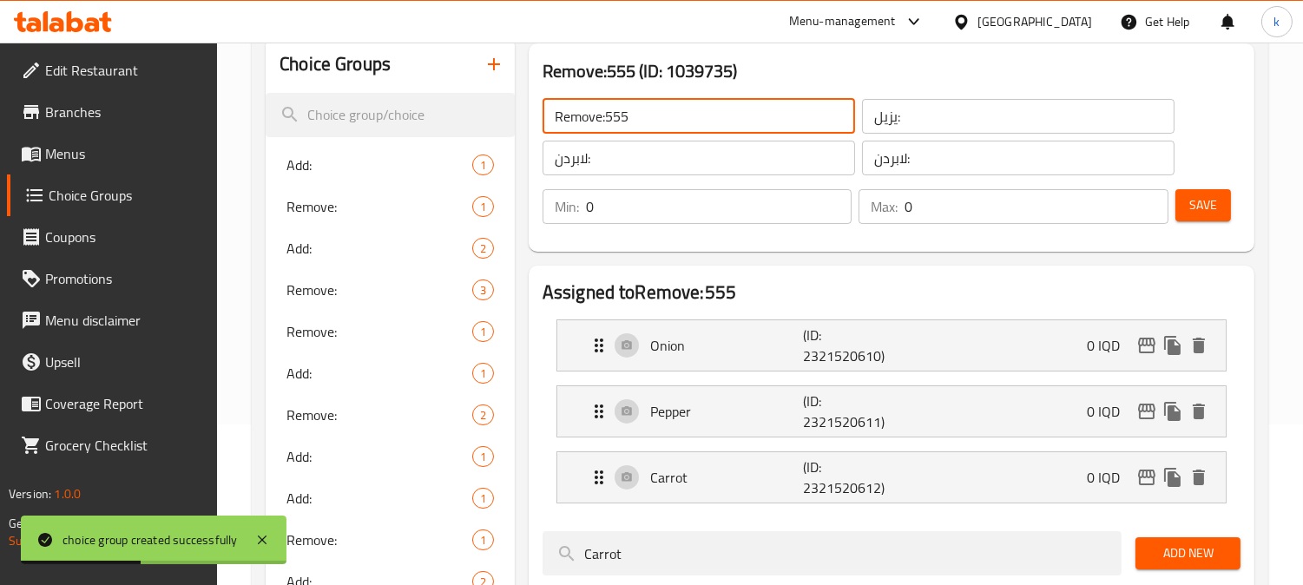
click at [652, 109] on input "Remove:555" at bounding box center [698, 116] width 312 height 35
click at [640, 110] on input "Remove" at bounding box center [698, 116] width 312 height 35
drag, startPoint x: 1199, startPoint y: 212, endPoint x: 922, endPoint y: 160, distance: 281.7
click at [1199, 212] on span "Save" at bounding box center [1203, 205] width 28 height 22
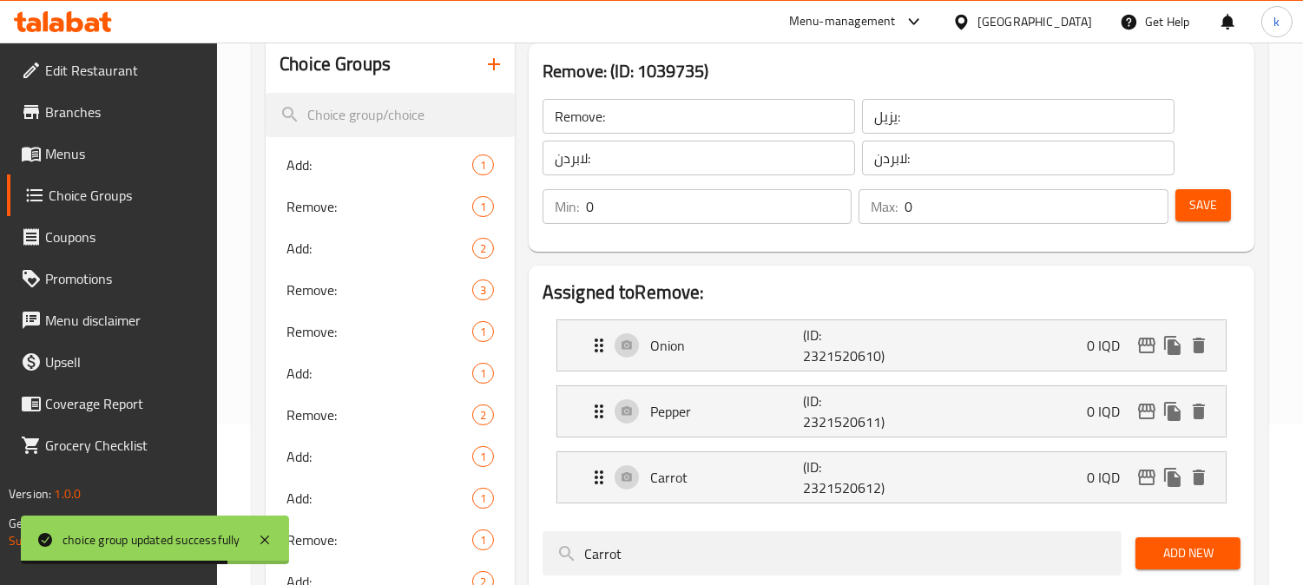
click at [497, 72] on icon "button" at bounding box center [493, 64] width 21 height 21
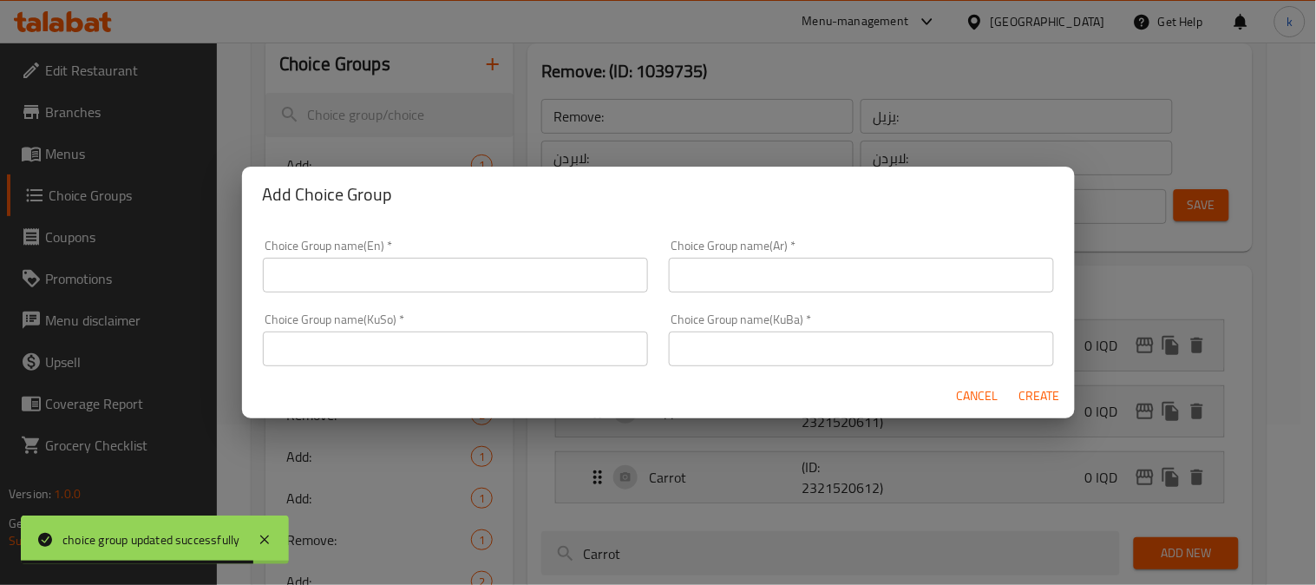
click at [969, 392] on span "Cancel" at bounding box center [978, 396] width 42 height 22
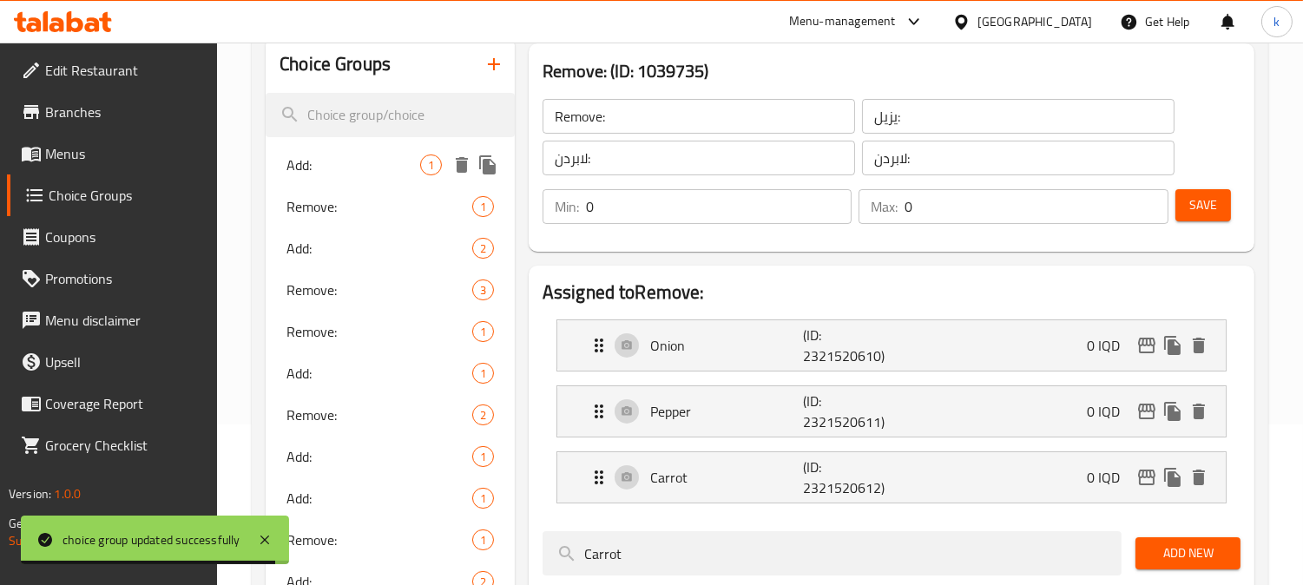
click at [325, 161] on span "Add:" at bounding box center [353, 164] width 134 height 21
type input "Add:"
type input "يضيف:"
type input "زیادکردن :"
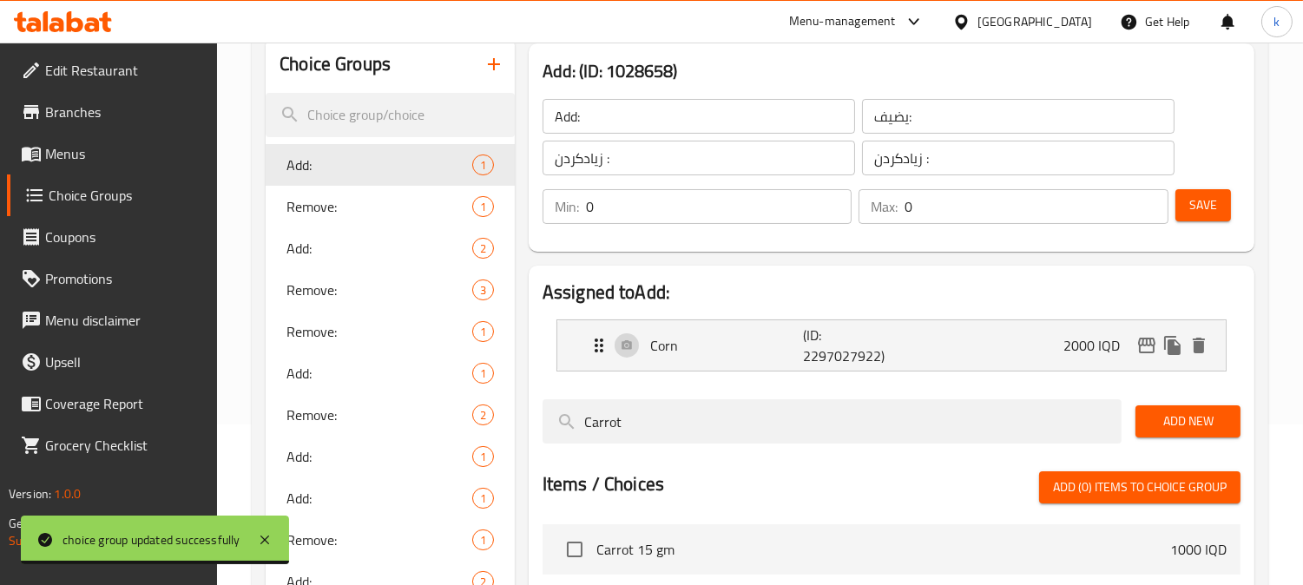
click at [655, 128] on input "Add:" at bounding box center [698, 116] width 312 height 35
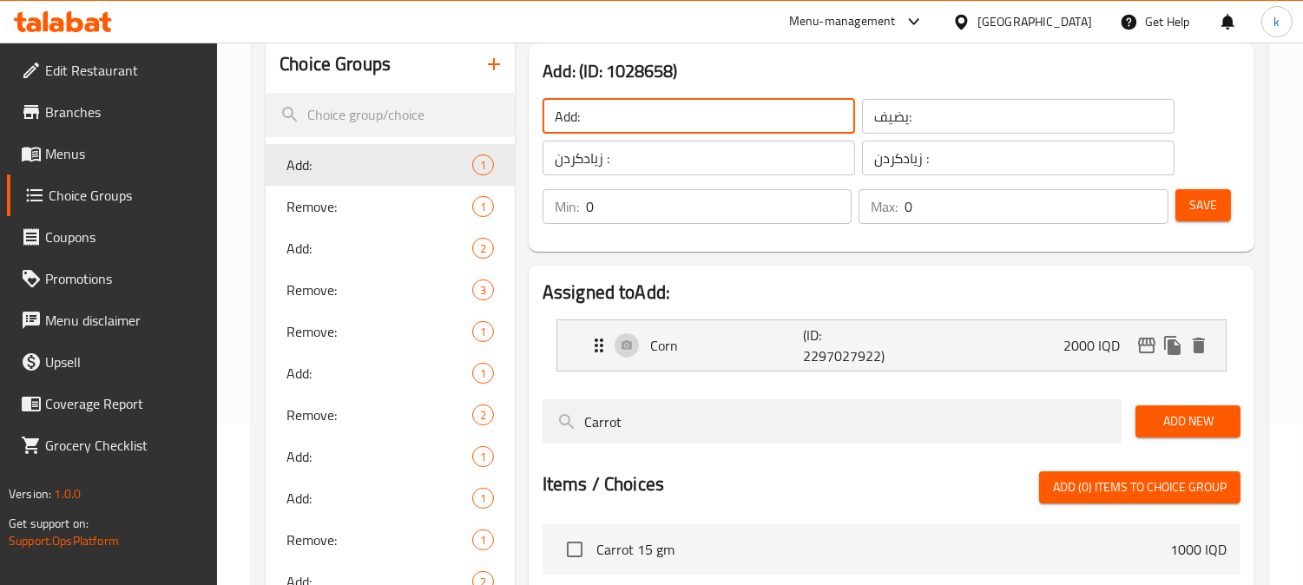
click at [655, 128] on input "Add:" at bounding box center [698, 116] width 312 height 35
click at [881, 120] on input "يضيف:" at bounding box center [1018, 116] width 312 height 35
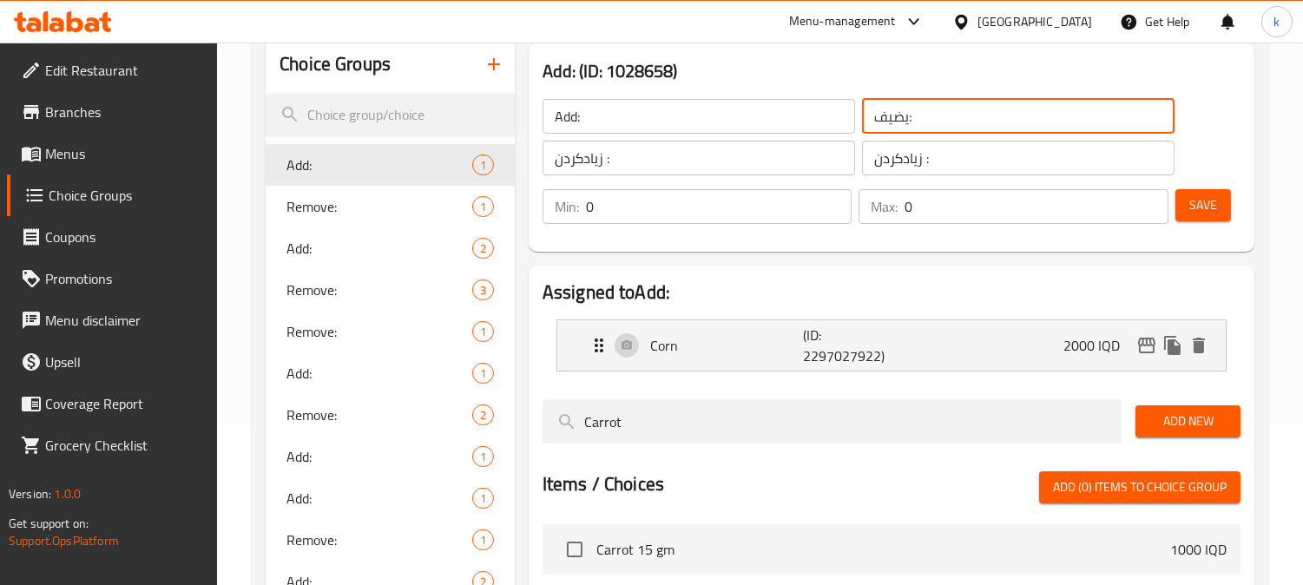
click at [881, 120] on input "يضيف:" at bounding box center [1018, 116] width 312 height 35
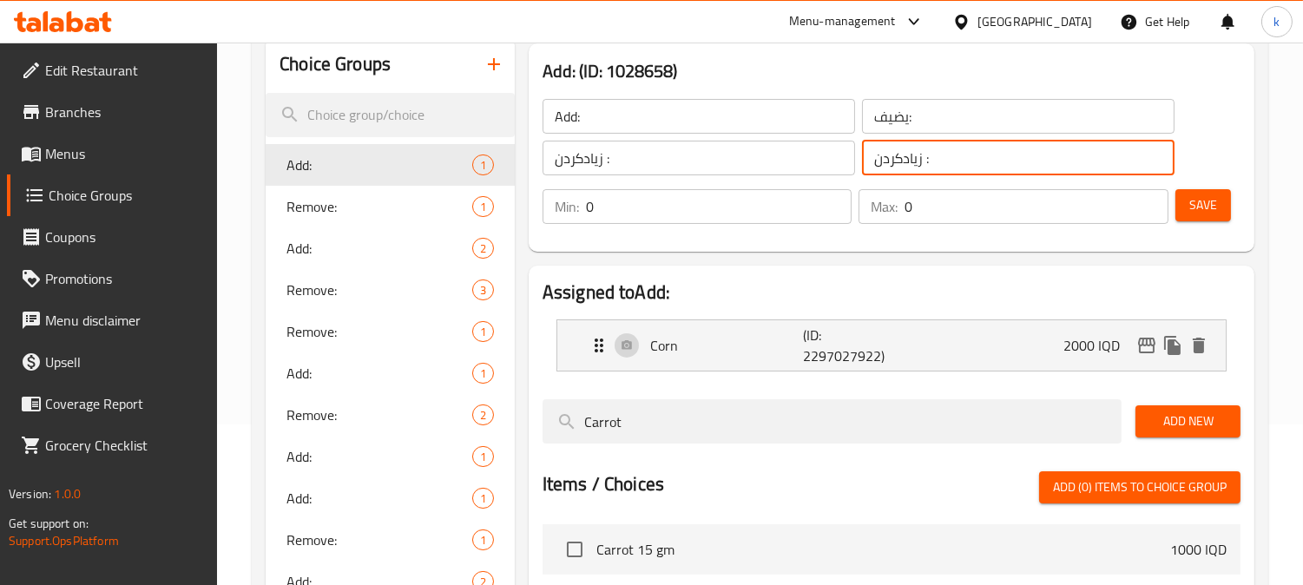
click at [908, 165] on input "زیادکردن :" at bounding box center [1018, 158] width 312 height 35
click at [489, 67] on icon "button" at bounding box center [493, 64] width 21 height 21
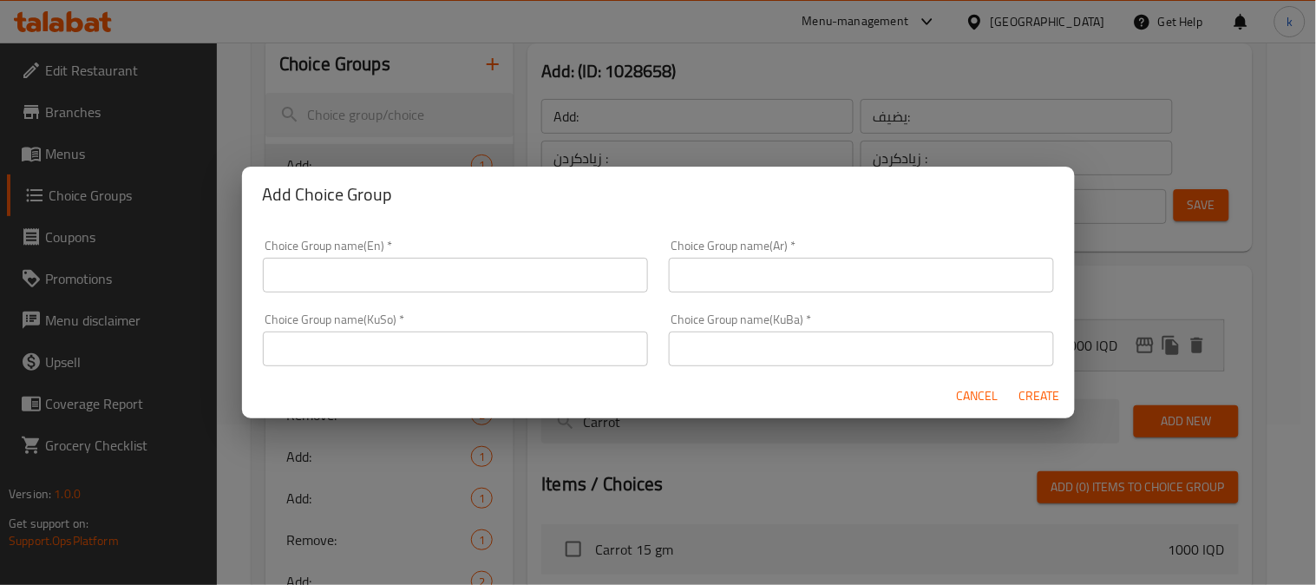
drag, startPoint x: 749, startPoint y: 332, endPoint x: 666, endPoint y: 334, distance: 82.5
click at [749, 332] on input "text" at bounding box center [861, 348] width 385 height 35
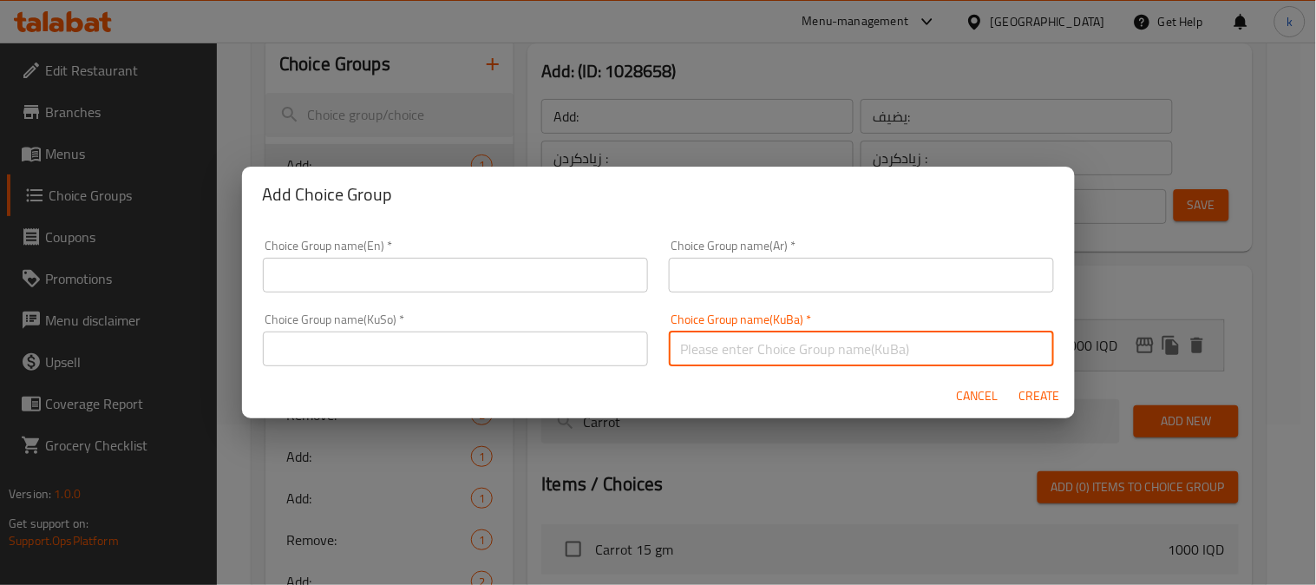
paste input "زیادکردن :"
type input "زیادکردن :"
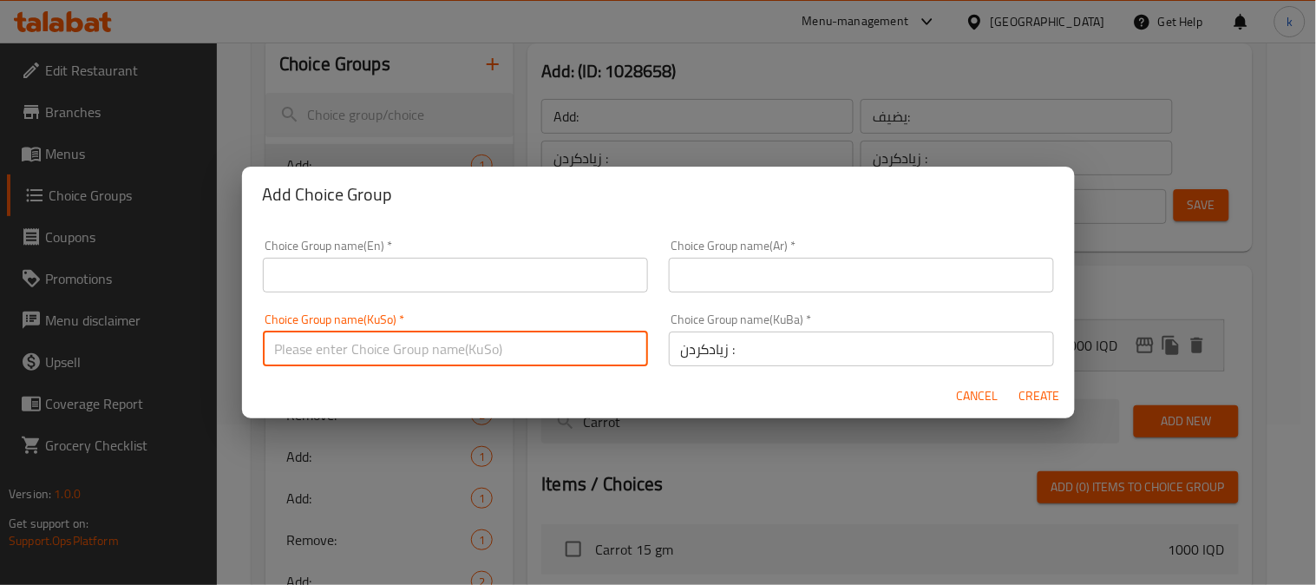
drag, startPoint x: 557, startPoint y: 334, endPoint x: 706, endPoint y: 296, distance: 154.1
click at [568, 336] on input "text" at bounding box center [455, 348] width 385 height 35
paste input "زیادکردن :"
type input "زیادکردن :"
click at [719, 280] on input "text" at bounding box center [861, 275] width 385 height 35
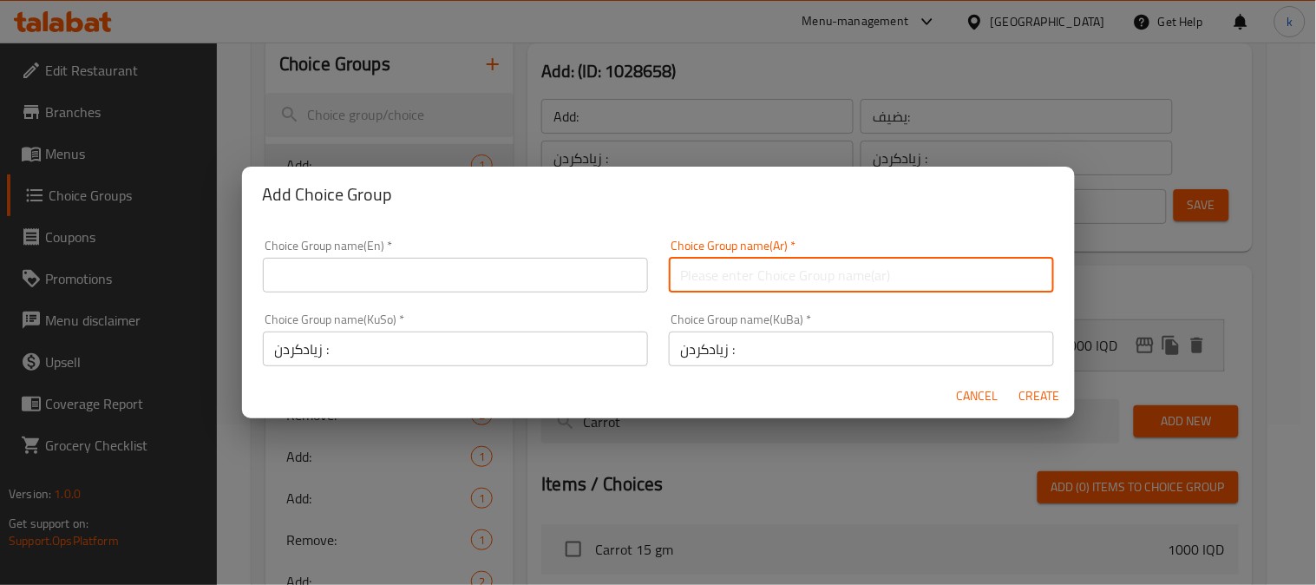
paste input "يضيف:"
type input "يضيف:"
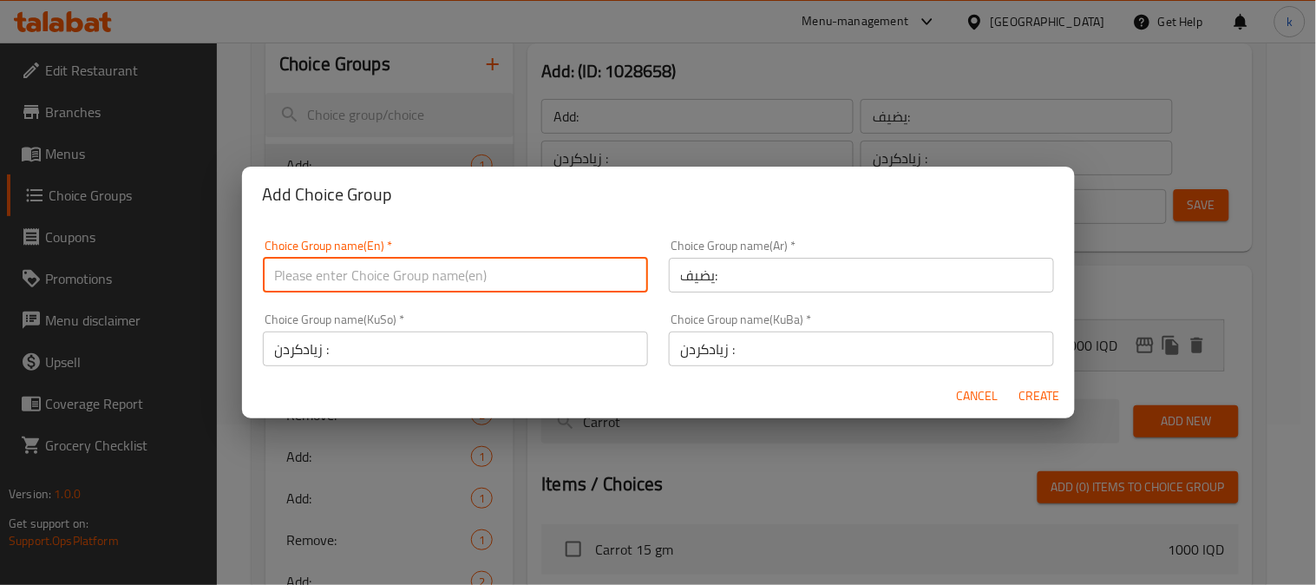
click at [375, 278] on input "text" at bounding box center [455, 275] width 385 height 35
paste input "Add:"
type input "Add:555"
click at [1050, 404] on span "Create" at bounding box center [1041, 396] width 42 height 22
type input "Add:555"
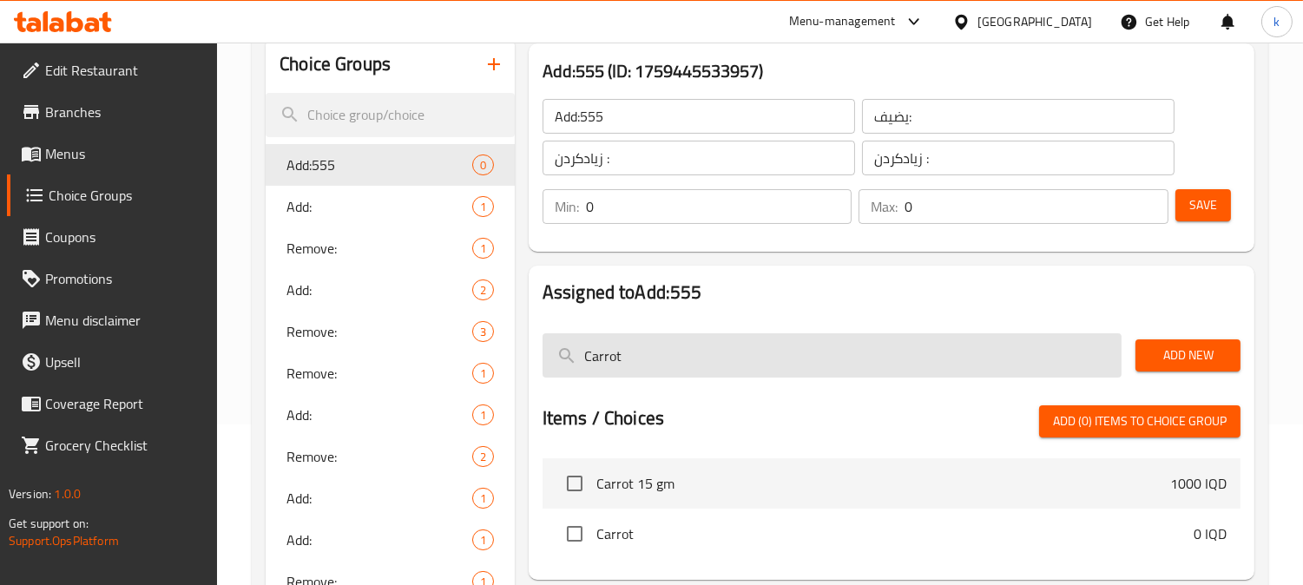
click at [636, 351] on input "Carrot" at bounding box center [831, 355] width 579 height 44
paste input "hicke"
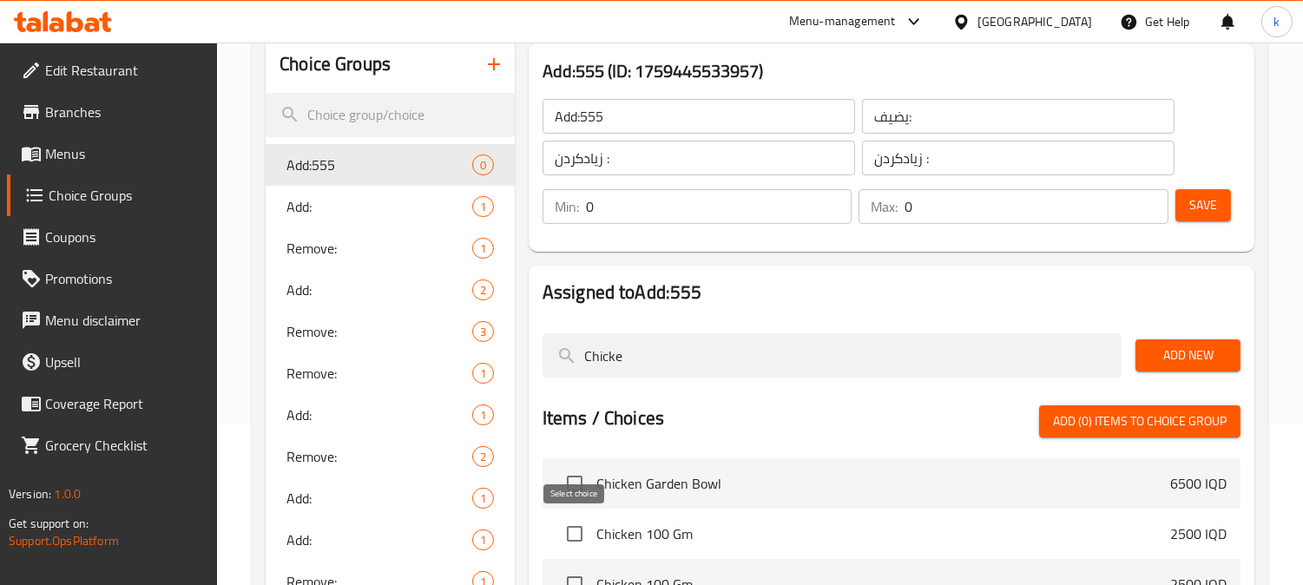
type input "Chicke"
click at [580, 535] on input "checkbox" at bounding box center [574, 533] width 36 height 36
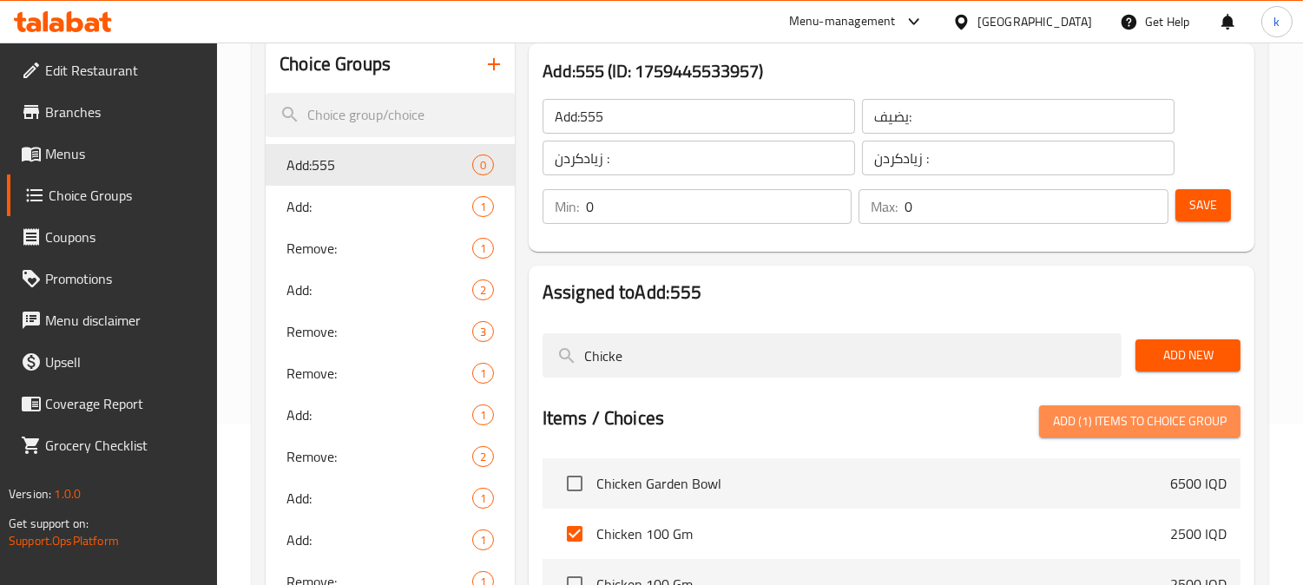
click at [1112, 418] on span "Add (1) items to choice group" at bounding box center [1140, 421] width 174 height 22
checkbox input "false"
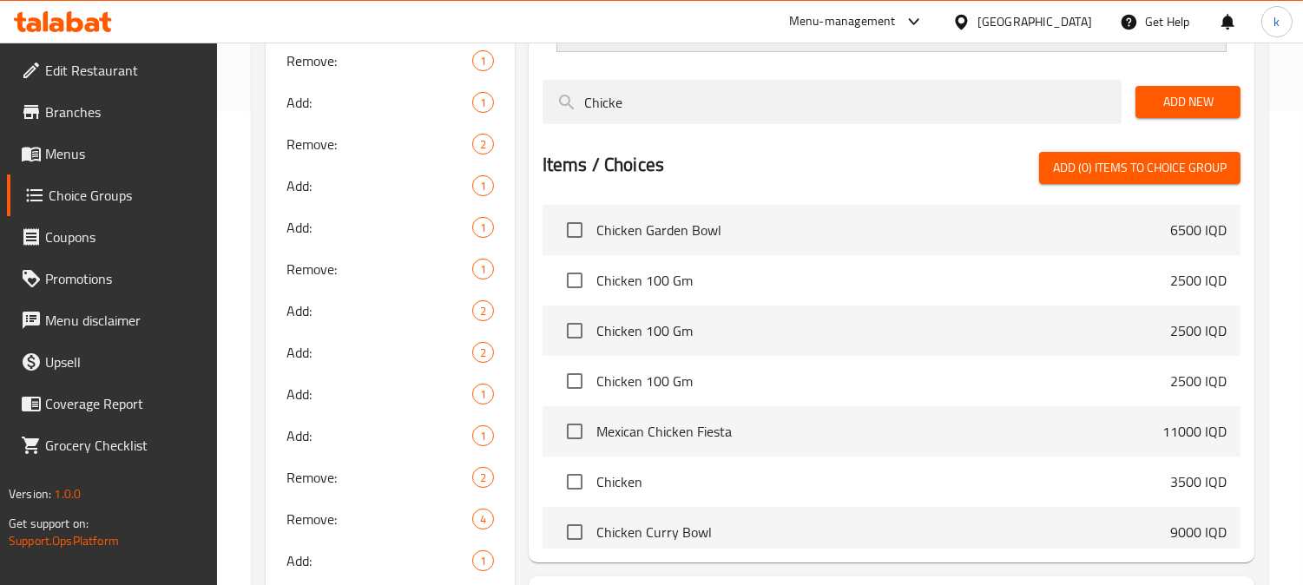
scroll to position [482, 0]
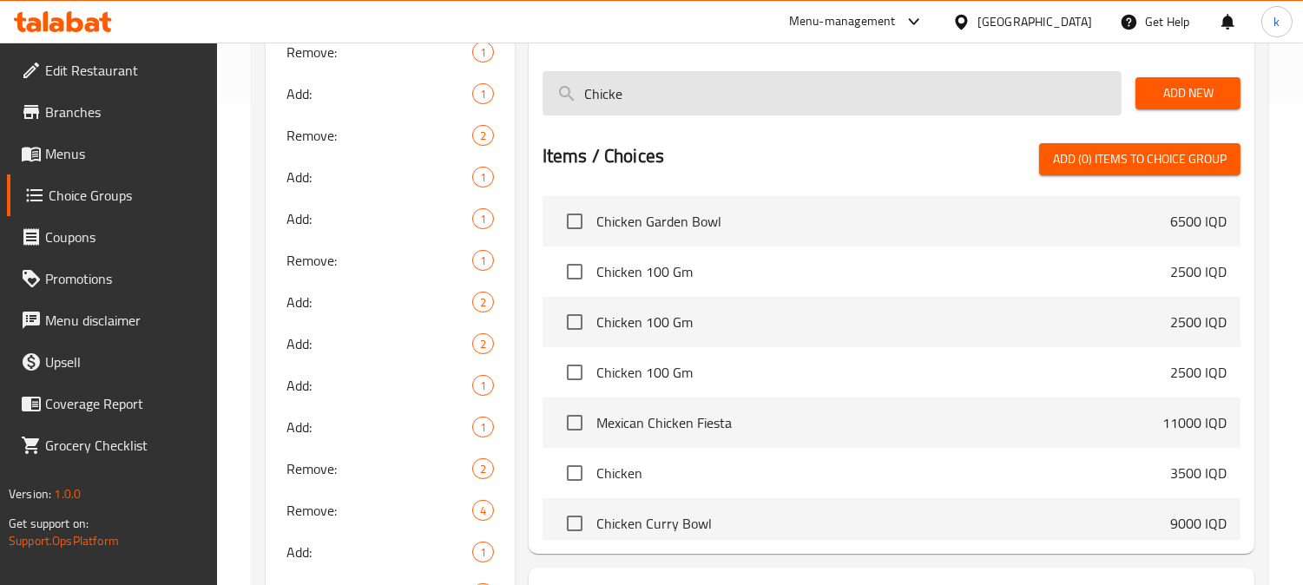
click at [638, 97] on input "Chicke" at bounding box center [831, 93] width 579 height 44
paste input "Mashed Potato"
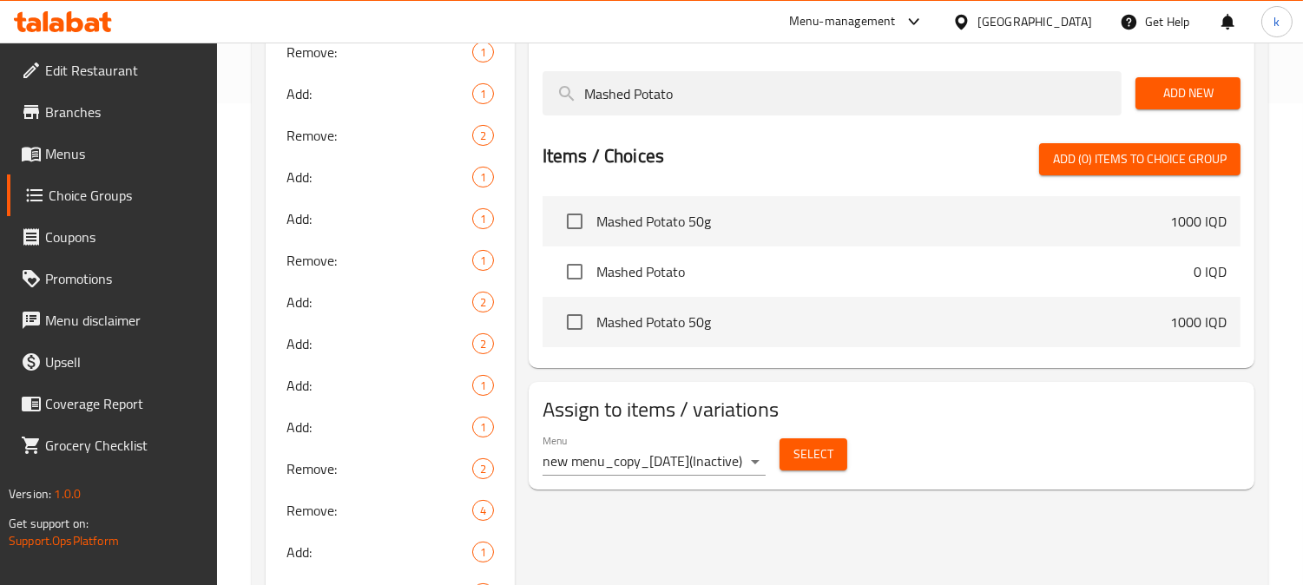
type input "Mashed Potato"
click at [745, 219] on span "Mashed Potato 50g" at bounding box center [883, 221] width 574 height 21
drag, startPoint x: 581, startPoint y: 219, endPoint x: 596, endPoint y: 218, distance: 14.8
click at [581, 218] on input "checkbox" at bounding box center [574, 221] width 36 height 36
click at [1113, 159] on span "Add (1) items to choice group" at bounding box center [1140, 159] width 174 height 22
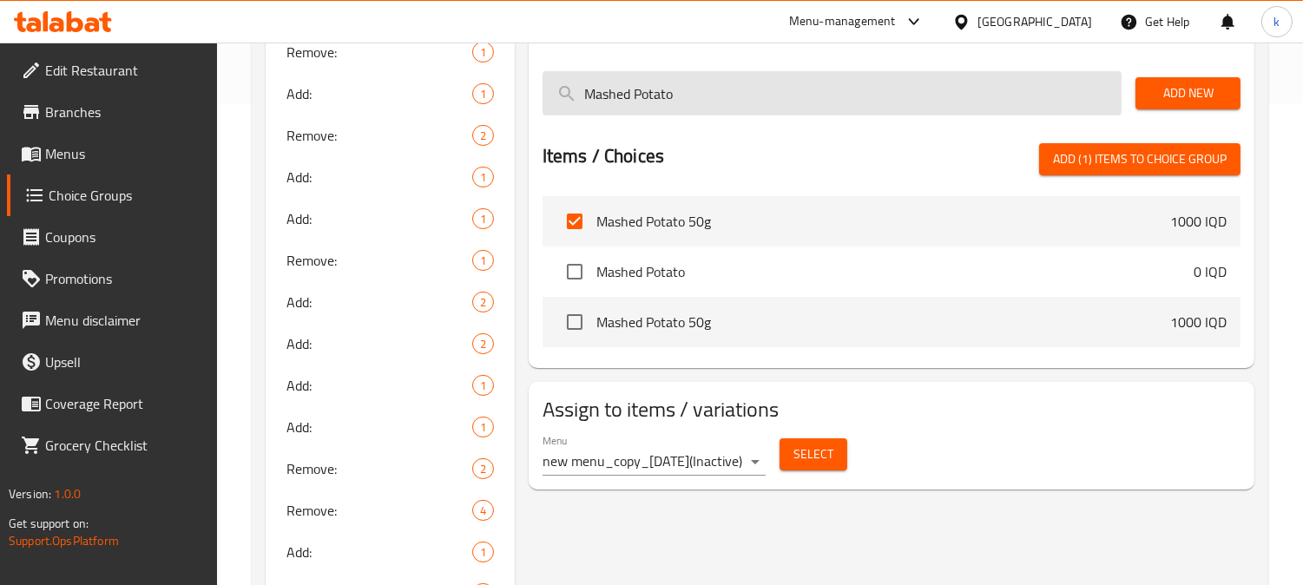
checkbox input "false"
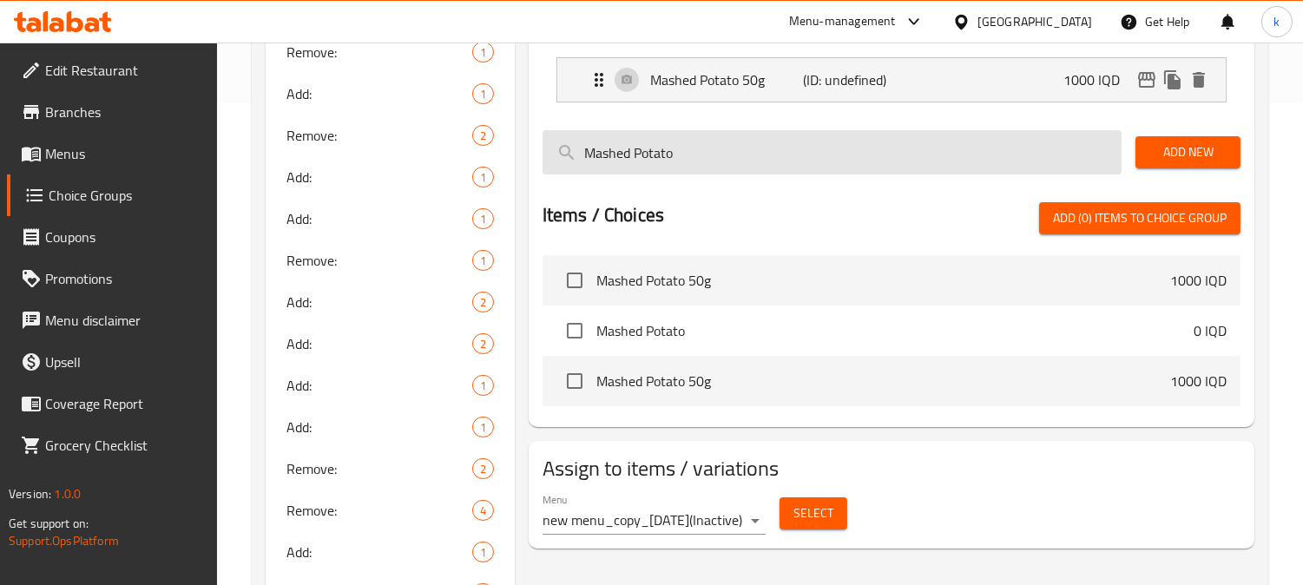
click at [586, 156] on input "Mashed Potato" at bounding box center [831, 152] width 579 height 44
paste input "Rice 50"
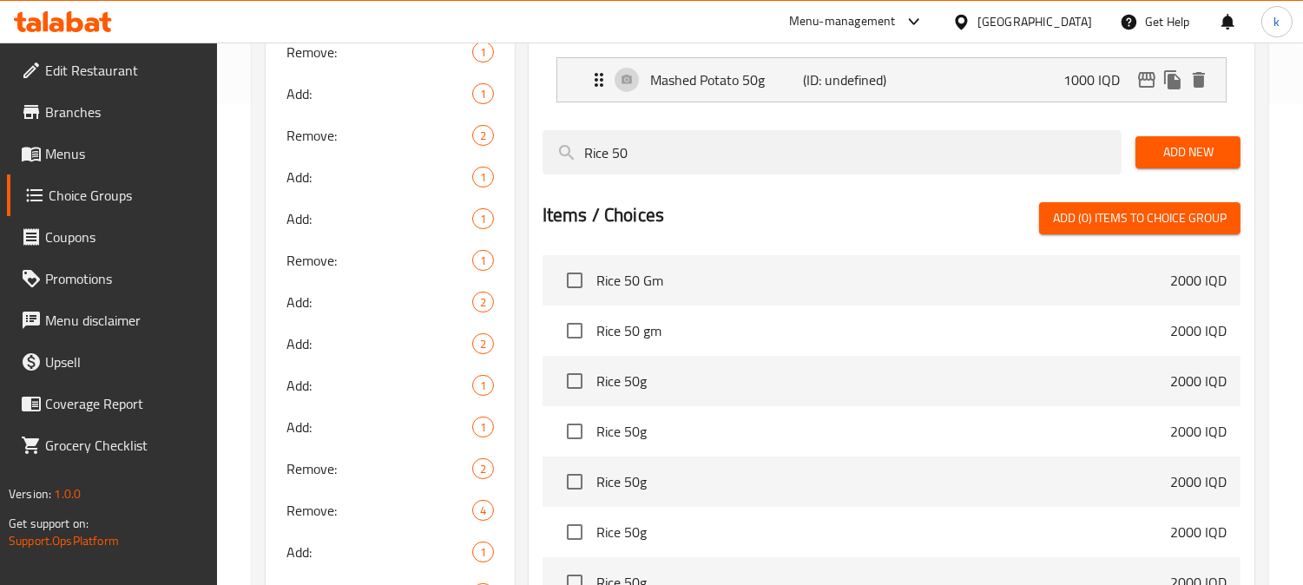
type input "Rice 50"
click at [575, 289] on input "checkbox" at bounding box center [574, 280] width 36 height 36
click at [1167, 220] on span "Add (1) items to choice group" at bounding box center [1140, 218] width 174 height 22
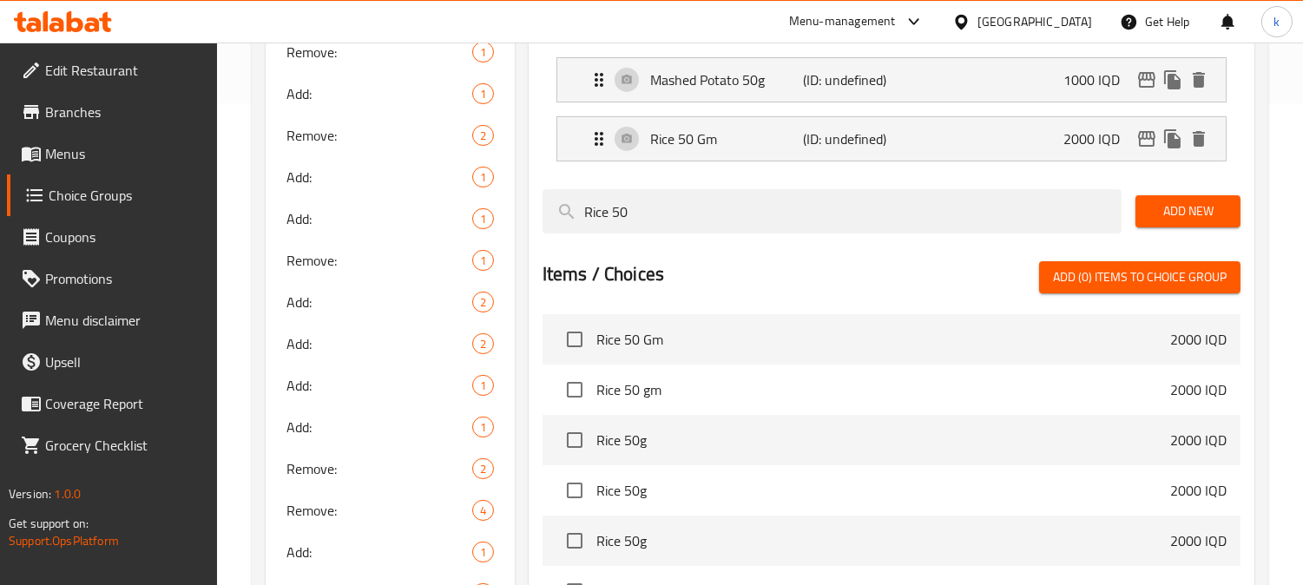
checkbox input "false"
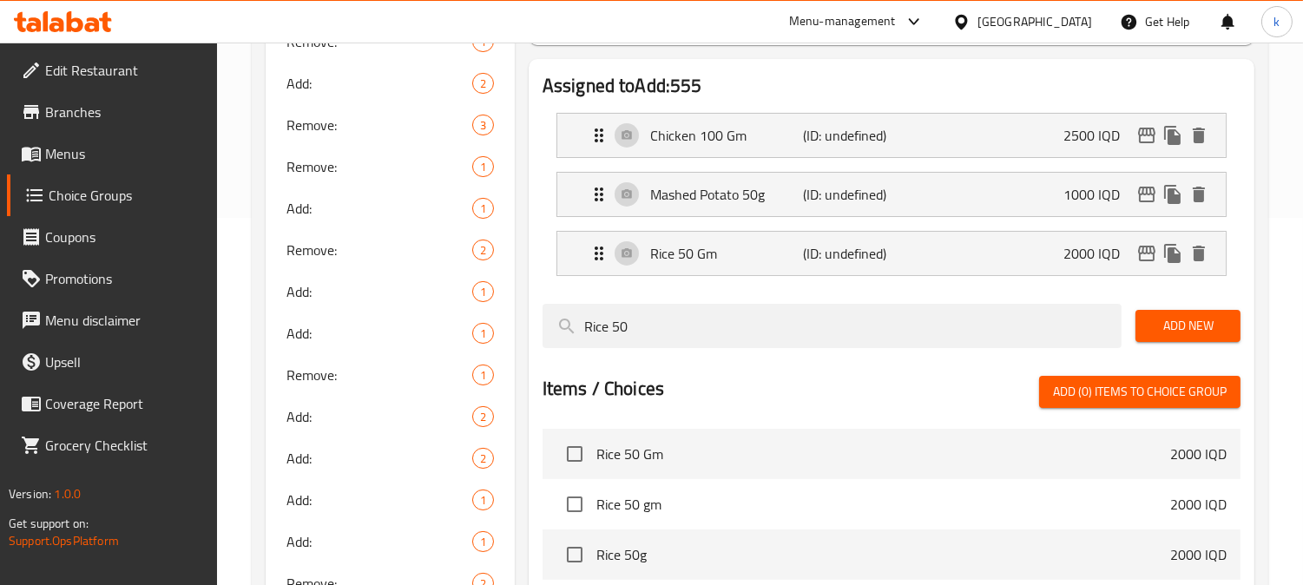
scroll to position [321, 0]
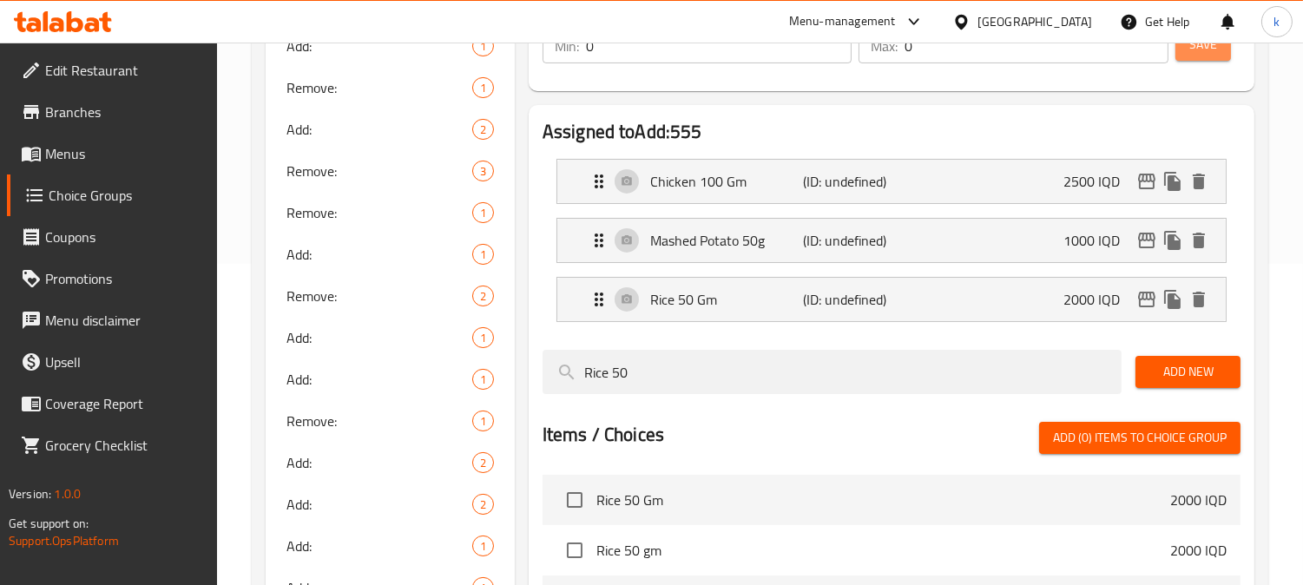
click at [1193, 56] on button "Save" at bounding box center [1203, 45] width 56 height 32
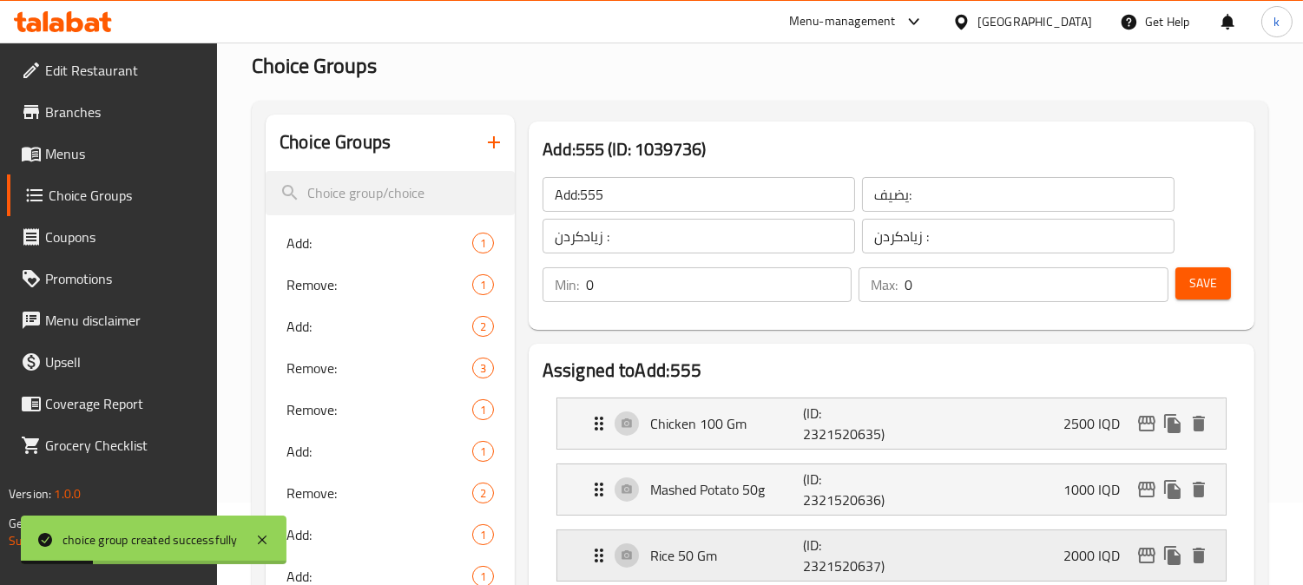
scroll to position [0, 0]
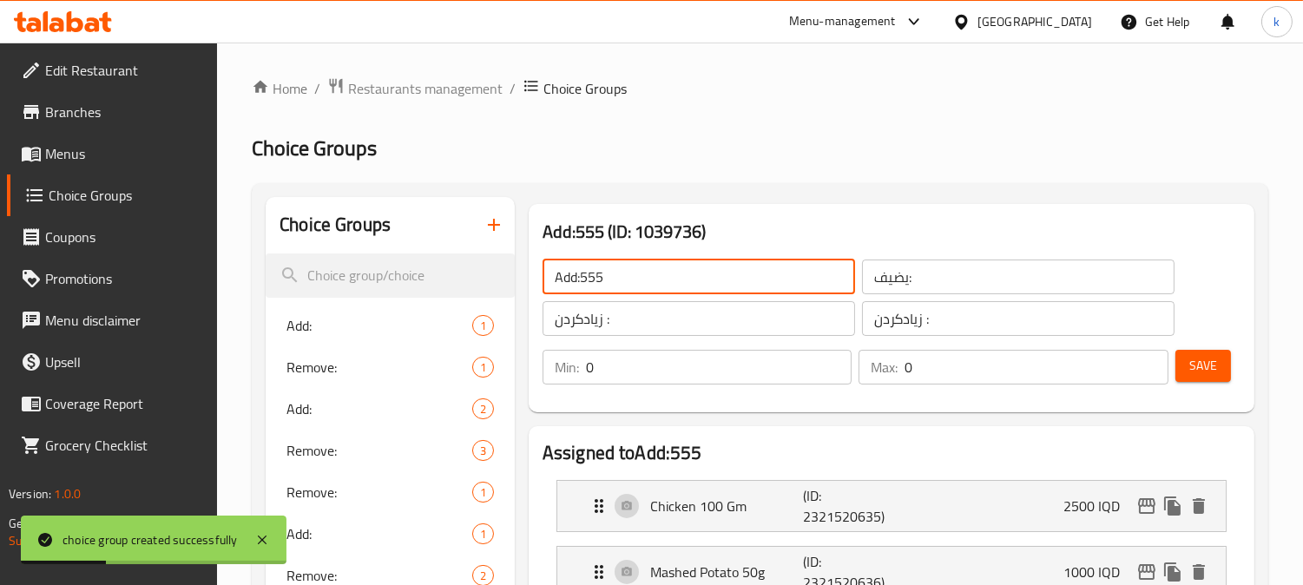
click at [677, 286] on input "Add:555" at bounding box center [698, 276] width 312 height 35
type input "Add:"
click at [1211, 359] on span "Save" at bounding box center [1203, 366] width 28 height 22
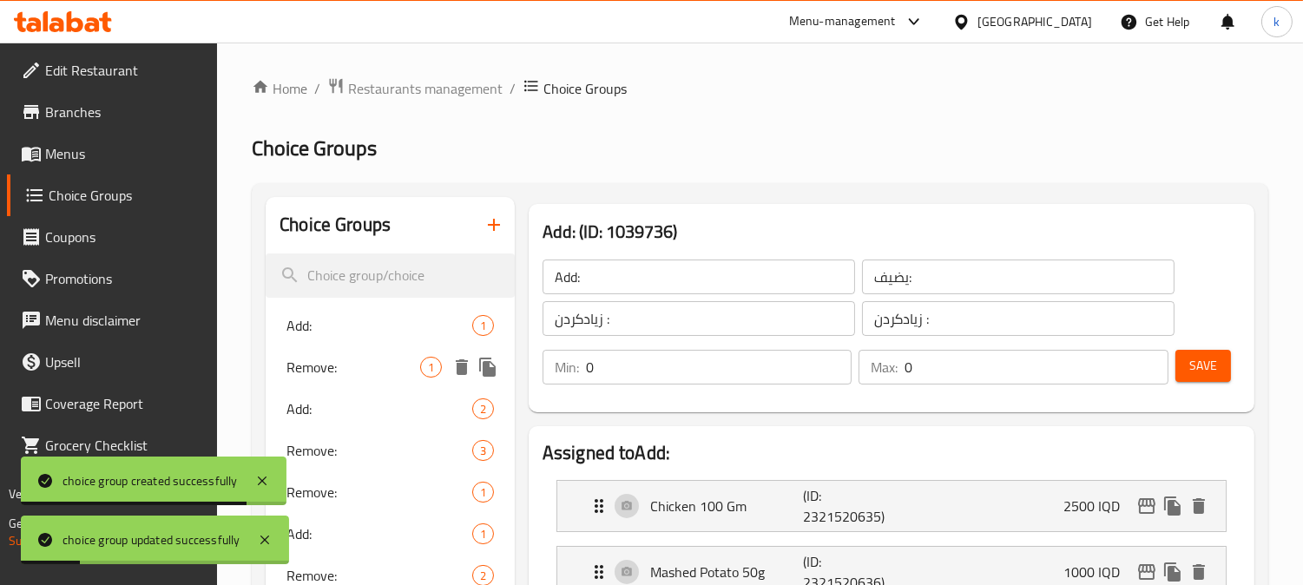
click at [377, 369] on span "Remove:" at bounding box center [353, 367] width 134 height 21
type input "Remove:"
type input "يزيل:"
type input "لابردن:"
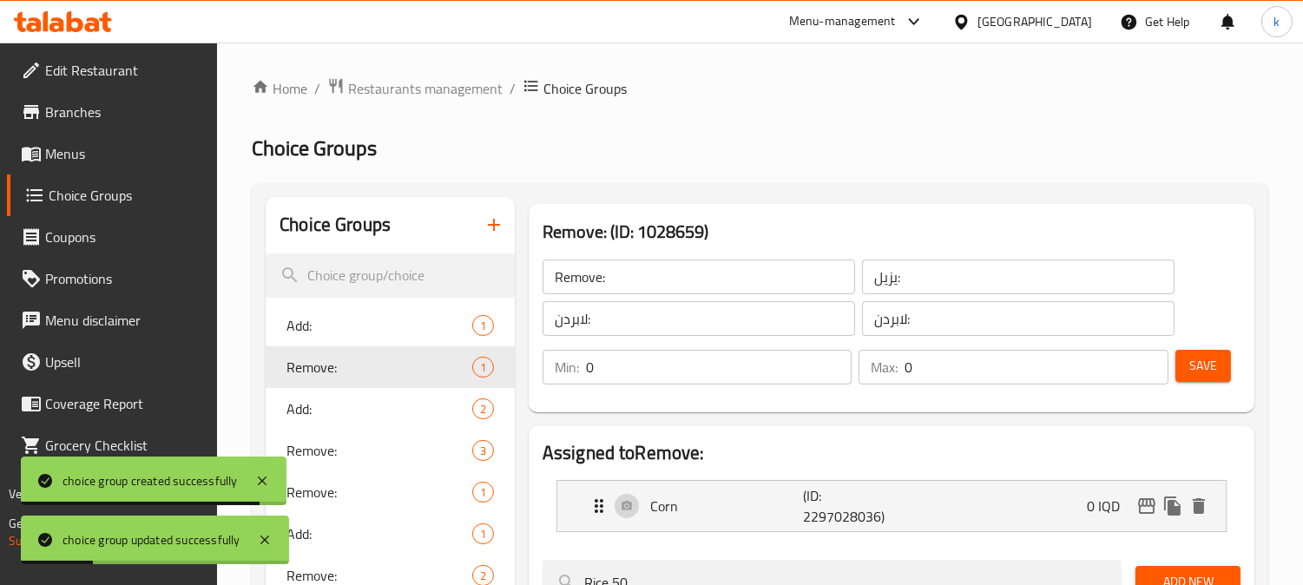
click at [653, 295] on div "Remove: ​" at bounding box center [698, 277] width 319 height 42
click at [639, 284] on input "Remove:" at bounding box center [698, 276] width 312 height 35
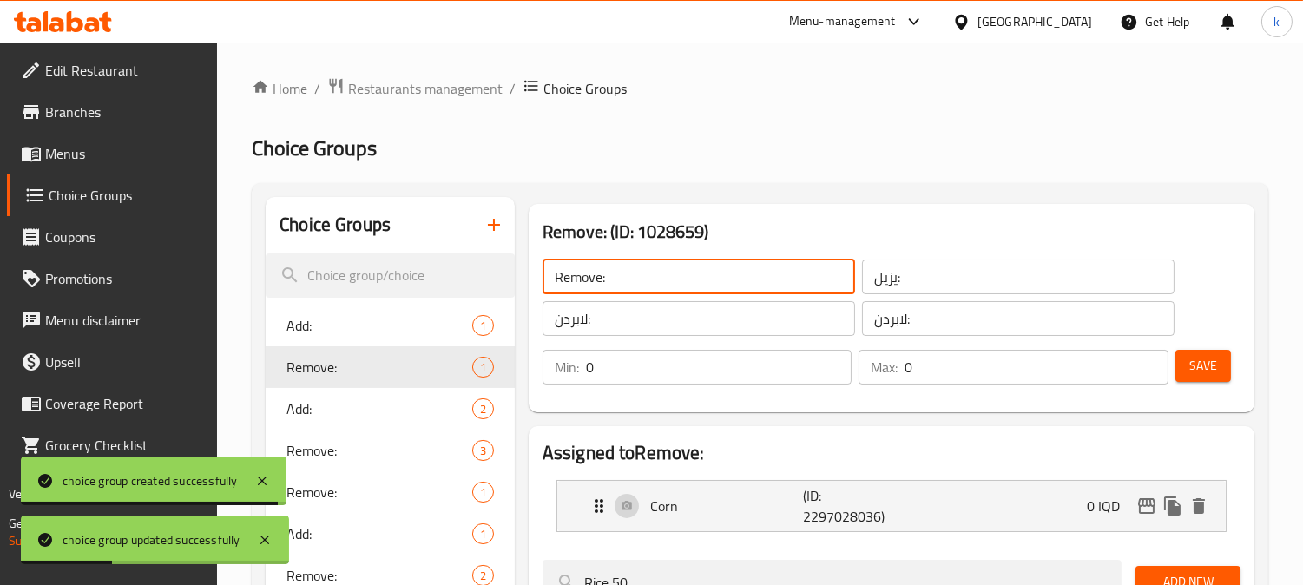
click at [639, 284] on input "Remove:" at bounding box center [698, 276] width 312 height 35
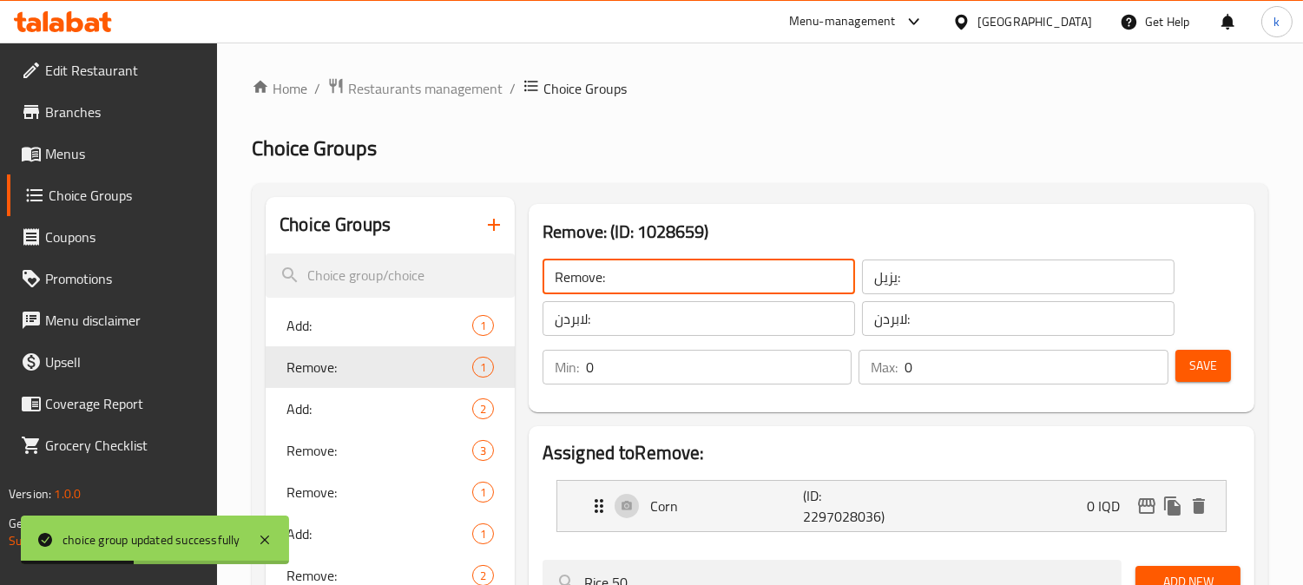
click at [561, 272] on input "Remove:" at bounding box center [698, 276] width 312 height 35
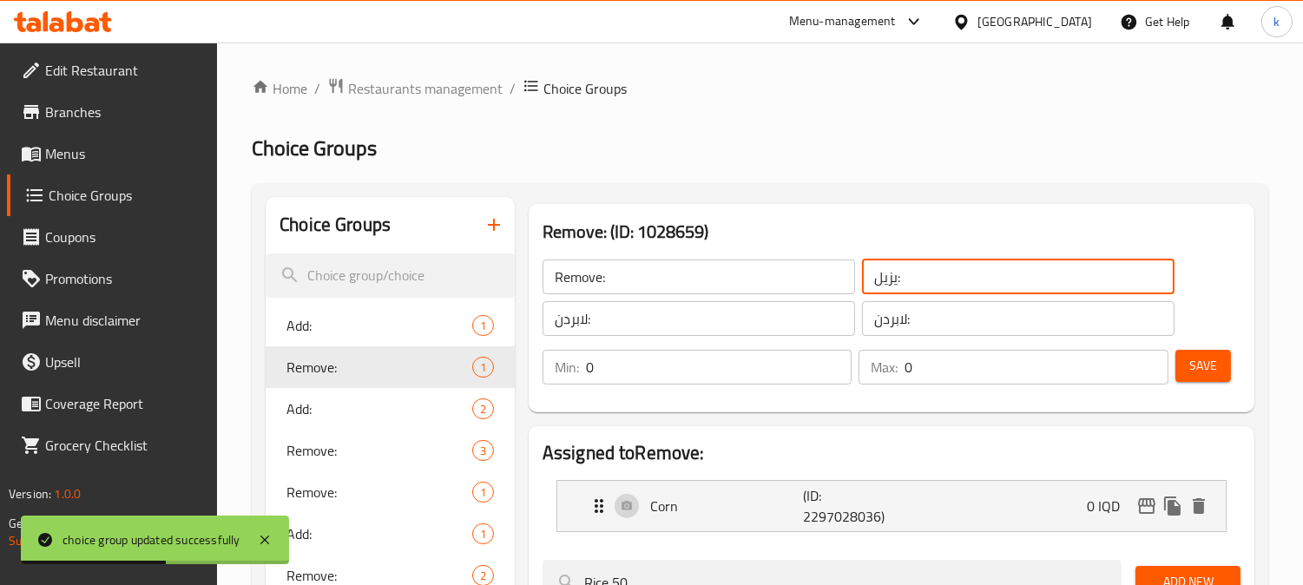
click at [875, 281] on input "يزيل:" at bounding box center [1018, 276] width 312 height 35
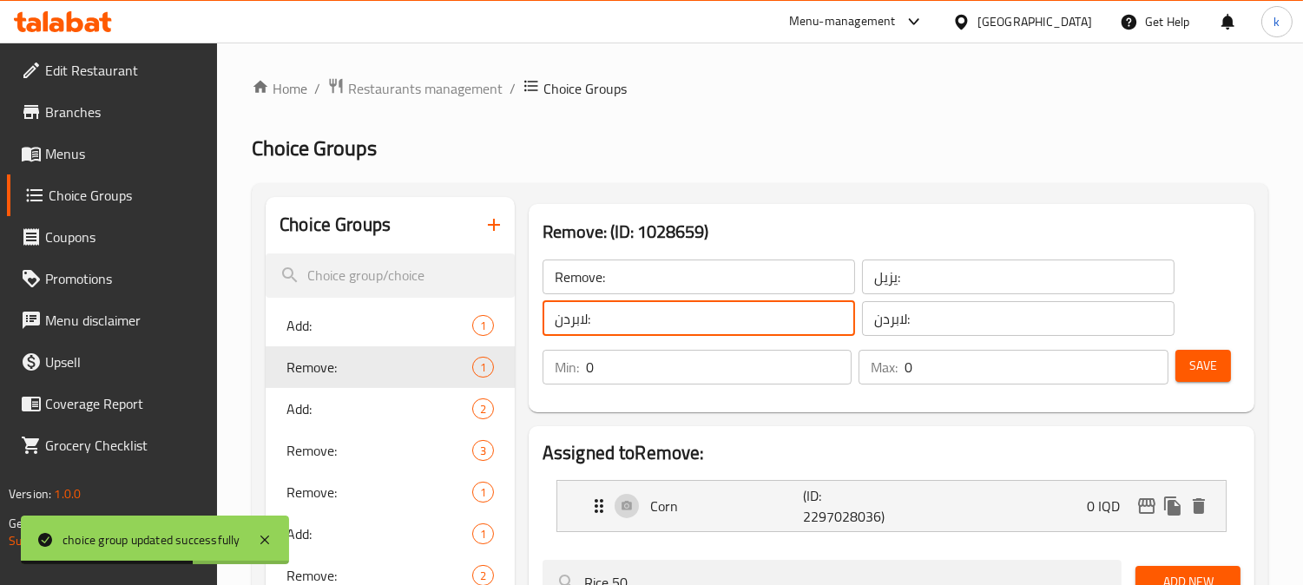
click at [574, 326] on input "لابردن:" at bounding box center [698, 318] width 312 height 35
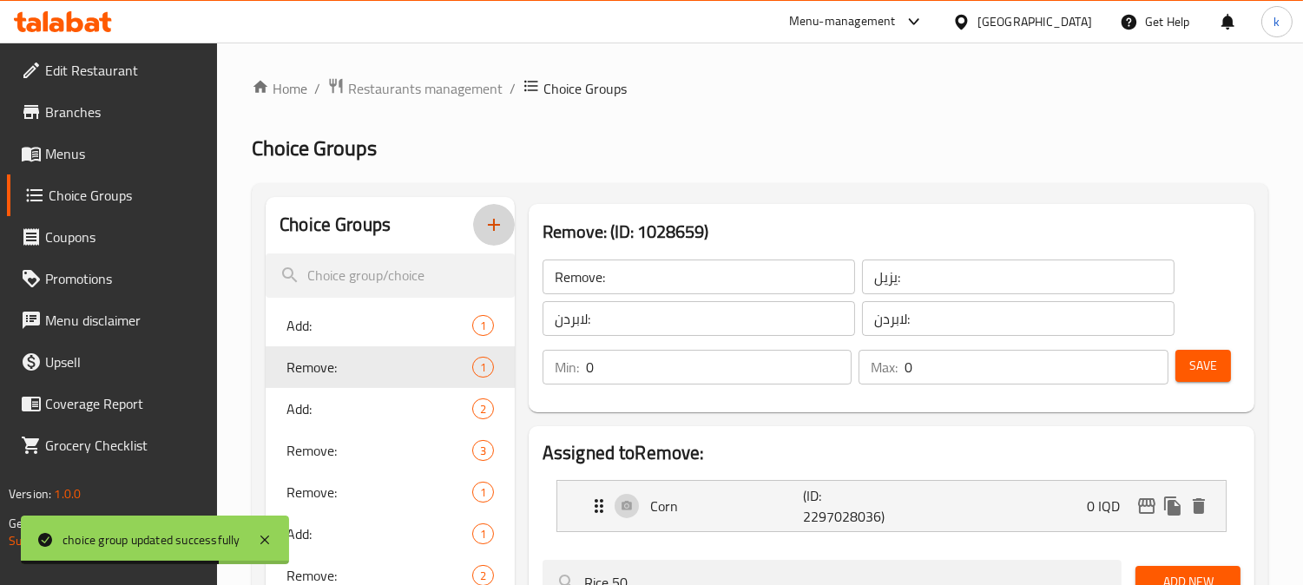
click at [492, 226] on icon "button" at bounding box center [493, 224] width 21 height 21
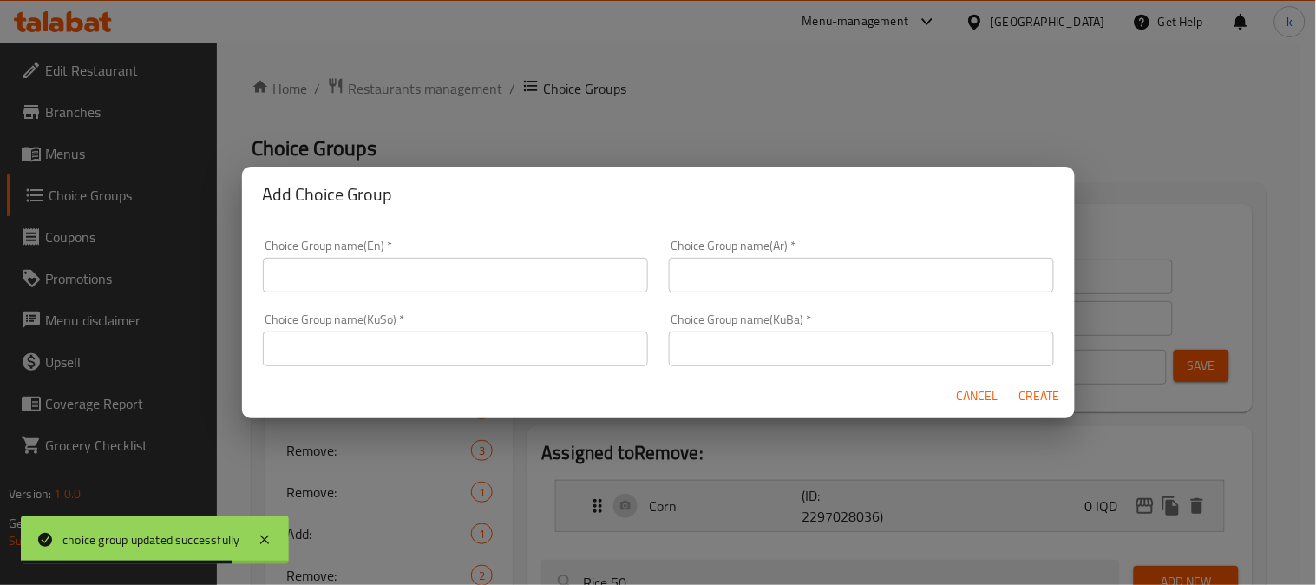
drag, startPoint x: 775, startPoint y: 361, endPoint x: 765, endPoint y: 361, distance: 9.5
click at [775, 361] on input "text" at bounding box center [861, 348] width 385 height 35
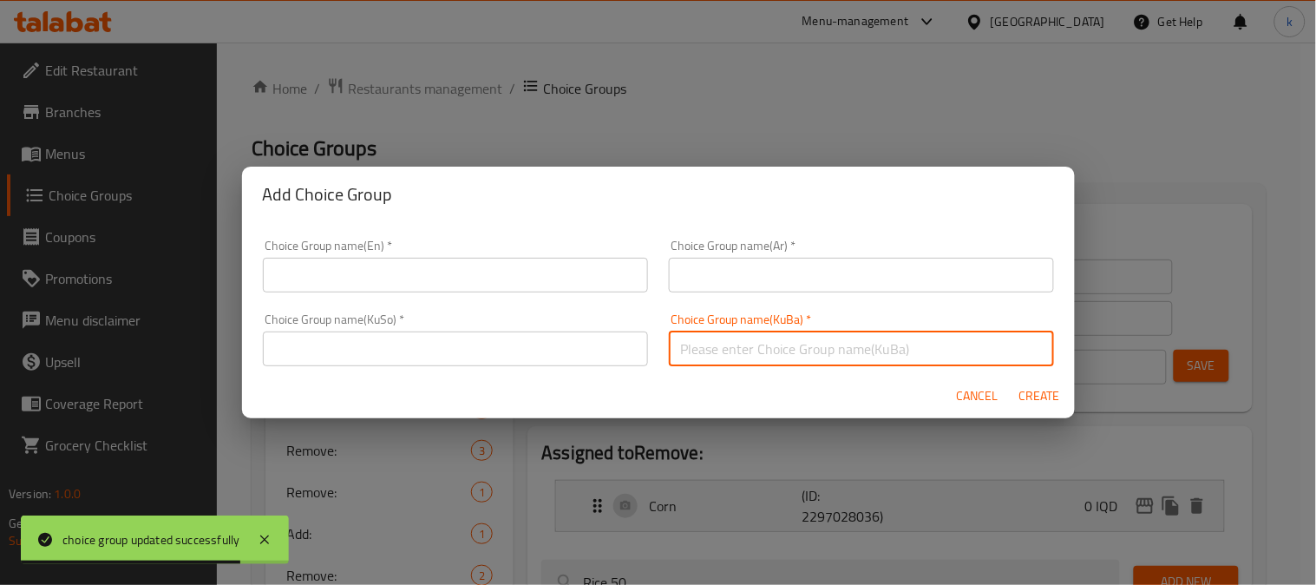
paste input "لابردن:"
type input "لابردن:"
drag, startPoint x: 556, startPoint y: 350, endPoint x: 732, endPoint y: 278, distance: 190.3
click at [571, 343] on input "text" at bounding box center [455, 348] width 385 height 35
paste input "لابردن:"
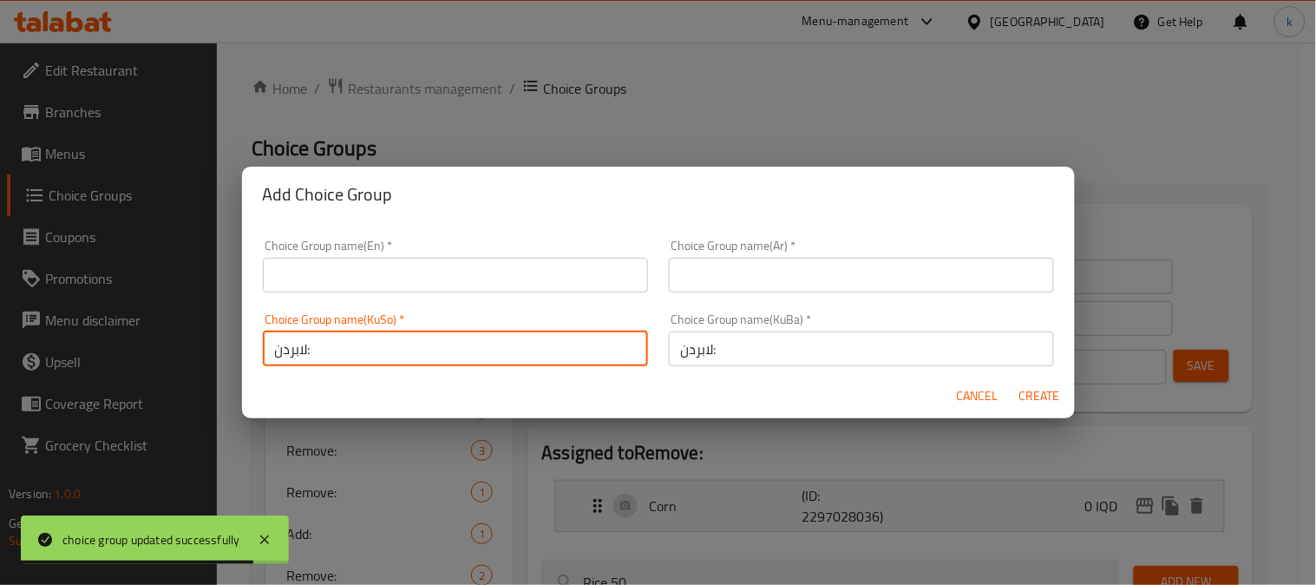
type input "لابردن:"
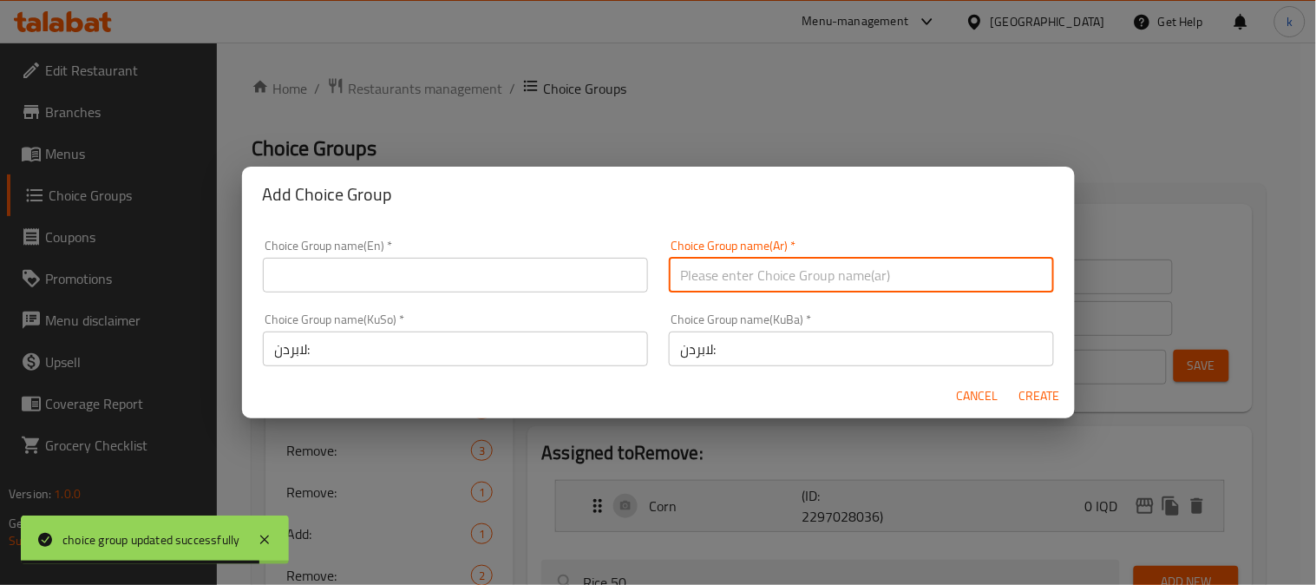
click at [748, 271] on input "text" at bounding box center [861, 275] width 385 height 35
paste input "يزيل:"
type input "يزيل:"
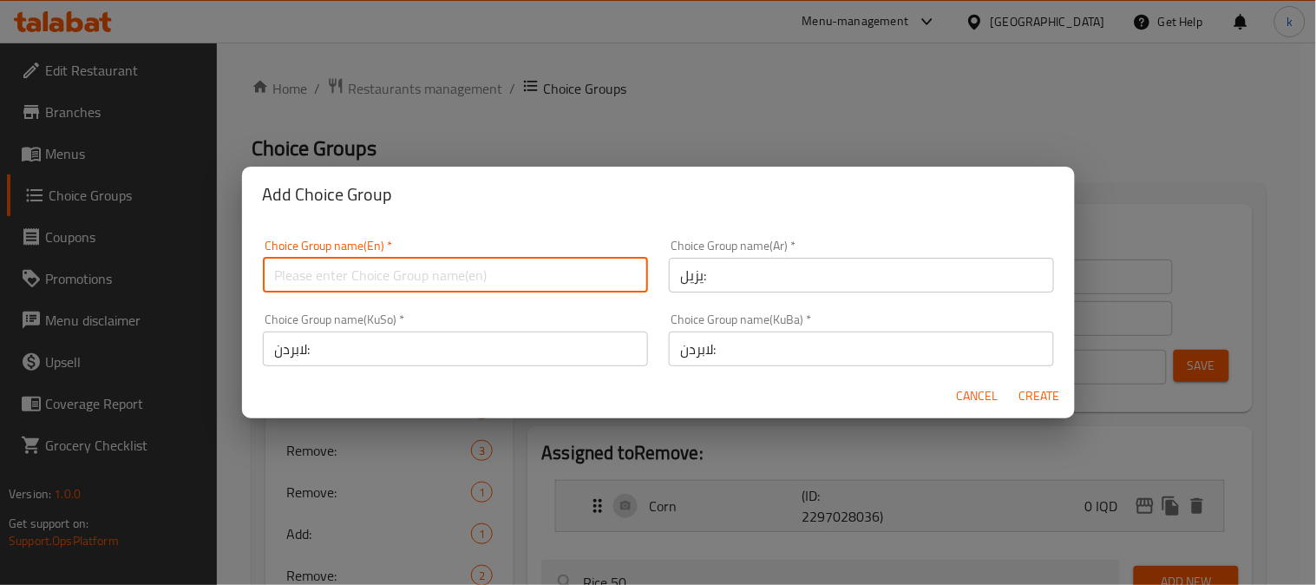
click at [356, 266] on input "text" at bounding box center [455, 275] width 385 height 35
paste input "Remove:"
type input "Remove:555"
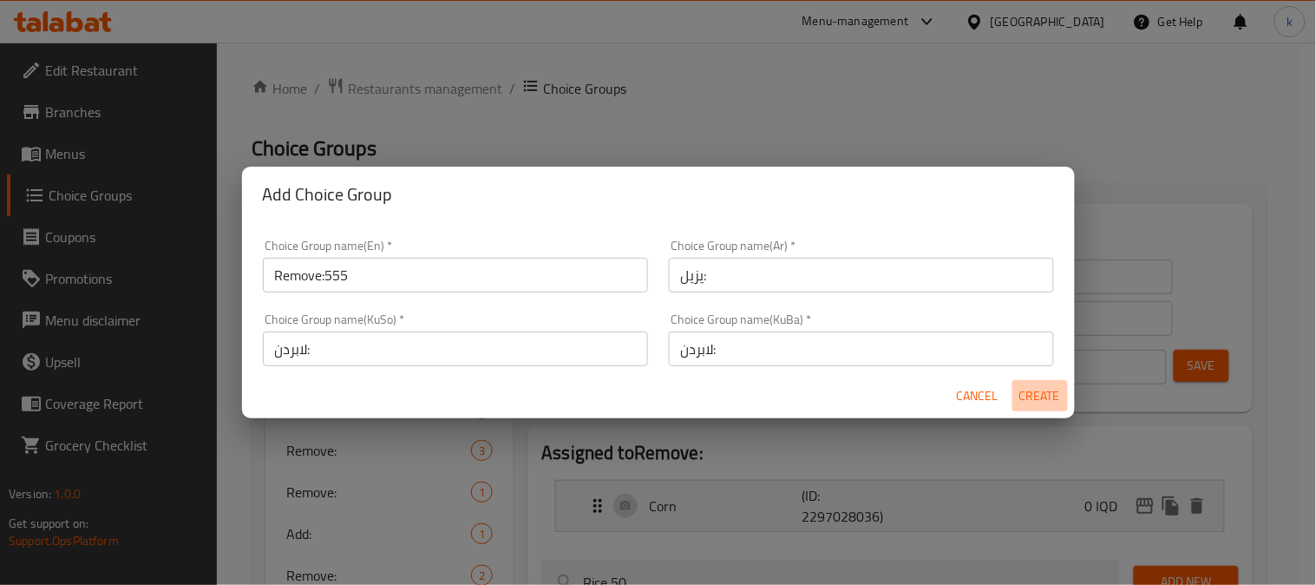
click at [1060, 387] on span "Create" at bounding box center [1041, 396] width 42 height 22
type input "Remove:555"
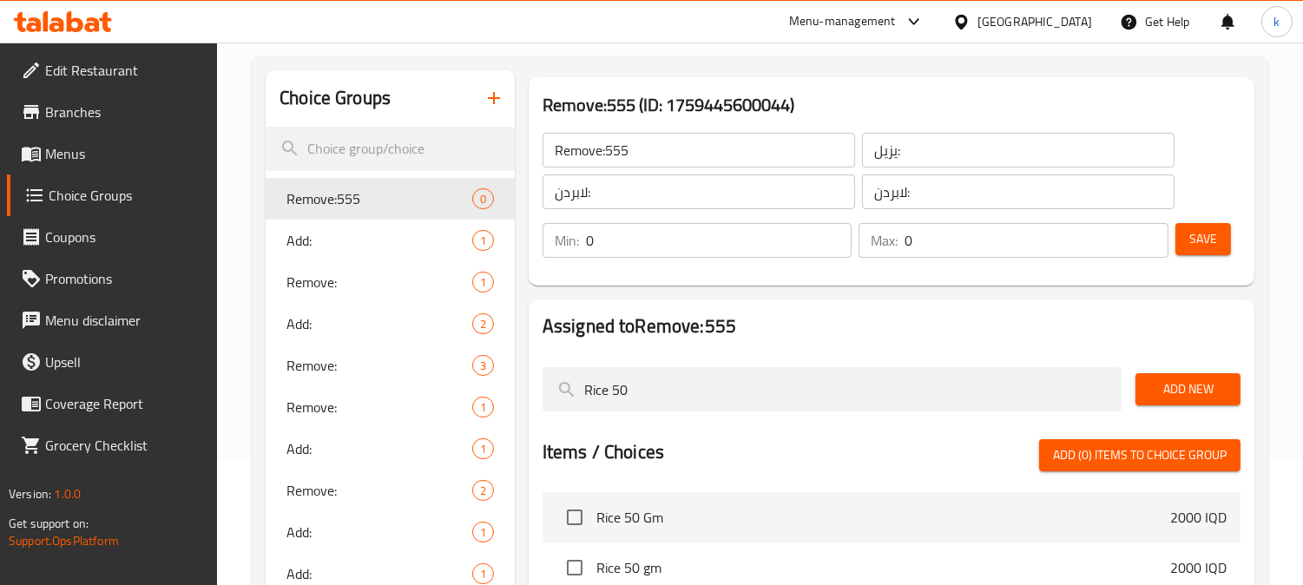
scroll to position [321, 0]
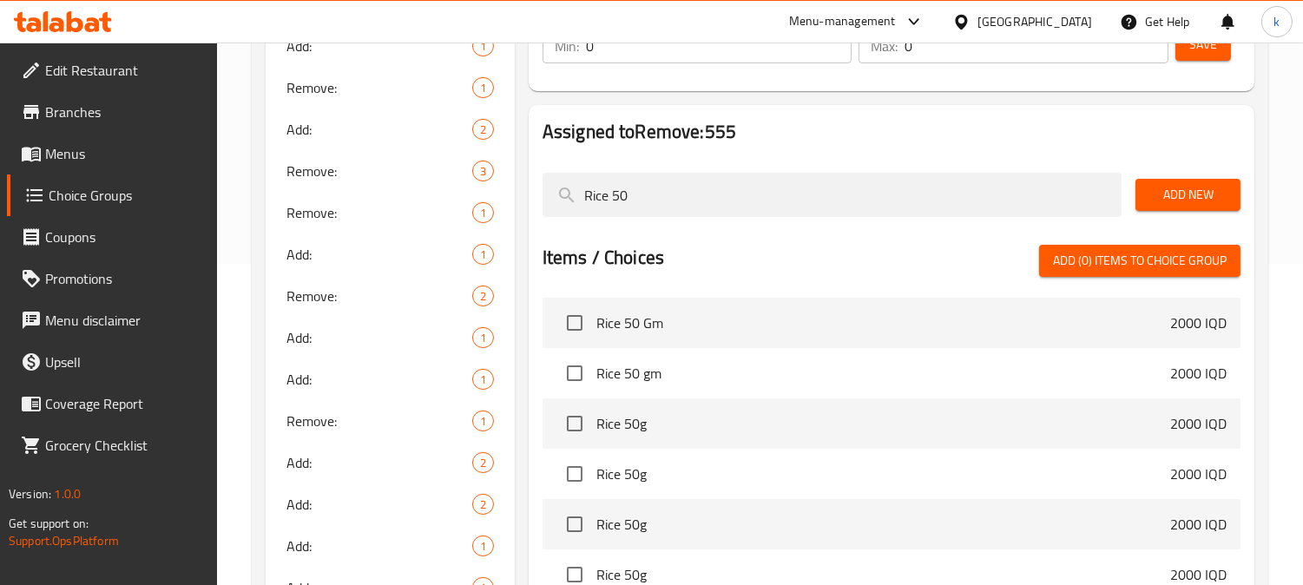
drag, startPoint x: 682, startPoint y: 197, endPoint x: 522, endPoint y: 217, distance: 161.8
click at [528, 218] on div "Assigned to Remove:555 Rice 50 Add New Items / Choices Add (0) items to choice …" at bounding box center [890, 380] width 725 height 550
paste input "Mashed Potato"
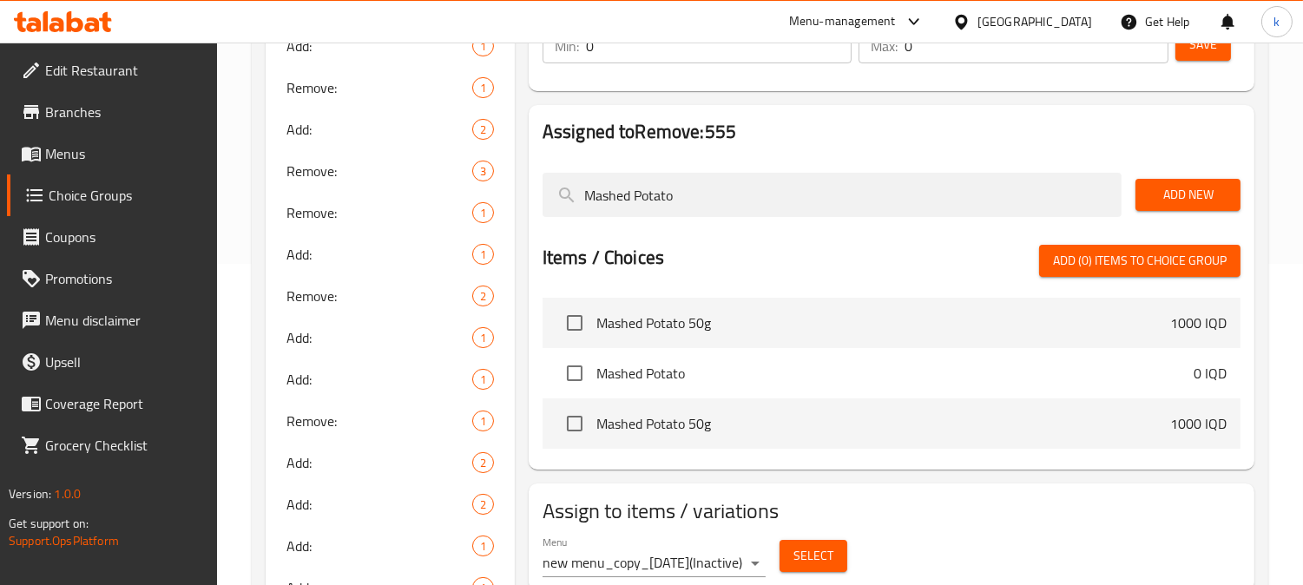
type input "Mashed Potato"
drag, startPoint x: 567, startPoint y: 373, endPoint x: 674, endPoint y: 350, distance: 110.1
click at [569, 371] on input "checkbox" at bounding box center [574, 373] width 36 height 36
checkbox input "true"
drag, startPoint x: 699, startPoint y: 194, endPoint x: 492, endPoint y: 191, distance: 206.5
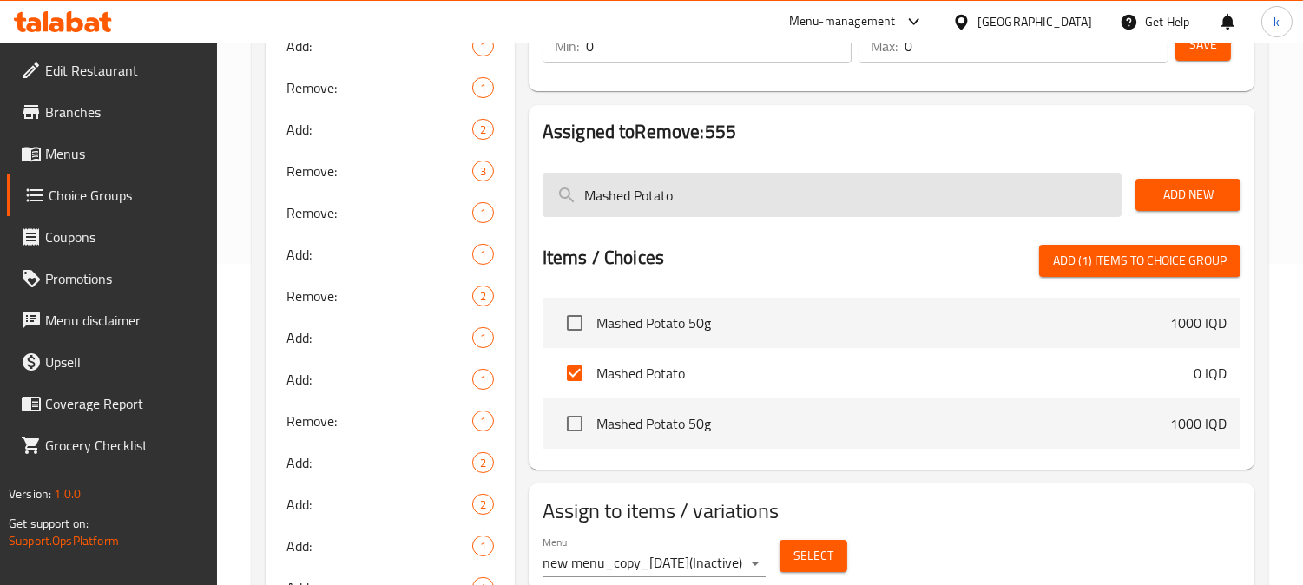
paste input "Sauteed Vegetables"
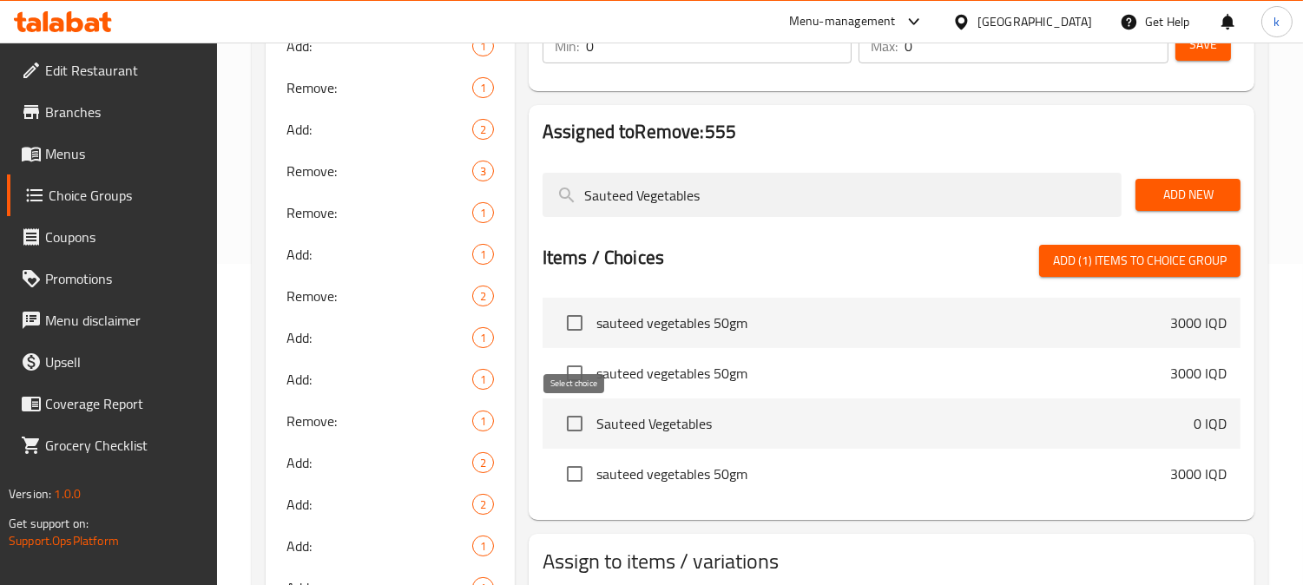
type input "Sauteed Vegetables"
click at [575, 419] on input "checkbox" at bounding box center [574, 423] width 36 height 36
click at [1137, 253] on span "Add (2) items to choice group" at bounding box center [1140, 261] width 174 height 22
checkbox input "false"
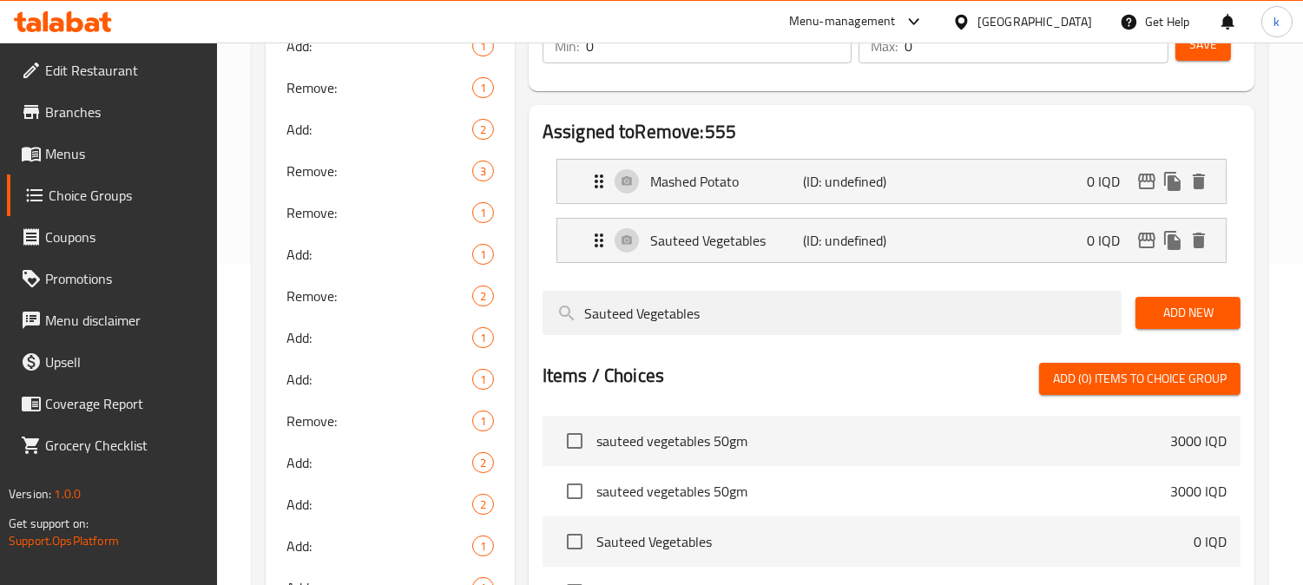
scroll to position [0, 0]
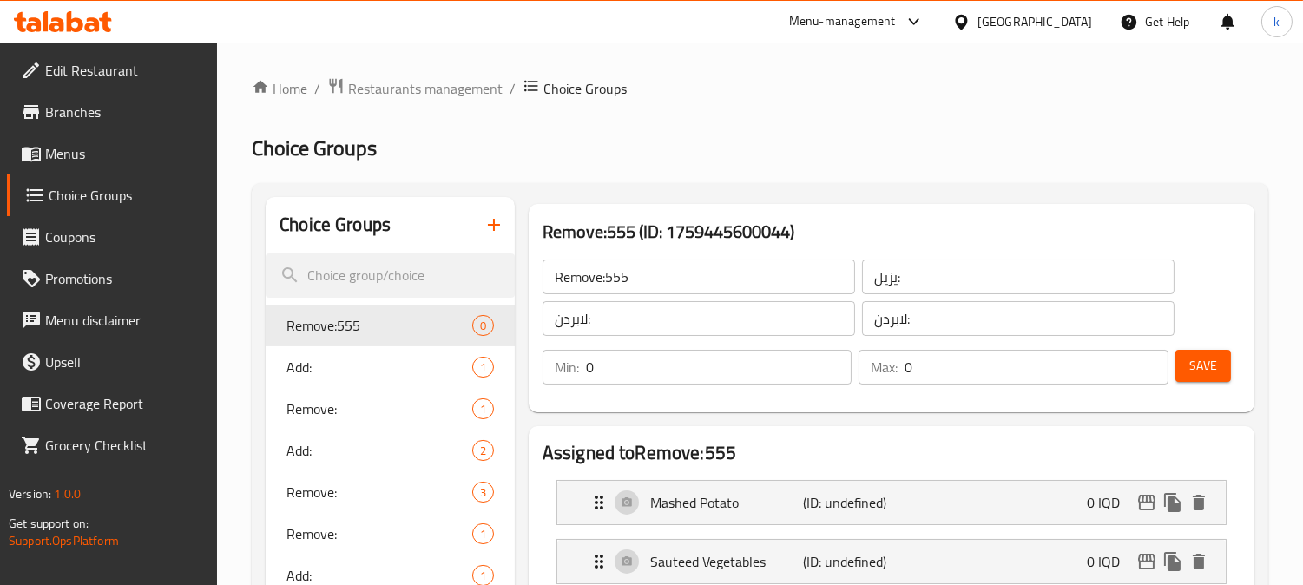
click at [1213, 360] on span "Save" at bounding box center [1203, 366] width 28 height 22
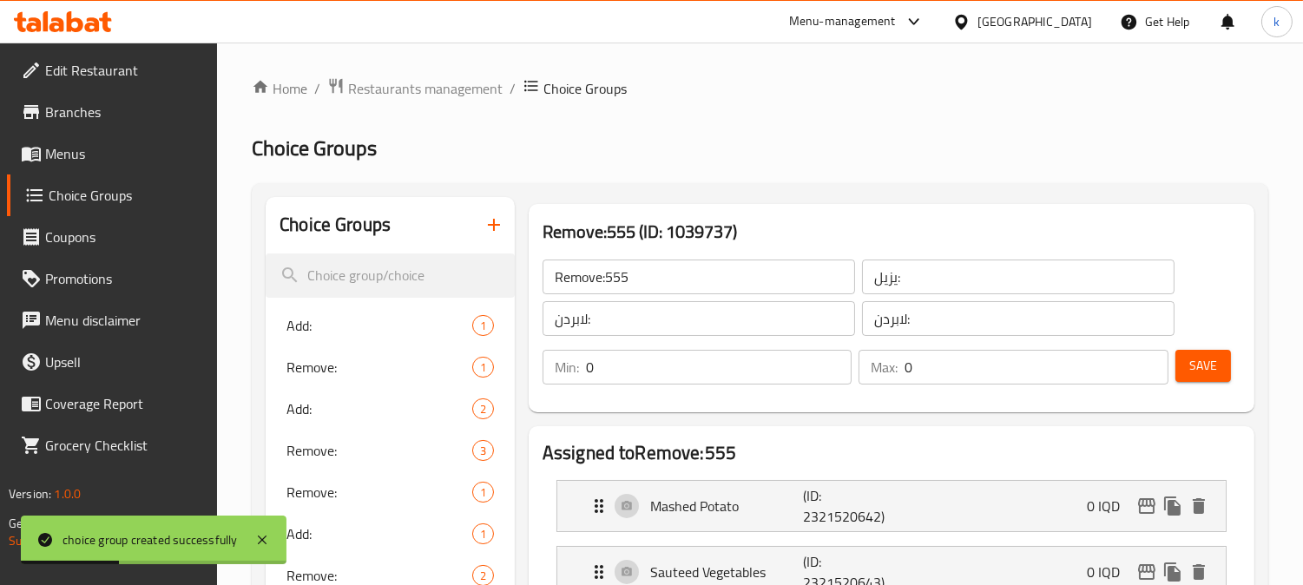
click at [666, 282] on input "Remove:555" at bounding box center [698, 276] width 312 height 35
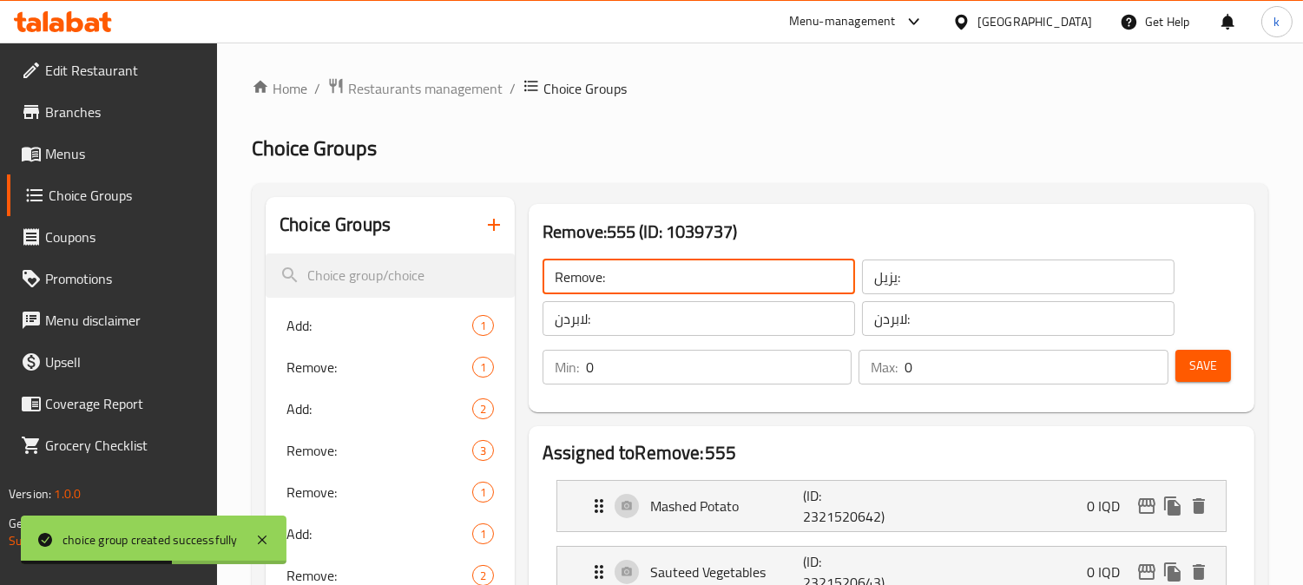
type input "Remove:"
click at [1231, 360] on div "Min: 0 ​ Max: 0 ​ Save" at bounding box center [888, 367] width 712 height 56
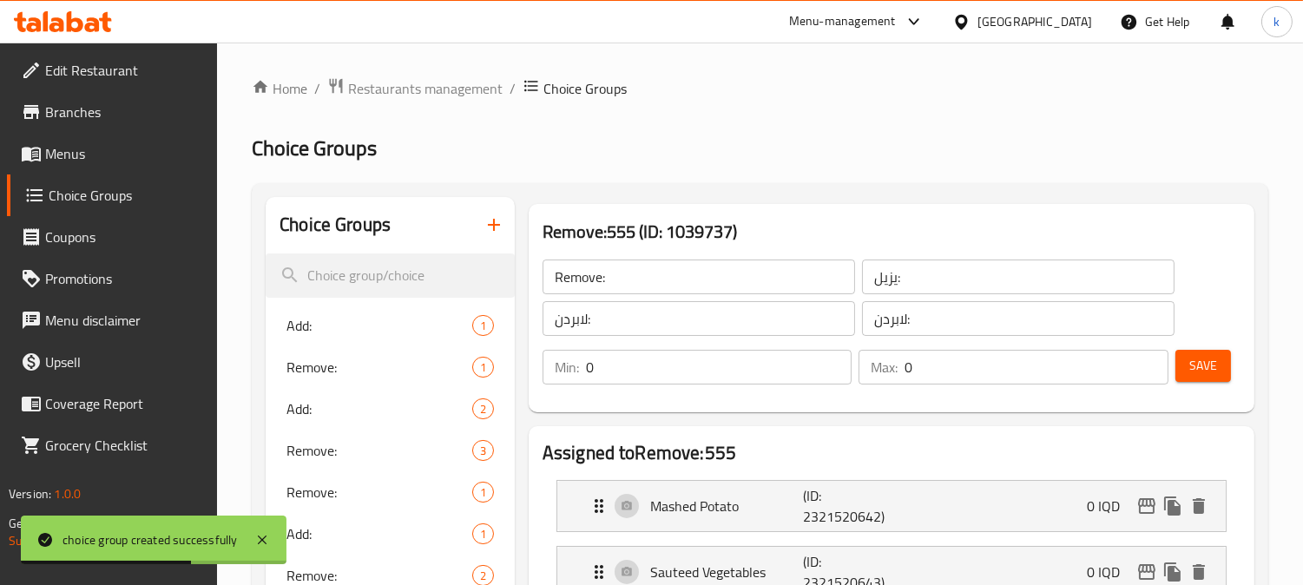
click at [1232, 361] on div "Min: 0 ​ Max: 0 ​ Save" at bounding box center [888, 367] width 712 height 56
click at [1212, 363] on span "Save" at bounding box center [1203, 366] width 28 height 22
click at [588, 271] on input "Remove:" at bounding box center [698, 276] width 312 height 35
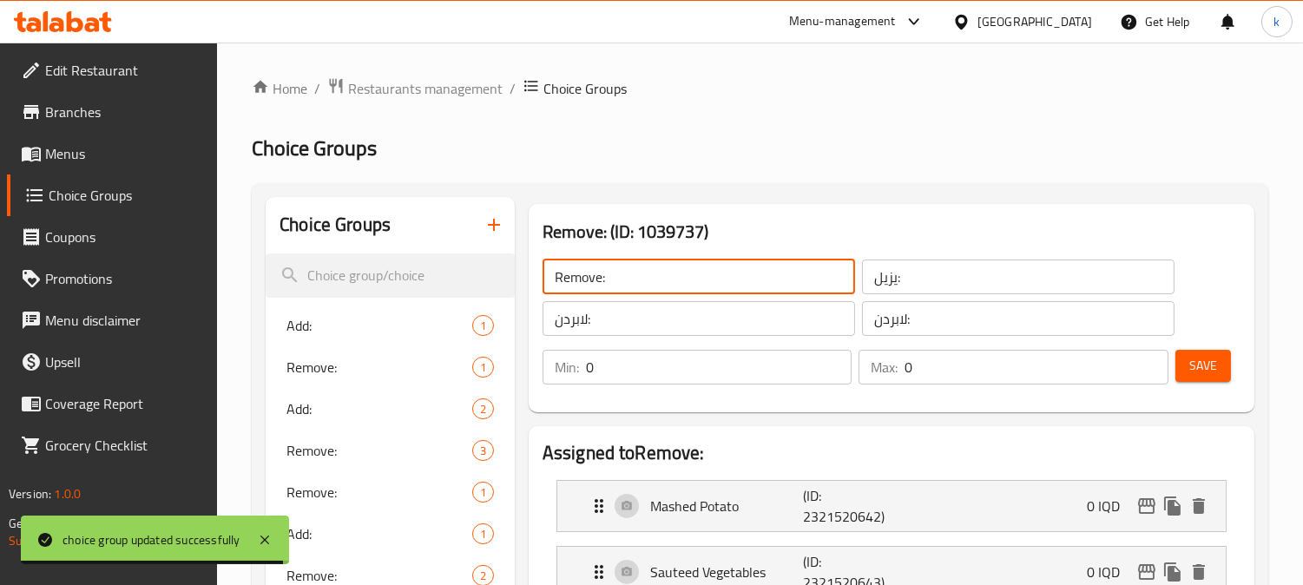
click at [588, 271] on input "Remove:" at bounding box center [698, 276] width 312 height 35
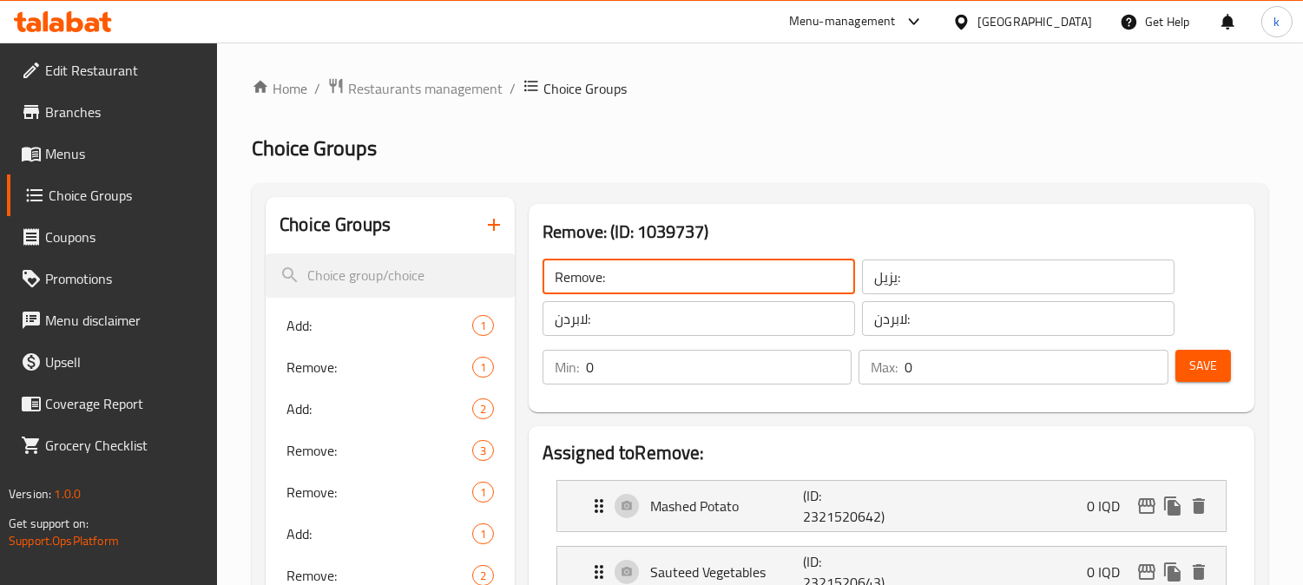
click at [889, 280] on input "يزيل:" at bounding box center [1018, 276] width 312 height 35
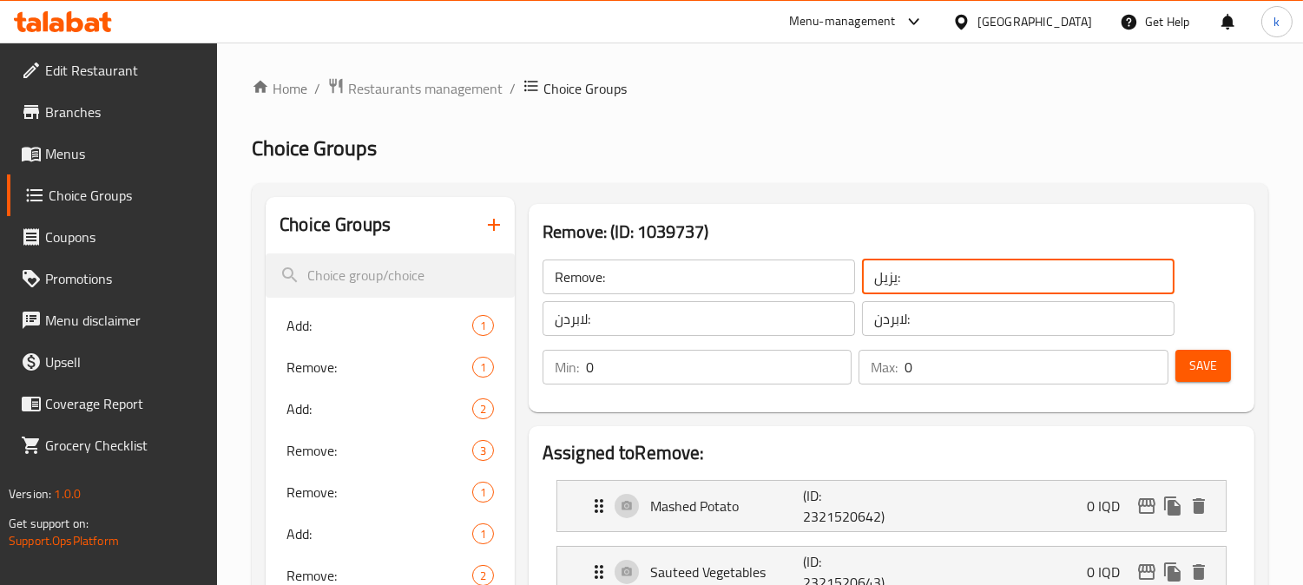
click at [889, 280] on input "يزيل:" at bounding box center [1018, 276] width 312 height 35
click at [586, 323] on input "لابردن:" at bounding box center [698, 318] width 312 height 35
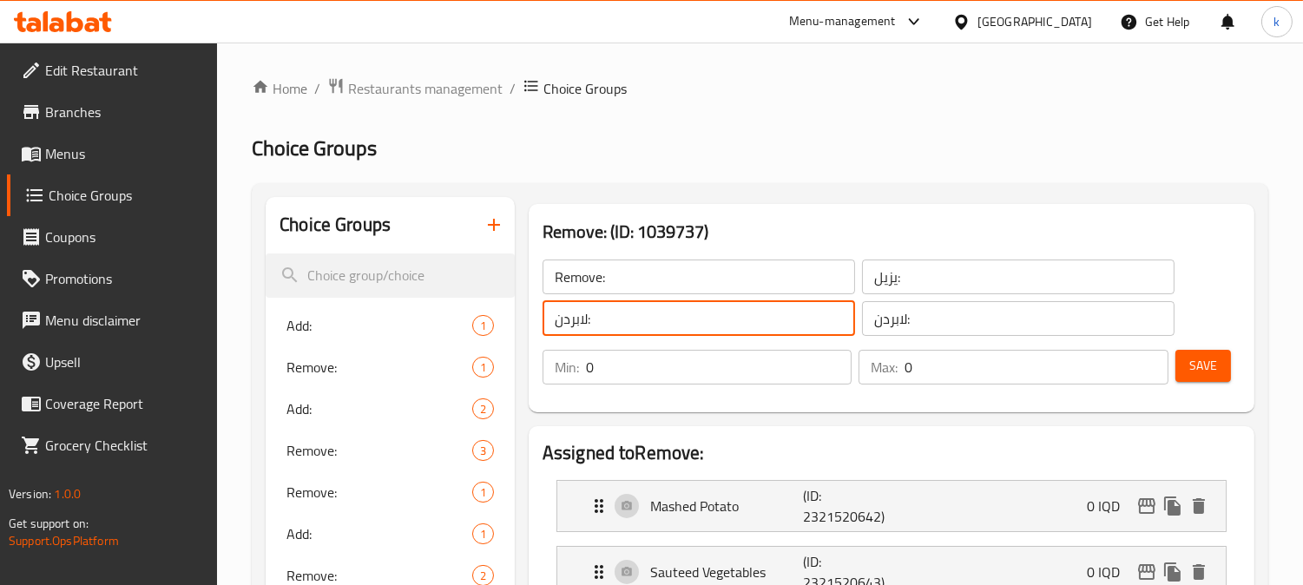
click at [586, 323] on input "لابردن:" at bounding box center [698, 318] width 312 height 35
click at [491, 214] on icon "button" at bounding box center [493, 224] width 21 height 21
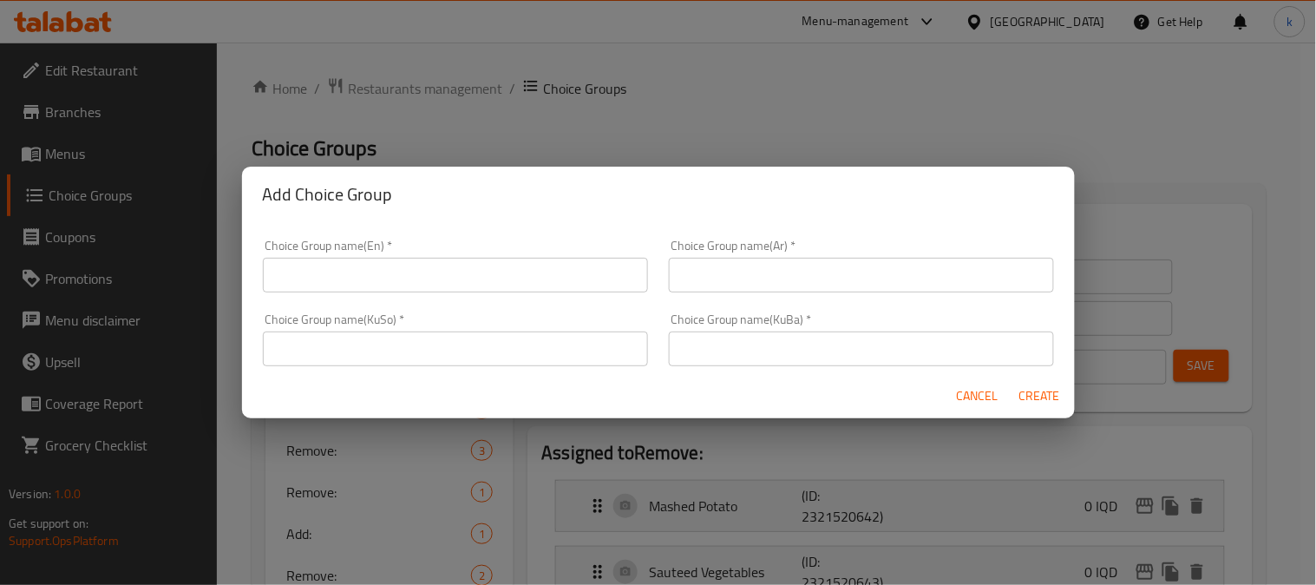
drag, startPoint x: 776, startPoint y: 342, endPoint x: 580, endPoint y: 343, distance: 196.1
click at [773, 343] on input "text" at bounding box center [861, 348] width 385 height 35
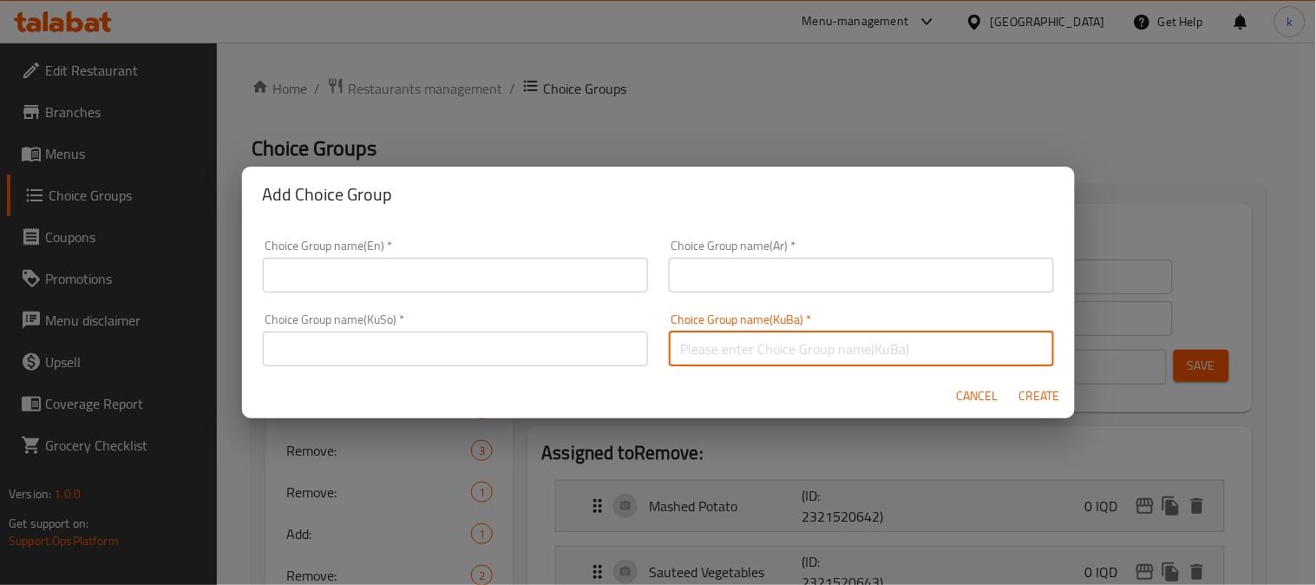
paste input "لابردن:"
type input "لابردن:"
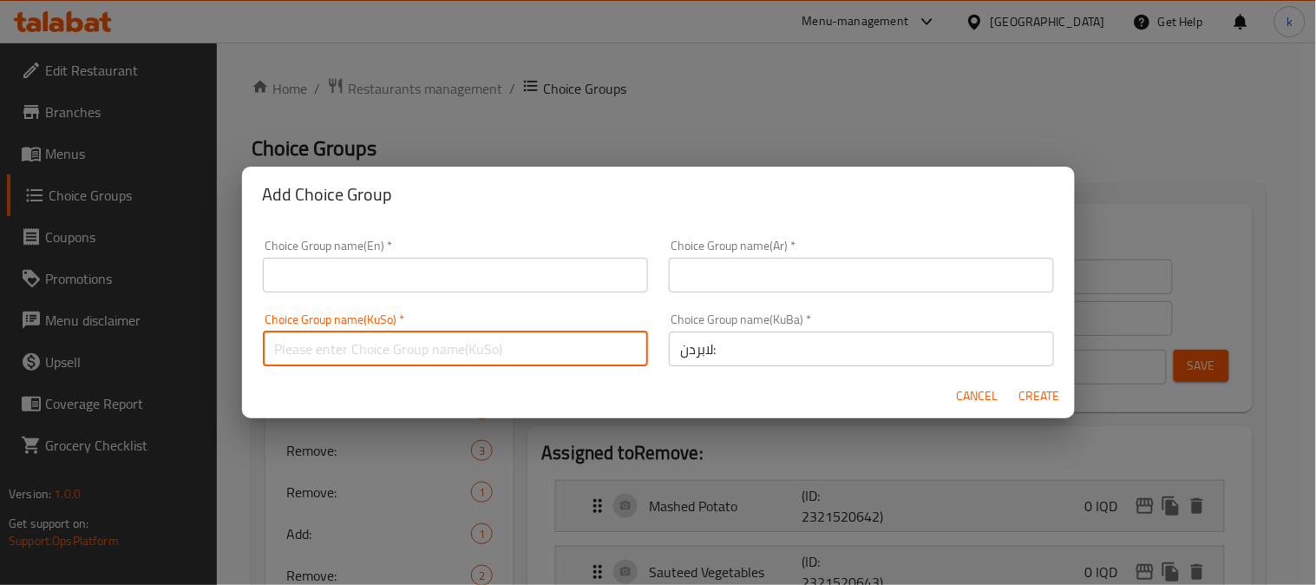
drag, startPoint x: 534, startPoint y: 343, endPoint x: 596, endPoint y: 313, distance: 69.1
click at [534, 343] on input "text" at bounding box center [455, 348] width 385 height 35
paste input "لابردن:"
type input "لابردن:"
click at [738, 287] on input "text" at bounding box center [861, 275] width 385 height 35
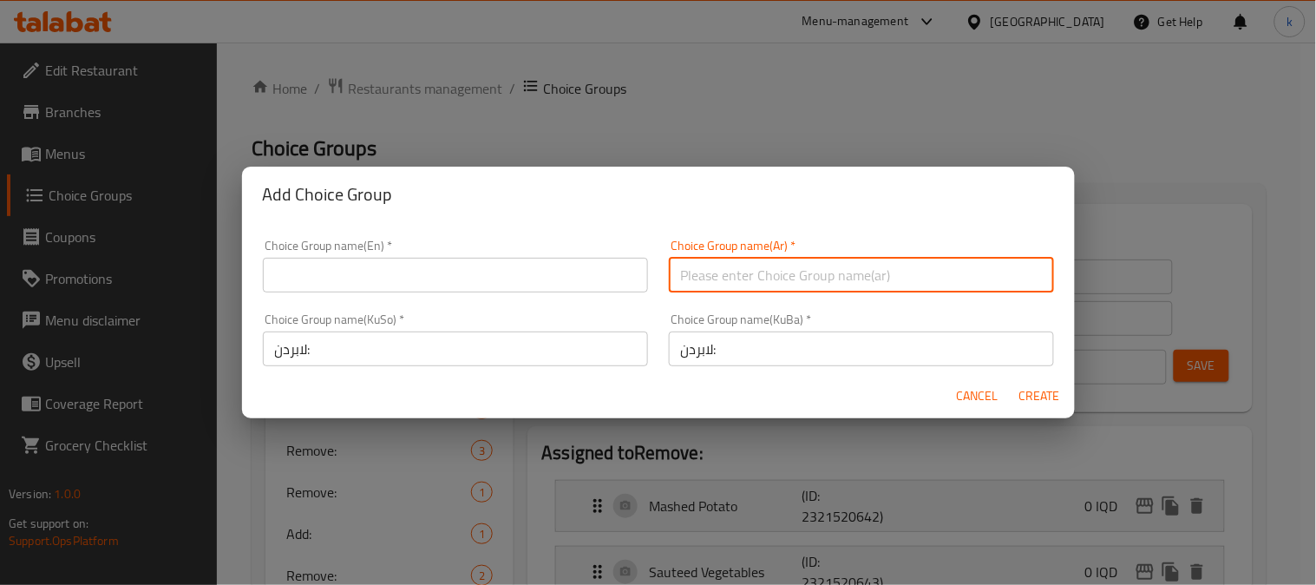
paste input "يزيل:"
type input "يزيل:"
click at [358, 285] on input "text" at bounding box center [455, 275] width 385 height 35
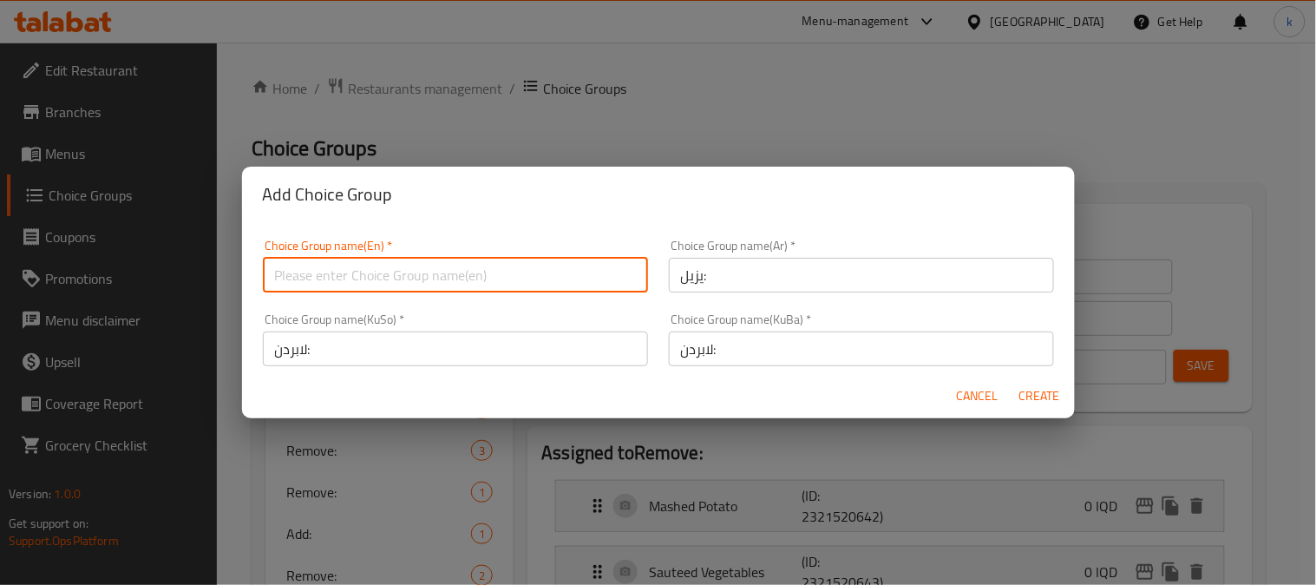
paste input "Remove:"
type input "Remove:5"
click at [1036, 402] on span "Create" at bounding box center [1041, 396] width 42 height 22
type input "Remove:5"
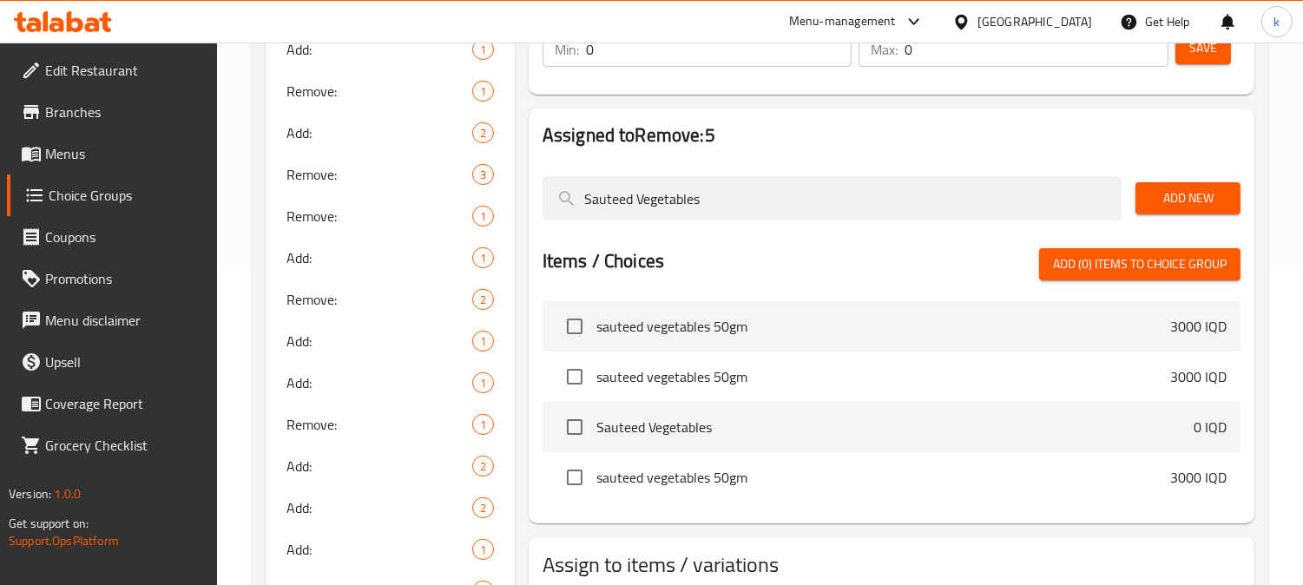
scroll to position [321, 0]
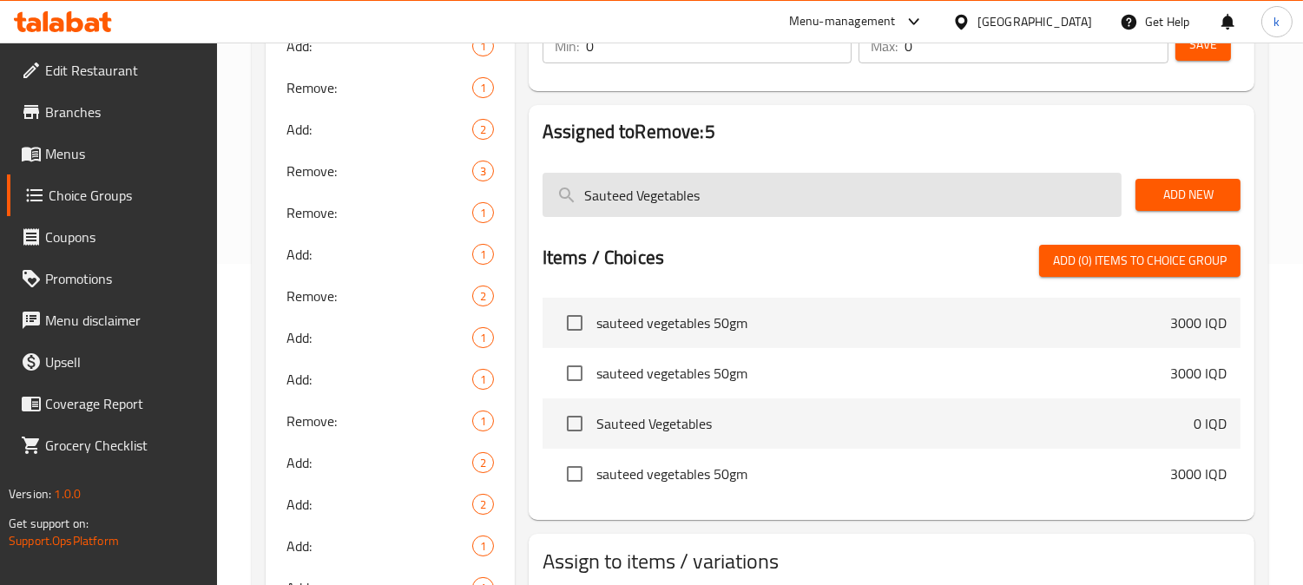
drag, startPoint x: 729, startPoint y: 176, endPoint x: 547, endPoint y: 176, distance: 182.2
click at [548, 176] on input "Sauteed Vegetables" at bounding box center [831, 195] width 579 height 44
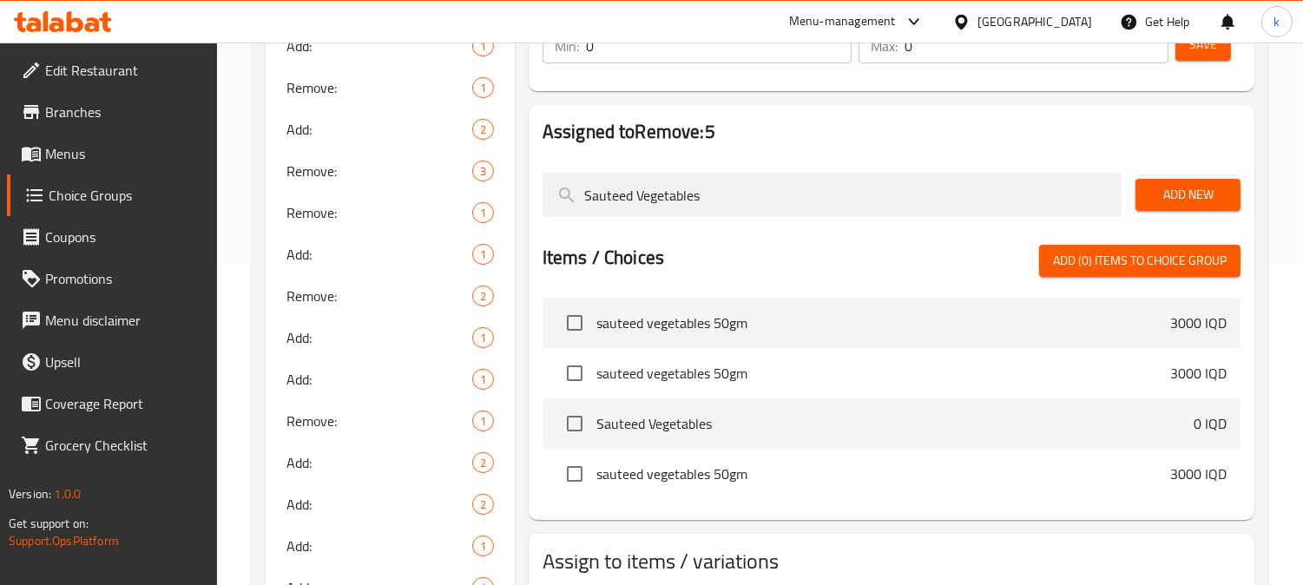
paste input "Onion"
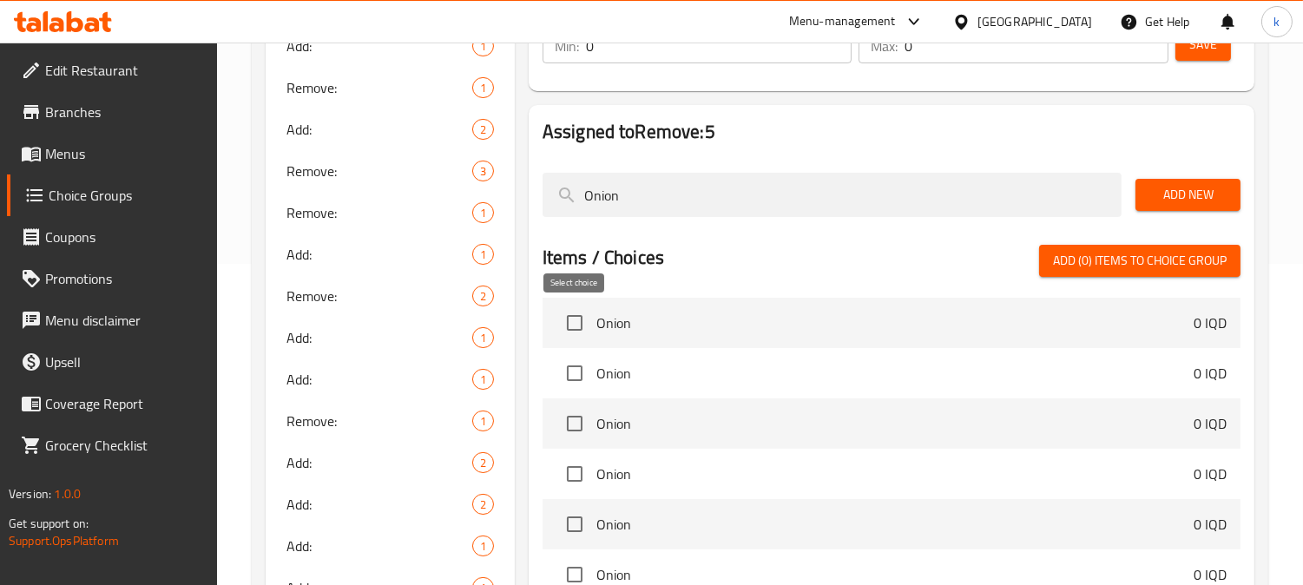
type input "Onion"
click at [569, 324] on input "checkbox" at bounding box center [574, 323] width 36 height 36
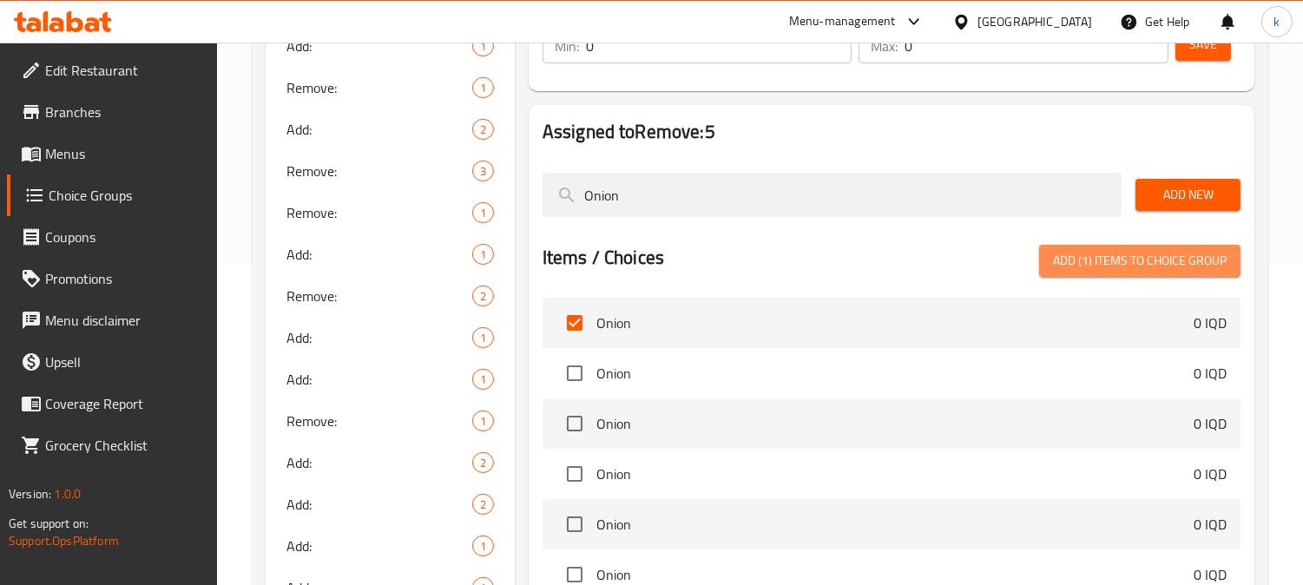
click at [1180, 253] on span "Add (1) items to choice group" at bounding box center [1140, 261] width 174 height 22
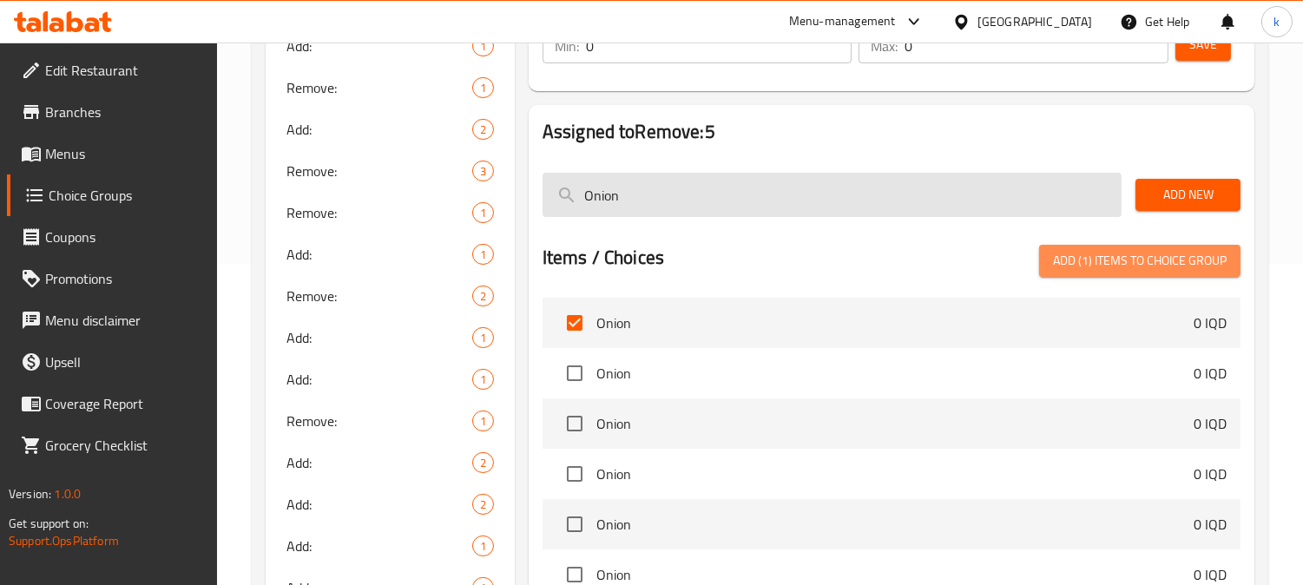
checkbox input "false"
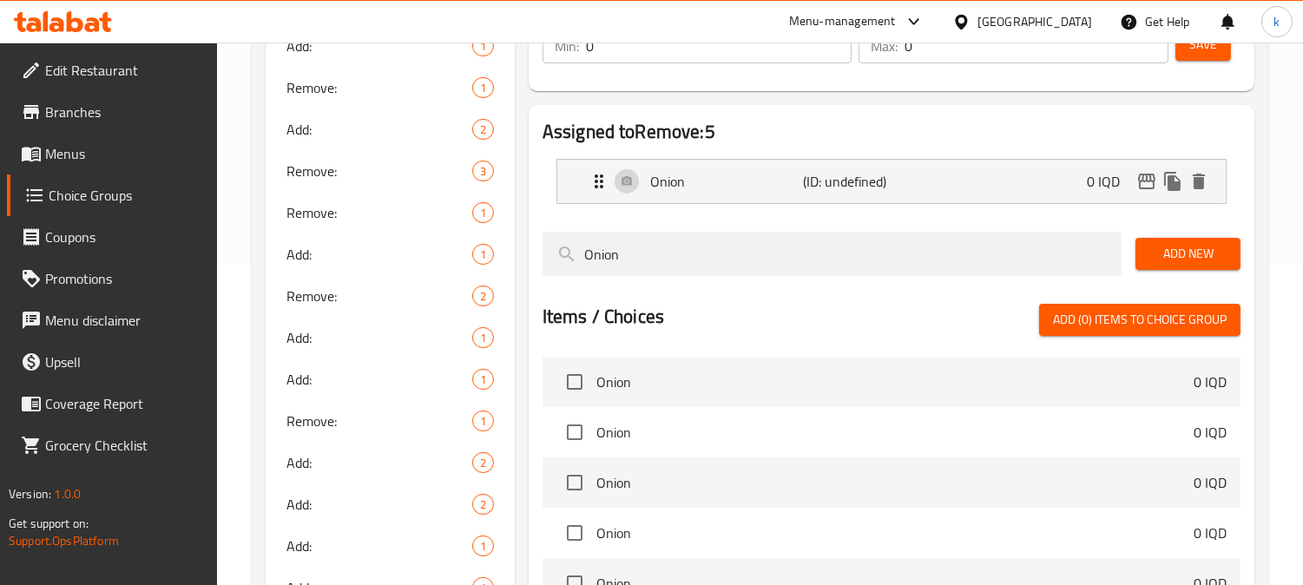
paste input "Bell Pepper"
type input "Bell Pepper"
click at [578, 384] on input "checkbox" at bounding box center [574, 382] width 36 height 36
click at [1161, 317] on span "Add (1) items to choice group" at bounding box center [1140, 320] width 174 height 22
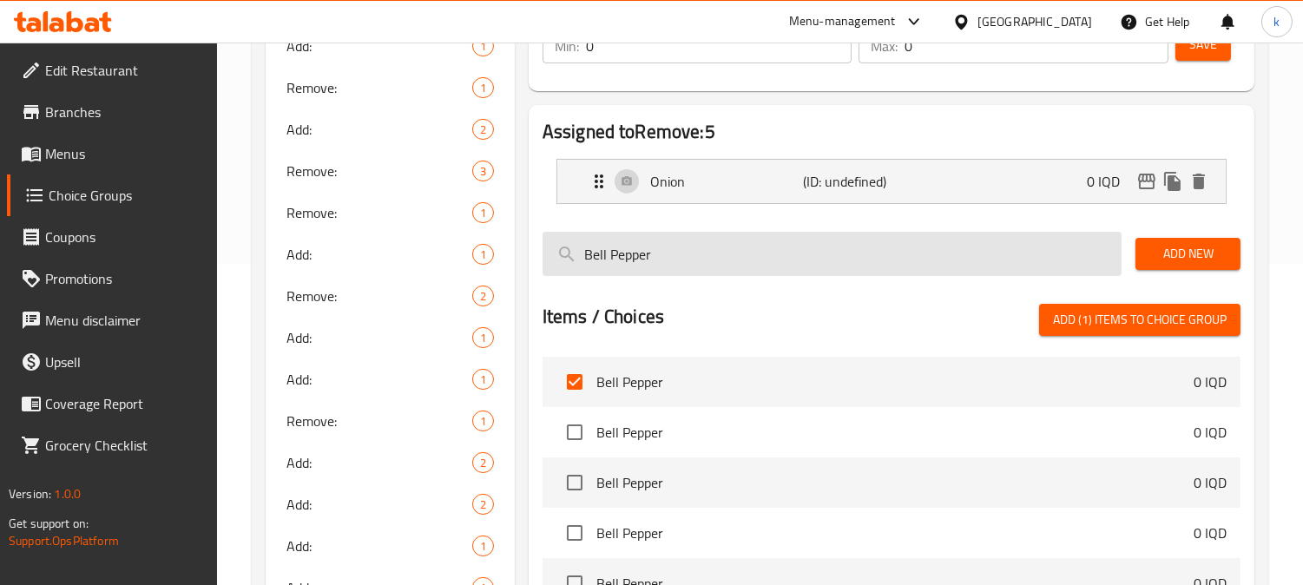
checkbox input "false"
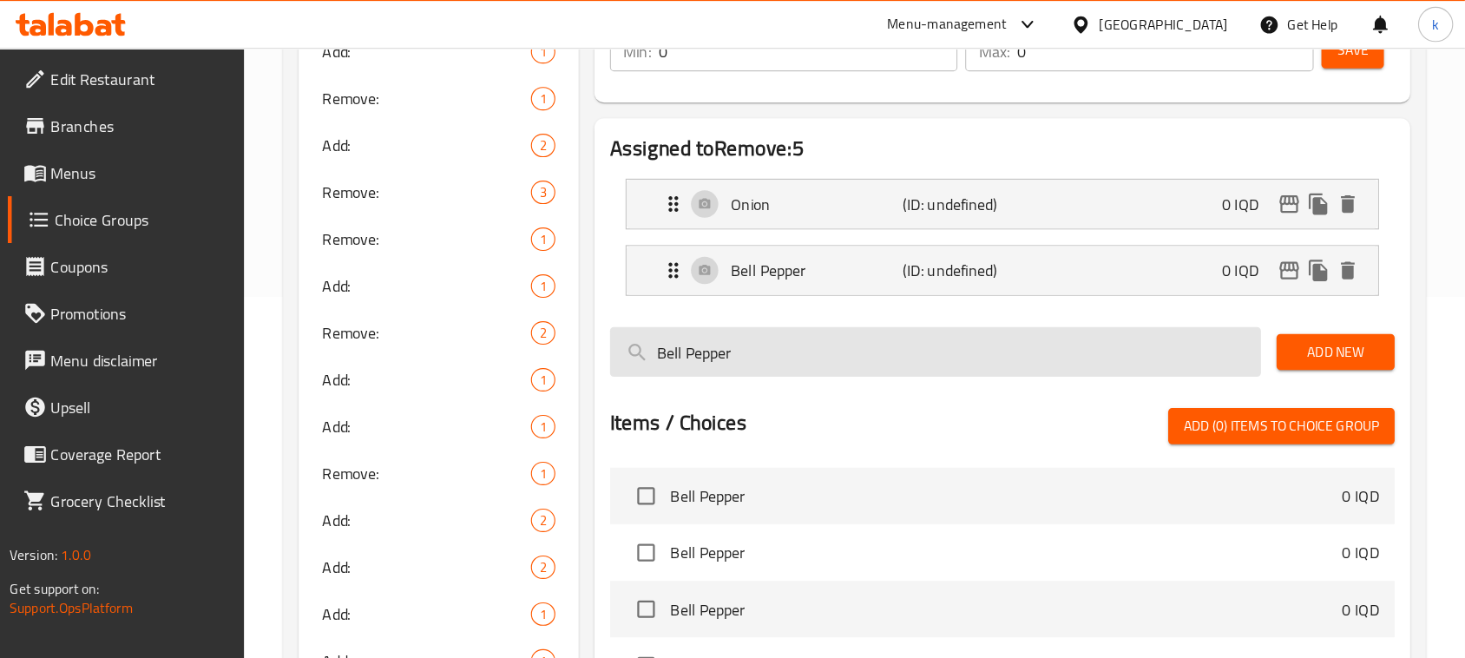
scroll to position [0, 0]
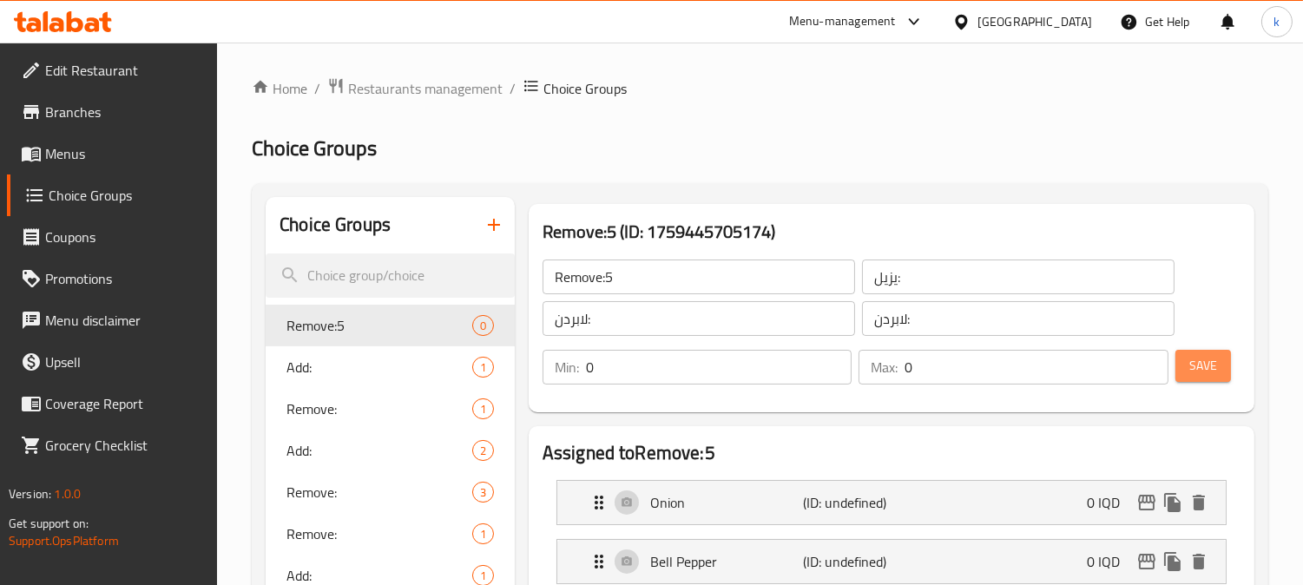
click at [1204, 357] on span "Save" at bounding box center [1203, 366] width 28 height 22
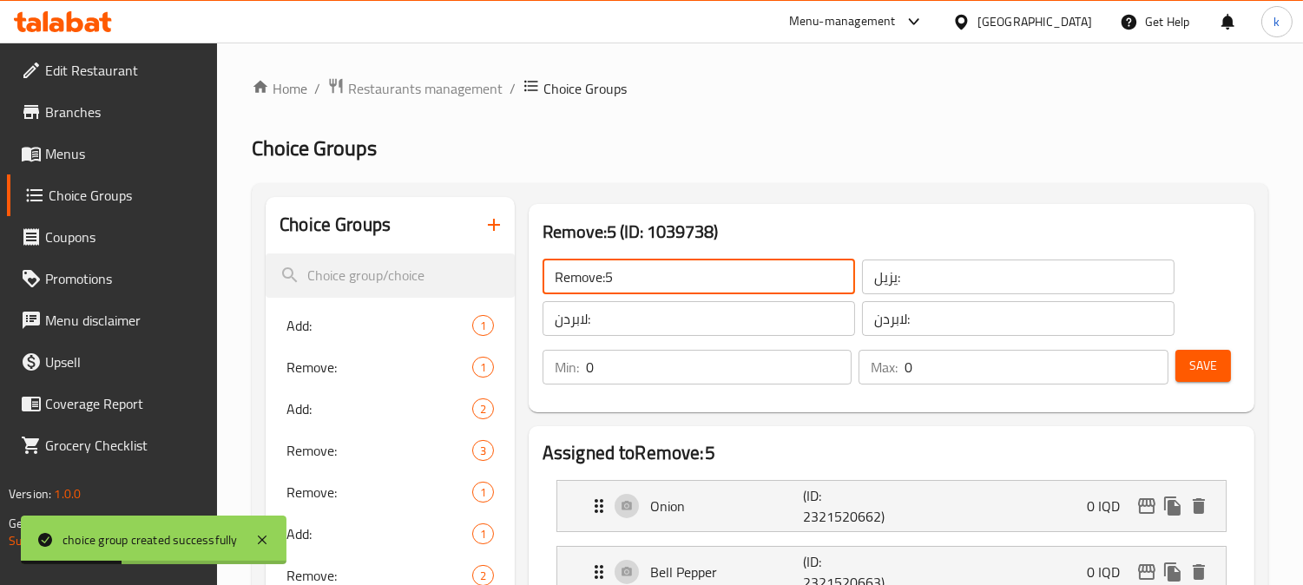
click at [647, 271] on input "Remove:5" at bounding box center [698, 276] width 312 height 35
type input "Remove:"
click at [1218, 358] on button "Save" at bounding box center [1203, 366] width 56 height 32
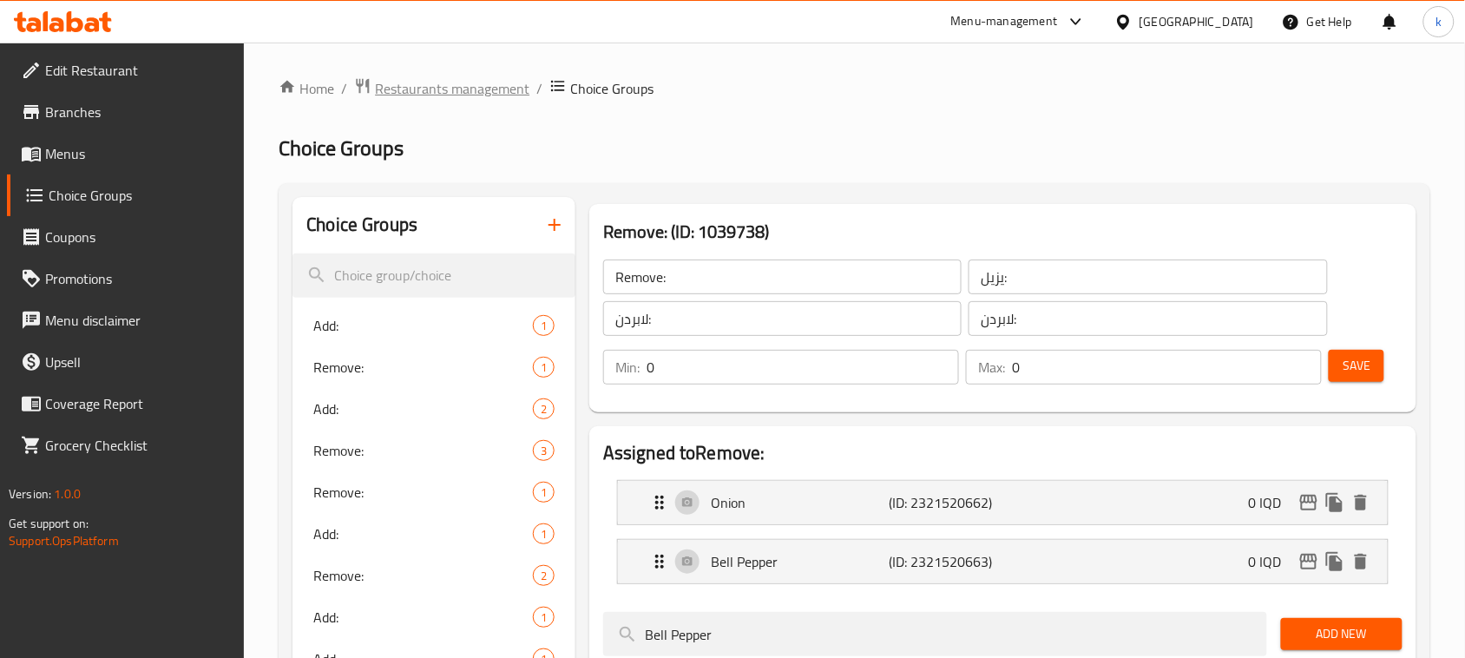
click at [425, 87] on span "Restaurants management" at bounding box center [452, 88] width 154 height 21
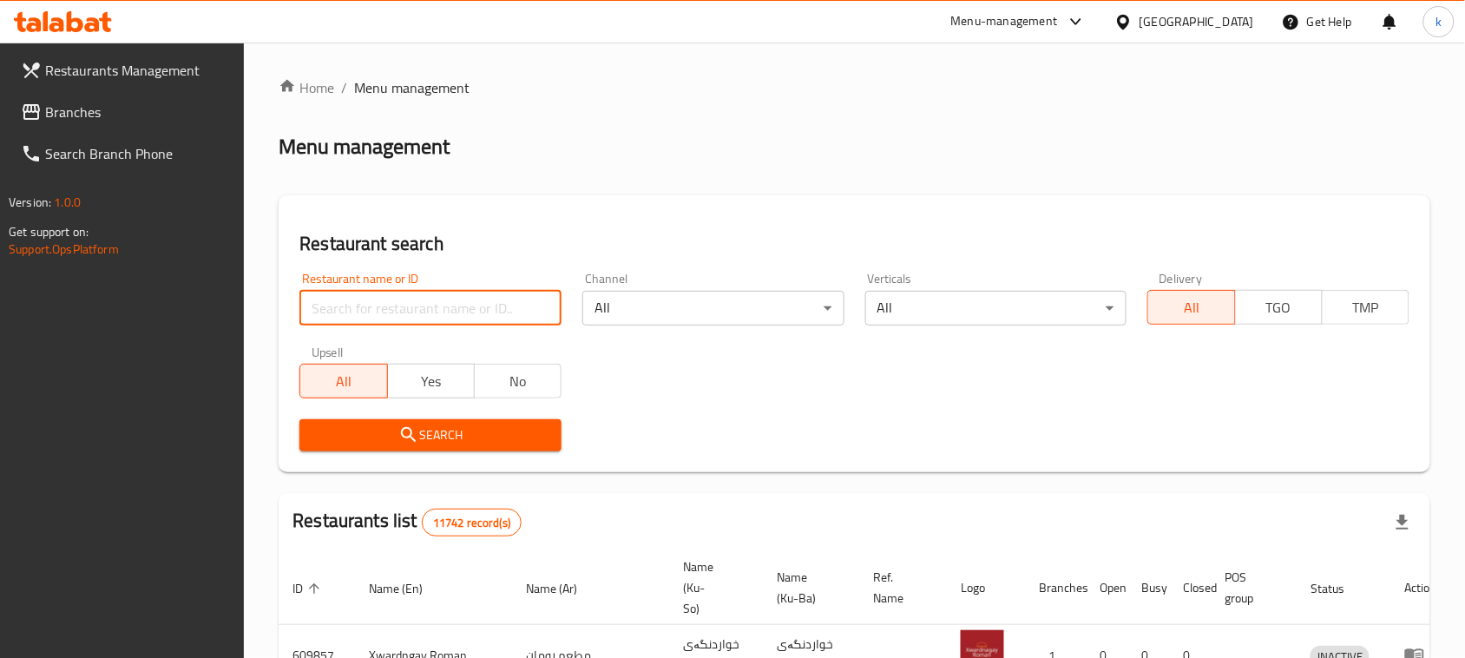
drag, startPoint x: 365, startPoint y: 310, endPoint x: 365, endPoint y: 345, distance: 34.7
click at [365, 310] on input "search" at bounding box center [430, 308] width 262 height 35
paste input "681341"
type input "681341"
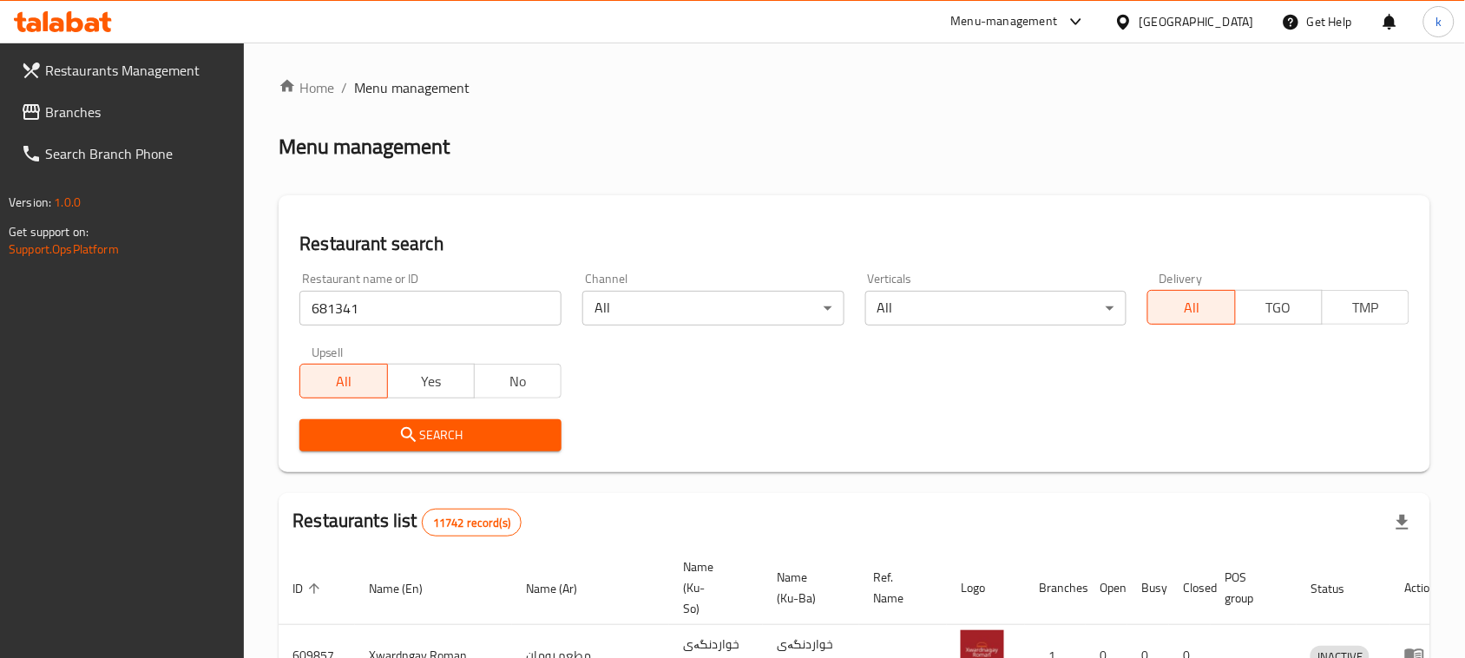
click at [363, 424] on span "Search" at bounding box center [430, 435] width 234 height 22
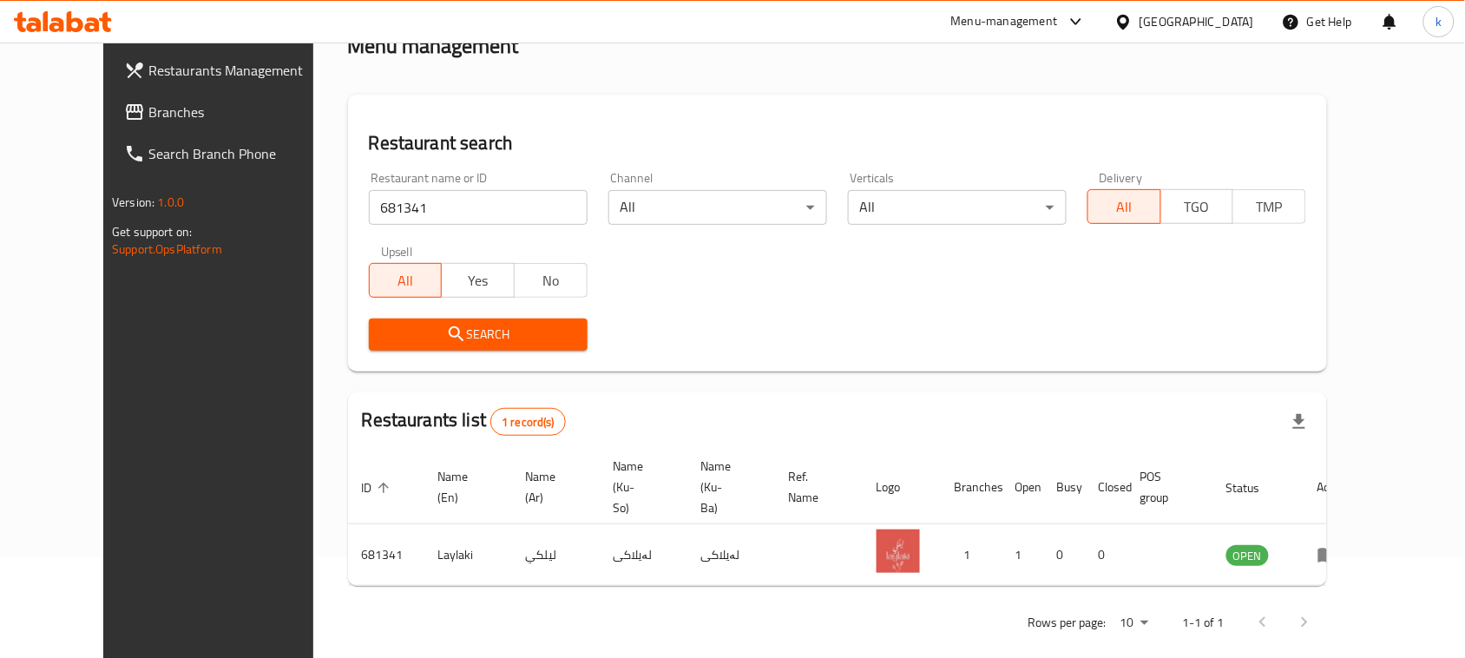
scroll to position [102, 0]
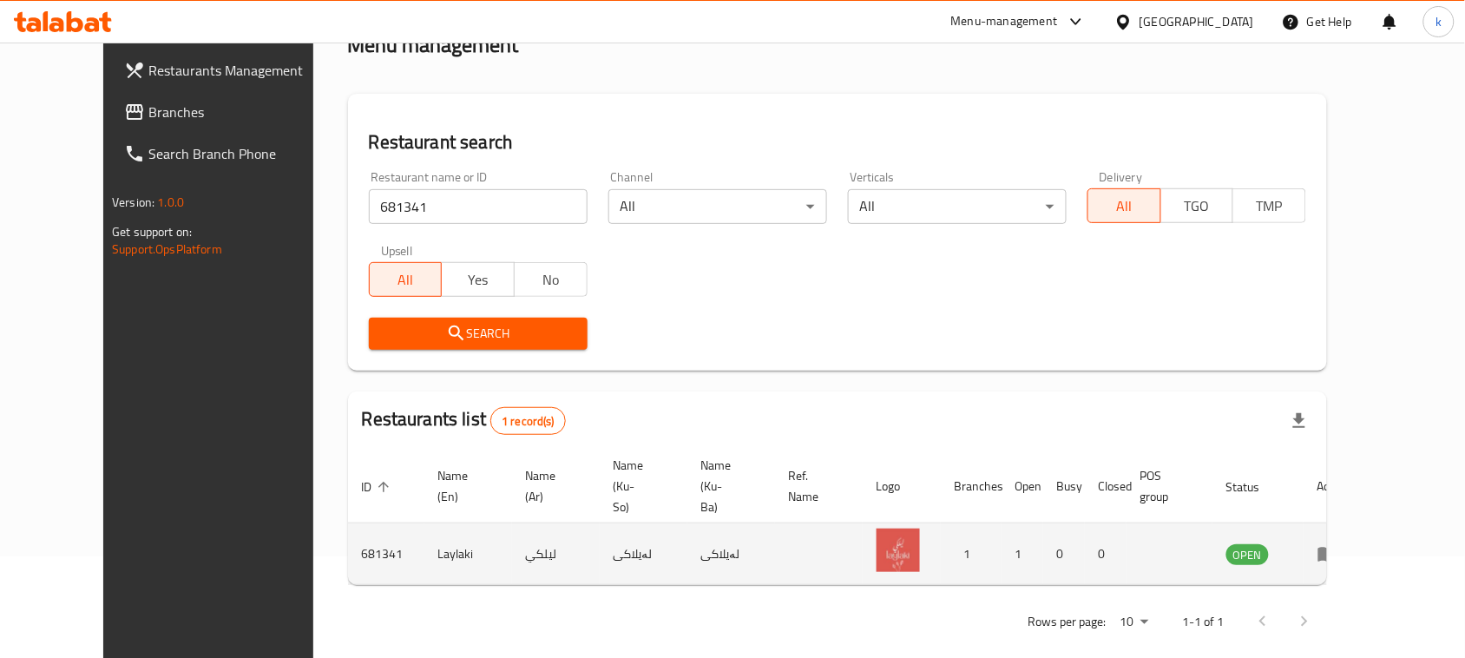
click at [1302, 543] on icon "enhanced table" at bounding box center [1327, 553] width 21 height 21
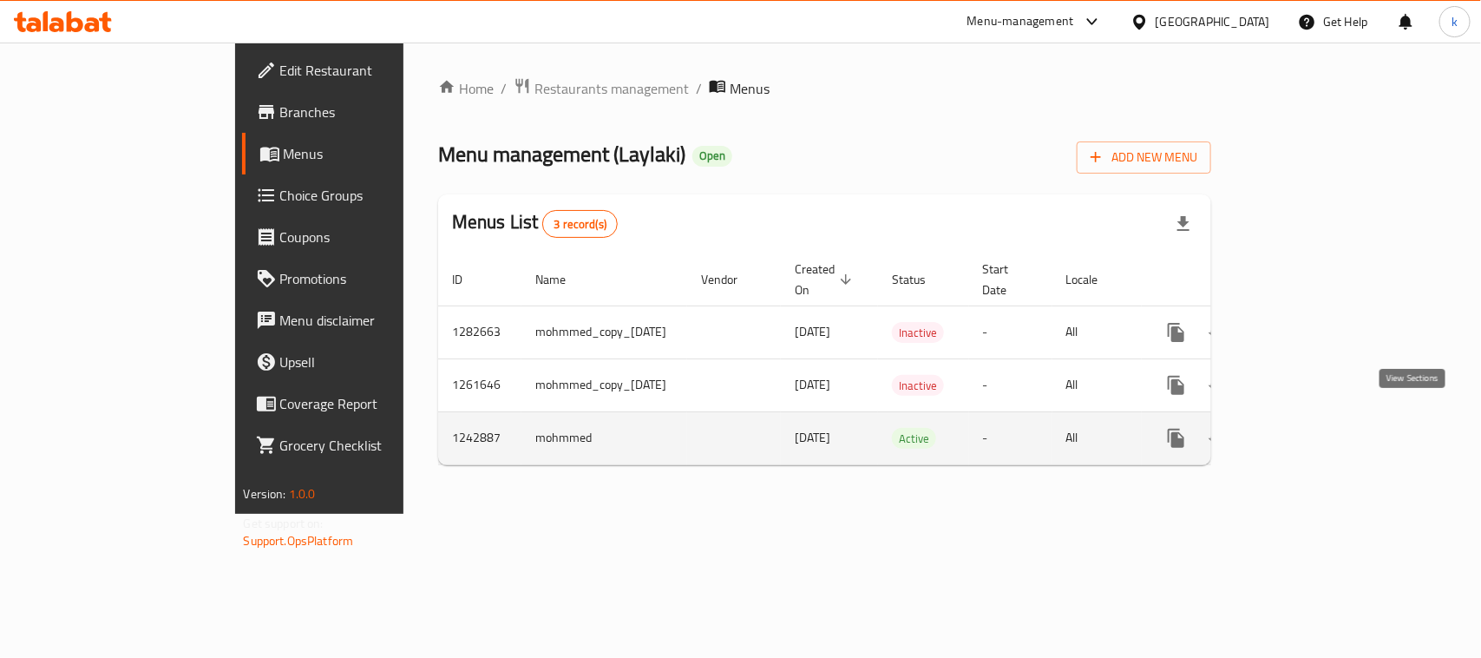
click at [1302, 430] on icon "enhanced table" at bounding box center [1302, 438] width 16 height 16
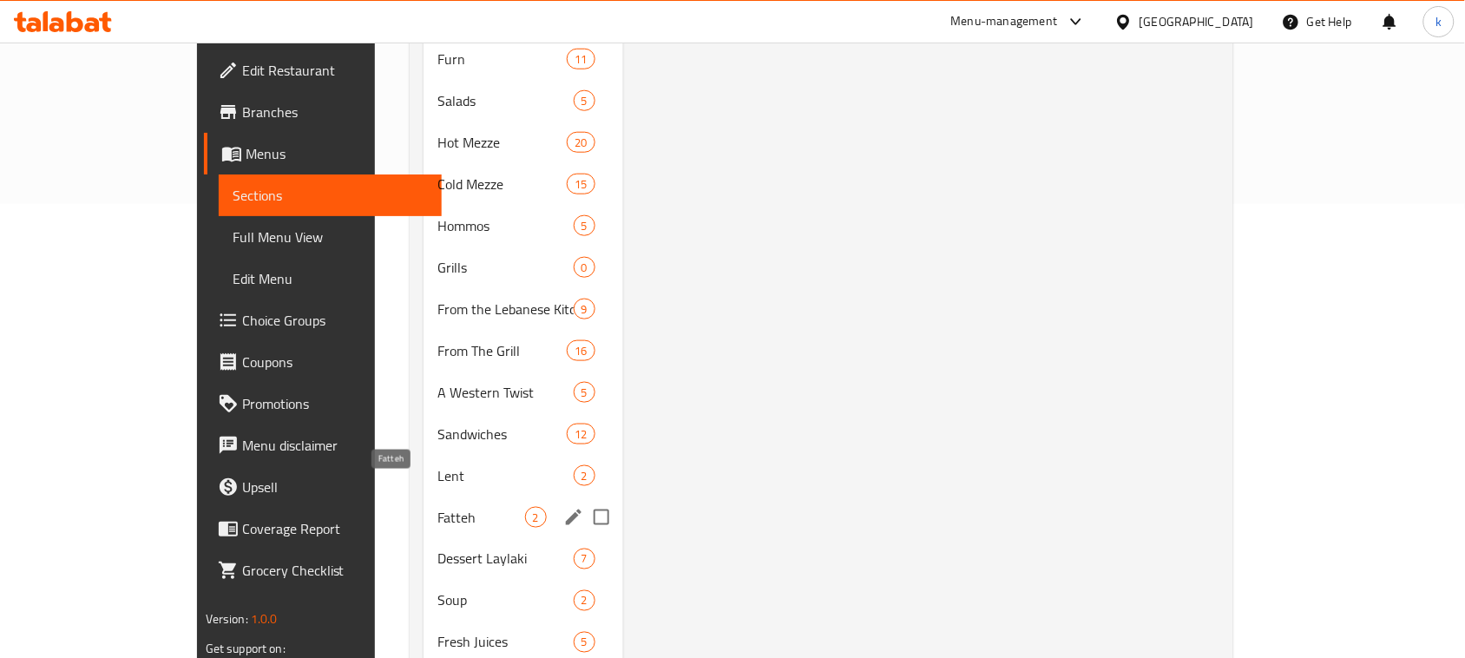
scroll to position [529, 0]
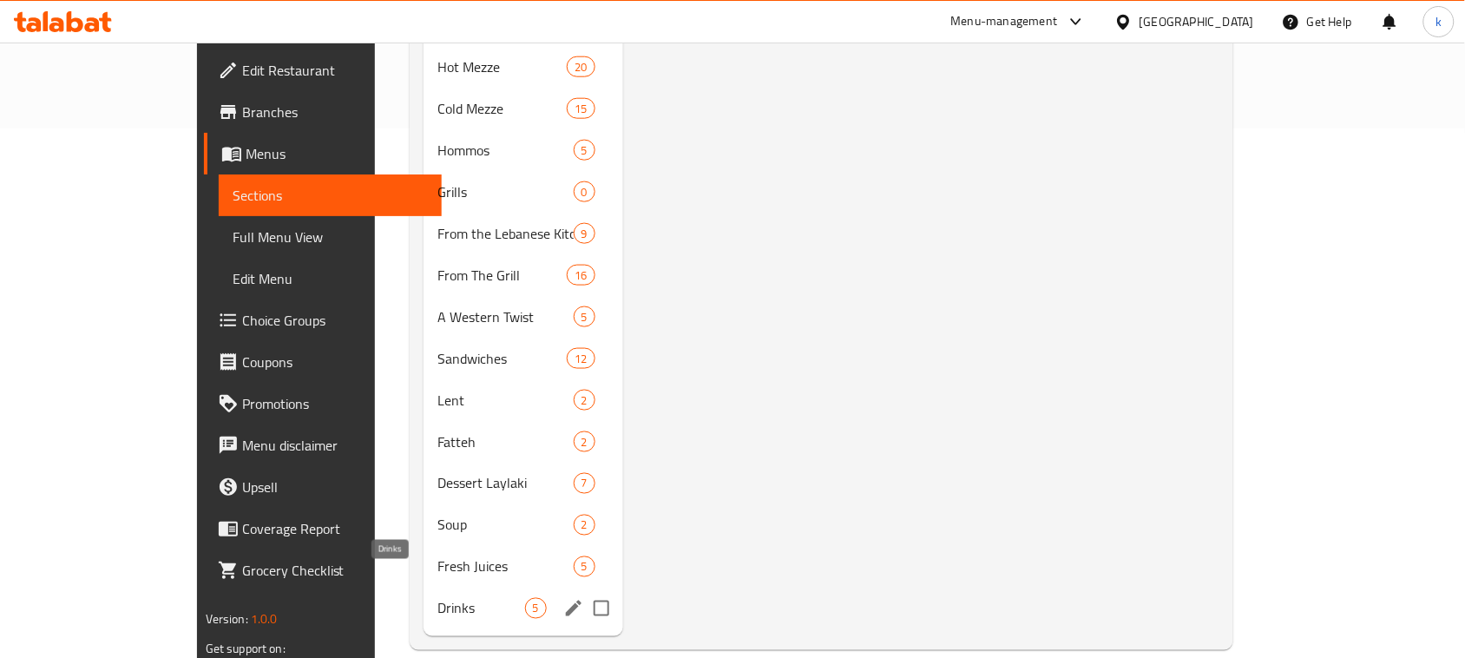
click at [437, 584] on span "Drinks" at bounding box center [480, 608] width 87 height 21
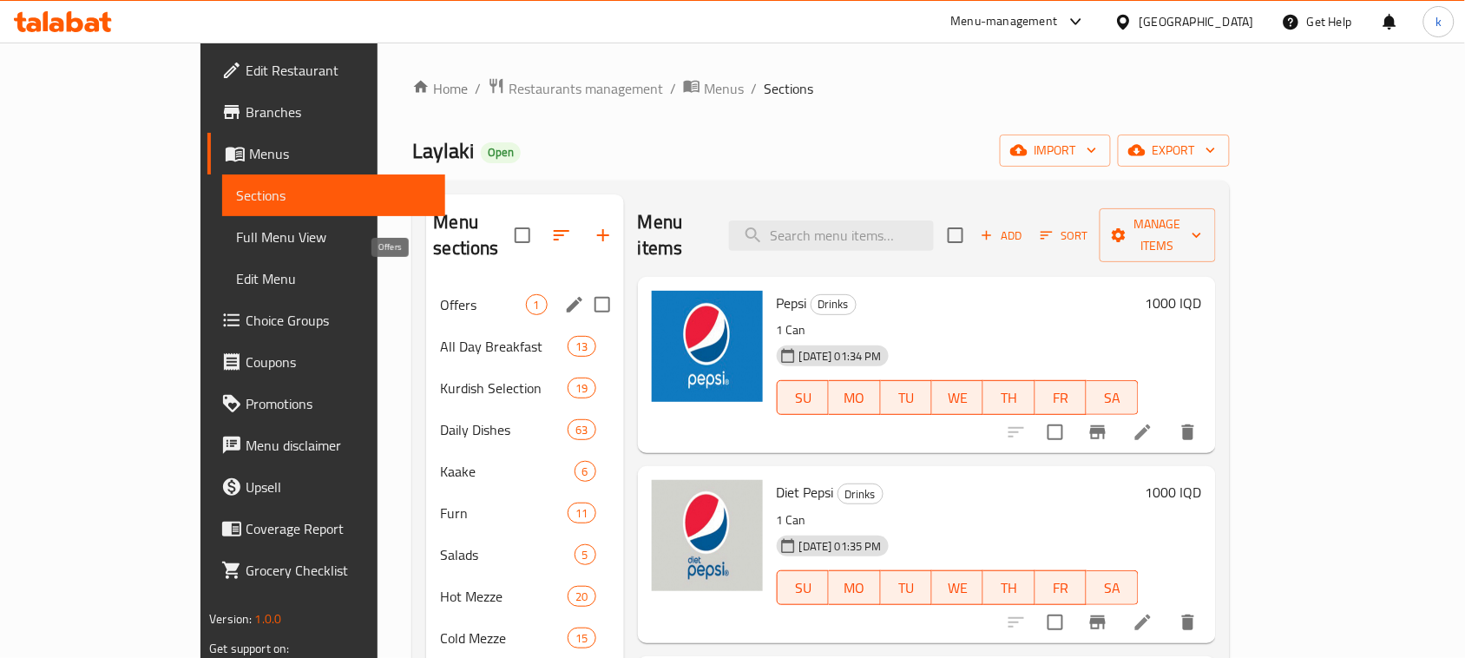
click at [440, 294] on span "Offers" at bounding box center [482, 304] width 85 height 21
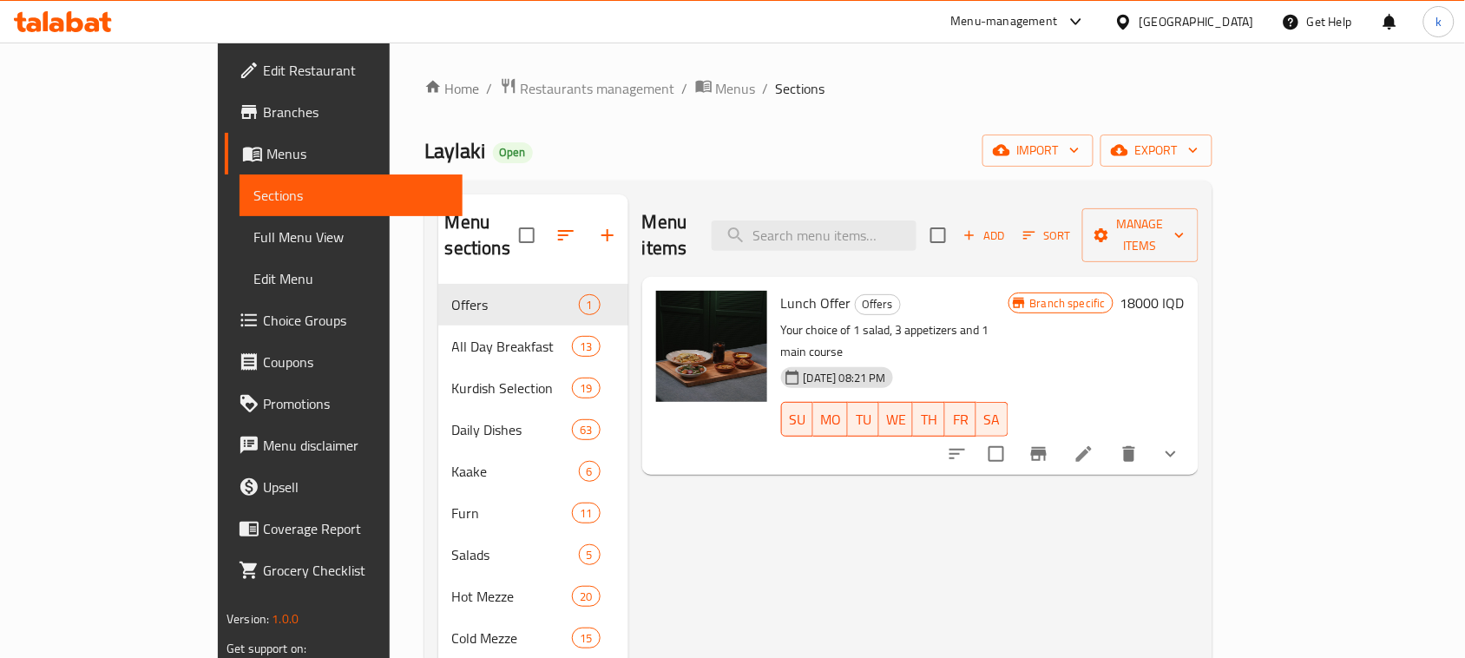
click at [1198, 413] on div "Lunch Offer Offers Your choice of 1 salad, 3 appetizers and 1 main course 30-09…" at bounding box center [920, 376] width 556 height 198
click at [1176, 451] on icon "show more" at bounding box center [1170, 454] width 10 height 6
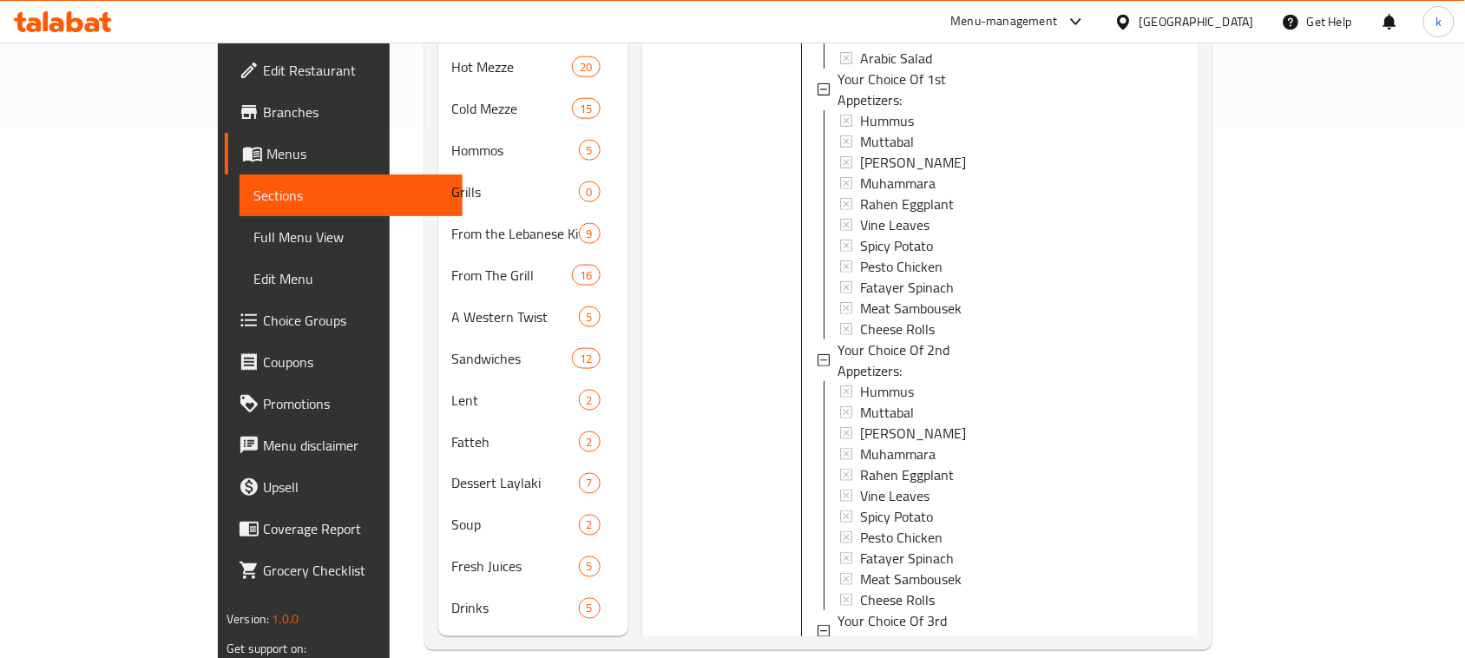
scroll to position [167, 0]
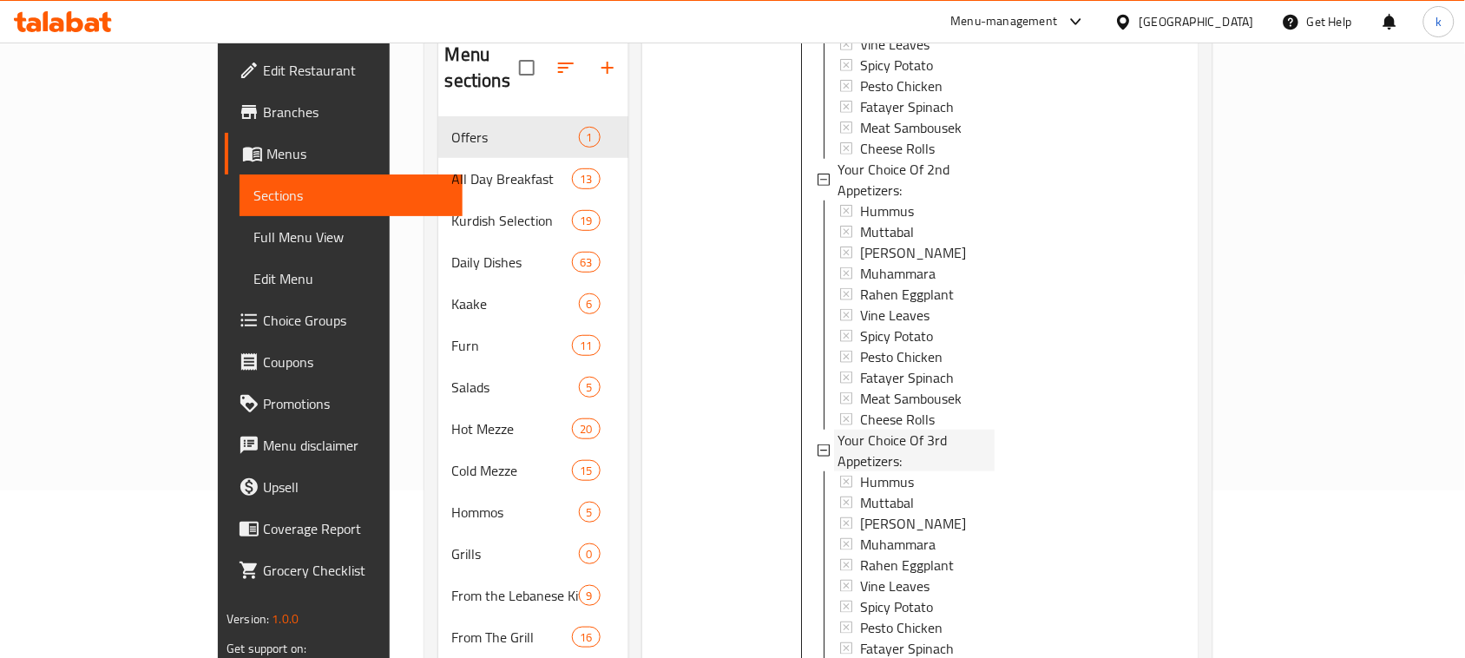
click at [877, 430] on span "Your Choice Of 3rd Appetizers:" at bounding box center [915, 451] width 157 height 42
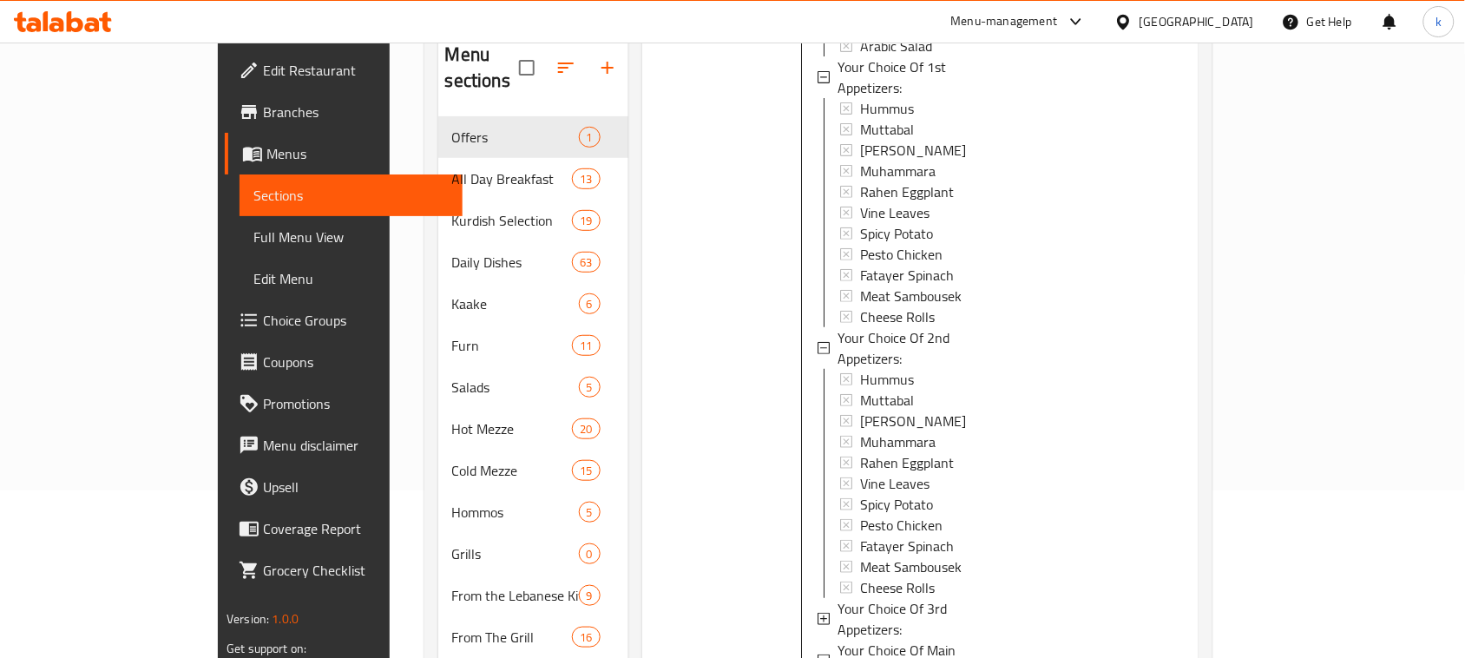
scroll to position [2, 0]
click at [942, 584] on span "Your Choice Of 3rd Appetizers:" at bounding box center [915, 619] width 157 height 42
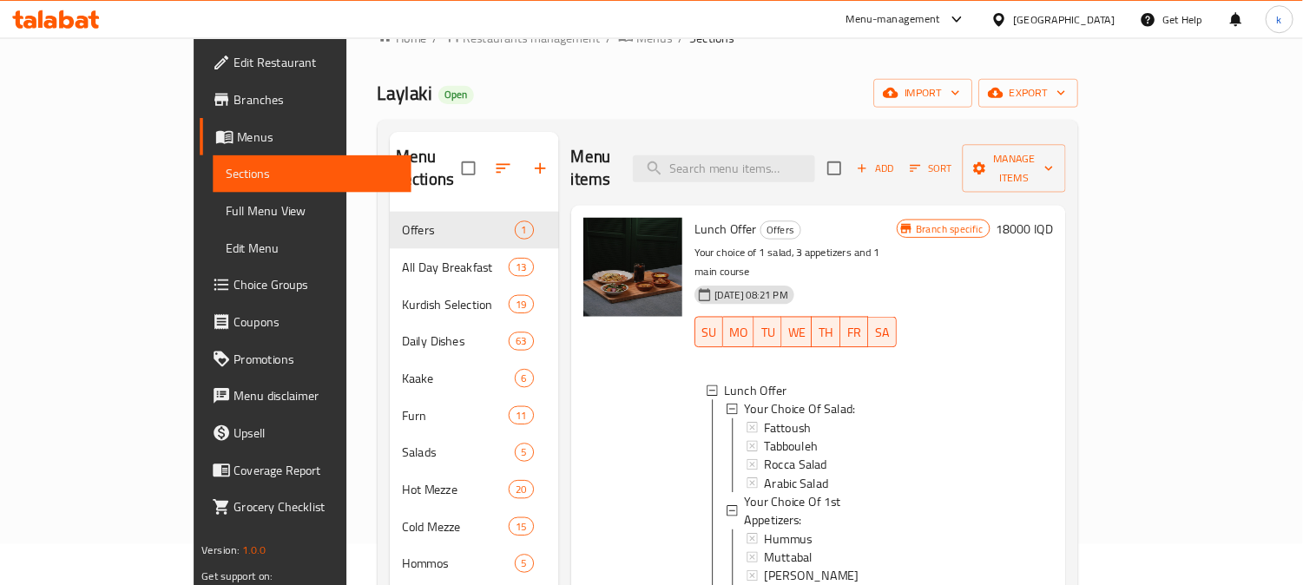
scroll to position [0, 0]
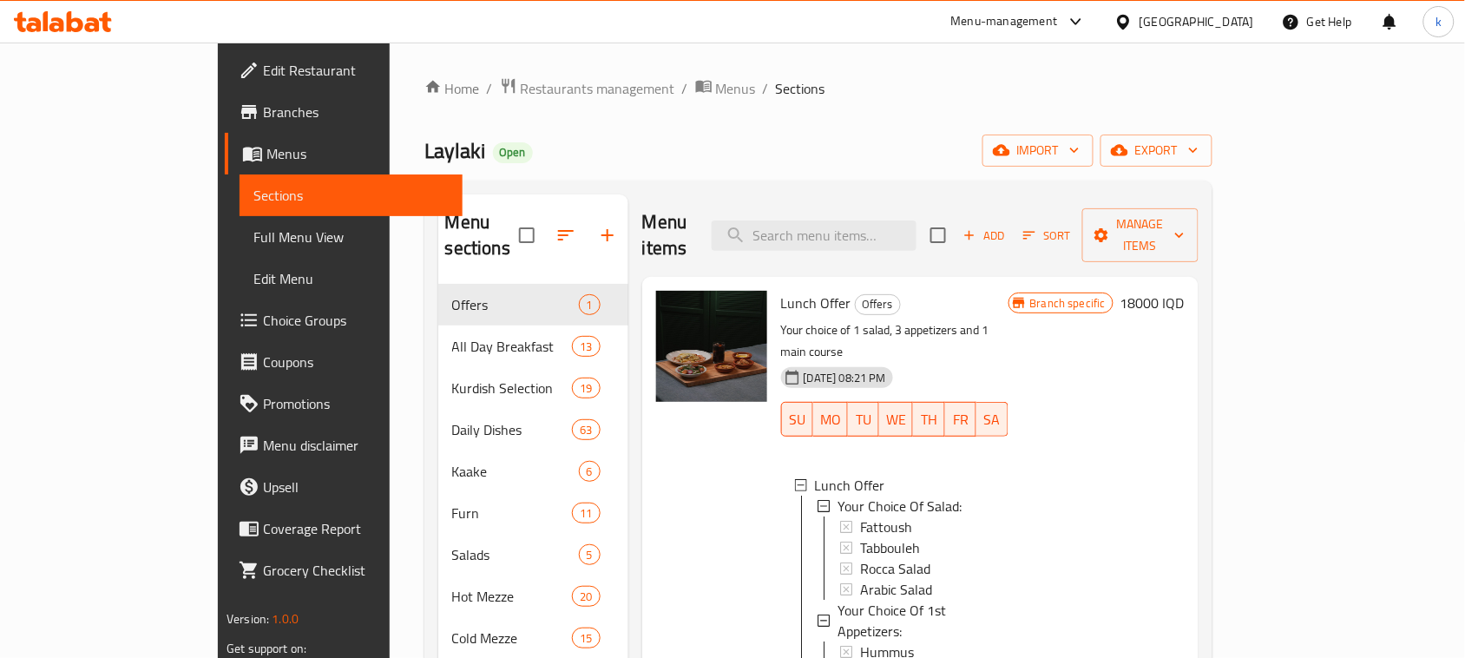
click at [955, 124] on div "Home / Restaurants management / Menus / Sections Laylaki Open import export Men…" at bounding box center [818, 628] width 788 height 1102
click at [716, 83] on span "Menus" at bounding box center [736, 88] width 40 height 21
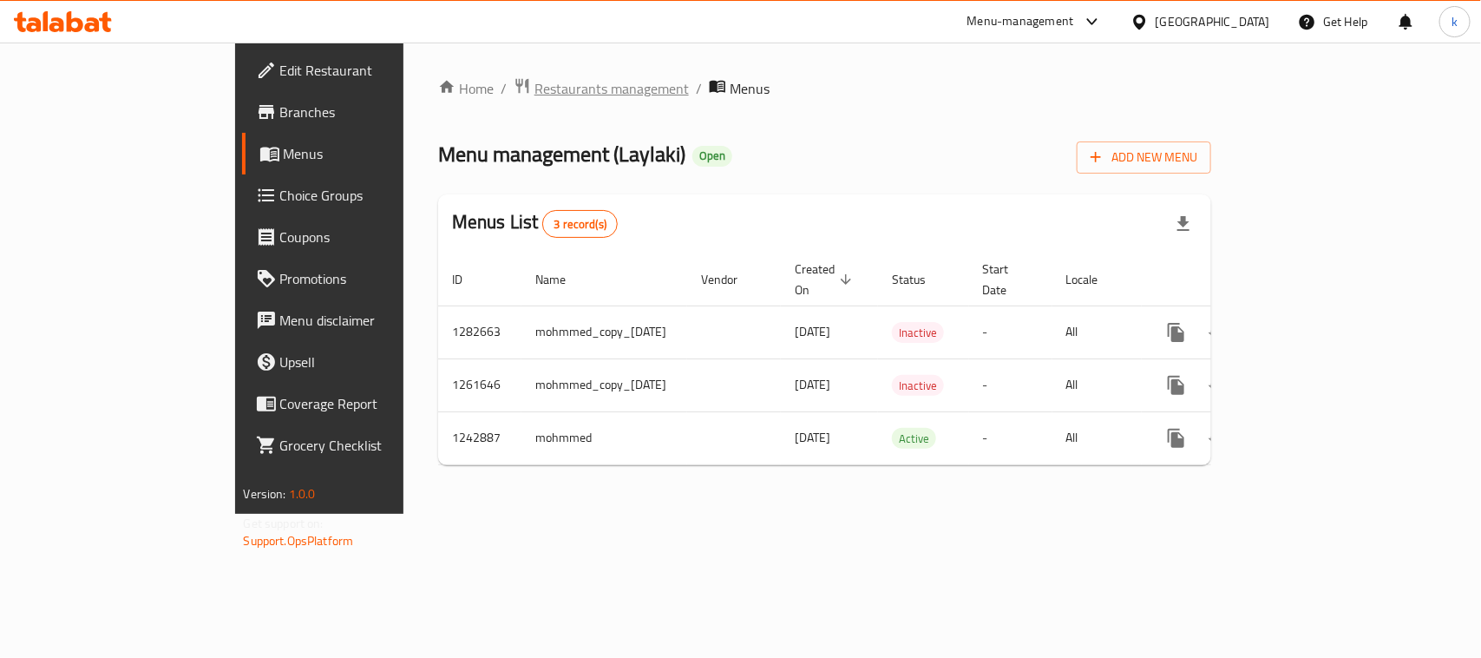
click at [535, 88] on span "Restaurants management" at bounding box center [612, 88] width 154 height 21
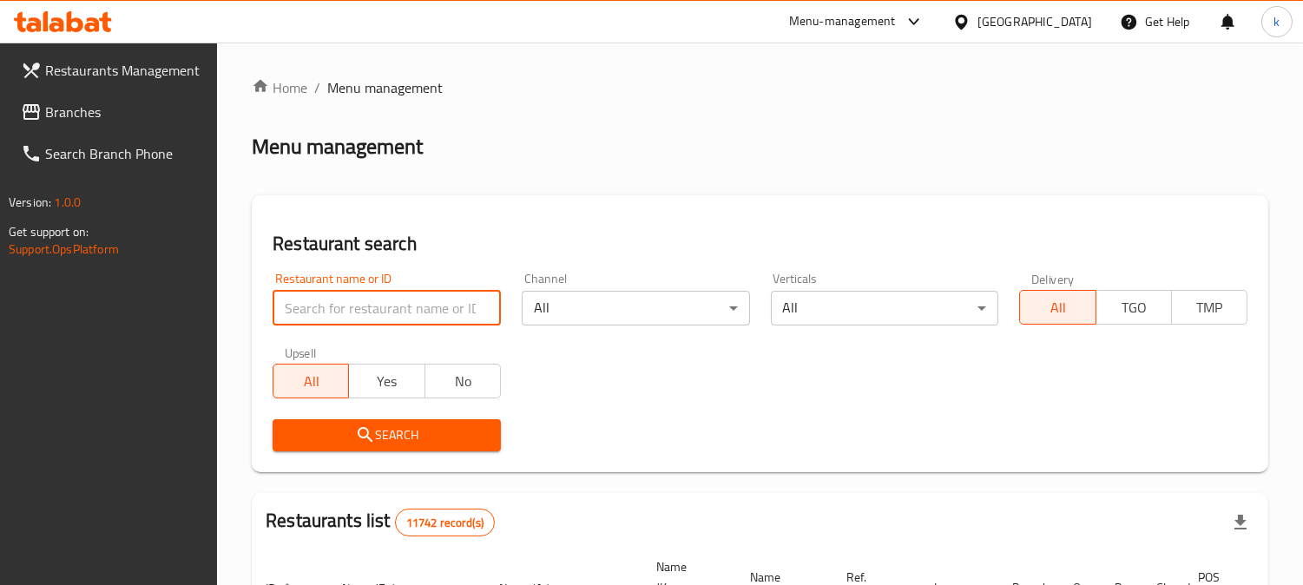
click at [362, 318] on input "search" at bounding box center [386, 308] width 228 height 35
paste input "705535"
type input "705535"
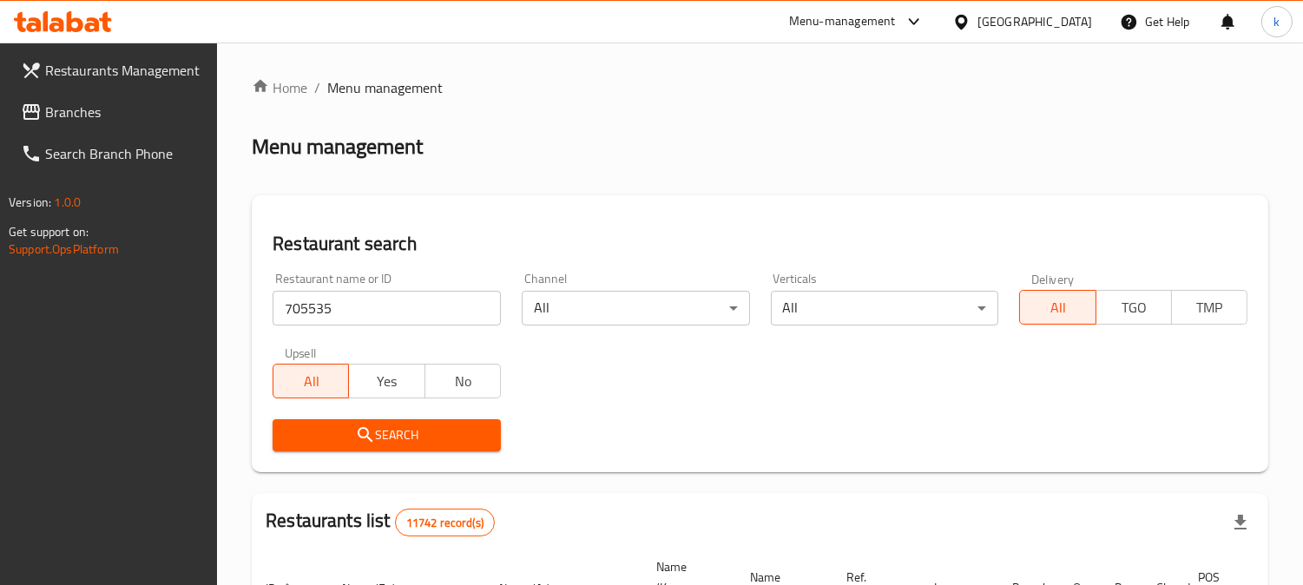
click at [364, 449] on button "Search" at bounding box center [386, 435] width 228 height 32
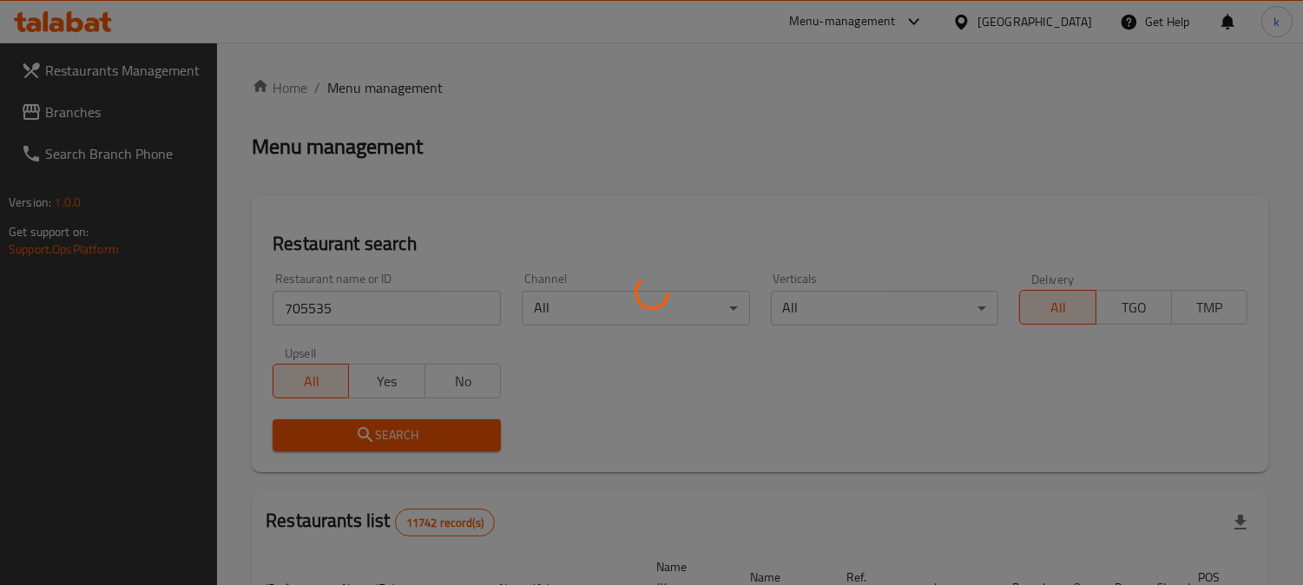
scroll to position [253, 0]
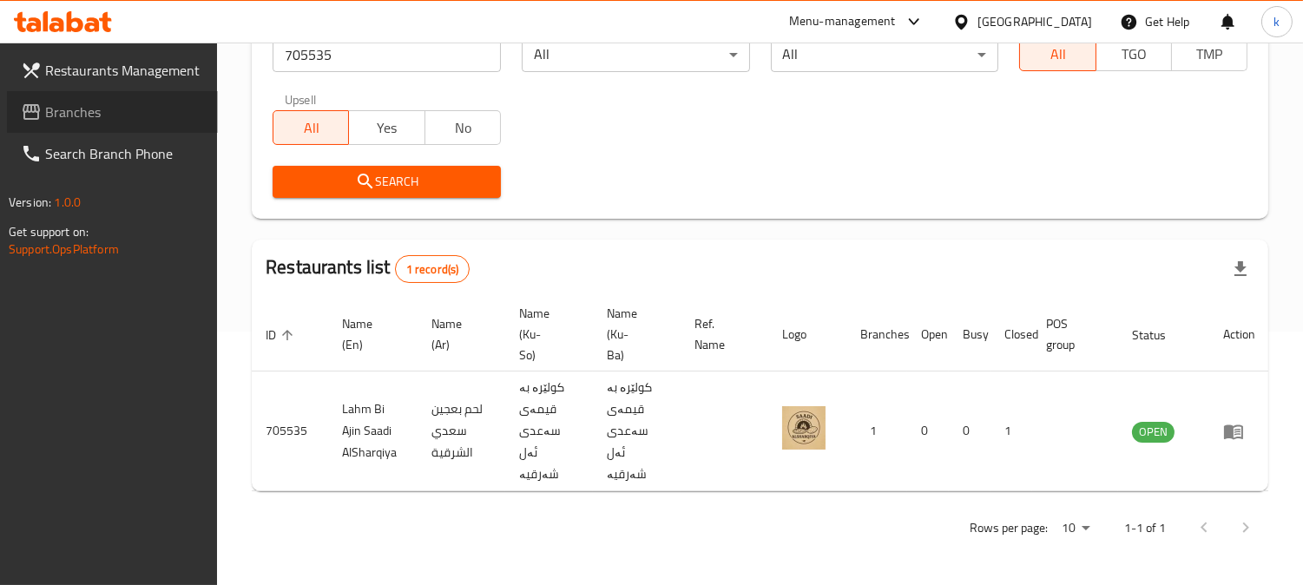
click at [73, 109] on span "Branches" at bounding box center [124, 112] width 159 height 21
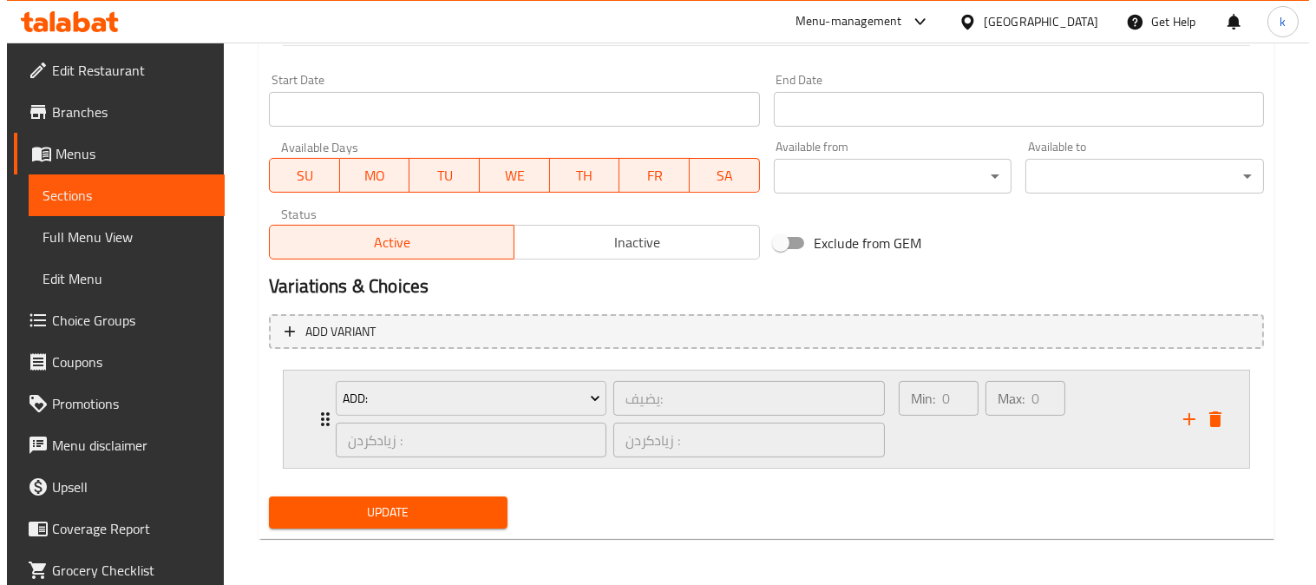
scroll to position [934, 0]
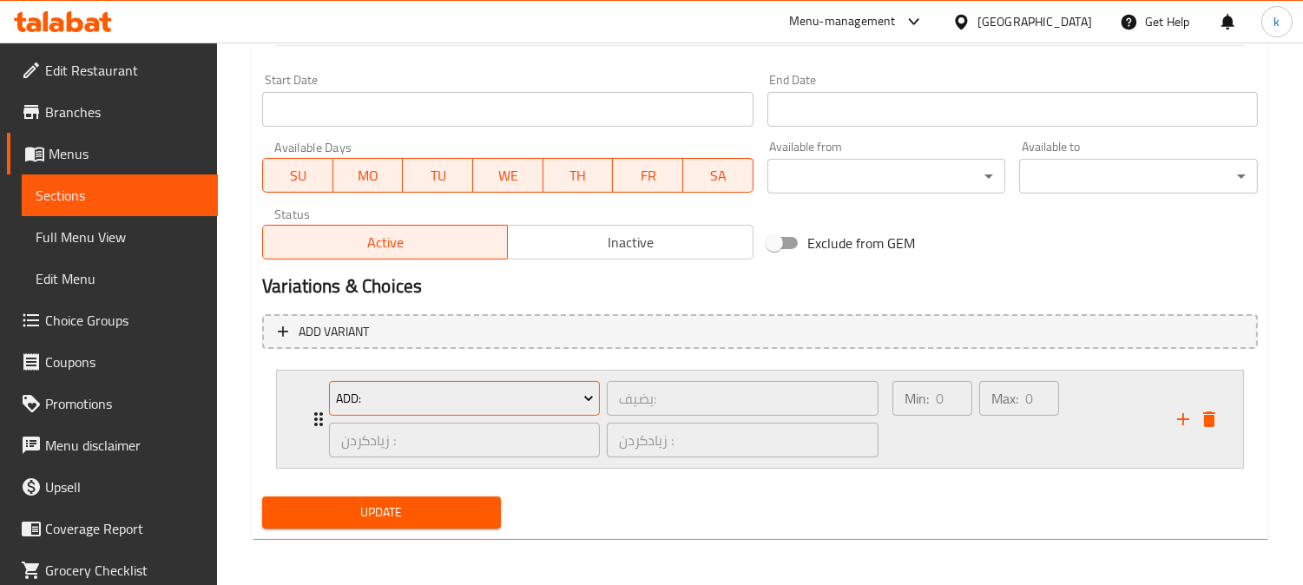
click at [454, 392] on span "Add:" at bounding box center [465, 399] width 258 height 22
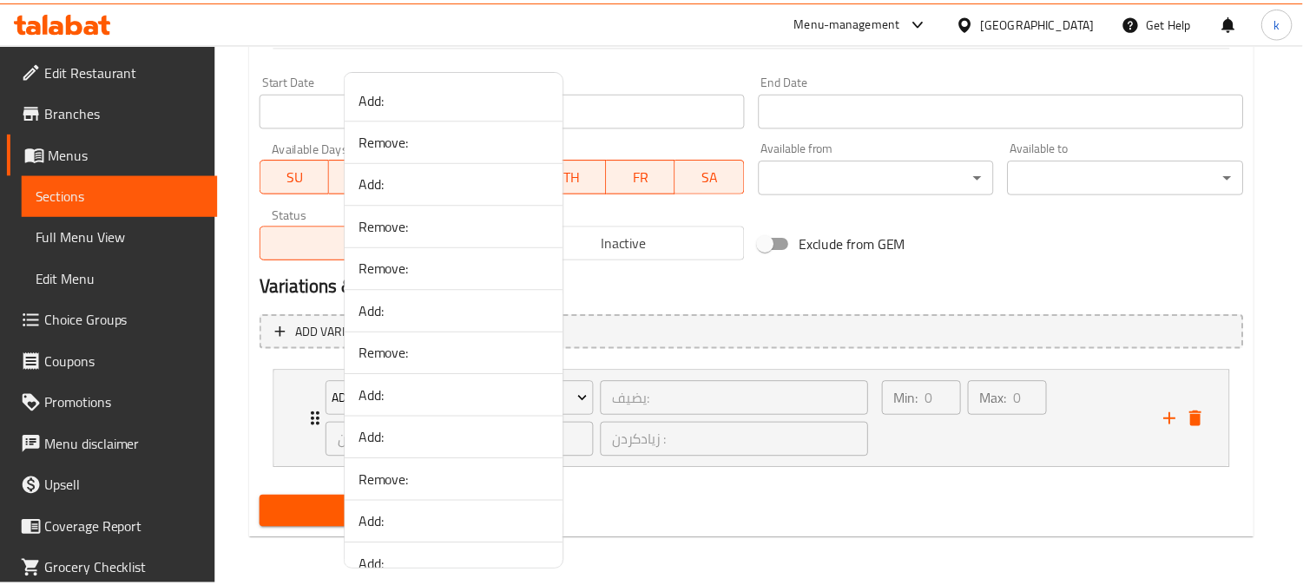
scroll to position [2622, 0]
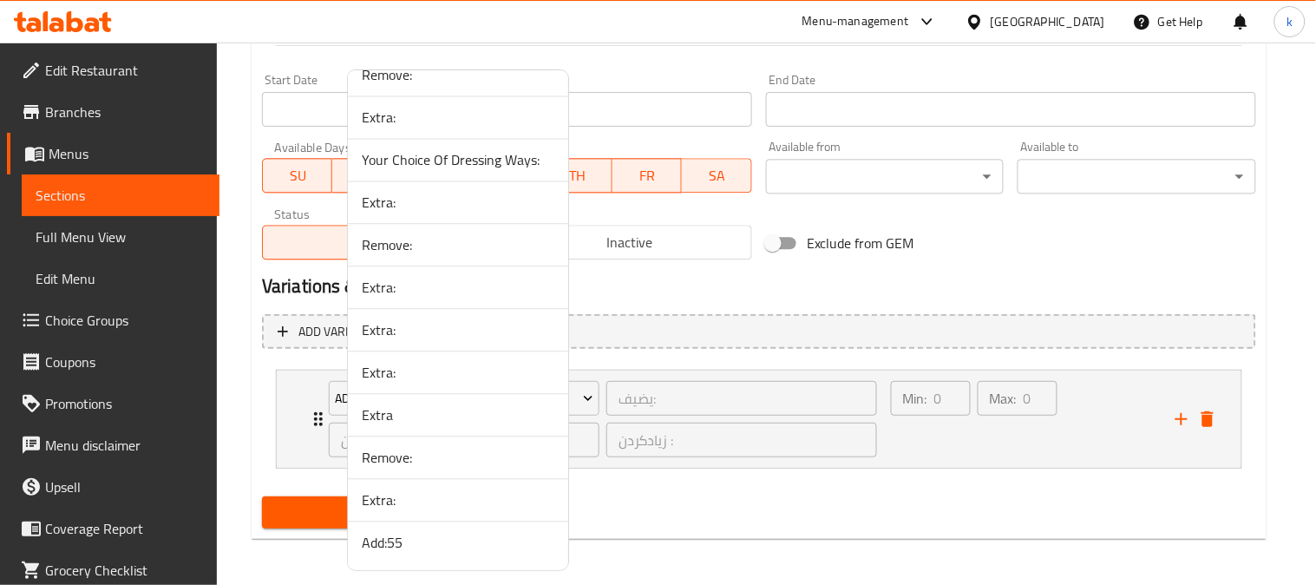
click at [432, 535] on span "Add:55" at bounding box center [458, 542] width 193 height 21
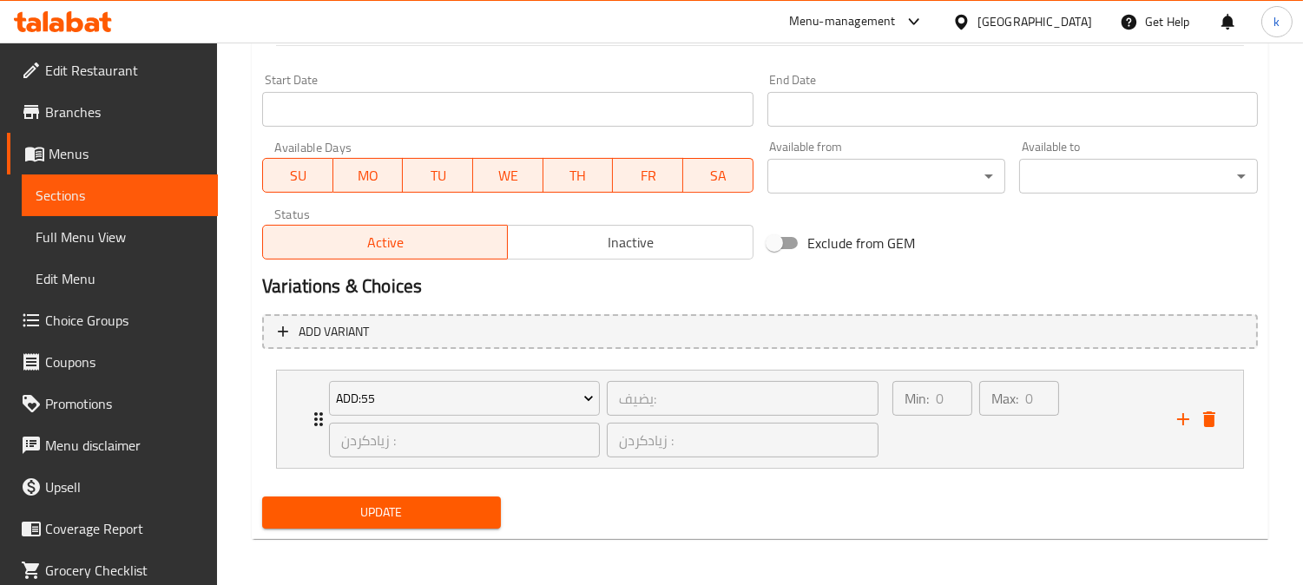
click at [399, 502] on span "Update" at bounding box center [381, 513] width 211 height 22
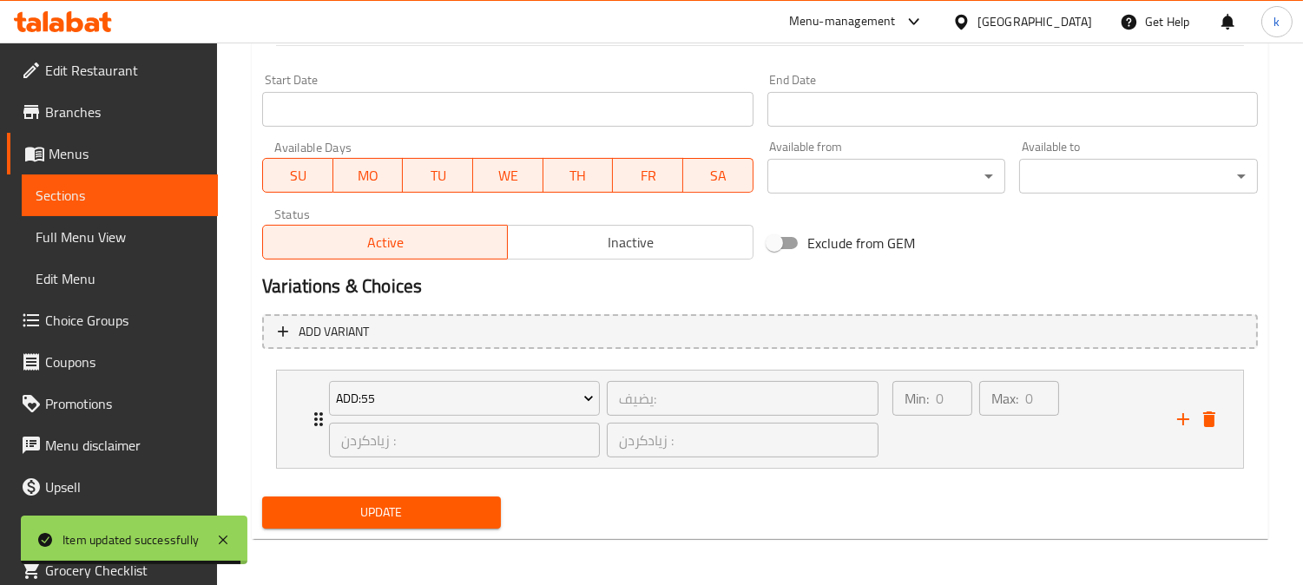
click at [359, 504] on span "Update" at bounding box center [381, 513] width 211 height 22
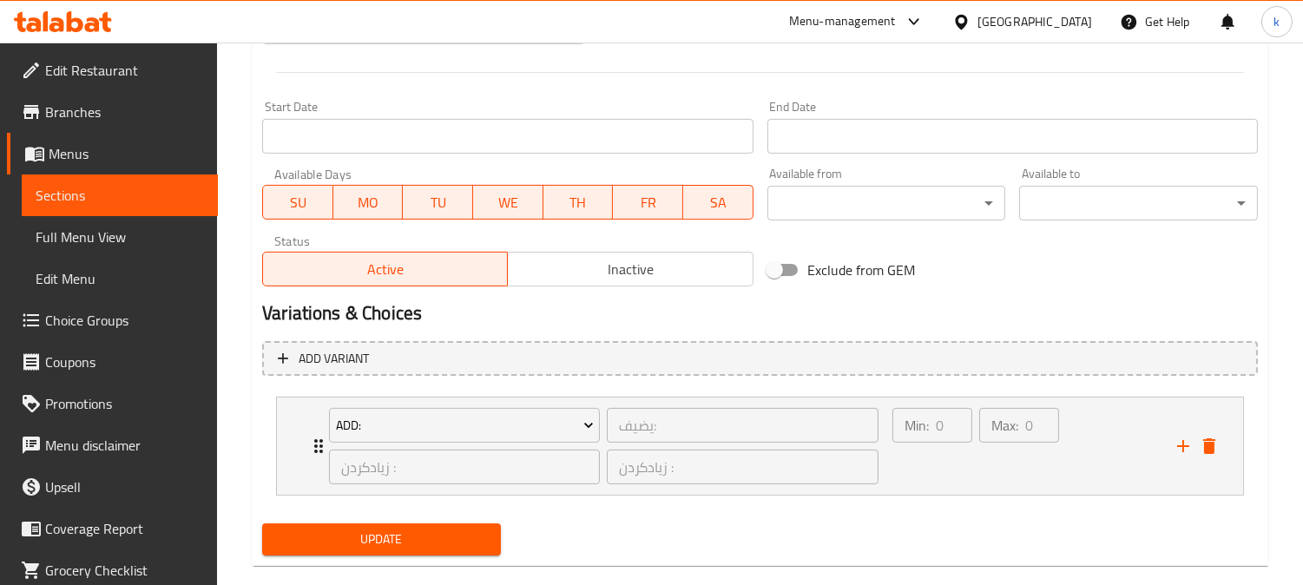
scroll to position [934, 0]
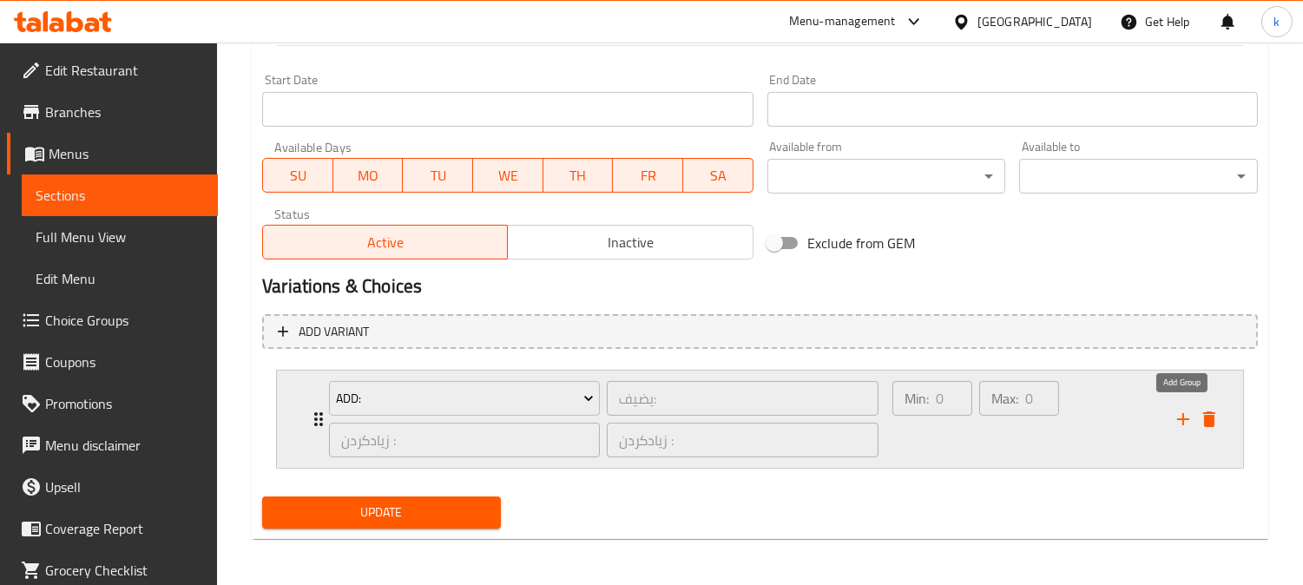
click at [1182, 425] on icon "add" at bounding box center [1182, 419] width 21 height 21
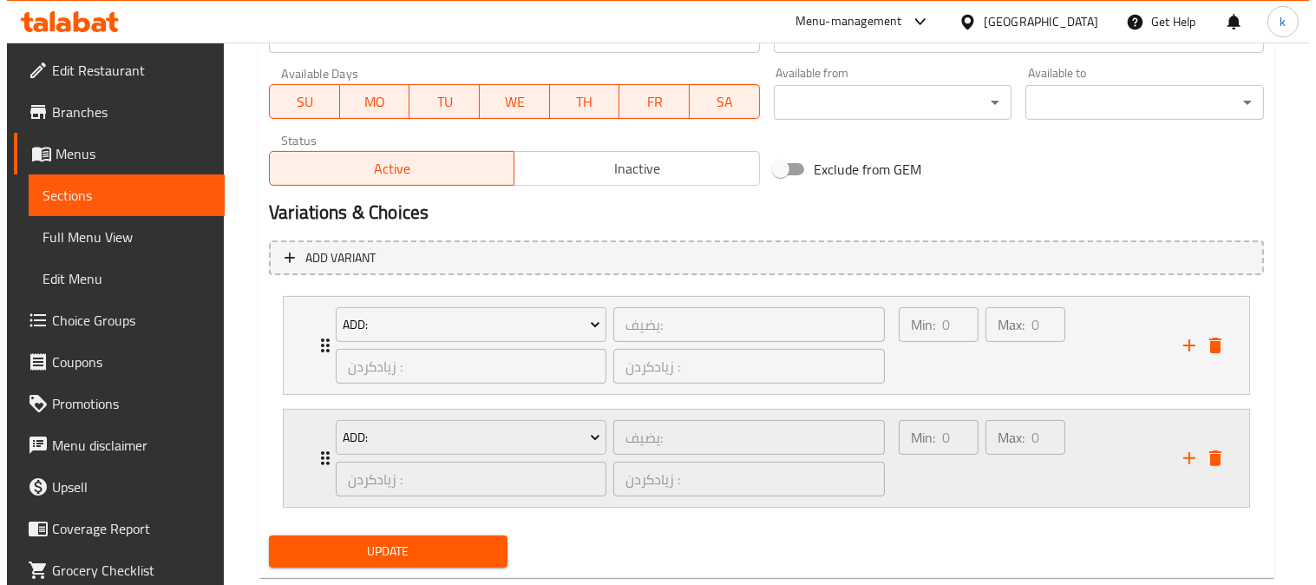
scroll to position [1047, 0]
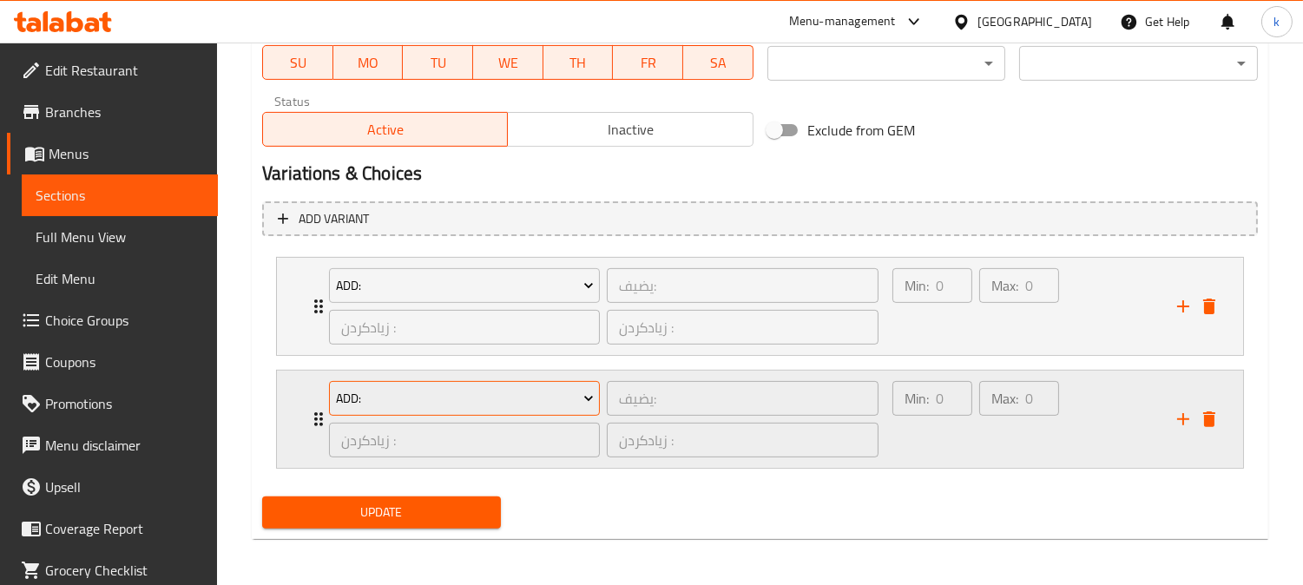
click at [417, 384] on button "Add:" at bounding box center [464, 398] width 271 height 35
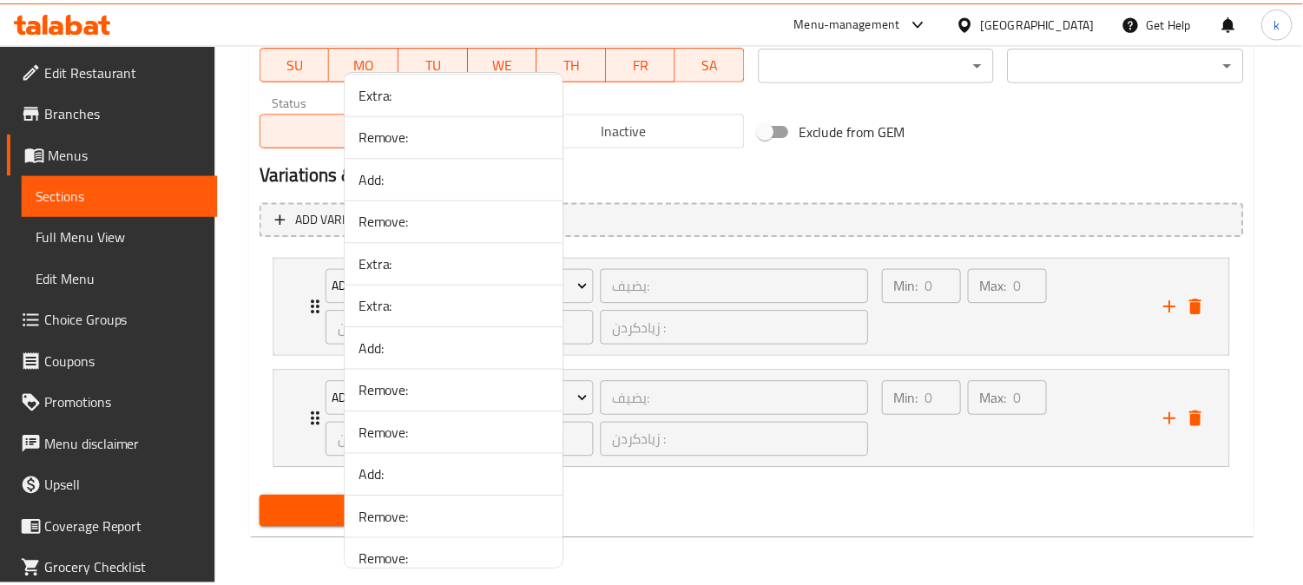
scroll to position [2664, 0]
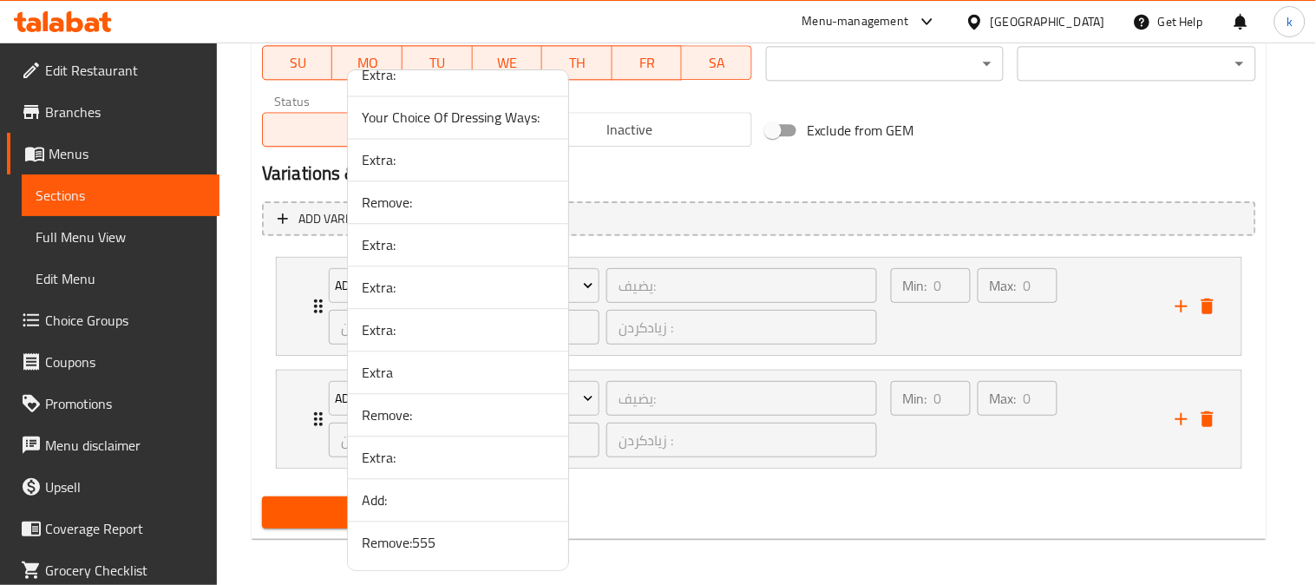
click at [446, 545] on span "Remove:555" at bounding box center [458, 542] width 193 height 21
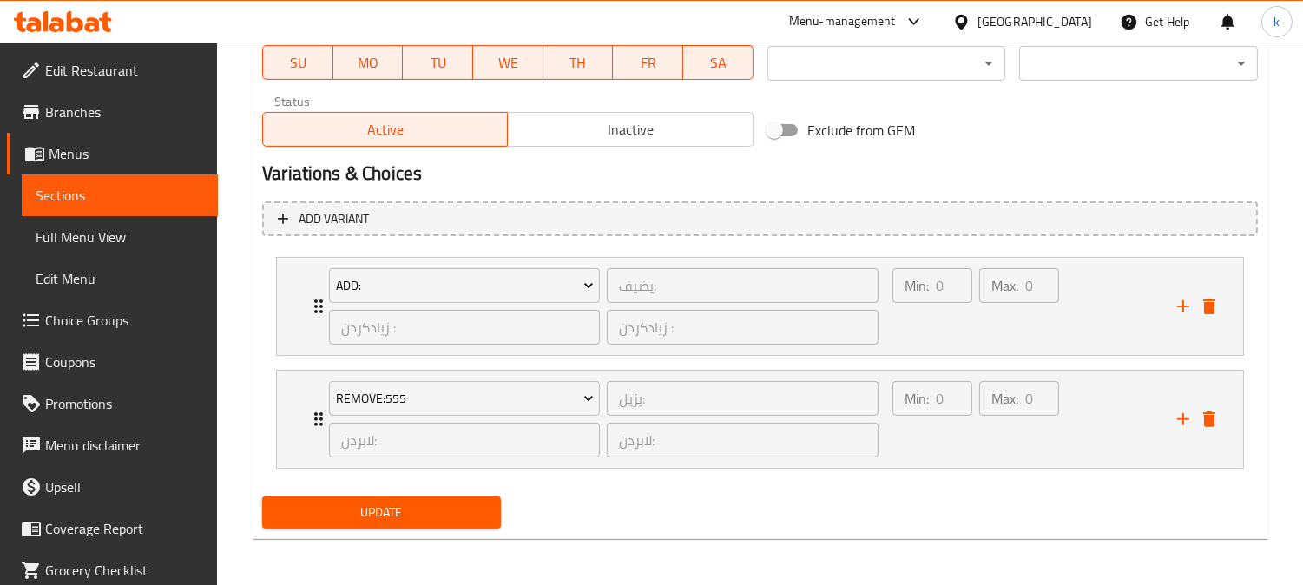
click at [414, 507] on span "Update" at bounding box center [381, 513] width 211 height 22
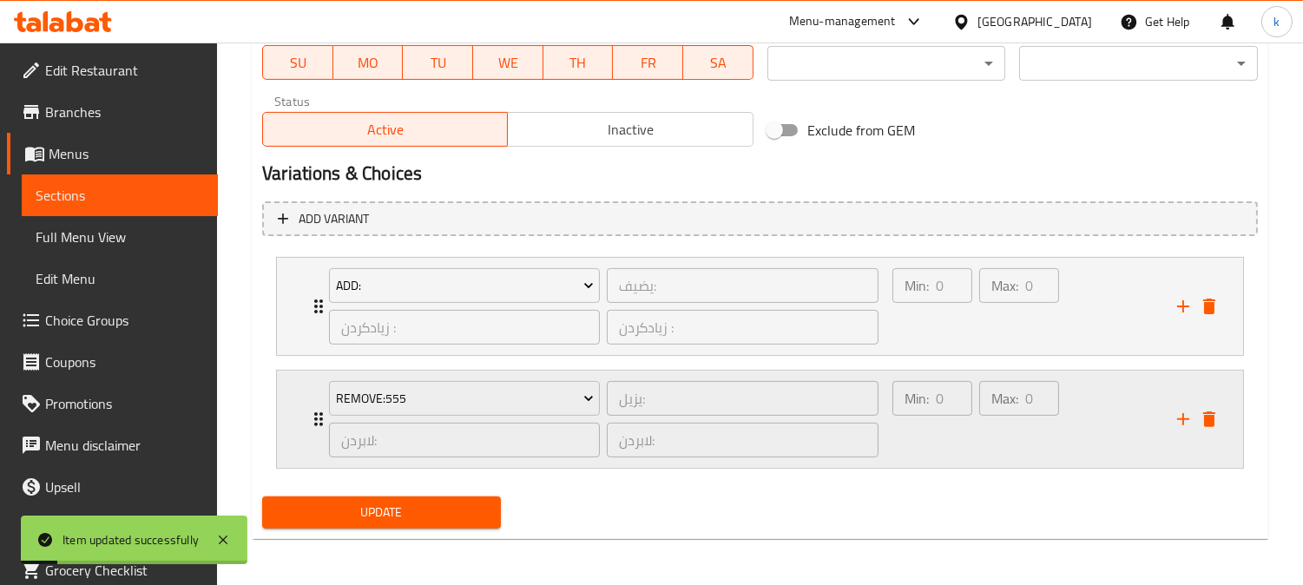
click at [1014, 443] on div "Max: 0 ​" at bounding box center [1018, 418] width 87 height 83
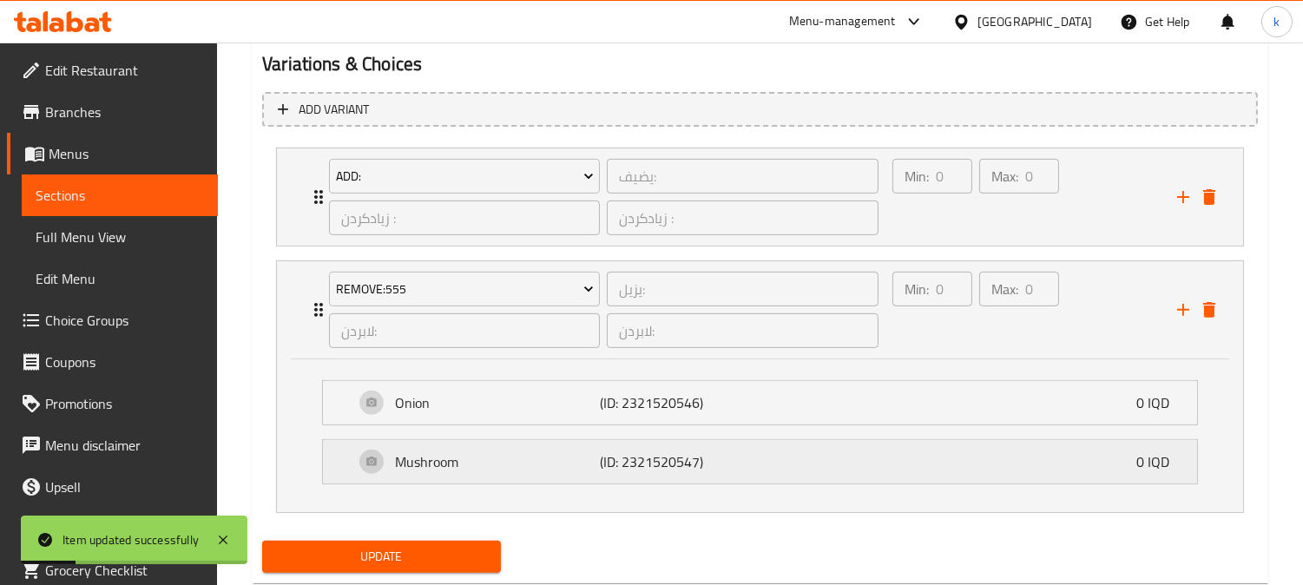
scroll to position [1201, 0]
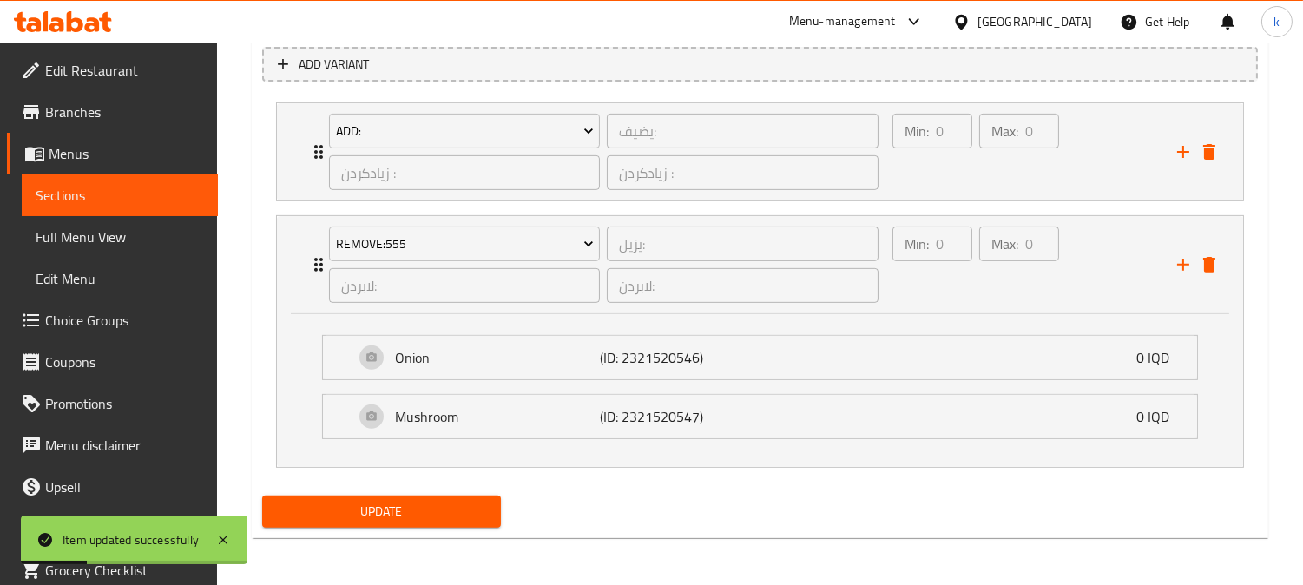
click at [388, 512] on span "Update" at bounding box center [381, 512] width 211 height 22
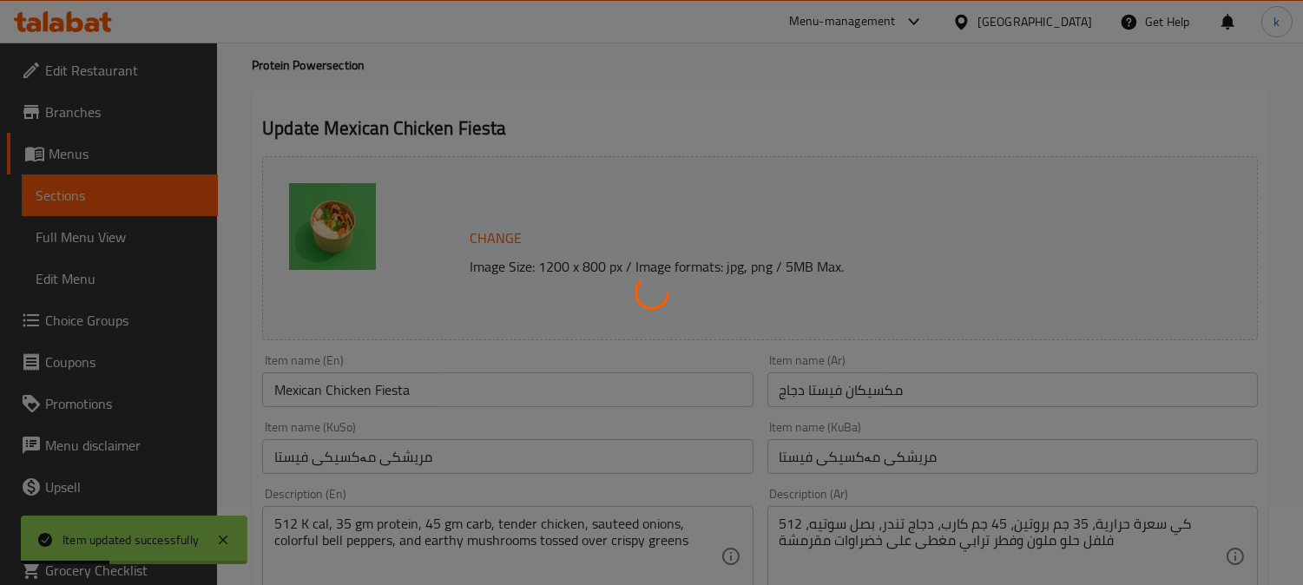
scroll to position [0, 0]
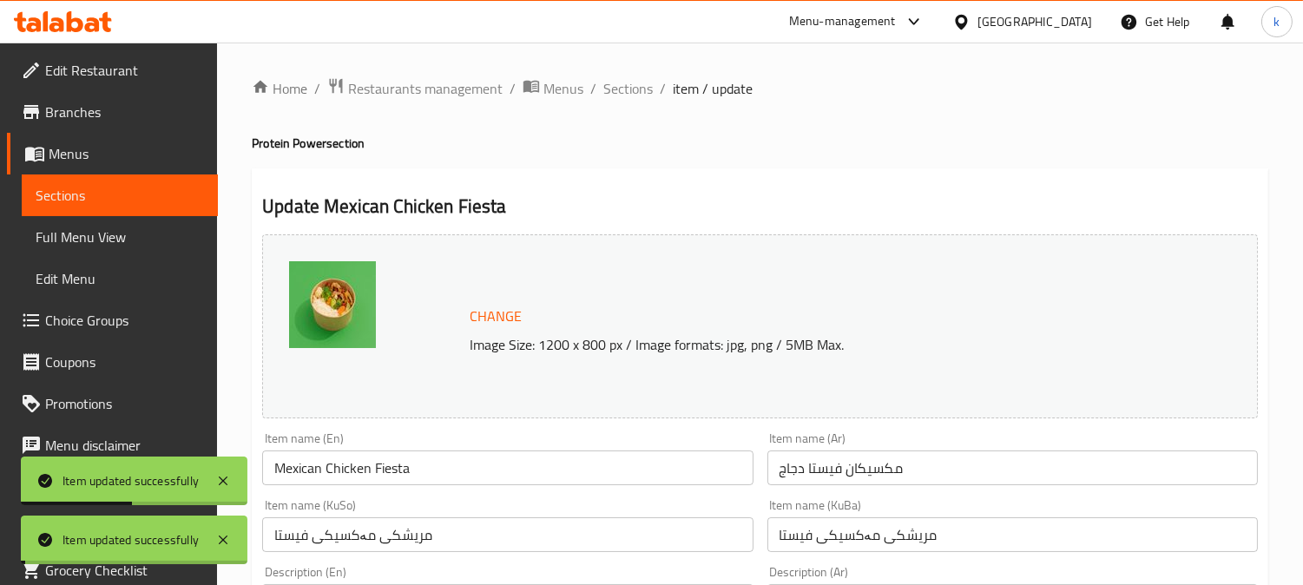
click at [633, 90] on span "Sections" at bounding box center [627, 88] width 49 height 21
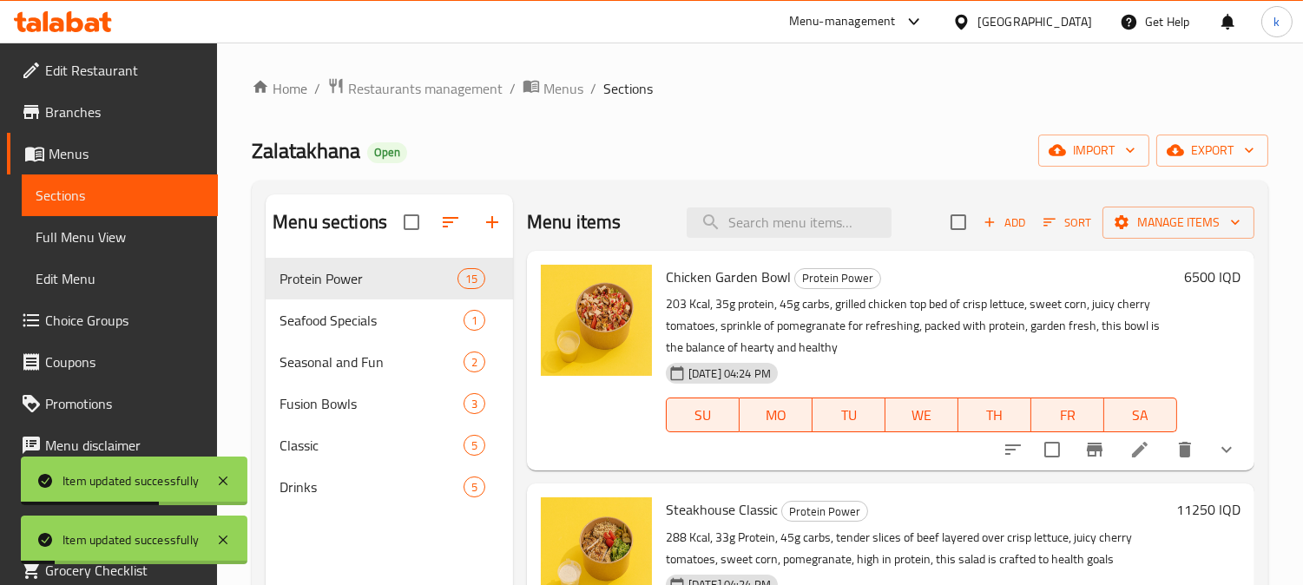
click at [63, 235] on span "Full Menu View" at bounding box center [120, 236] width 168 height 21
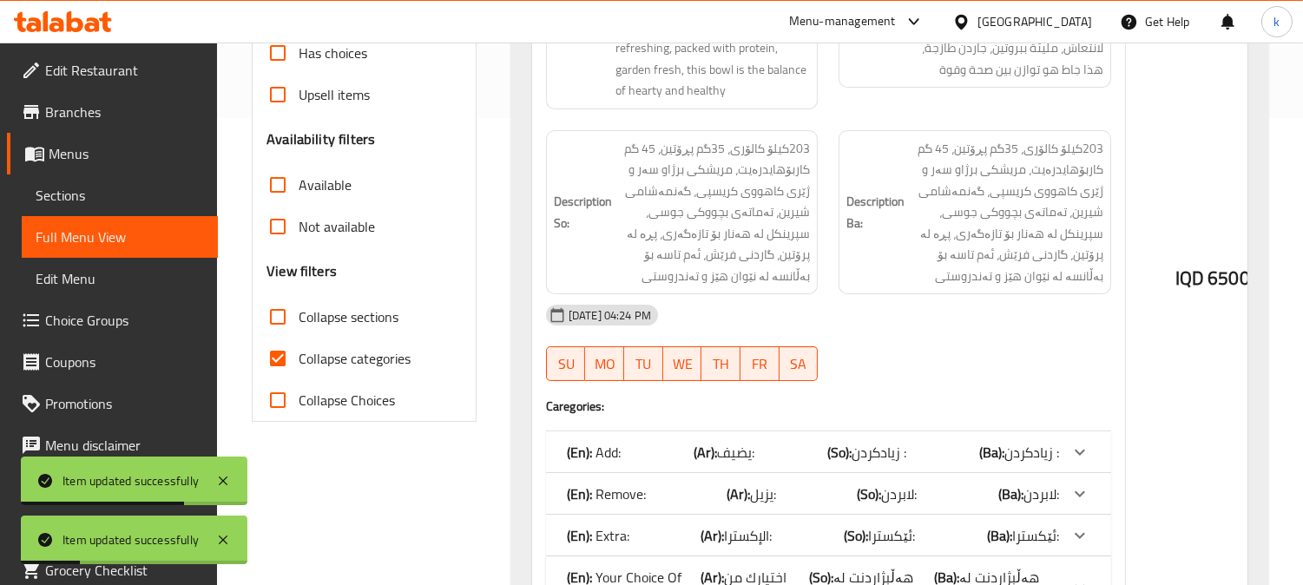
scroll to position [643, 0]
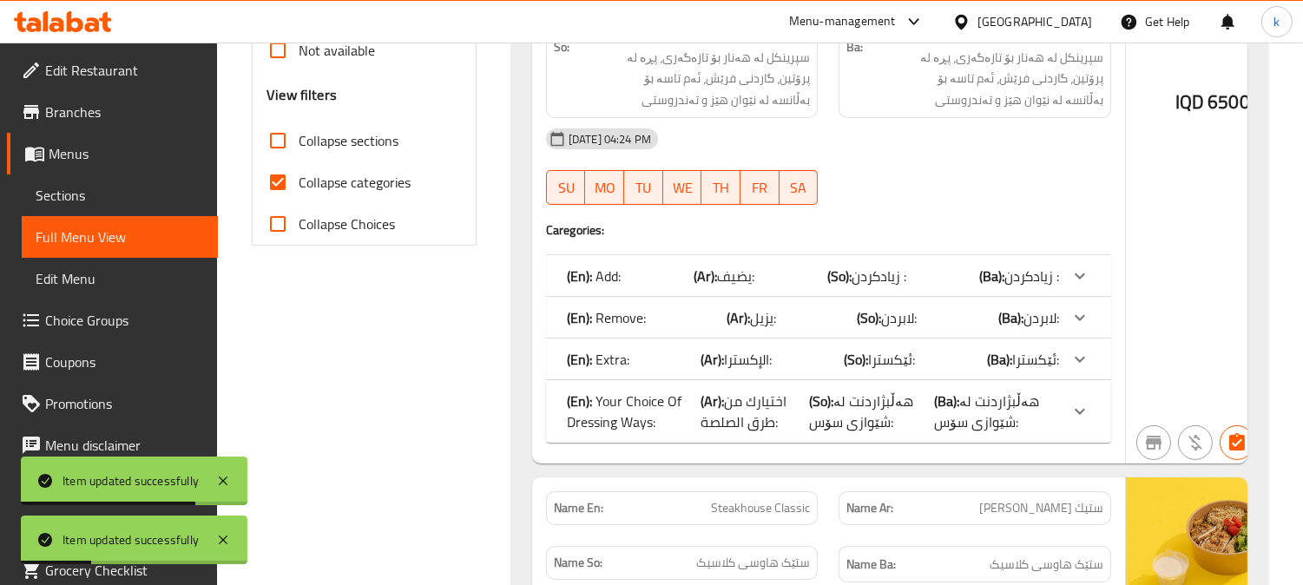
click at [280, 169] on input "Collapse categories" at bounding box center [278, 182] width 42 height 42
checkbox input "false"
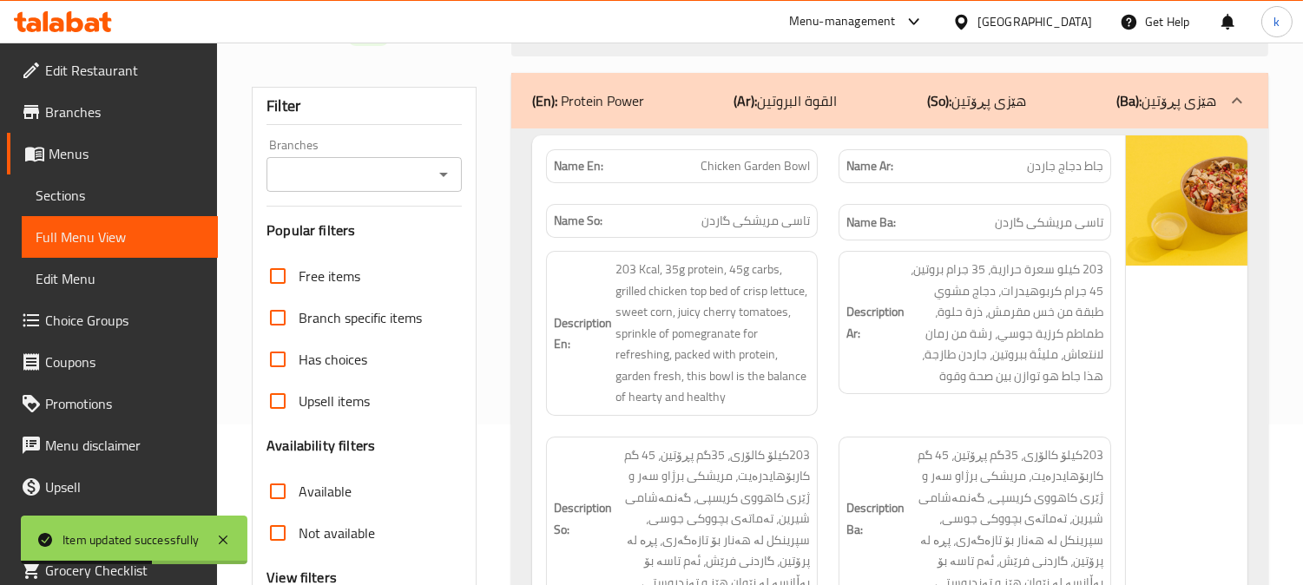
scroll to position [0, 0]
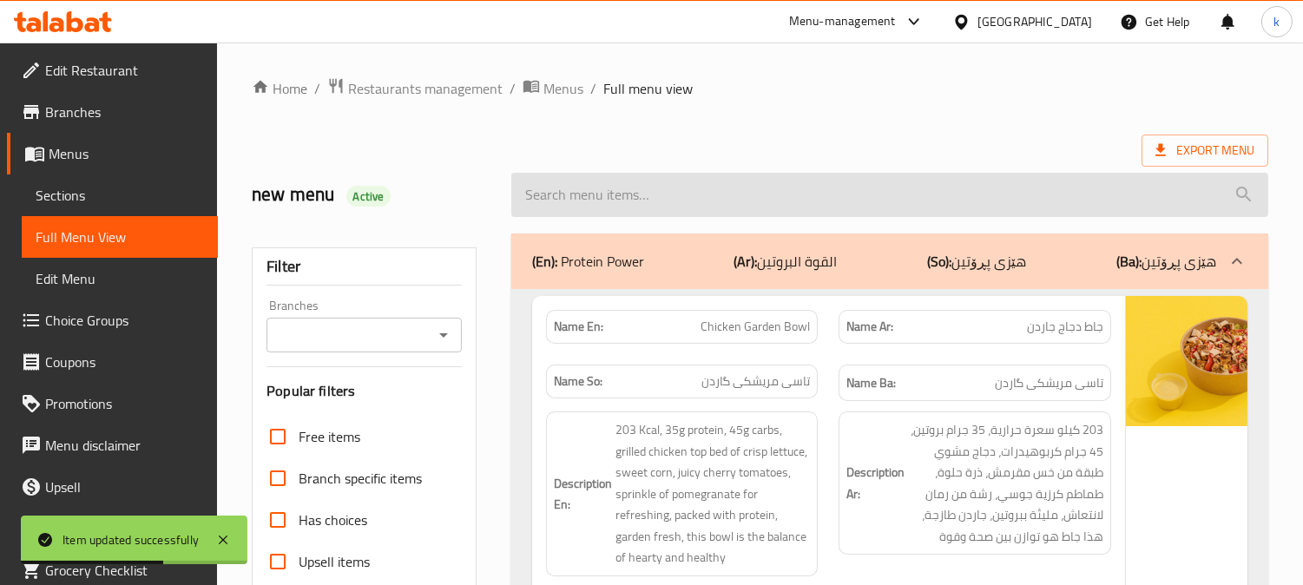
click at [620, 193] on input "search" at bounding box center [889, 195] width 757 height 44
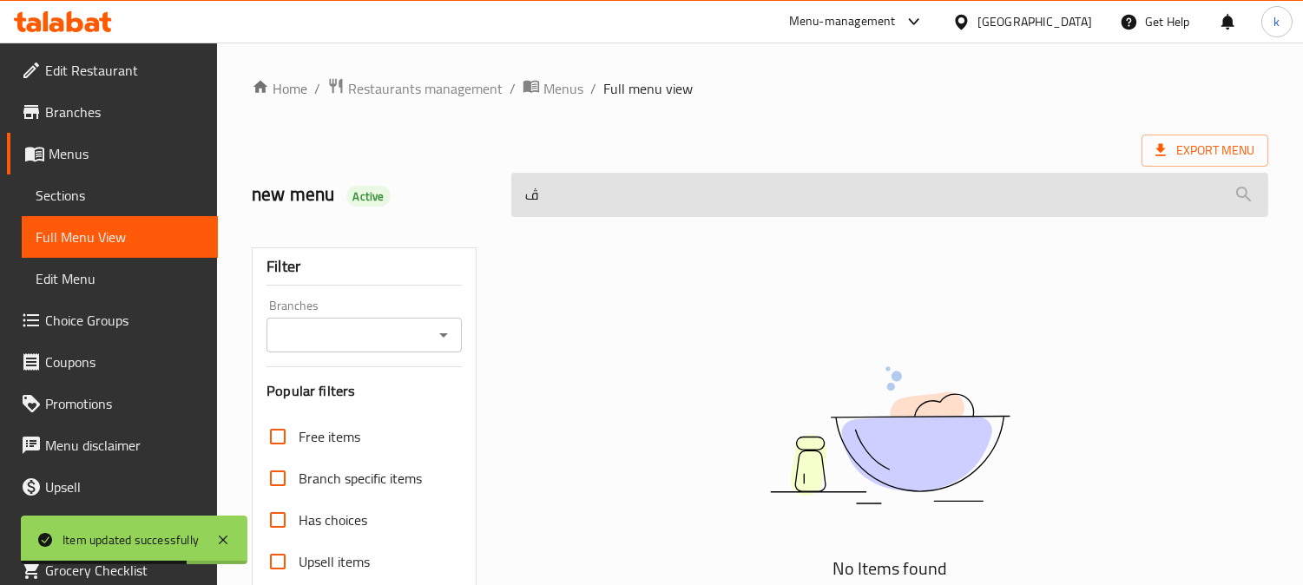
click at [606, 191] on input "ڤ" at bounding box center [889, 195] width 757 height 44
paste input "Mexican Chicken Fiesta"
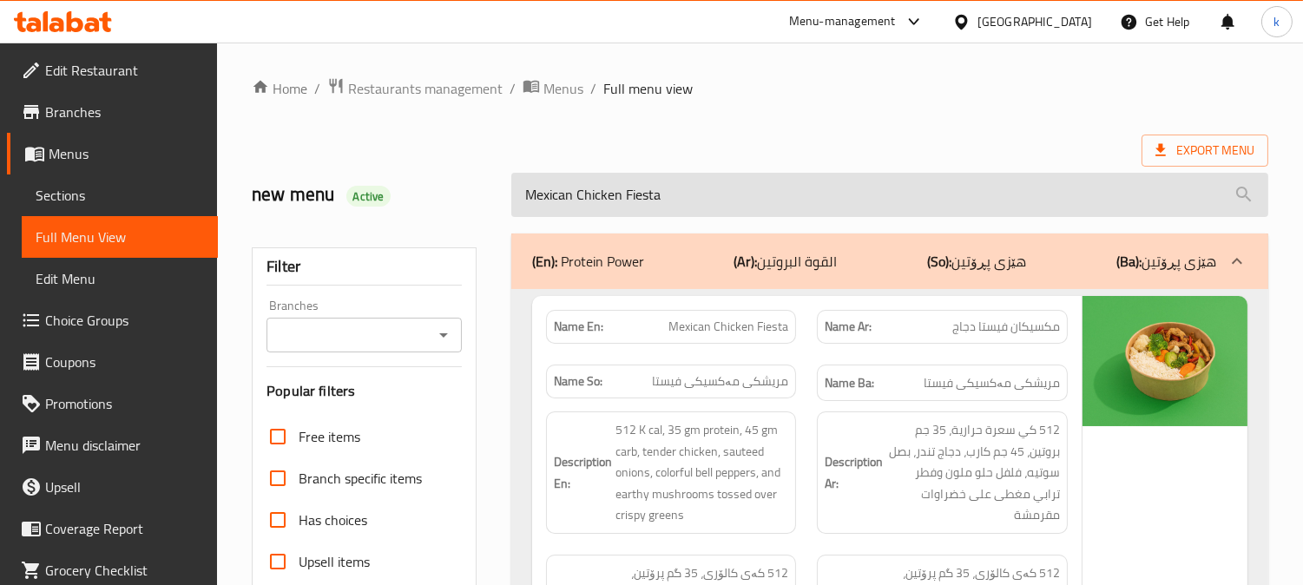
click at [639, 189] on input "Mexican Chicken Fiesta" at bounding box center [889, 195] width 757 height 44
paste input "Curry Chicken Bowl"
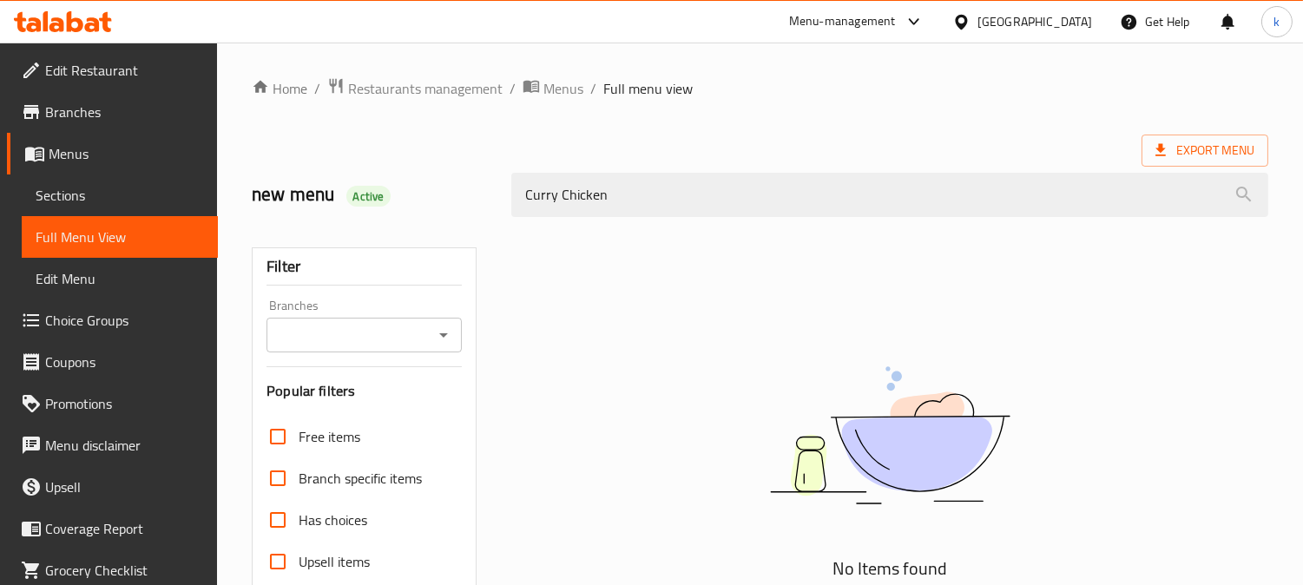
type input "Curry Chicken"
click at [80, 194] on span "Sections" at bounding box center [120, 195] width 168 height 21
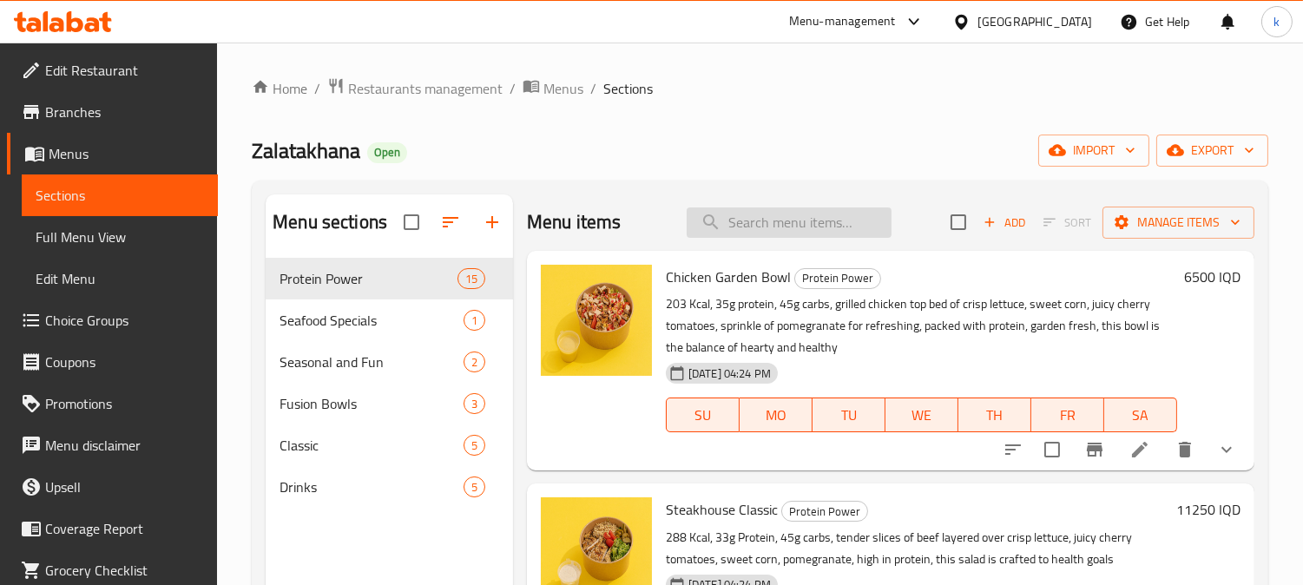
click at [803, 220] on input "search" at bounding box center [788, 222] width 205 height 30
paste input "Curry Chicken Bowl"
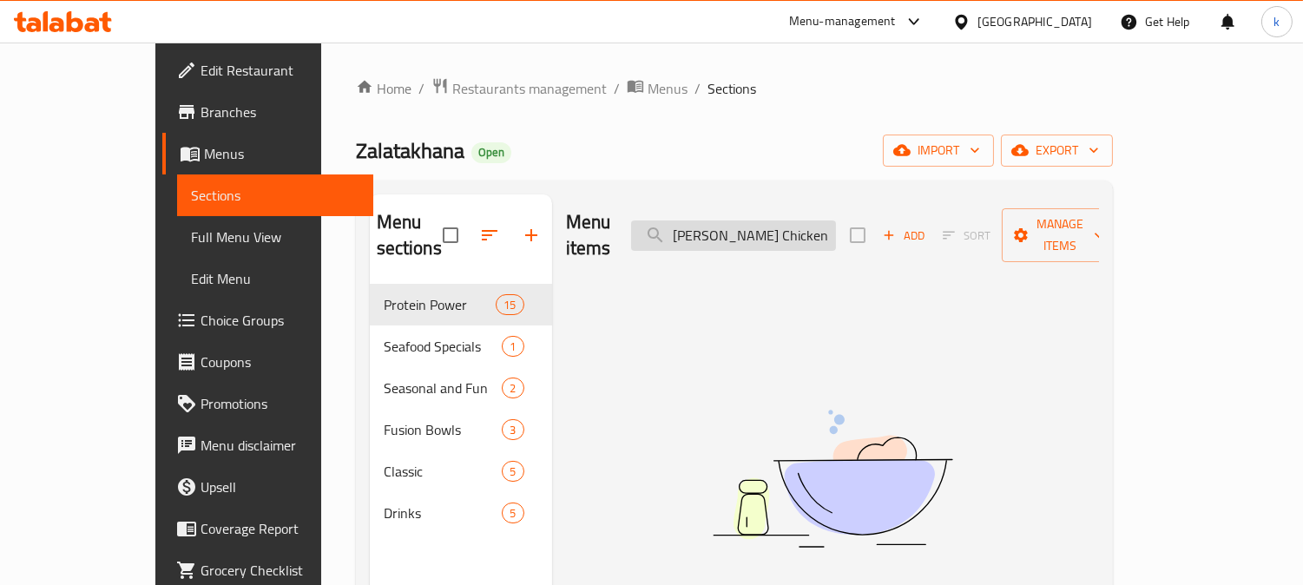
click at [824, 222] on input "Curry Chicken Bowl" at bounding box center [733, 235] width 205 height 30
click at [753, 221] on input "Curry Chicken" at bounding box center [733, 235] width 205 height 30
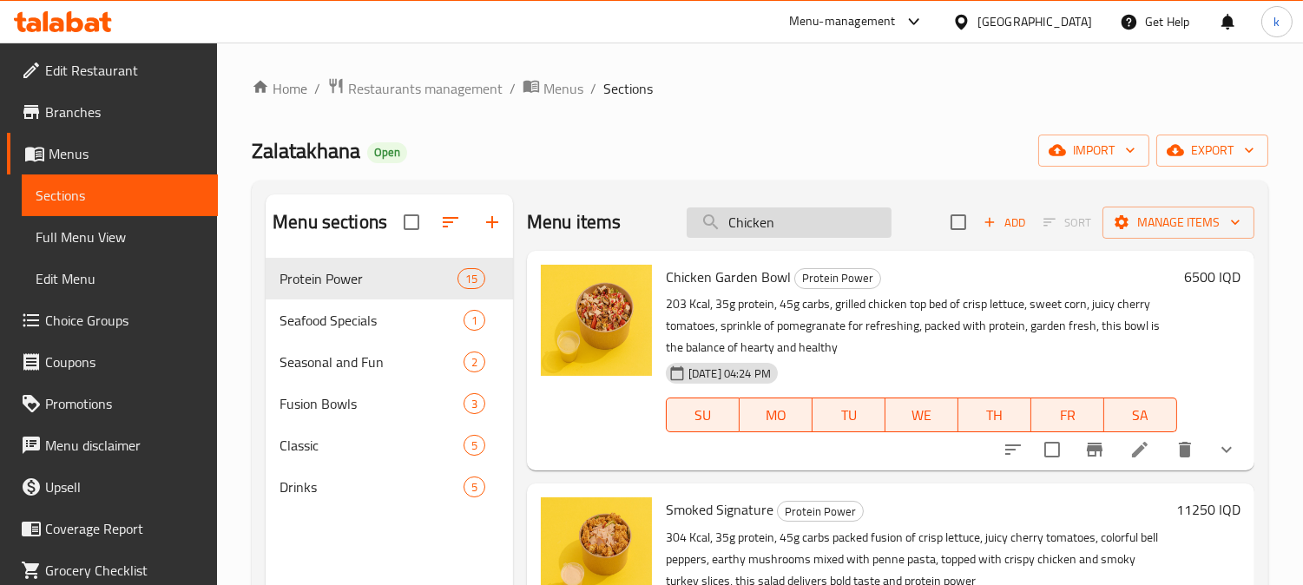
click at [805, 224] on input "Chicken" at bounding box center [788, 222] width 205 height 30
paste input "Curry"
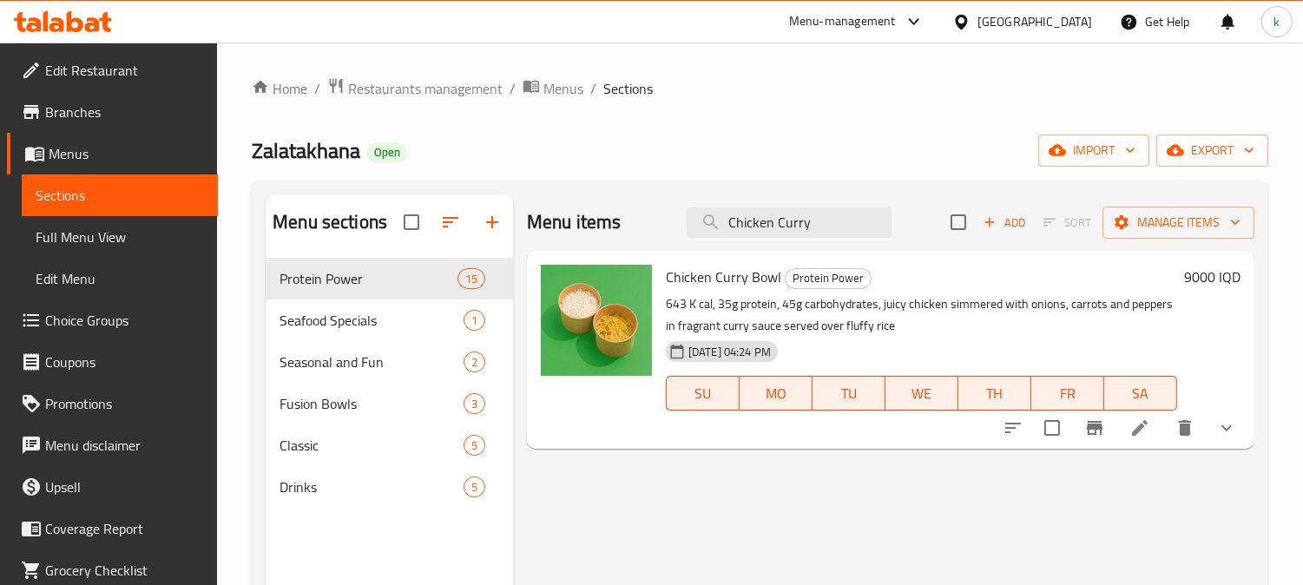
type input "Chicken Curry"
click at [732, 273] on span "Chicken Curry Bowl" at bounding box center [723, 277] width 115 height 26
copy h6 "Chicken Curry Bowl"
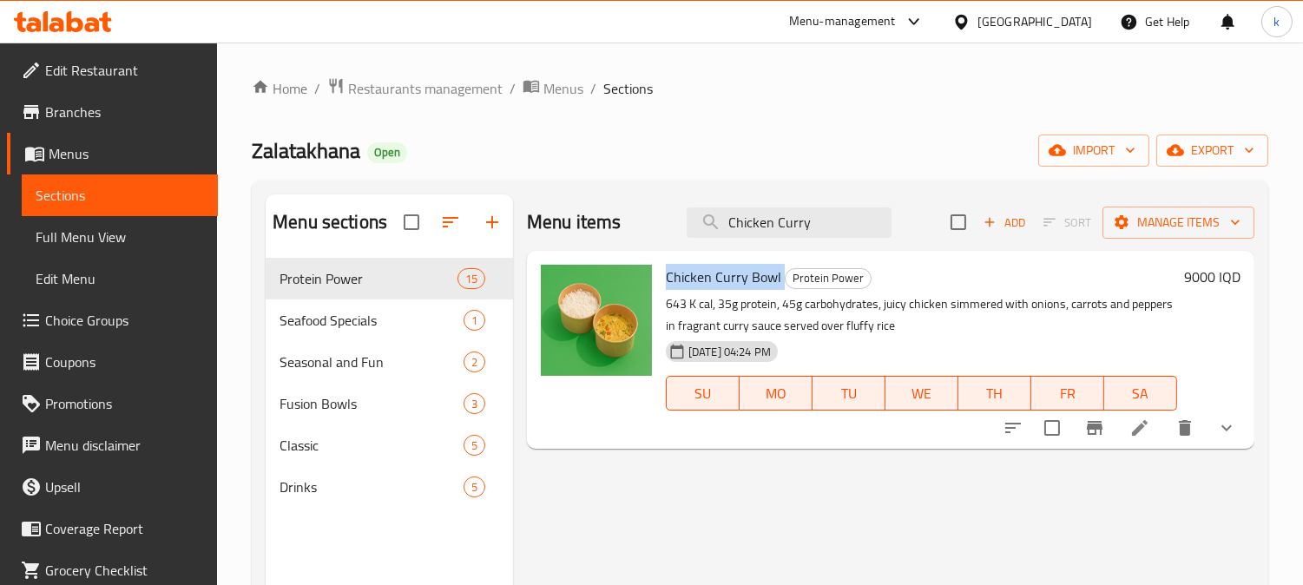
click at [128, 234] on span "Full Menu View" at bounding box center [120, 236] width 168 height 21
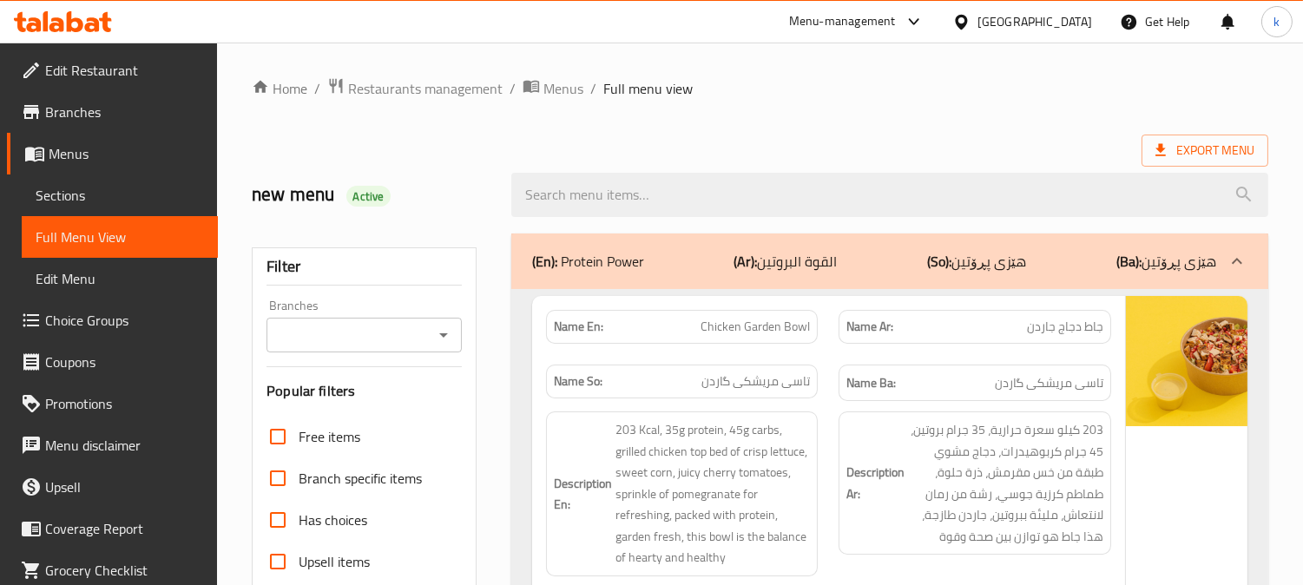
click at [371, 324] on input "Branches" at bounding box center [350, 335] width 156 height 24
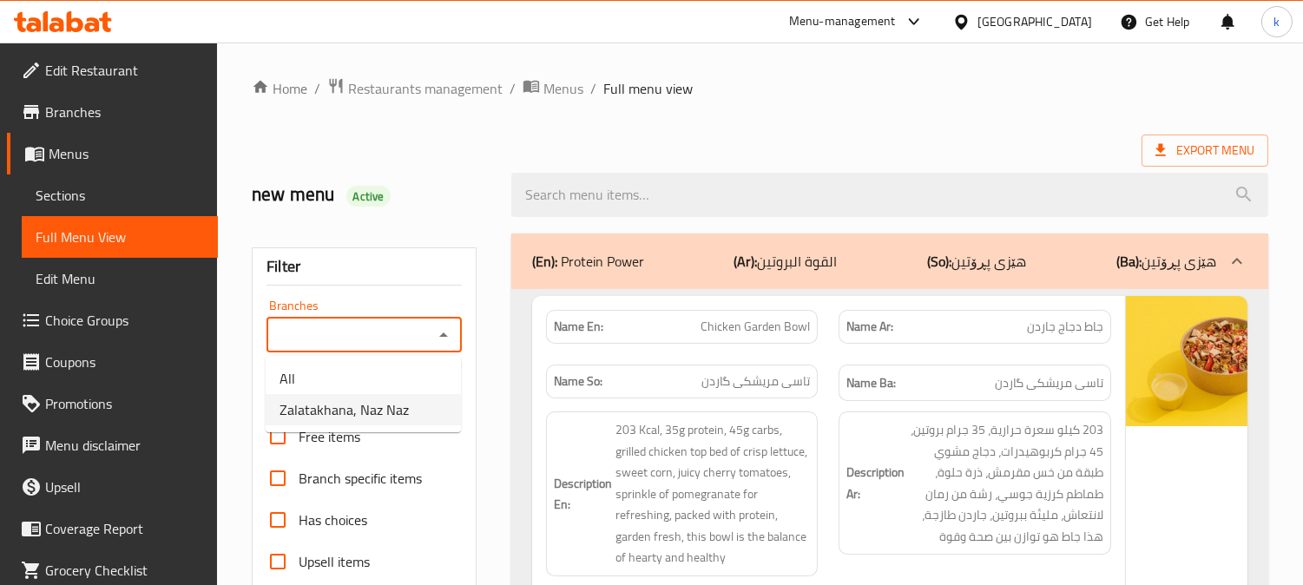
click at [367, 414] on span "Zalatakhana, Naz Naz" at bounding box center [343, 409] width 129 height 21
type input "Zalatakhana, Naz Naz"
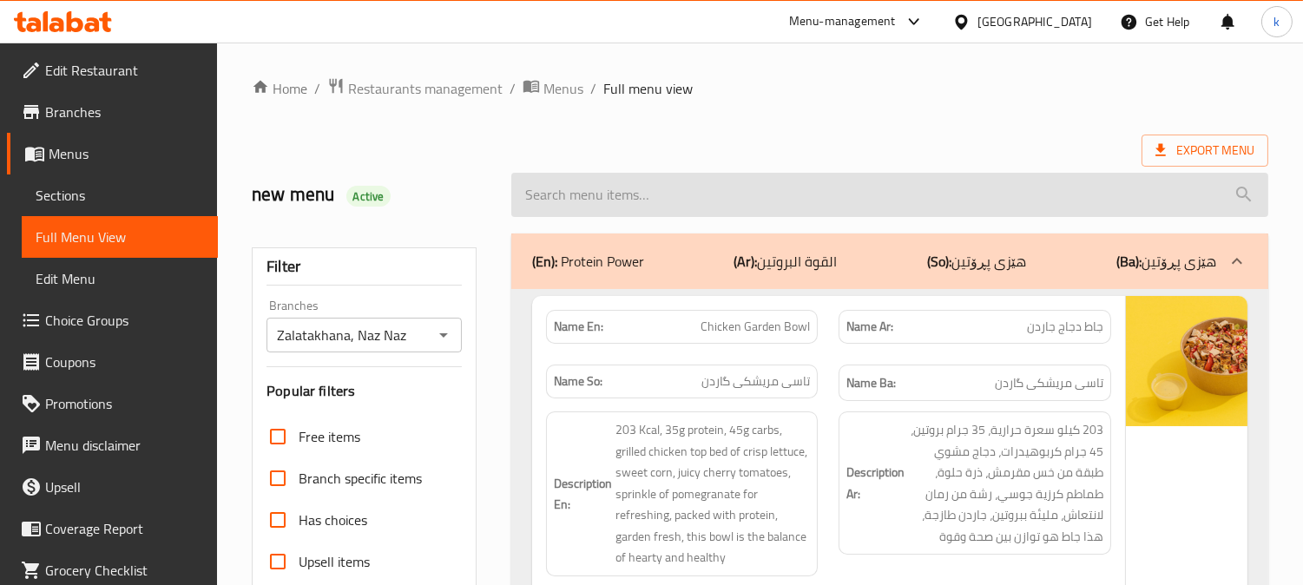
click at [610, 201] on input "search" at bounding box center [889, 195] width 757 height 44
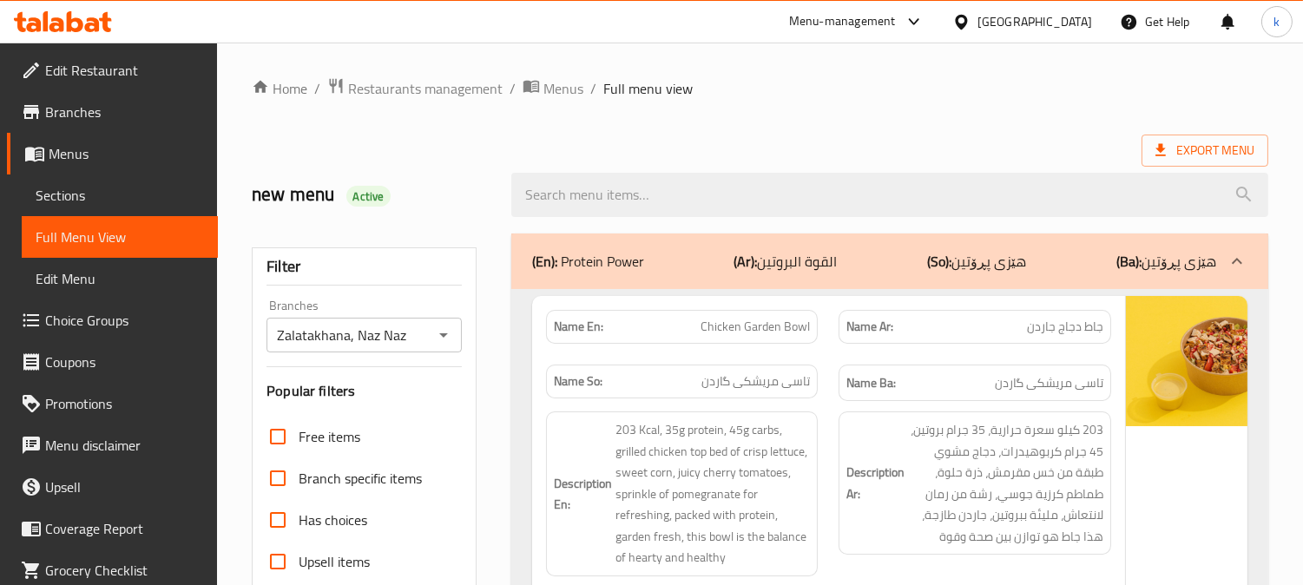
paste input "Chicken Curry Bowl"
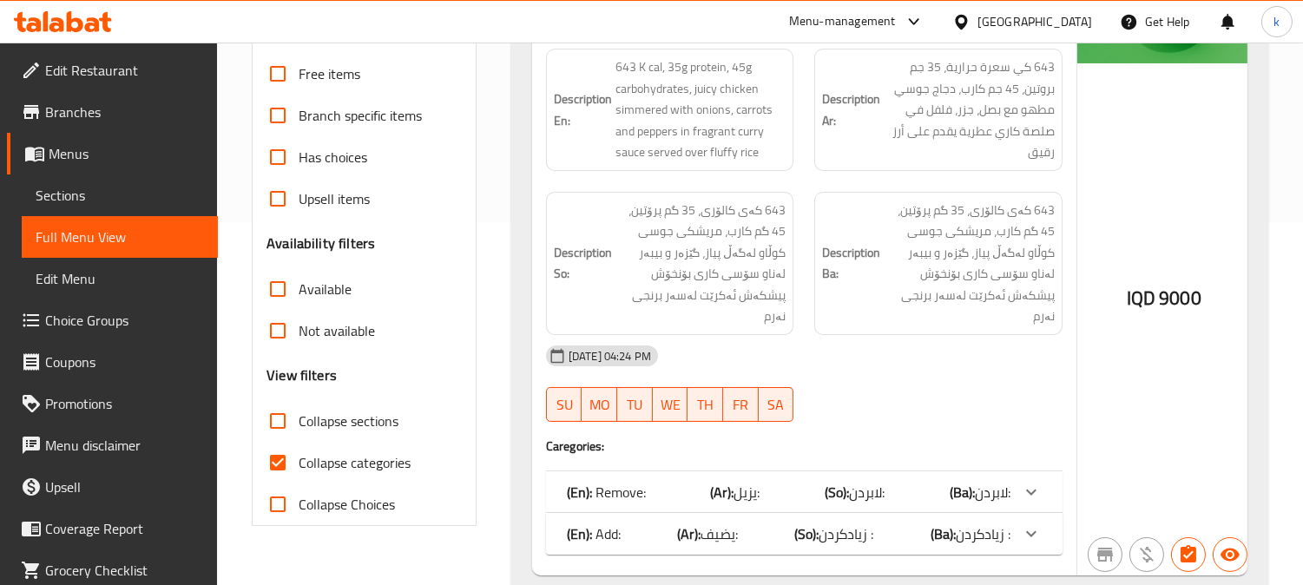
scroll to position [402, 0]
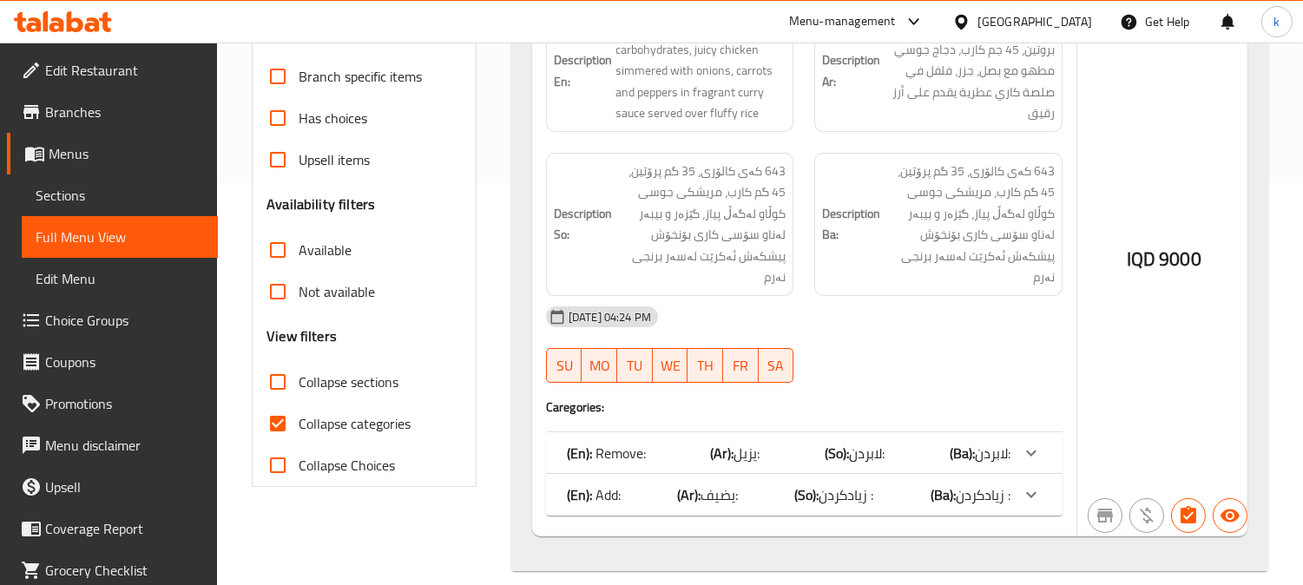
type input "Chicken Curry Bowl"
click at [296, 421] on input "Collapse categories" at bounding box center [278, 424] width 42 height 42
checkbox input "false"
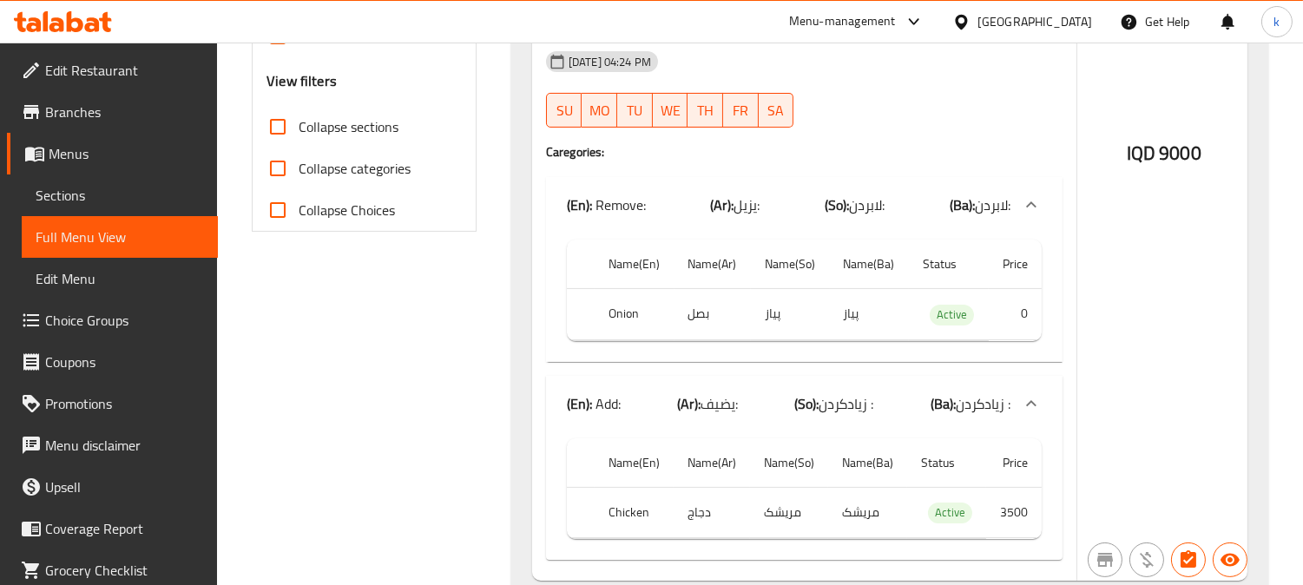
scroll to position [700, 0]
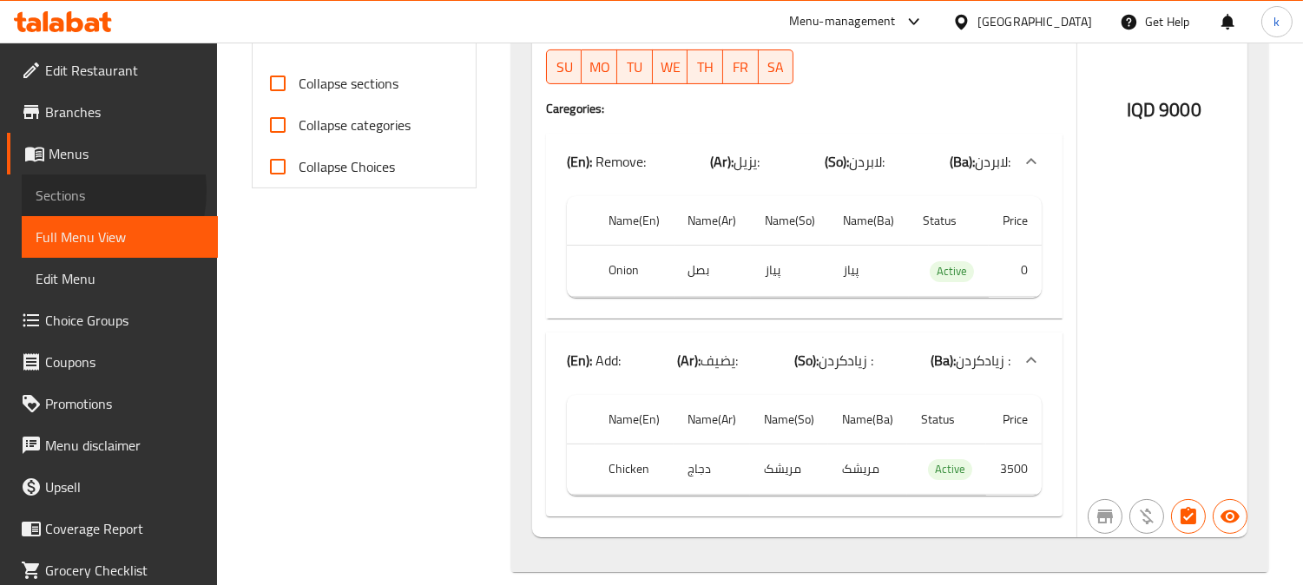
click at [70, 191] on span "Sections" at bounding box center [120, 195] width 168 height 21
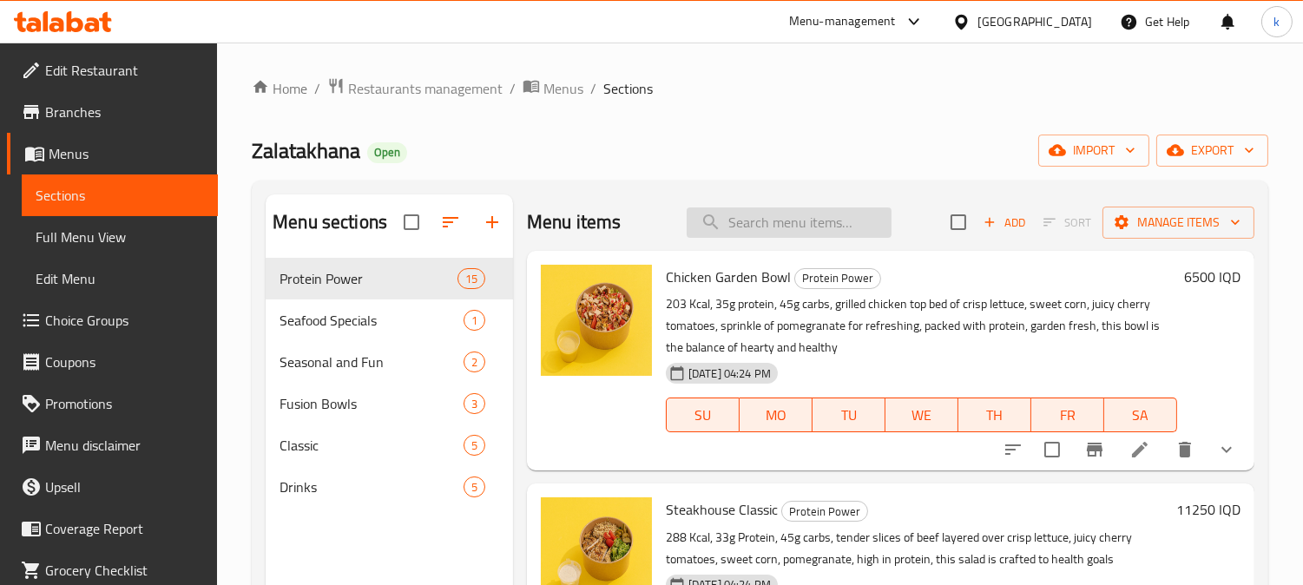
click at [778, 209] on input "search" at bounding box center [788, 222] width 205 height 30
paste input "Chicken Curry Bowl"
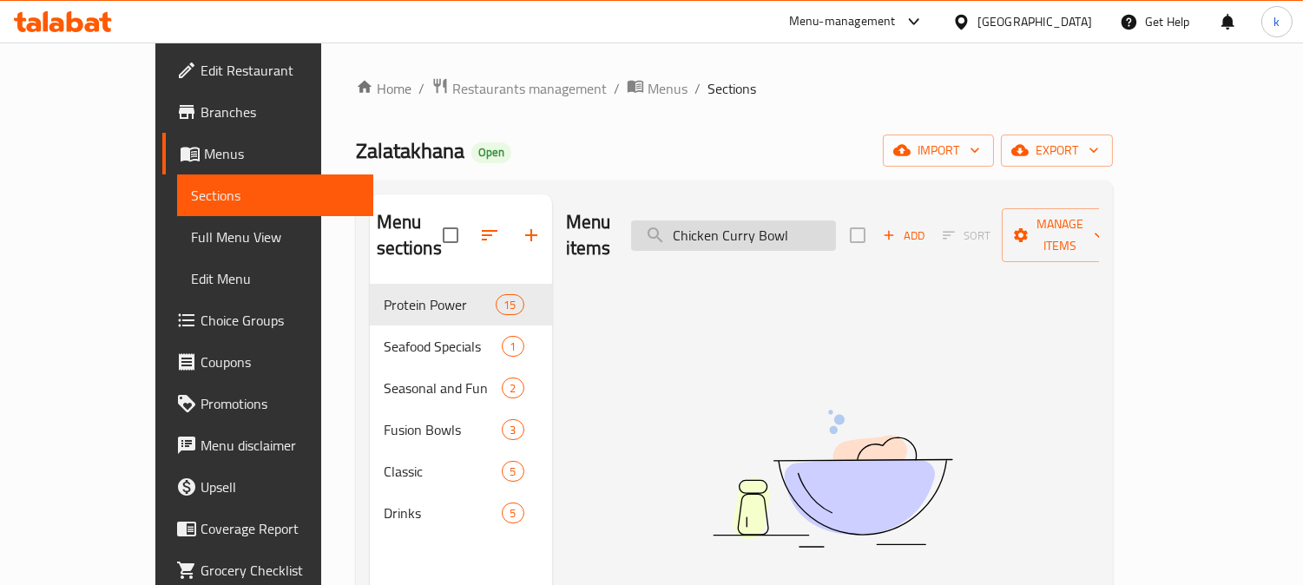
click at [822, 224] on input "Chicken Curry Bowl" at bounding box center [733, 235] width 205 height 30
click at [836, 221] on input "Chicken Curry Bowl" at bounding box center [733, 235] width 205 height 30
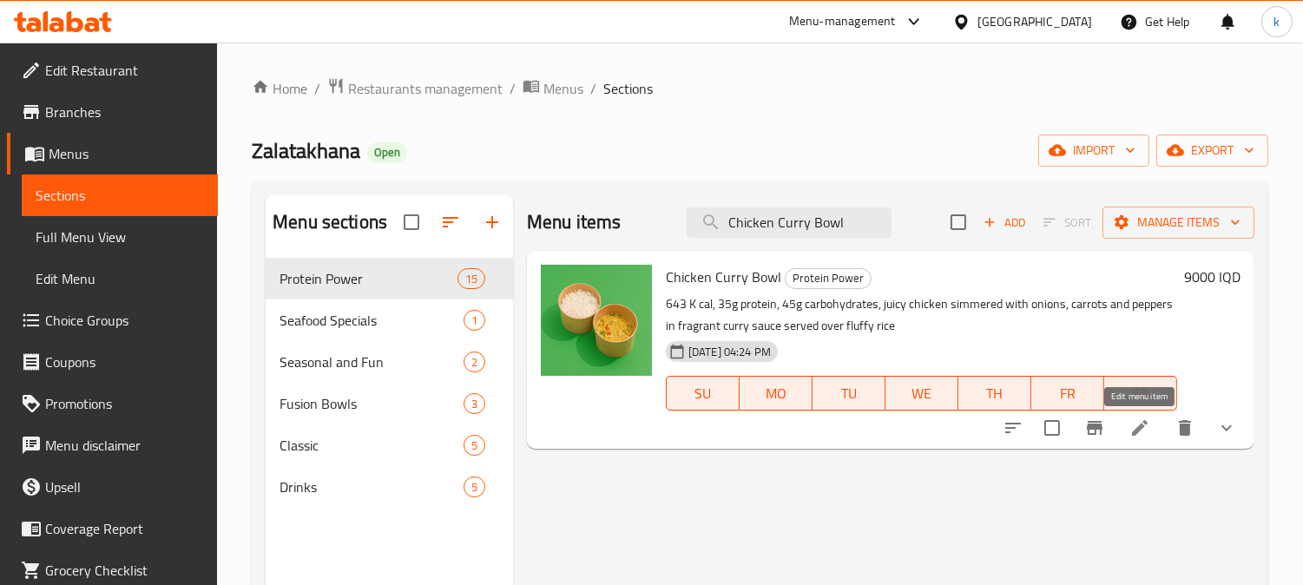
type input "Chicken Curry Bowl"
click at [1138, 426] on icon at bounding box center [1139, 427] width 21 height 21
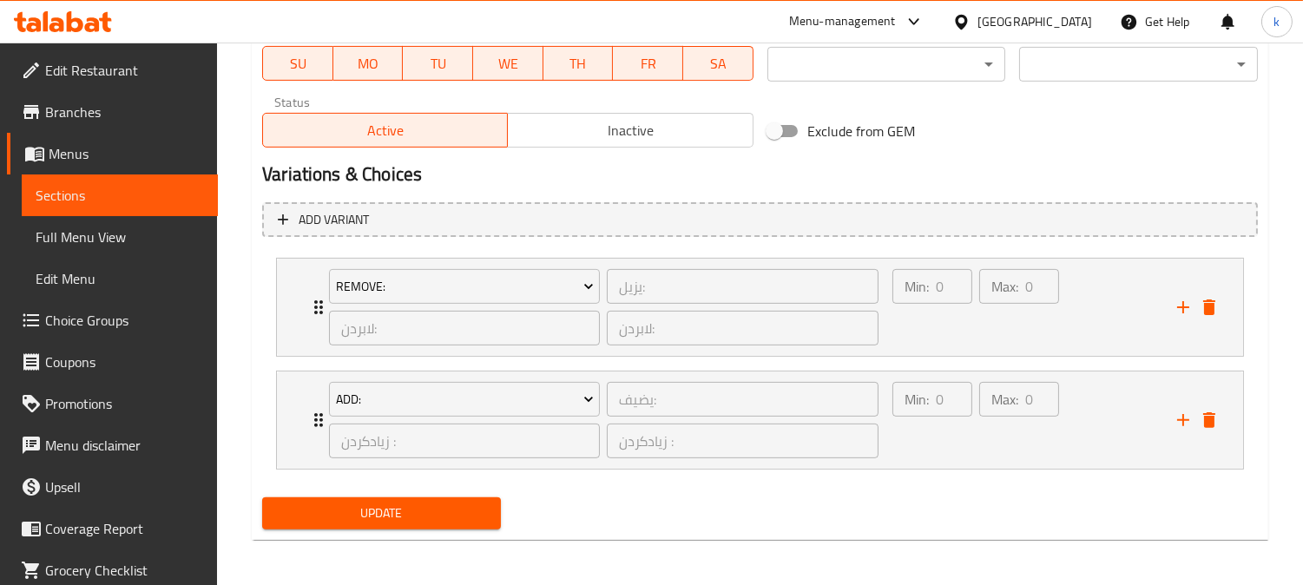
scroll to position [1047, 0]
click at [1206, 310] on icon "delete" at bounding box center [1209, 307] width 12 height 16
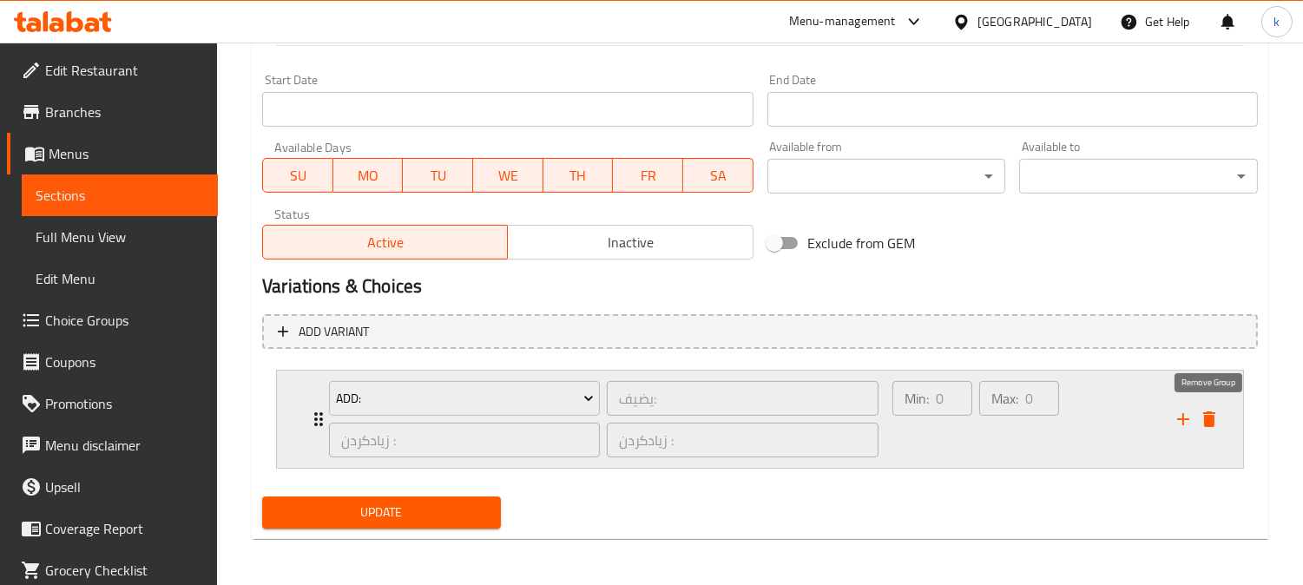
click at [1217, 410] on icon "delete" at bounding box center [1208, 419] width 21 height 21
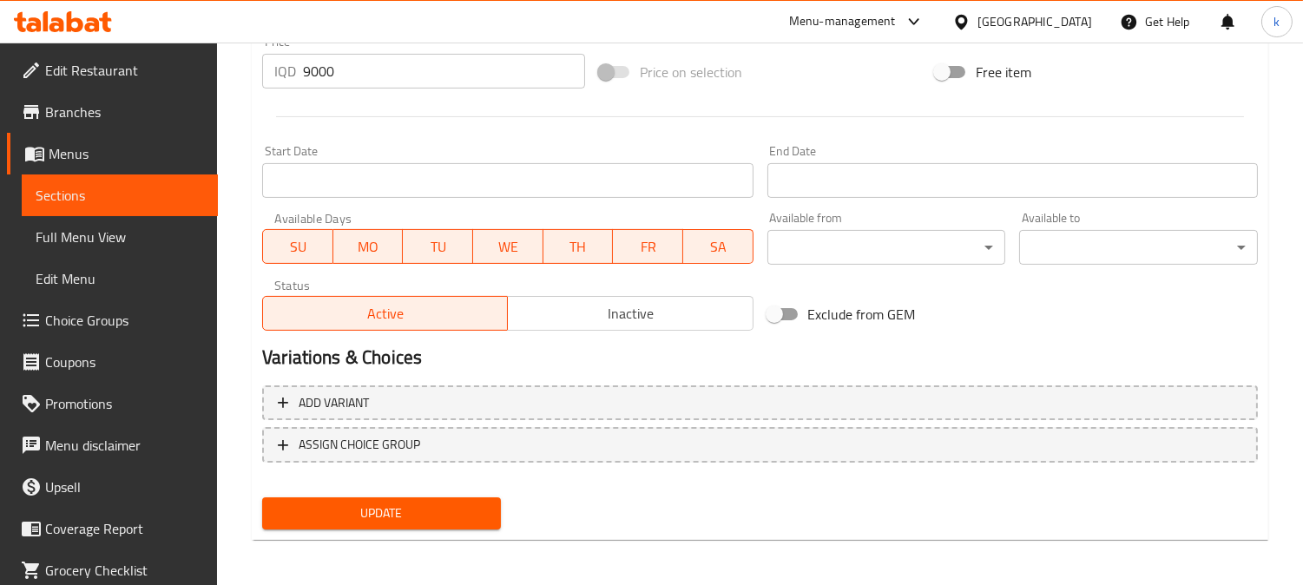
click at [361, 516] on span "Update" at bounding box center [381, 513] width 211 height 22
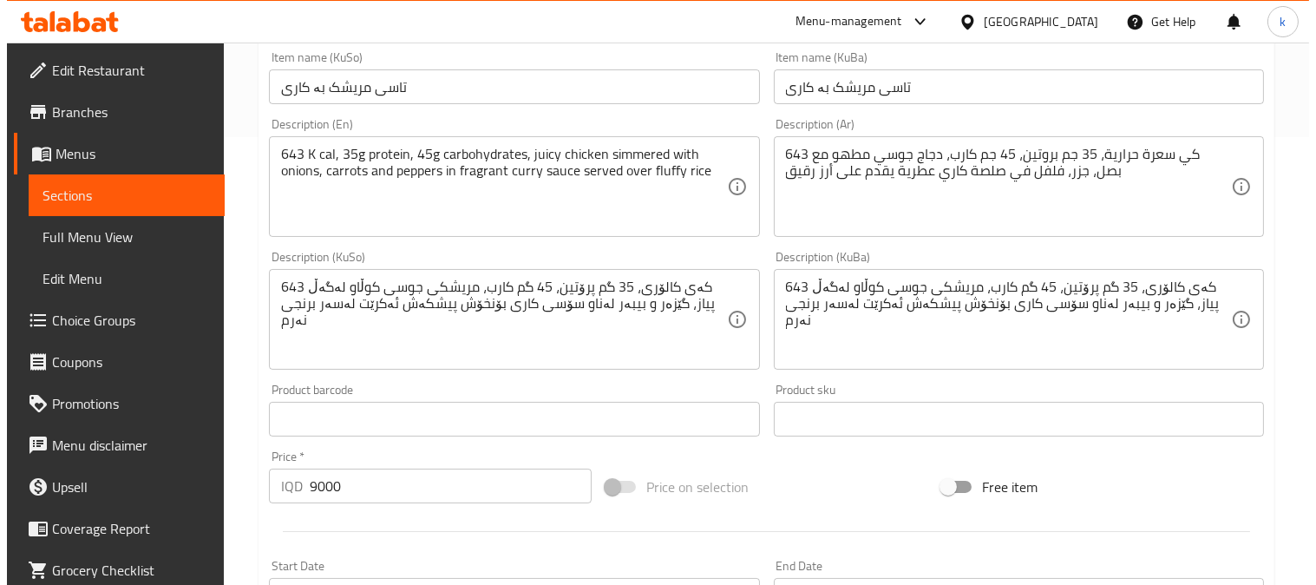
scroll to position [803, 0]
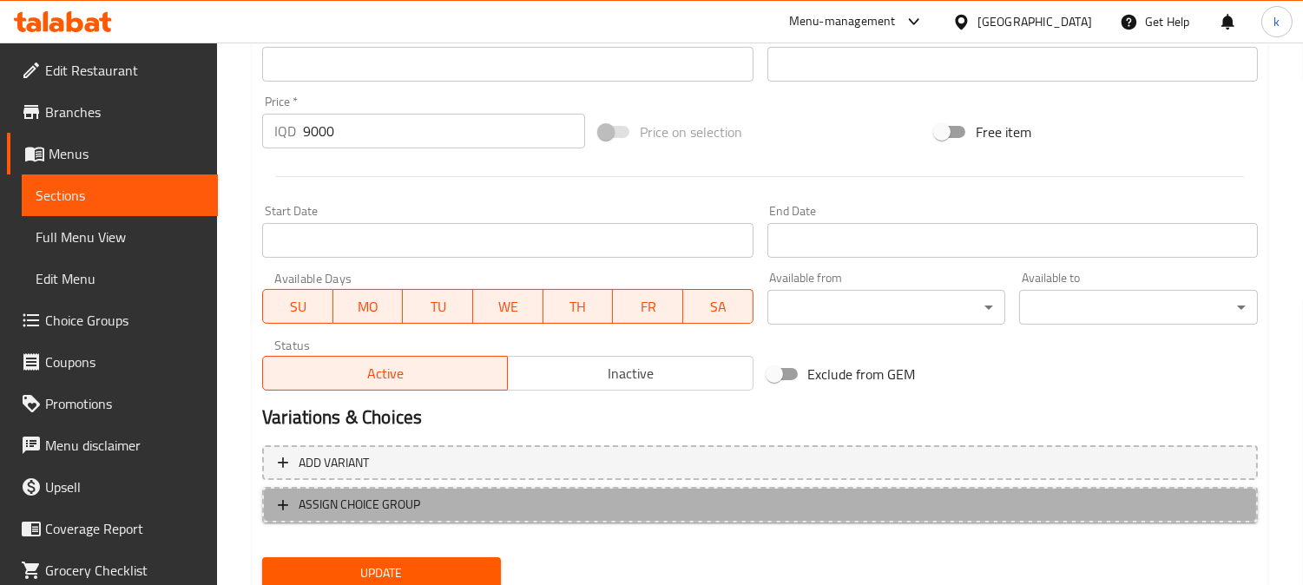
click at [469, 503] on span "ASSIGN CHOICE GROUP" at bounding box center [760, 505] width 964 height 22
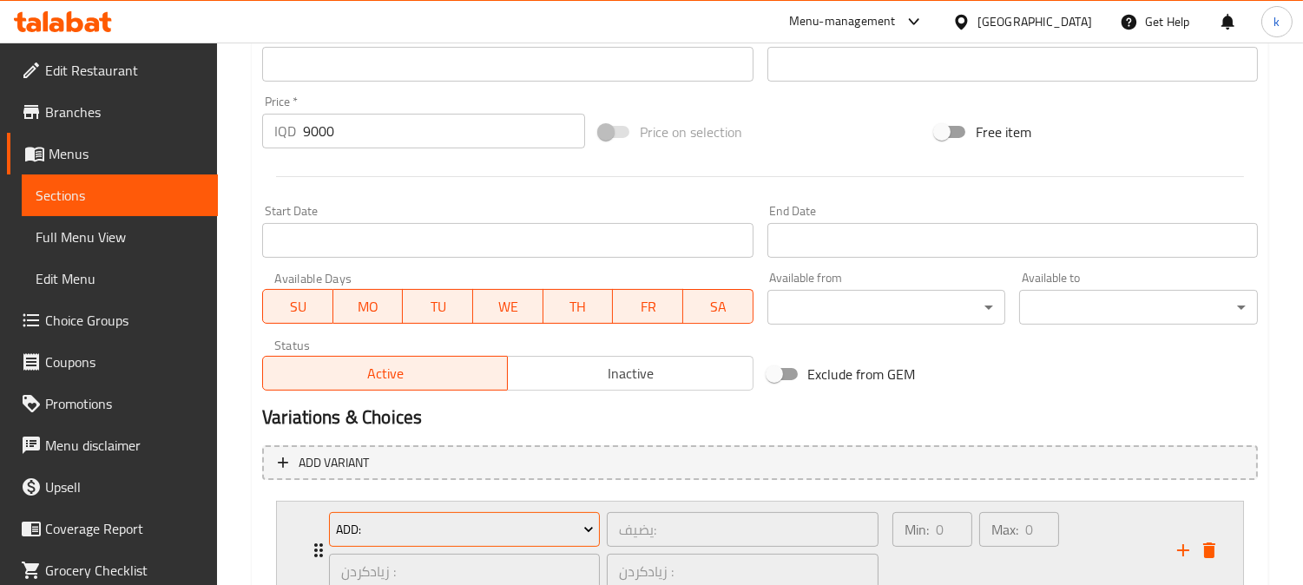
click at [456, 513] on button "Add:" at bounding box center [464, 529] width 271 height 35
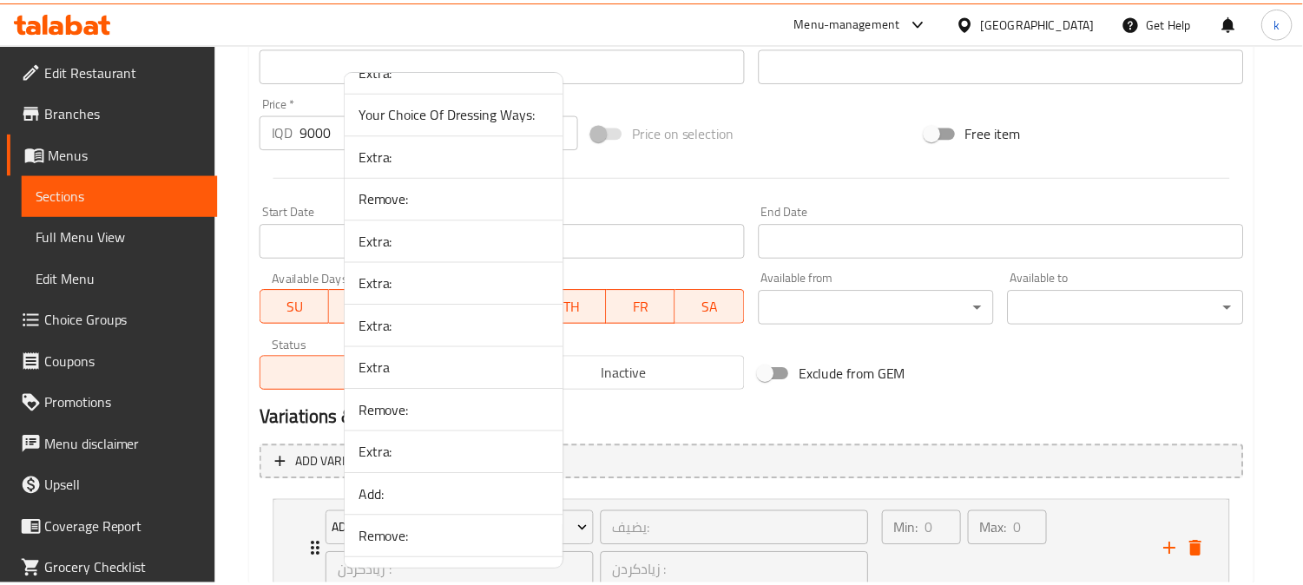
scroll to position [2706, 0]
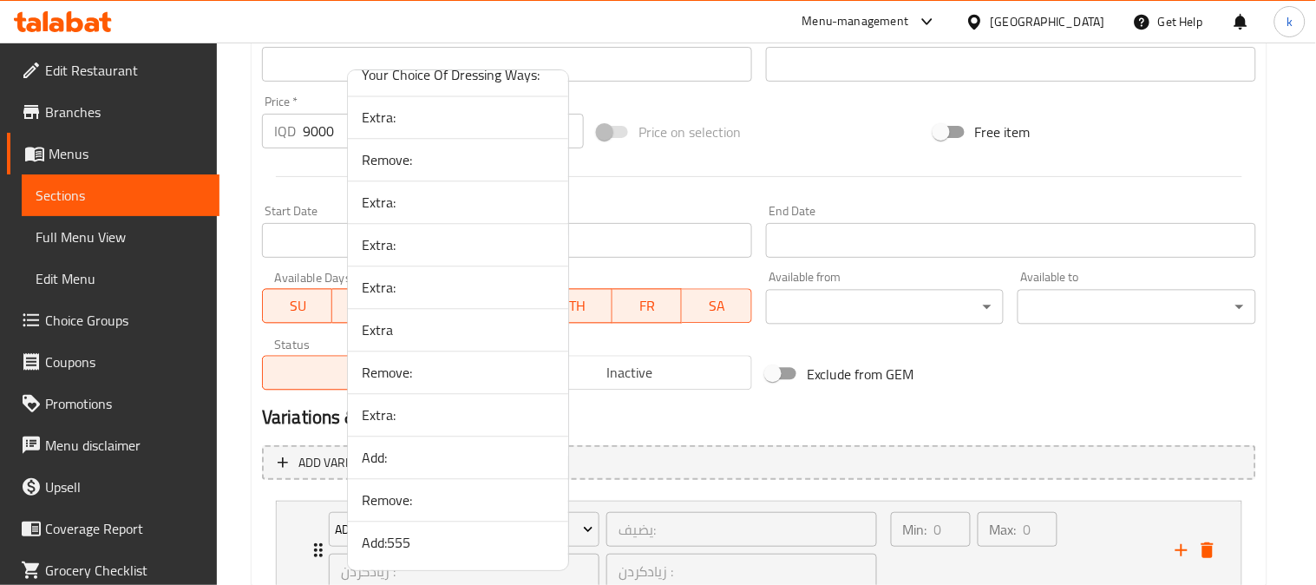
click at [438, 555] on li "Add:555" at bounding box center [458, 543] width 220 height 42
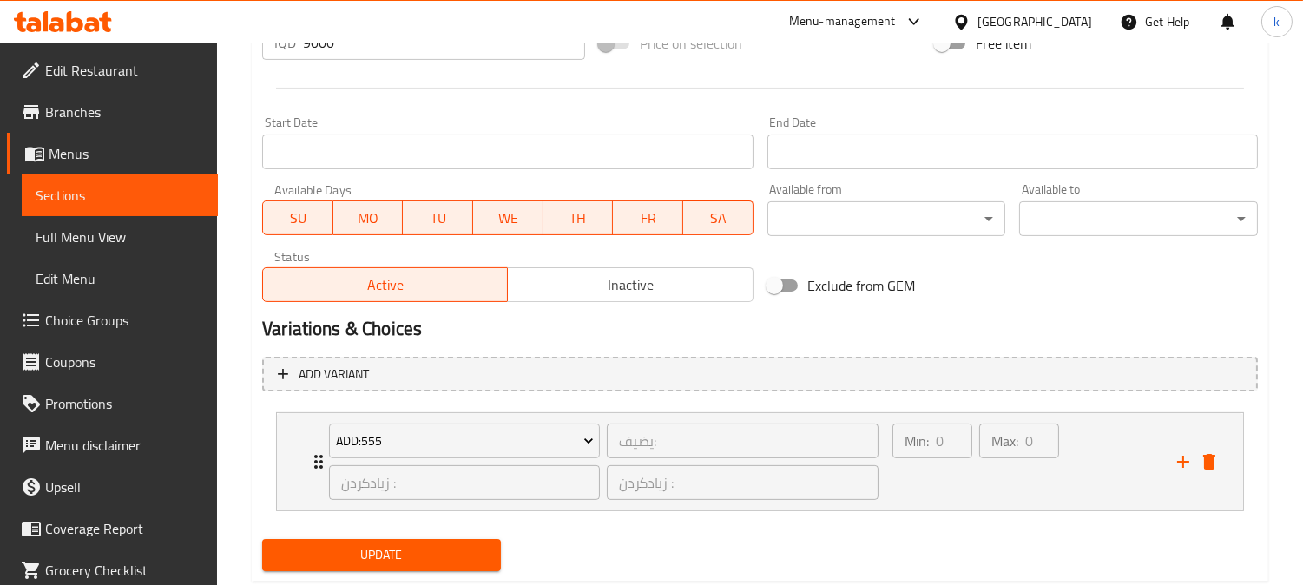
scroll to position [934, 0]
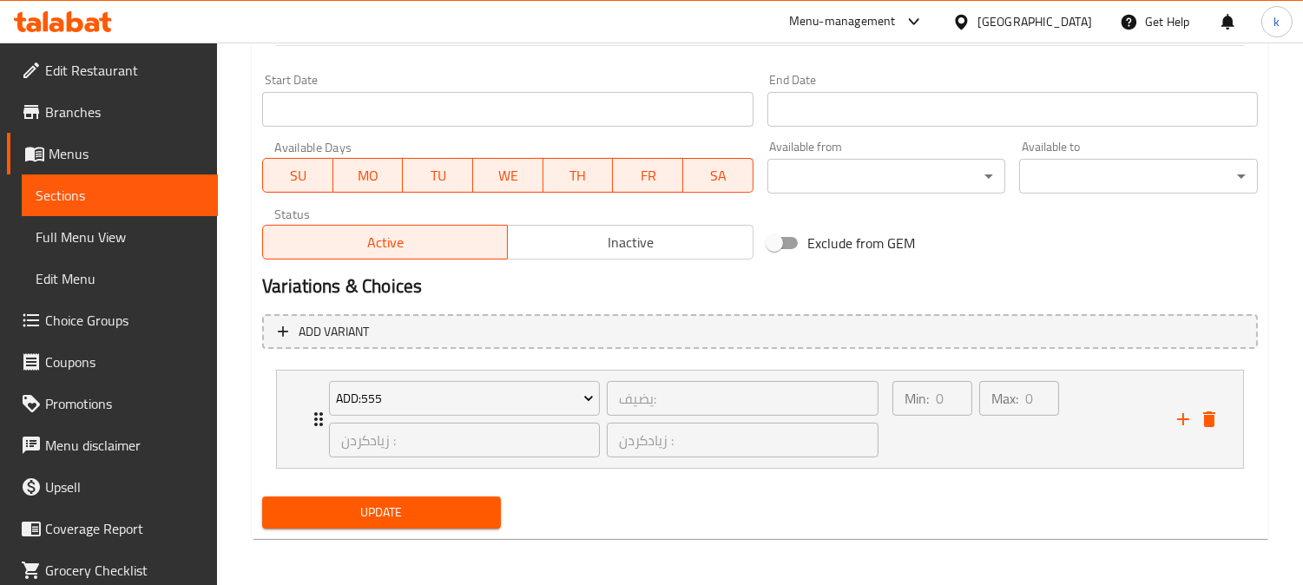
click at [439, 503] on span "Update" at bounding box center [381, 513] width 211 height 22
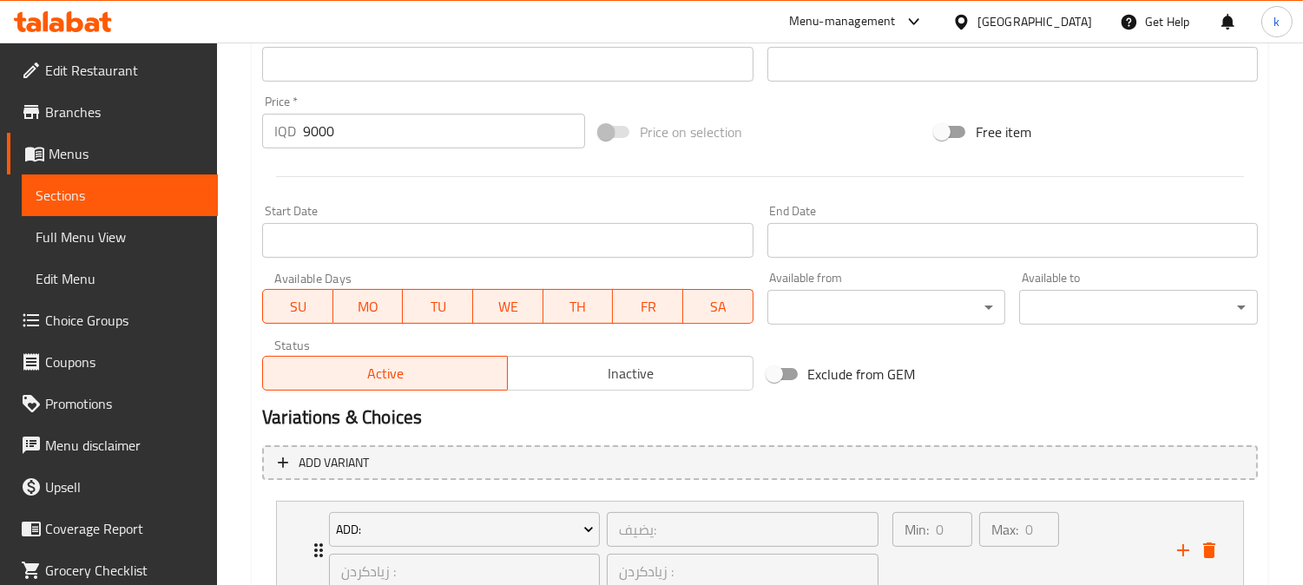
scroll to position [934, 0]
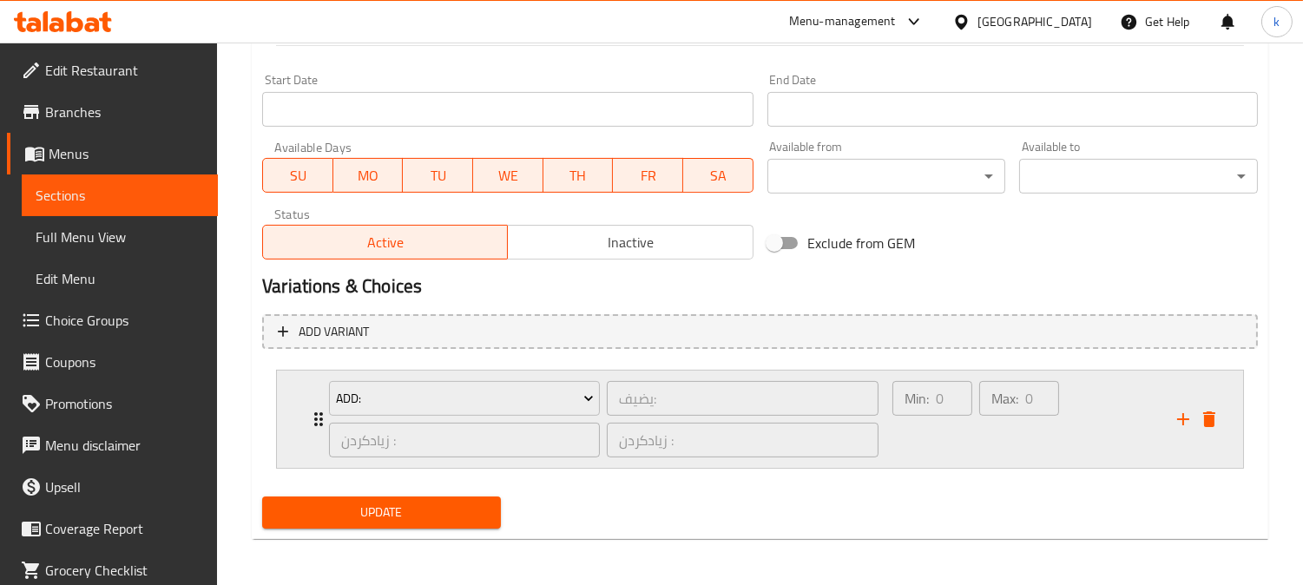
click at [1173, 411] on icon "add" at bounding box center [1182, 419] width 21 height 21
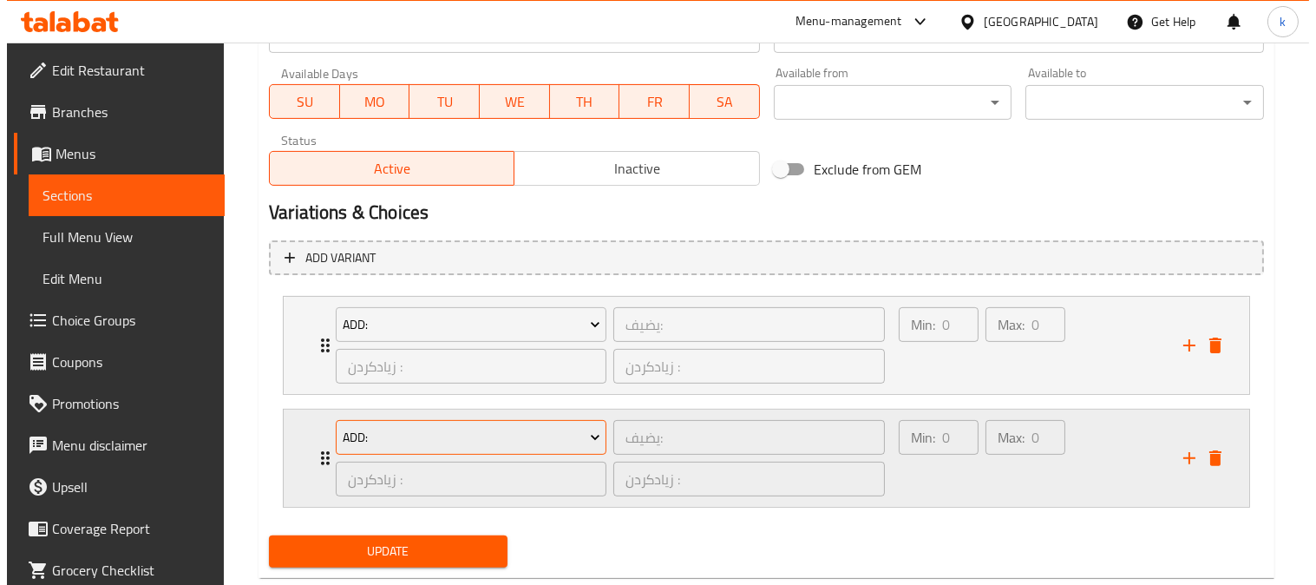
scroll to position [1047, 0]
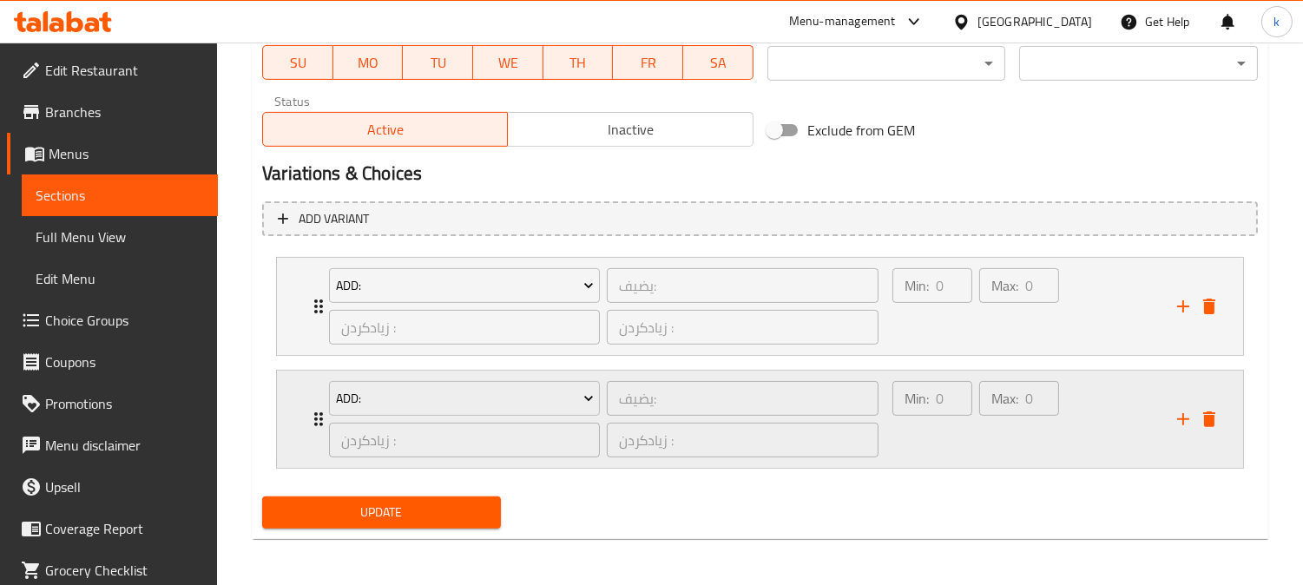
click at [462, 374] on div "Add: يضيف: ​ زیادکردن : ​ زیادکردن : ​" at bounding box center [603, 419] width 570 height 97
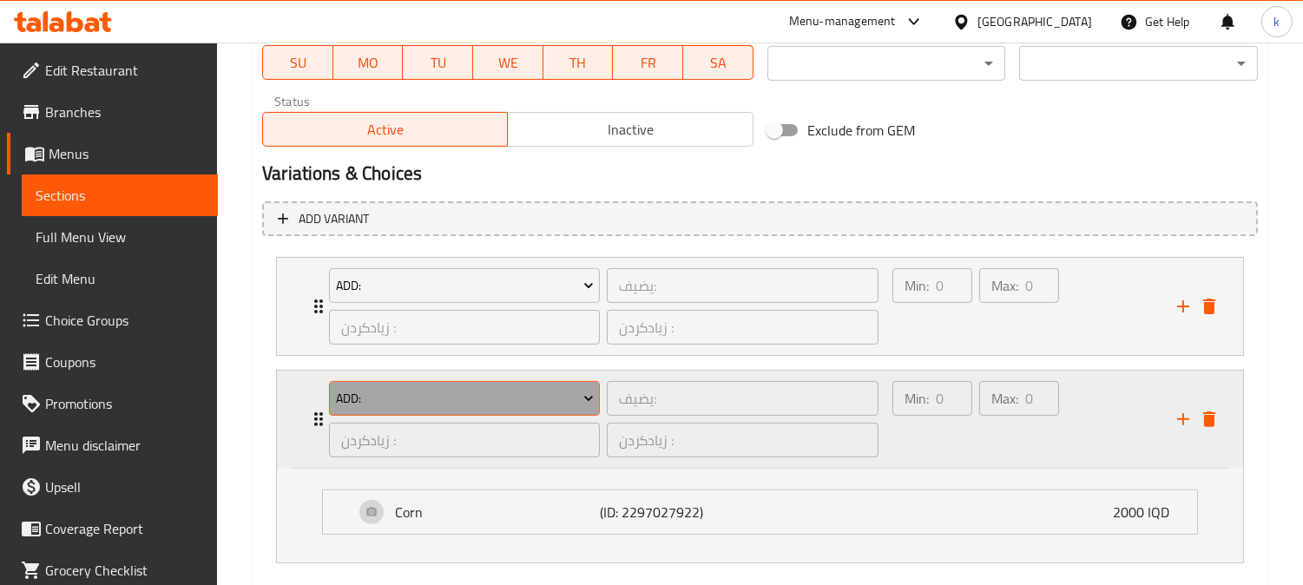
click at [474, 397] on span "Add:" at bounding box center [465, 399] width 258 height 22
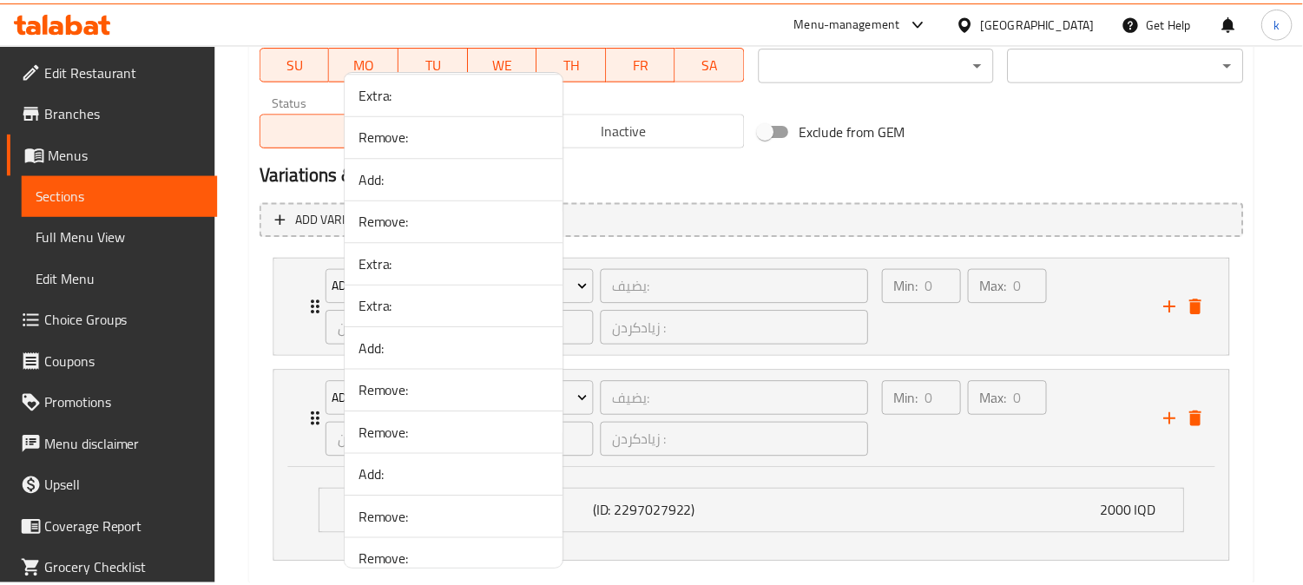
scroll to position [2748, 0]
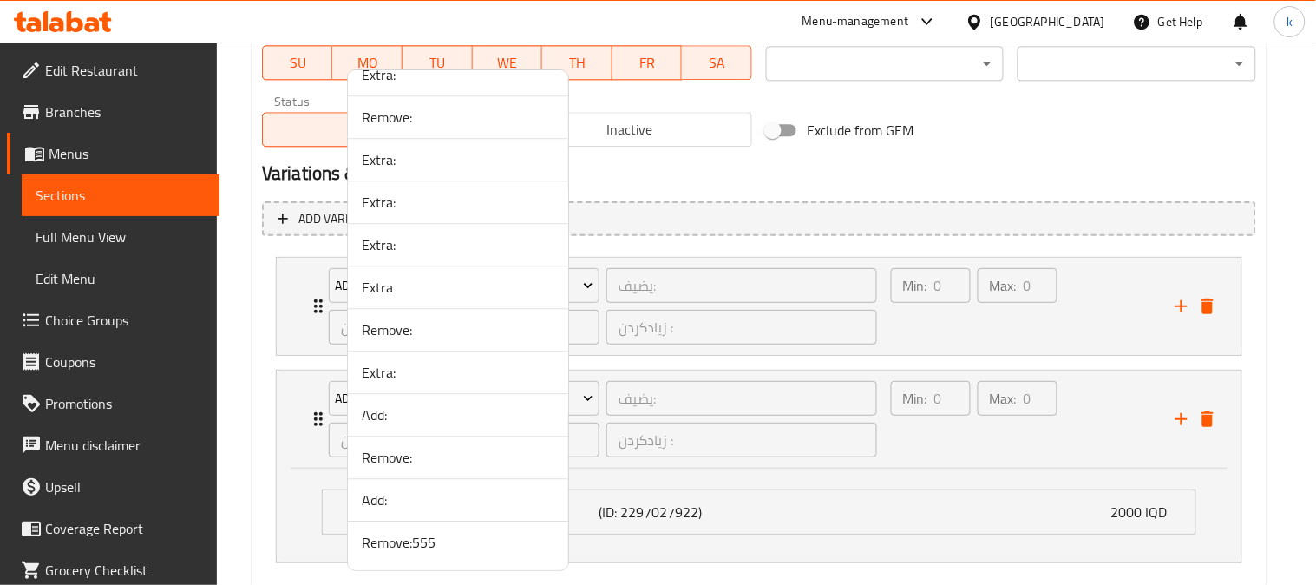
click at [480, 541] on span "Remove:555" at bounding box center [458, 542] width 193 height 21
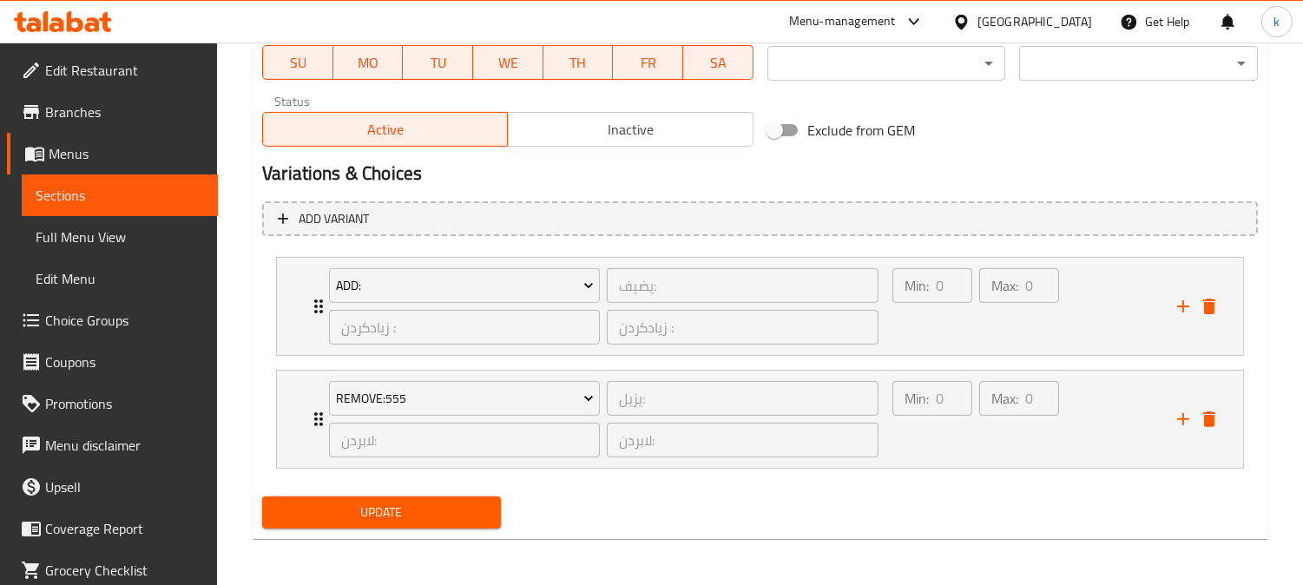
click at [382, 502] on span "Update" at bounding box center [381, 513] width 211 height 22
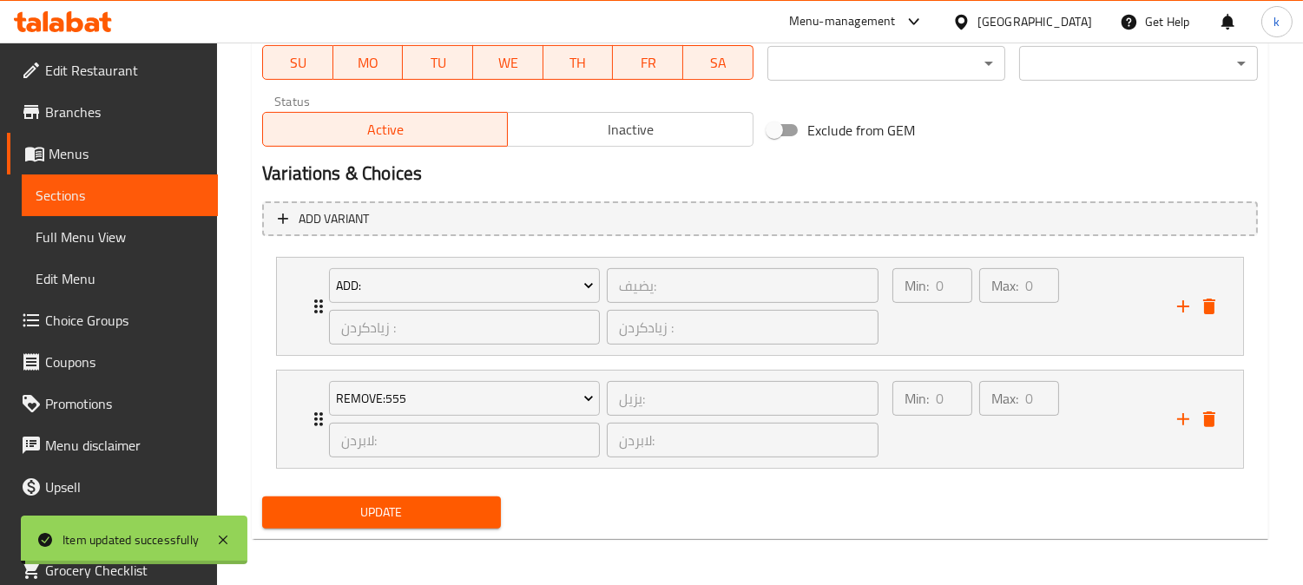
click at [952, 438] on div "Min: 0 ​" at bounding box center [932, 418] width 87 height 83
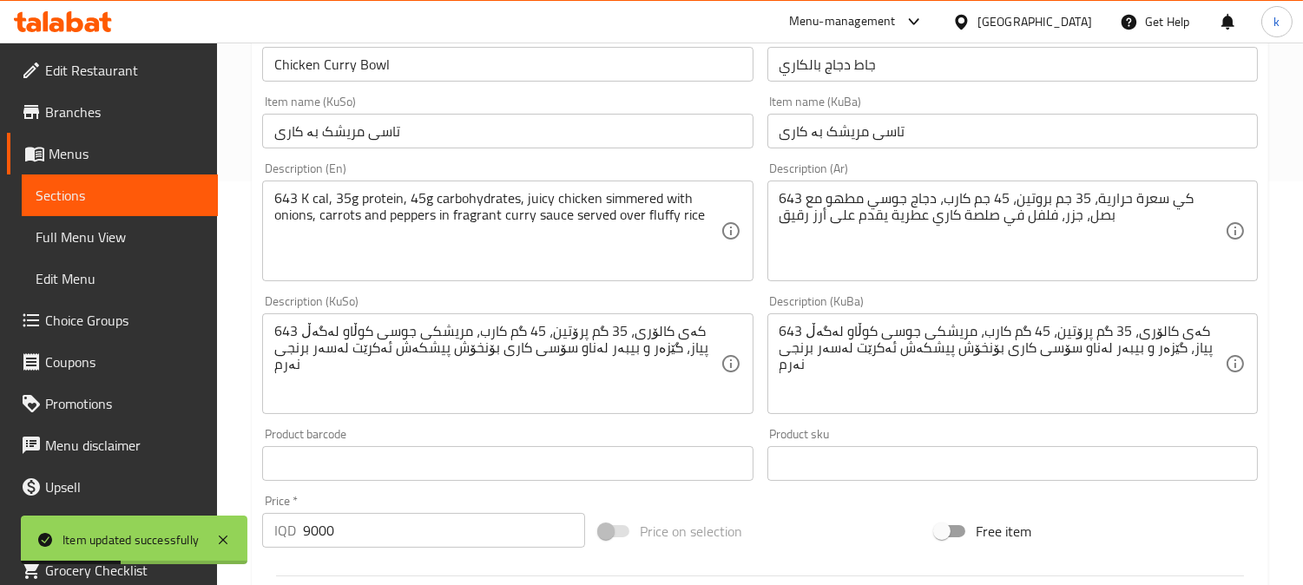
scroll to position [0, 0]
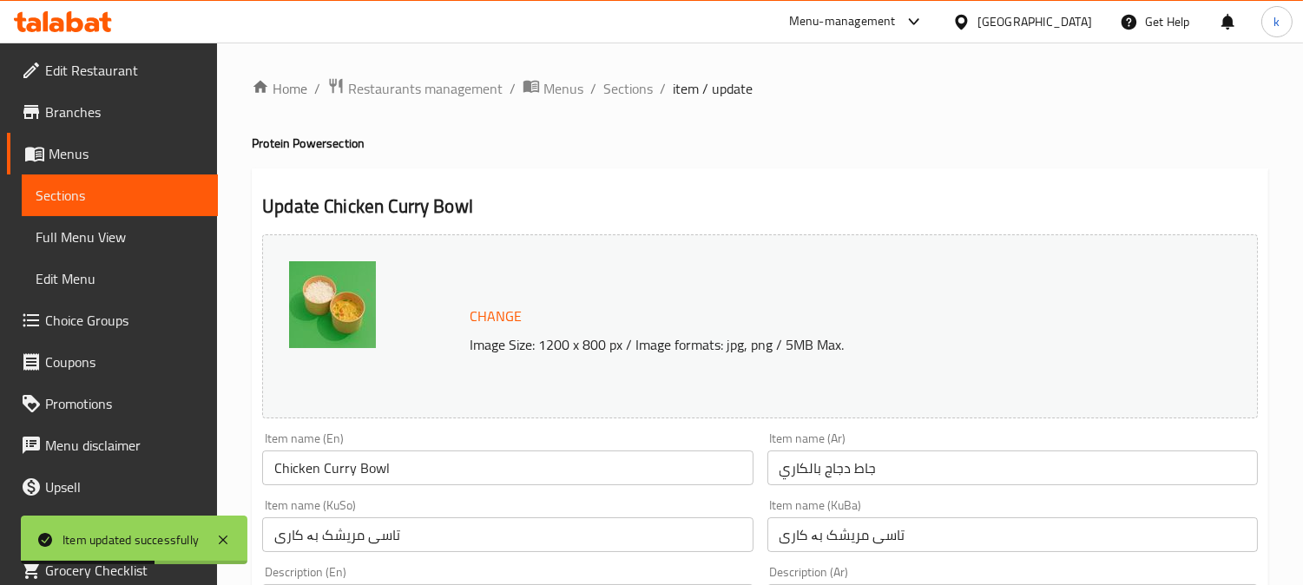
click at [344, 482] on input "Chicken Curry Bowl" at bounding box center [507, 467] width 490 height 35
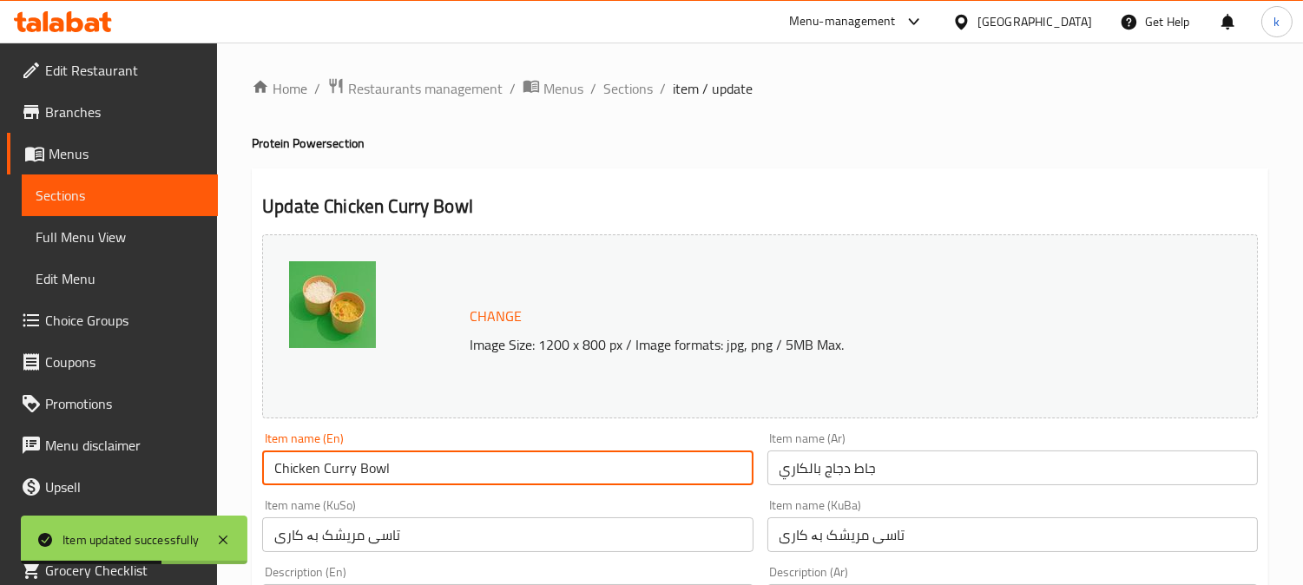
click at [344, 482] on input "Chicken Curry Bowl" at bounding box center [507, 467] width 490 height 35
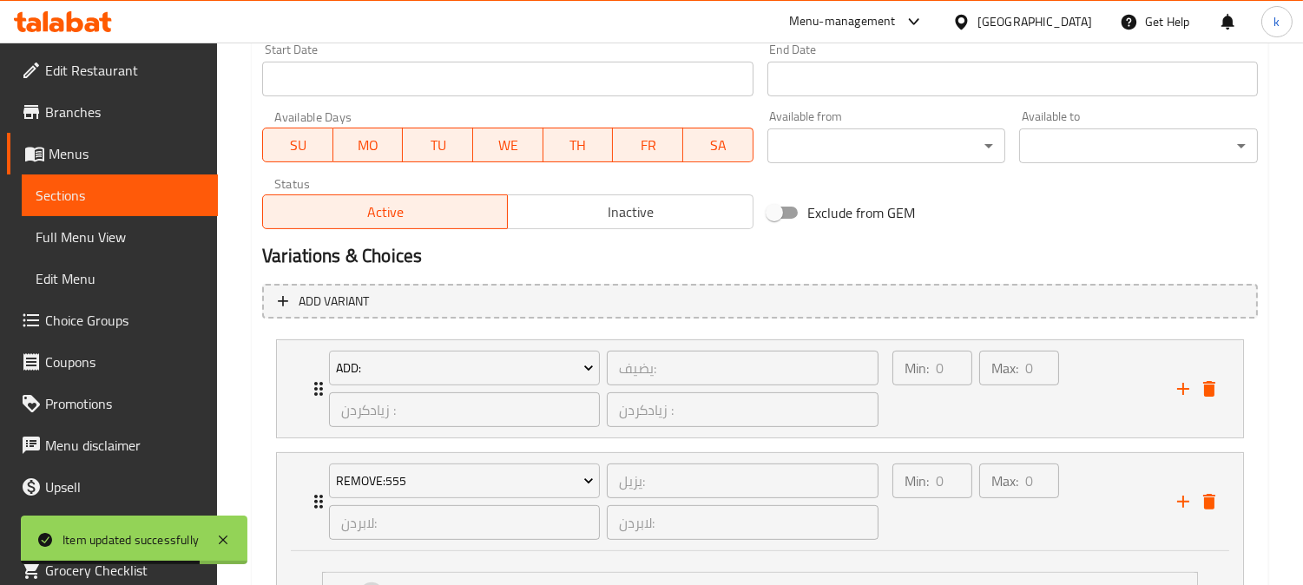
scroll to position [1260, 0]
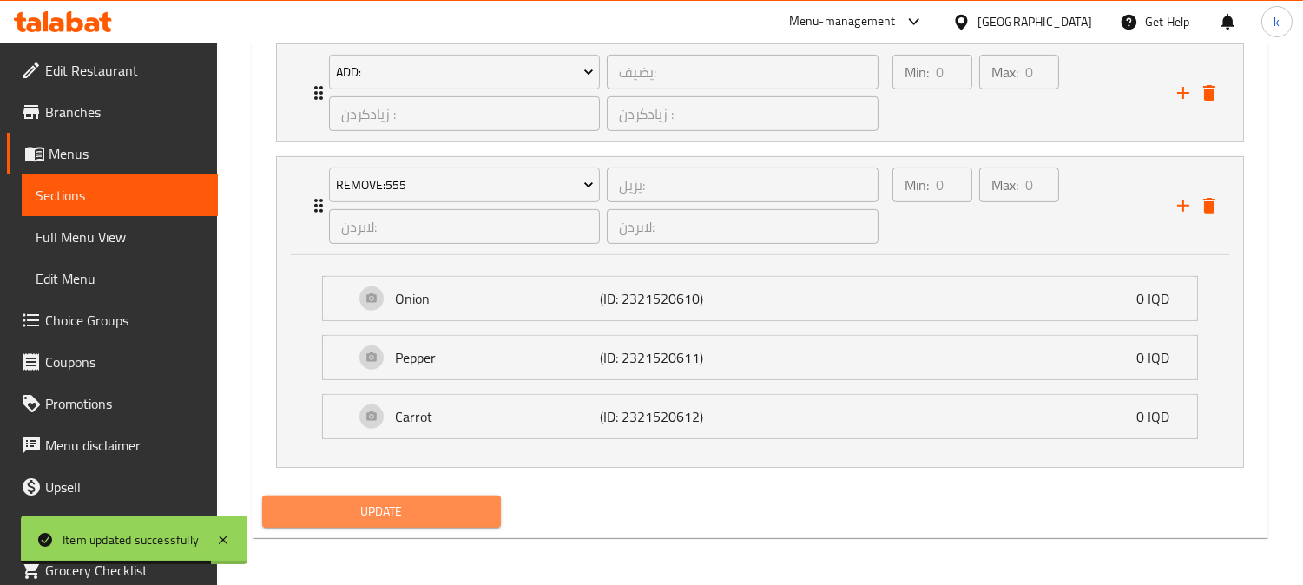
click at [448, 506] on span "Update" at bounding box center [381, 512] width 211 height 22
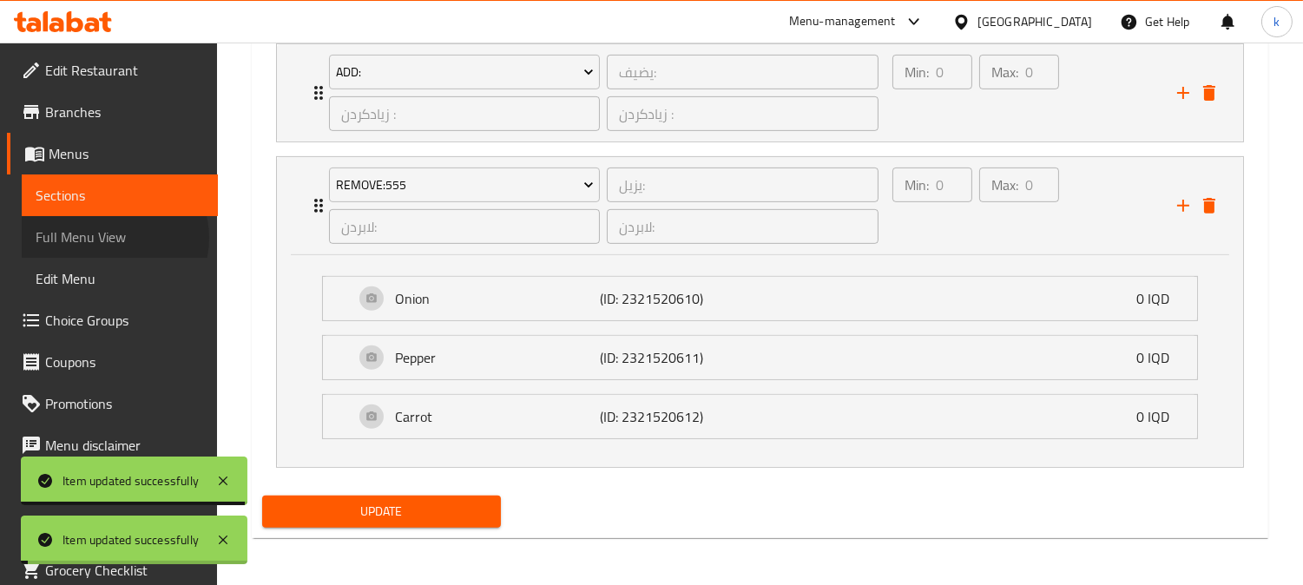
click at [114, 238] on span "Full Menu View" at bounding box center [120, 236] width 168 height 21
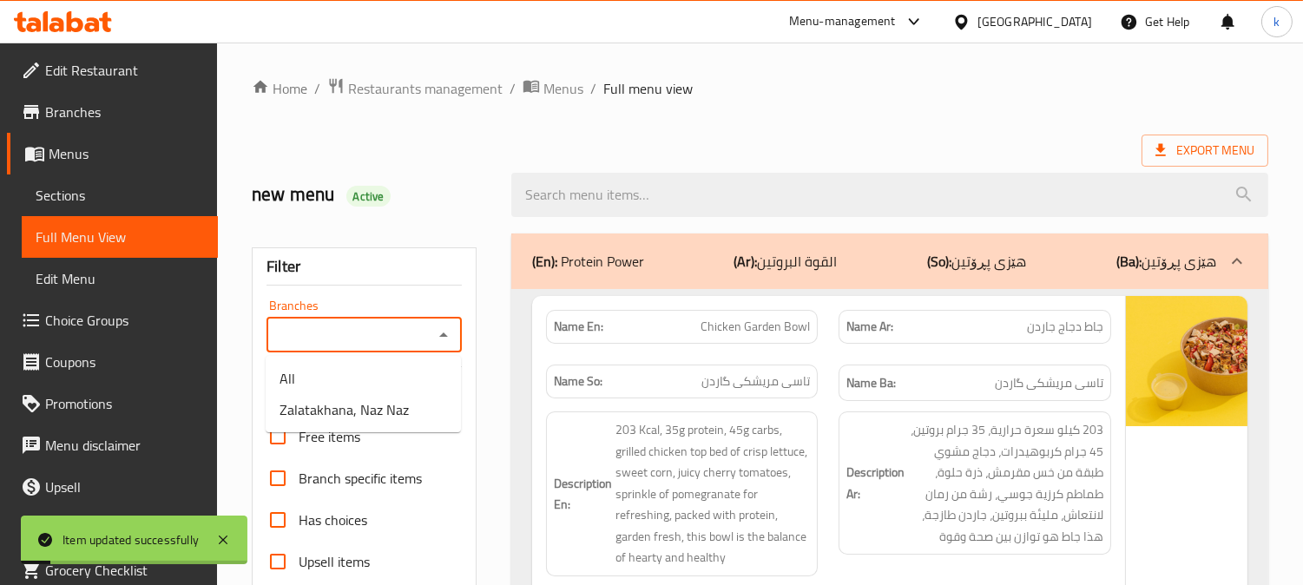
click at [310, 340] on input "Branches" at bounding box center [350, 335] width 156 height 24
click at [348, 410] on span "Zalatakhana, Naz Naz" at bounding box center [343, 409] width 129 height 21
type input "Zalatakhana, Naz Naz"
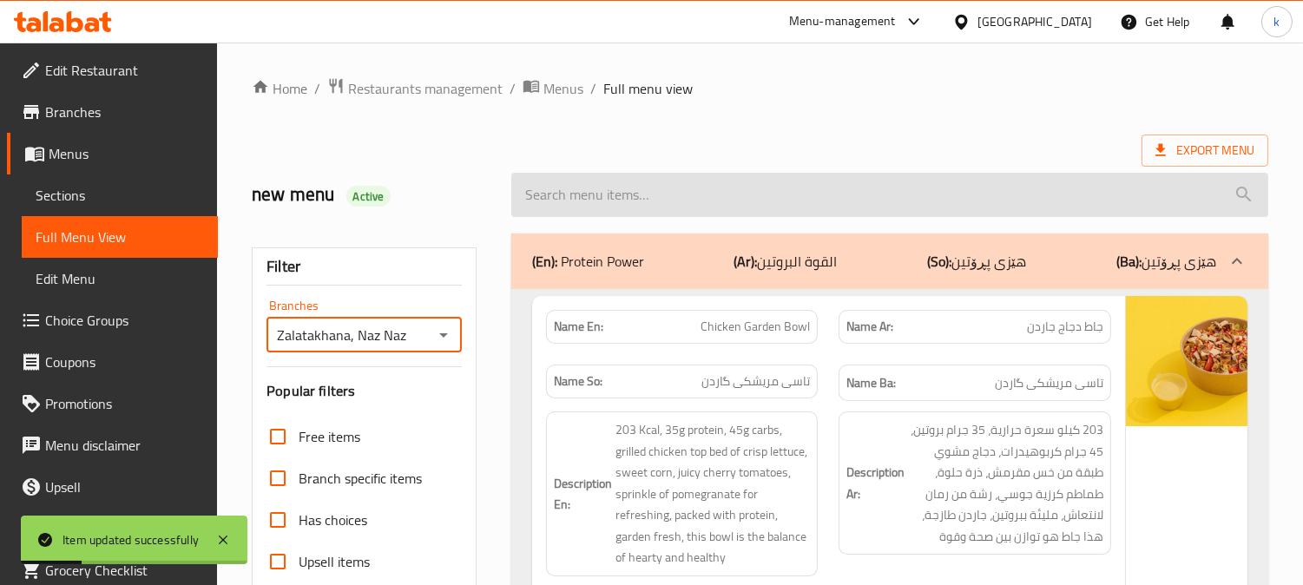
click at [600, 188] on input "search" at bounding box center [889, 195] width 757 height 44
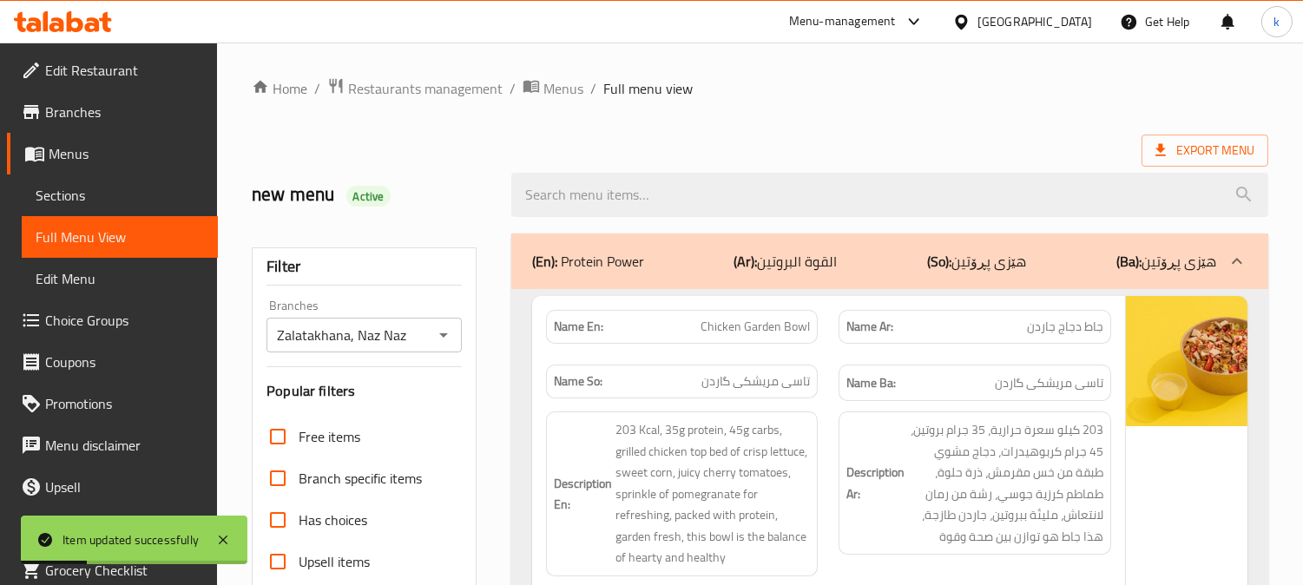
paste input "Chicken Curry Bowl"
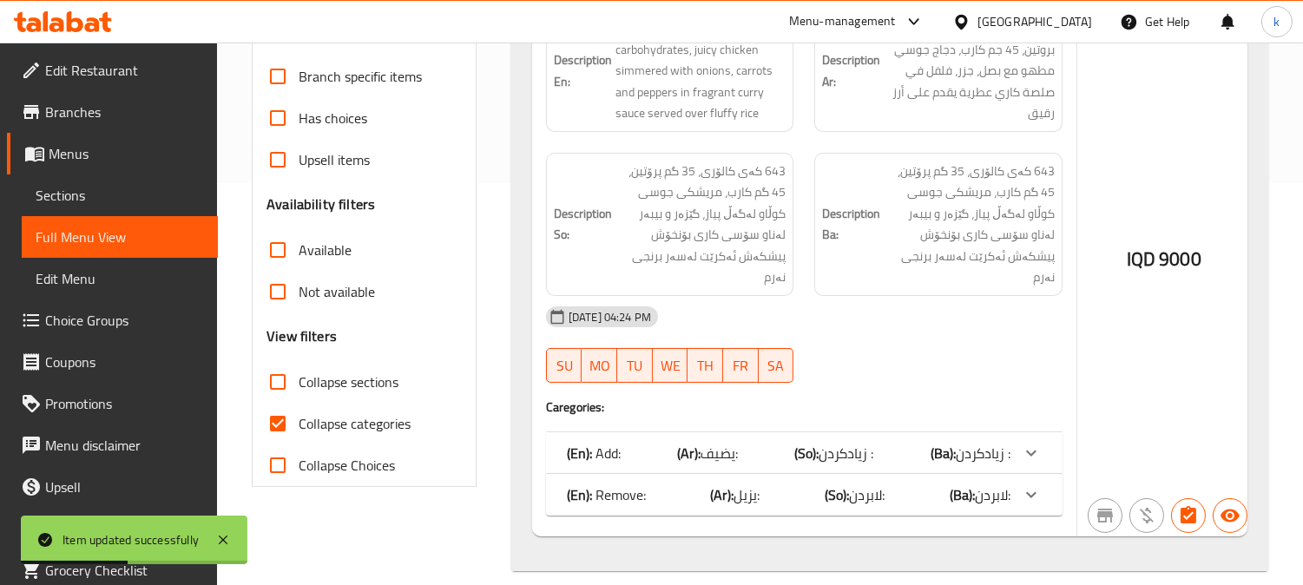
click at [746, 443] on div "(En): Add: (Ar): يضيف: (So): زیادکردن : (Ba): زیادکردن :" at bounding box center [788, 453] width 443 height 21
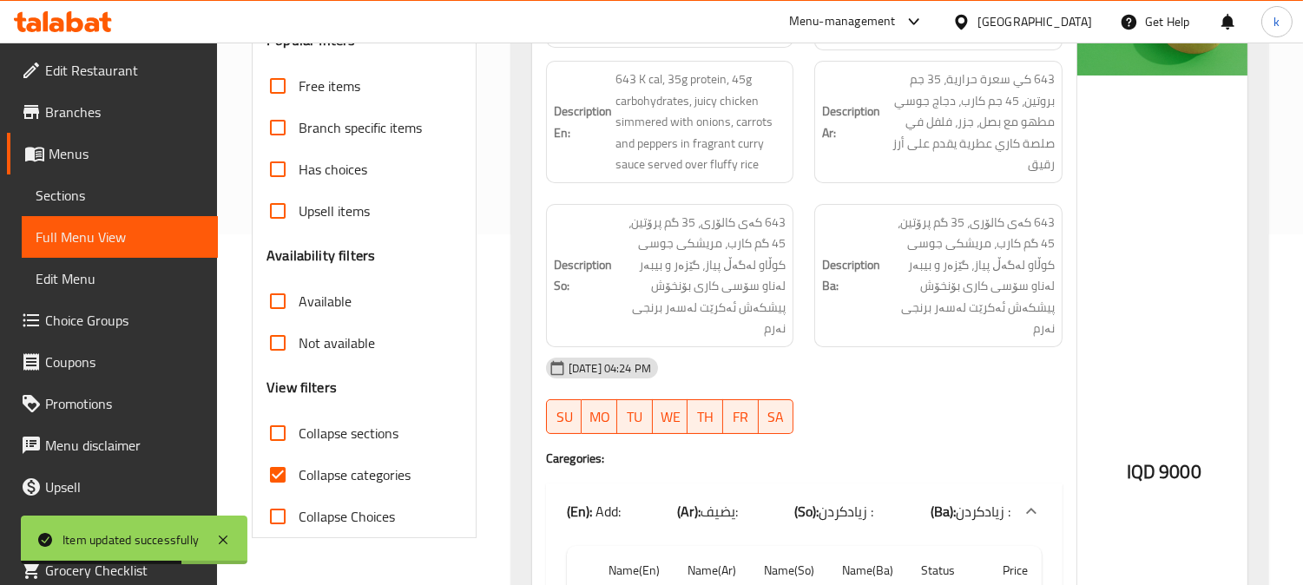
scroll to position [81, 0]
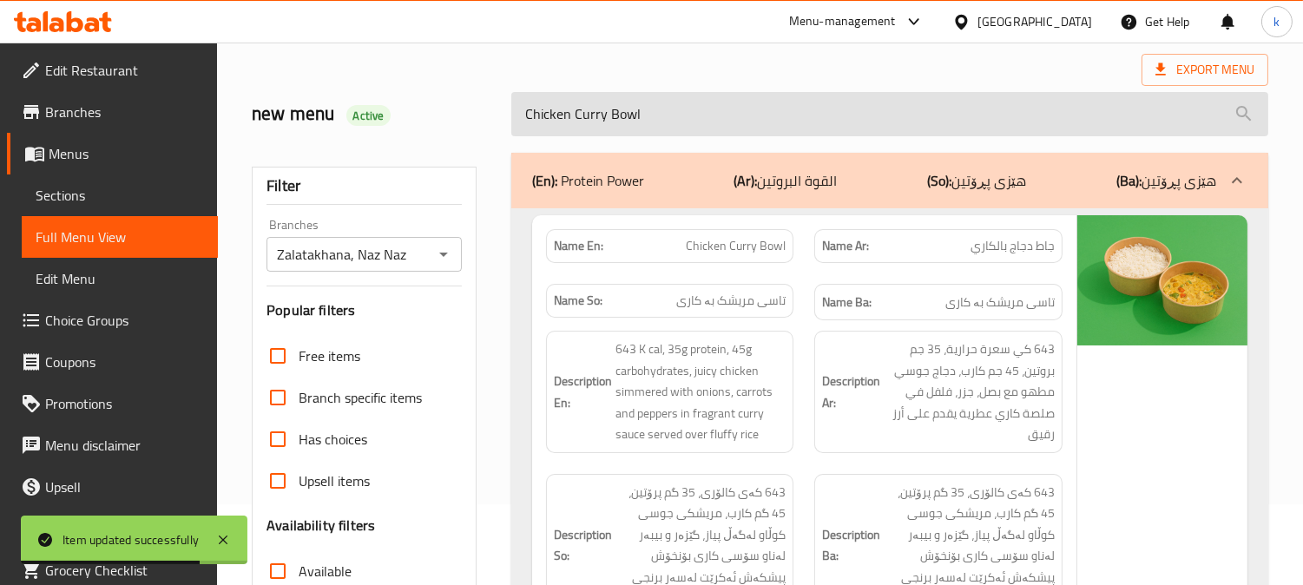
click at [653, 110] on input "Chicken Curry Bowl" at bounding box center [889, 114] width 757 height 44
paste input "Herb Chicken Delight"
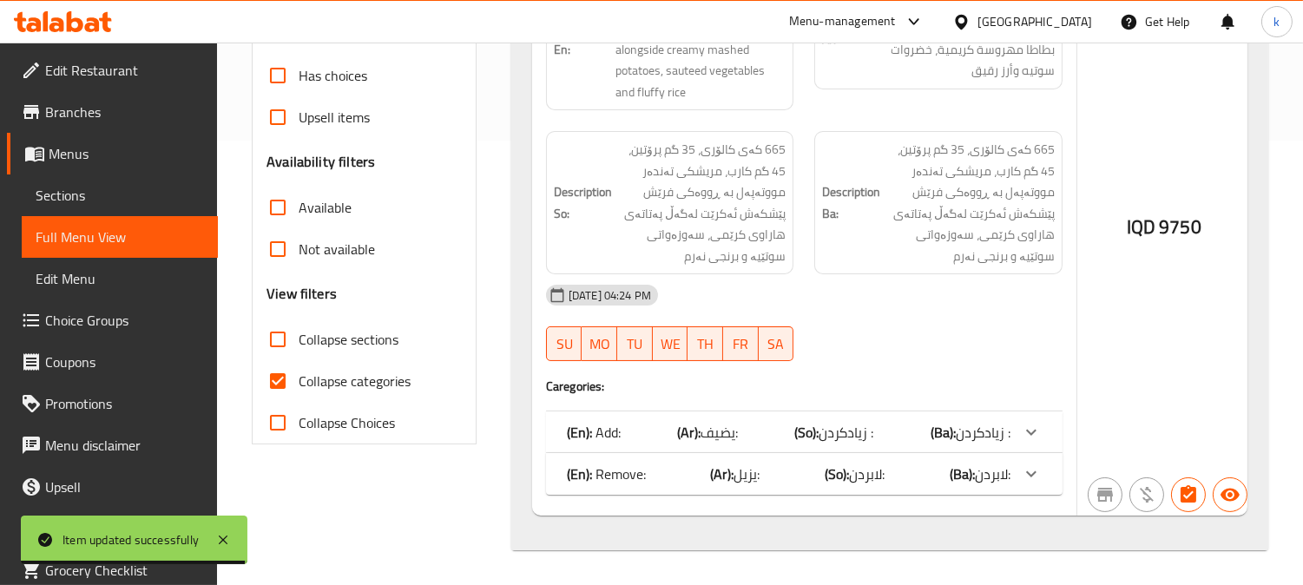
type input "Herb Chicken Delight"
click at [833, 420] on span "زیادکردن :" at bounding box center [846, 432] width 55 height 26
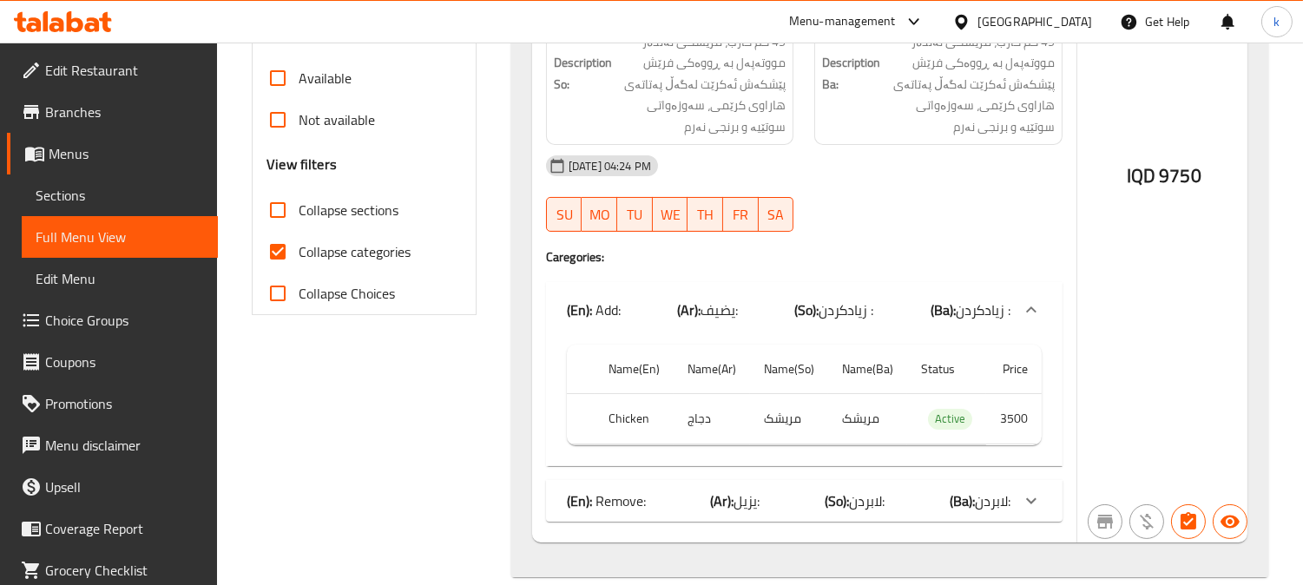
scroll to position [601, 0]
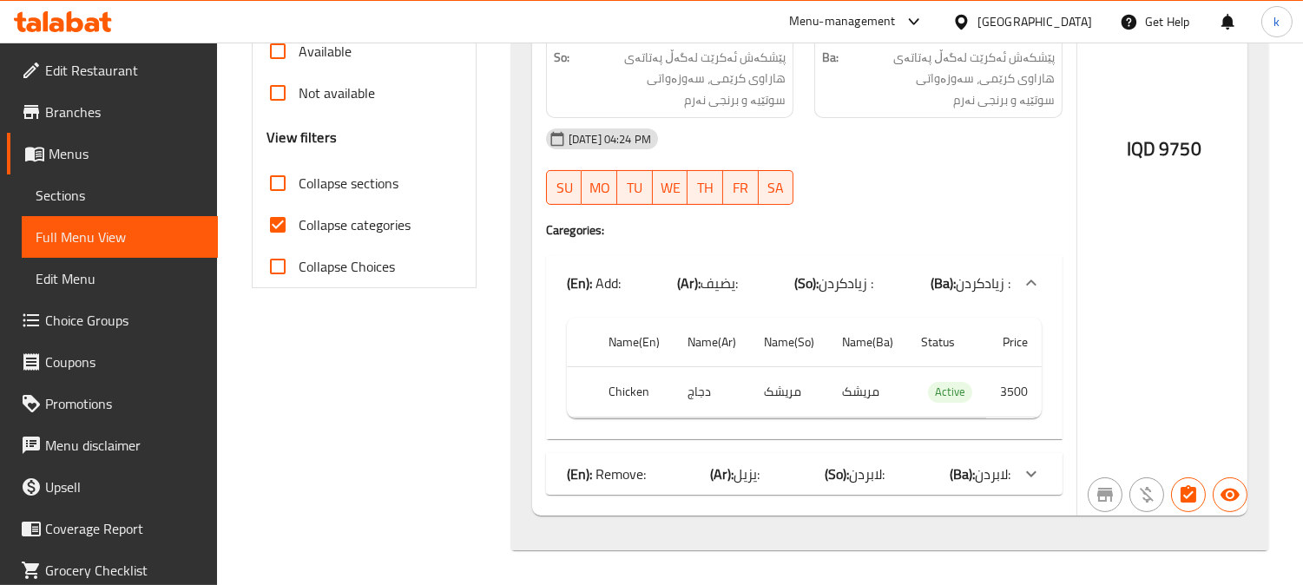
click at [63, 185] on span "Sections" at bounding box center [120, 195] width 168 height 21
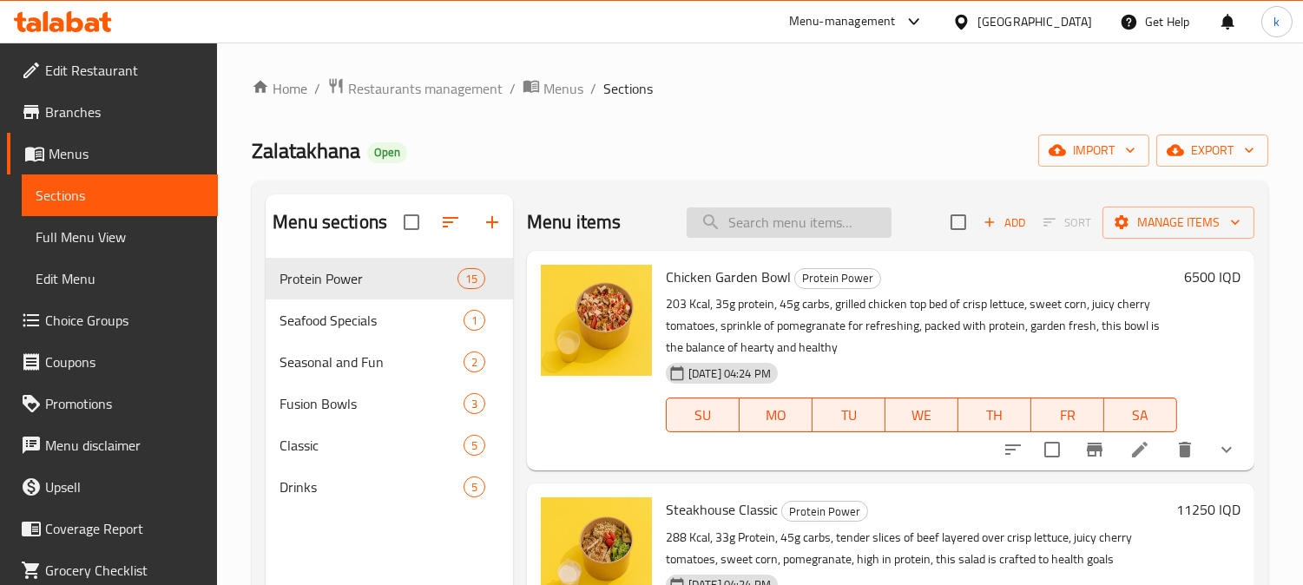
click at [767, 211] on input "search" at bounding box center [788, 222] width 205 height 30
paste input "Herb Chicken Delight"
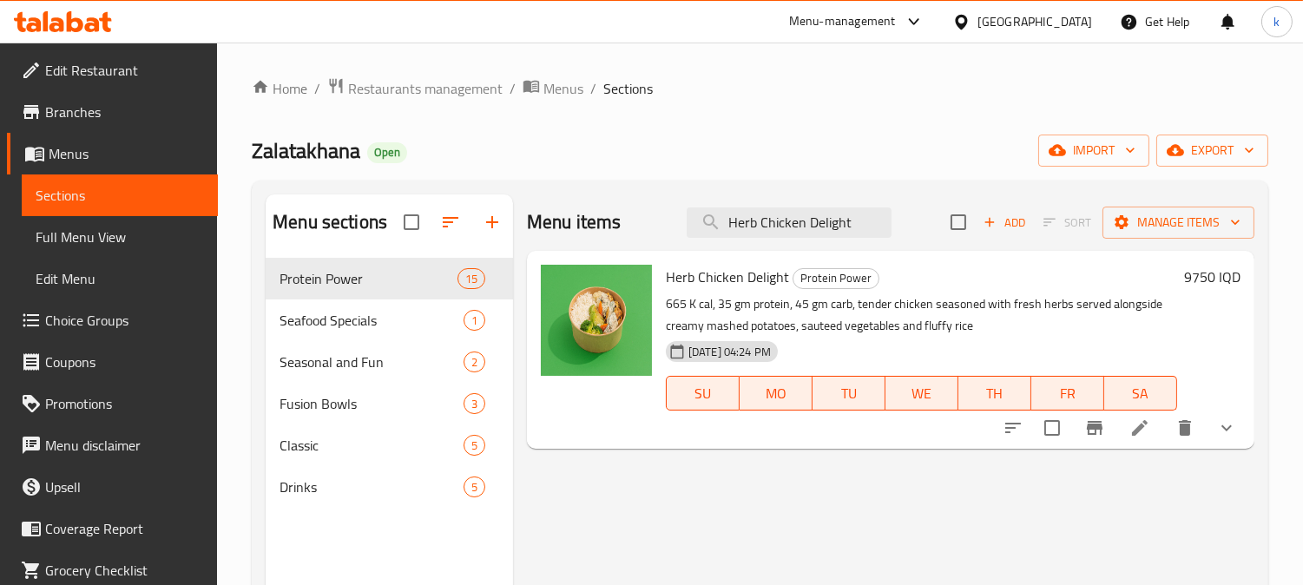
type input "Herb Chicken Delight"
click at [1126, 435] on li at bounding box center [1139, 427] width 49 height 31
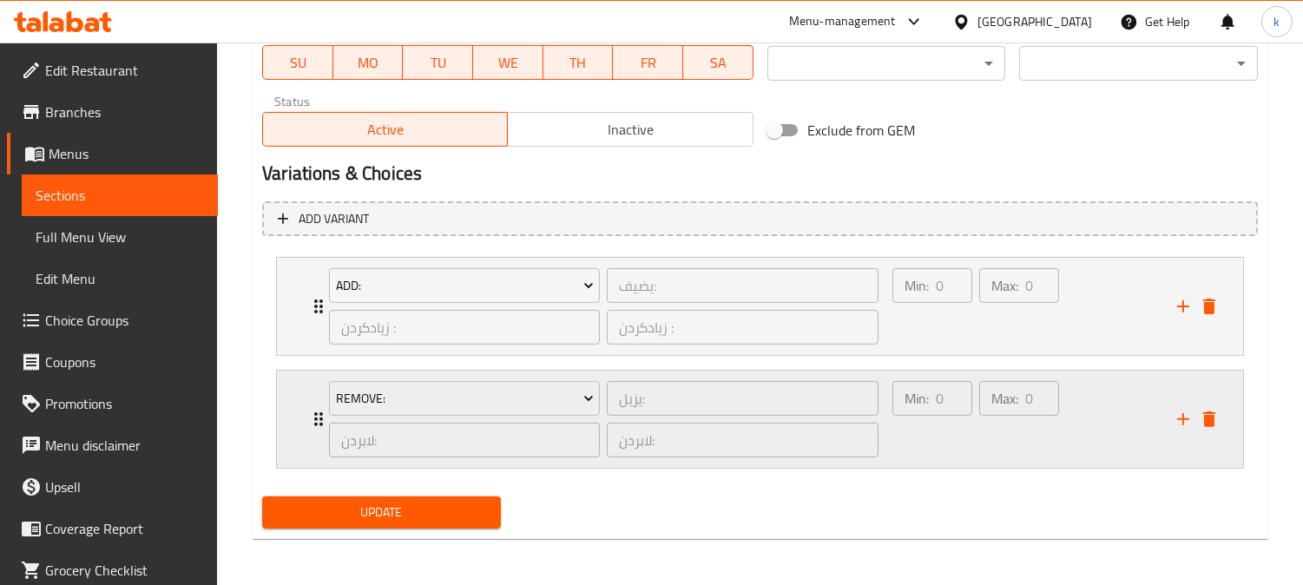
click at [978, 430] on div "Max: 0 ​" at bounding box center [1018, 418] width 87 height 83
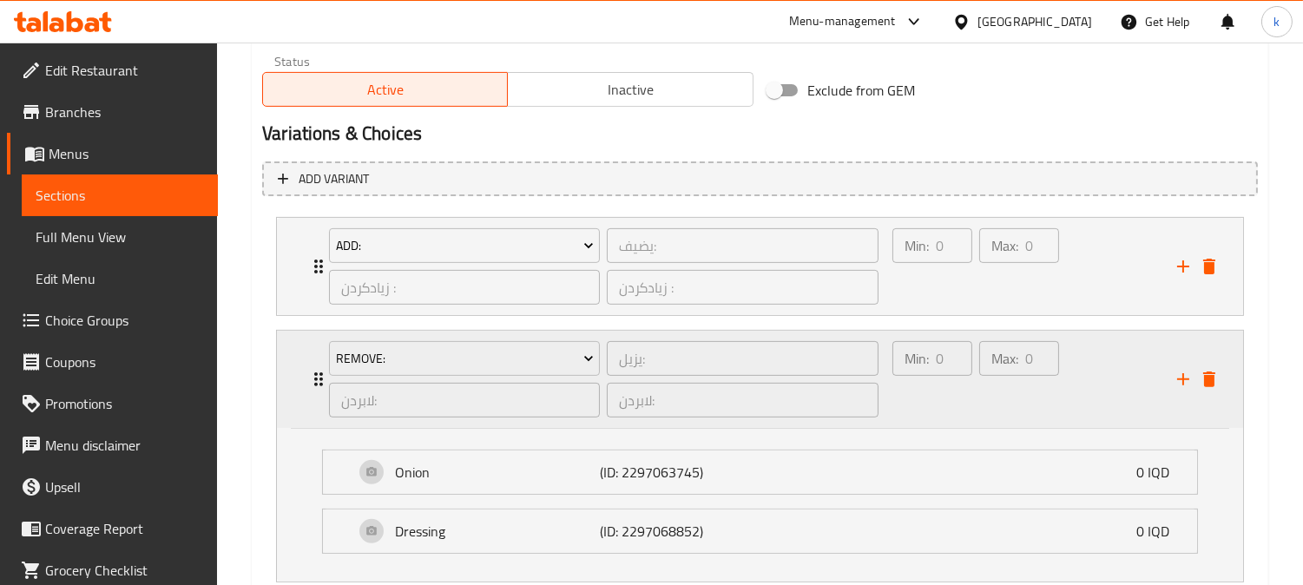
scroll to position [1201, 0]
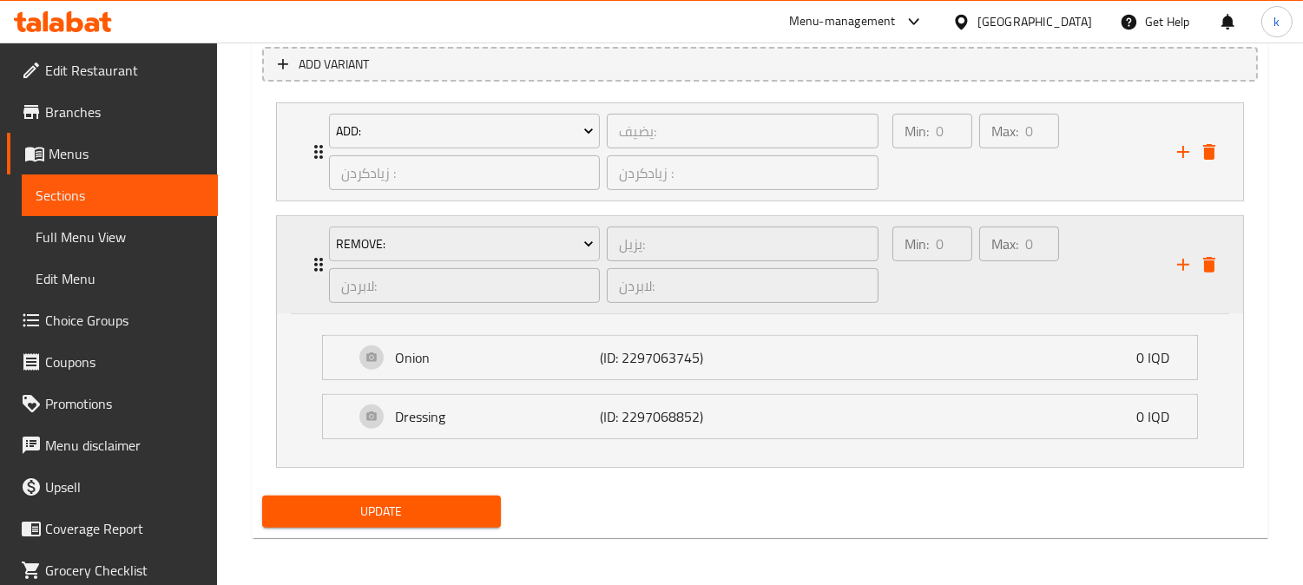
click at [1210, 246] on div "Remove: يزيل: ​ لابردن: ​ لابردن: ​ Min: 0 ​ Max: 0 ​" at bounding box center [765, 264] width 914 height 97
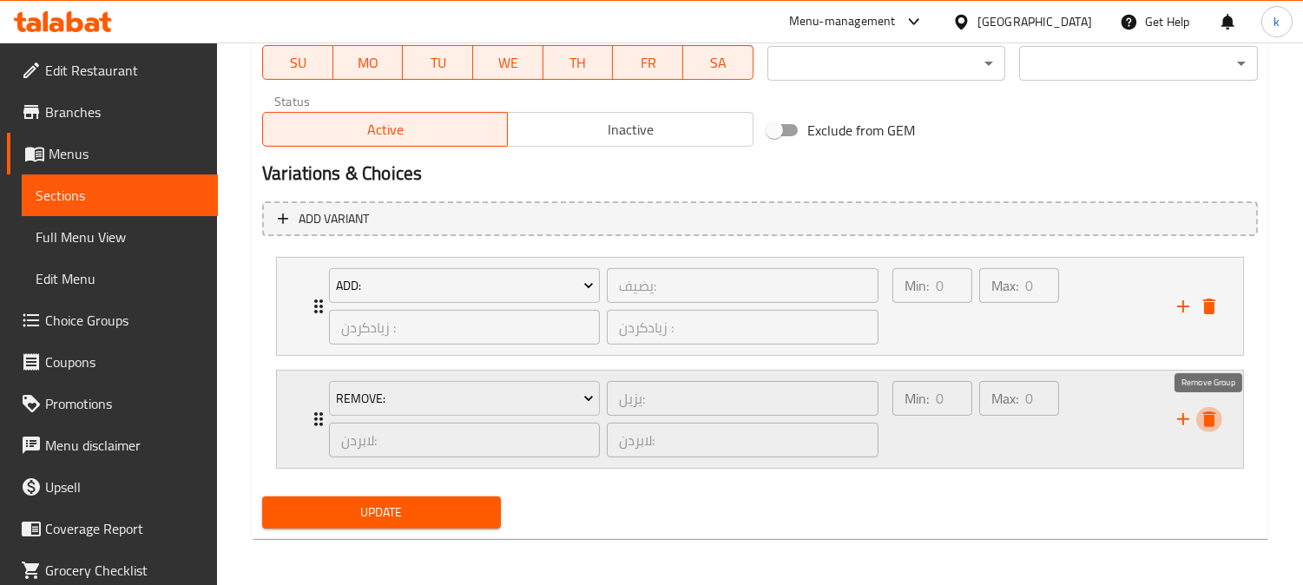
drag, startPoint x: 1215, startPoint y: 426, endPoint x: 1208, endPoint y: 335, distance: 91.4
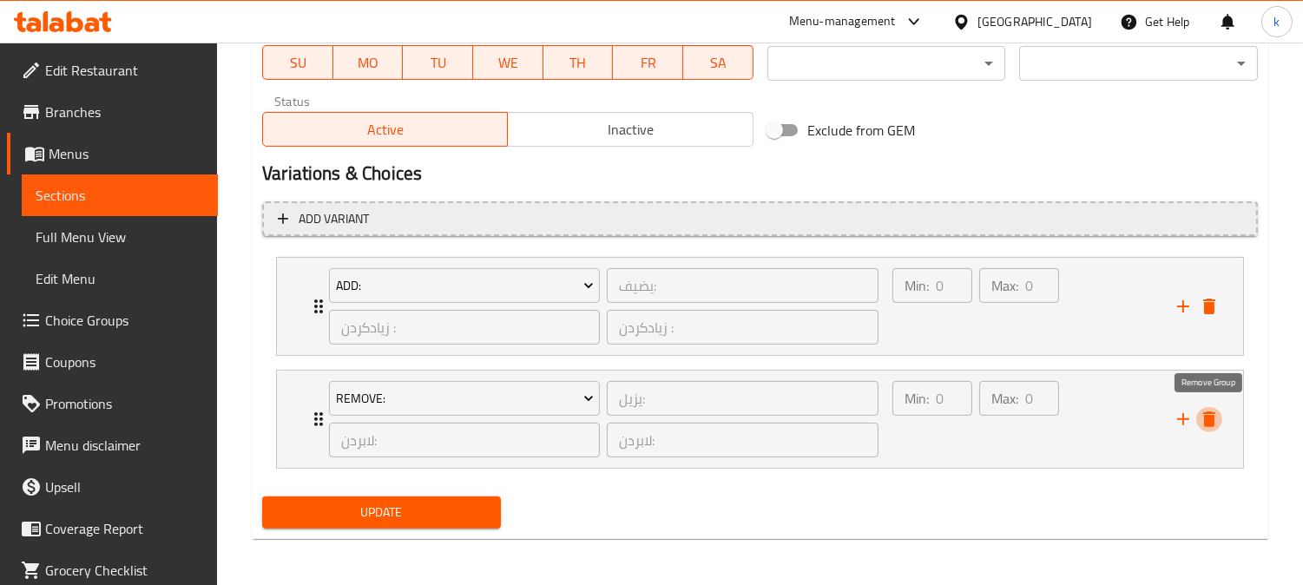
click at [1215, 423] on icon "delete" at bounding box center [1208, 419] width 21 height 21
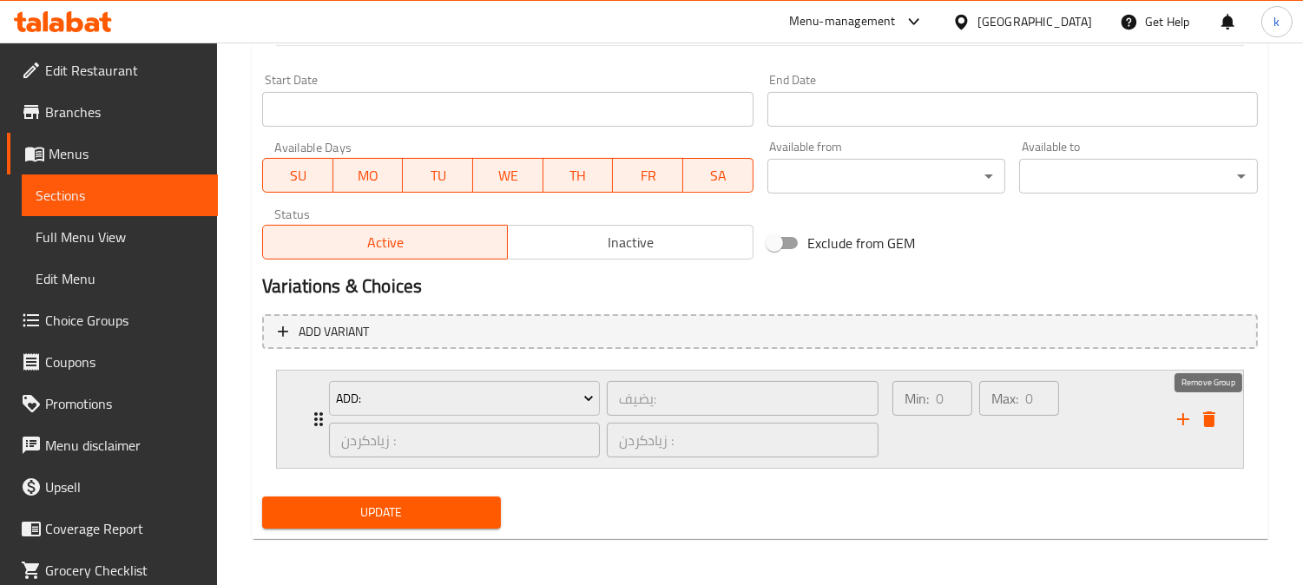
click at [1203, 418] on icon "delete" at bounding box center [1208, 419] width 21 height 21
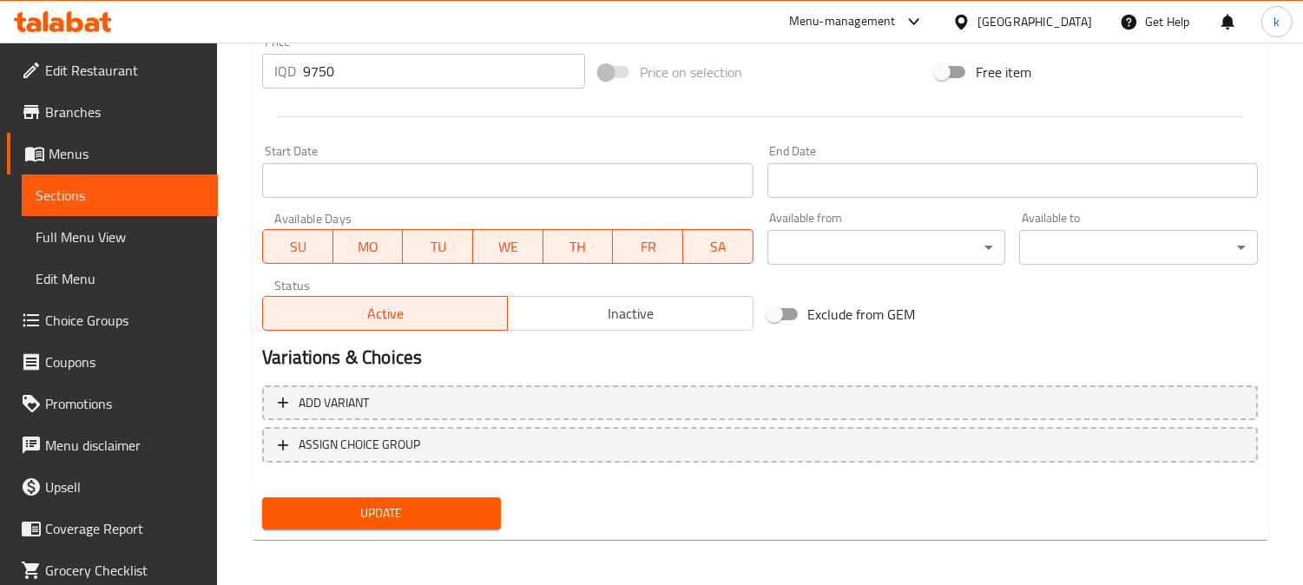
click at [412, 508] on span "Update" at bounding box center [381, 513] width 211 height 22
click at [472, 421] on div "Add variant ASSIGN CHOICE GROUP" at bounding box center [759, 434] width 1009 height 113
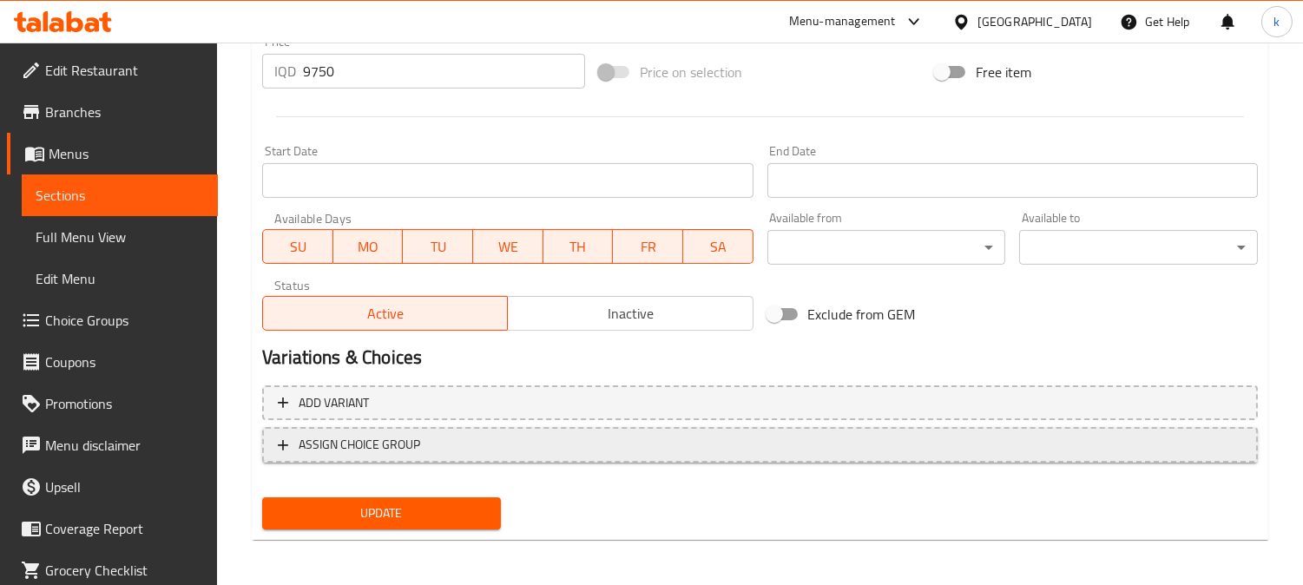
click at [483, 430] on button "ASSIGN CHOICE GROUP" at bounding box center [759, 445] width 995 height 36
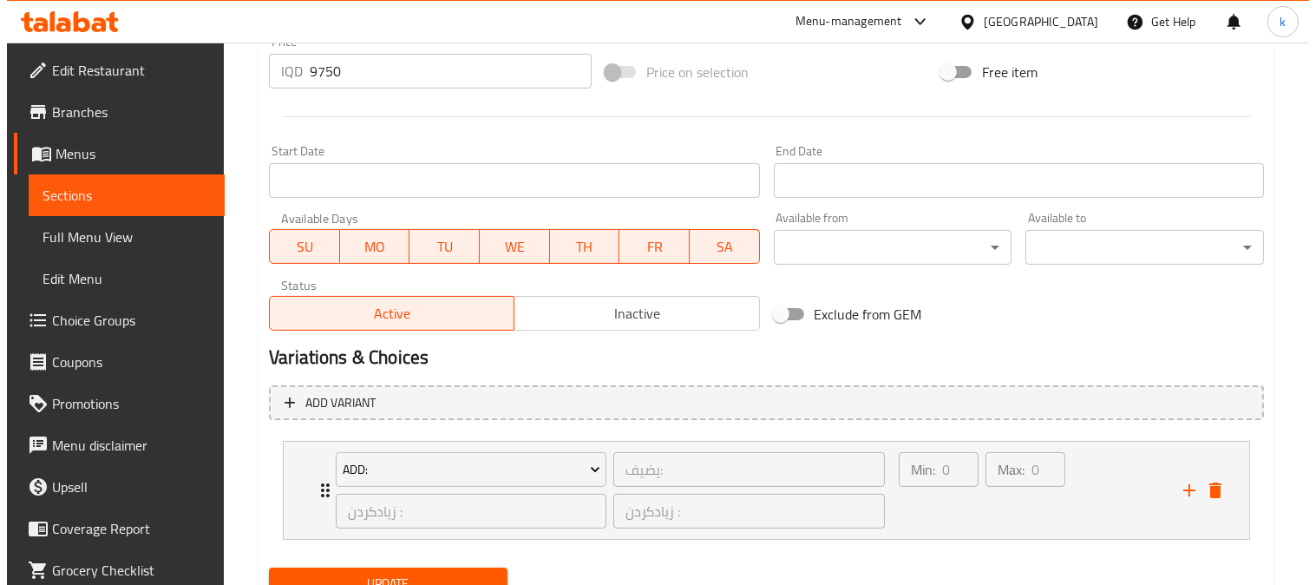
scroll to position [934, 0]
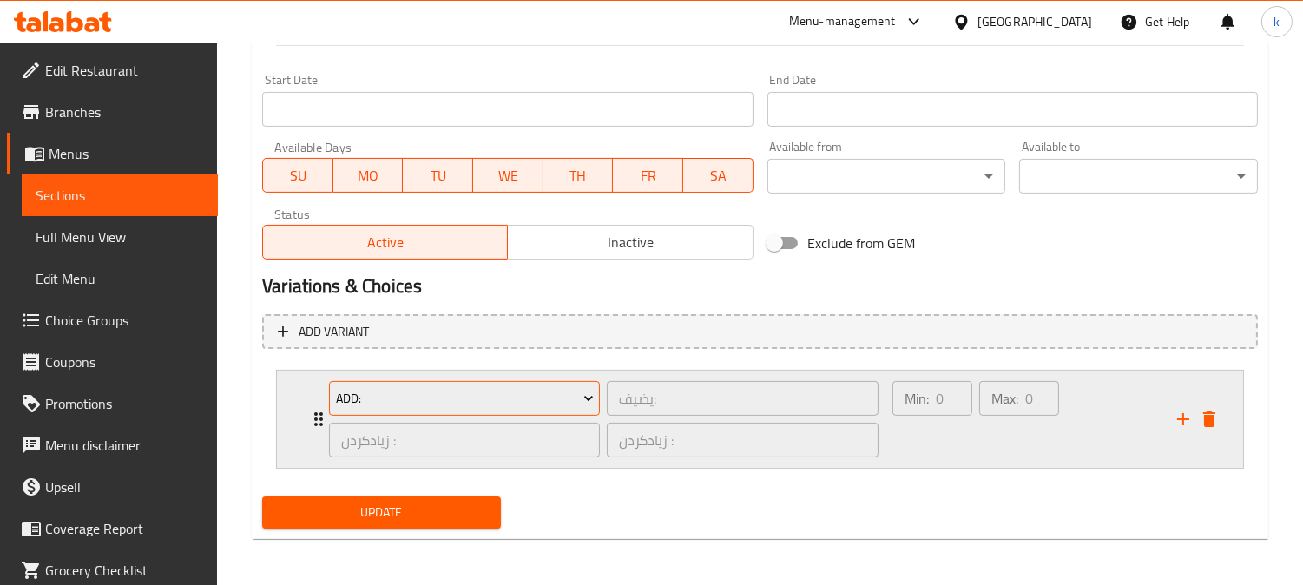
click at [451, 391] on span "Add:" at bounding box center [465, 399] width 258 height 22
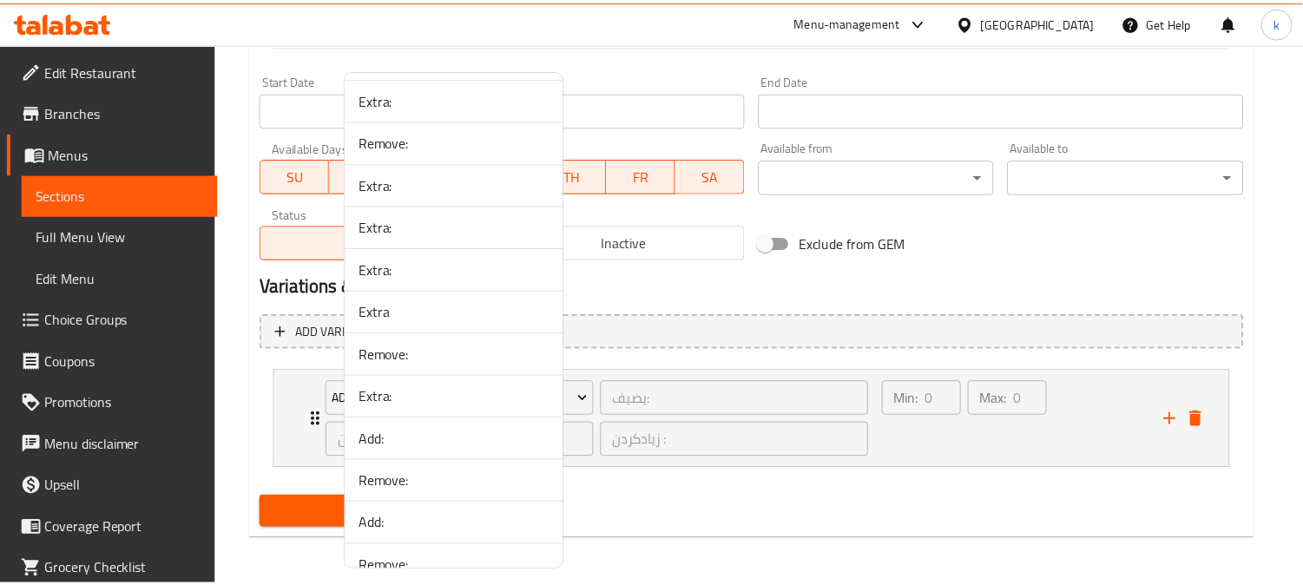
scroll to position [2792, 0]
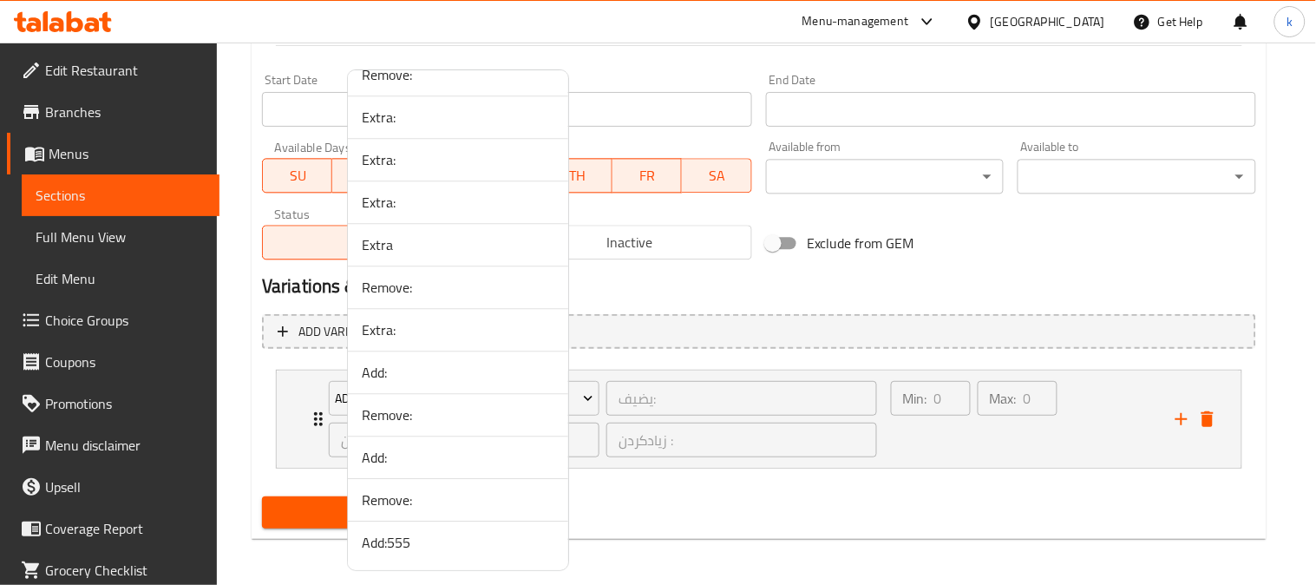
click at [434, 541] on span "Add:555" at bounding box center [458, 542] width 193 height 21
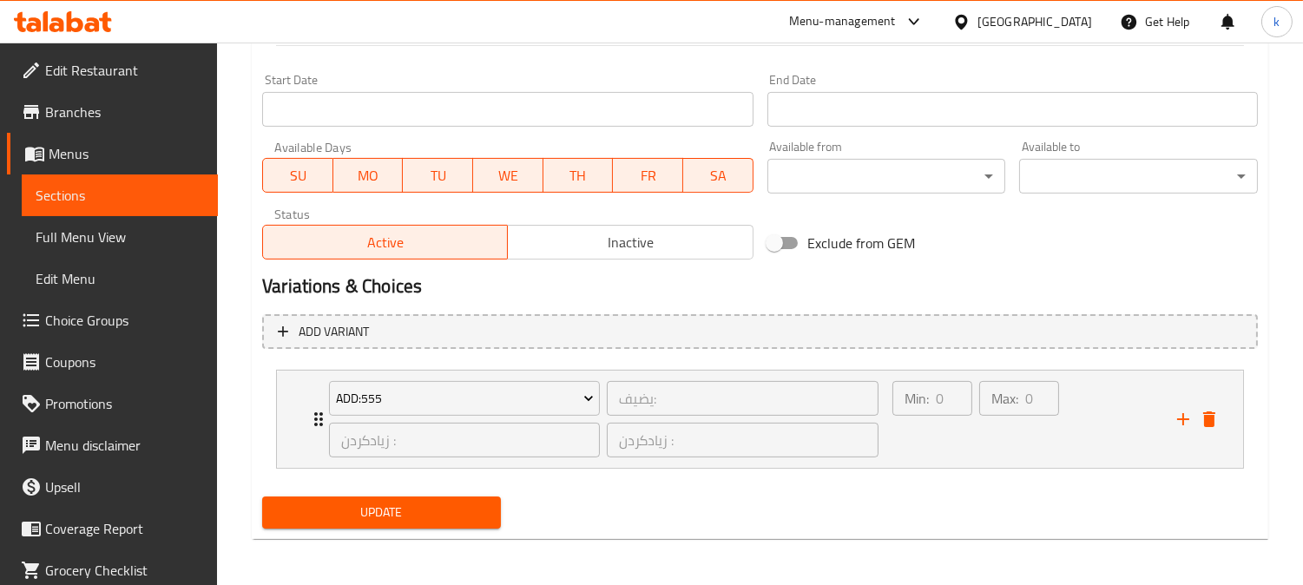
click at [351, 510] on span "Update" at bounding box center [381, 513] width 211 height 22
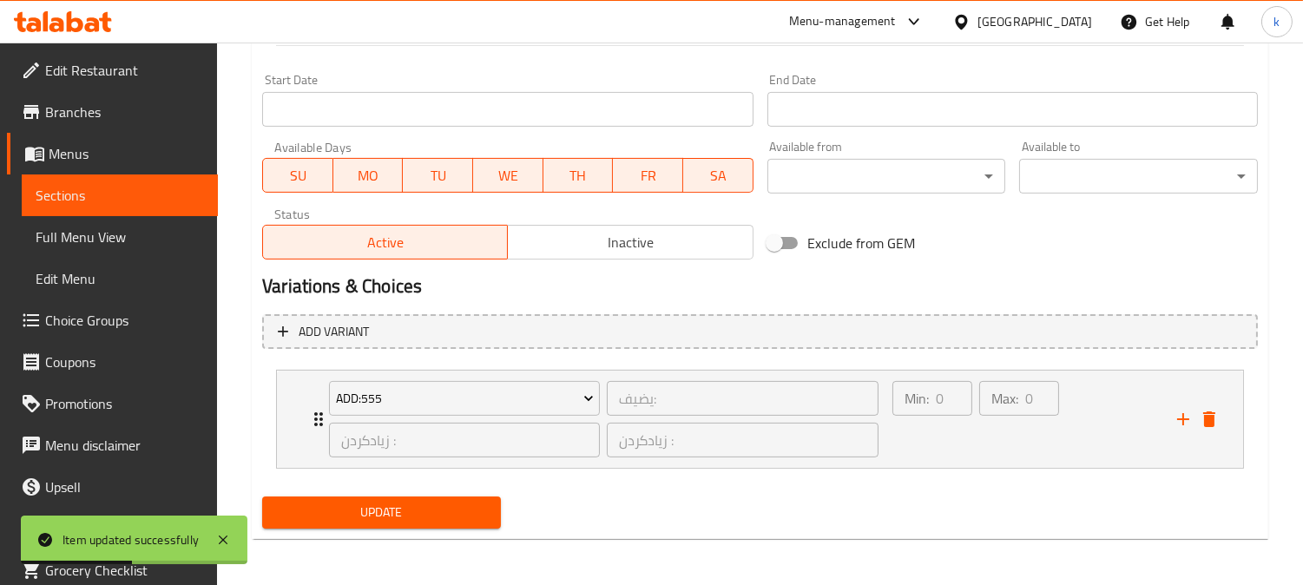
click at [358, 496] on button "Update" at bounding box center [381, 512] width 239 height 32
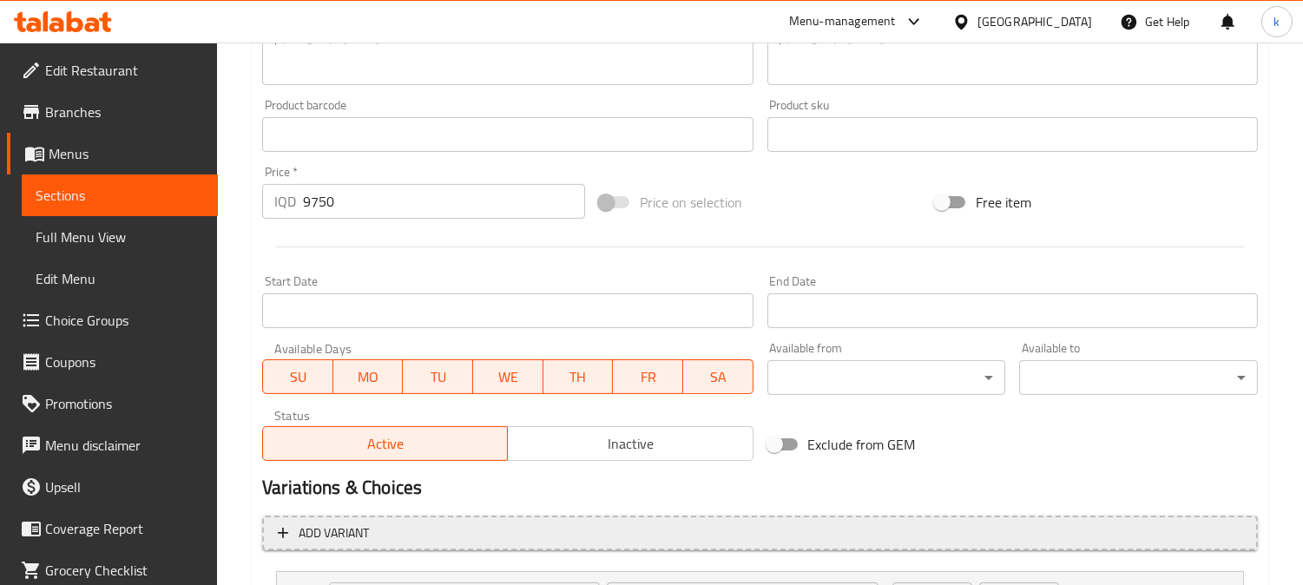
scroll to position [934, 0]
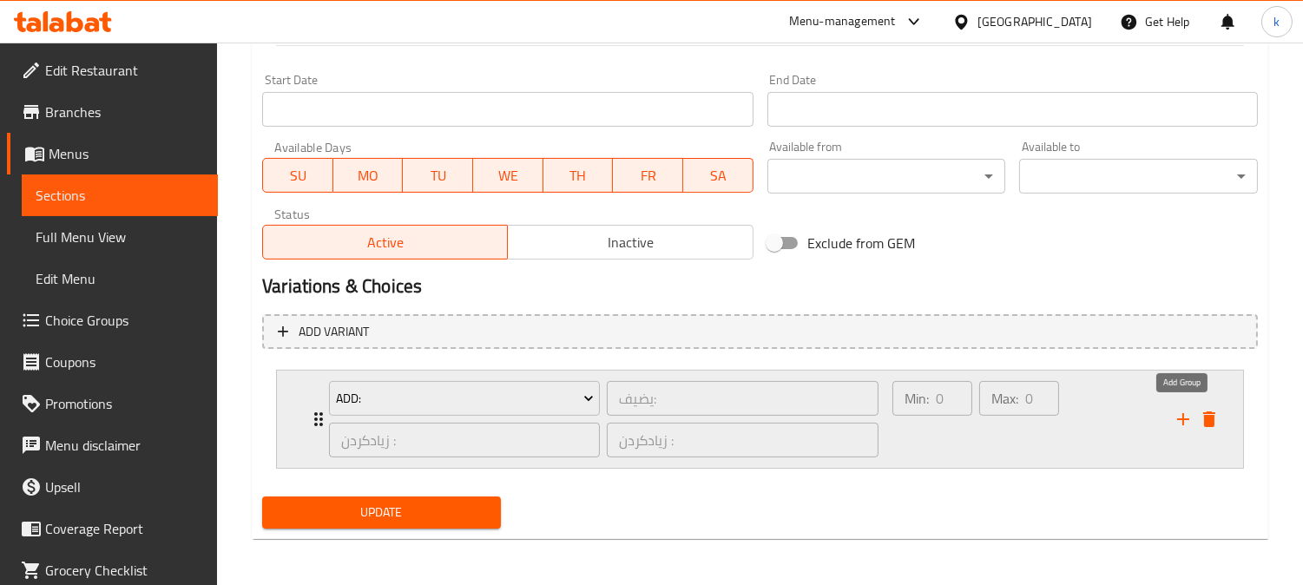
click at [1183, 414] on icon "add" at bounding box center [1183, 419] width 12 height 12
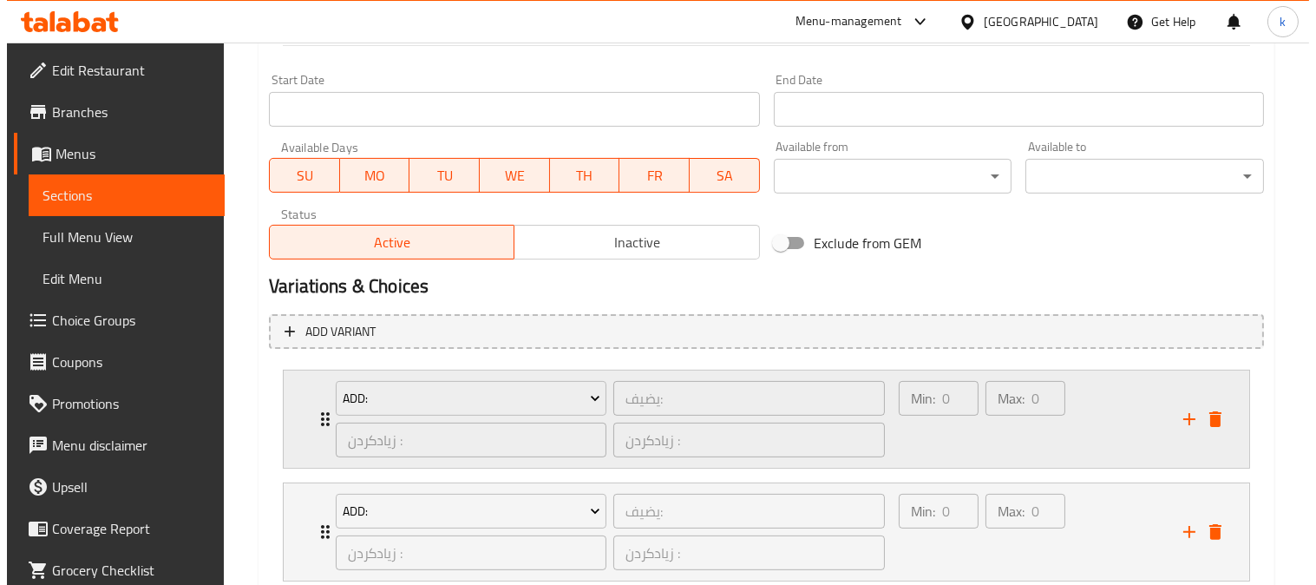
scroll to position [1047, 0]
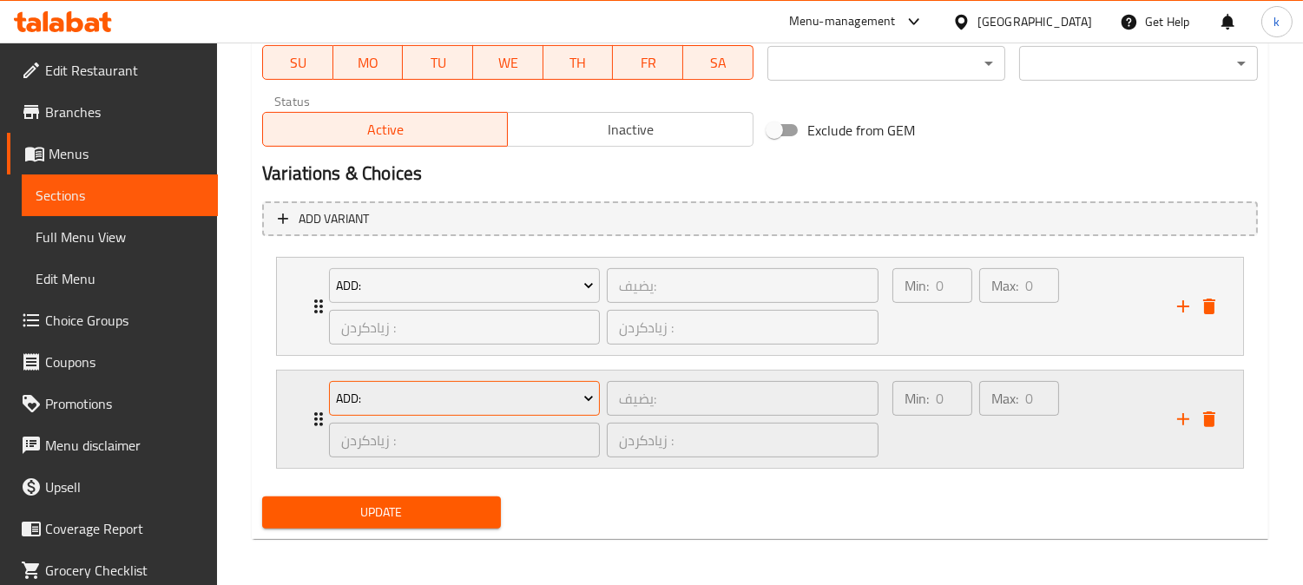
click at [488, 396] on span "Add:" at bounding box center [465, 399] width 258 height 22
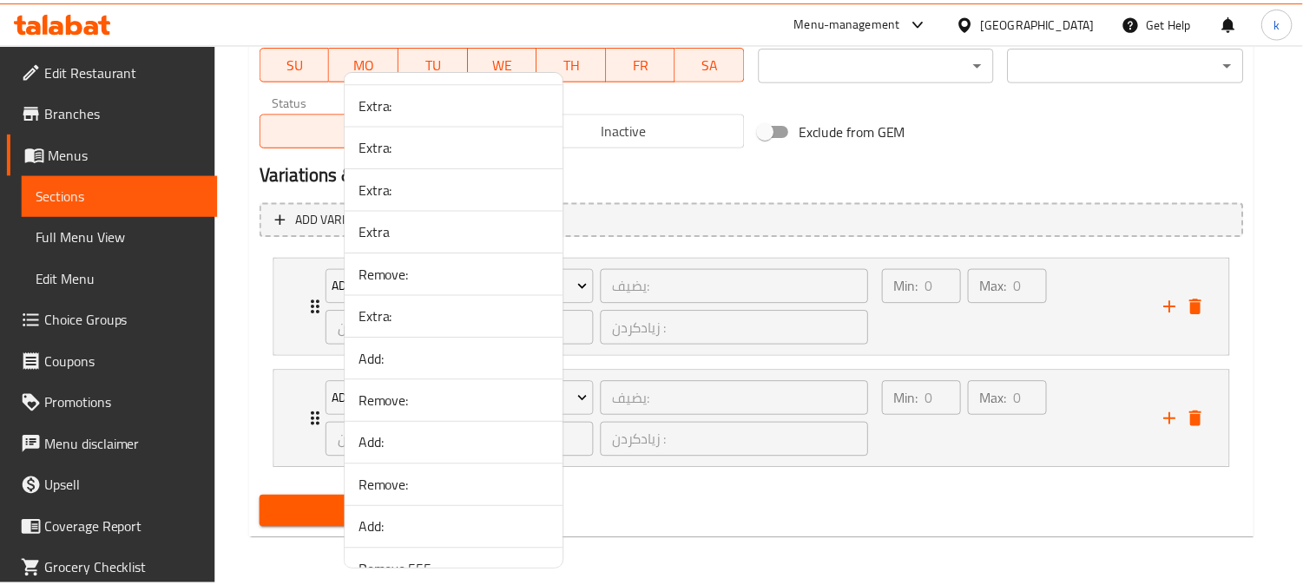
scroll to position [2834, 0]
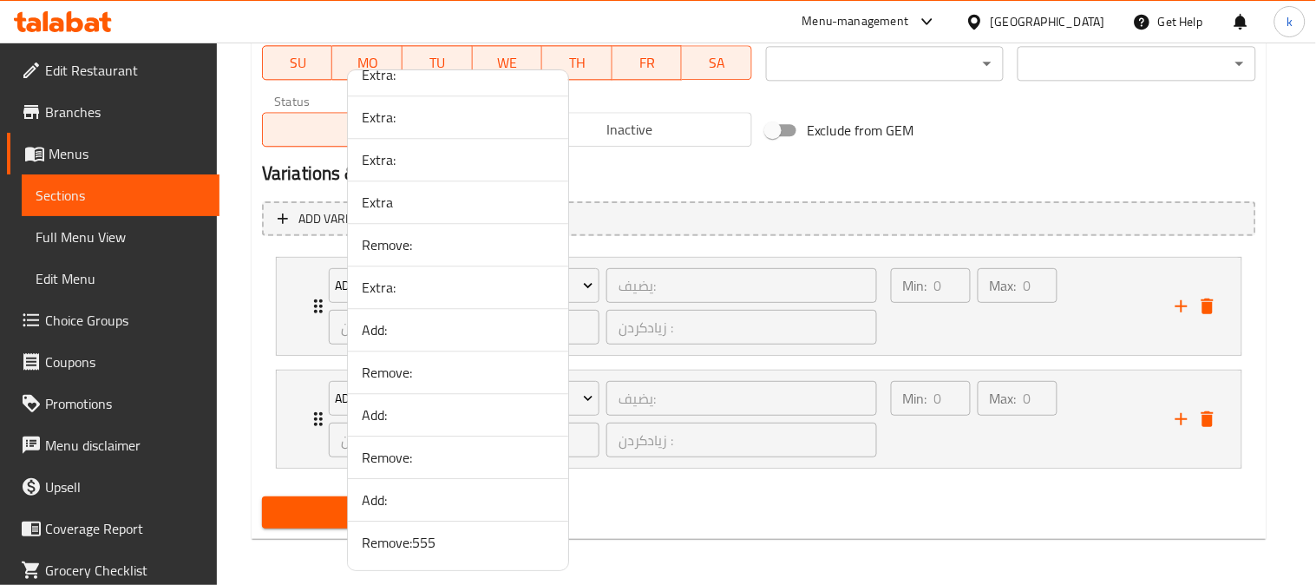
click at [436, 544] on span "Remove:555" at bounding box center [458, 542] width 193 height 21
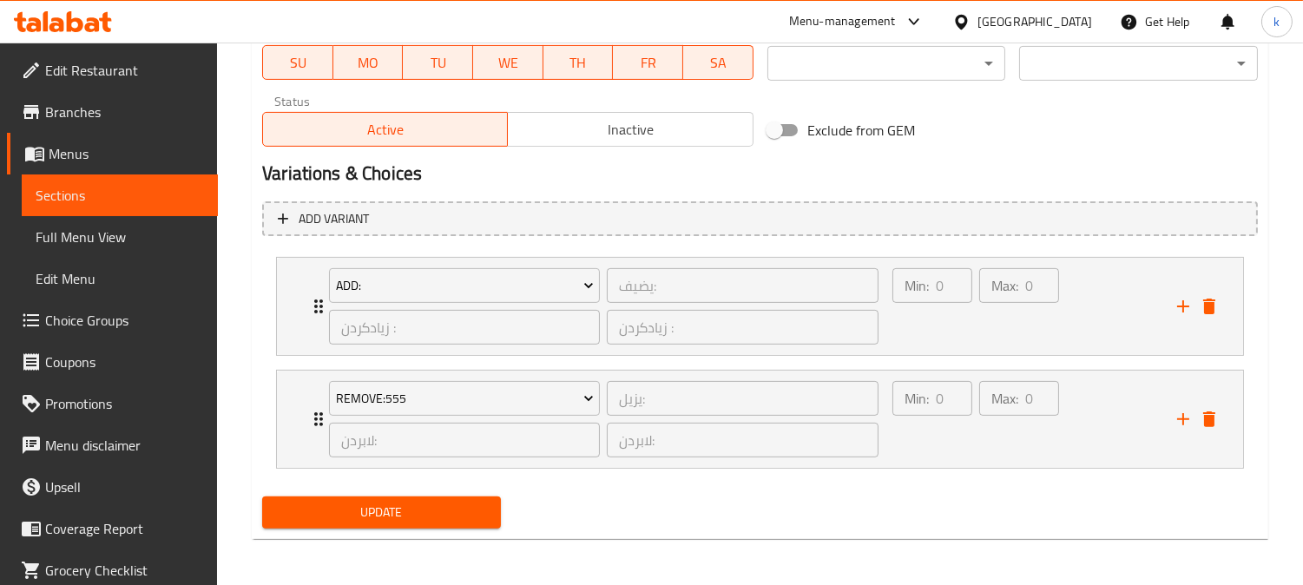
click at [425, 519] on span "Update" at bounding box center [381, 513] width 211 height 22
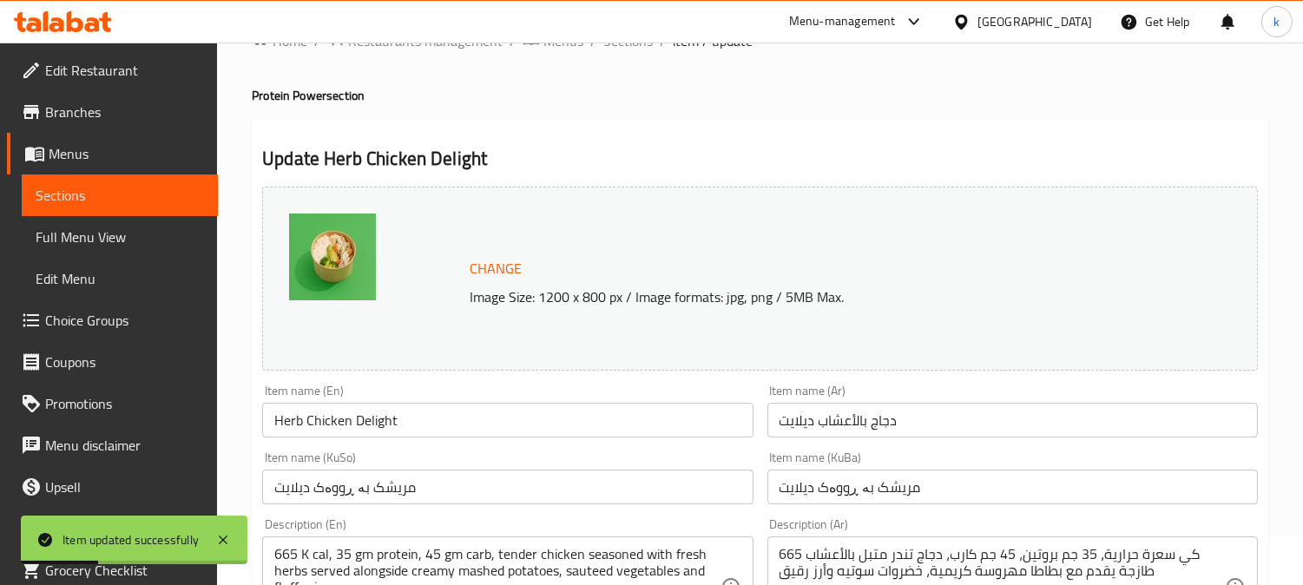
scroll to position [0, 0]
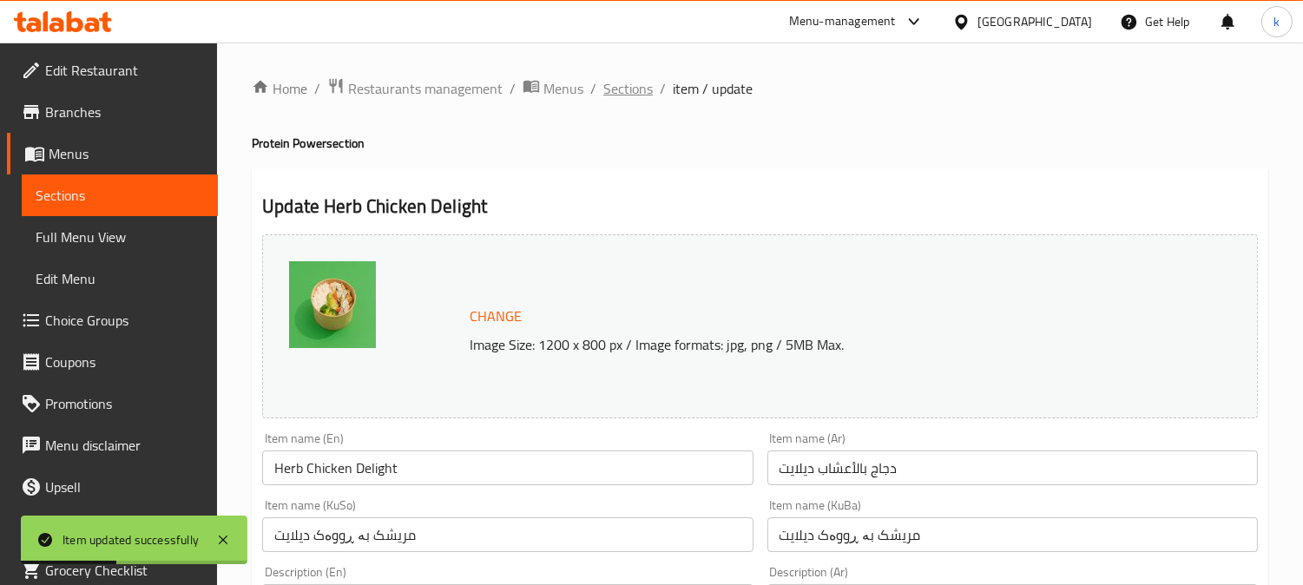
click at [626, 91] on span "Sections" at bounding box center [627, 88] width 49 height 21
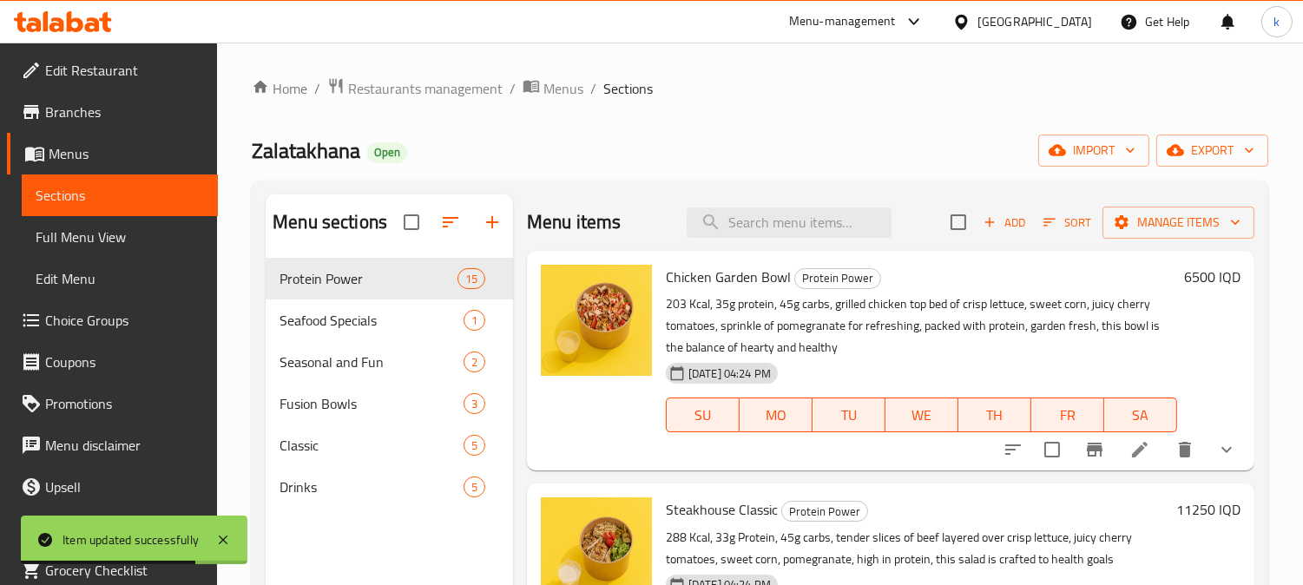
click at [82, 230] on span "Full Menu View" at bounding box center [120, 236] width 168 height 21
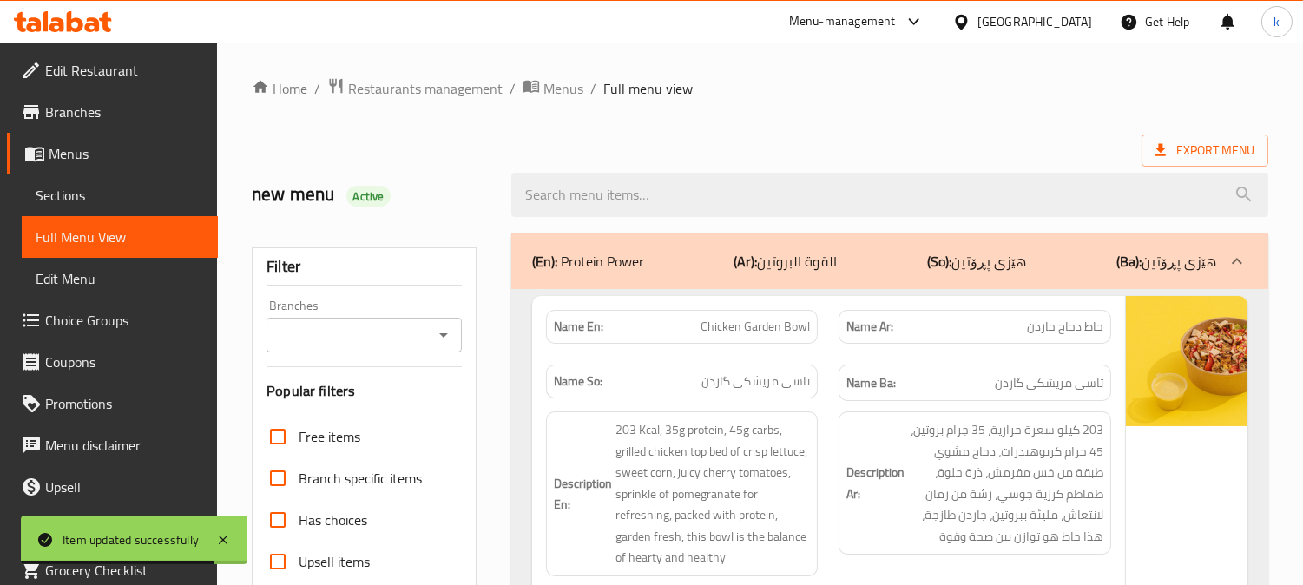
click at [391, 326] on input "Branches" at bounding box center [350, 335] width 156 height 24
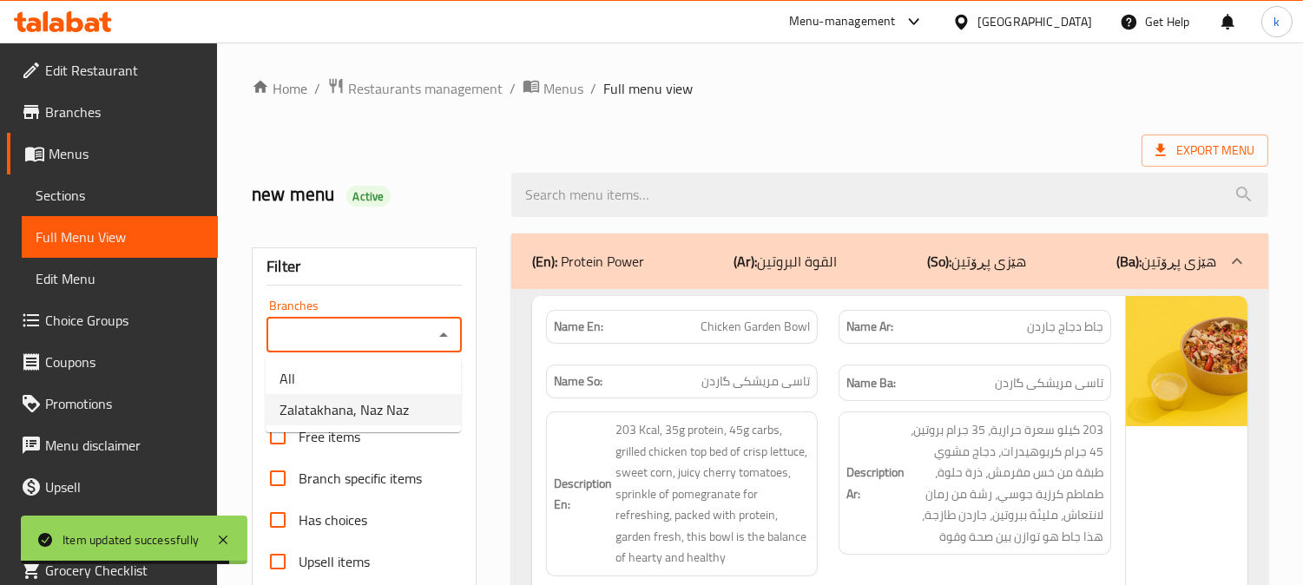
click at [393, 403] on span "Zalatakhana, Naz Naz" at bounding box center [343, 409] width 129 height 21
type input "Zalatakhana, Naz Naz"
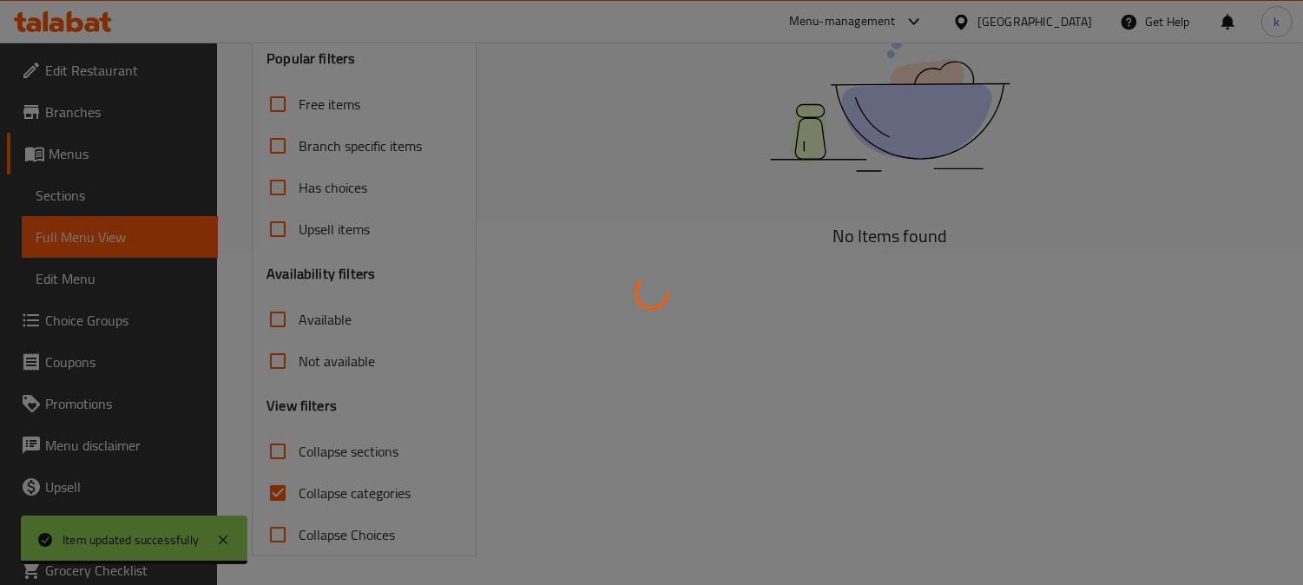
scroll to position [338, 0]
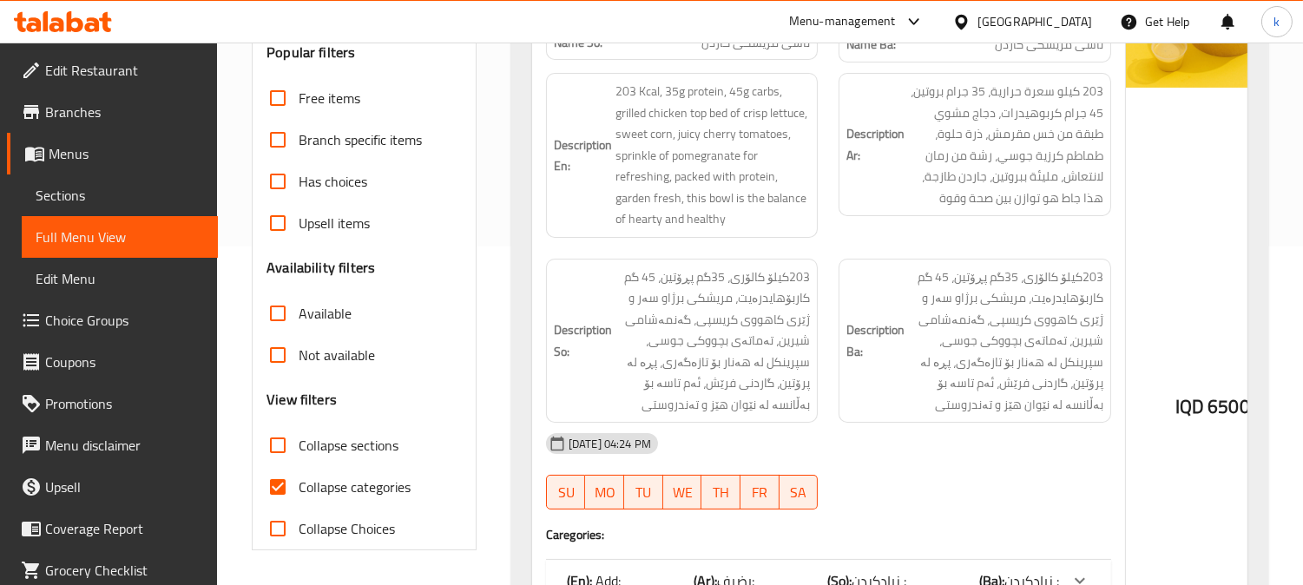
click at [269, 487] on input "Collapse categories" at bounding box center [278, 487] width 42 height 42
checkbox input "false"
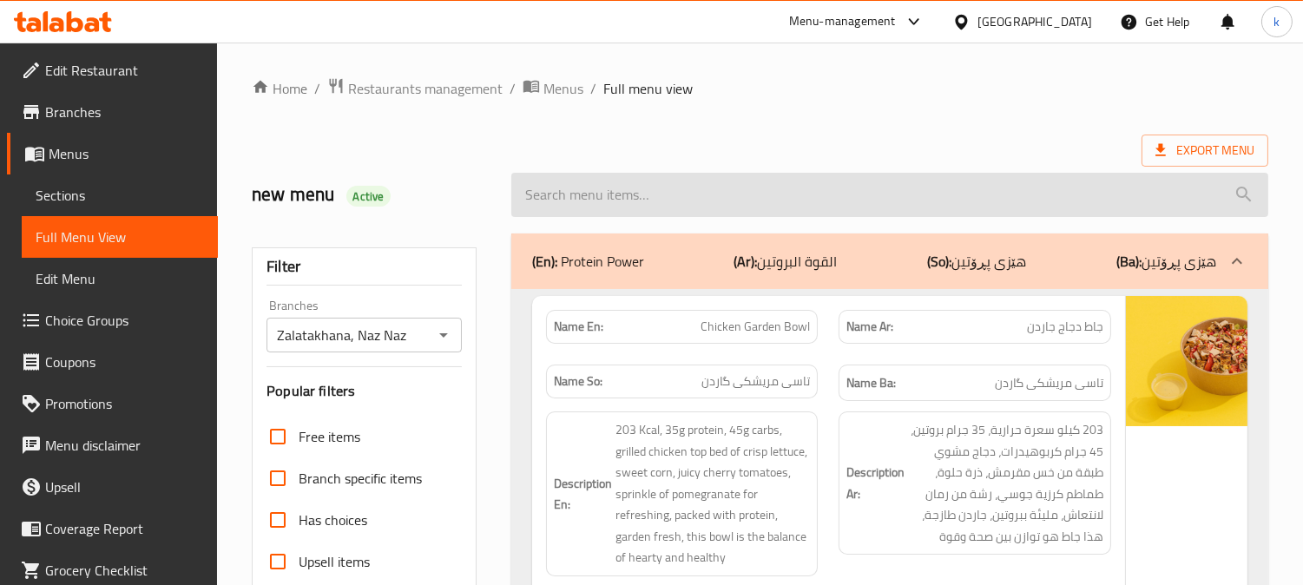
click at [748, 204] on input "search" at bounding box center [889, 195] width 757 height 44
paste input "Mumbai Beef Classic"
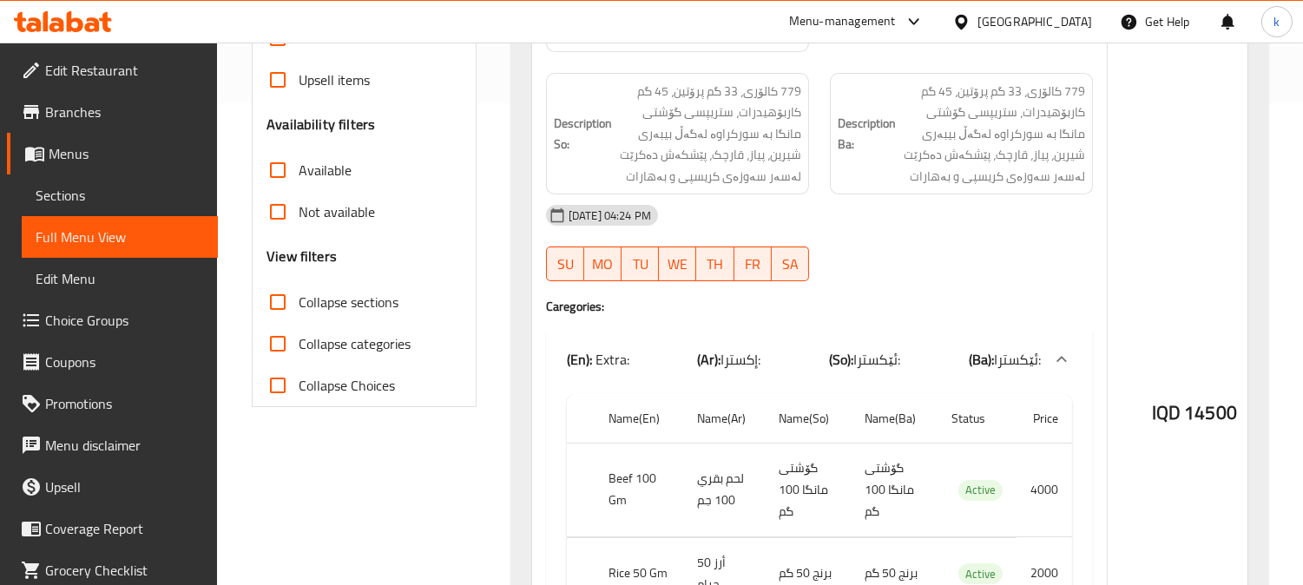
scroll to position [643, 0]
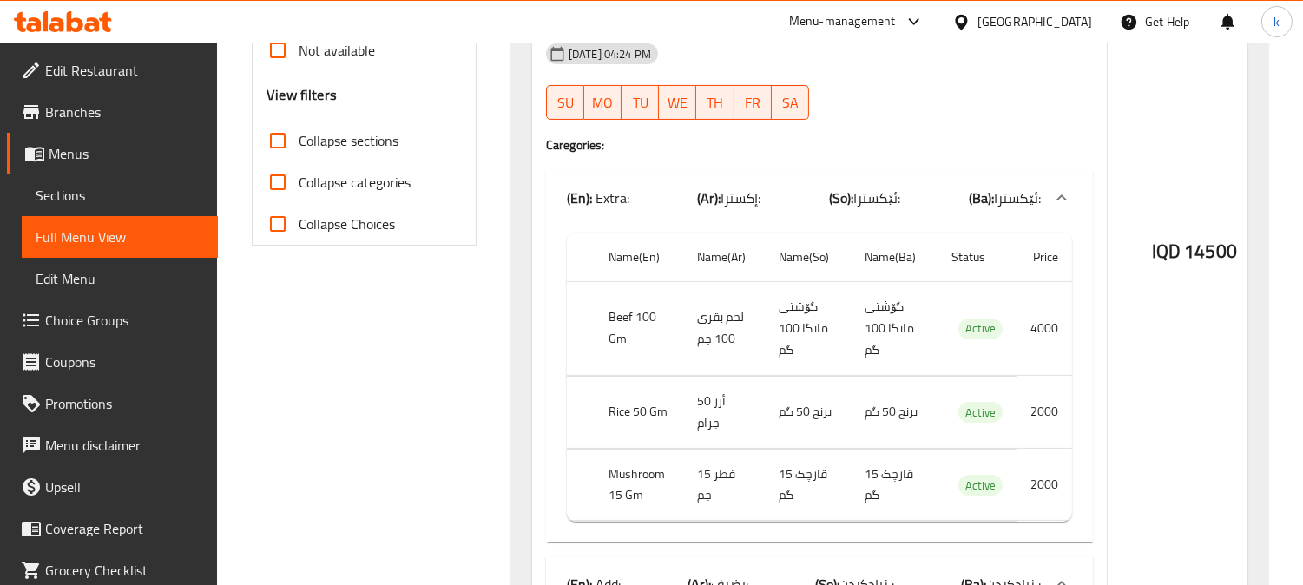
type input "Mumbai Beef Classic"
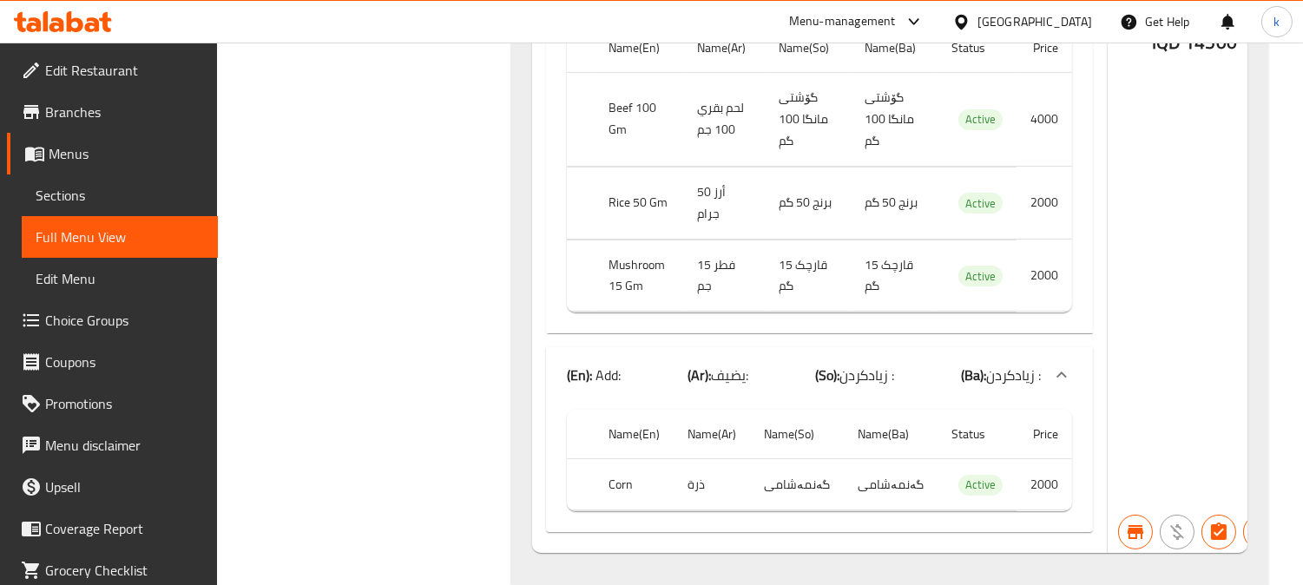
scroll to position [889, 0]
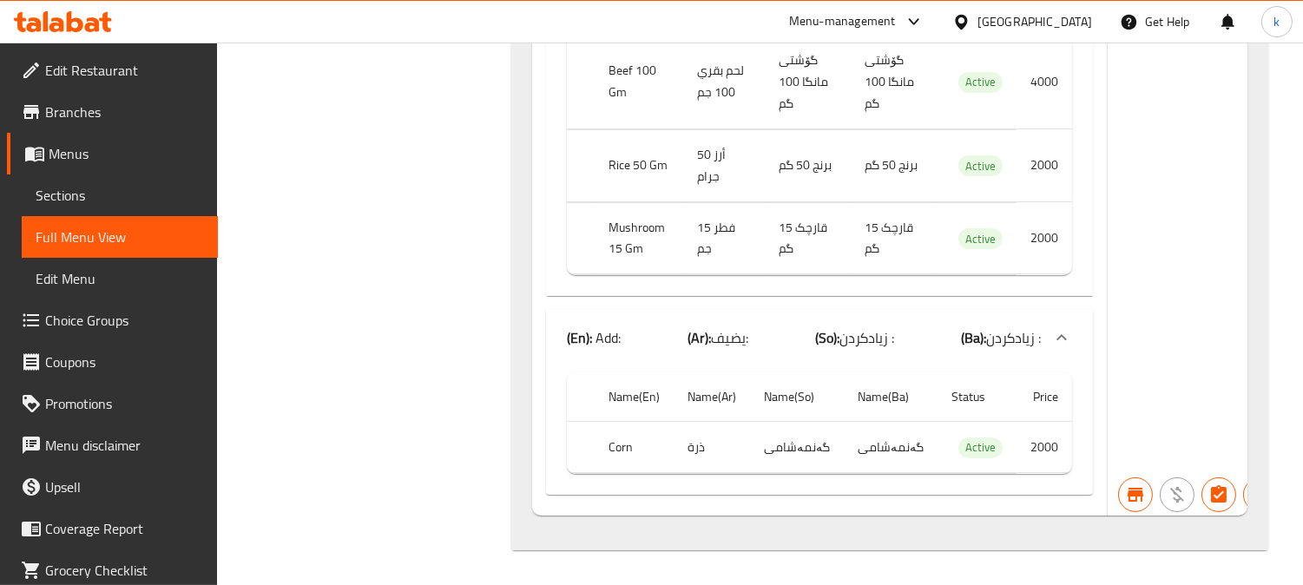
click at [71, 180] on link "Sections" at bounding box center [120, 195] width 196 height 42
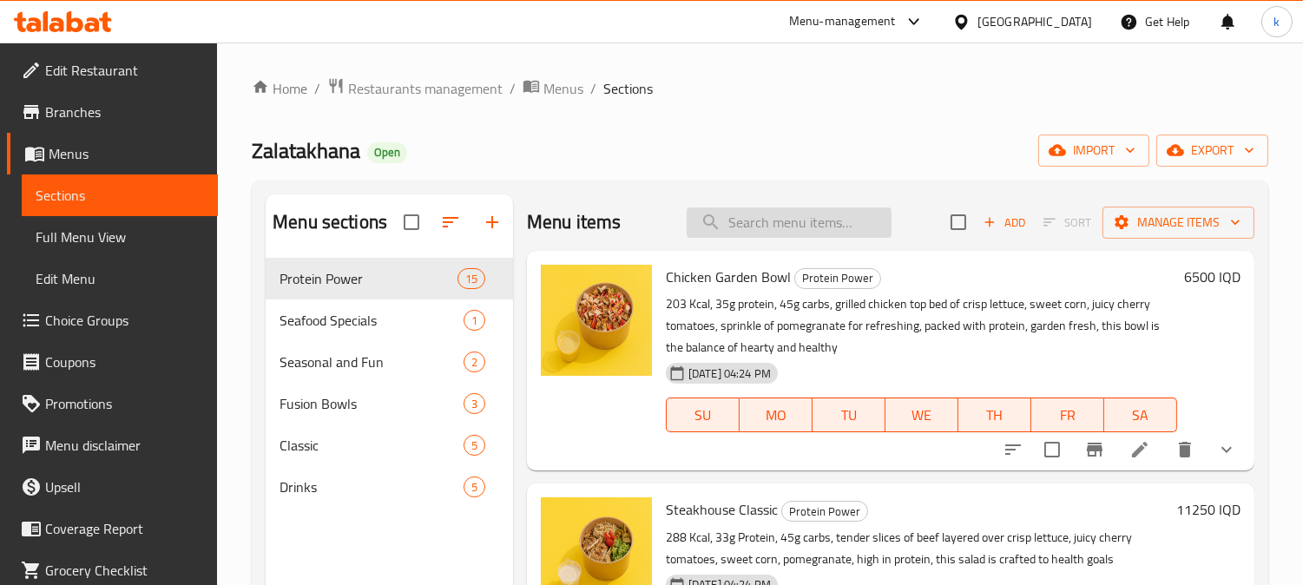
click at [738, 236] on input "search" at bounding box center [788, 222] width 205 height 30
paste input "Mumbai Beef Classic"
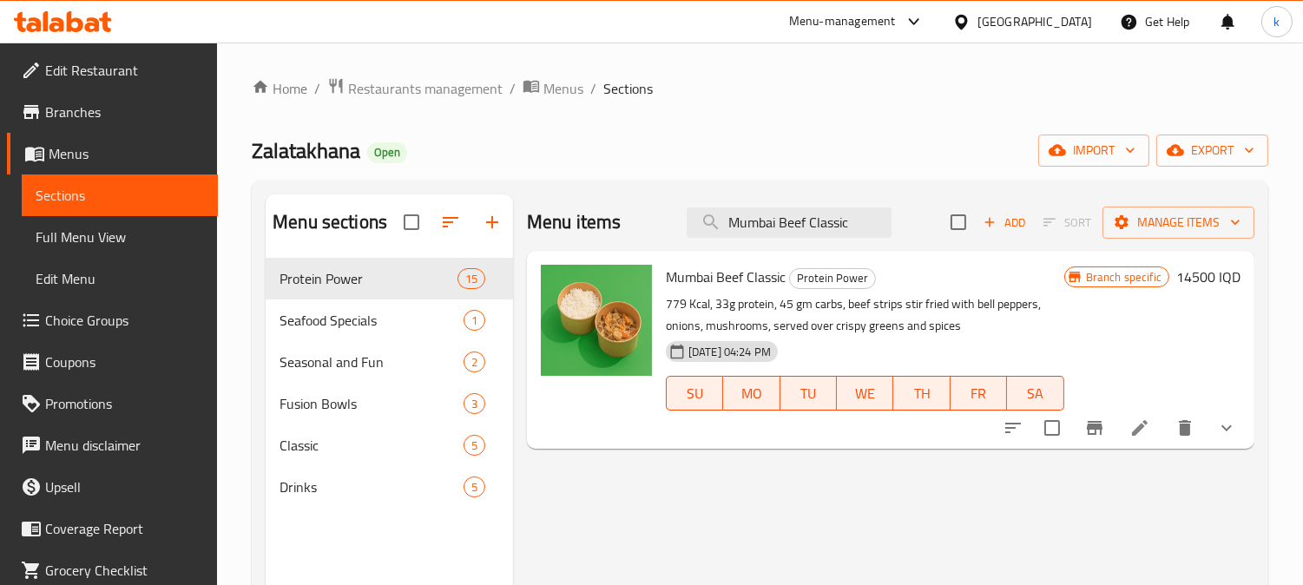
type input "Mumbai Beef Classic"
click at [1148, 420] on icon at bounding box center [1139, 427] width 21 height 21
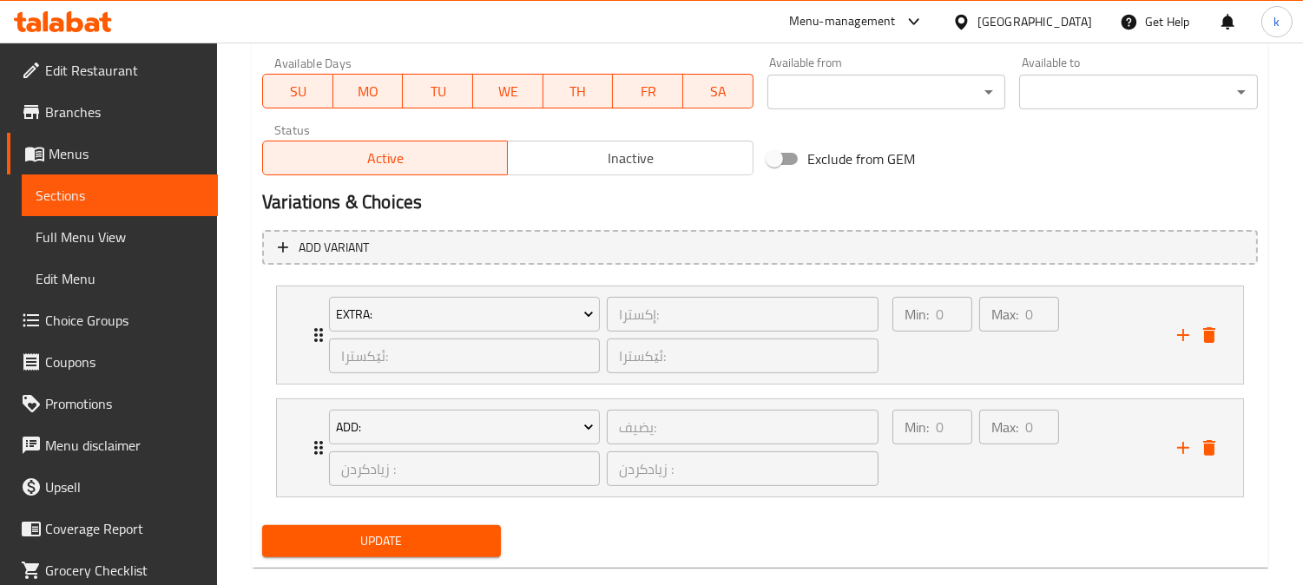
scroll to position [1047, 0]
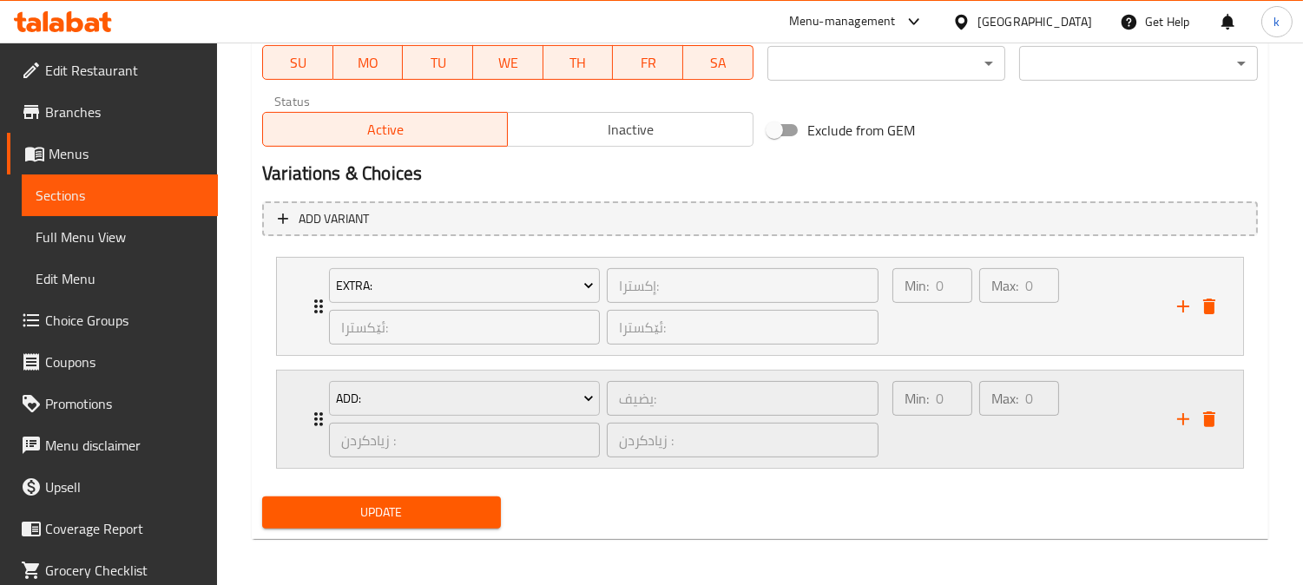
click at [975, 440] on div "Max: 0 ​" at bounding box center [1018, 418] width 87 height 83
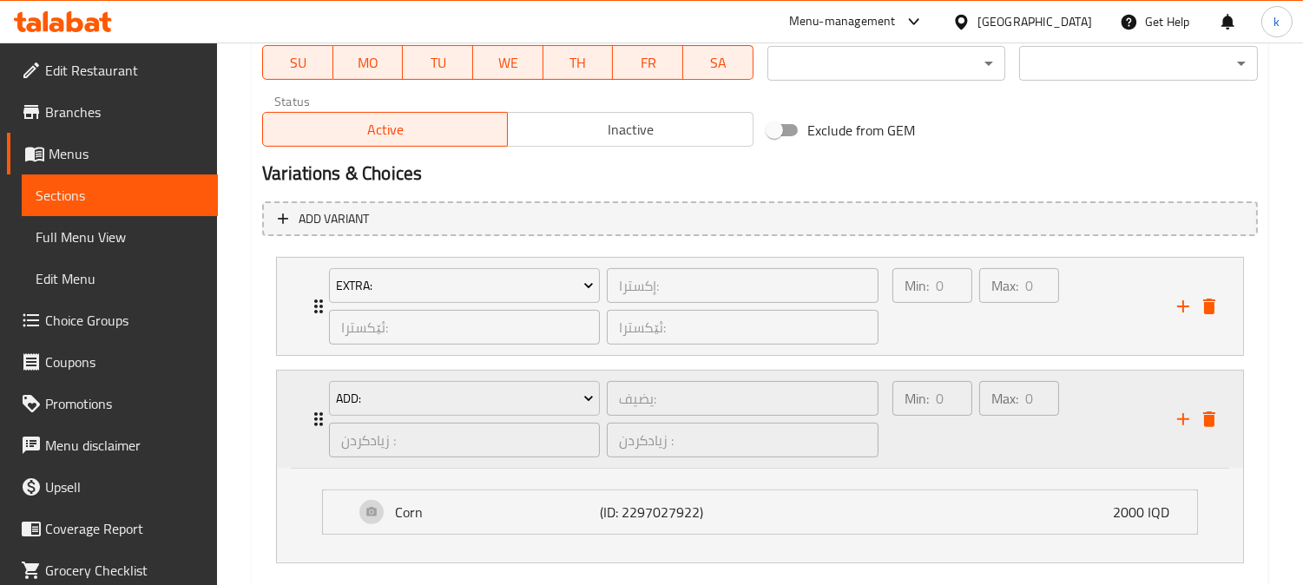
click at [972, 437] on div "Min: 0 ​" at bounding box center [932, 418] width 87 height 83
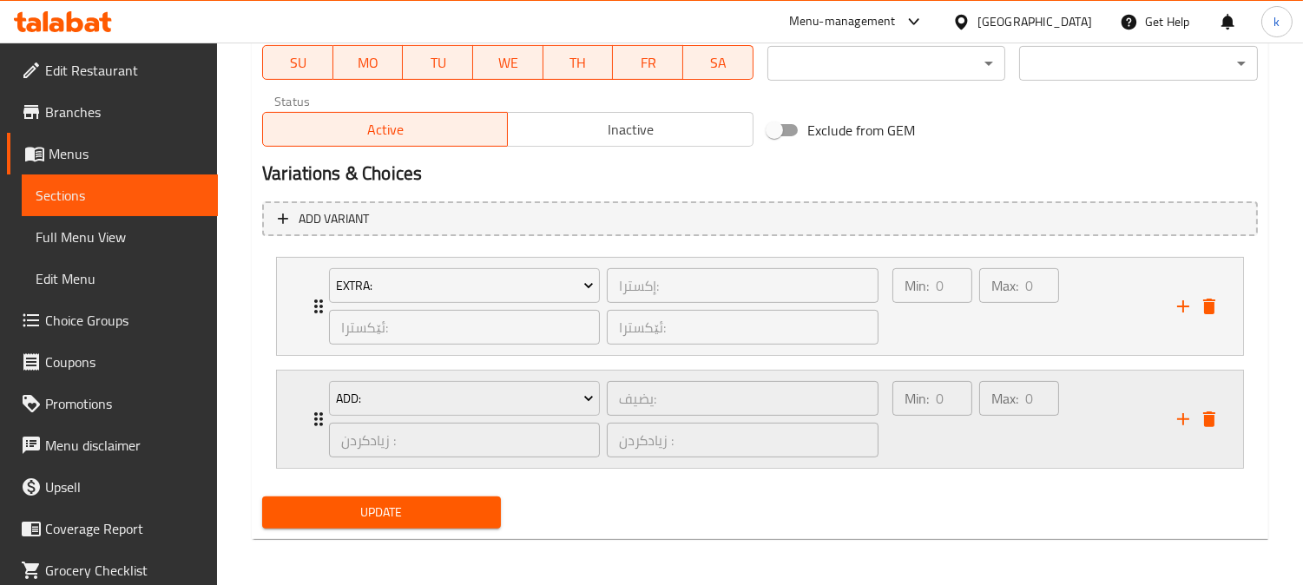
click at [1204, 421] on icon "delete" at bounding box center [1209, 419] width 12 height 16
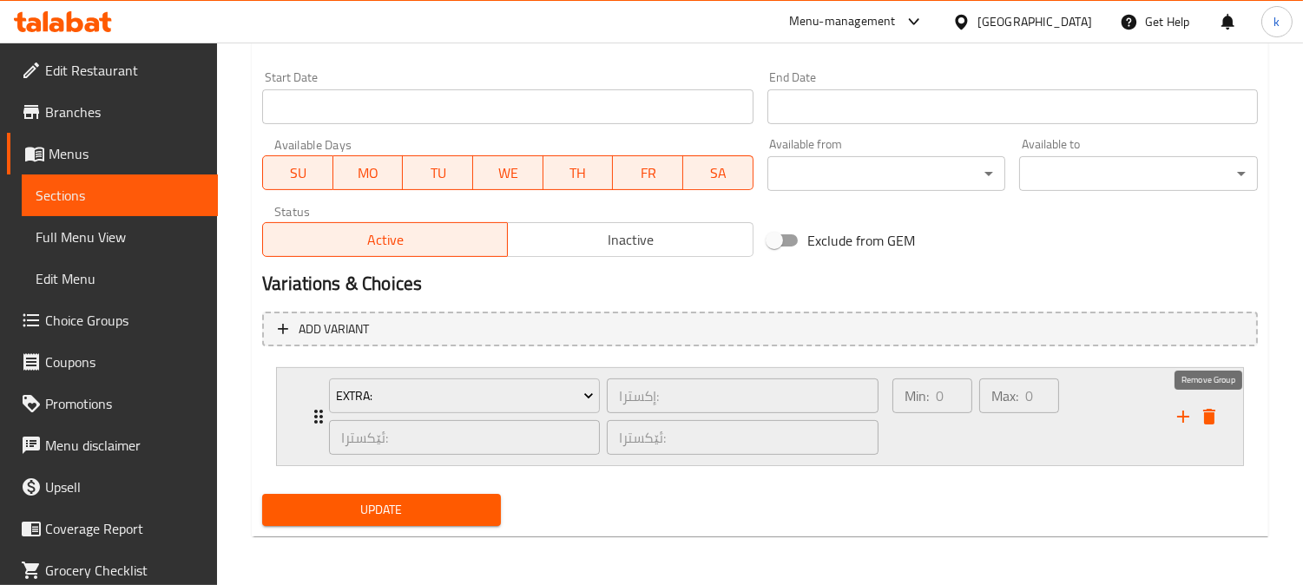
scroll to position [934, 0]
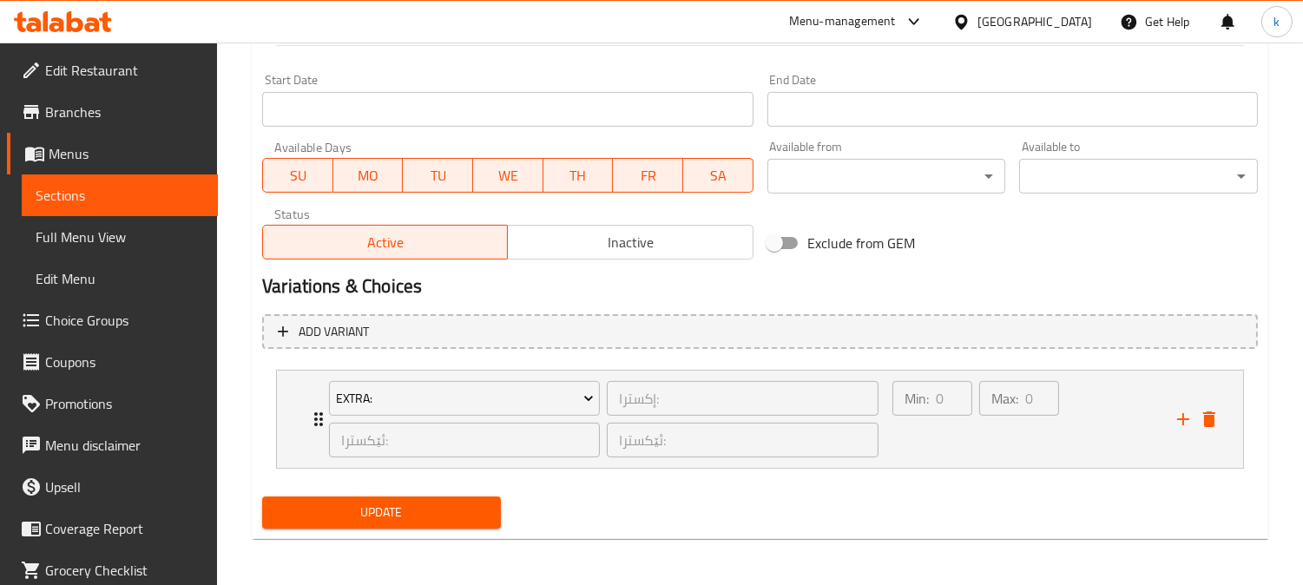
click at [419, 505] on span "Update" at bounding box center [381, 513] width 211 height 22
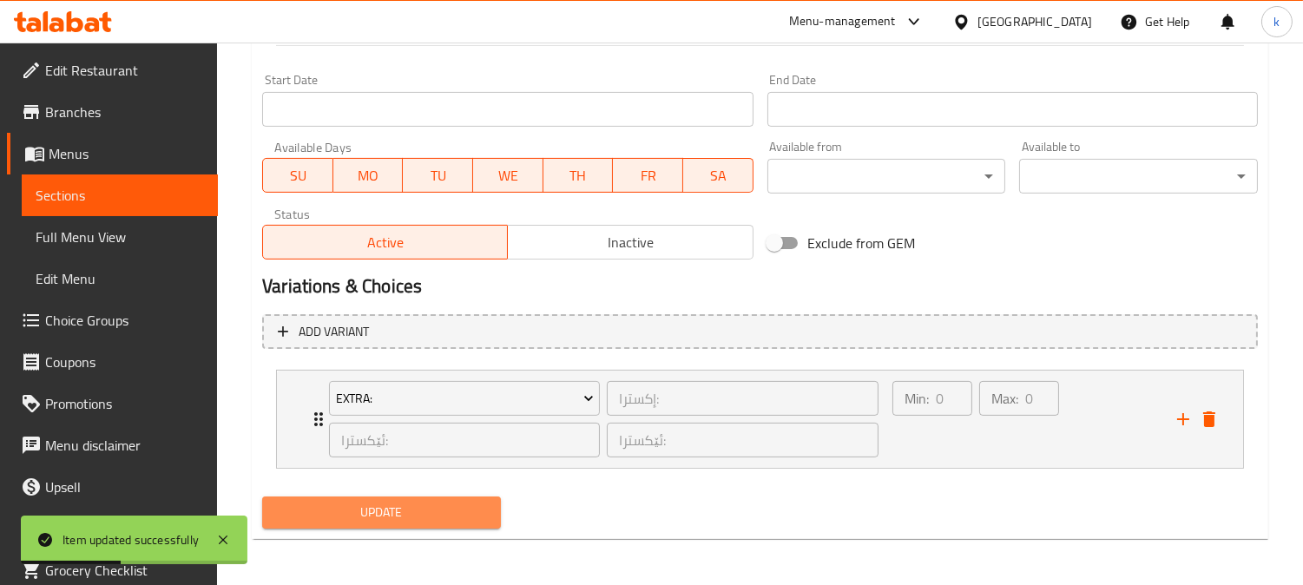
click at [267, 509] on button "Update" at bounding box center [381, 512] width 239 height 32
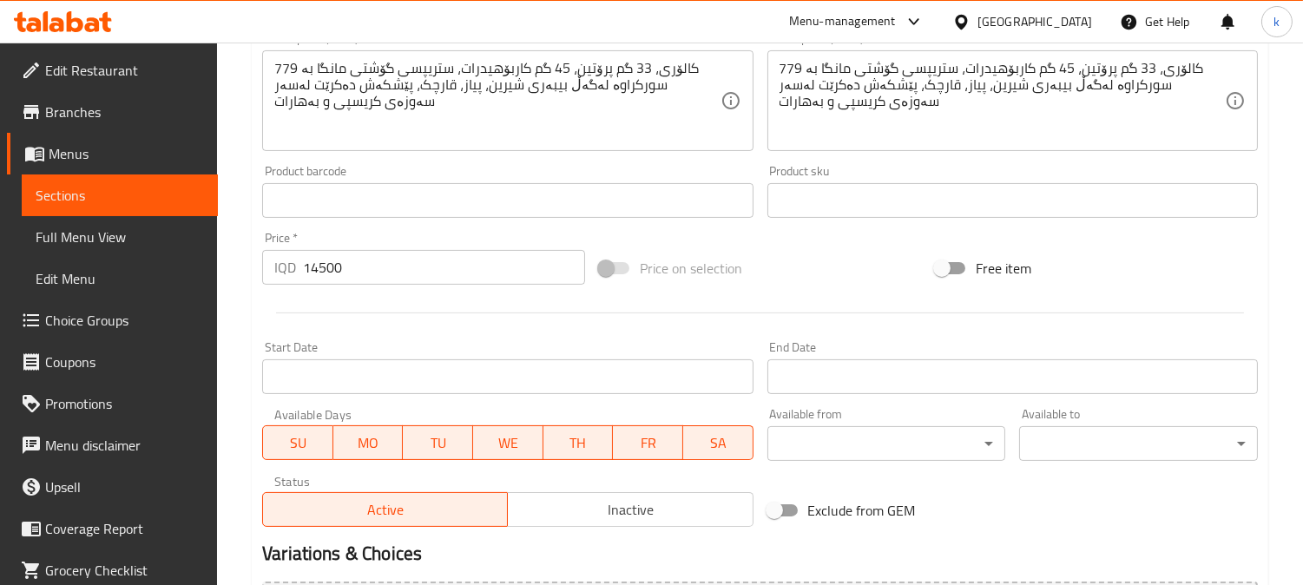
scroll to position [934, 0]
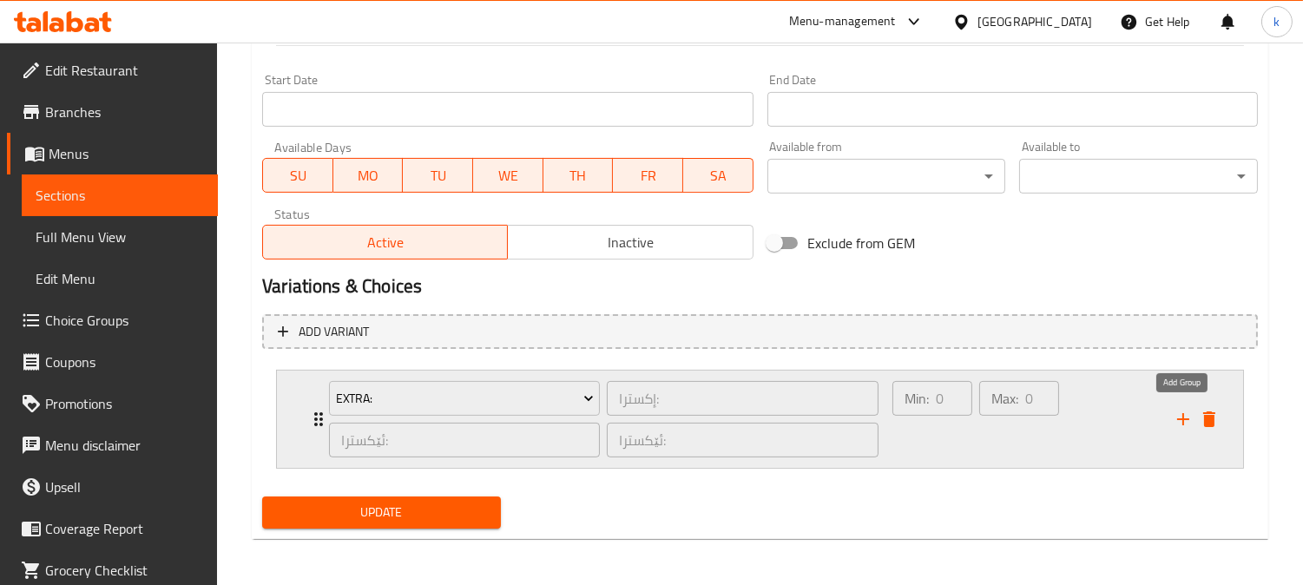
click at [1190, 417] on icon "add" at bounding box center [1182, 419] width 21 height 21
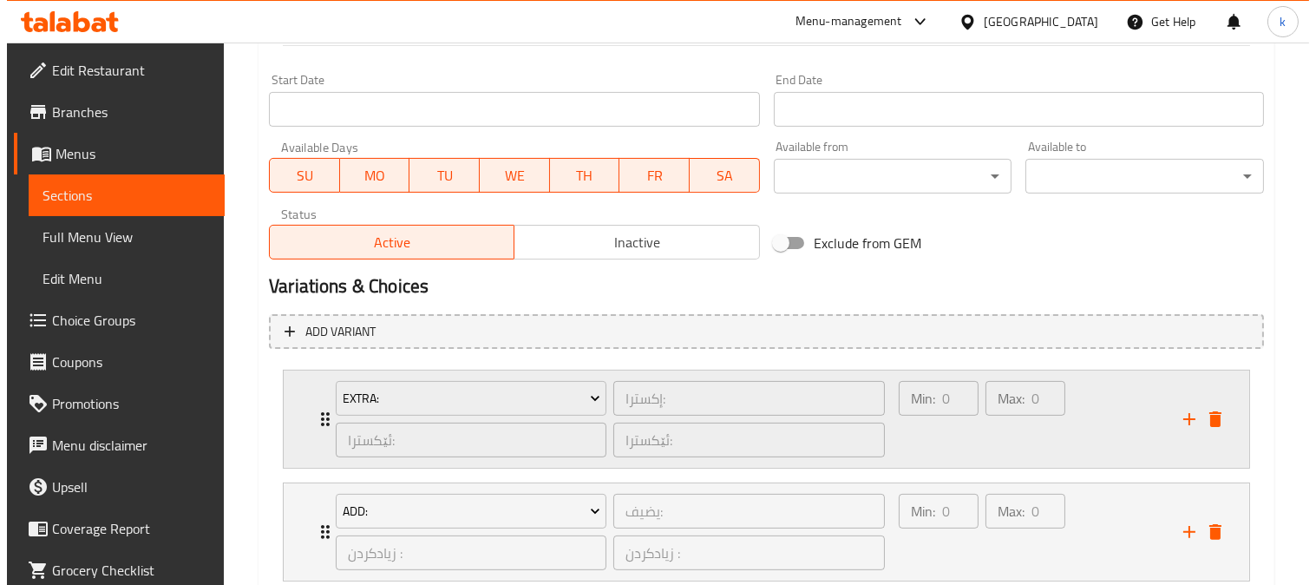
scroll to position [1047, 0]
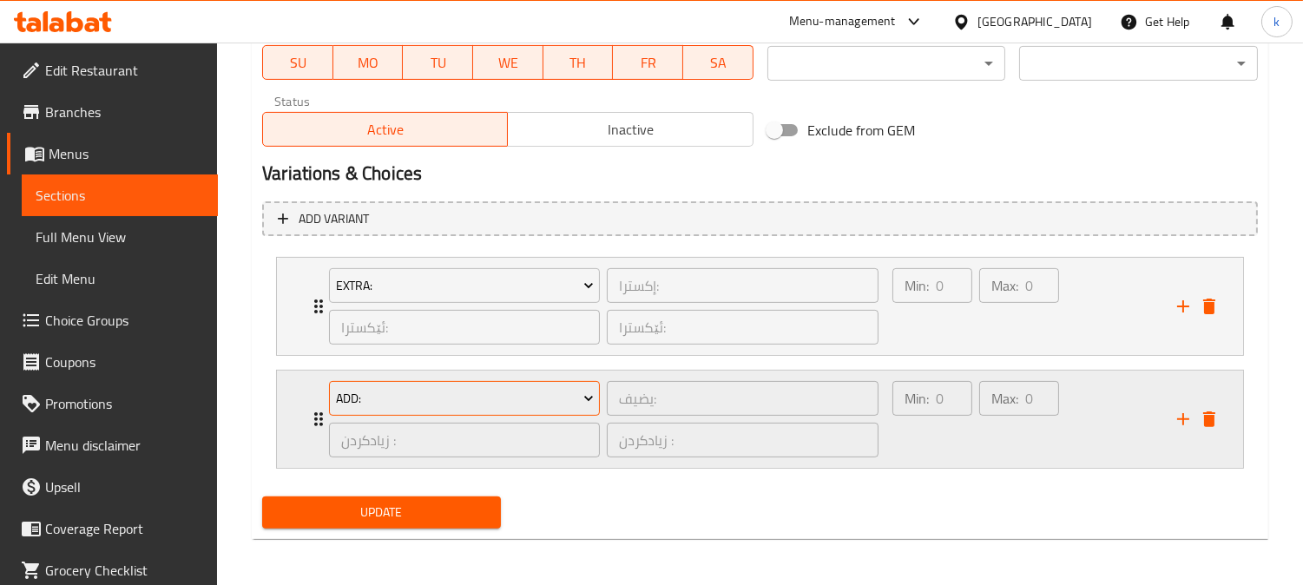
click at [581, 392] on icon "Expand" at bounding box center [588, 398] width 17 height 17
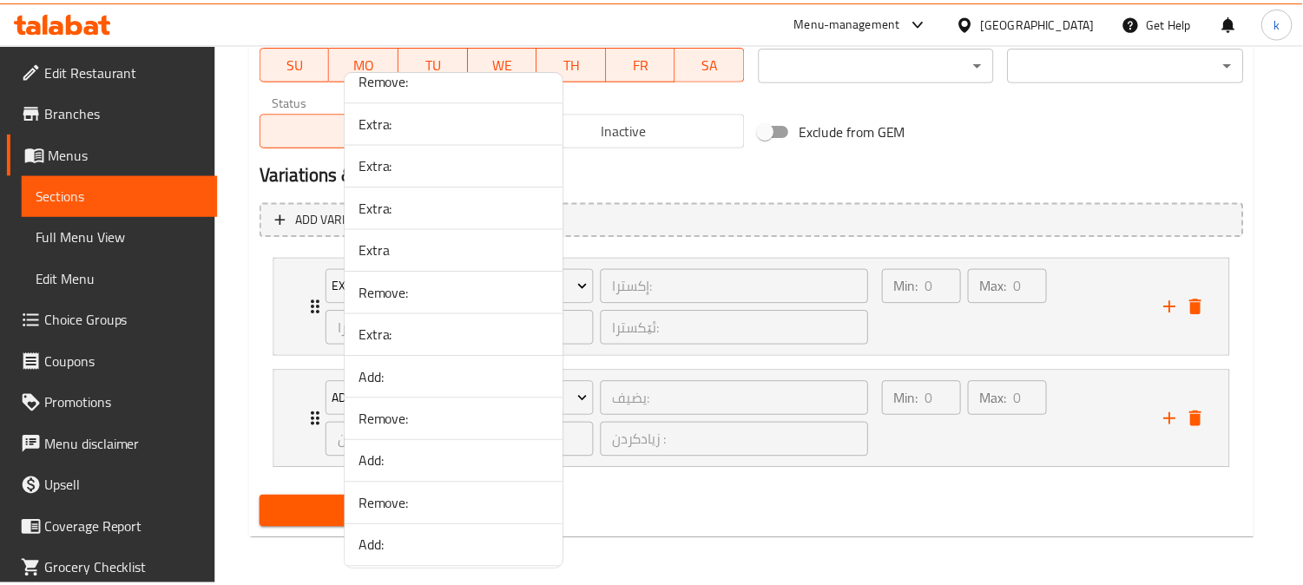
scroll to position [2877, 0]
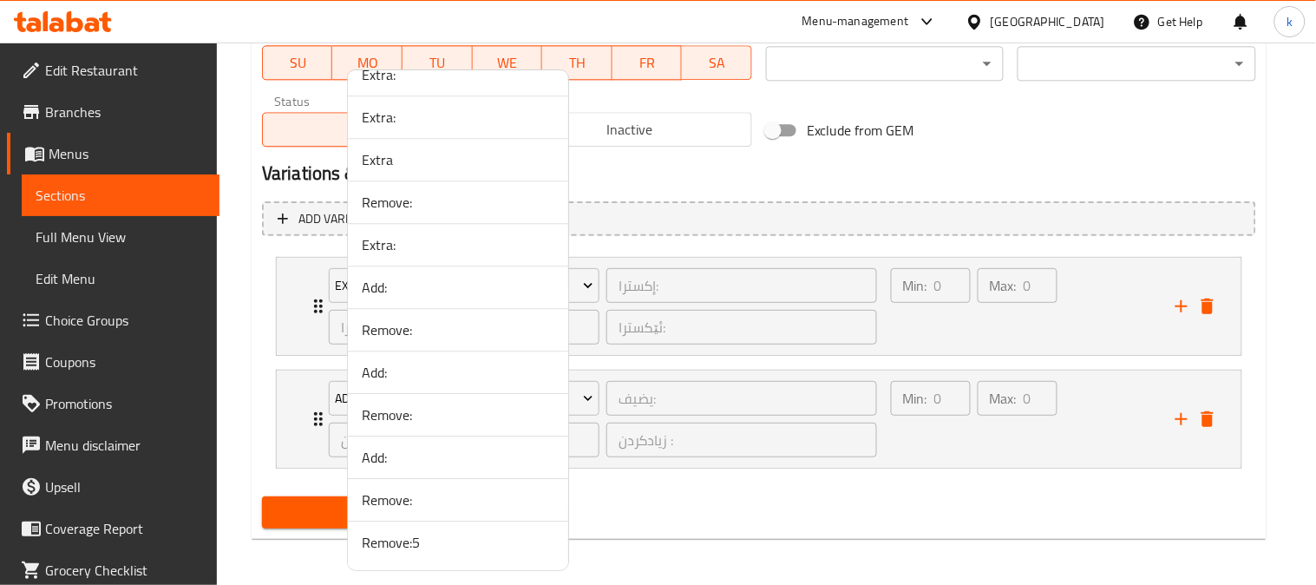
click at [425, 539] on span "Remove:5" at bounding box center [458, 542] width 193 height 21
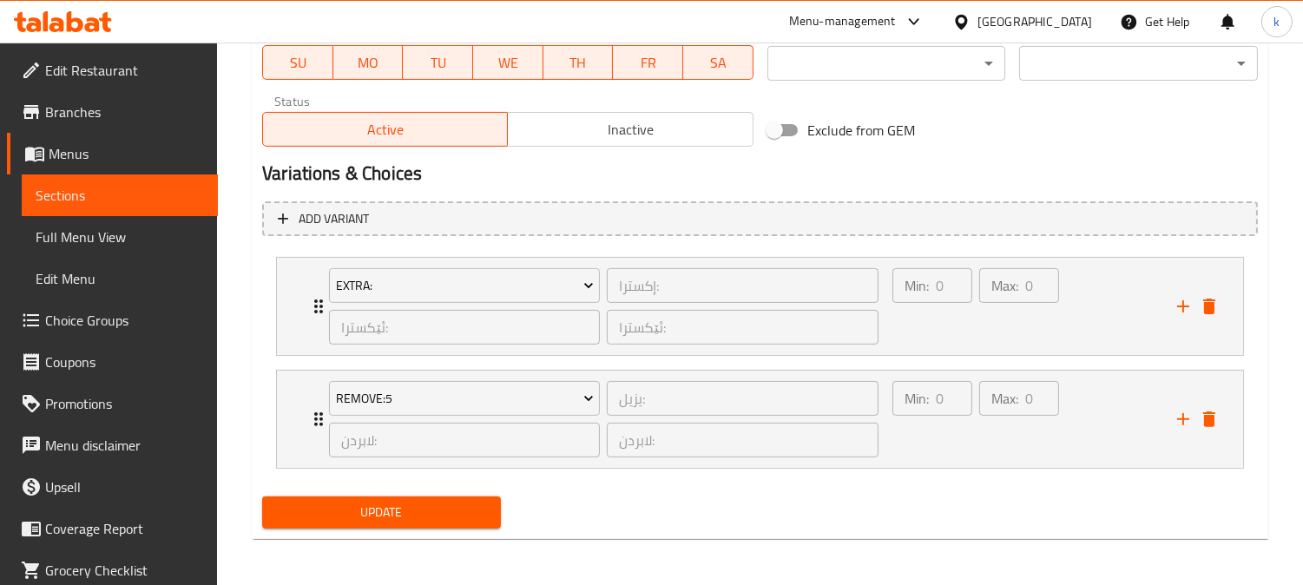
click at [366, 509] on span "Update" at bounding box center [381, 513] width 211 height 22
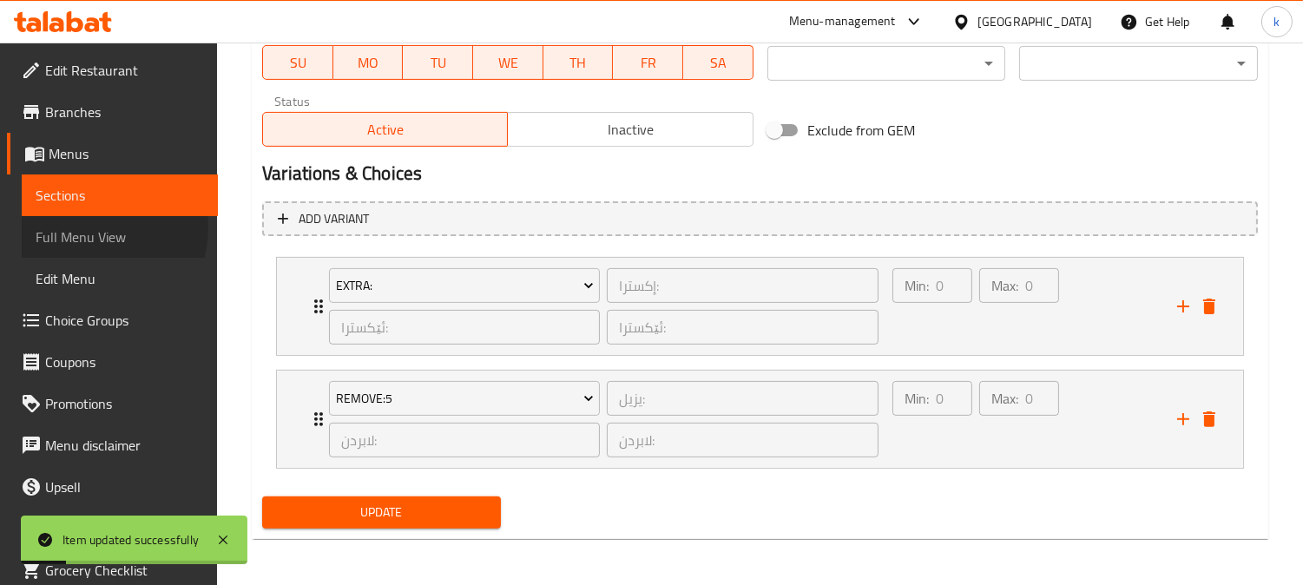
click at [92, 227] on span "Full Menu View" at bounding box center [120, 236] width 168 height 21
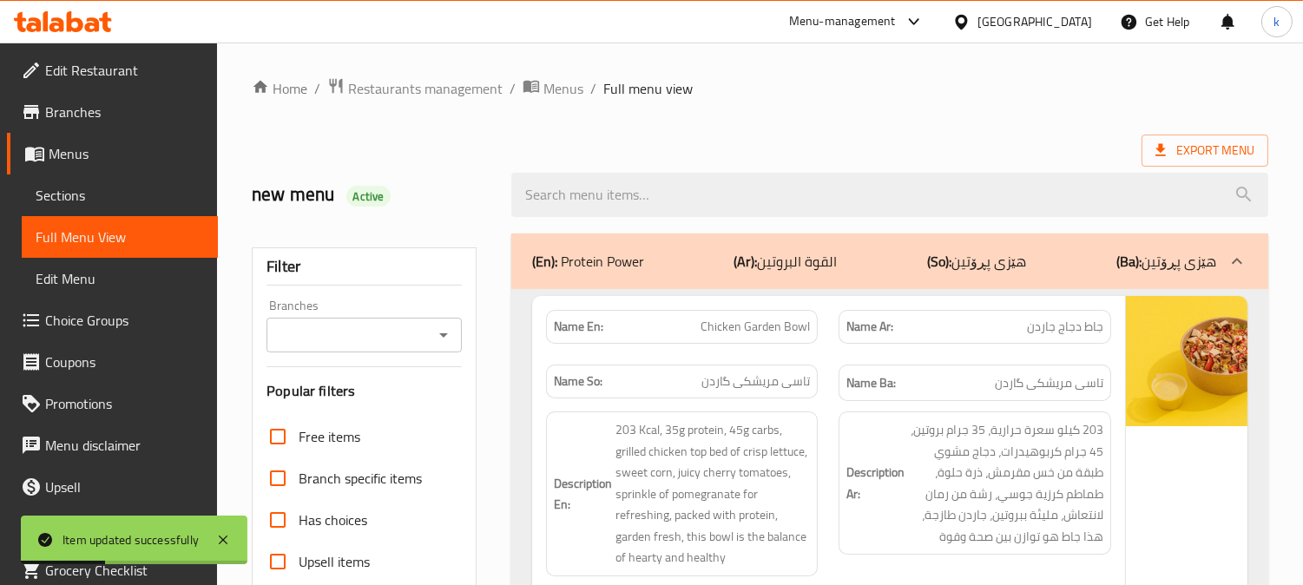
click at [662, 167] on div at bounding box center [890, 194] width 778 height 65
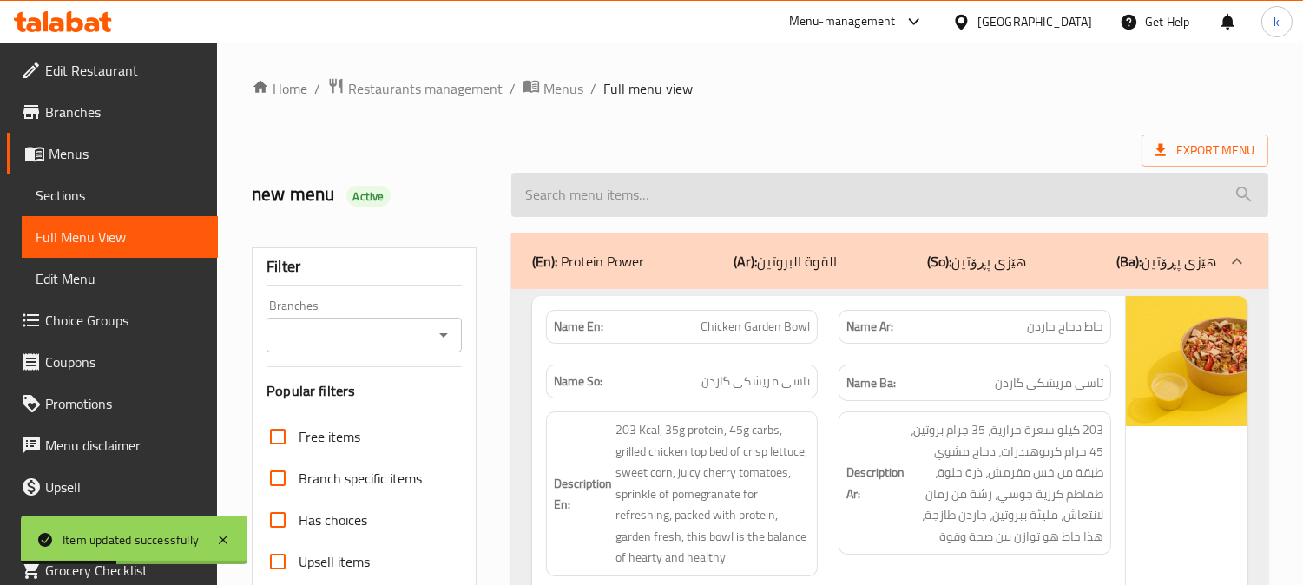
click at [680, 195] on input "search" at bounding box center [889, 195] width 757 height 44
paste input "Beef Entrecôte Supreme"
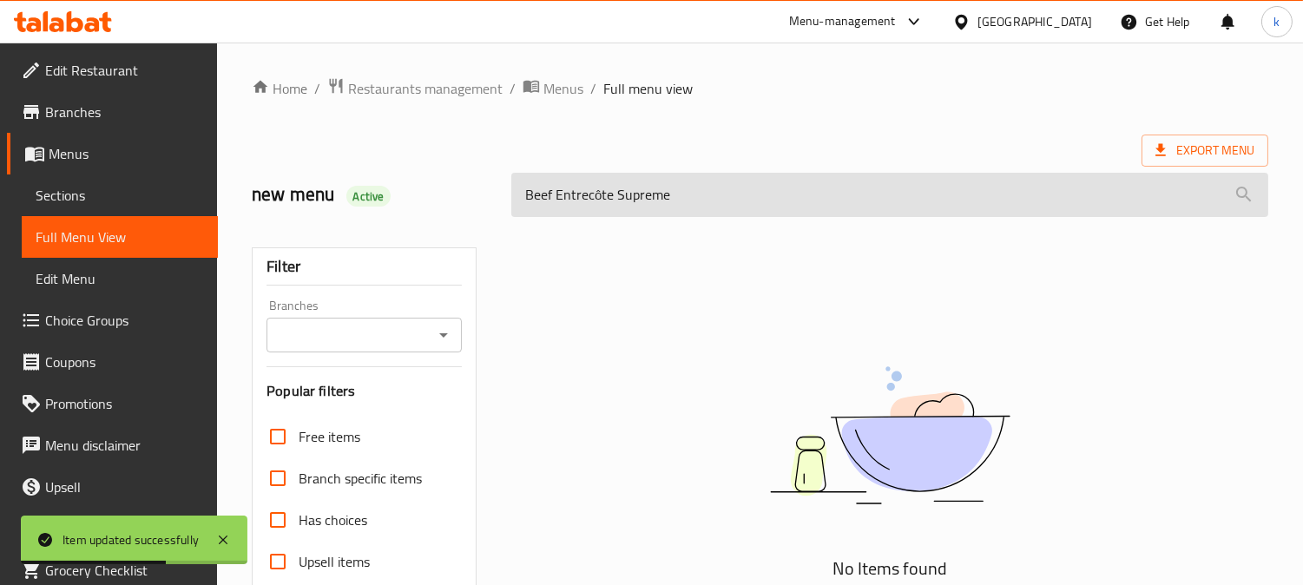
click at [601, 192] on input "Beef Entrecôte Supreme" at bounding box center [889, 195] width 757 height 44
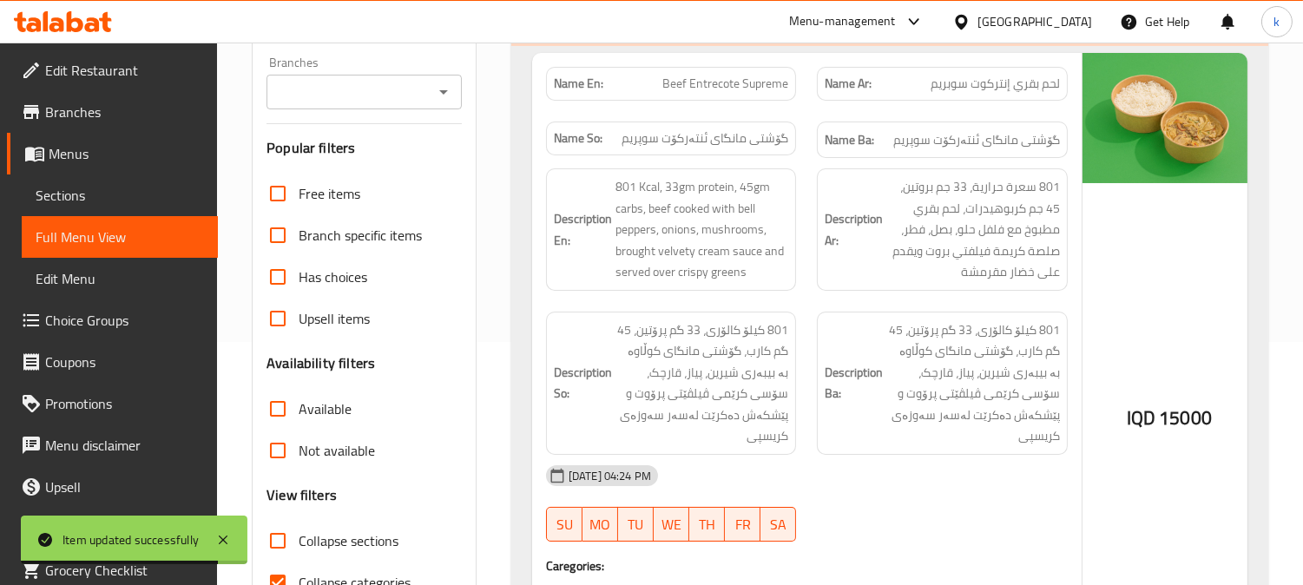
scroll to position [402, 0]
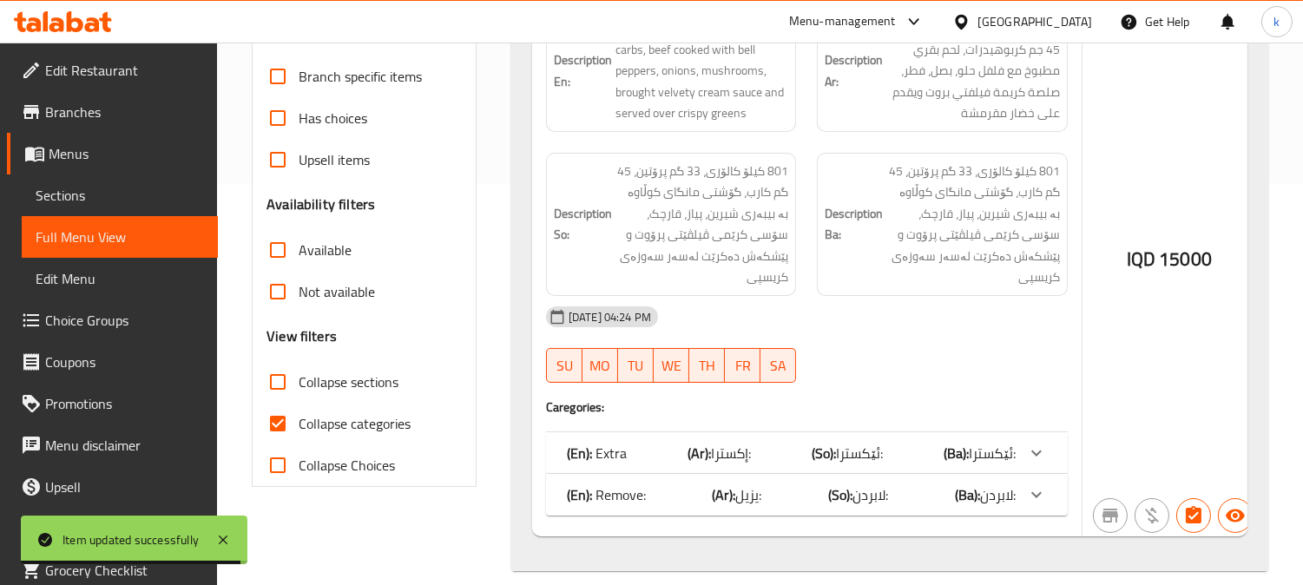
click at [836, 432] on div "(En): Extra (Ar): إكسترا: (So): ئێکسترا: (Ba): ئێکسترا:" at bounding box center [807, 453] width 522 height 42
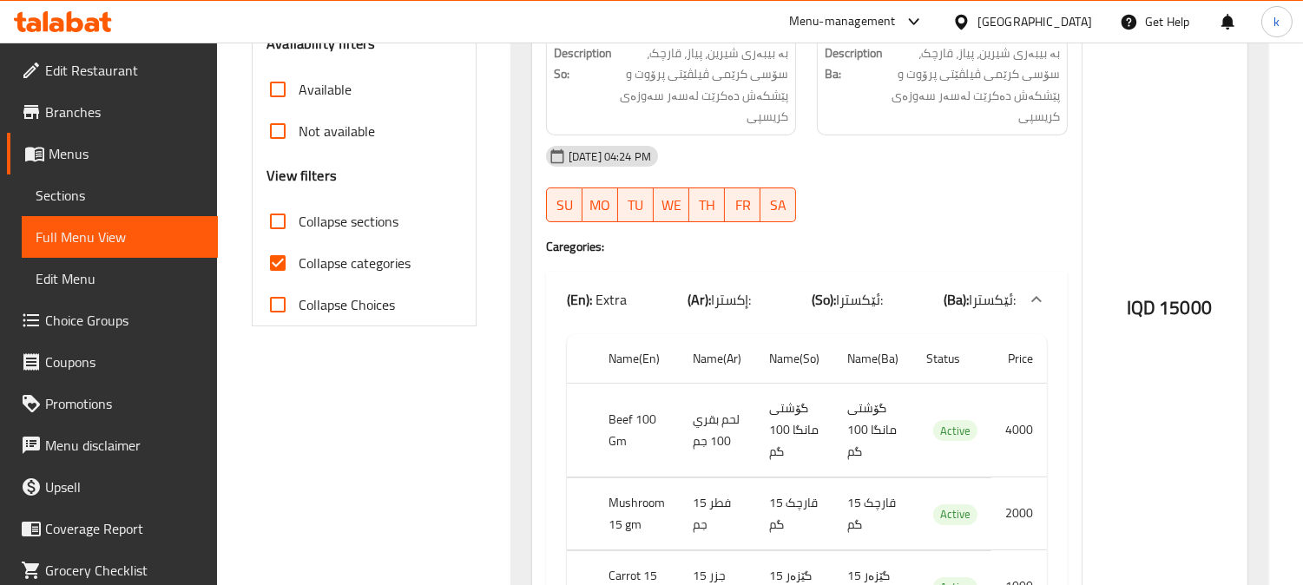
scroll to position [723, 0]
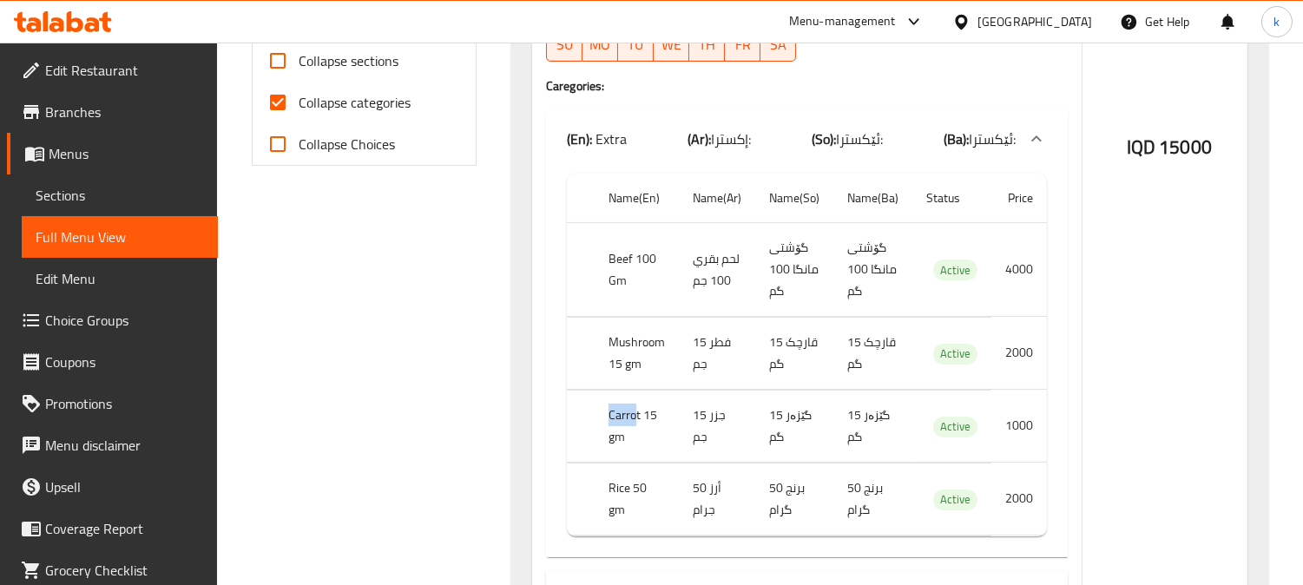
drag, startPoint x: 611, startPoint y: 391, endPoint x: 740, endPoint y: 391, distance: 129.3
click at [717, 391] on tr "Carrot 15 gm جزر 15 جم گێزەر 15 گم گێزەر 15 گم Active 1000" at bounding box center [807, 427] width 480 height 72
drag, startPoint x: 603, startPoint y: 476, endPoint x: 720, endPoint y: 474, distance: 117.2
click at [689, 476] on tr "Rice 50 gm أرز 50 جرام برنج 50 گرام برنج 50 گرام Active 2000" at bounding box center [807, 499] width 480 height 72
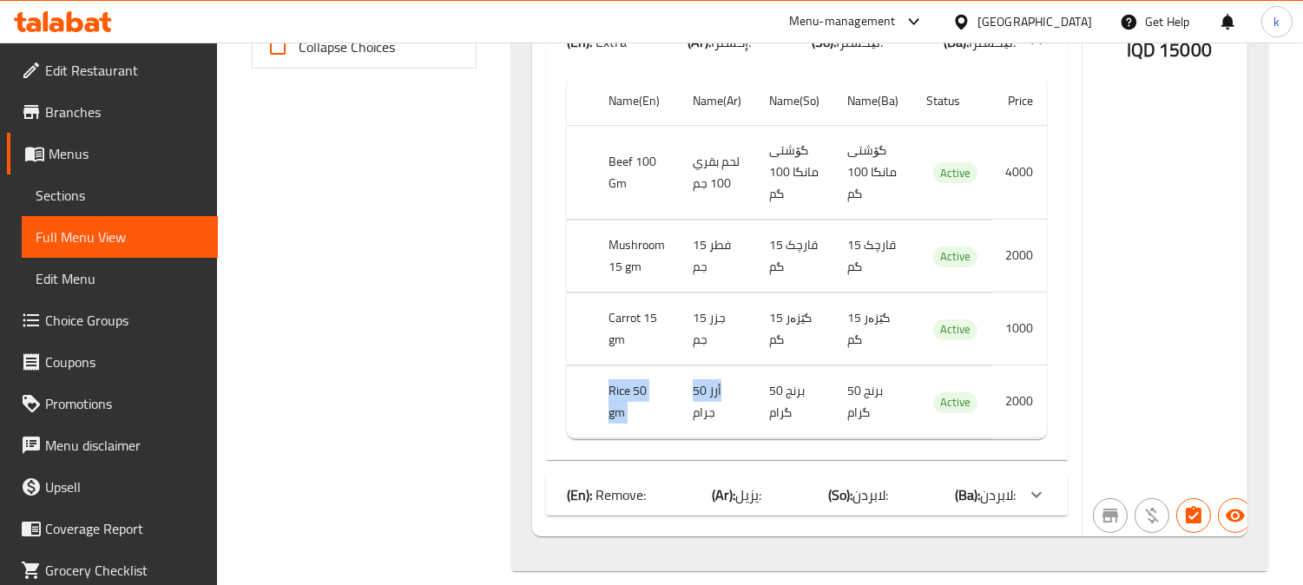
click at [791, 474] on div "(En): Remove: (Ar): يزيل: (So): لابردن: (Ba): لابردن:" at bounding box center [807, 495] width 522 height 42
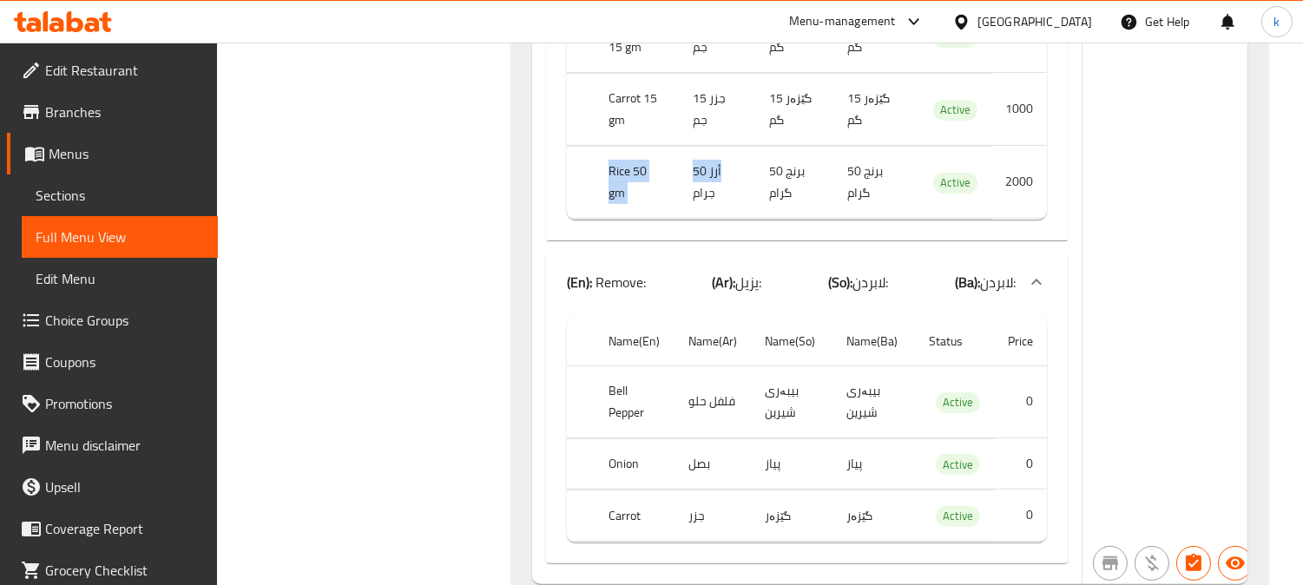
scroll to position [1087, 0]
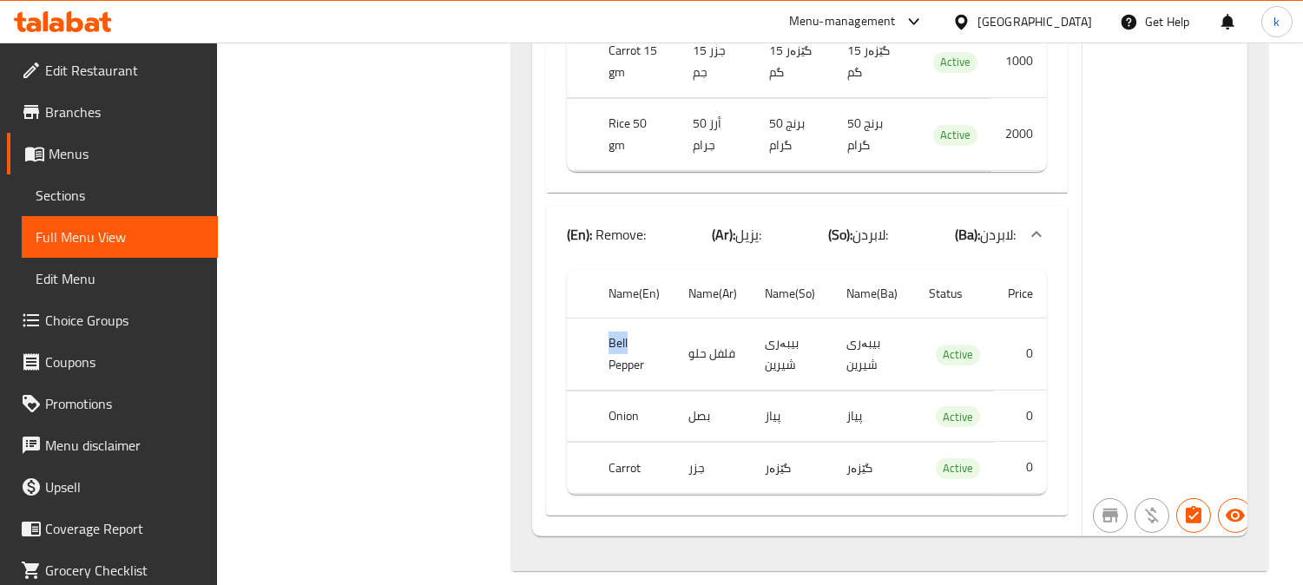
drag, startPoint x: 616, startPoint y: 321, endPoint x: 725, endPoint y: 321, distance: 108.5
click at [692, 321] on tr "Bell Pepper فلفل حلو بیبەری شیرین بیبەری شیرین Active 0" at bounding box center [807, 354] width 480 height 72
drag, startPoint x: 692, startPoint y: 396, endPoint x: 716, endPoint y: 394, distance: 24.4
click at [716, 394] on tr "Onion بصل پیاز پیاز Active 0" at bounding box center [807, 416] width 480 height 51
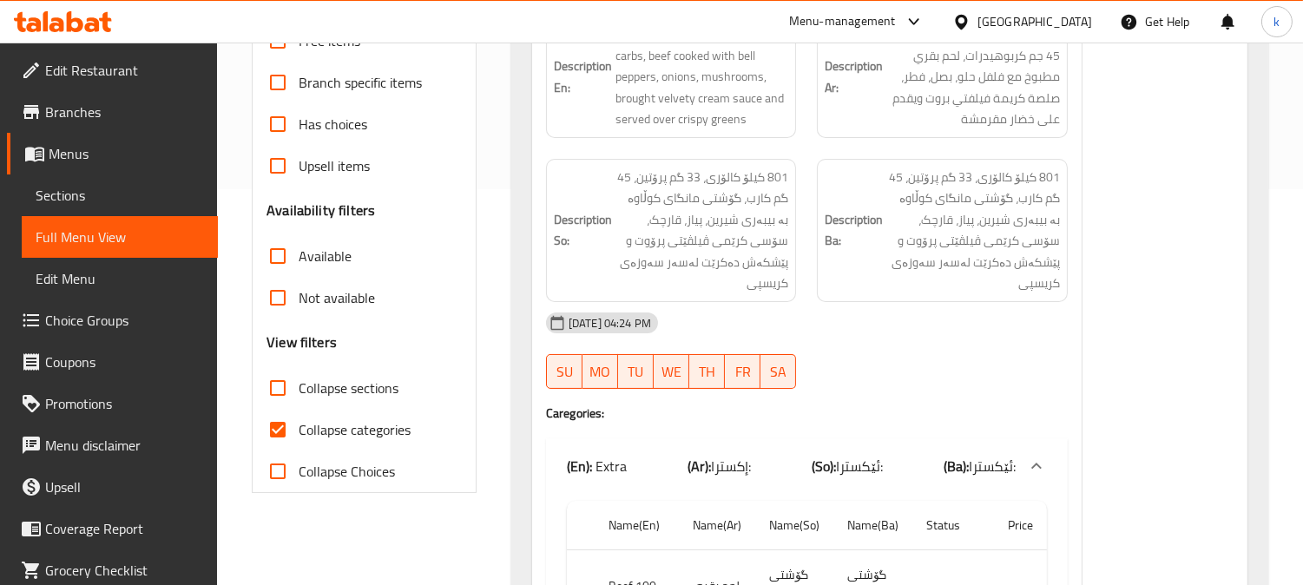
scroll to position [0, 0]
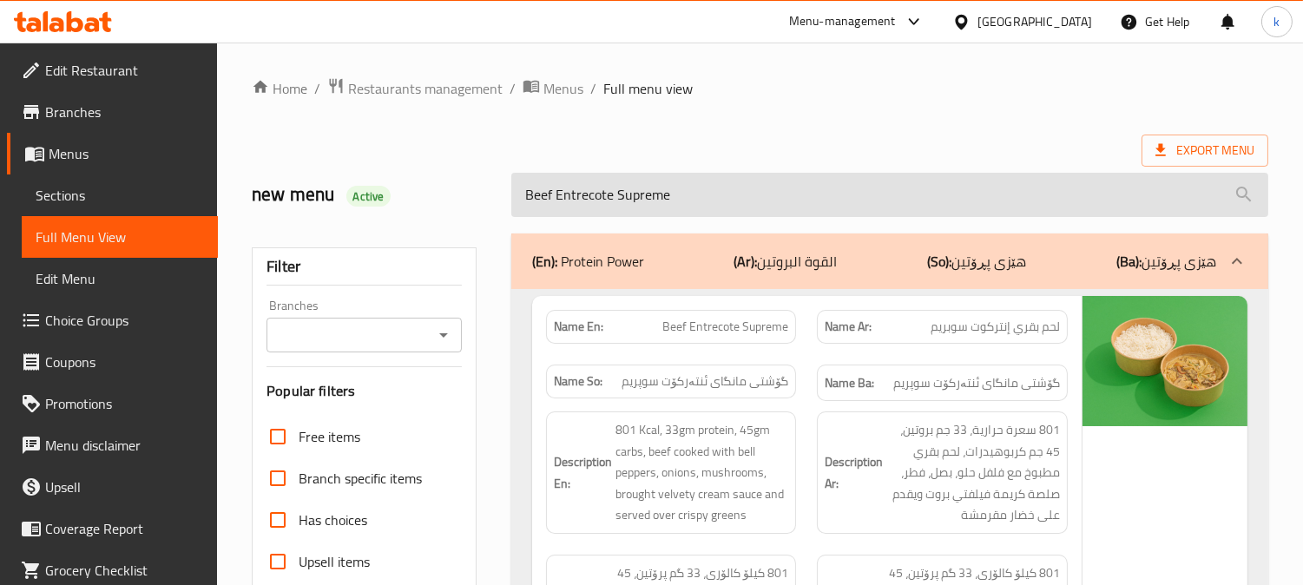
click at [643, 194] on input "Beef Entrecote Supreme" at bounding box center [889, 195] width 757 height 44
paste input "Chinese Chicken Bowl"
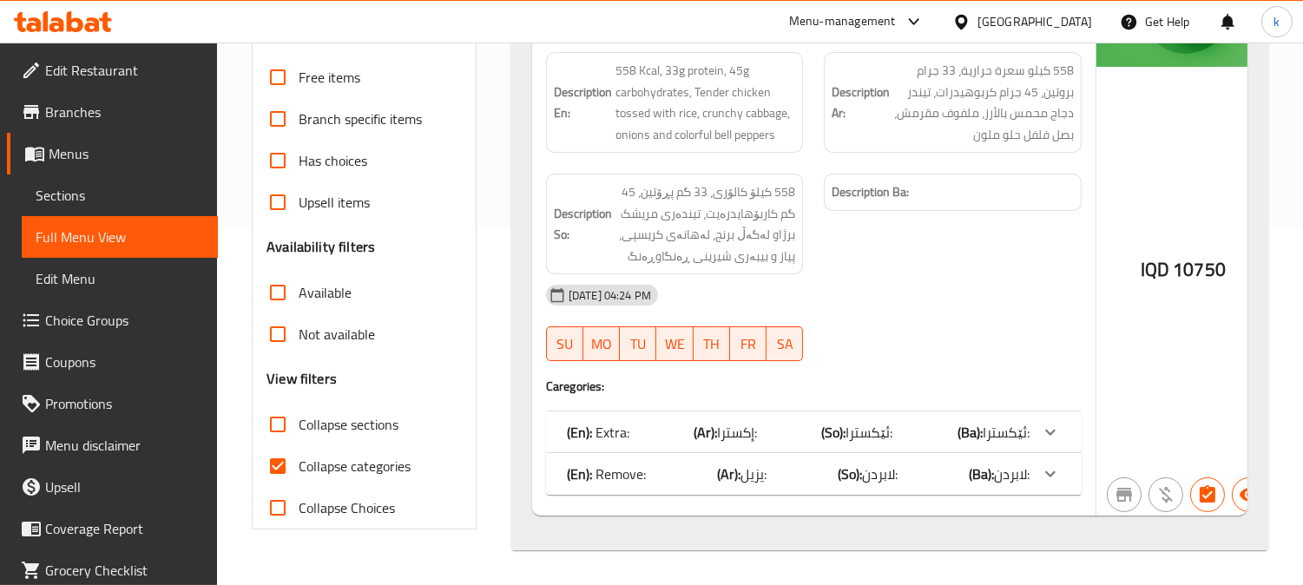
scroll to position [380, 0]
type input "Chinese Chicken Bowl"
click at [828, 414] on div "(En): Extra: (Ar): إكسترا: (So): ئێکسترا: (Ba): ئێکسترا:" at bounding box center [813, 432] width 535 height 42
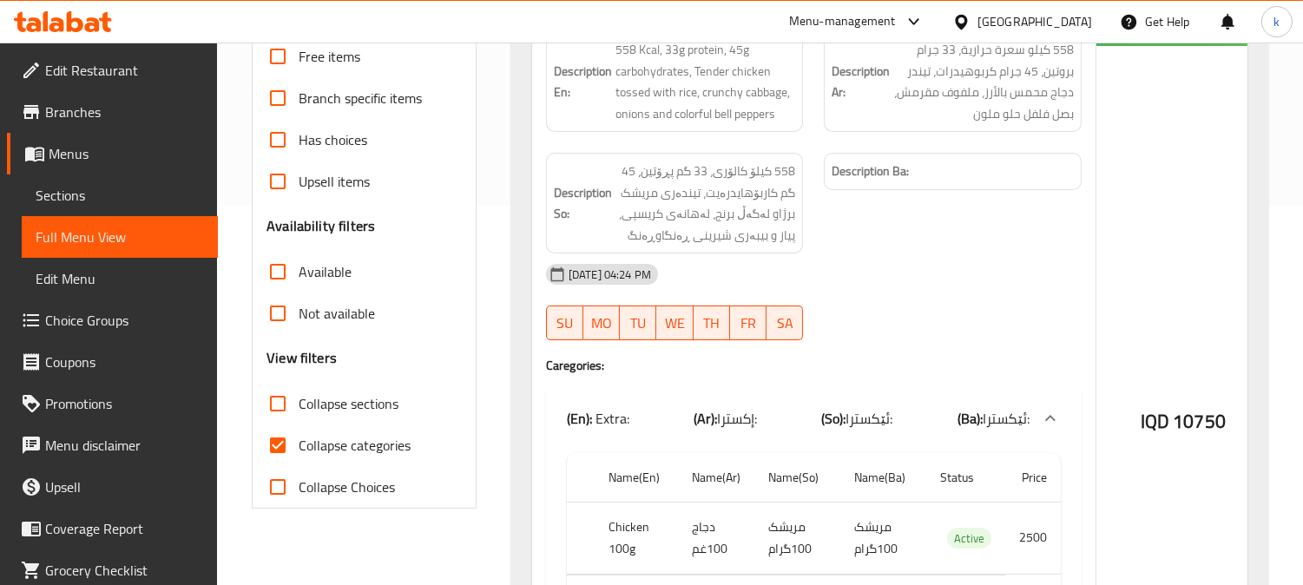
click at [318, 448] on span "Collapse categories" at bounding box center [355, 445] width 112 height 21
click at [299, 448] on input "Collapse categories" at bounding box center [278, 445] width 42 height 42
checkbox input "false"
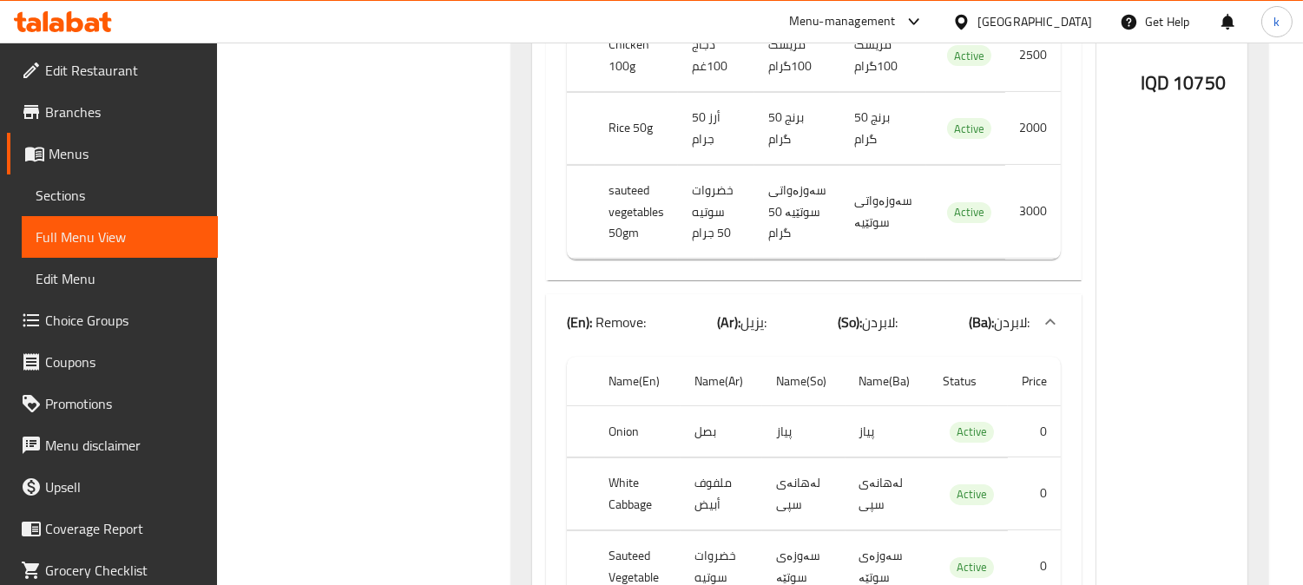
scroll to position [1015, 0]
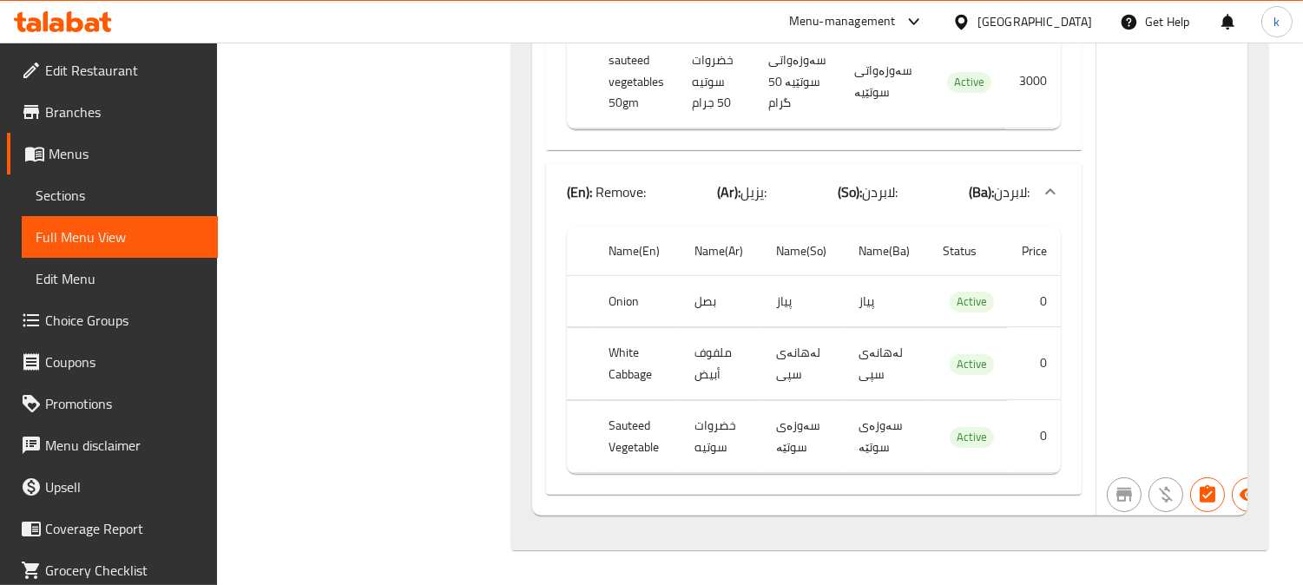
click at [81, 196] on span "Sections" at bounding box center [120, 195] width 168 height 21
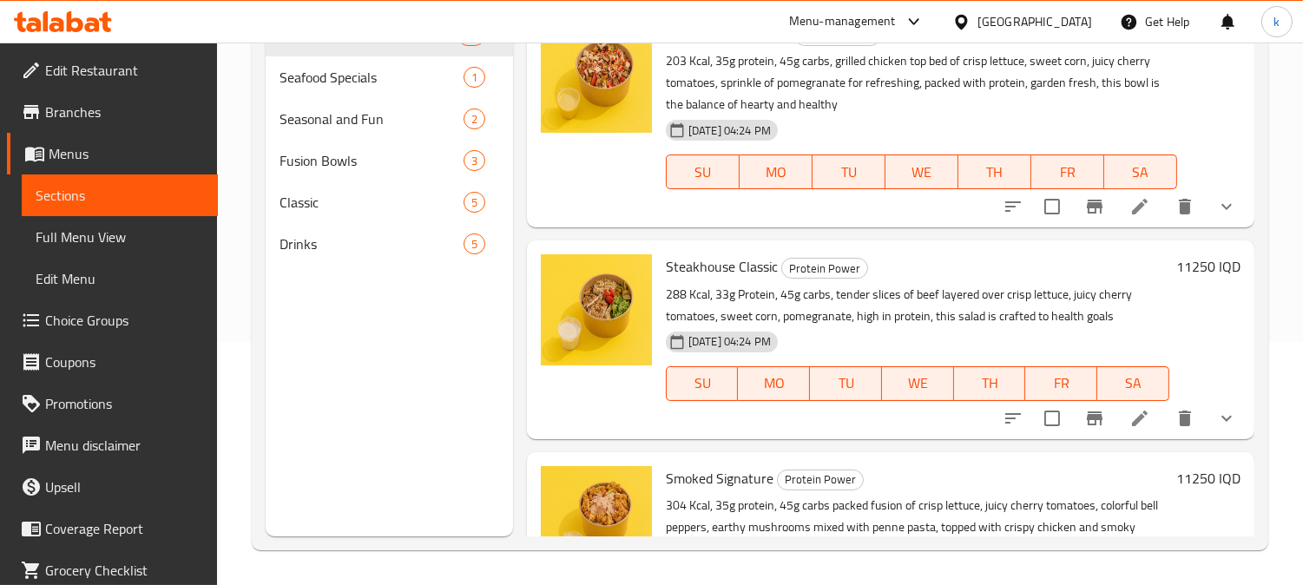
scroll to position [243, 0]
click at [96, 227] on span "Full Menu View" at bounding box center [120, 236] width 168 height 21
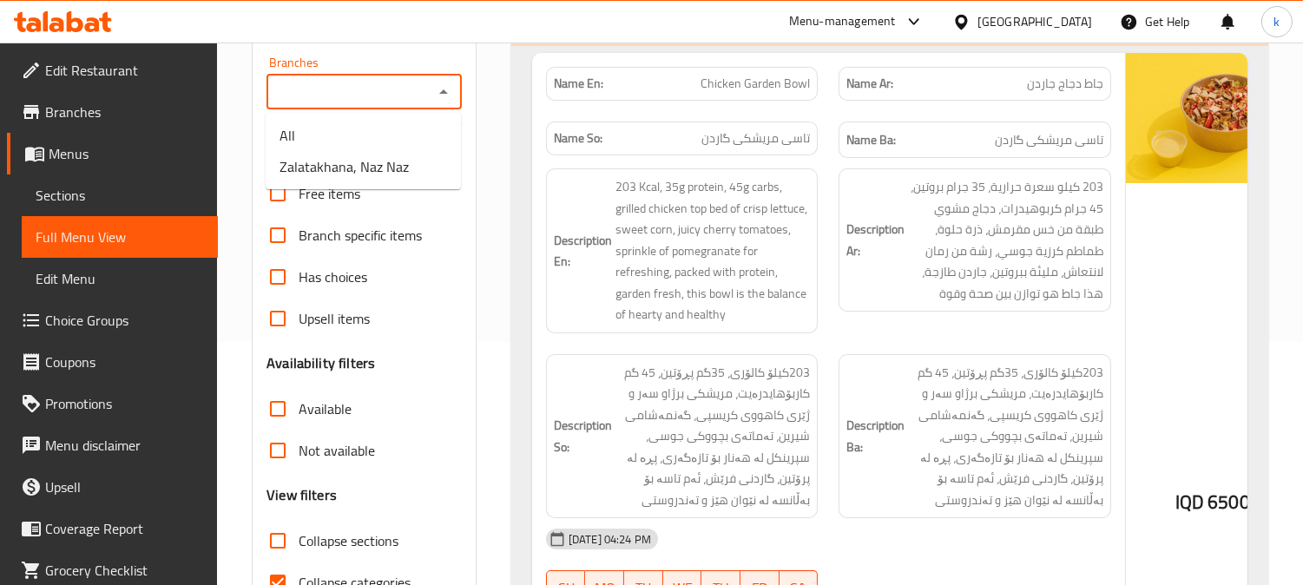
click at [408, 92] on input "Branches" at bounding box center [350, 92] width 156 height 24
click at [408, 149] on li "All" at bounding box center [363, 135] width 195 height 31
click at [436, 88] on icon "Open" at bounding box center [443, 92] width 21 height 21
click at [423, 152] on li "Zalatakhana, Naz Naz" at bounding box center [363, 166] width 195 height 31
type input "Zalatakhana, Naz Naz"
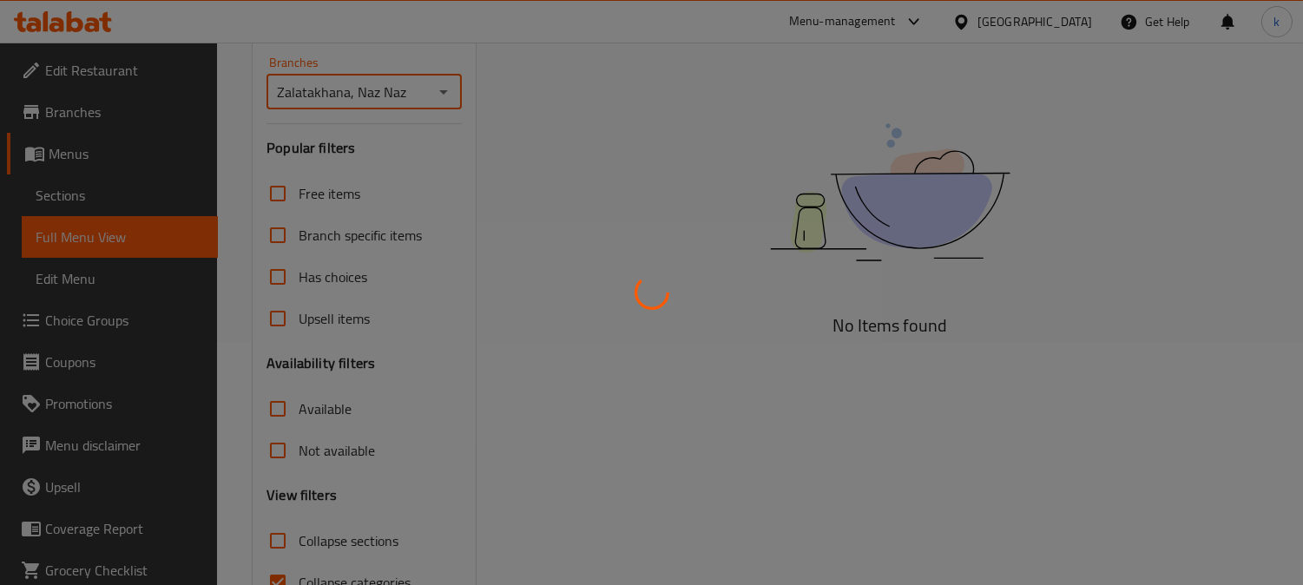
scroll to position [338, 0]
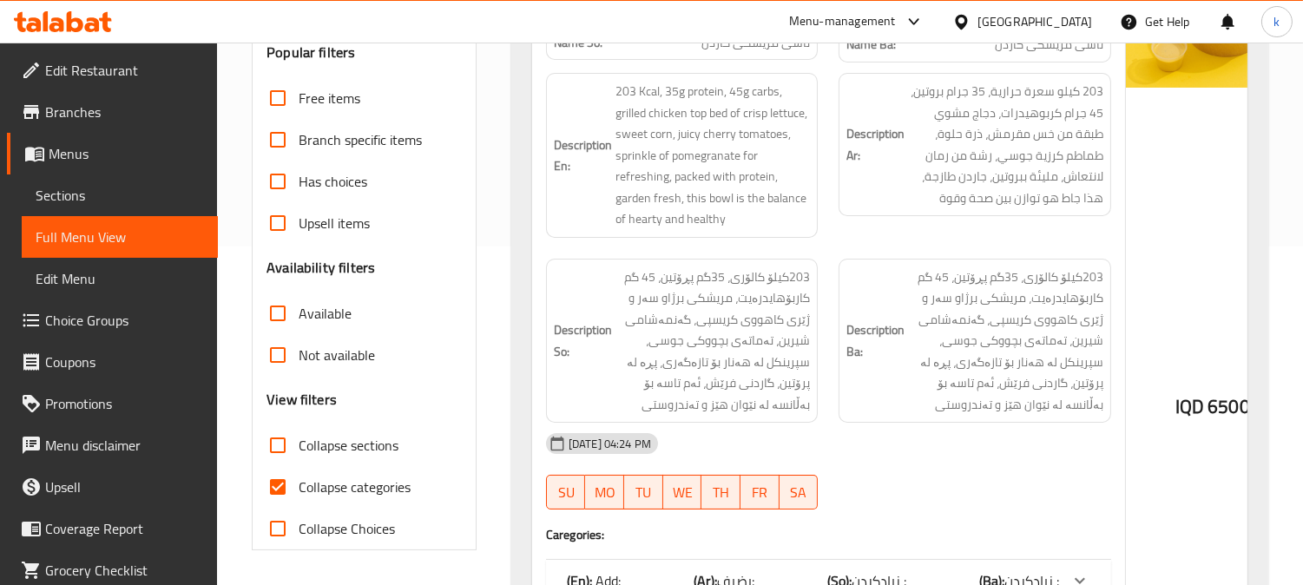
click at [278, 483] on input "Collapse categories" at bounding box center [278, 487] width 42 height 42
checkbox input "false"
click at [279, 447] on input "Collapse sections" at bounding box center [278, 445] width 42 height 42
checkbox input "true"
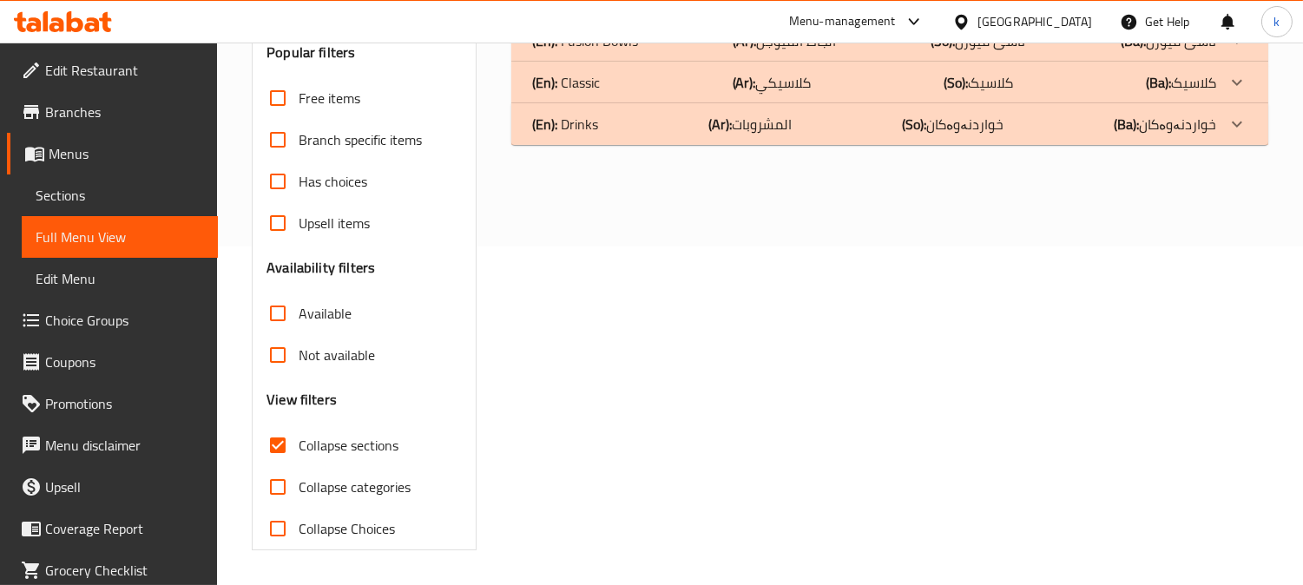
scroll to position [17, 0]
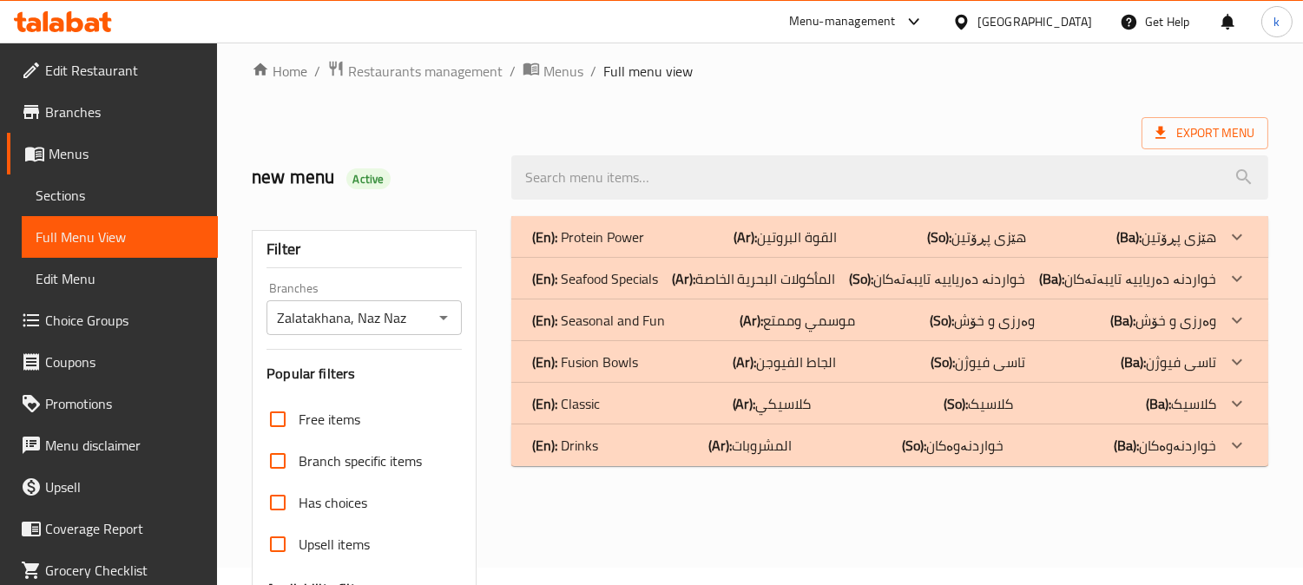
click at [608, 244] on p "(En): Protein Power" at bounding box center [588, 236] width 112 height 21
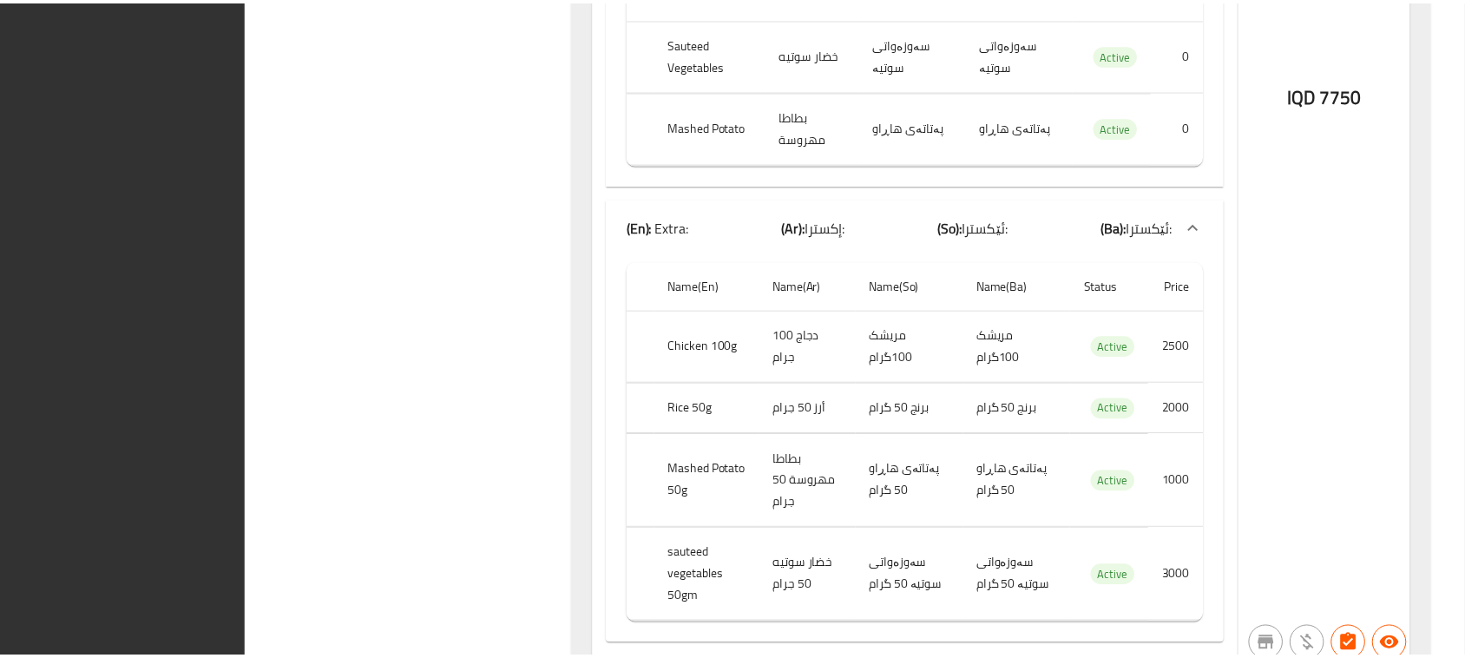
scroll to position [18637, 0]
